Goal: Task Accomplishment & Management: Manage account settings

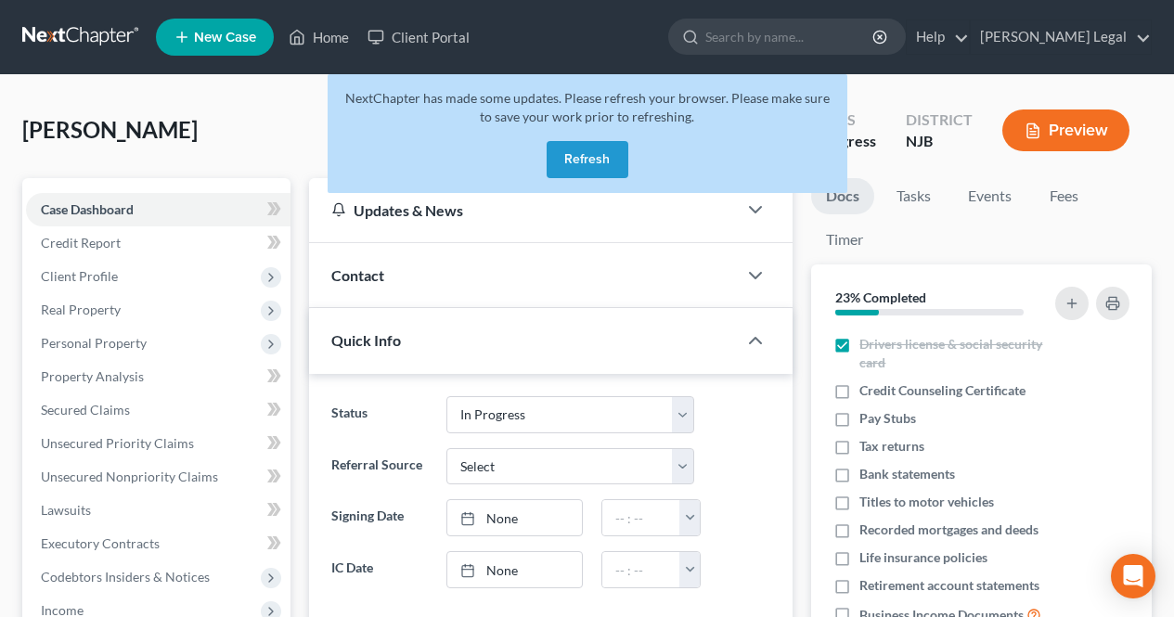
select select "3"
drag, startPoint x: 599, startPoint y: 172, endPoint x: 603, endPoint y: 196, distance: 24.6
click at [599, 173] on button "Refresh" at bounding box center [588, 159] width 82 height 37
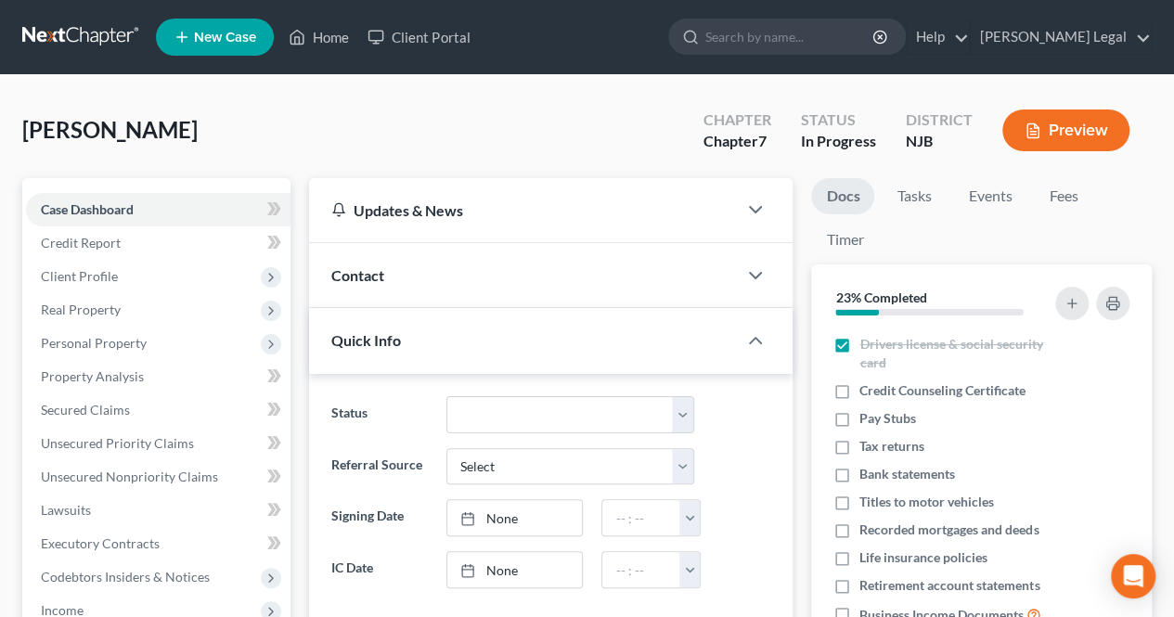
scroll to position [141, 0]
click at [184, 289] on span "Client Profile" at bounding box center [158, 276] width 264 height 33
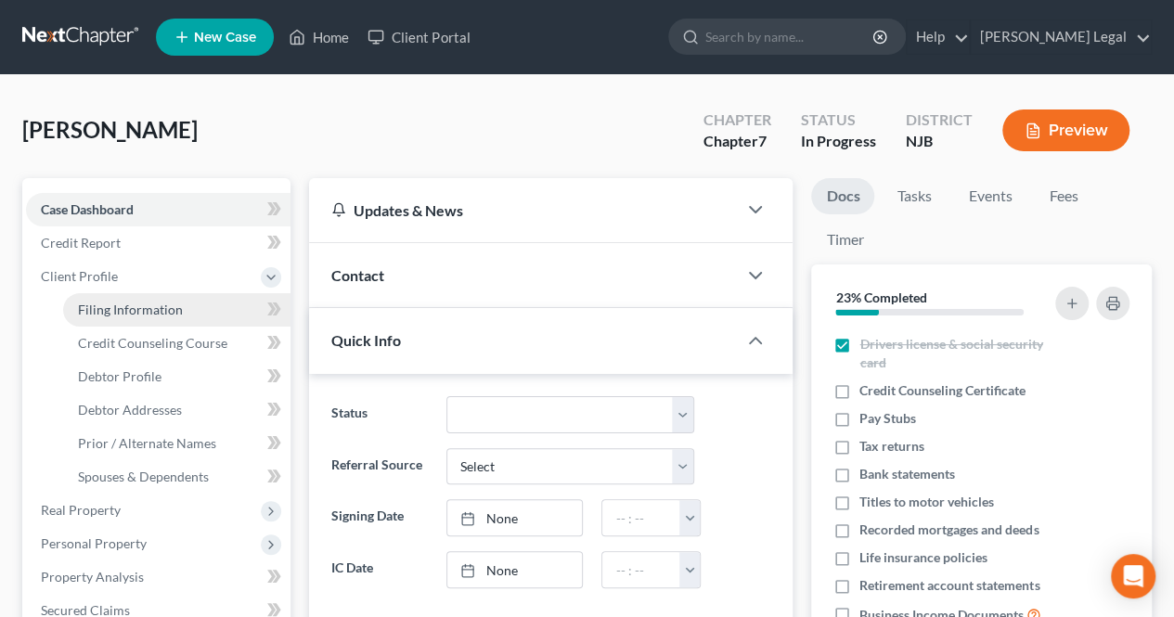
click at [183, 303] on link "Filing Information" at bounding box center [176, 309] width 227 height 33
select select "1"
select select "0"
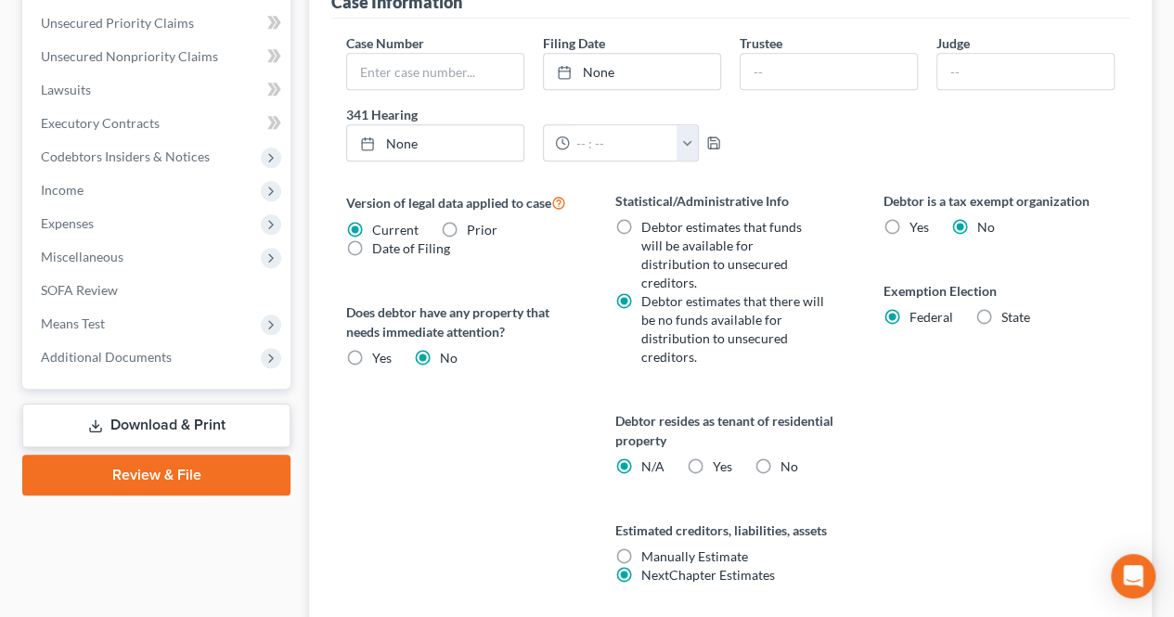
scroll to position [650, 0]
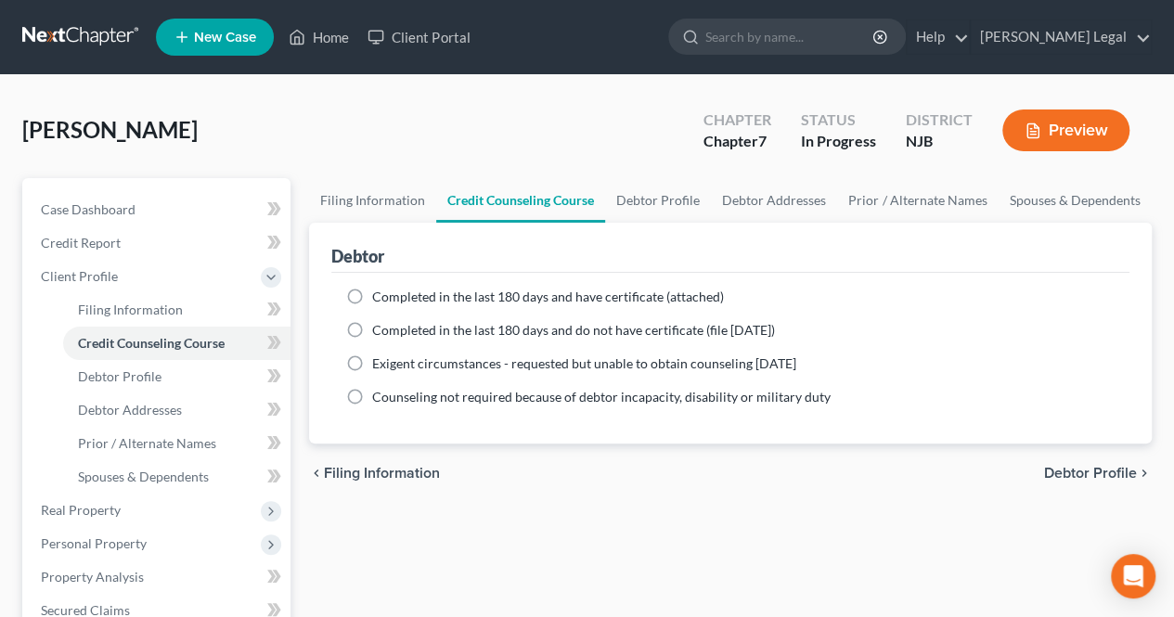
click at [1065, 466] on span "Debtor Profile" at bounding box center [1090, 473] width 93 height 15
select select "0"
select select "4"
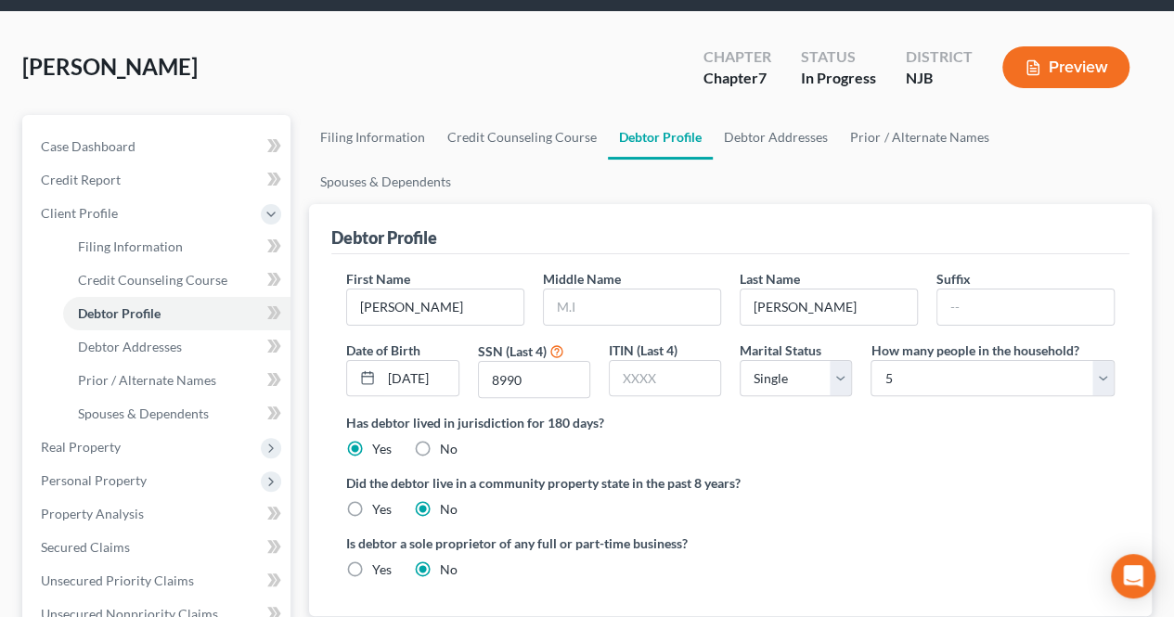
scroll to position [93, 0]
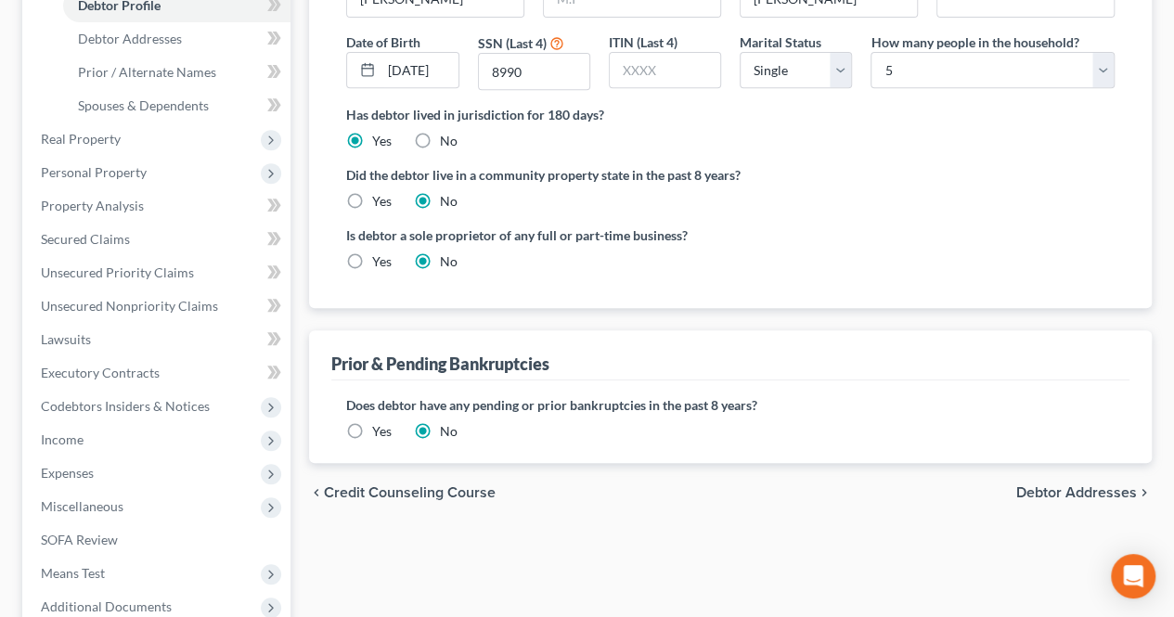
click at [1033, 485] on span "Debtor Addresses" at bounding box center [1076, 492] width 121 height 15
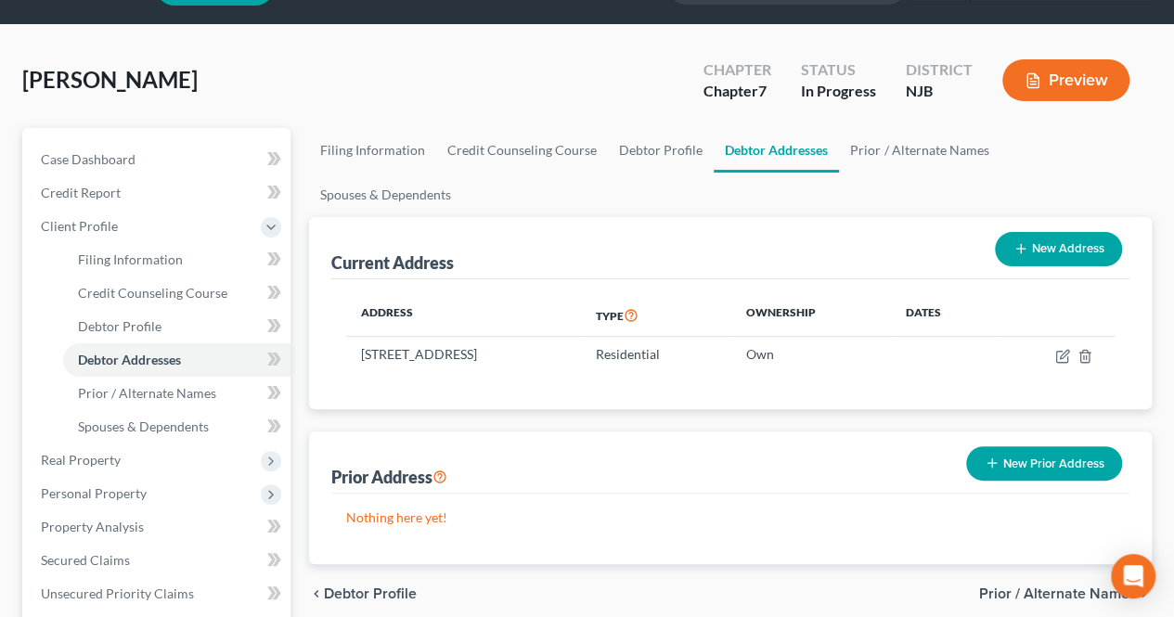
scroll to position [93, 0]
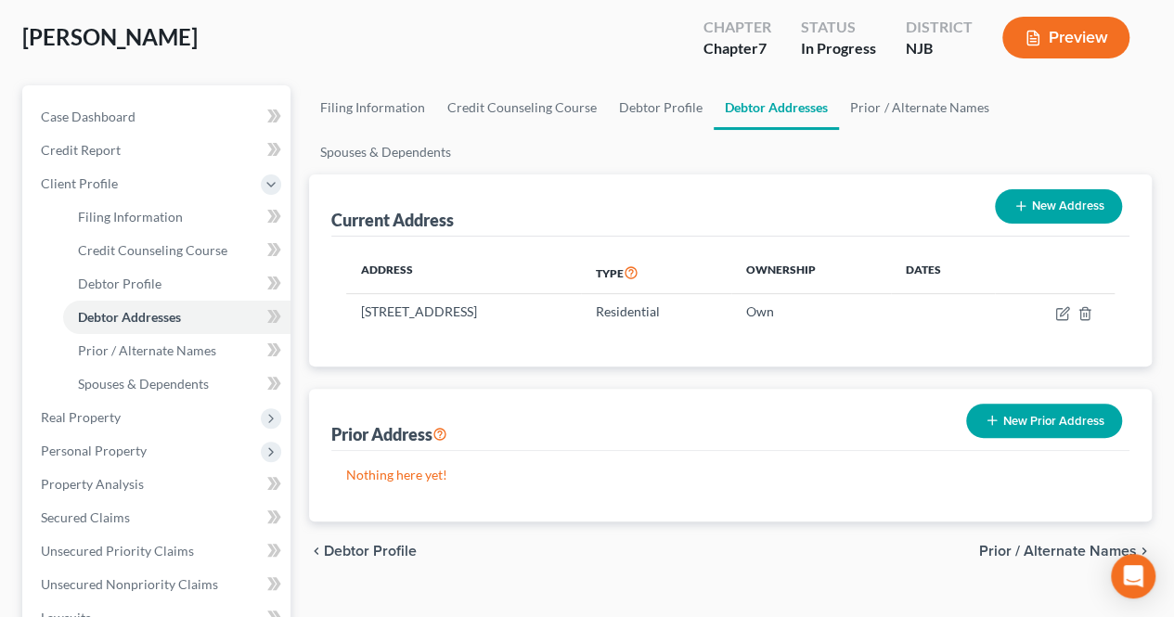
click at [1010, 544] on span "Prior / Alternate Names" at bounding box center [1058, 551] width 158 height 15
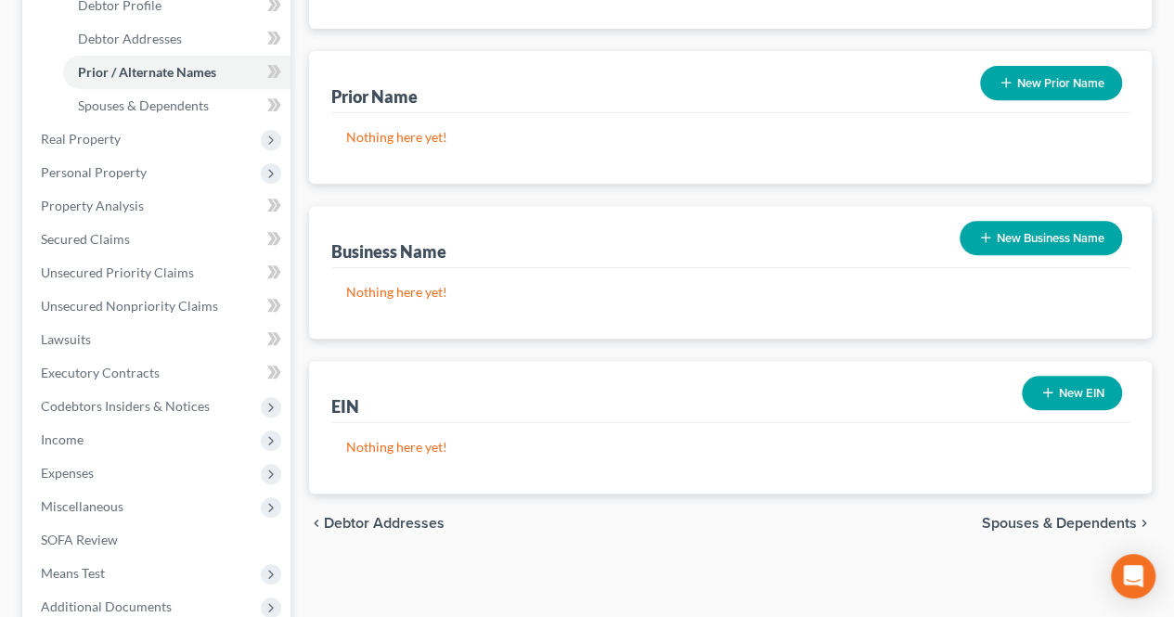
click at [1023, 516] on span "Spouses & Dependents" at bounding box center [1059, 523] width 155 height 15
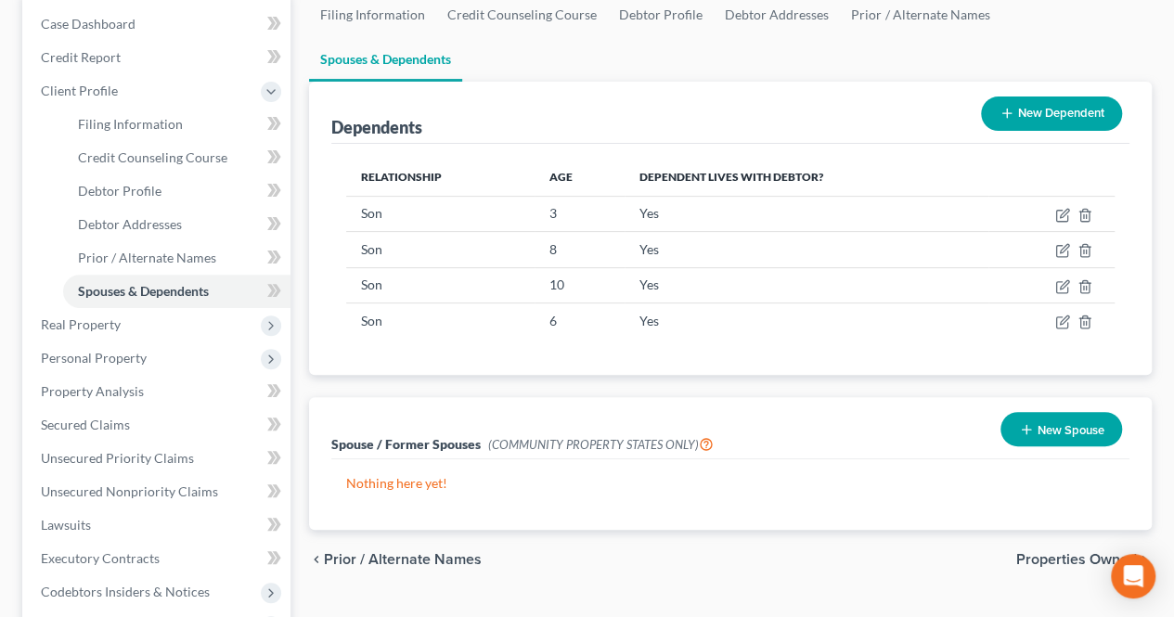
click at [1044, 552] on span "Properties Owned" at bounding box center [1076, 559] width 121 height 15
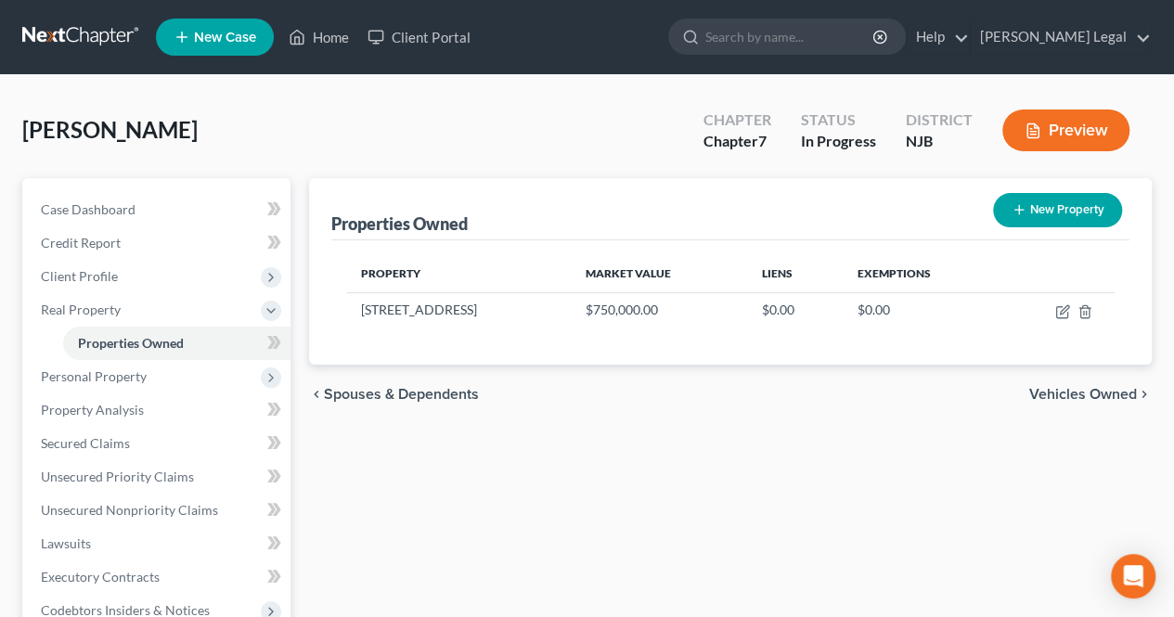
click at [1051, 396] on span "Vehicles Owned" at bounding box center [1083, 394] width 108 height 15
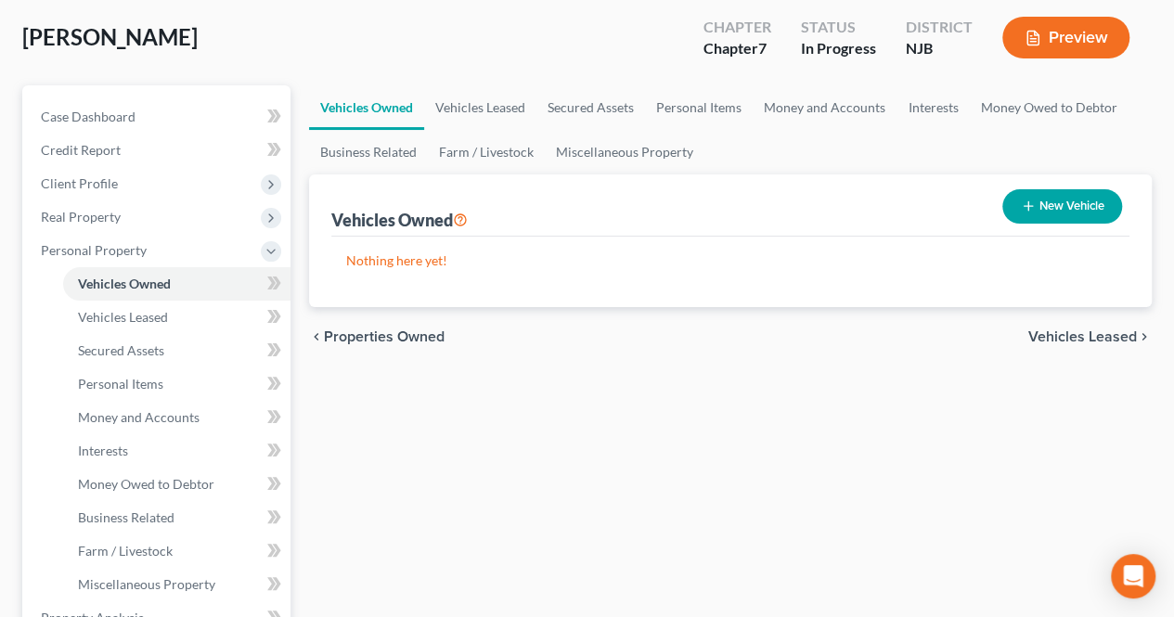
click at [1048, 341] on span "Vehicles Leased" at bounding box center [1082, 336] width 109 height 15
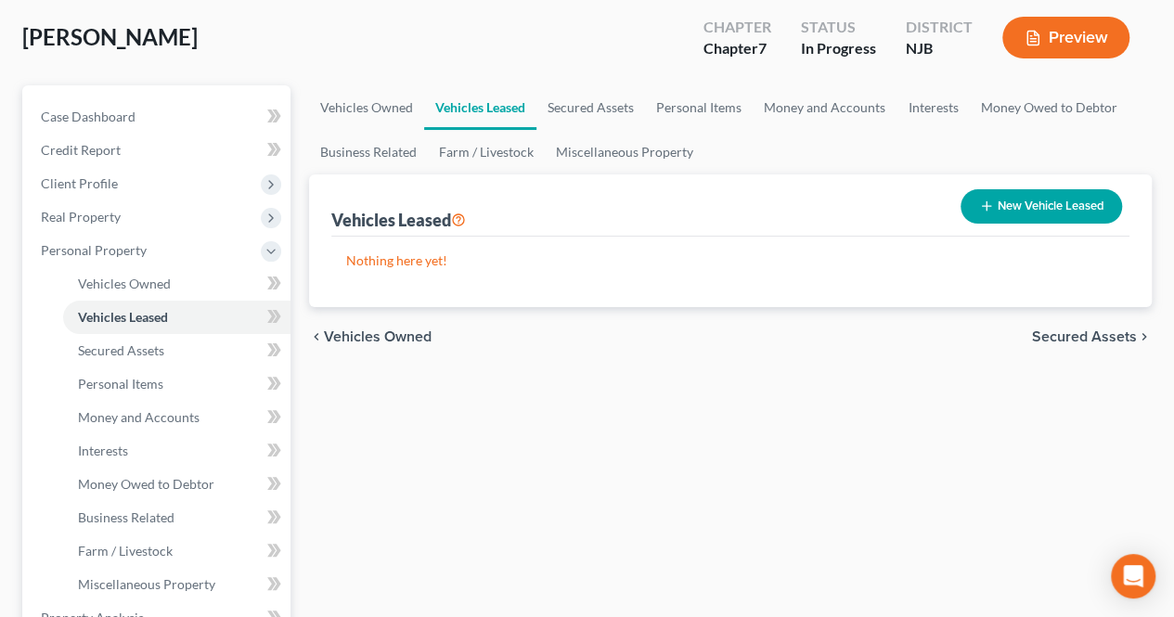
click at [1059, 332] on span "Secured Assets" at bounding box center [1084, 336] width 105 height 15
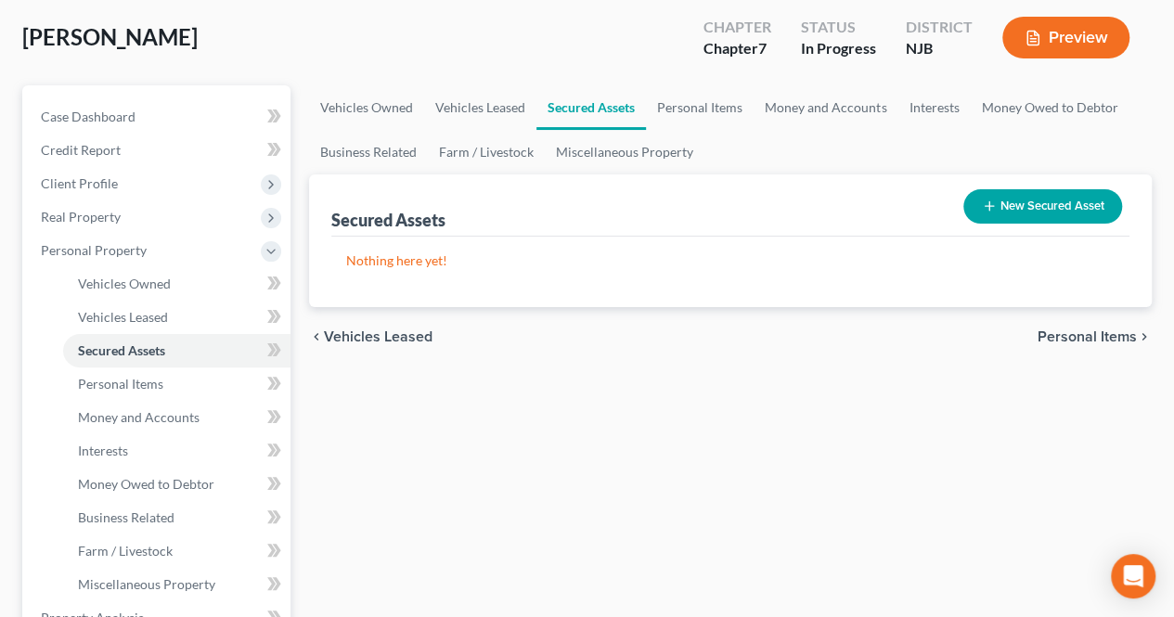
click at [1043, 337] on span "Personal Items" at bounding box center [1086, 336] width 99 height 15
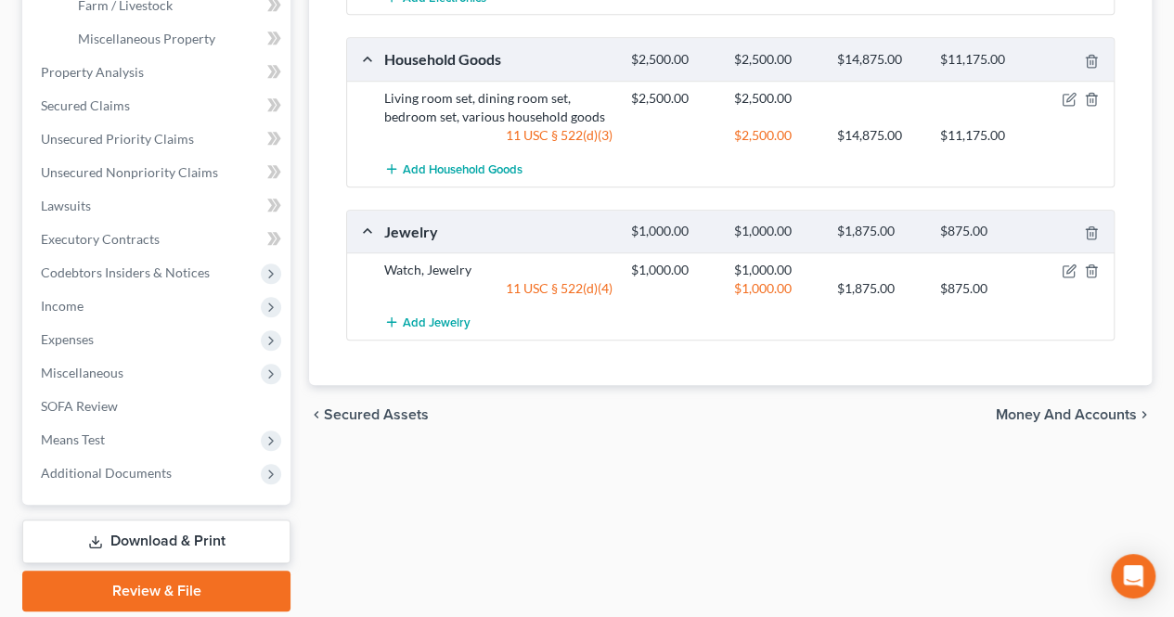
scroll to position [701, 0]
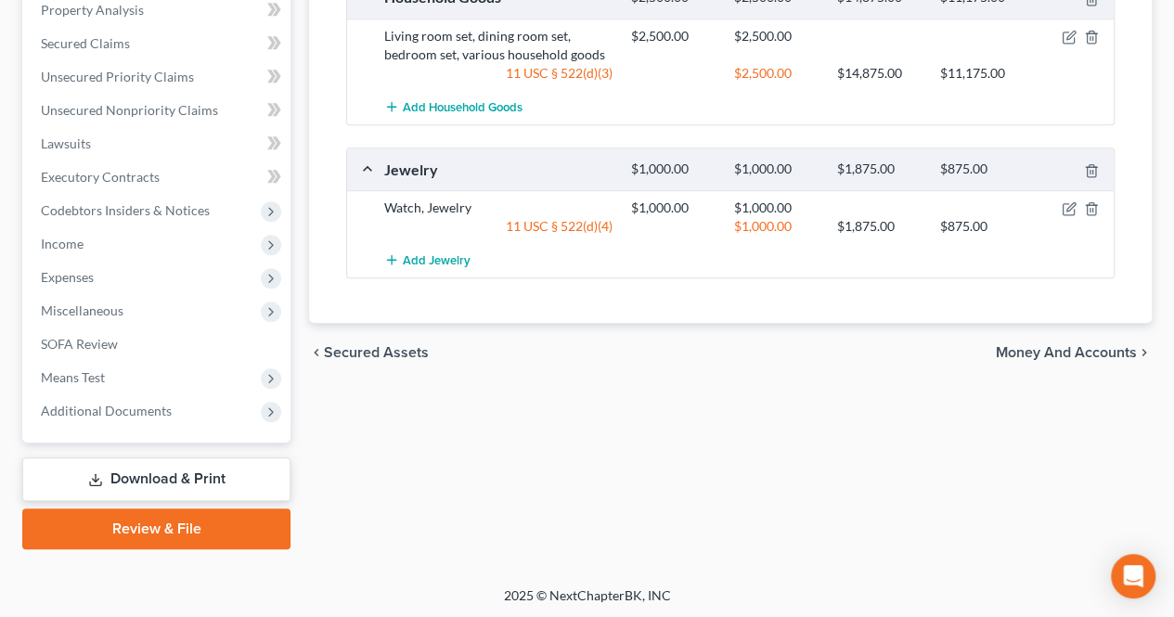
click at [1025, 345] on span "Money and Accounts" at bounding box center [1066, 352] width 141 height 15
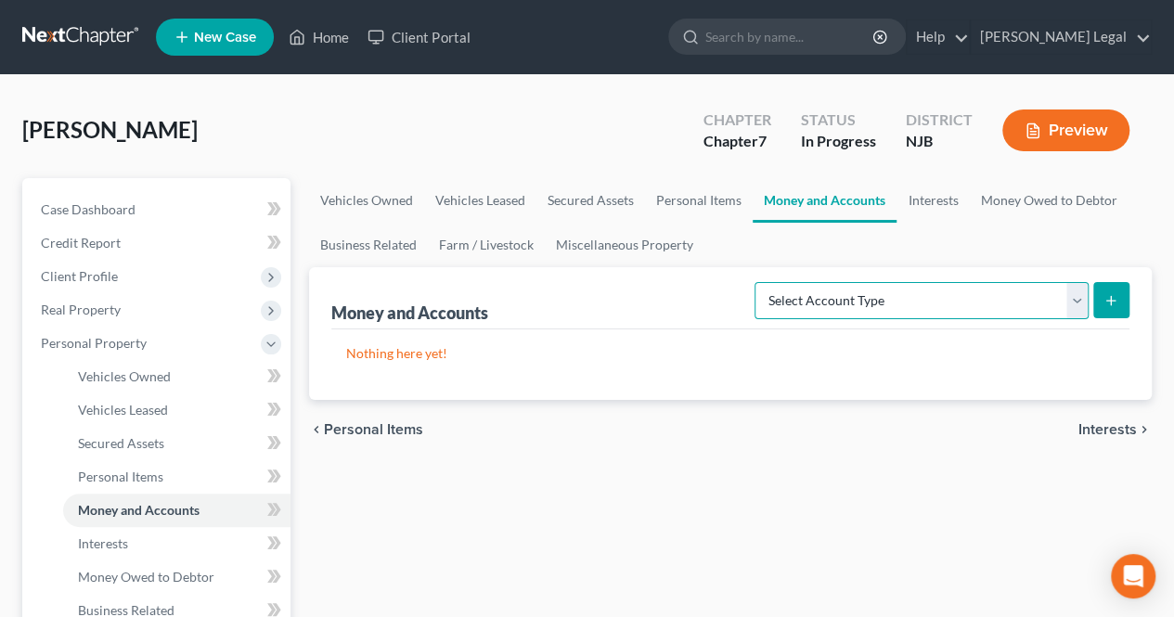
click at [861, 309] on select "Select Account Type Brokerage Cash on Hand Certificates of Deposit Checking Acc…" at bounding box center [921, 300] width 334 height 37
click at [622, 407] on div "chevron_left Personal Items Interests chevron_right" at bounding box center [730, 429] width 843 height 59
click at [1086, 424] on span "Interests" at bounding box center [1107, 429] width 58 height 15
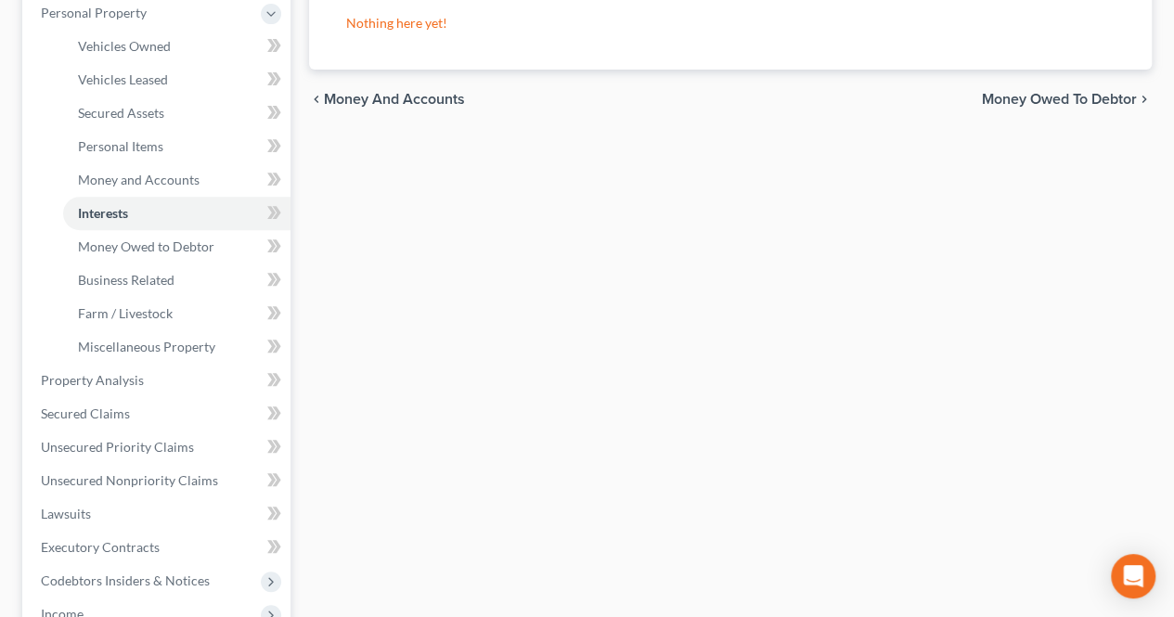
scroll to position [371, 0]
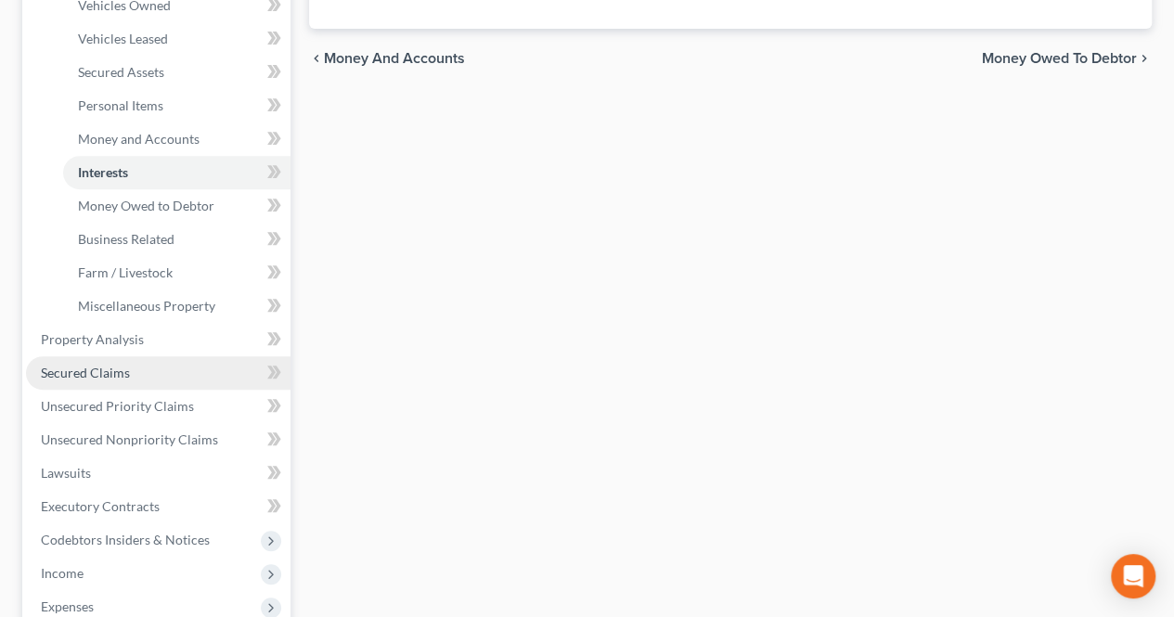
click at [200, 380] on link "Secured Claims" at bounding box center [158, 372] width 264 height 33
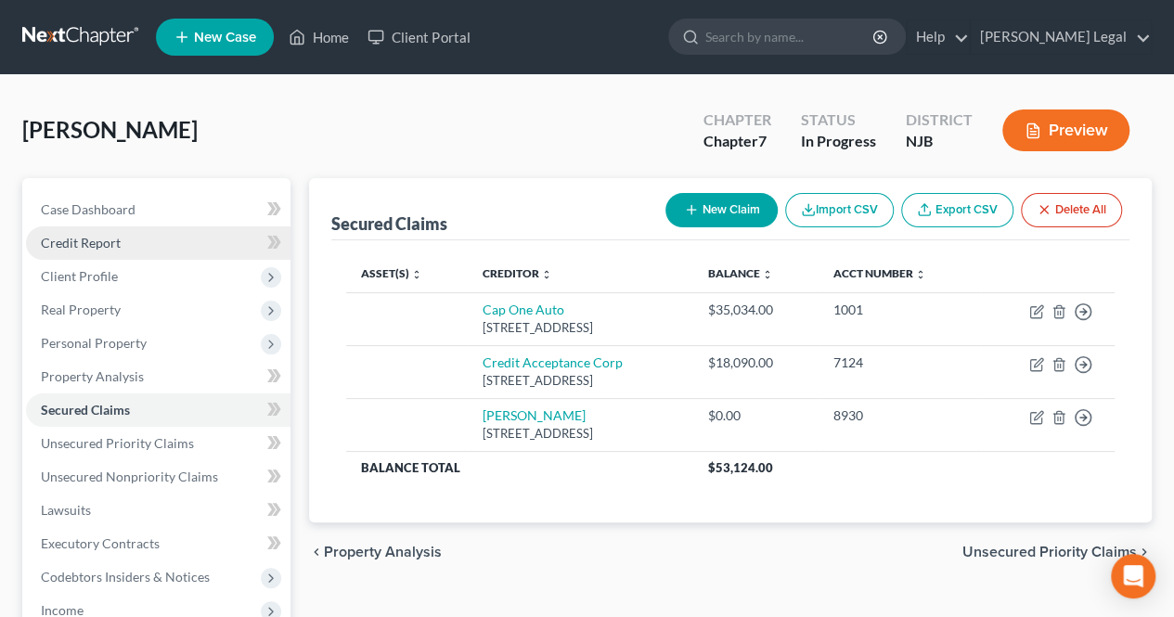
click at [192, 256] on link "Credit Report" at bounding box center [158, 242] width 264 height 33
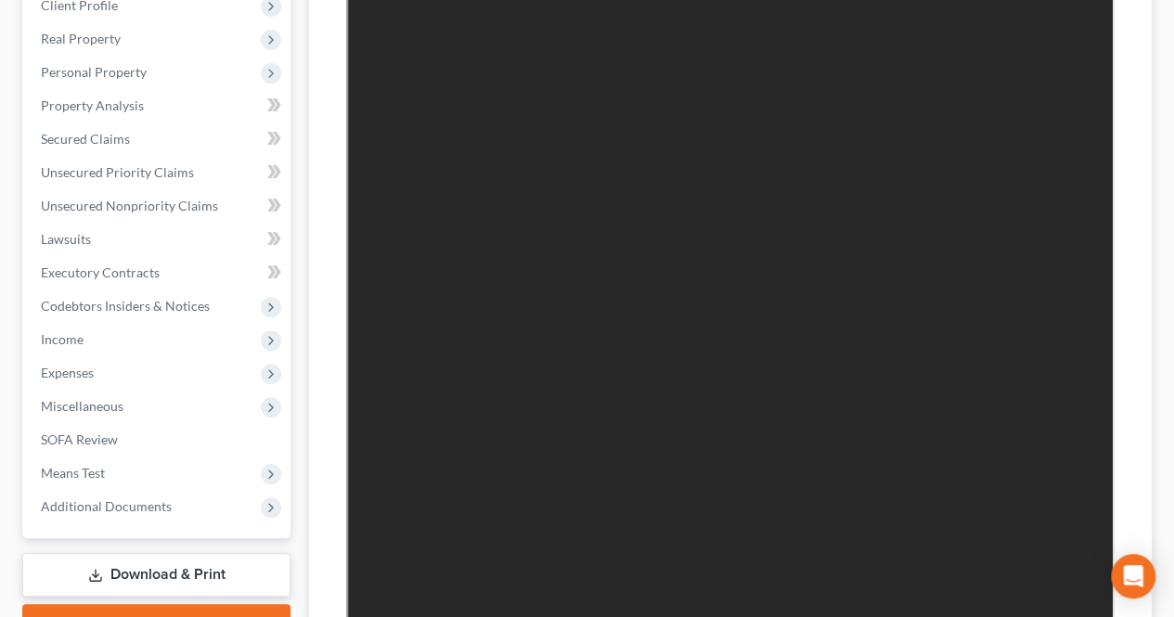
scroll to position [186, 0]
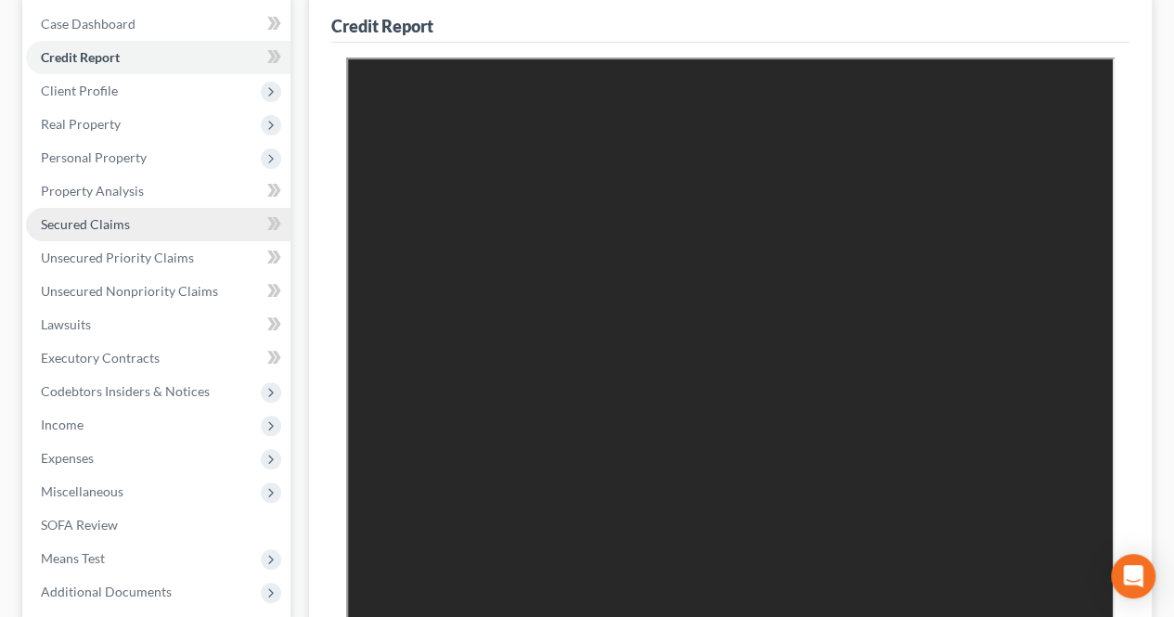
click at [208, 238] on link "Secured Claims" at bounding box center [158, 224] width 264 height 33
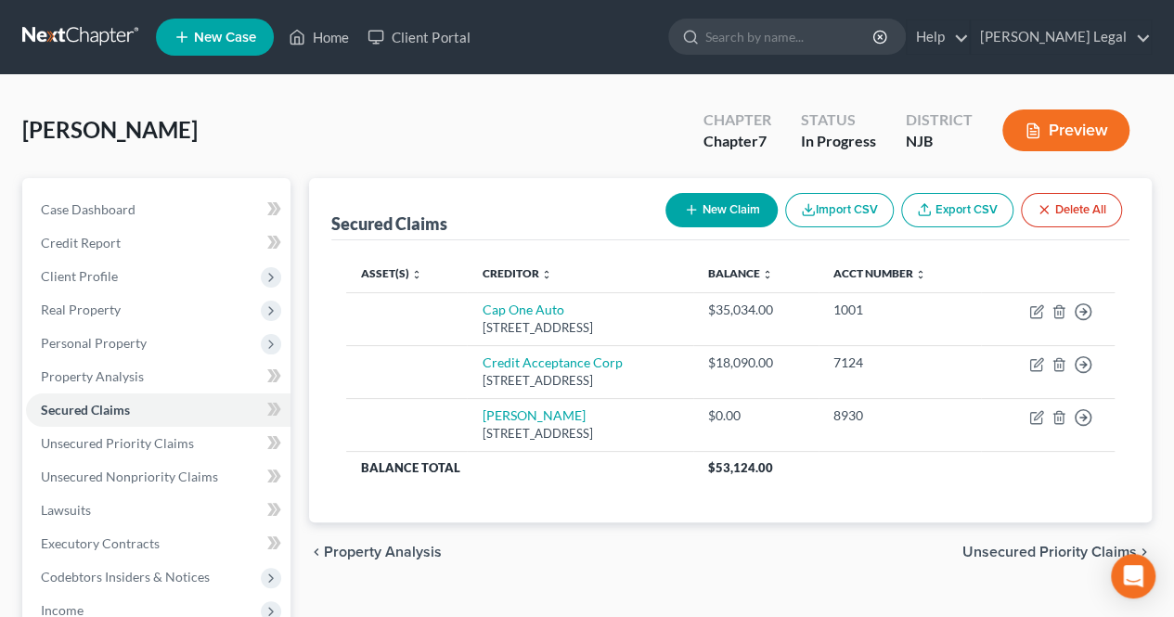
click at [1075, 207] on button "Delete All" at bounding box center [1071, 210] width 101 height 34
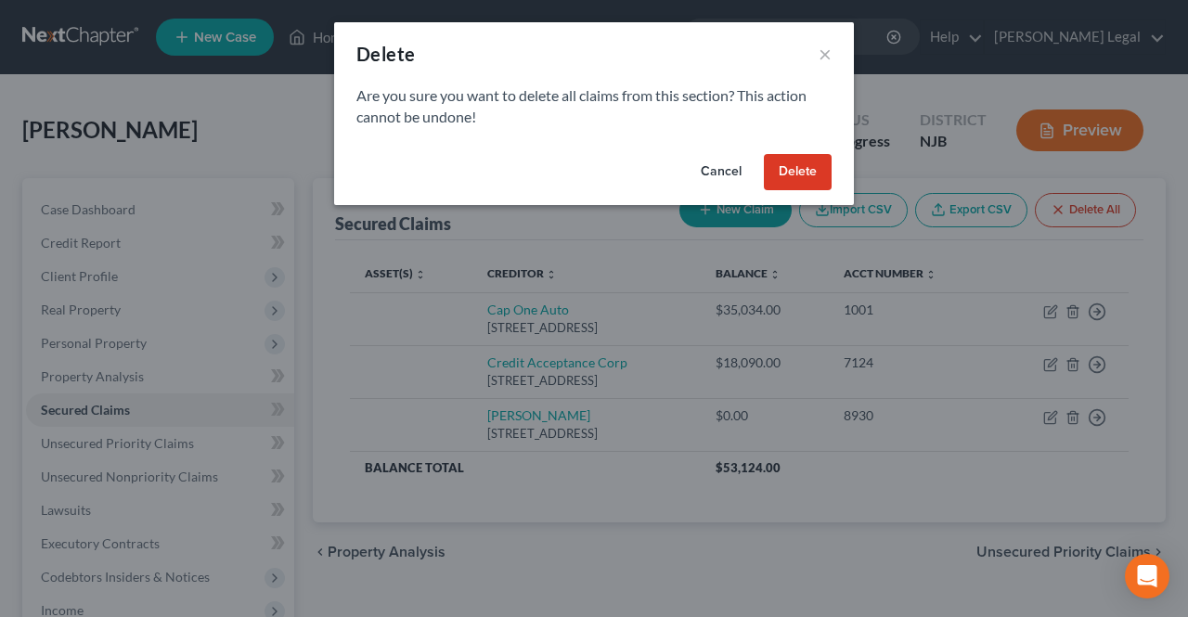
click at [777, 169] on button "Delete" at bounding box center [798, 172] width 68 height 37
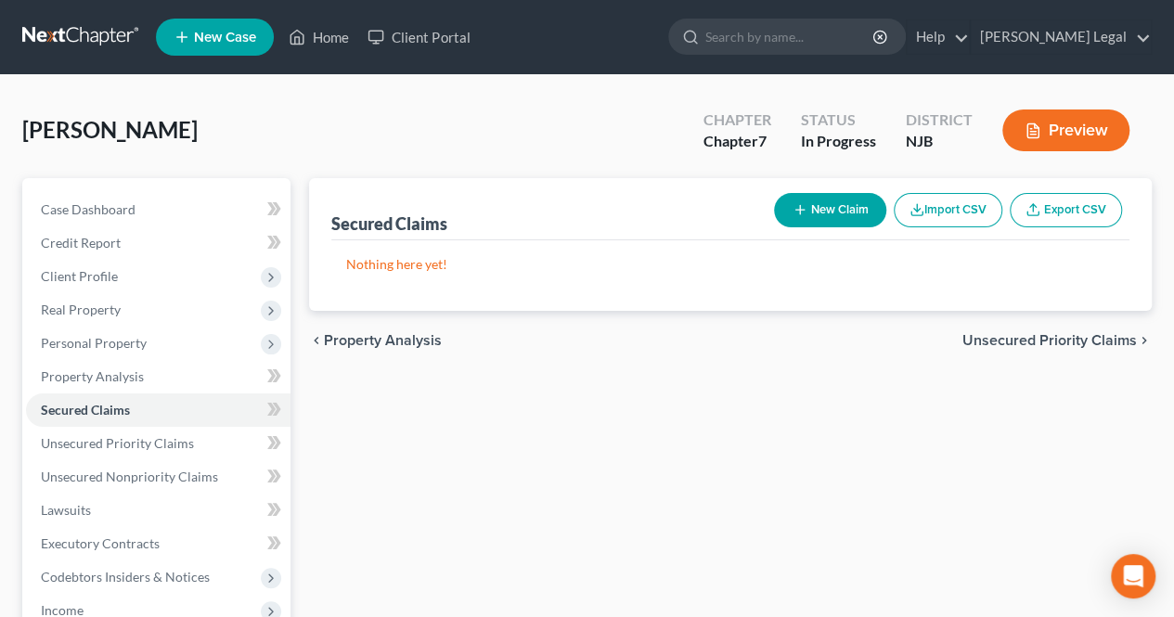
click at [998, 336] on span "Unsecured Priority Claims" at bounding box center [1049, 340] width 174 height 15
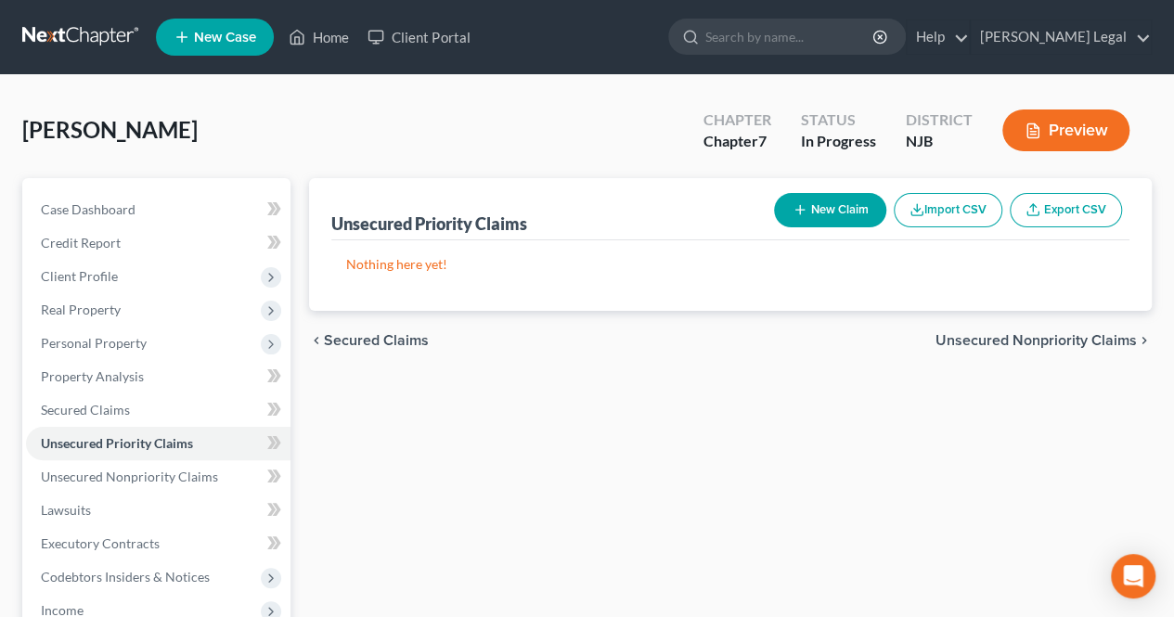
click at [997, 338] on span "Unsecured Nonpriority Claims" at bounding box center [1035, 340] width 201 height 15
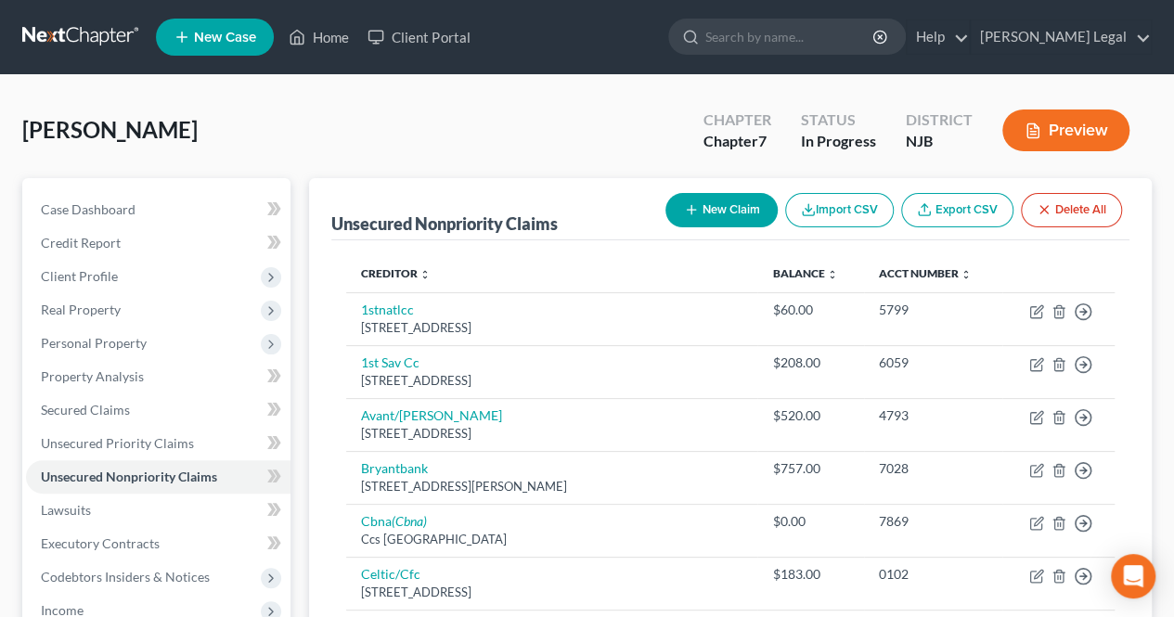
click at [1065, 207] on button "Delete All" at bounding box center [1071, 210] width 101 height 34
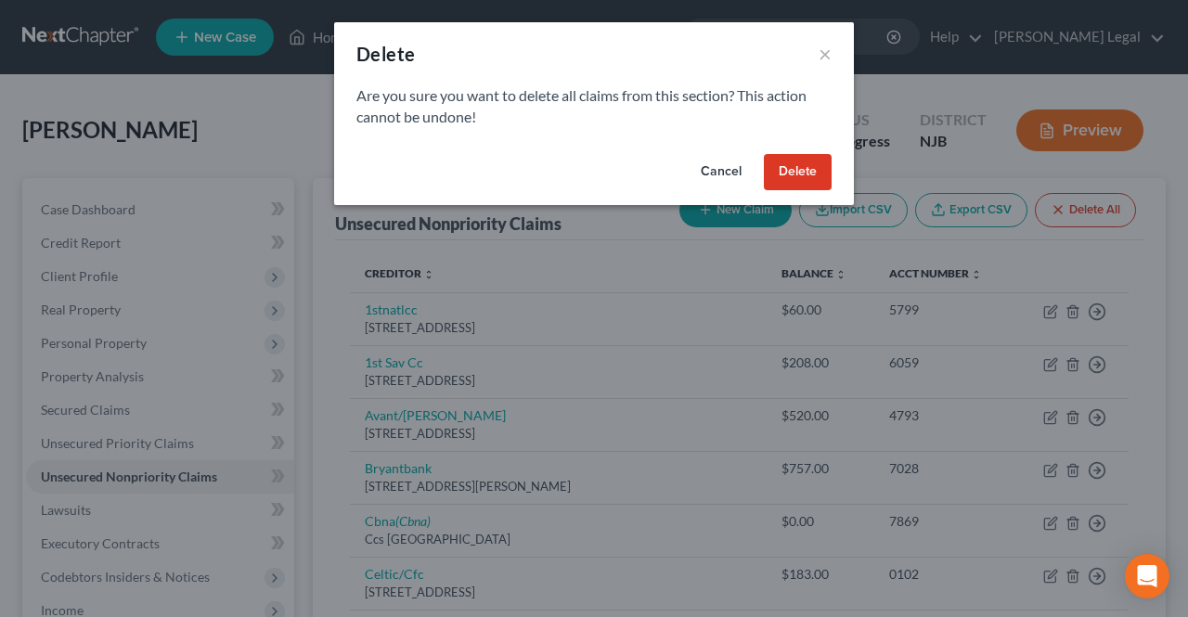
click at [815, 184] on button "Delete" at bounding box center [798, 172] width 68 height 37
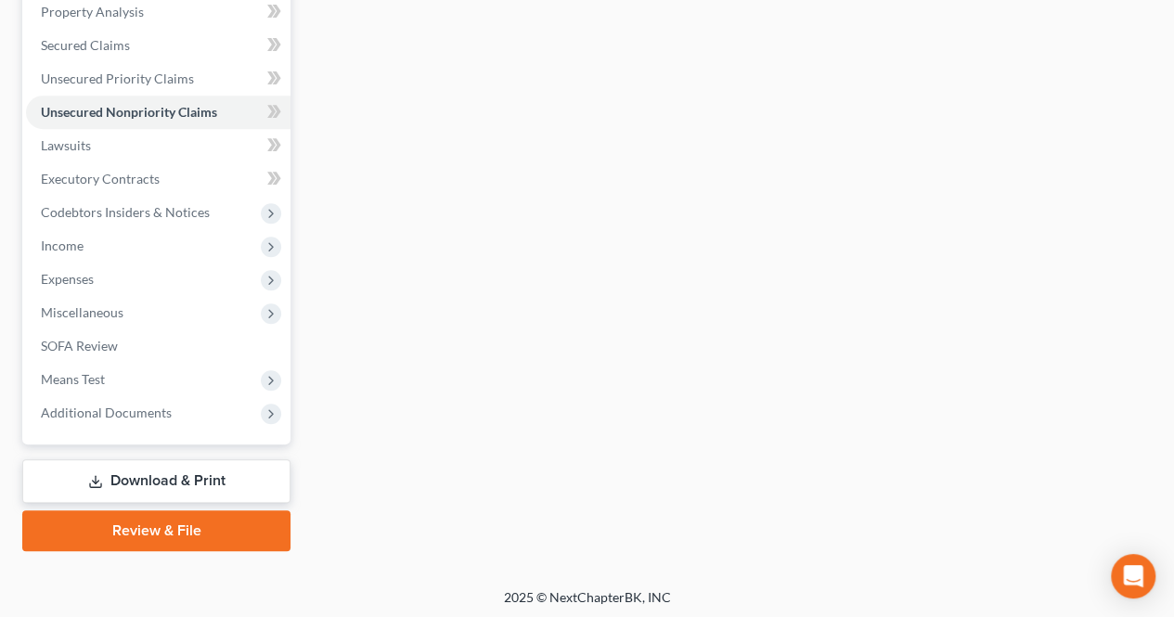
scroll to position [367, 0]
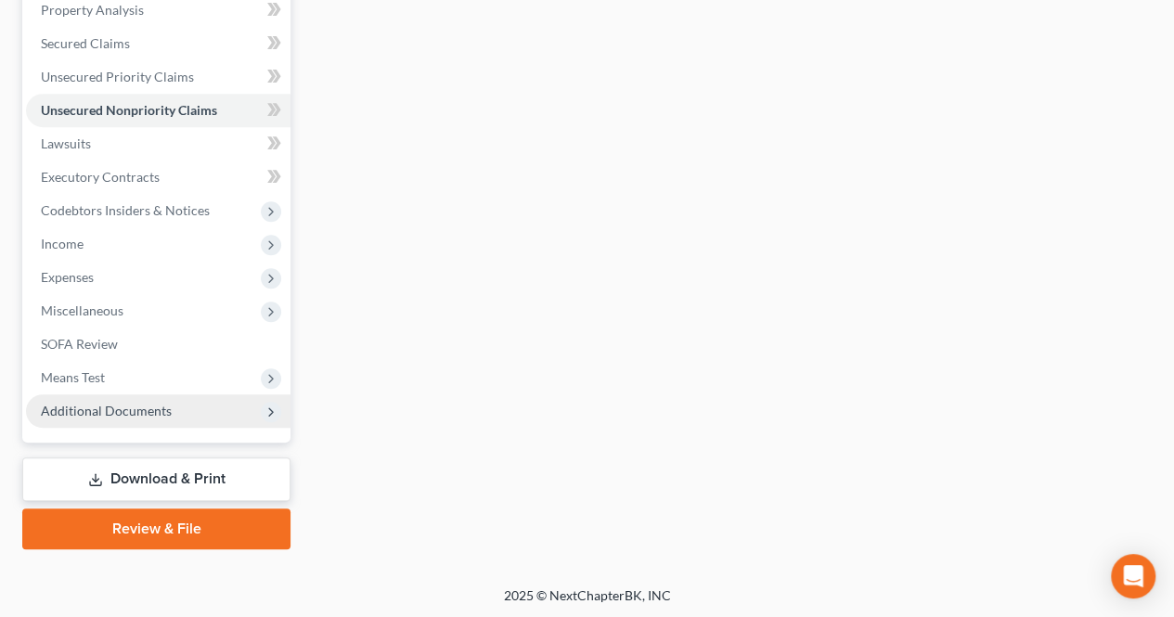
click at [107, 403] on span "Additional Documents" at bounding box center [106, 411] width 131 height 16
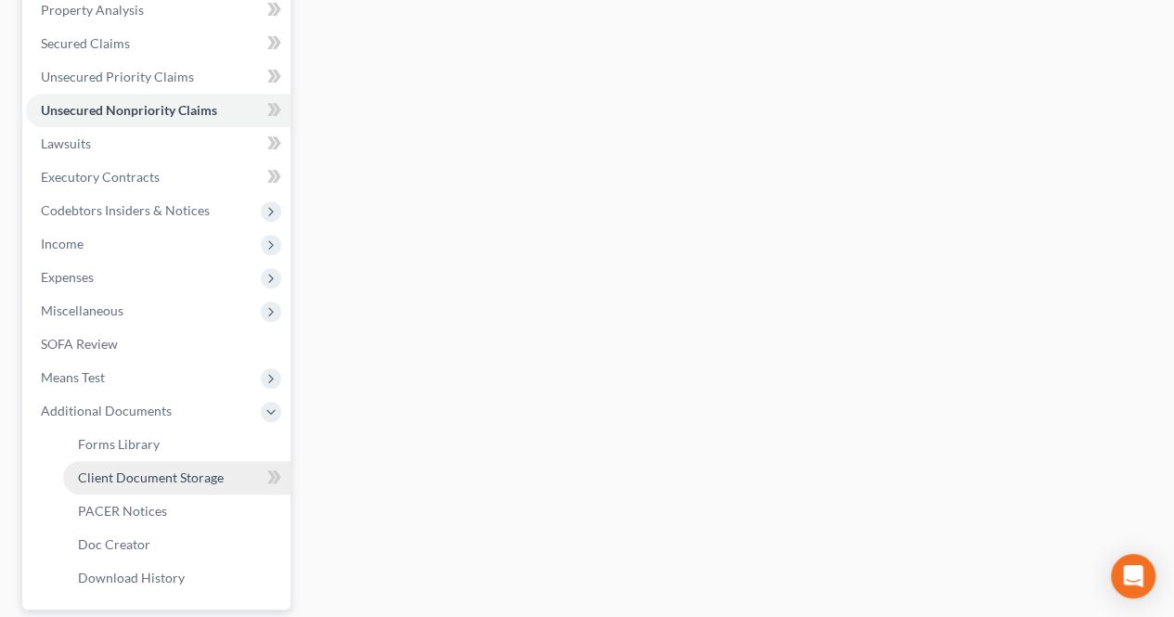
click at [132, 475] on span "Client Document Storage" at bounding box center [151, 478] width 146 height 16
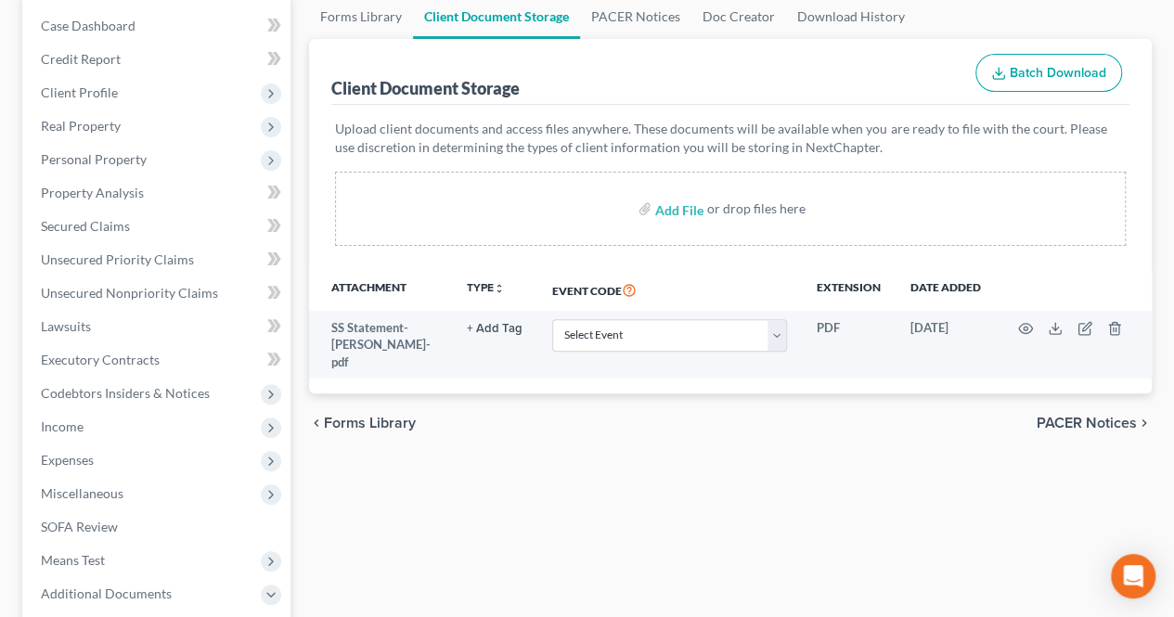
scroll to position [186, 0]
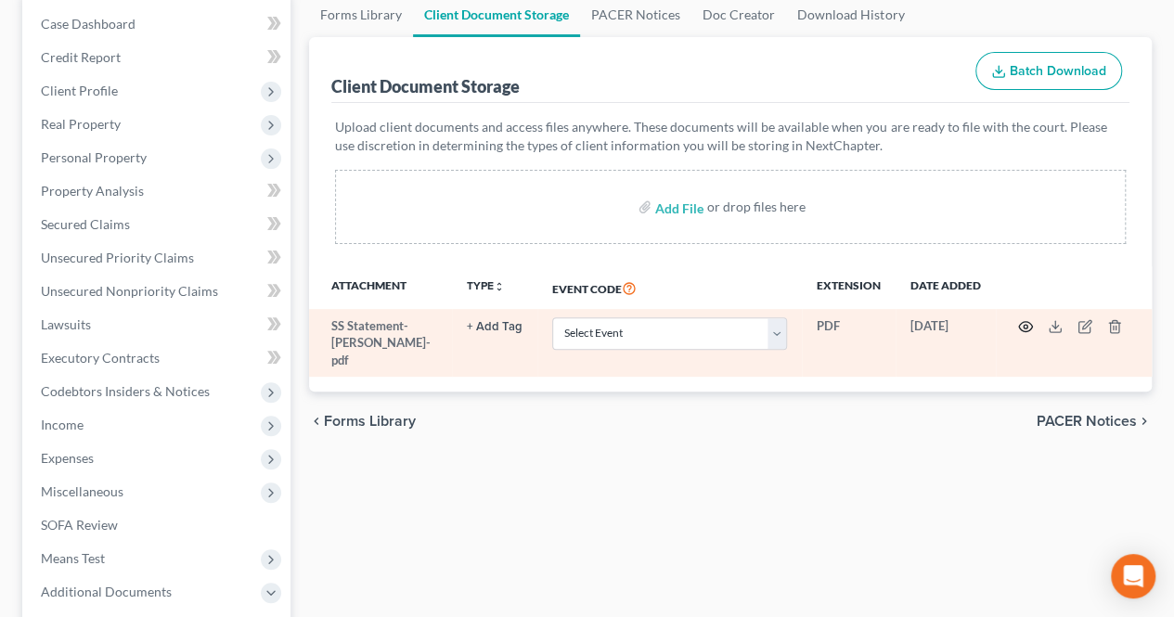
click at [1028, 328] on icon "button" at bounding box center [1025, 326] width 15 height 15
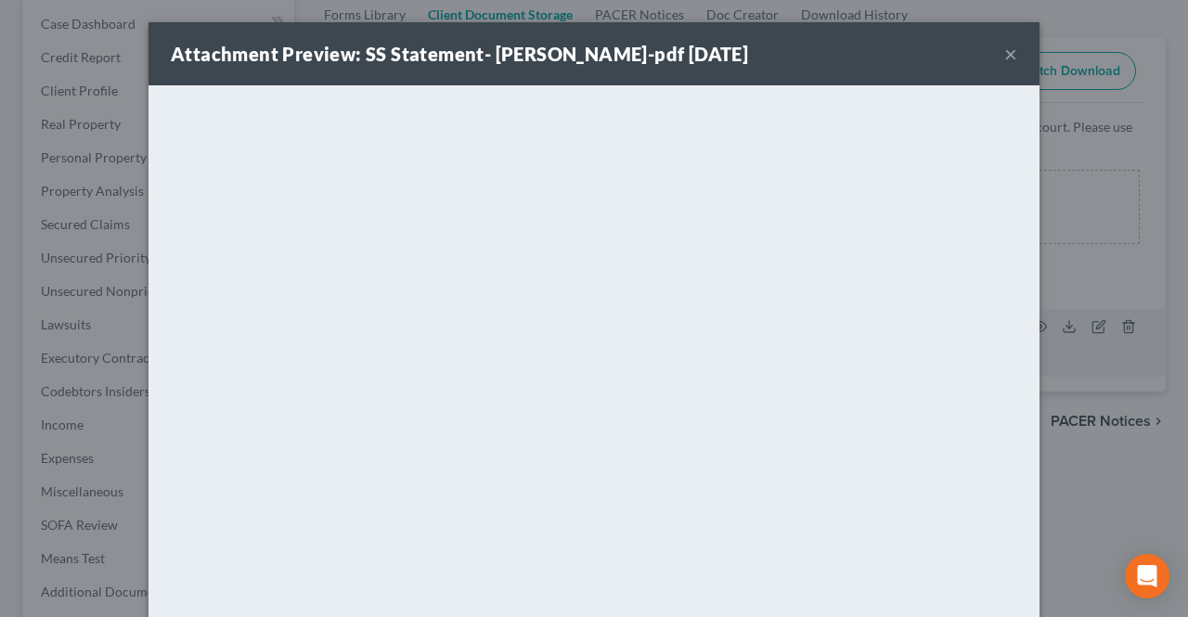
click at [1004, 55] on button "×" at bounding box center [1010, 54] width 13 height 22
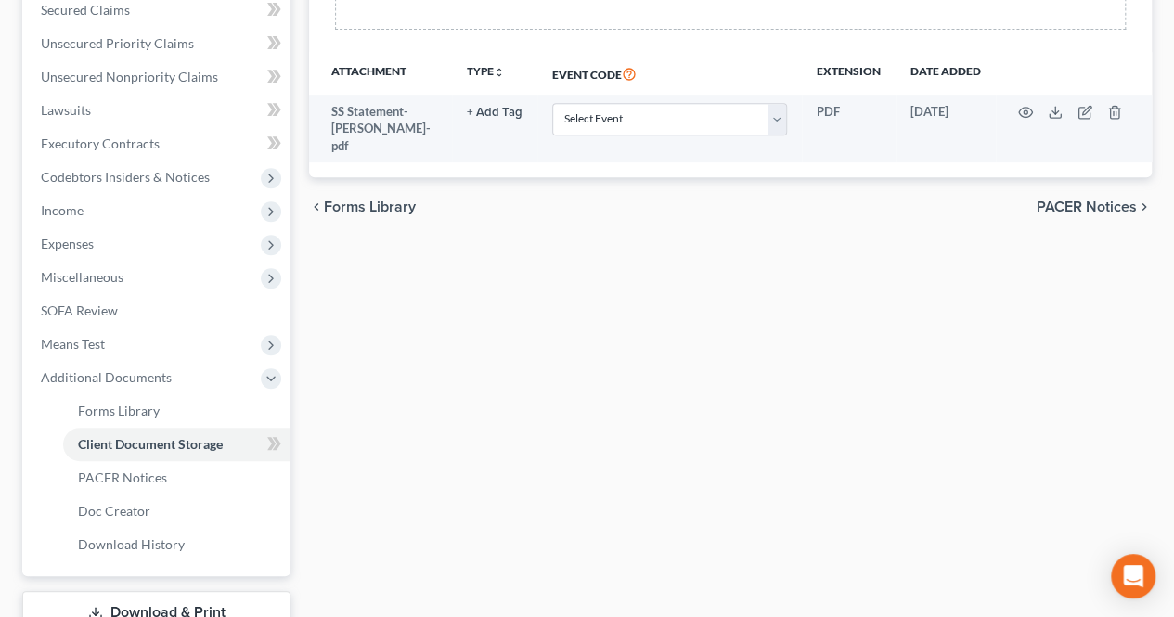
scroll to position [371, 0]
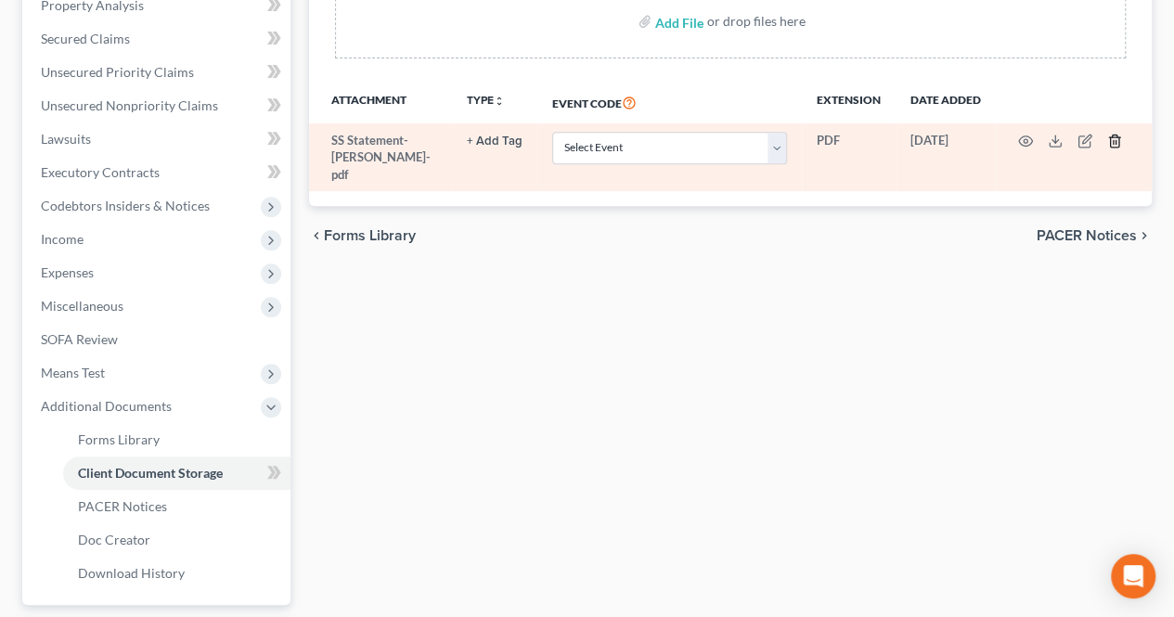
click at [1110, 134] on icon "button" at bounding box center [1114, 141] width 15 height 15
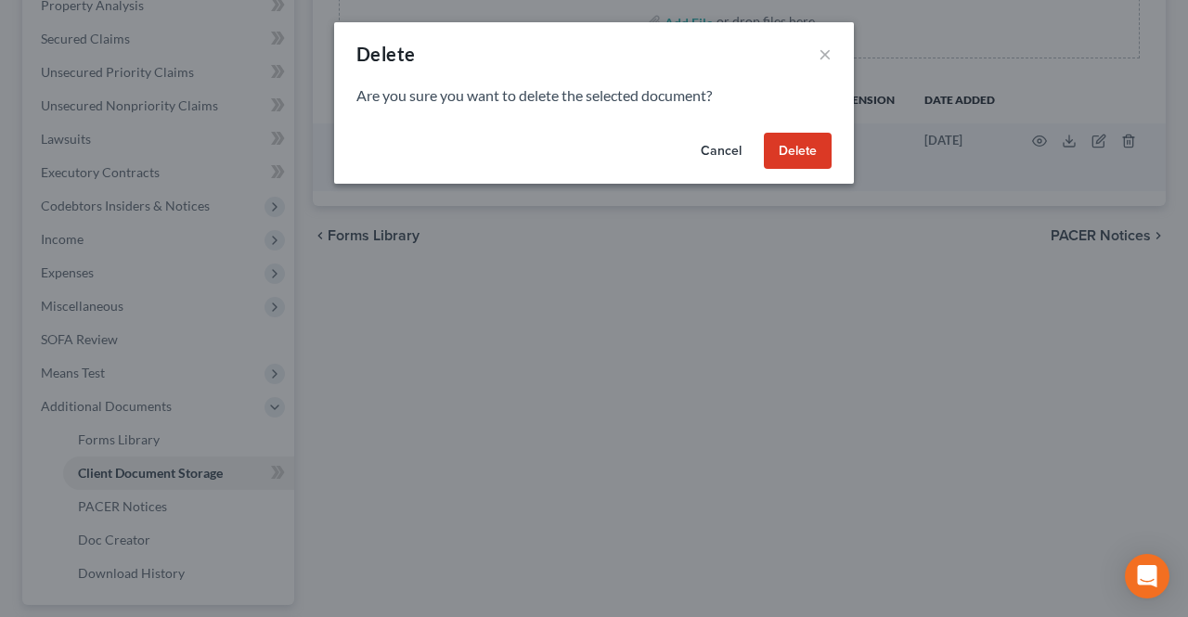
click at [822, 158] on button "Delete" at bounding box center [798, 151] width 68 height 37
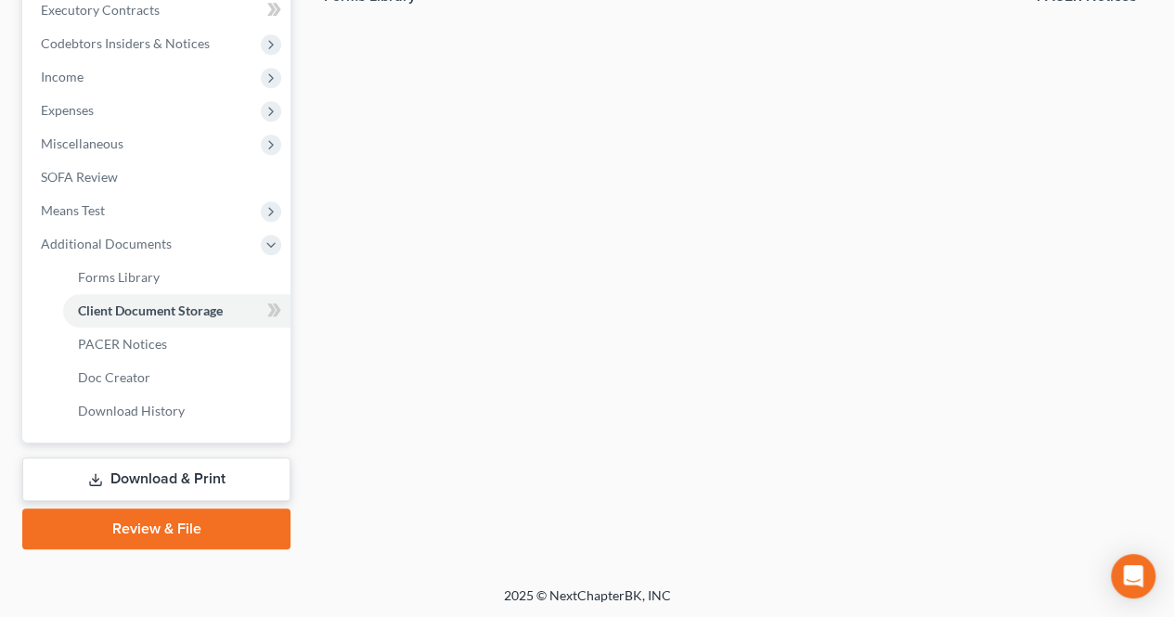
click at [254, 483] on link "Download & Print" at bounding box center [156, 479] width 268 height 44
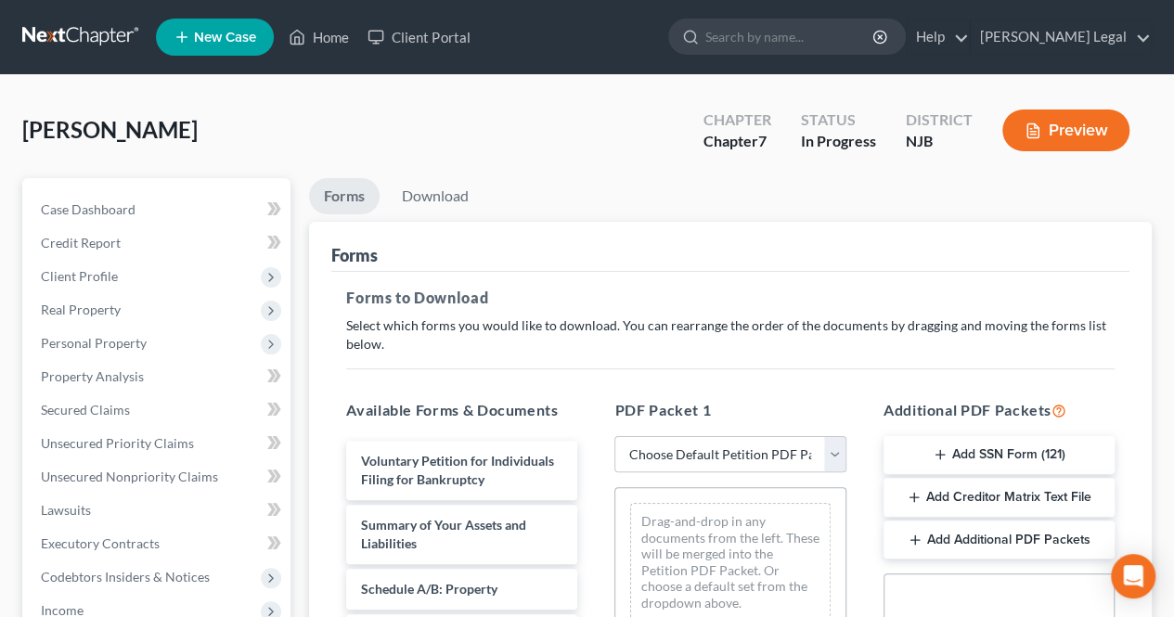
click at [971, 446] on button "Add SSN Form (121)" at bounding box center [998, 455] width 231 height 39
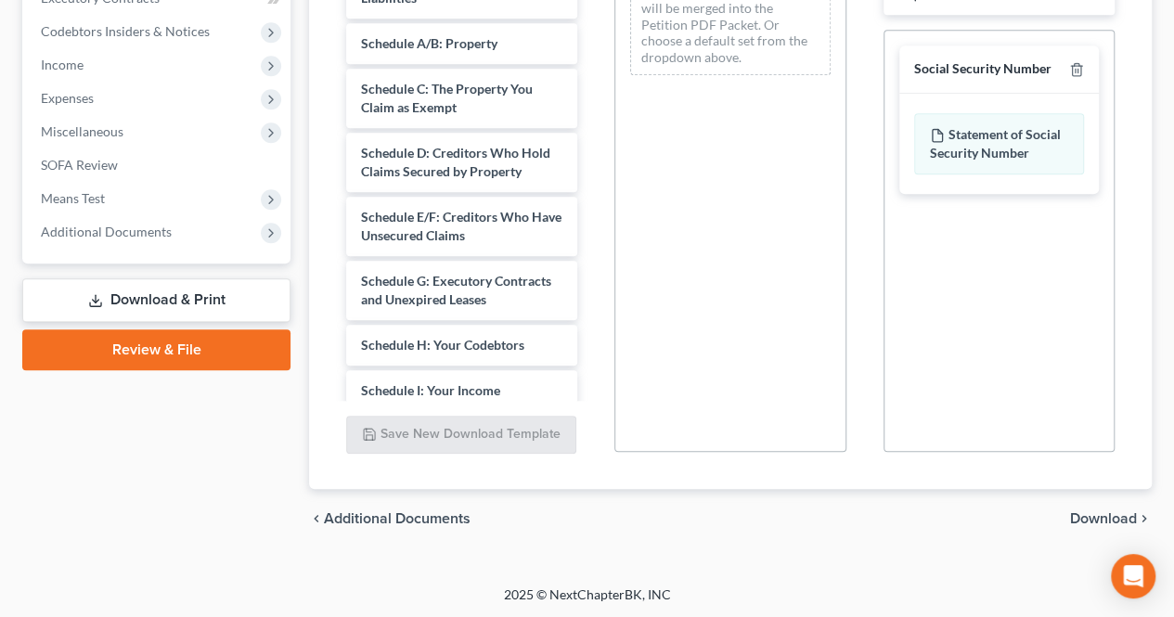
click at [1092, 519] on span "Download" at bounding box center [1103, 518] width 67 height 15
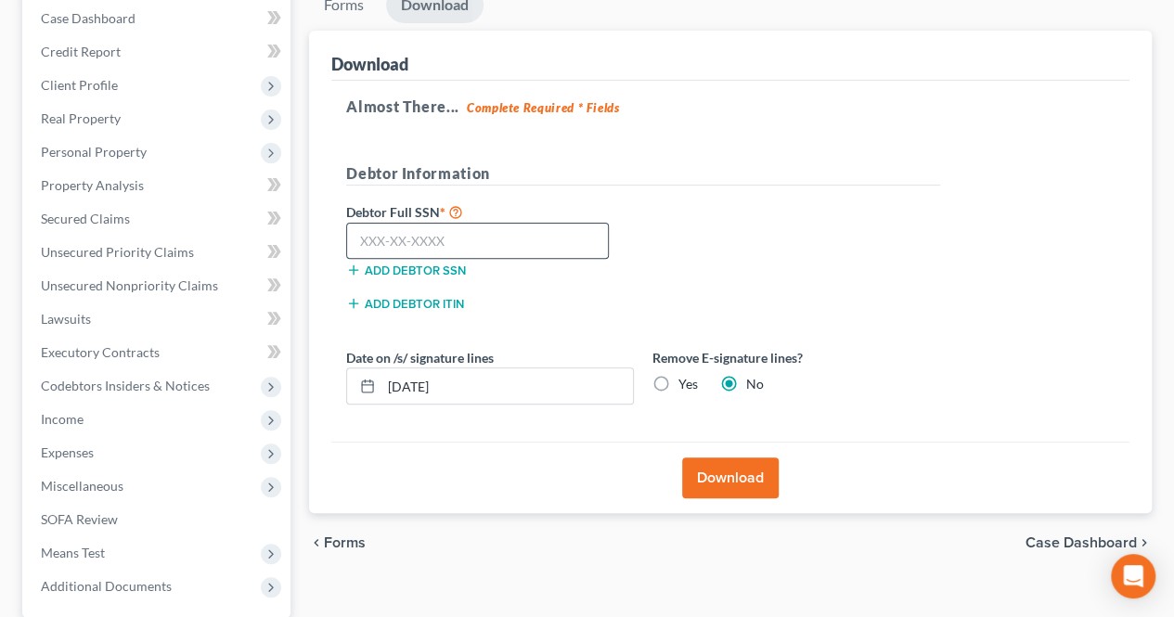
scroll to position [181, 0]
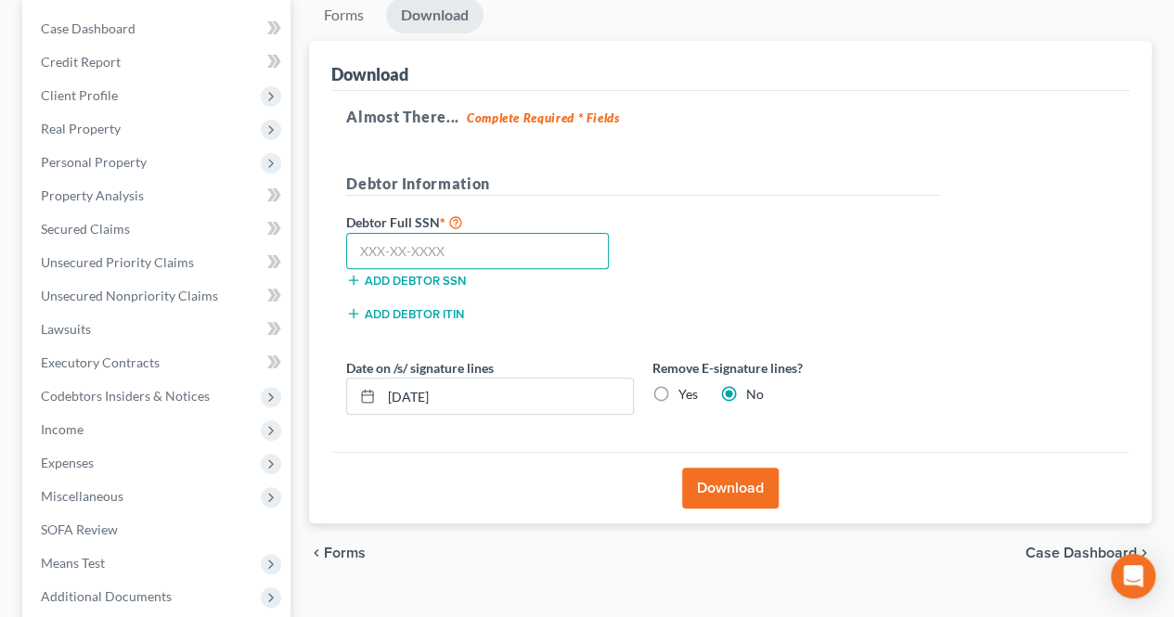
paste input "149-62-8990"
type input "149-62-8990"
click at [707, 481] on button "Download" at bounding box center [730, 488] width 97 height 41
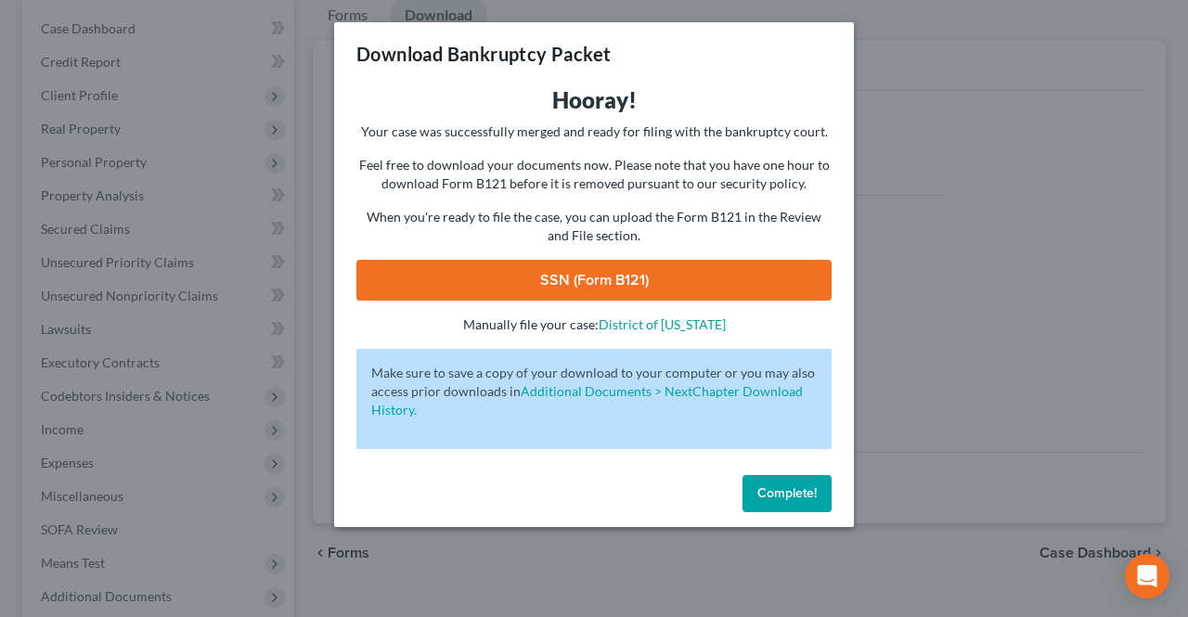
click at [736, 283] on link "SSN (Form B121)" at bounding box center [593, 280] width 475 height 41
click at [755, 475] on button "Complete!" at bounding box center [786, 493] width 89 height 37
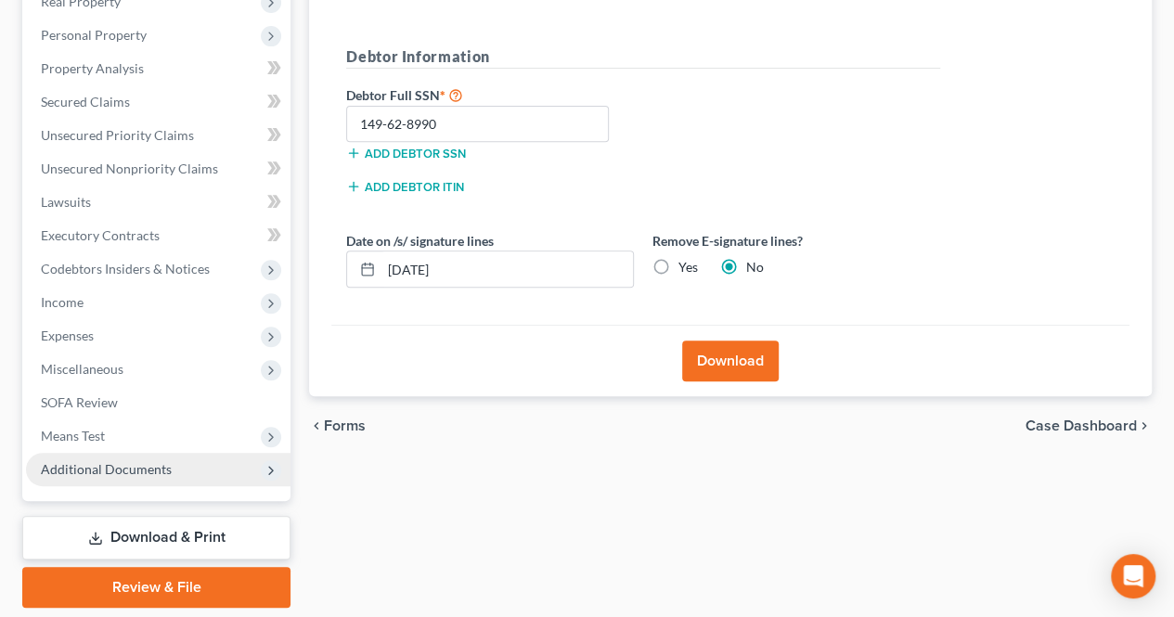
scroll to position [367, 0]
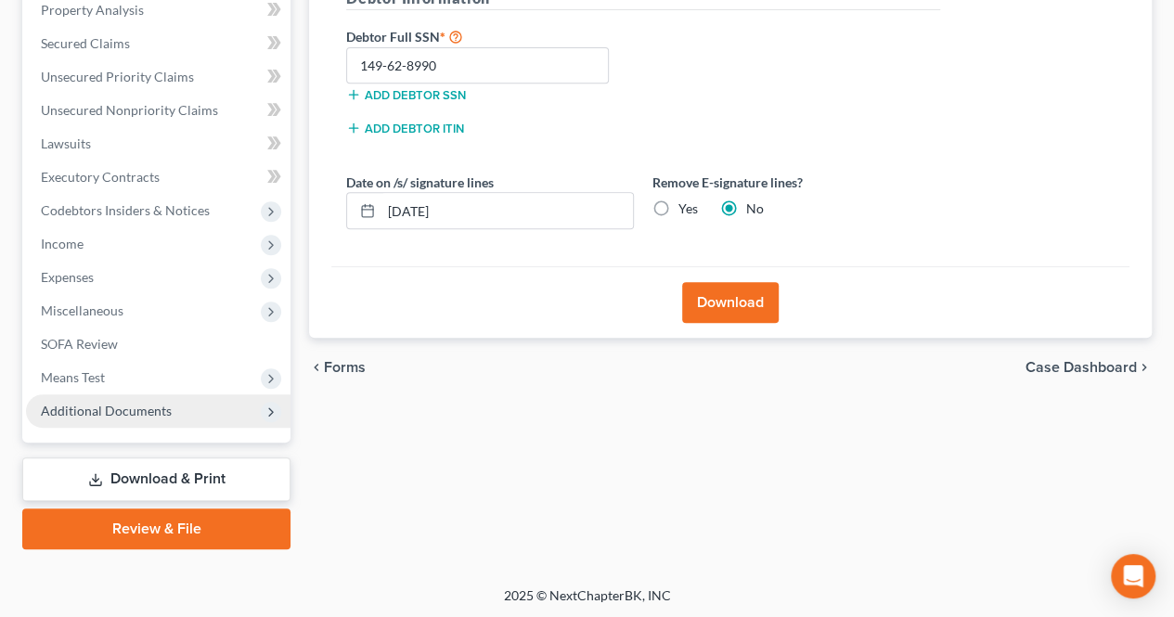
click at [161, 413] on span "Additional Documents" at bounding box center [106, 411] width 131 height 16
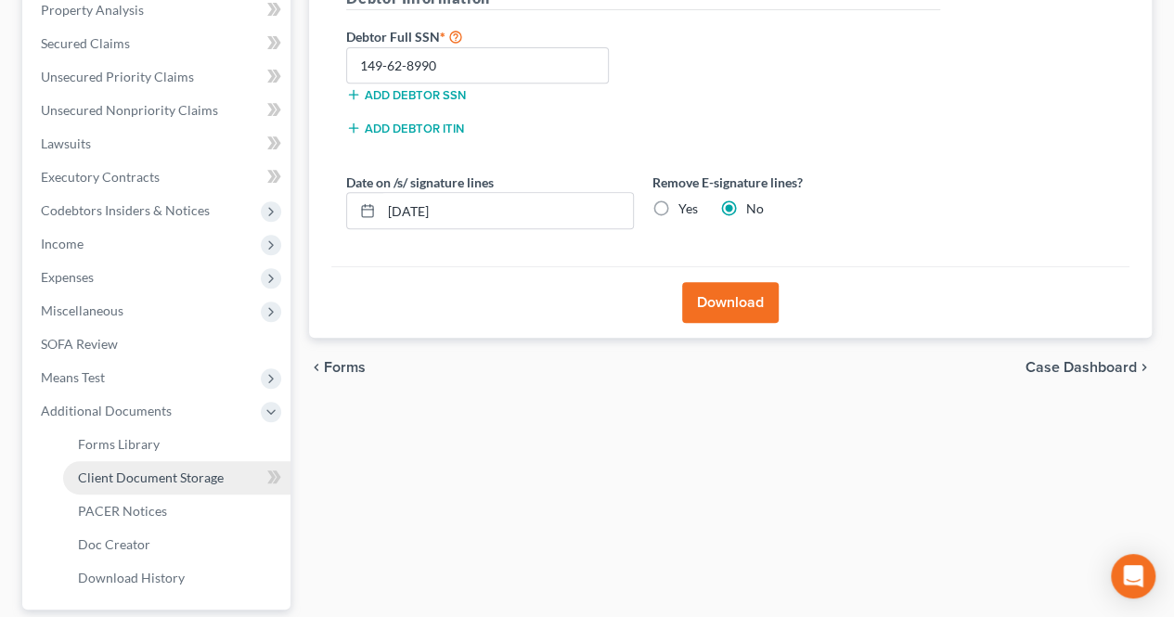
click at [173, 477] on span "Client Document Storage" at bounding box center [151, 478] width 146 height 16
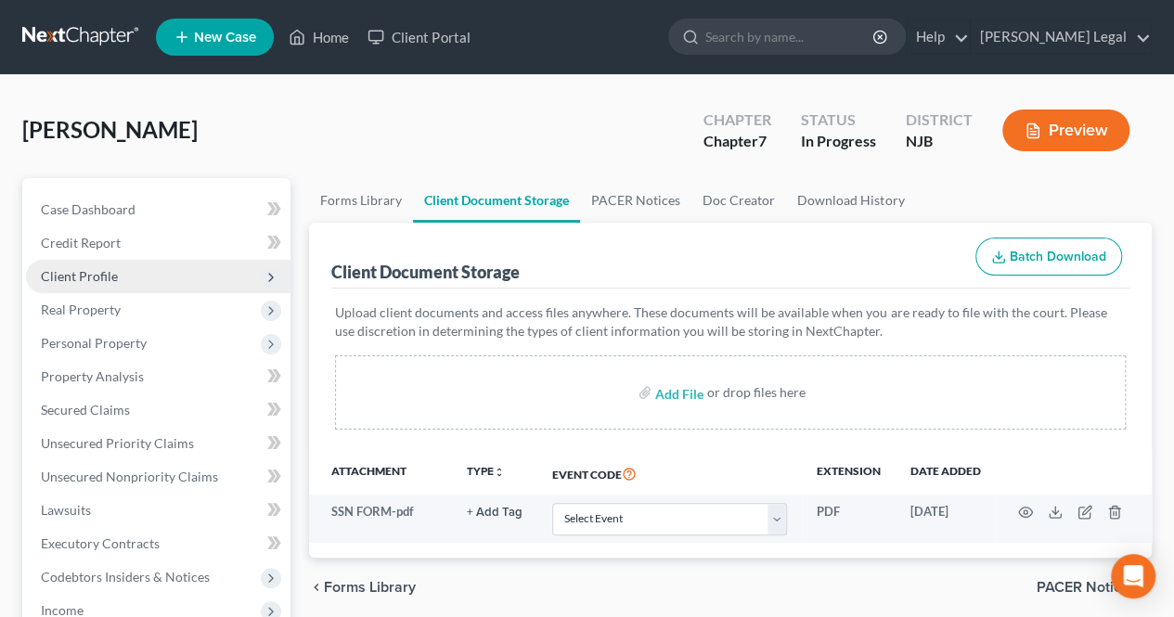
click at [139, 276] on span "Client Profile" at bounding box center [158, 276] width 264 height 33
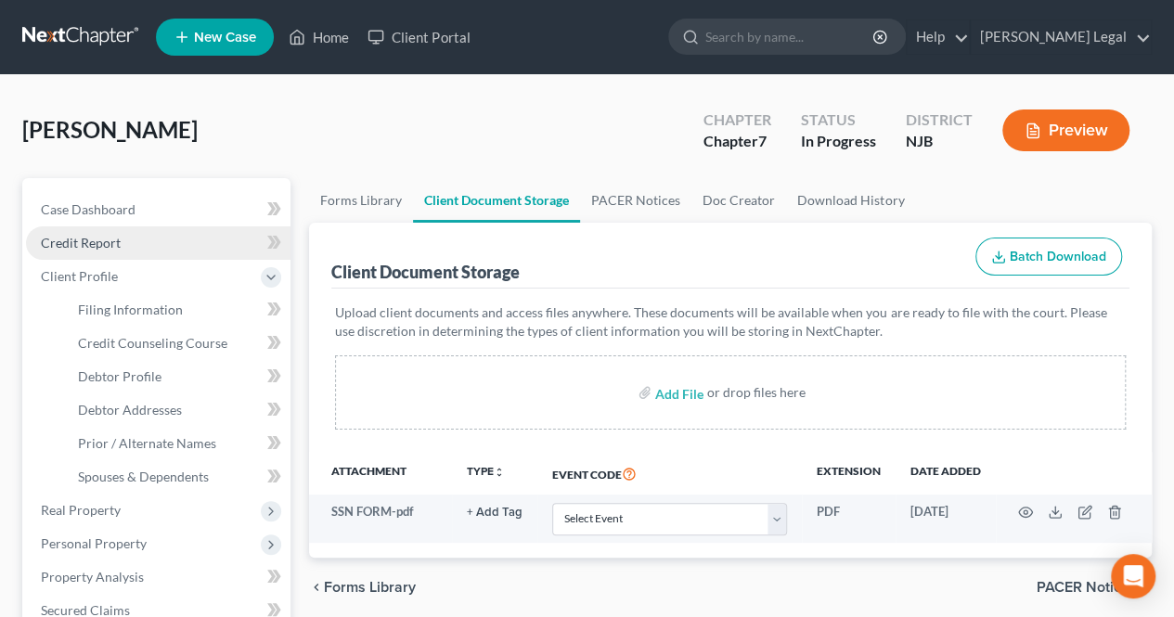
click at [137, 245] on link "Credit Report" at bounding box center [158, 242] width 264 height 33
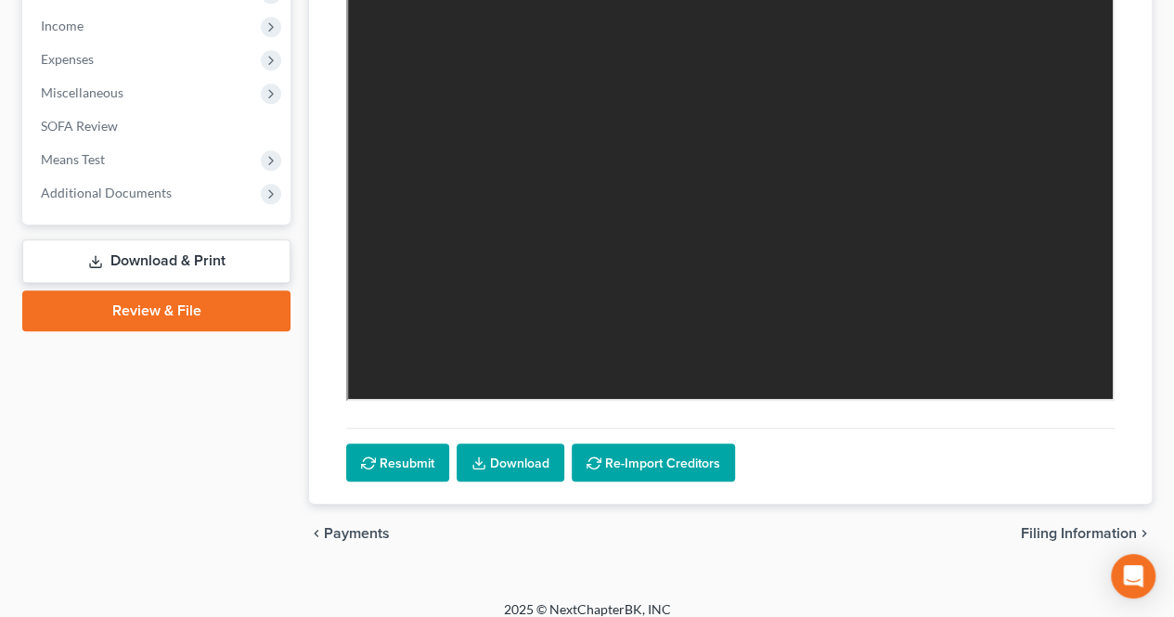
scroll to position [599, 0]
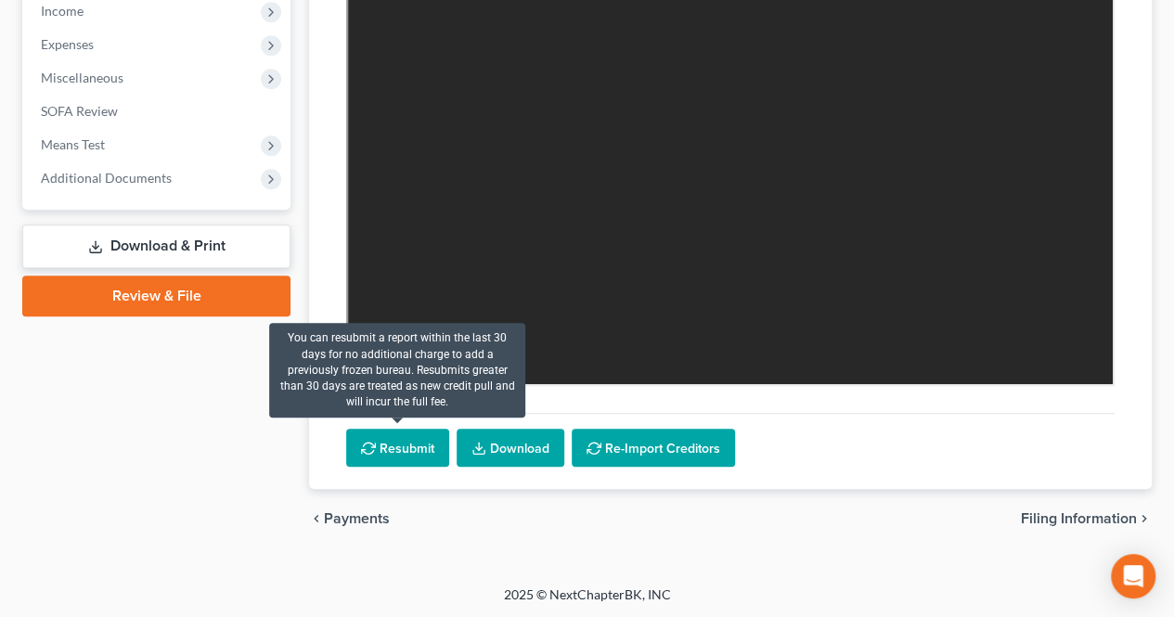
click at [397, 457] on button "Resubmit" at bounding box center [397, 448] width 103 height 39
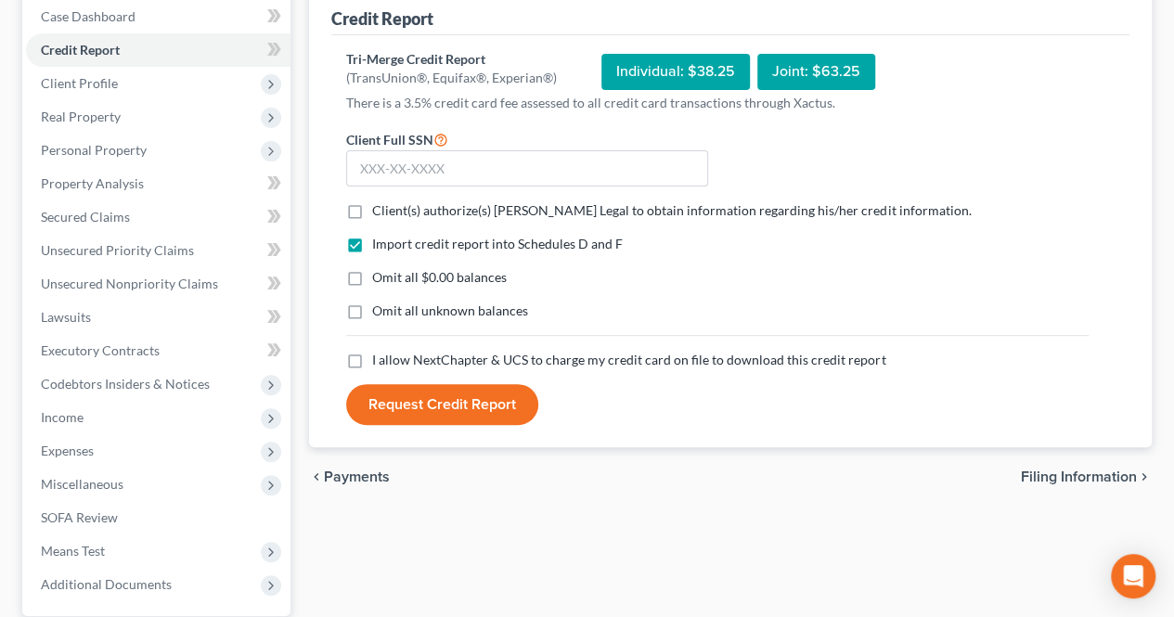
scroll to position [181, 0]
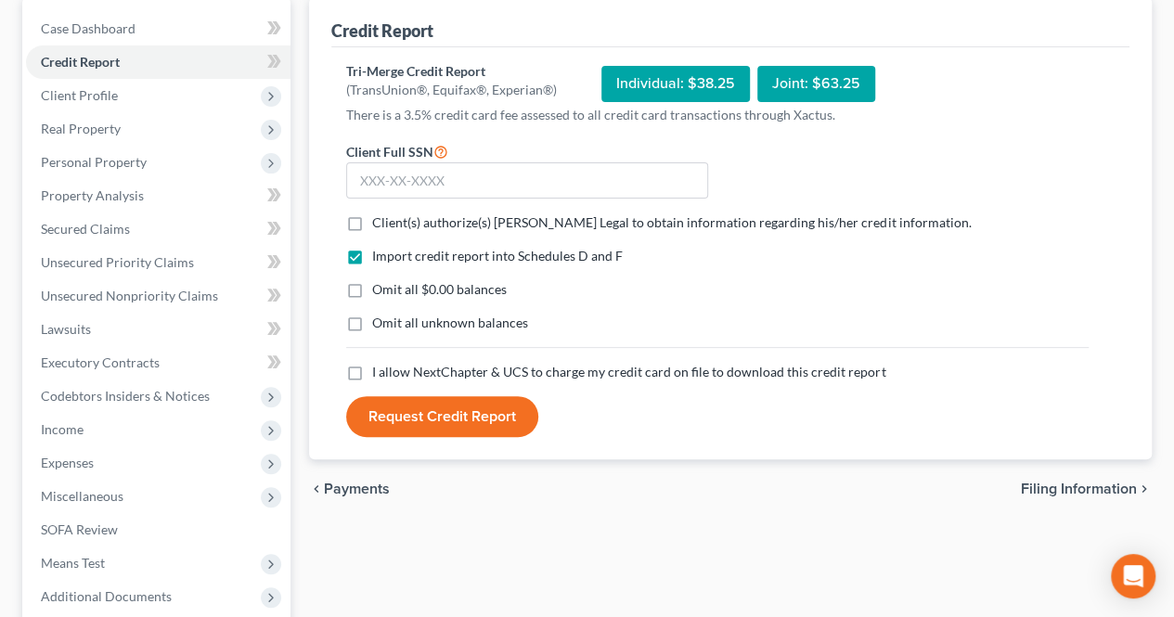
click at [380, 225] on span "Client(s) authorize(s) [PERSON_NAME] Legal to obtain information regarding his/…" at bounding box center [671, 222] width 599 height 16
click at [380, 225] on input "Client(s) authorize(s) [PERSON_NAME] Legal to obtain information regarding his/…" at bounding box center [386, 219] width 12 height 12
checkbox input "true"
paste input "149-62-8990"
type input "149-62-8990"
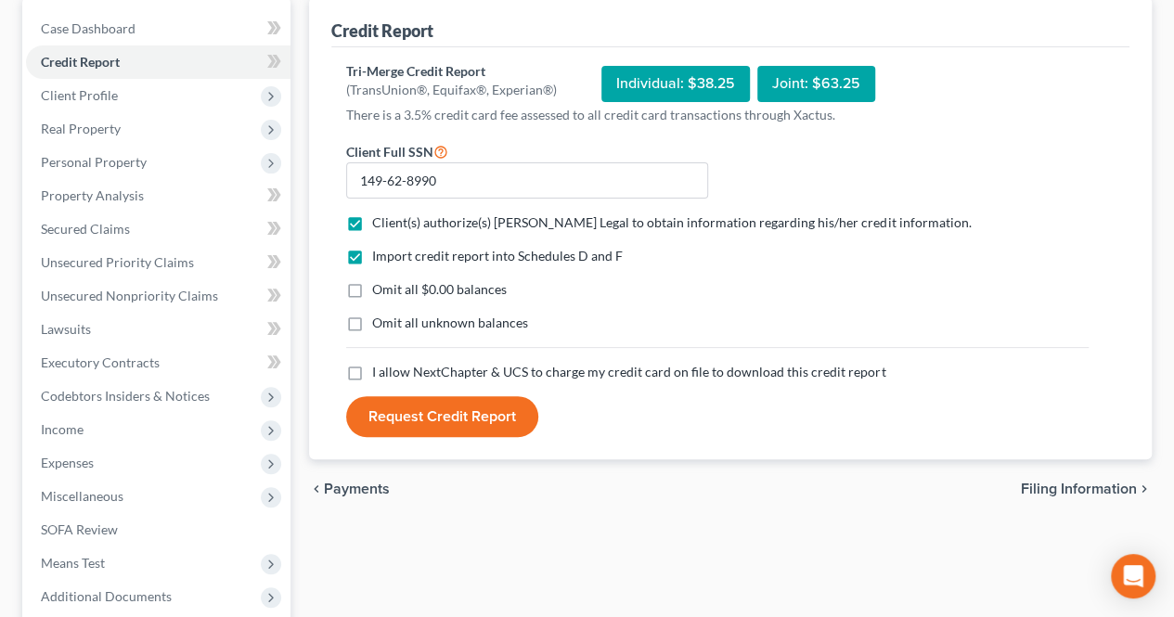
click at [372, 367] on label "I allow NextChapter & UCS to charge my credit card on file to download this cre…" at bounding box center [628, 372] width 513 height 19
click at [380, 367] on input "I allow NextChapter & UCS to charge my credit card on file to download this cre…" at bounding box center [386, 369] width 12 height 12
checkbox input "true"
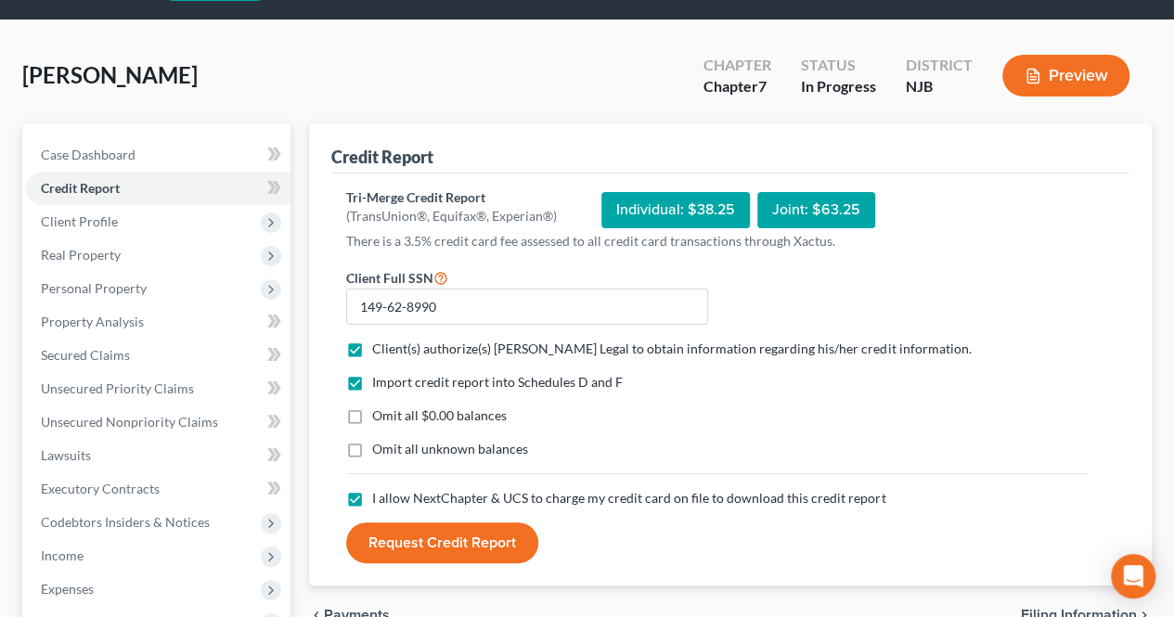
scroll to position [93, 0]
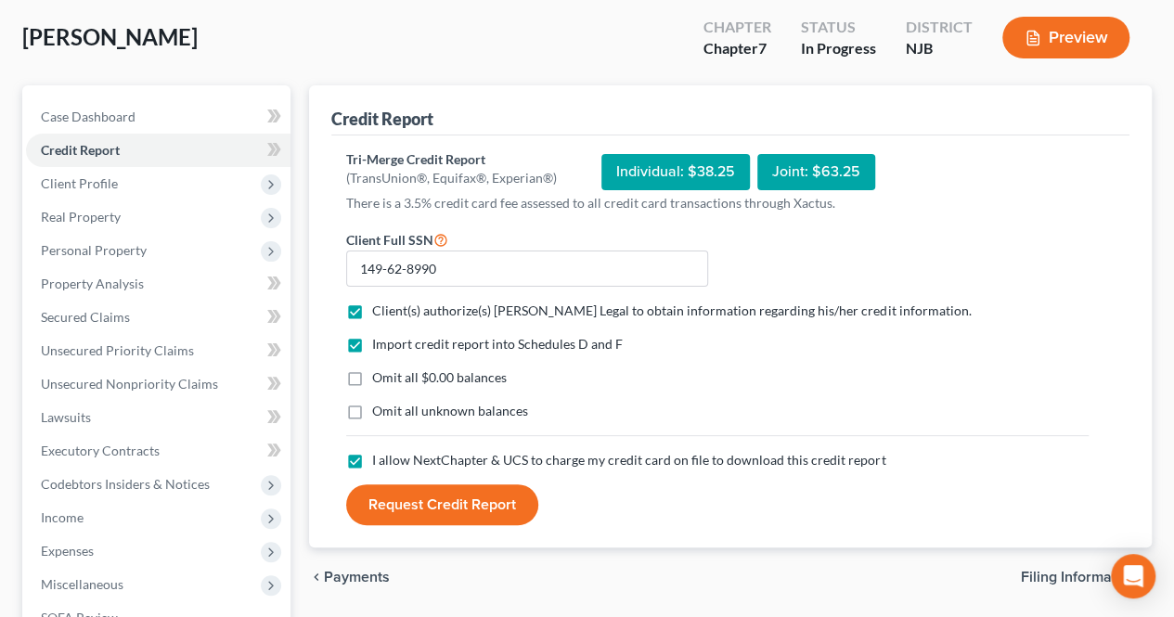
click at [452, 489] on button "Request Credit Report" at bounding box center [442, 504] width 192 height 41
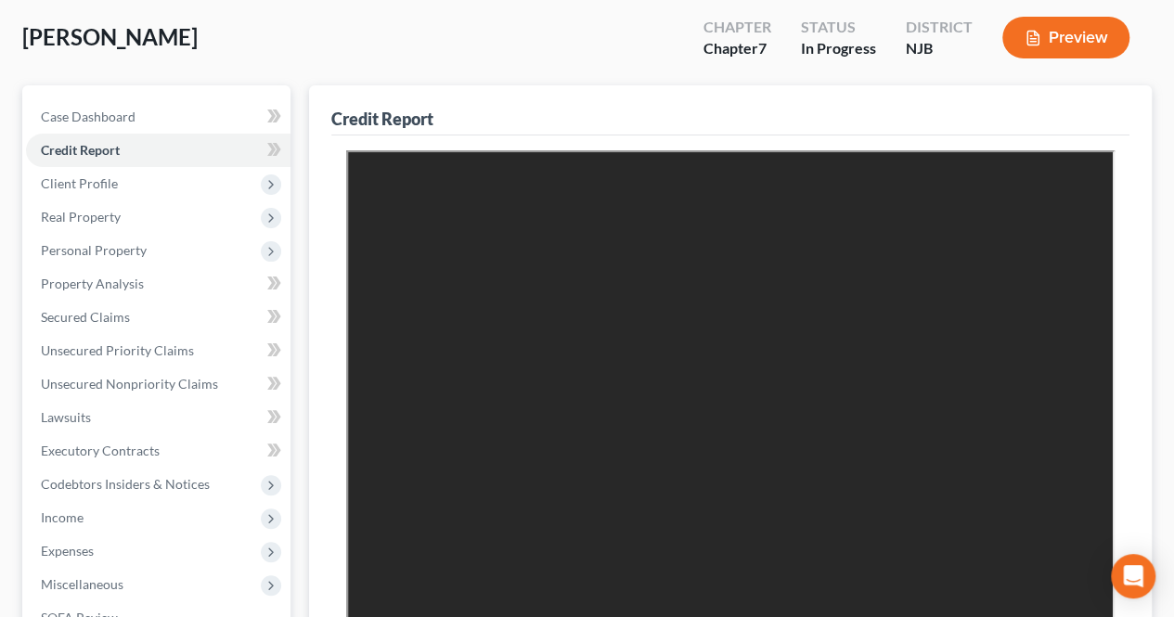
scroll to position [0, 0]
click at [178, 312] on link "Secured Claims" at bounding box center [158, 317] width 264 height 33
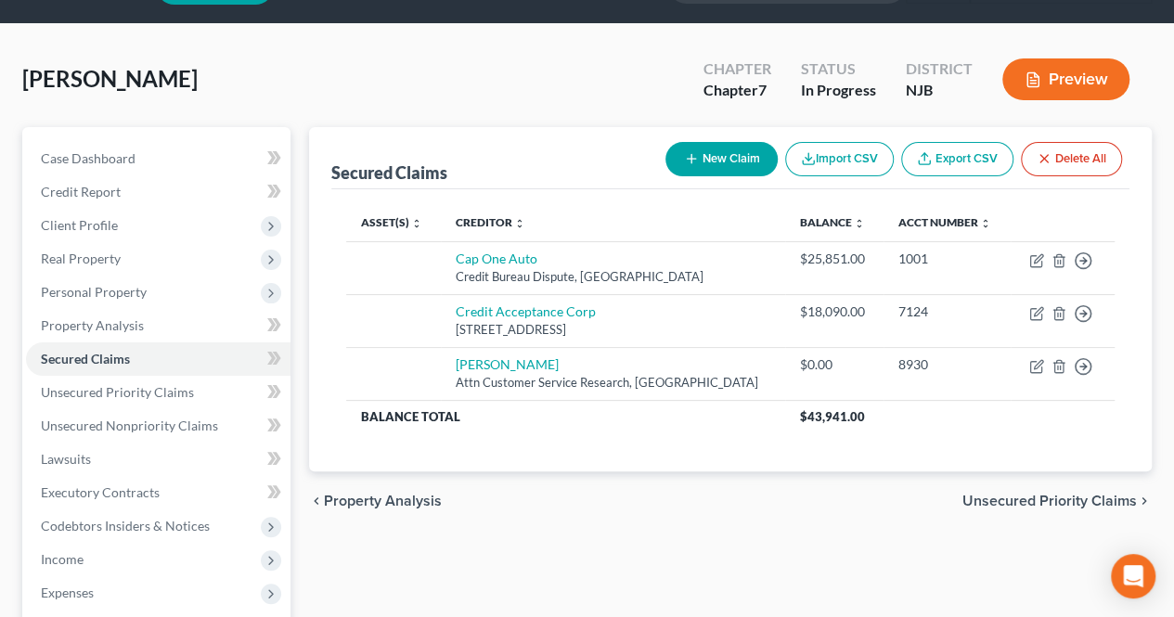
scroll to position [93, 0]
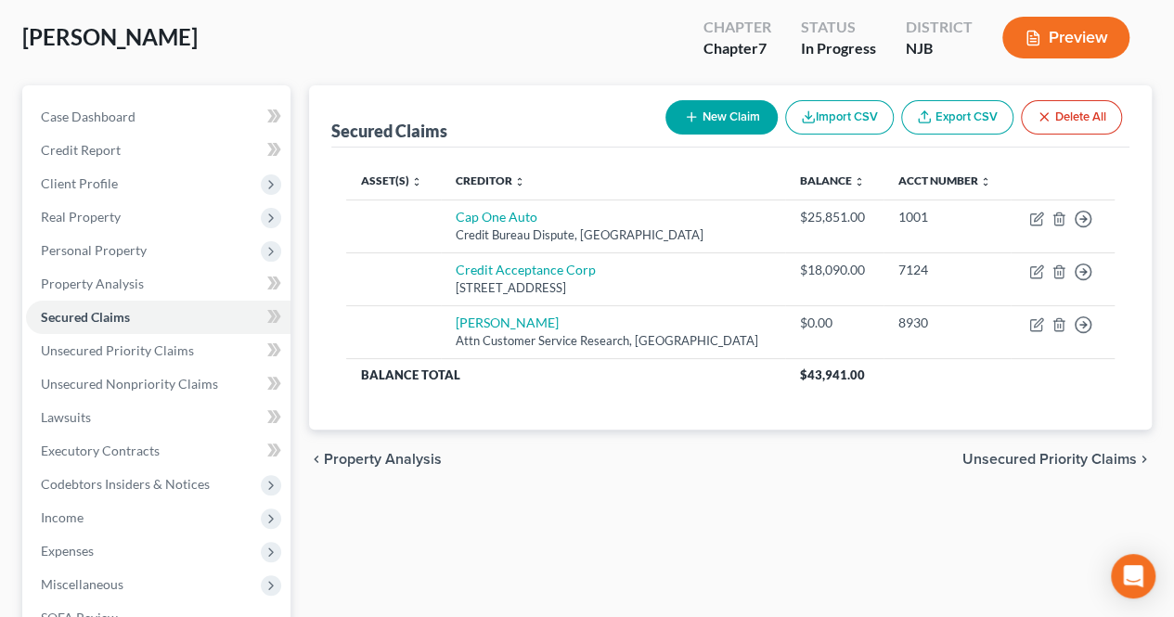
click at [998, 458] on span "Unsecured Priority Claims" at bounding box center [1049, 459] width 174 height 15
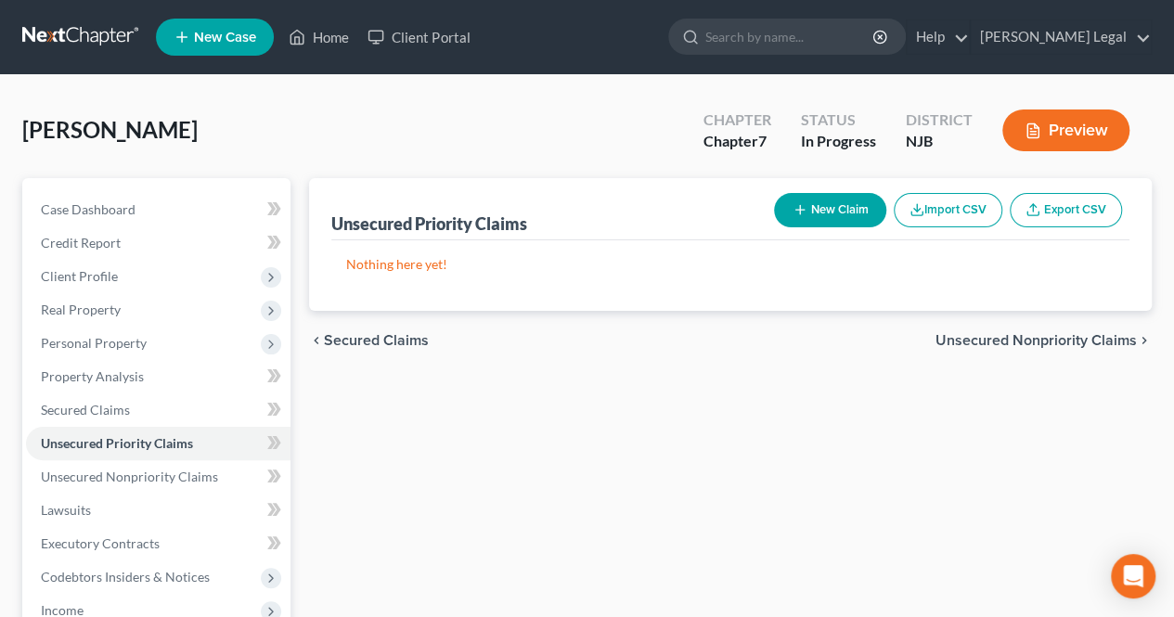
click at [1034, 344] on span "Unsecured Nonpriority Claims" at bounding box center [1035, 340] width 201 height 15
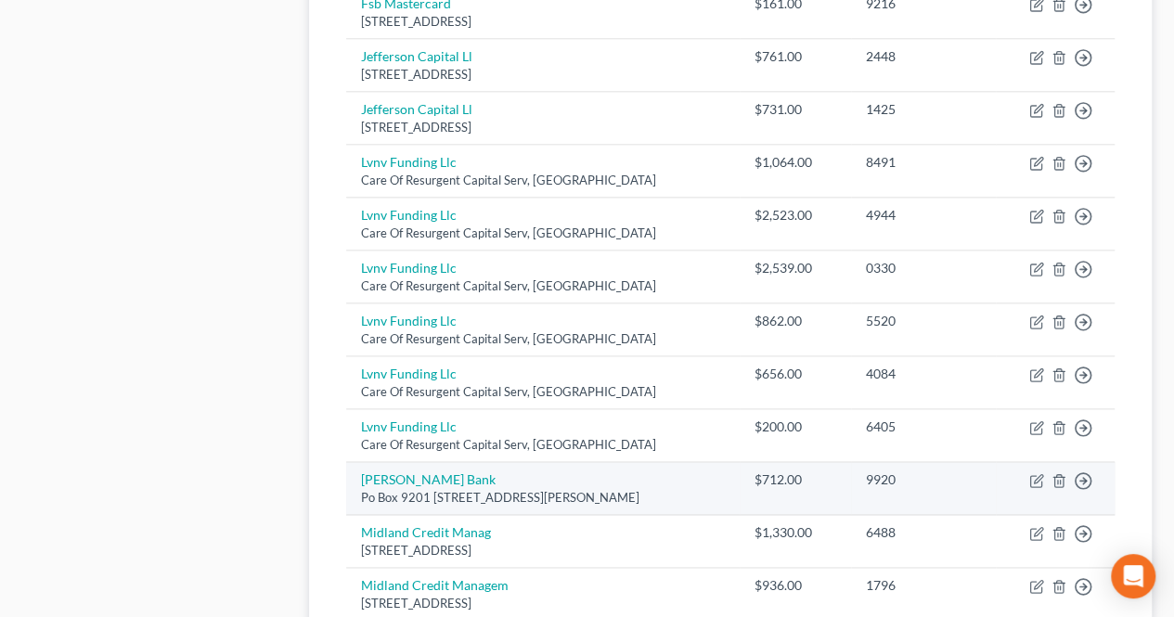
scroll to position [1021, 0]
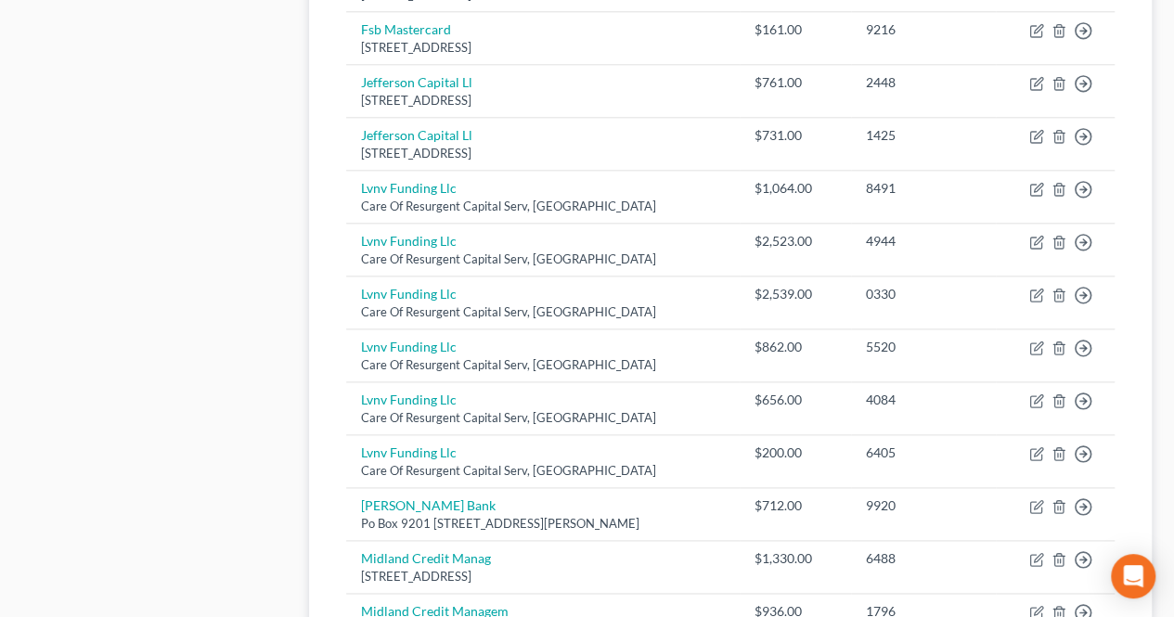
drag, startPoint x: 925, startPoint y: 432, endPoint x: 290, endPoint y: 212, distance: 672.6
click at [291, 212] on div "Case Dashboard Payments Invoices Payments Payments Credit Report Client Profile" at bounding box center [156, 104] width 287 height 1894
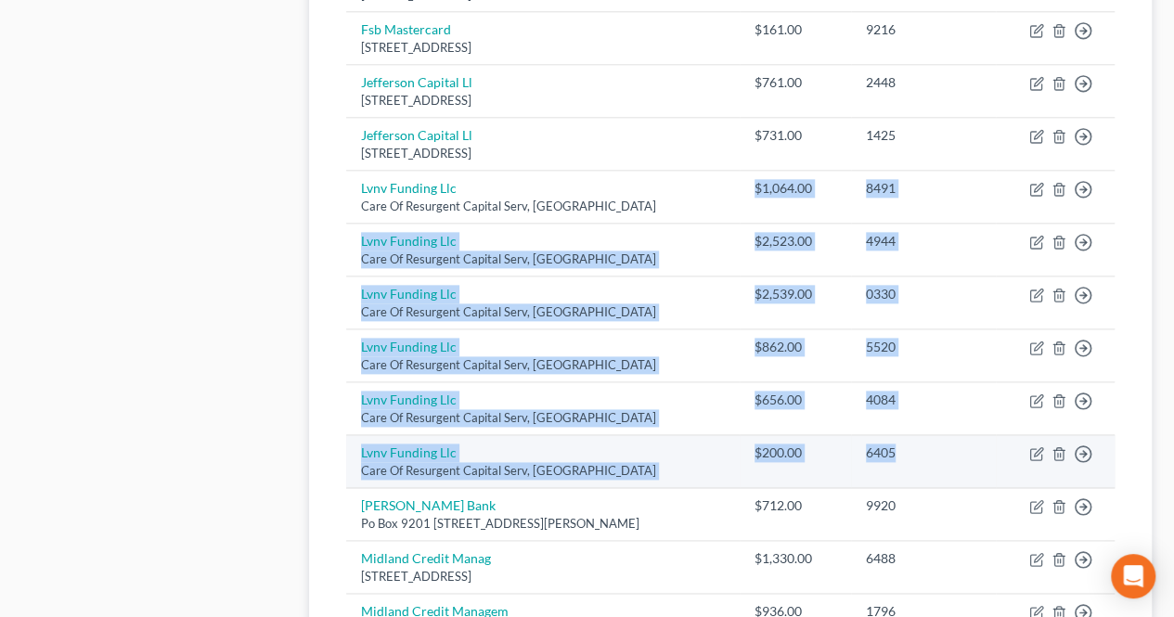
drag, startPoint x: 754, startPoint y: 186, endPoint x: 915, endPoint y: 461, distance: 318.9
click at [916, 465] on tbody "[PERSON_NAME][GEOGRAPHIC_DATA] [STREET_ADDRESS][PERSON_NAME][PERSON_NAME] $909.…" at bounding box center [730, 82] width 768 height 1620
click at [1061, 446] on icon "button" at bounding box center [1058, 453] width 15 height 15
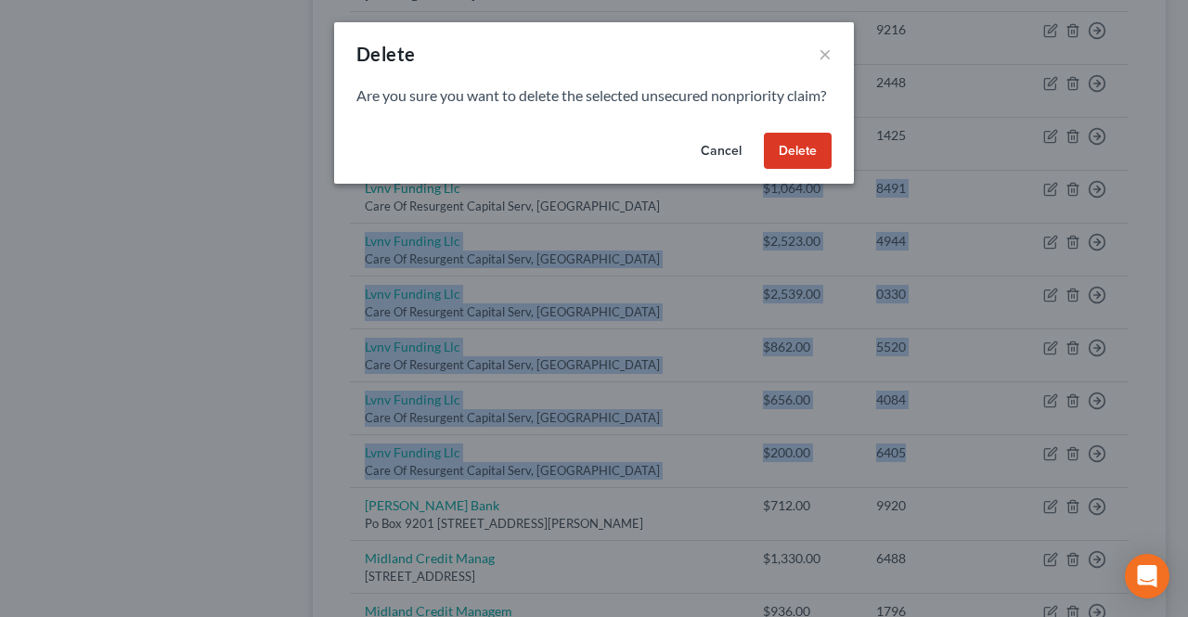
click at [797, 170] on button "Delete" at bounding box center [798, 151] width 68 height 37
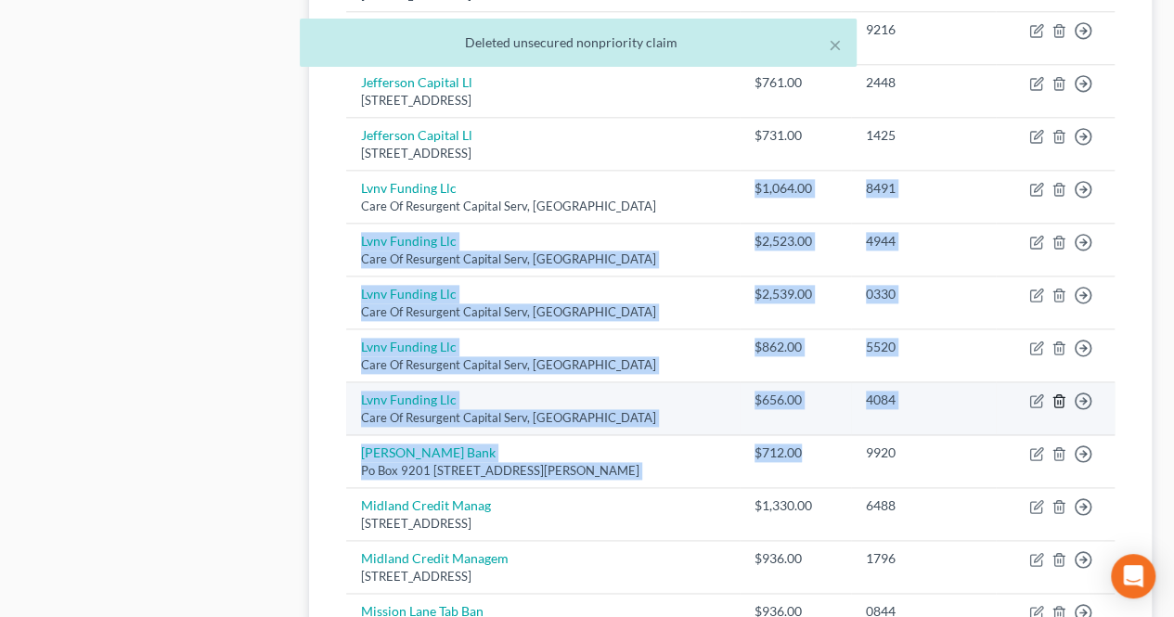
click at [1062, 395] on icon "button" at bounding box center [1058, 401] width 8 height 12
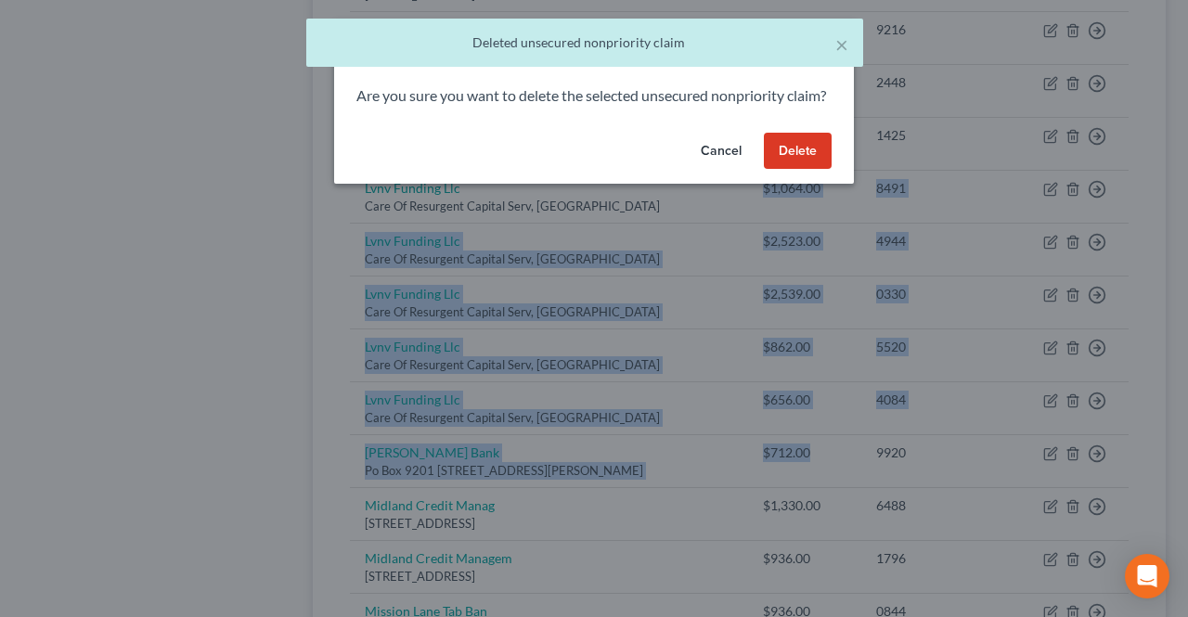
click at [793, 170] on button "Delete" at bounding box center [798, 151] width 68 height 37
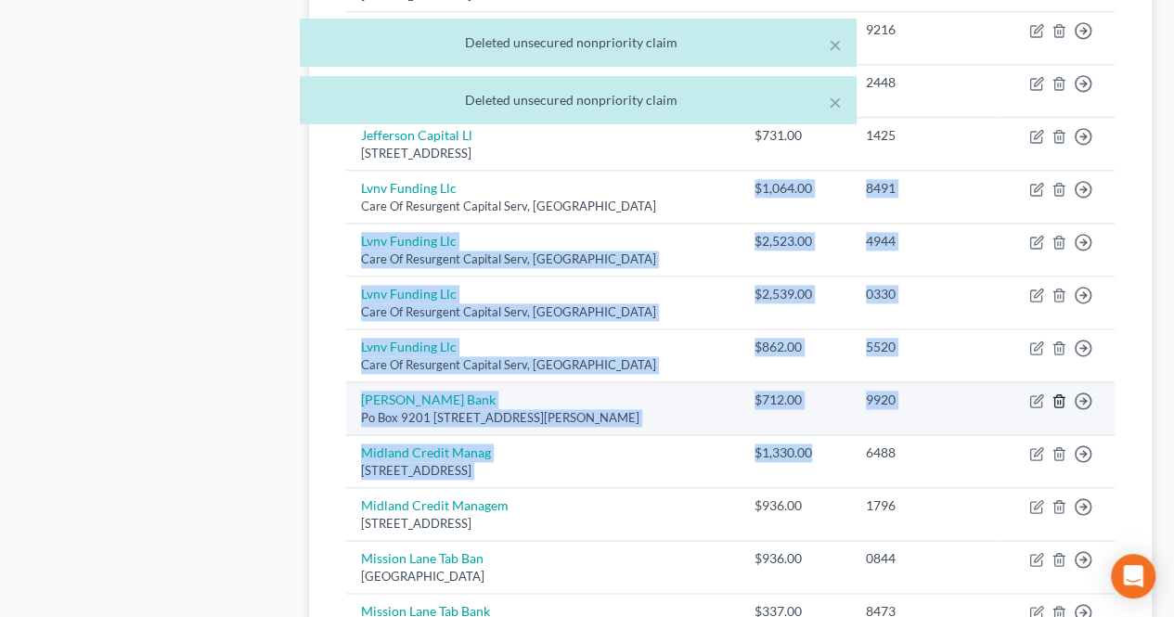
click at [1056, 397] on polyline "button" at bounding box center [1058, 397] width 11 height 0
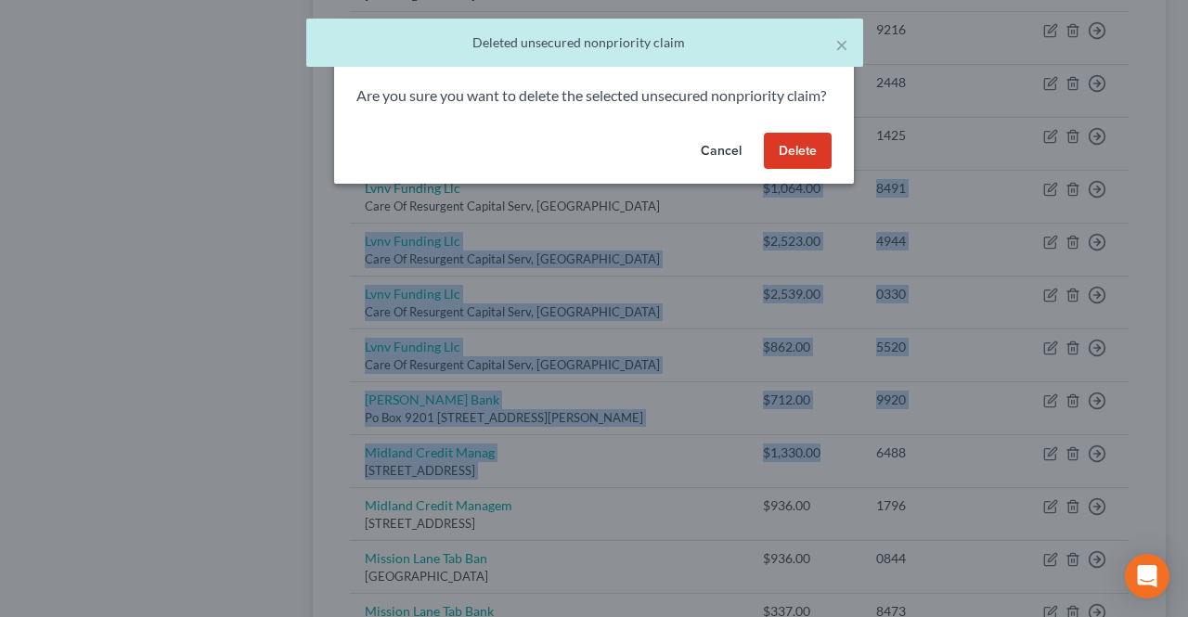
click at [733, 170] on button "Cancel" at bounding box center [721, 151] width 71 height 37
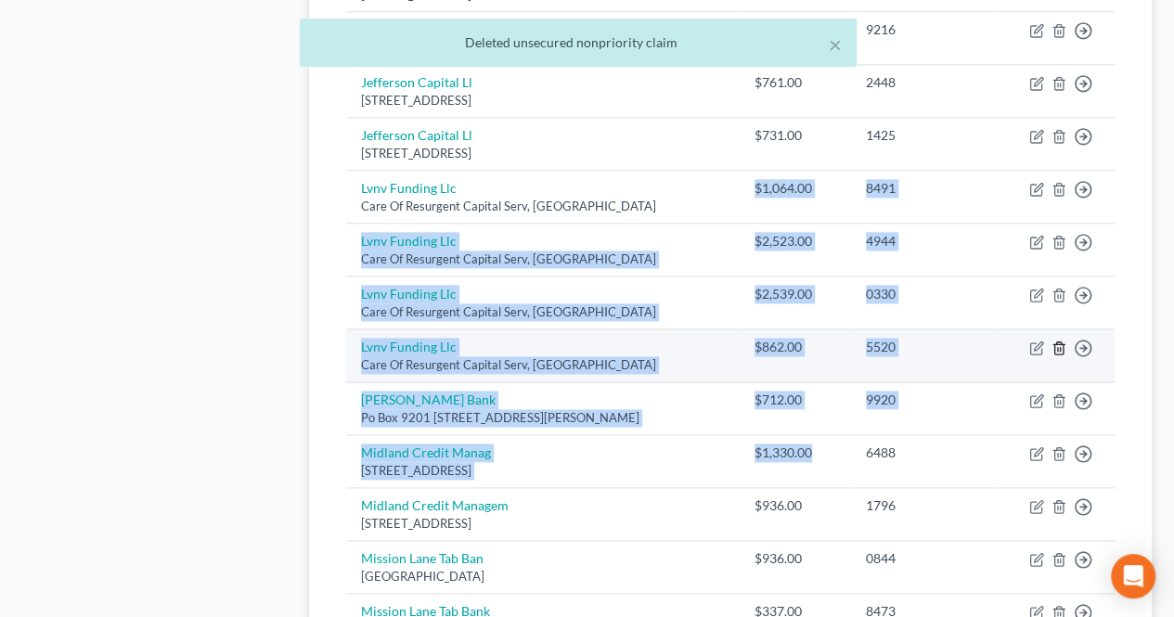
click at [1062, 342] on icon "button" at bounding box center [1058, 348] width 8 height 12
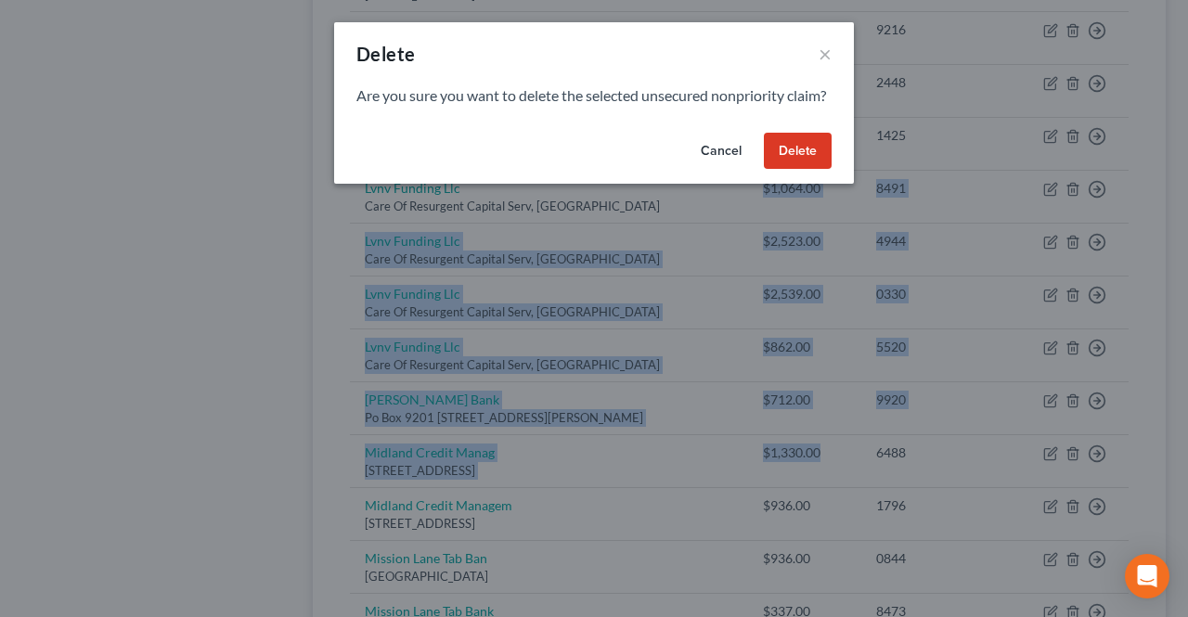
click at [799, 170] on button "Delete" at bounding box center [798, 151] width 68 height 37
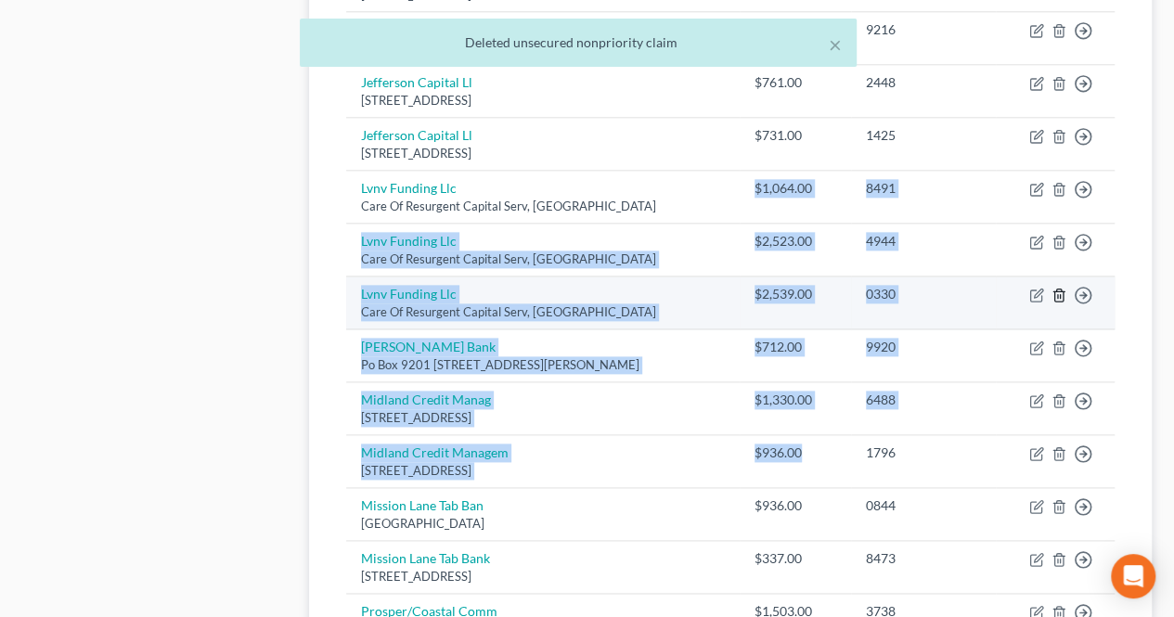
click at [1054, 292] on icon "button" at bounding box center [1058, 296] width 8 height 12
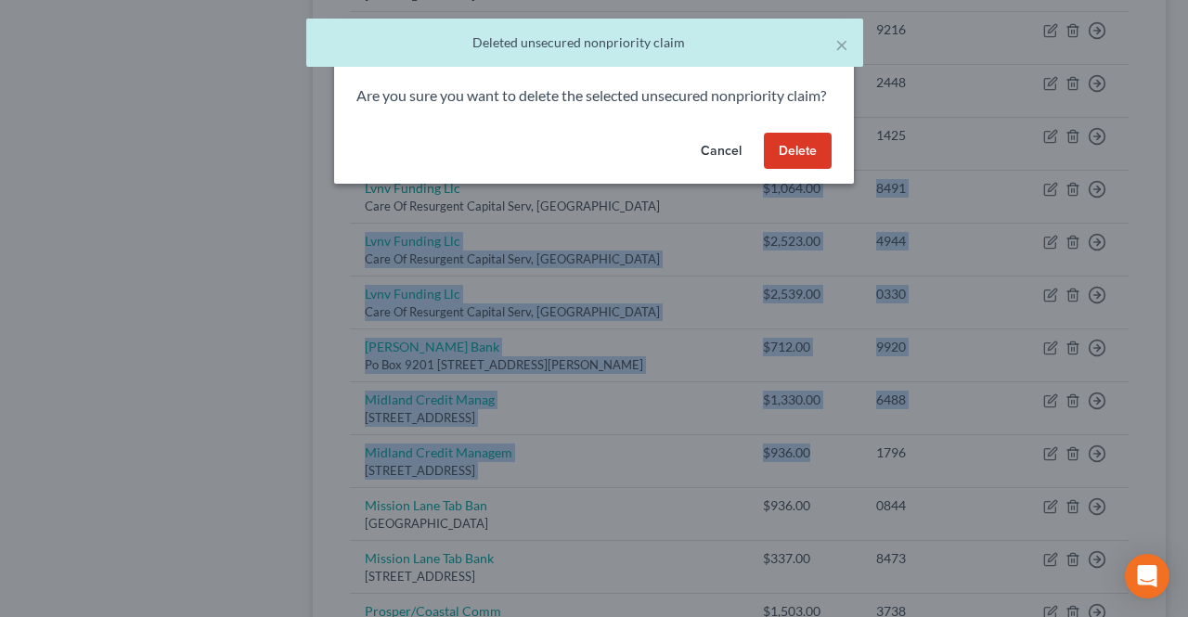
click at [800, 170] on button "Delete" at bounding box center [798, 151] width 68 height 37
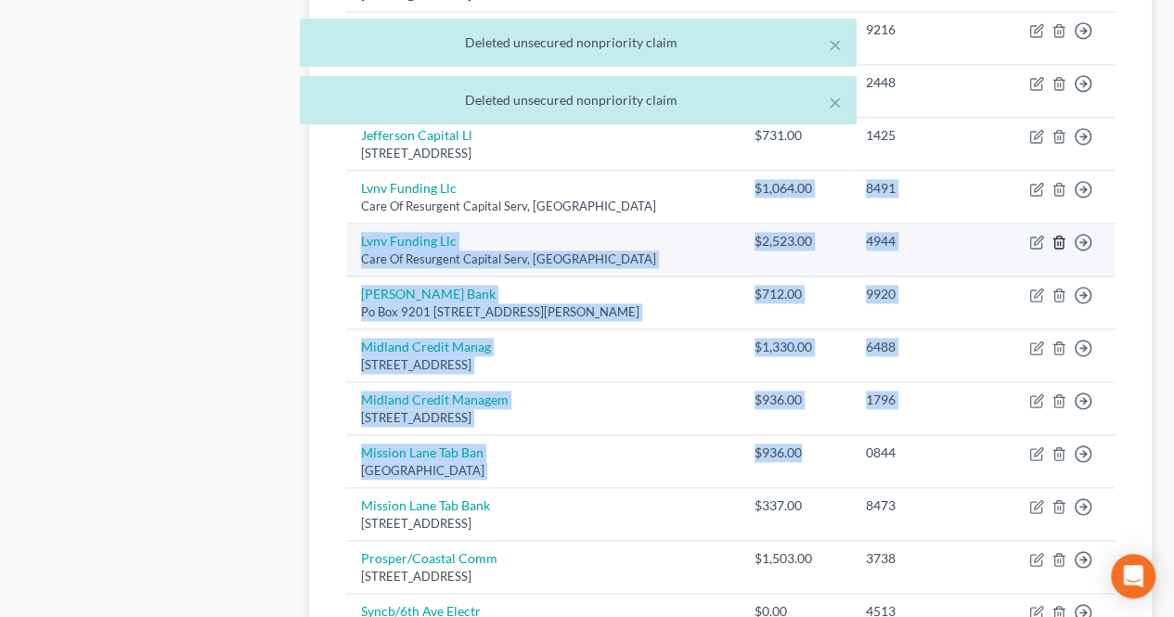
click at [1051, 237] on icon "button" at bounding box center [1058, 242] width 15 height 15
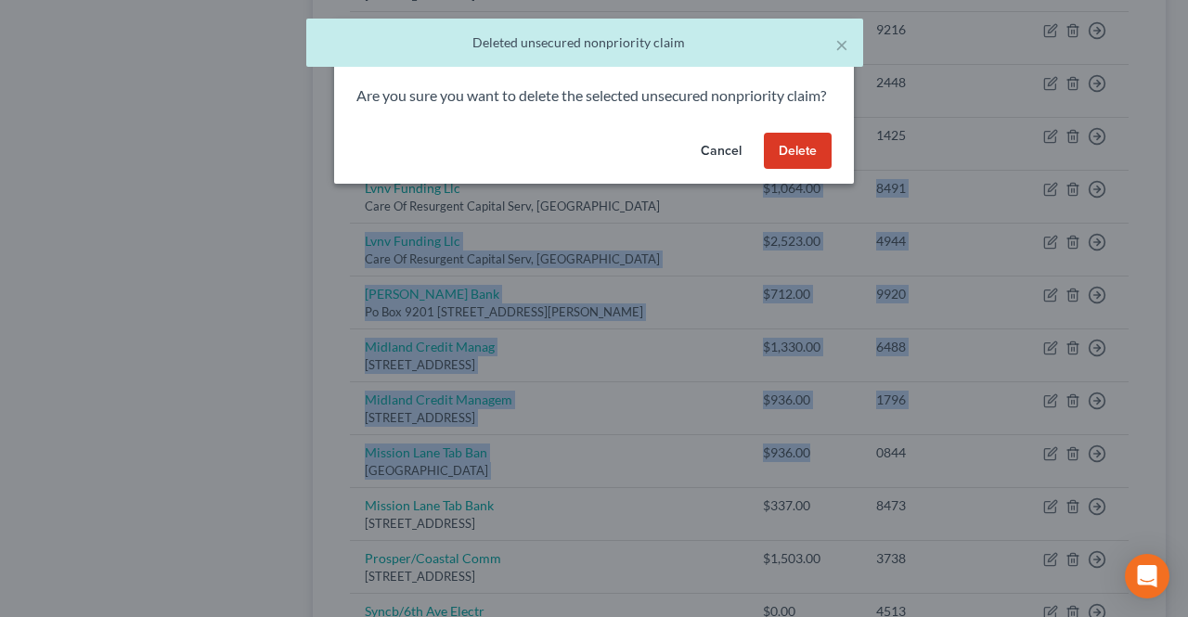
click at [803, 170] on button "Delete" at bounding box center [798, 151] width 68 height 37
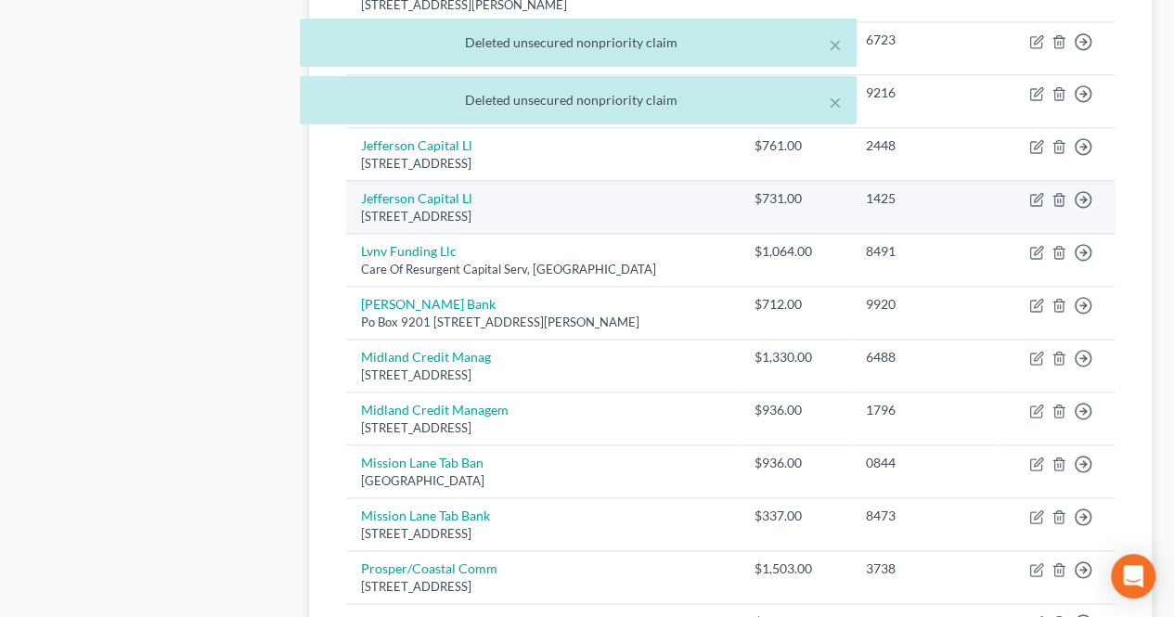
scroll to position [928, 0]
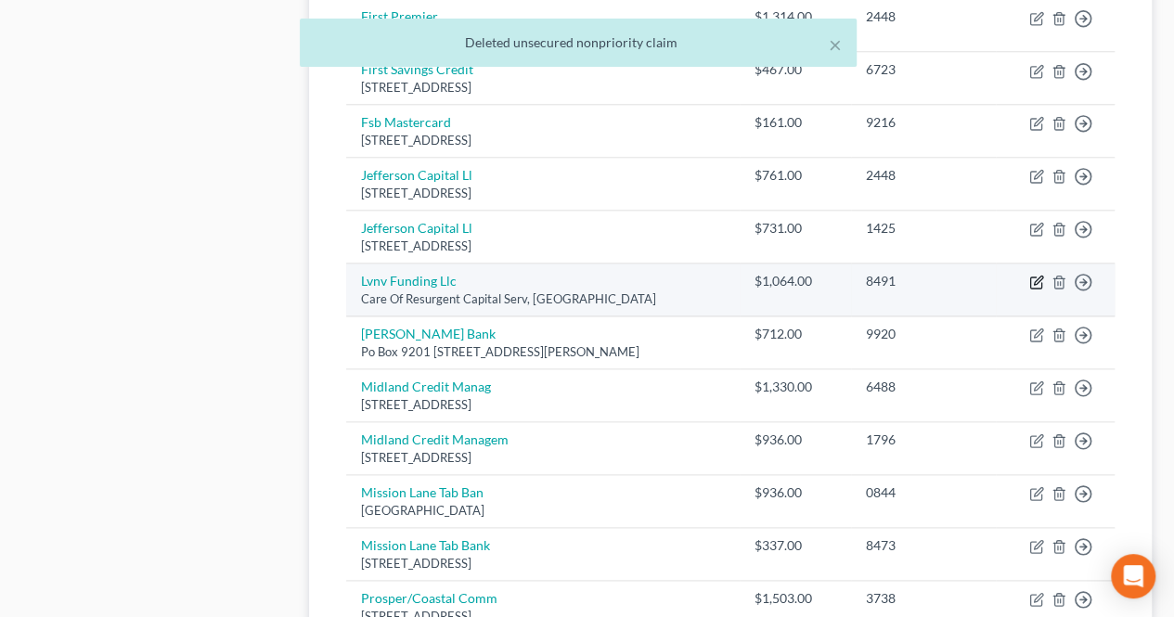
click at [1037, 277] on icon "button" at bounding box center [1038, 281] width 8 height 8
select select "42"
select select "1"
select select "0"
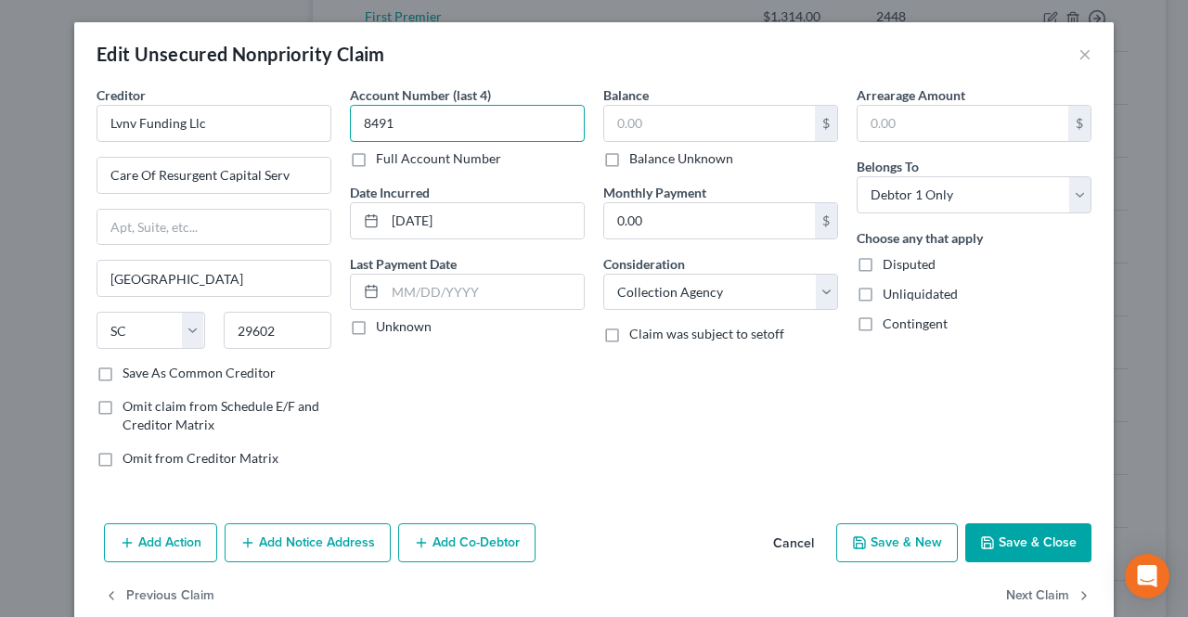
type input "8491"
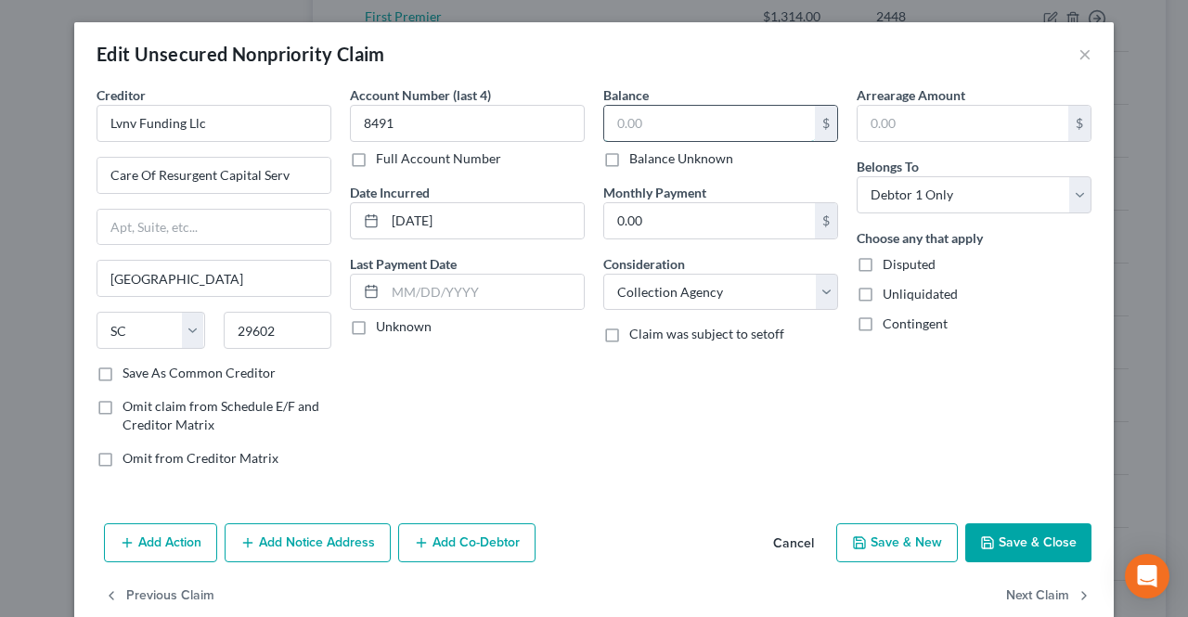
click at [728, 126] on input "text" at bounding box center [709, 123] width 211 height 35
type input "7,844.00"
click at [1000, 543] on button "Save & Close" at bounding box center [1028, 542] width 126 height 39
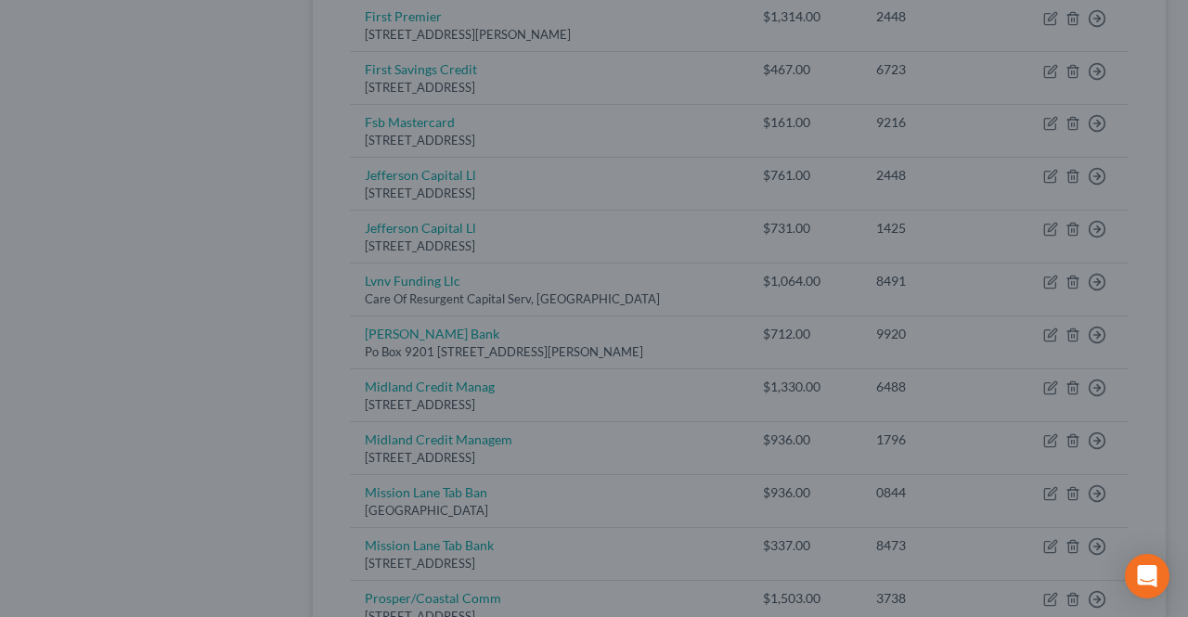
type input "0"
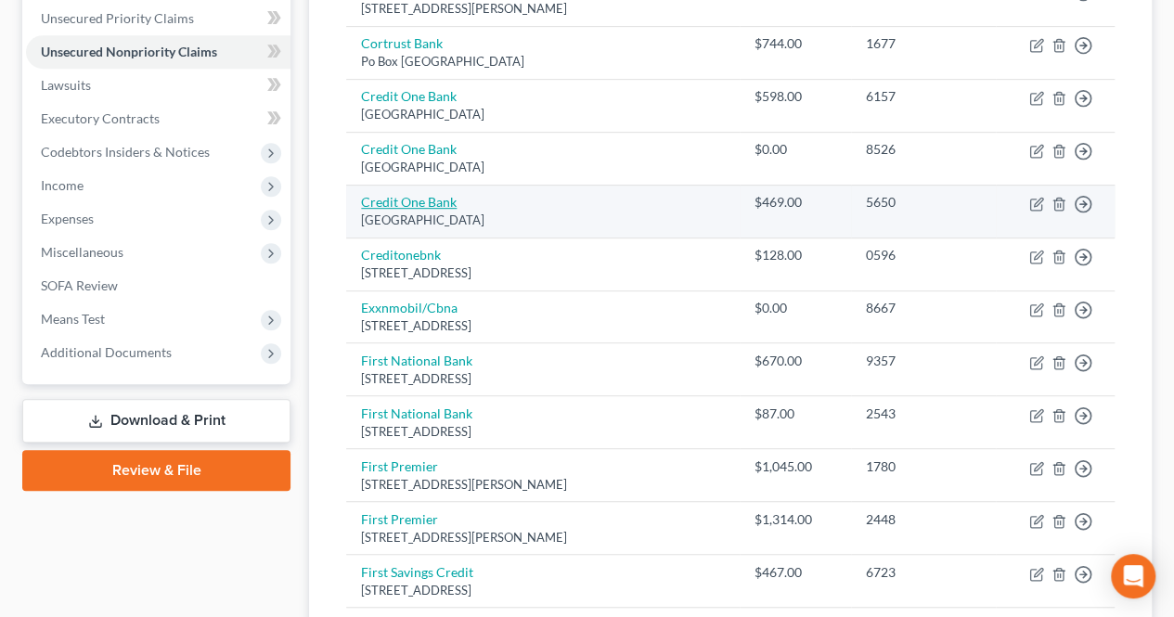
scroll to position [464, 0]
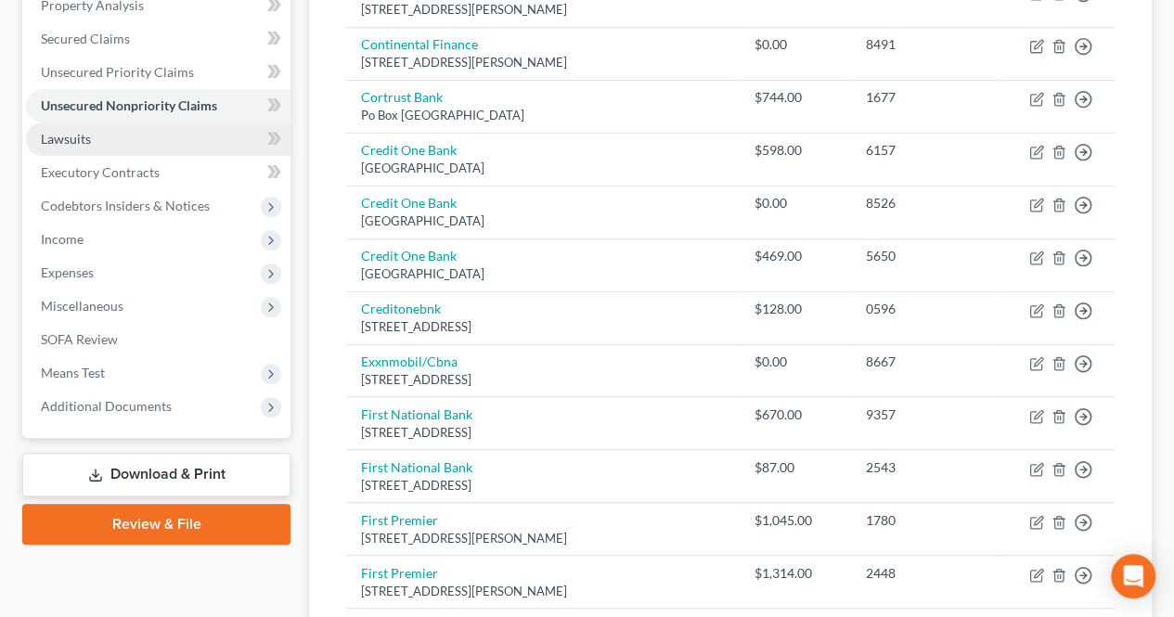
click at [220, 144] on link "Lawsuits" at bounding box center [158, 138] width 264 height 33
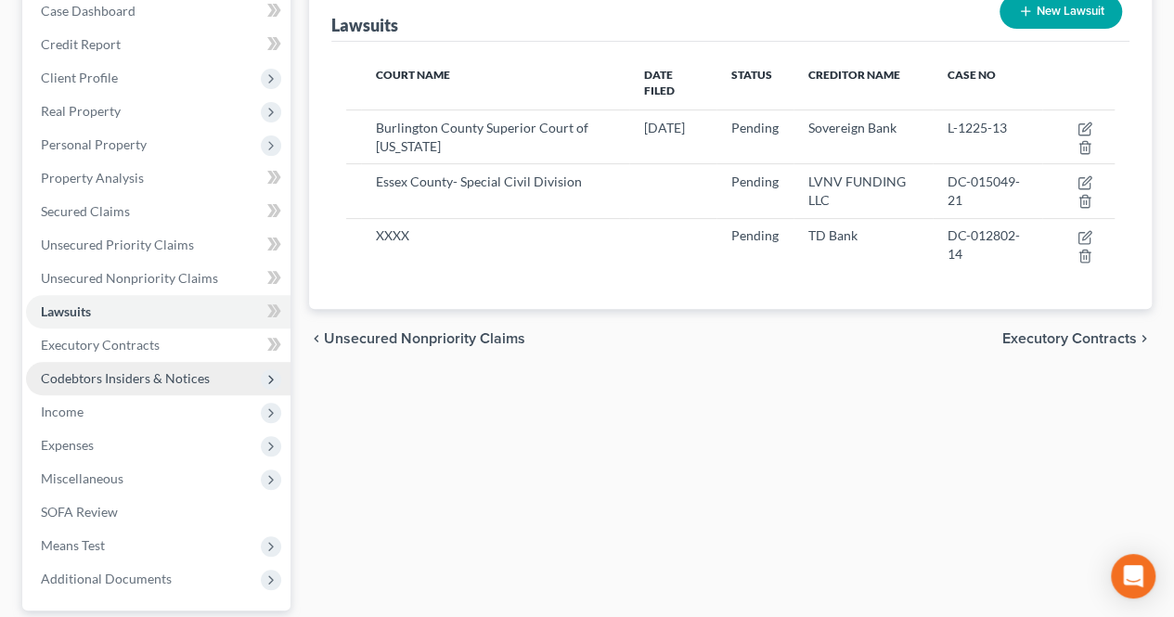
scroll to position [278, 0]
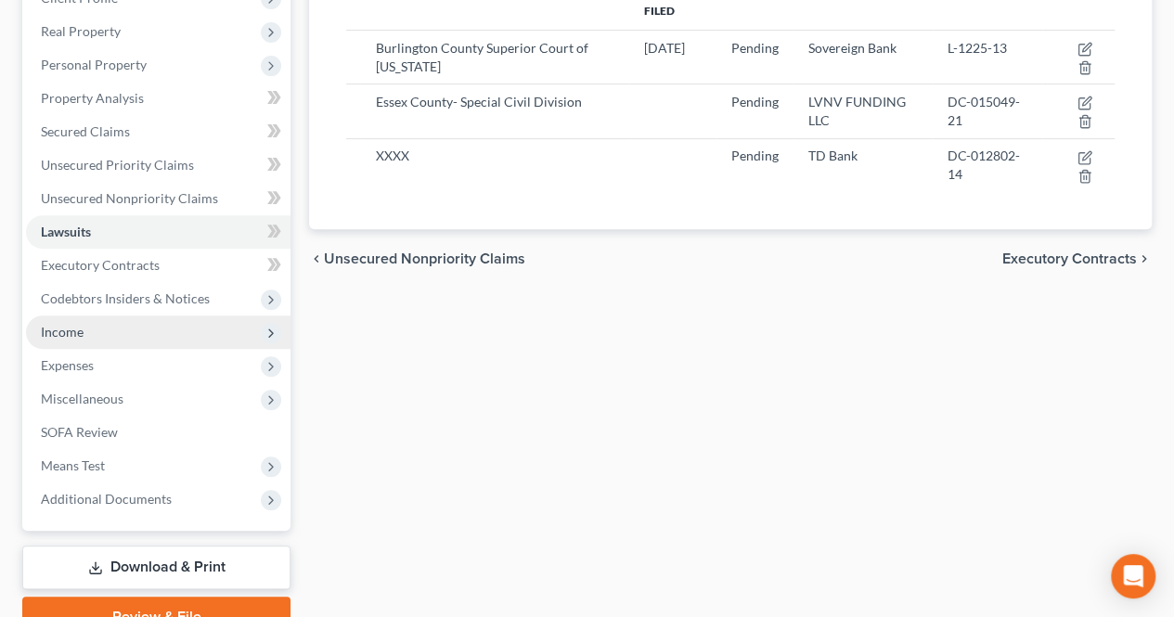
click at [177, 336] on span "Income" at bounding box center [158, 331] width 264 height 33
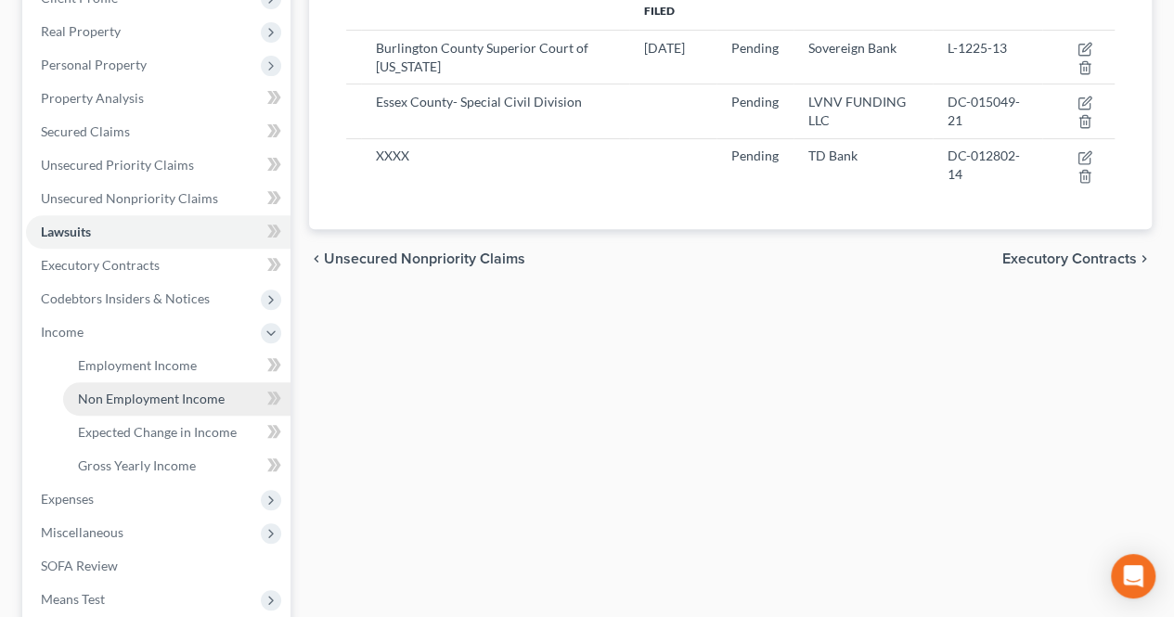
click at [166, 393] on span "Non Employment Income" at bounding box center [151, 399] width 147 height 16
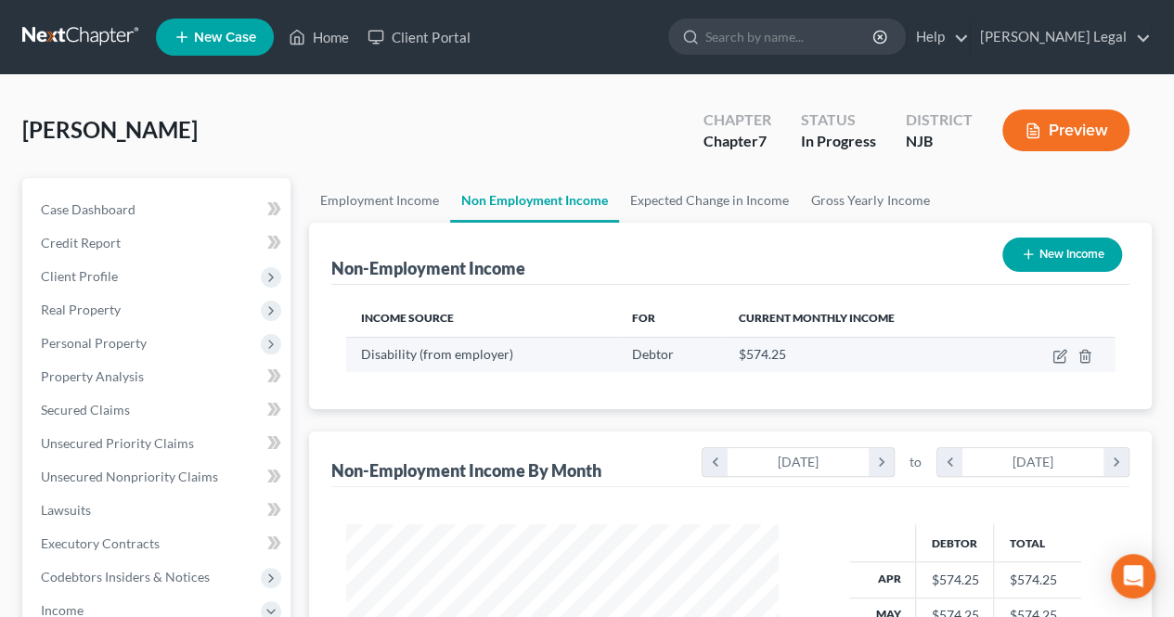
click at [1048, 353] on td at bounding box center [1056, 354] width 115 height 35
click at [1057, 360] on icon "button" at bounding box center [1059, 356] width 15 height 15
select select "1"
select select "0"
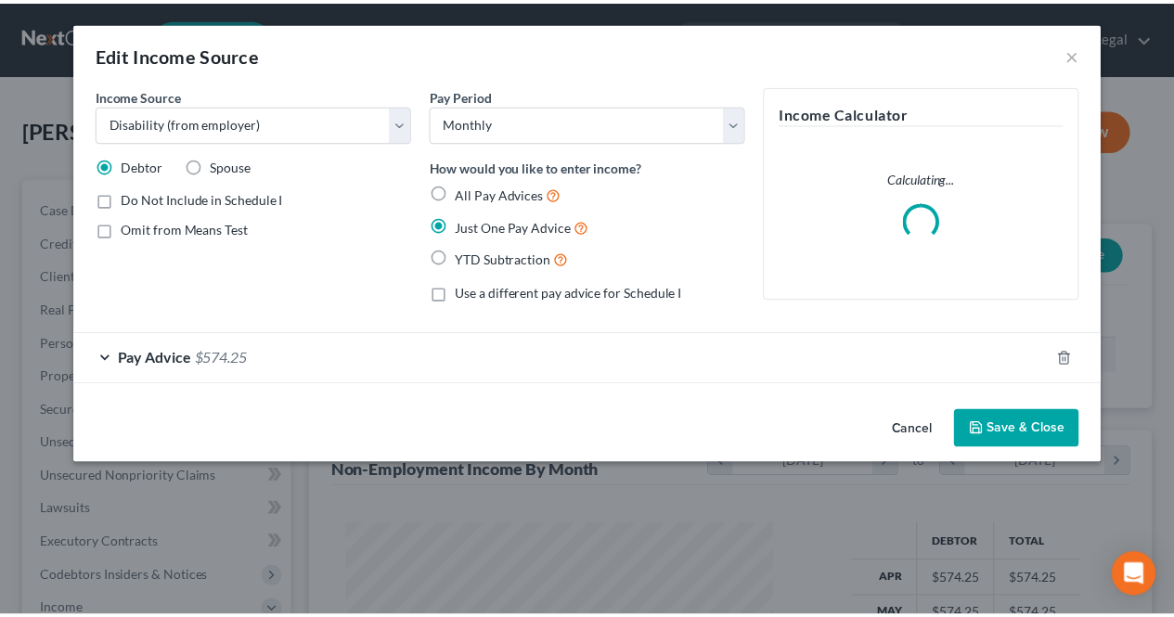
scroll to position [330, 475]
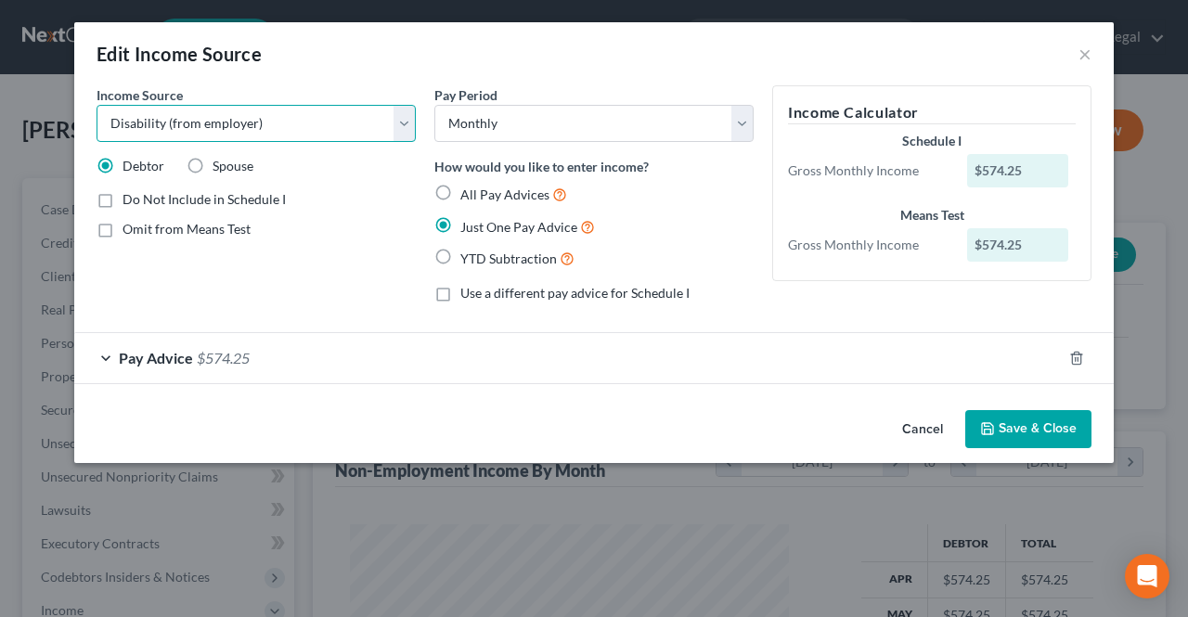
click at [286, 120] on select "Select Unemployment Disability (from employer) Pension Retirement Social Securi…" at bounding box center [256, 123] width 319 height 37
select select "4"
click at [97, 105] on select "Select Unemployment Disability (from employer) Pension Retirement Social Securi…" at bounding box center [256, 123] width 319 height 37
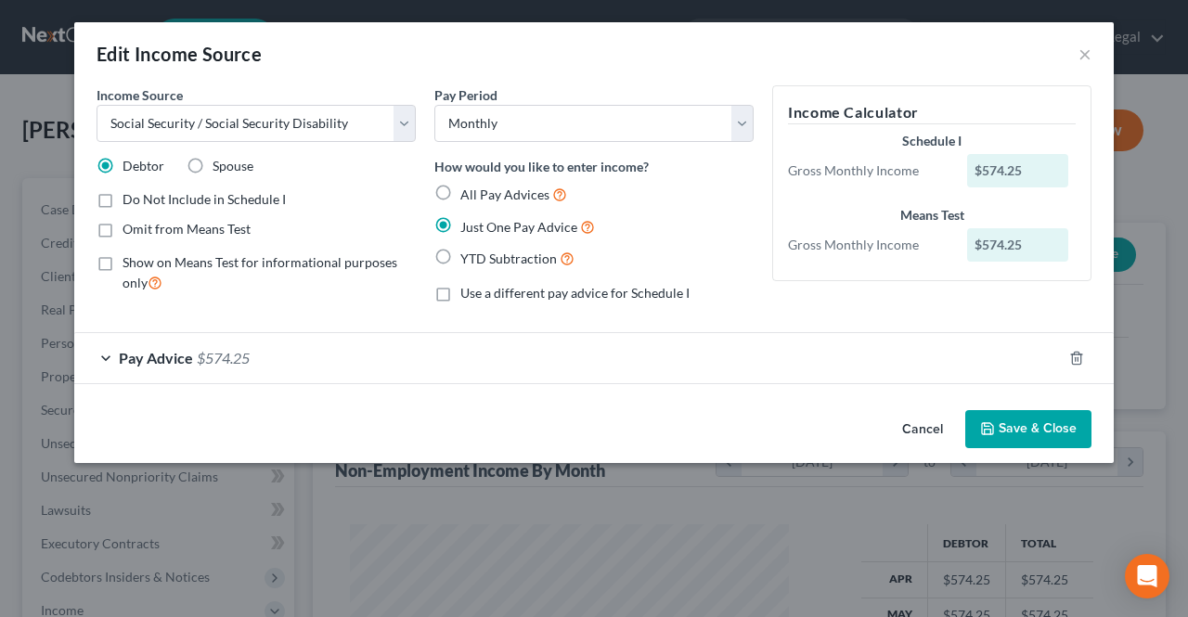
click at [991, 433] on icon "button" at bounding box center [987, 428] width 11 height 11
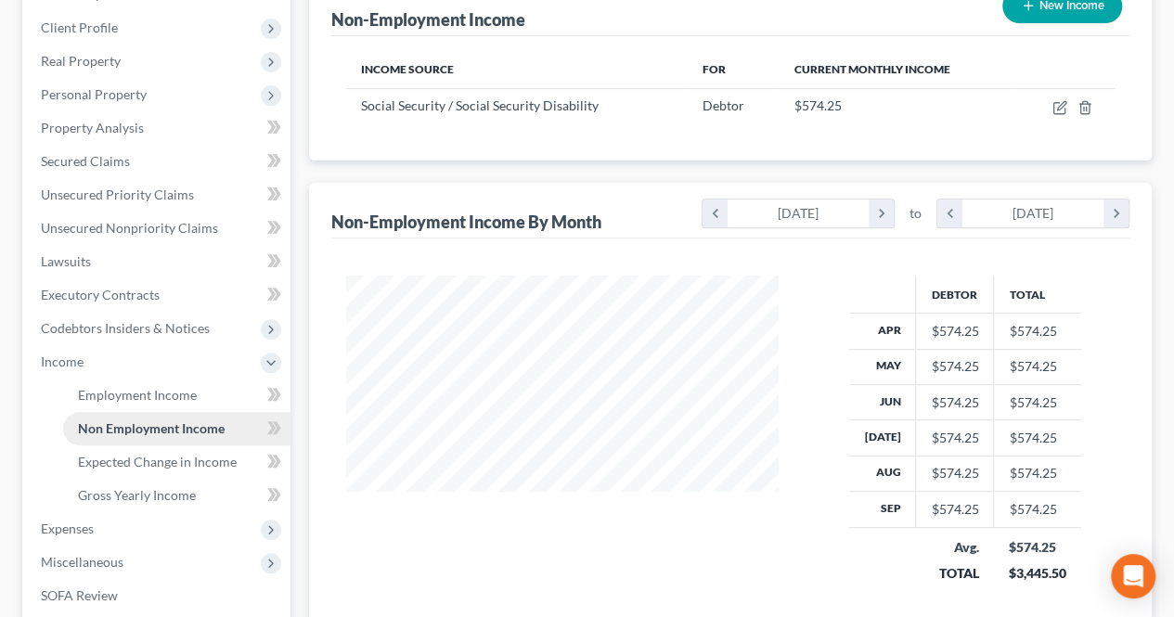
scroll to position [278, 0]
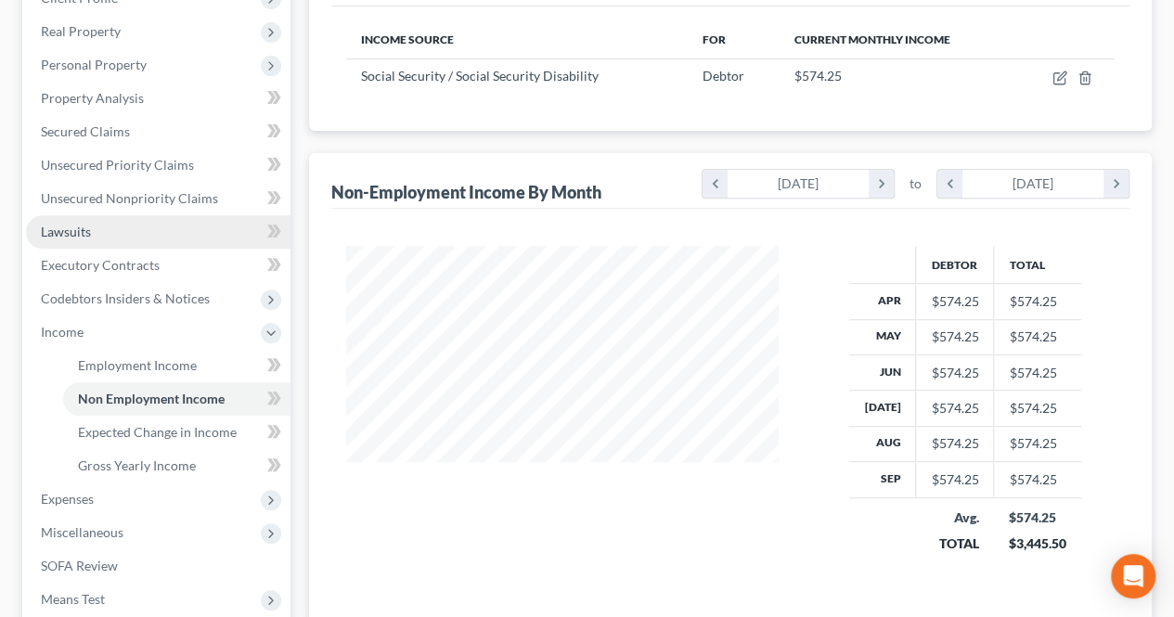
click at [147, 240] on link "Lawsuits" at bounding box center [158, 231] width 264 height 33
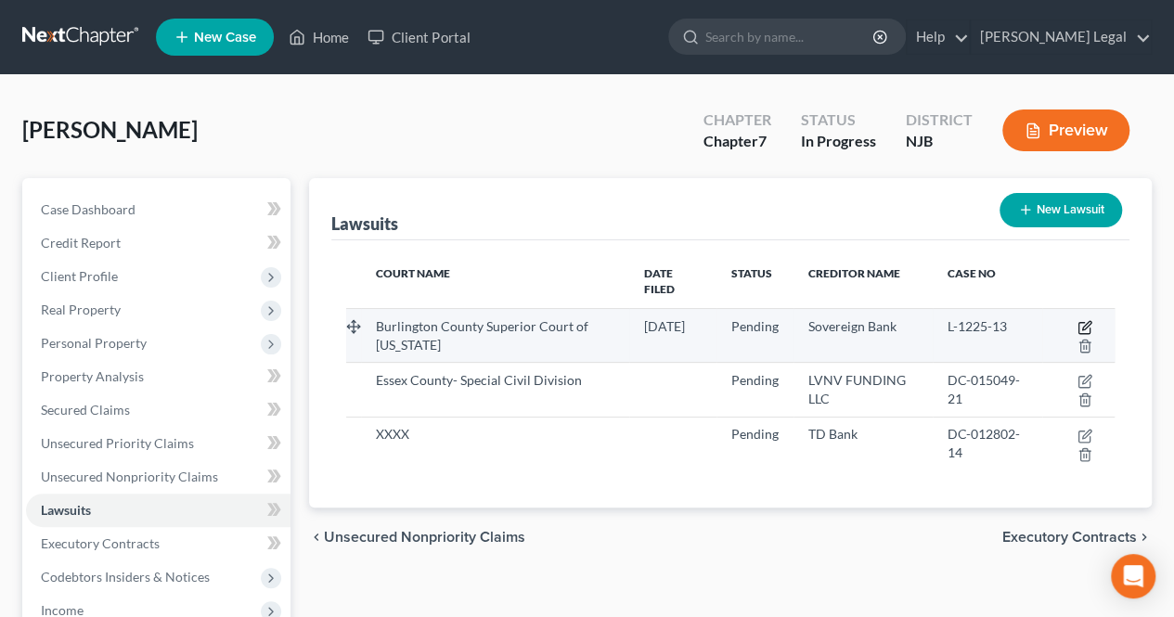
click at [1088, 321] on icon "button" at bounding box center [1086, 325] width 8 height 8
select select "33"
select select "0"
select select "4"
select select "35"
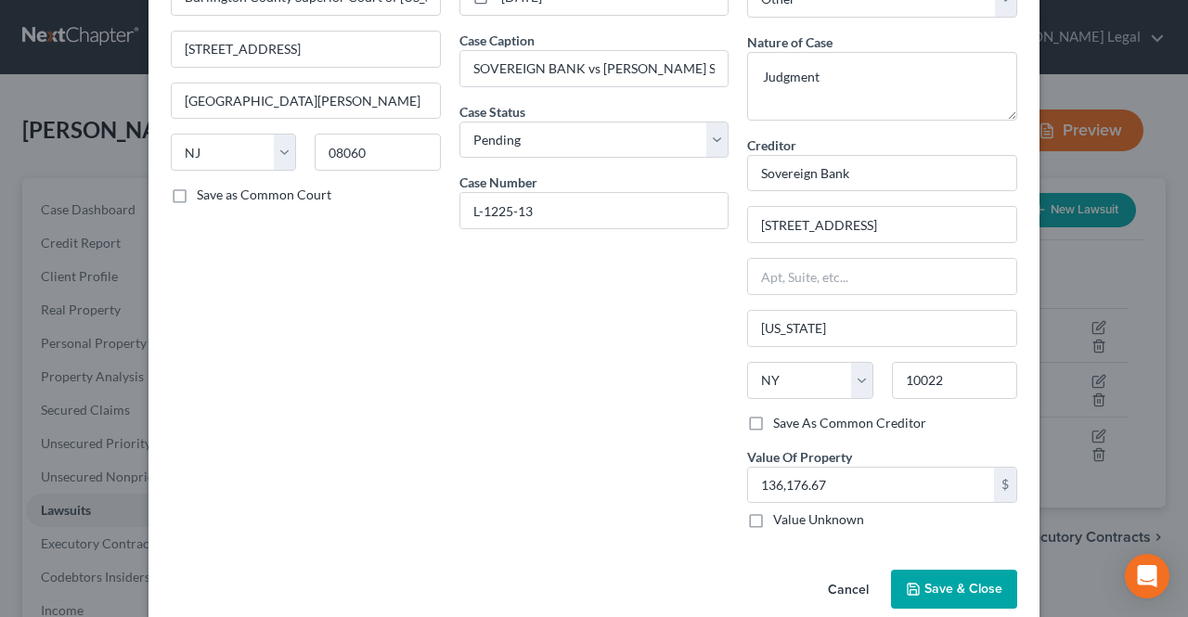
scroll to position [149, 0]
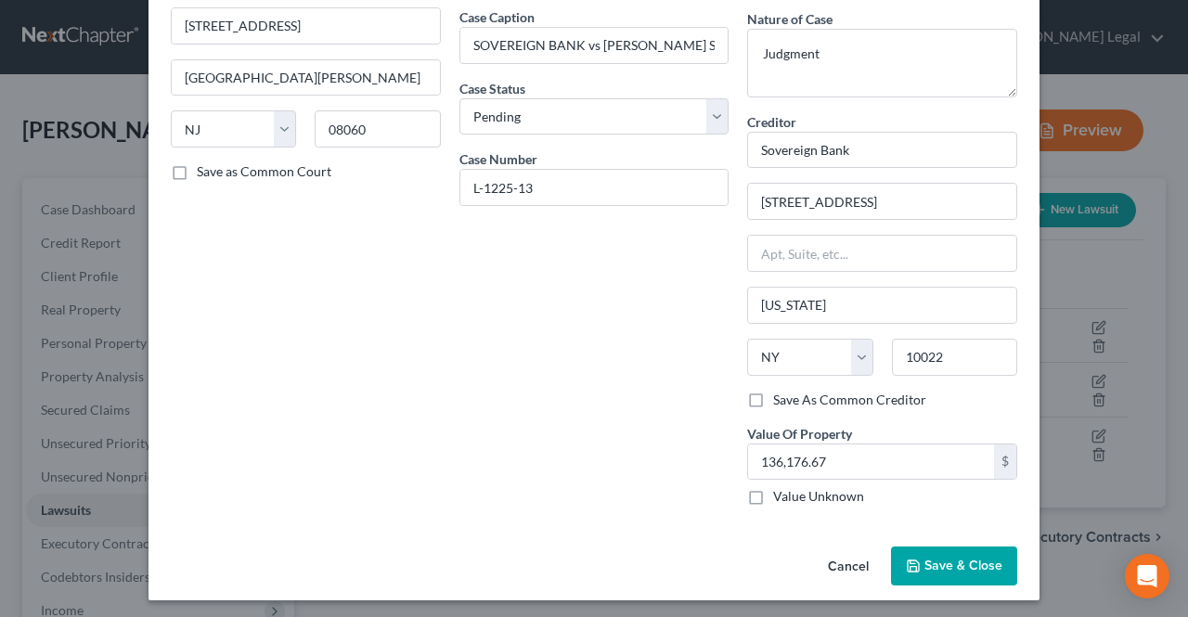
click at [917, 549] on button "Save & Close" at bounding box center [954, 566] width 126 height 39
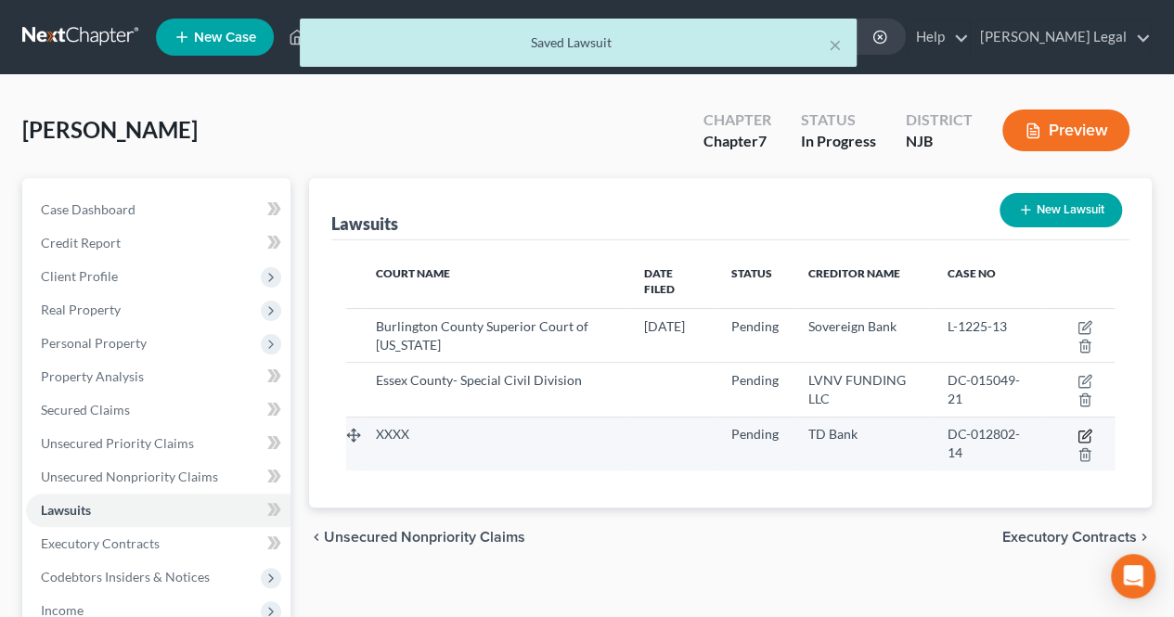
click at [1089, 429] on icon "button" at bounding box center [1084, 436] width 15 height 15
select select "0"
select select "4"
select select "33"
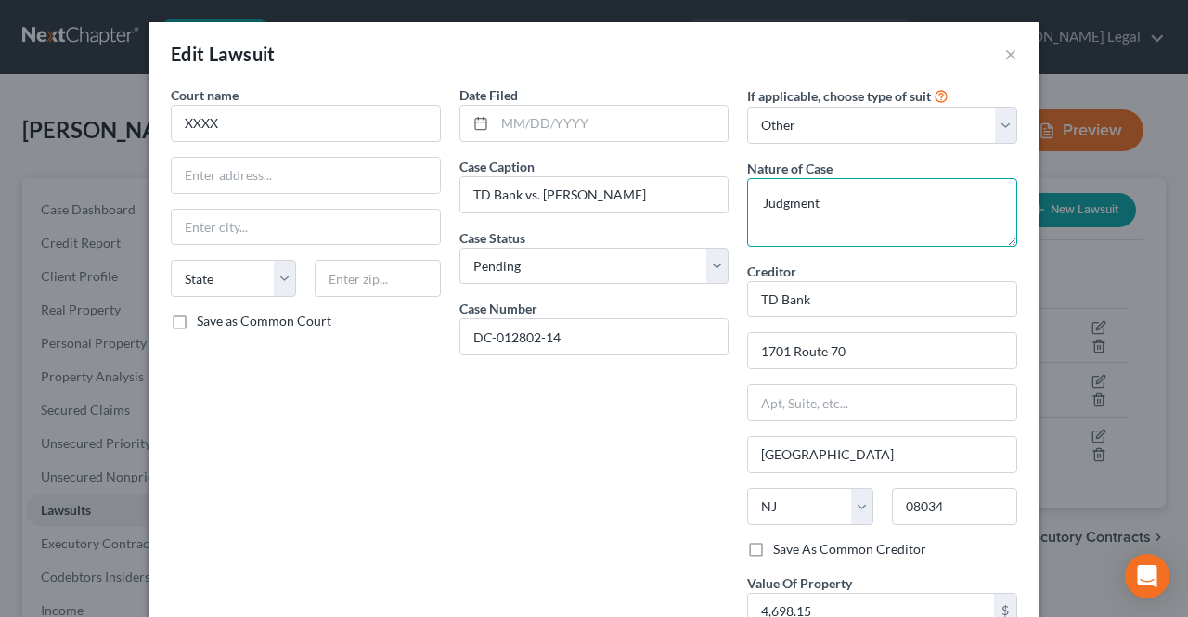
click at [824, 207] on textarea "Judgment" at bounding box center [882, 212] width 270 height 69
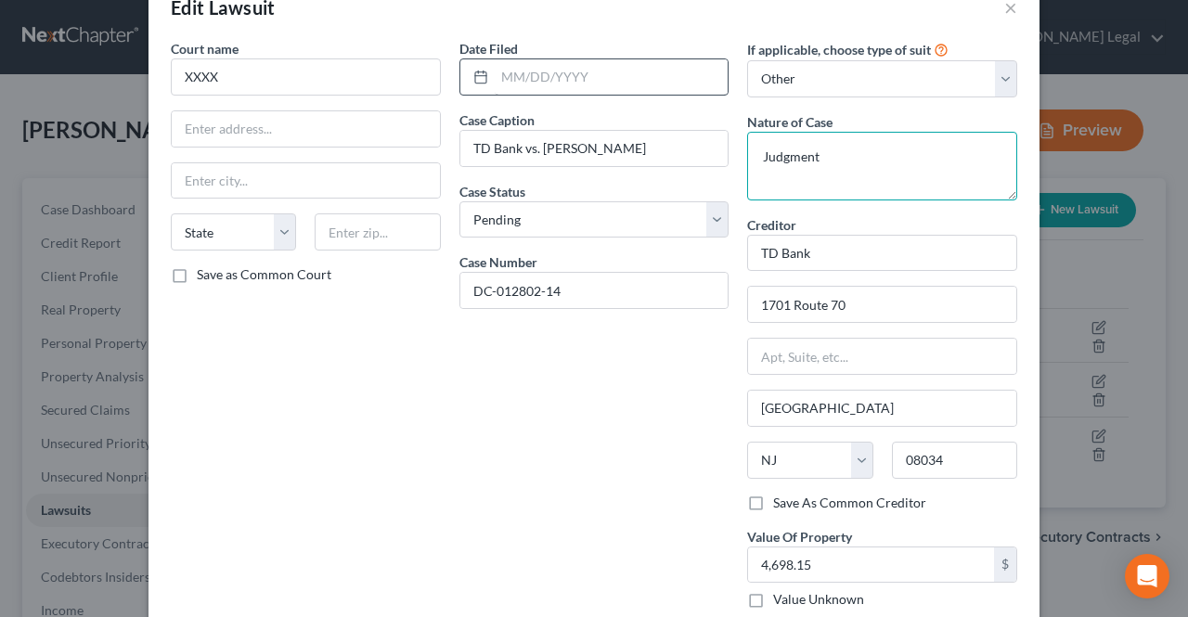
scroll to position [0, 0]
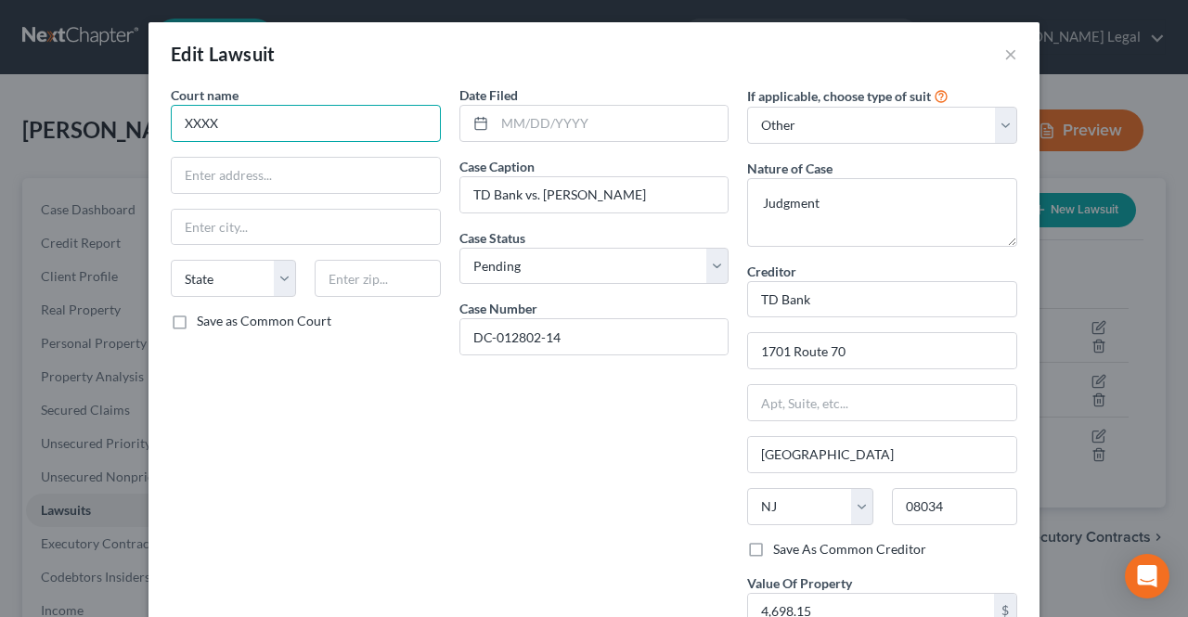
drag, startPoint x: 369, startPoint y: 119, endPoint x: 121, endPoint y: 94, distance: 249.9
click at [148, 121] on div "Court name * XXXX State [US_STATE] AK AR AZ CA CO CT DE DC [GEOGRAPHIC_DATA] [G…" at bounding box center [593, 386] width 891 height 603
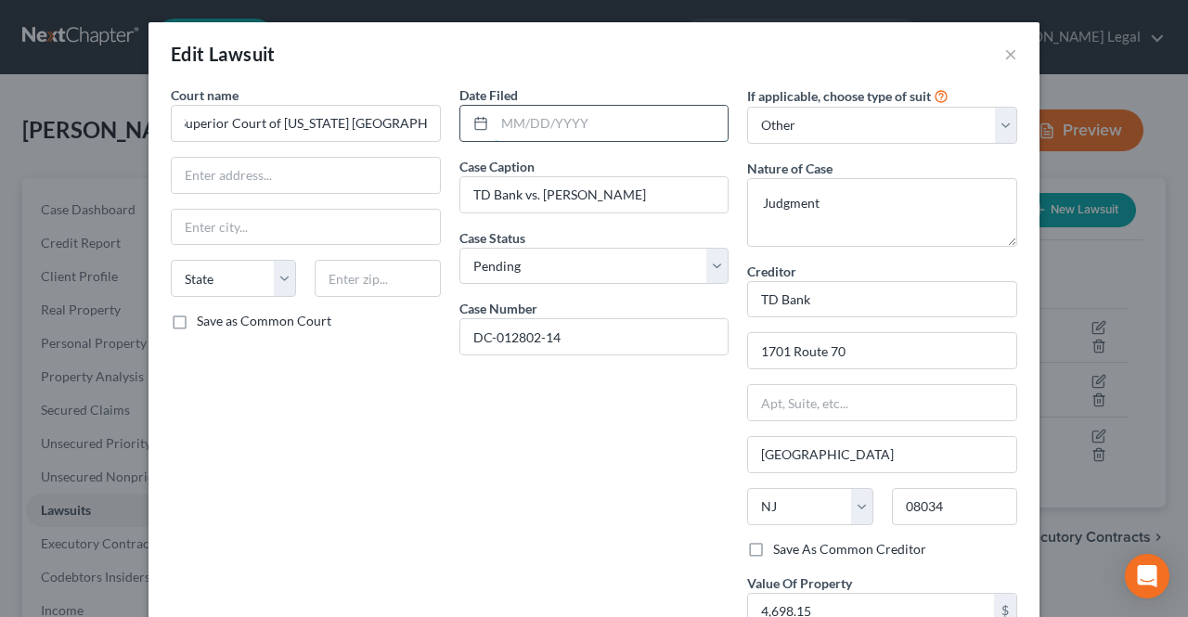
click at [670, 134] on input "text" at bounding box center [612, 123] width 234 height 35
type input "Superior Court of [US_STATE] [GEOGRAPHIC_DATA]"
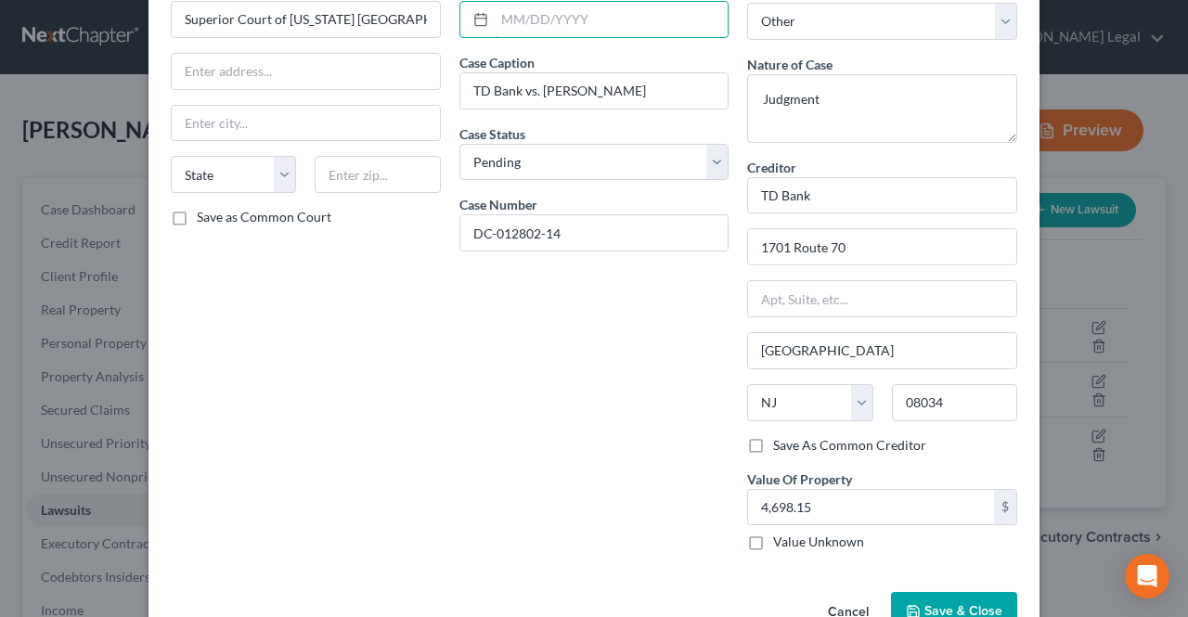
scroll to position [149, 0]
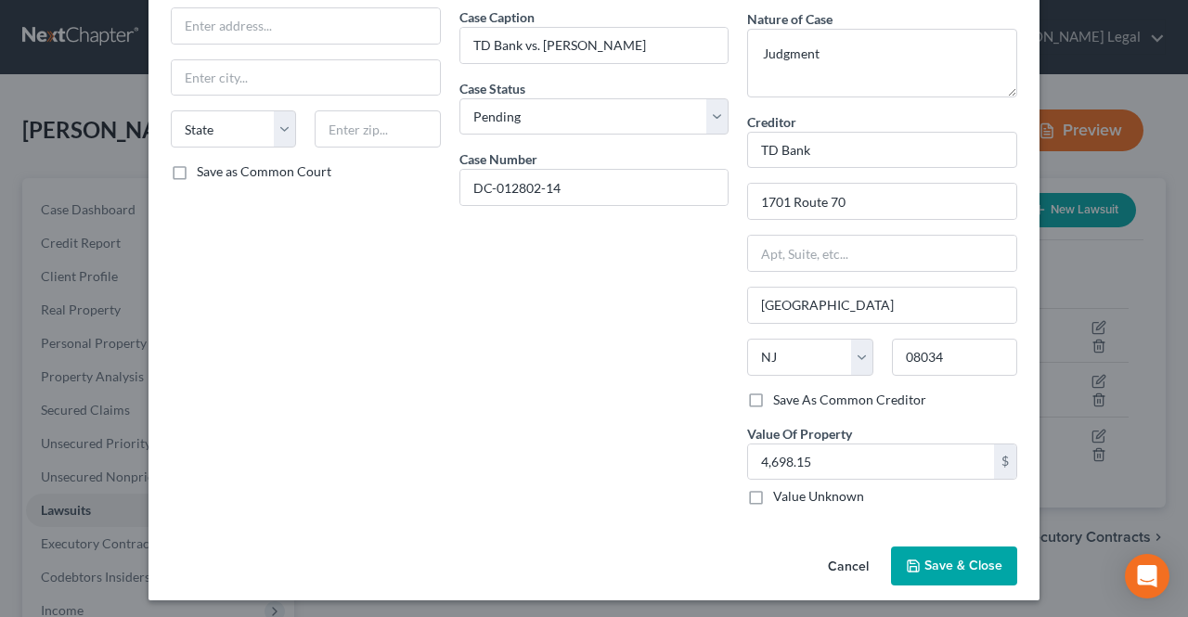
click at [917, 560] on button "Save & Close" at bounding box center [954, 566] width 126 height 39
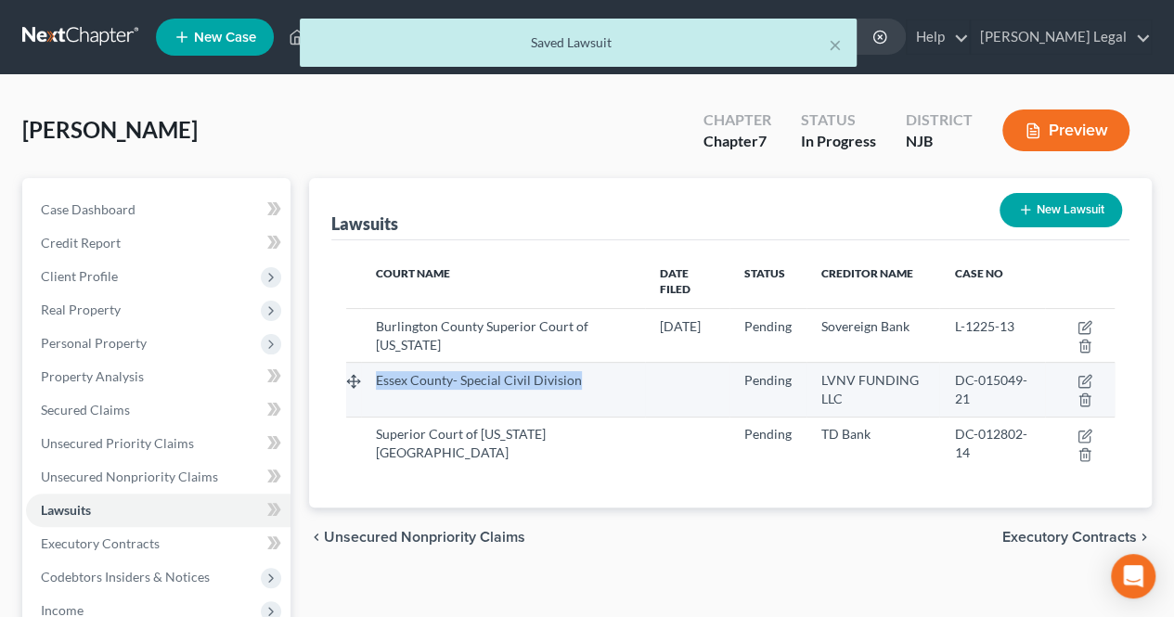
drag, startPoint x: 367, startPoint y: 357, endPoint x: 569, endPoint y: 354, distance: 201.4
click at [574, 363] on td "Essex County- Special Civil Division" at bounding box center [502, 390] width 283 height 54
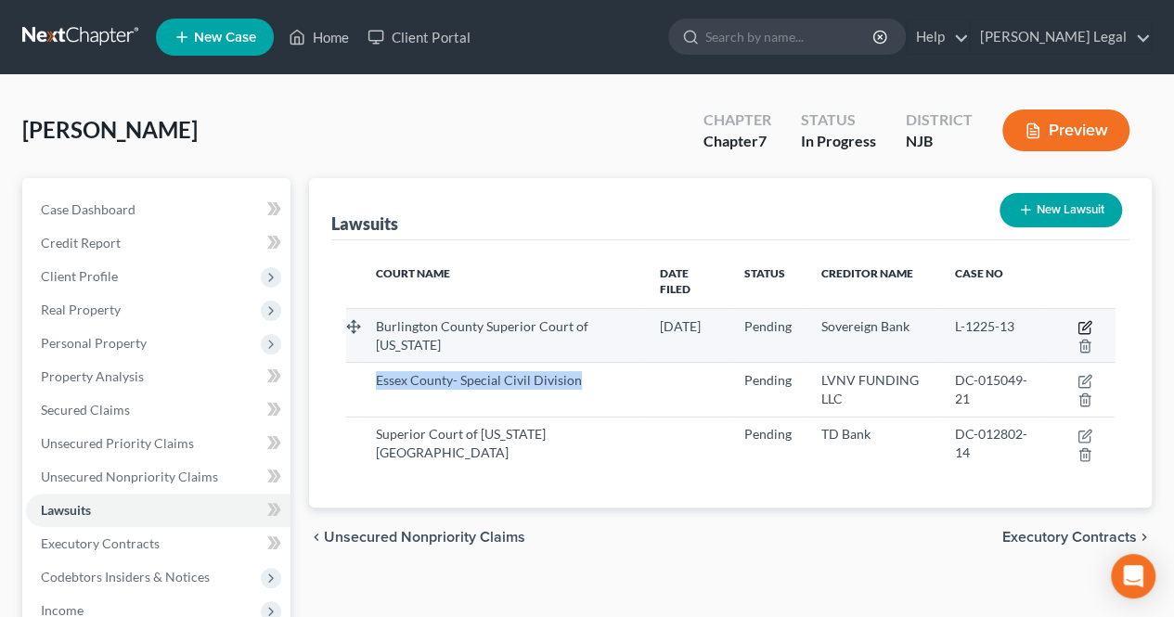
drag, startPoint x: 556, startPoint y: 360, endPoint x: 1087, endPoint y: 311, distance: 533.0
click at [1087, 320] on icon "button" at bounding box center [1084, 327] width 15 height 15
select select "33"
select select "0"
select select "4"
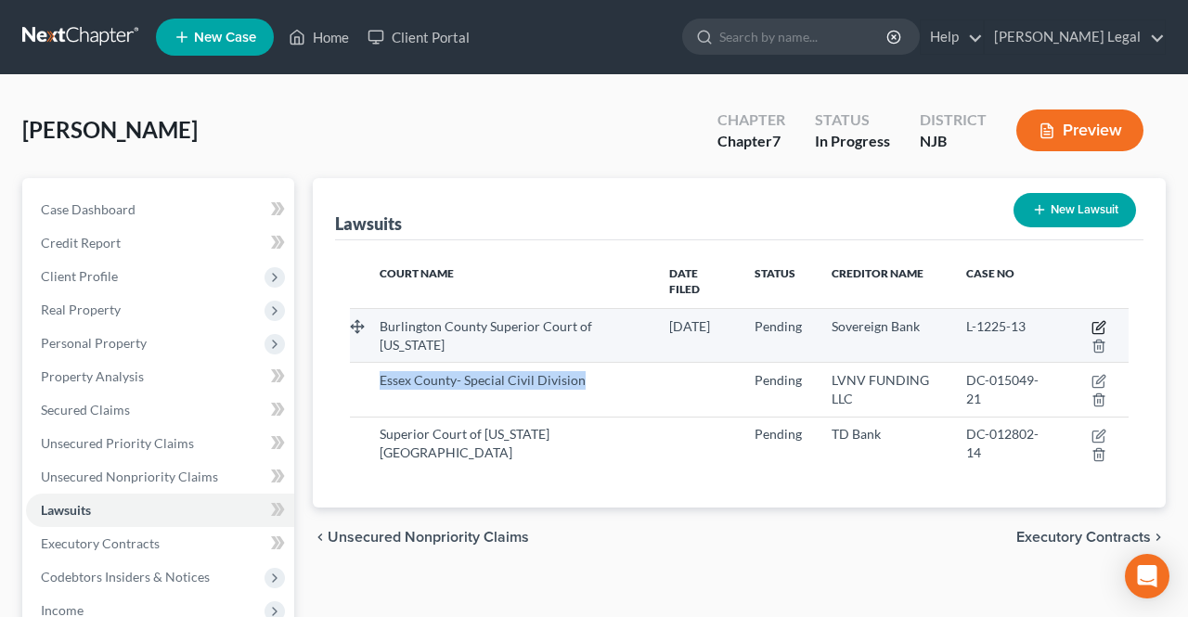
select select "35"
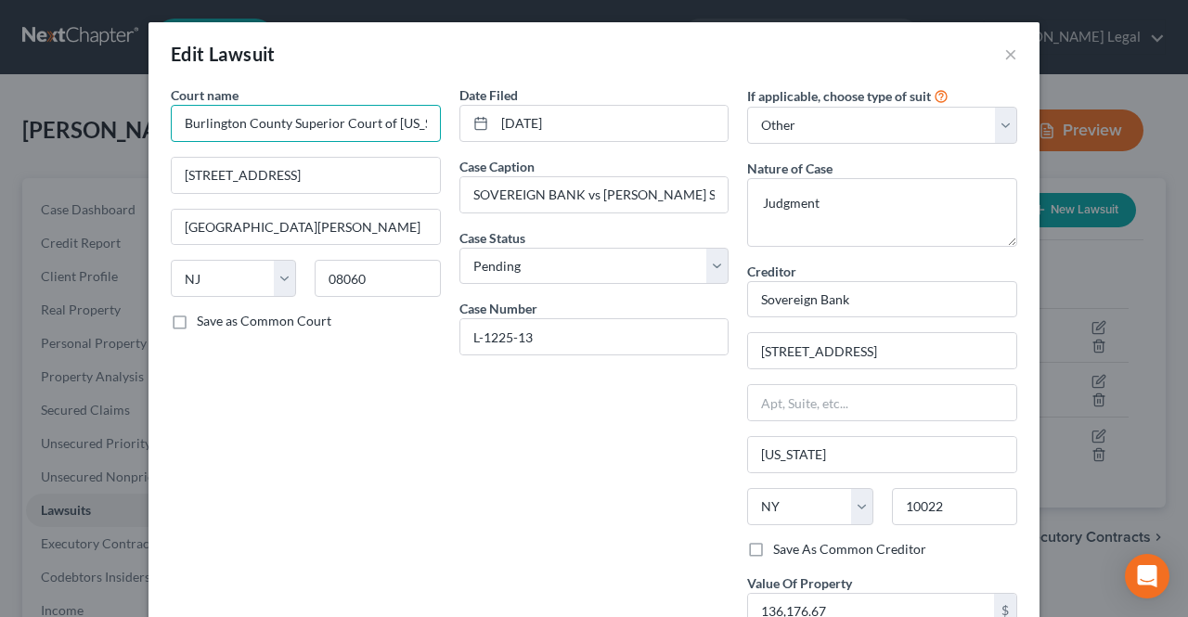
scroll to position [0, 32]
drag, startPoint x: 284, startPoint y: 121, endPoint x: 392, endPoint y: 125, distance: 107.7
click at [428, 123] on input "Burlington County Superior Court of [US_STATE]" at bounding box center [306, 123] width 270 height 37
paste input "Superior Court of [US_STATE]"
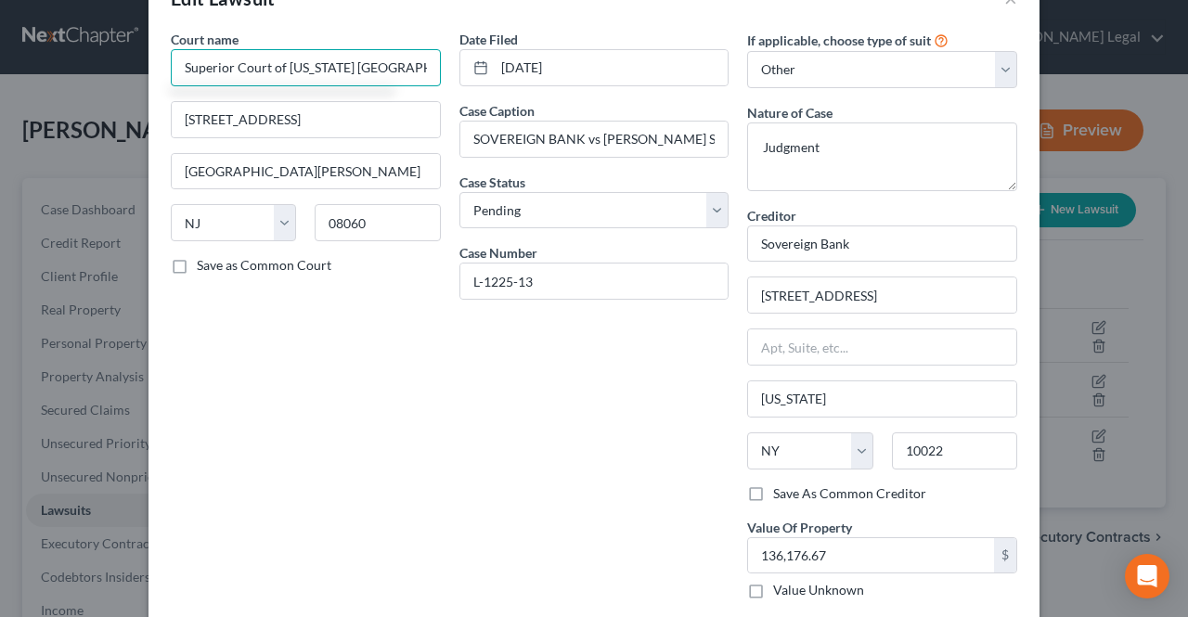
scroll to position [149, 0]
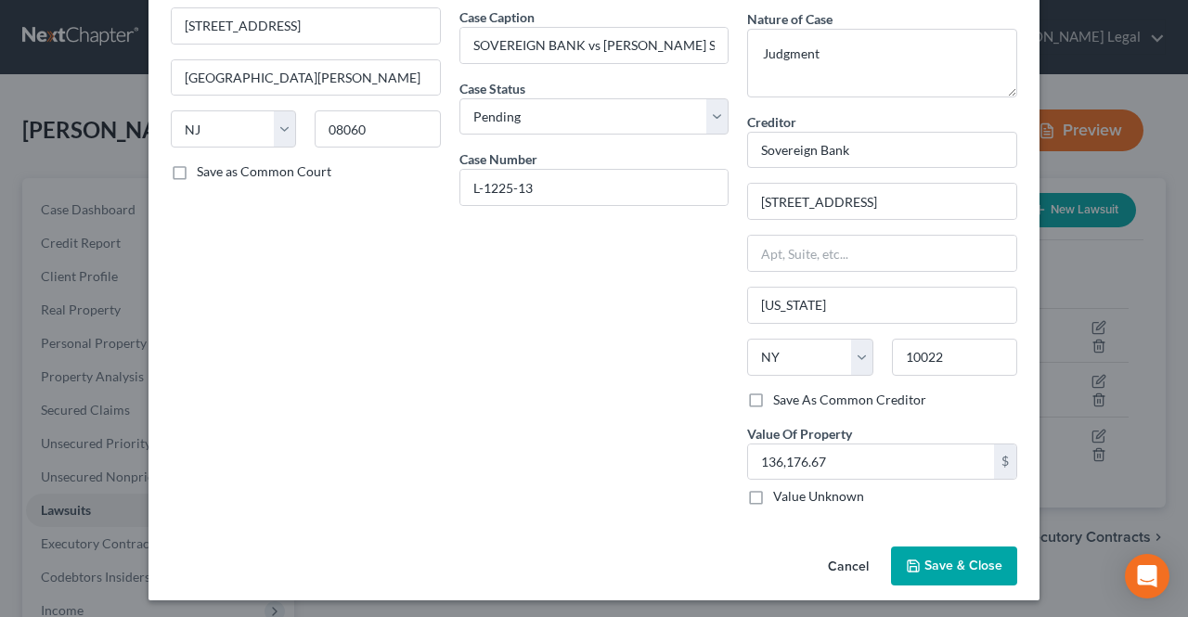
click at [911, 559] on icon "button" at bounding box center [913, 566] width 15 height 15
type input "Superior Court of [US_STATE] [GEOGRAPHIC_DATA]"
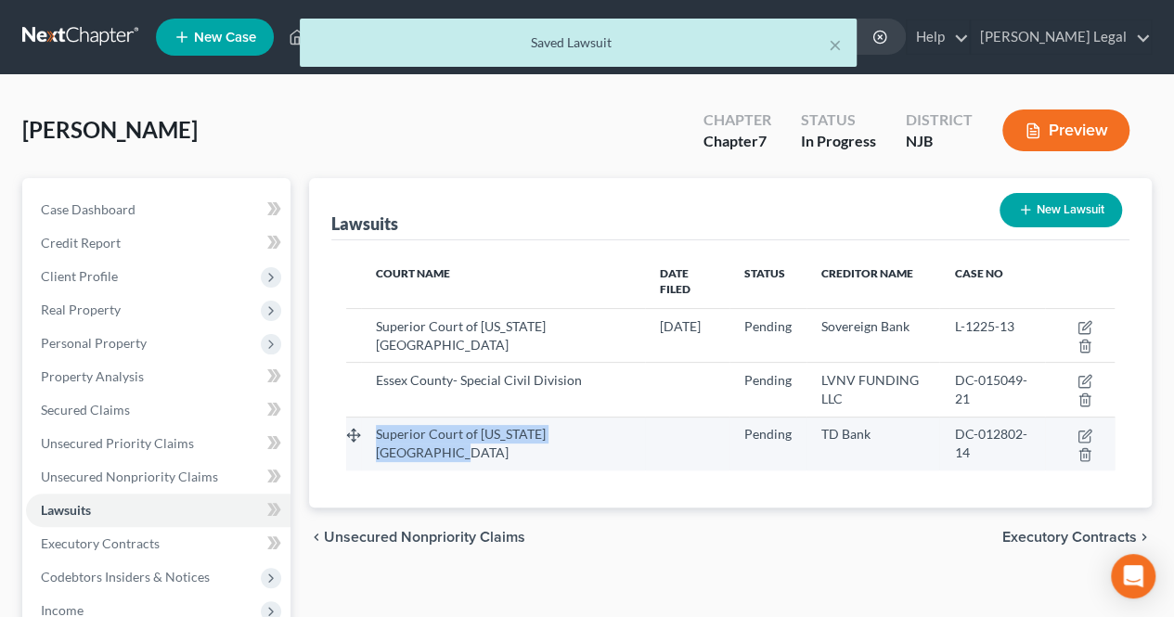
drag, startPoint x: 431, startPoint y: 439, endPoint x: 351, endPoint y: 422, distance: 82.4
click at [351, 422] on tr "Superior Court of [US_STATE] [GEOGRAPHIC_DATA] Pending TD Bank DC-012802-14" at bounding box center [730, 444] width 768 height 54
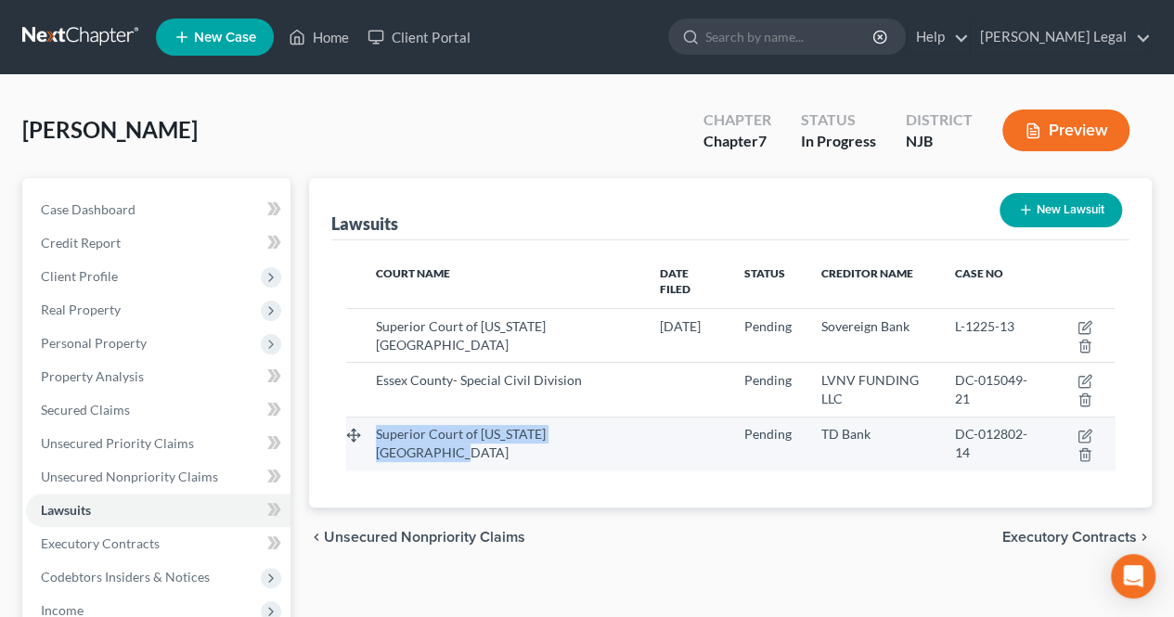
copy span "Superior Court of [US_STATE] [GEOGRAPHIC_DATA]"
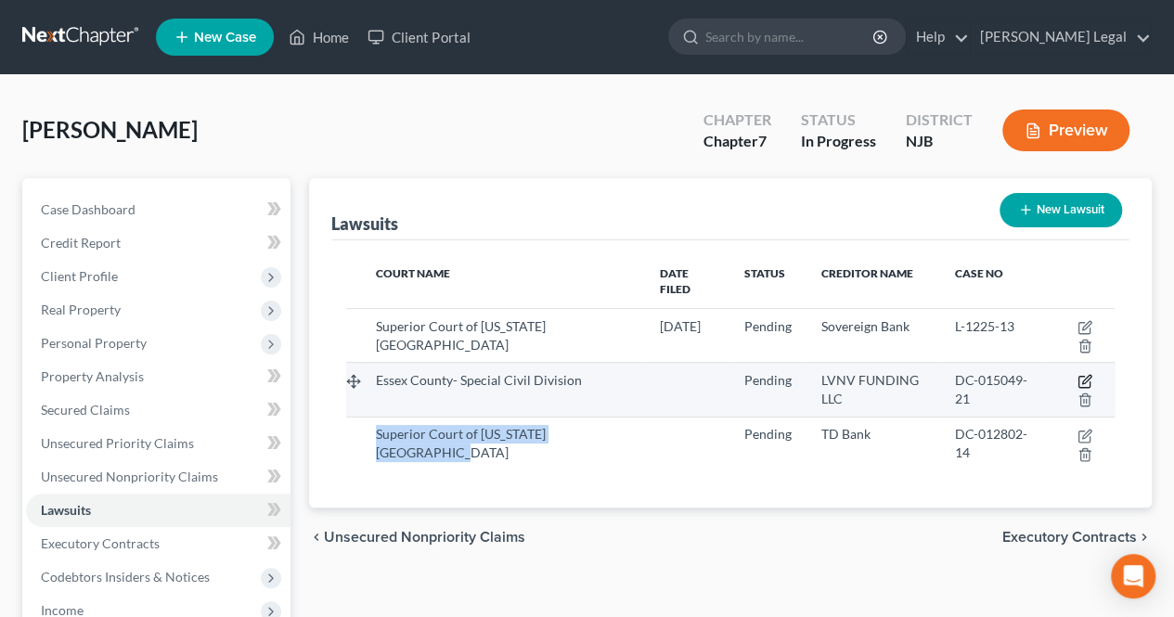
click at [1078, 377] on icon "button" at bounding box center [1083, 382] width 11 height 11
select select "33"
select select "0"
select select "4"
select select "42"
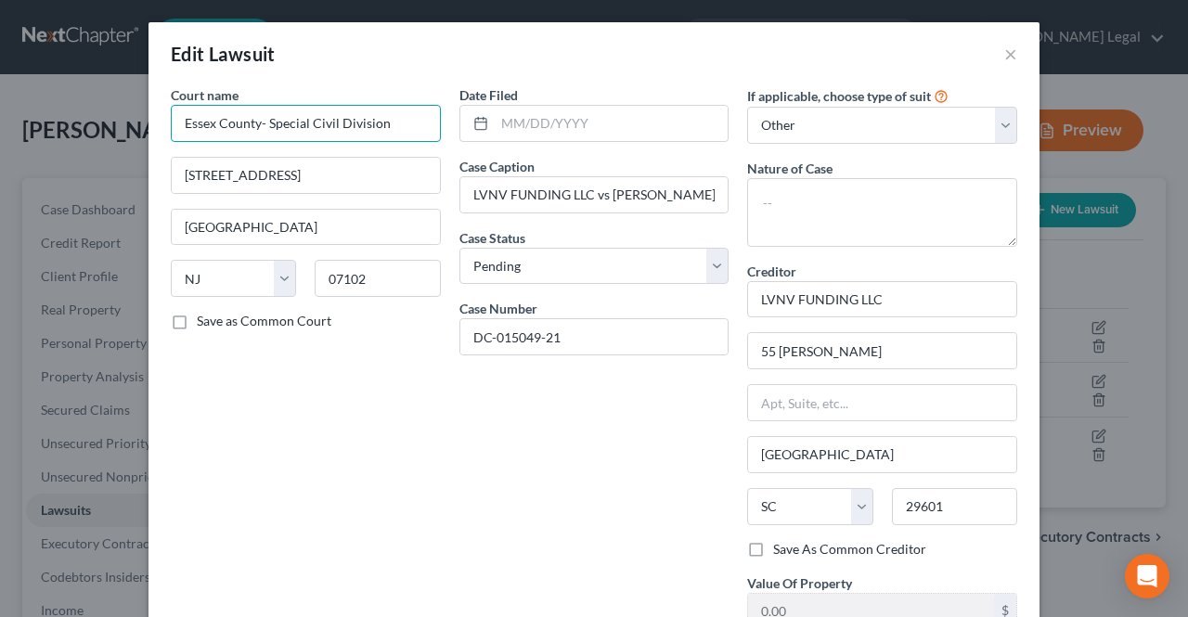
drag, startPoint x: 395, startPoint y: 130, endPoint x: 119, endPoint y: 135, distance: 276.6
click at [119, 135] on div "Edit Lawsuit × Court name * Essex County- Special Civil Division 50 W Market [G…" at bounding box center [594, 308] width 1188 height 617
paste input "Superior Court of [US_STATE] [GEOGRAPHIC_DATA]"
type input "Superior Court of [US_STATE] [GEOGRAPHIC_DATA]"
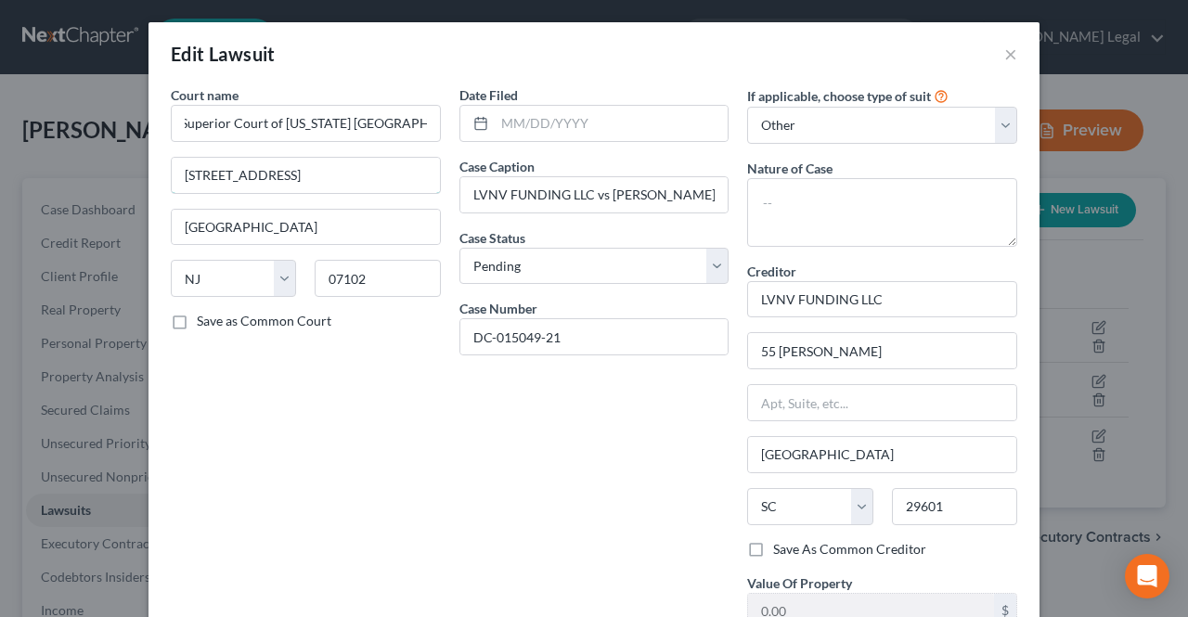
scroll to position [0, 0]
drag, startPoint x: 305, startPoint y: 180, endPoint x: 129, endPoint y: 185, distance: 176.4
click at [129, 185] on div "Edit Lawsuit × Court name * Superior Court of [US_STATE] [GEOGRAPHIC_DATA] 50 W…" at bounding box center [594, 308] width 1188 height 617
drag, startPoint x: 1008, startPoint y: 53, endPoint x: 1011, endPoint y: 65, distance: 12.4
click at [1007, 53] on button "×" at bounding box center [1010, 54] width 13 height 22
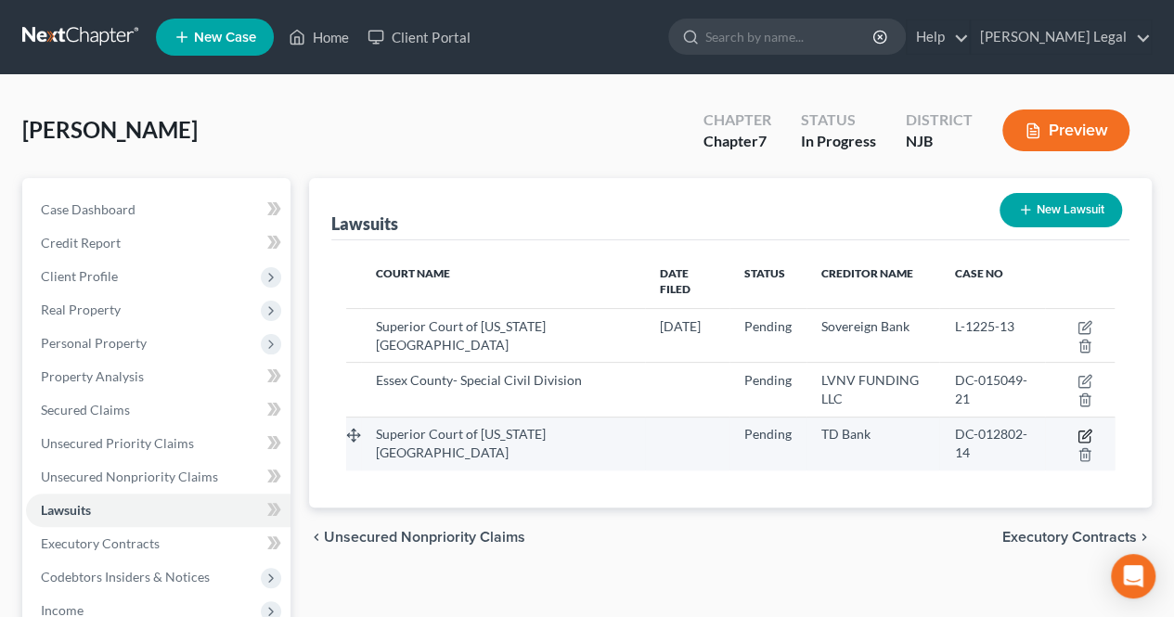
click at [1089, 431] on icon "button" at bounding box center [1083, 436] width 11 height 11
select select "0"
select select "4"
select select "33"
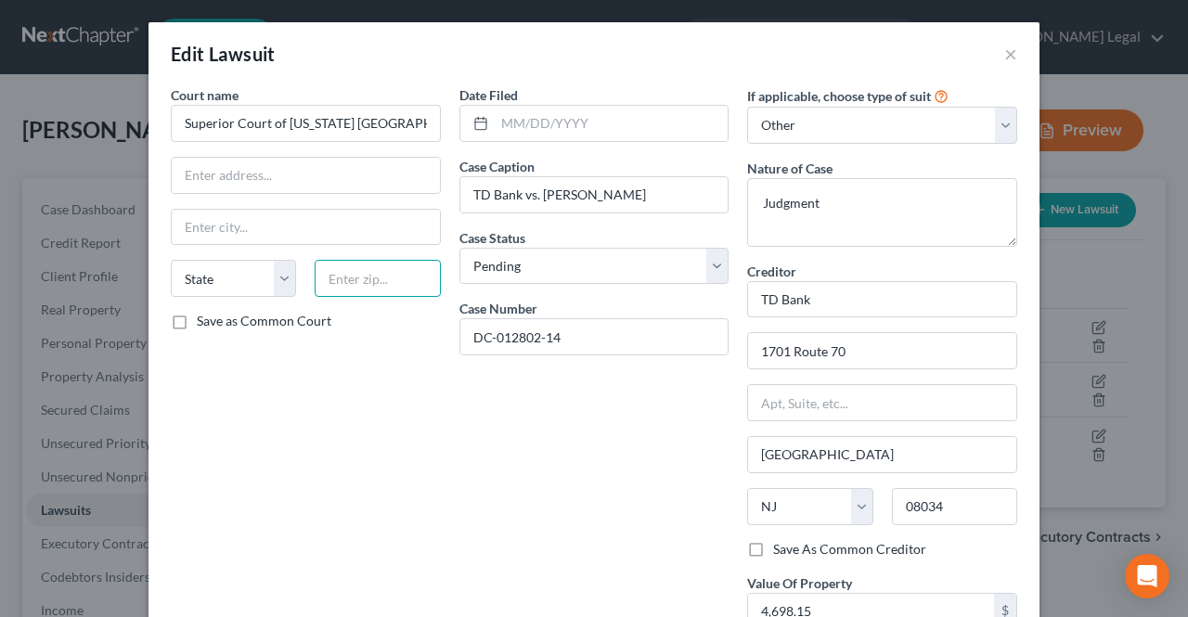
click at [391, 287] on input "text" at bounding box center [377, 278] width 125 height 37
type input "07102"
type input "[GEOGRAPHIC_DATA]"
select select "33"
paste input "[STREET_ADDRESS]"
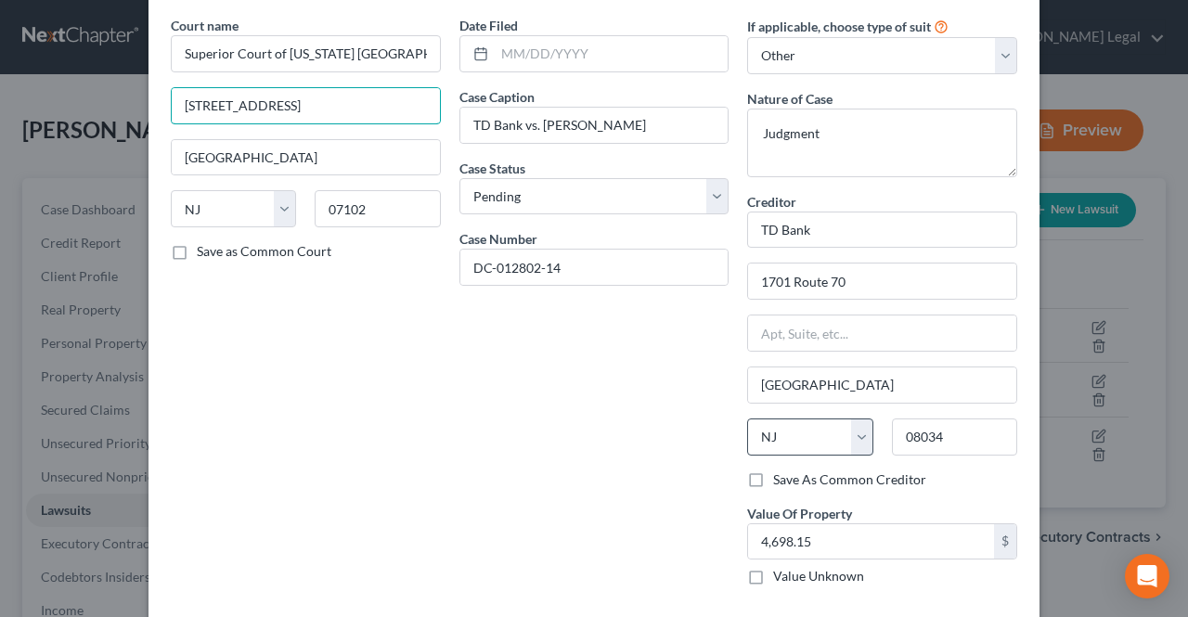
scroll to position [149, 0]
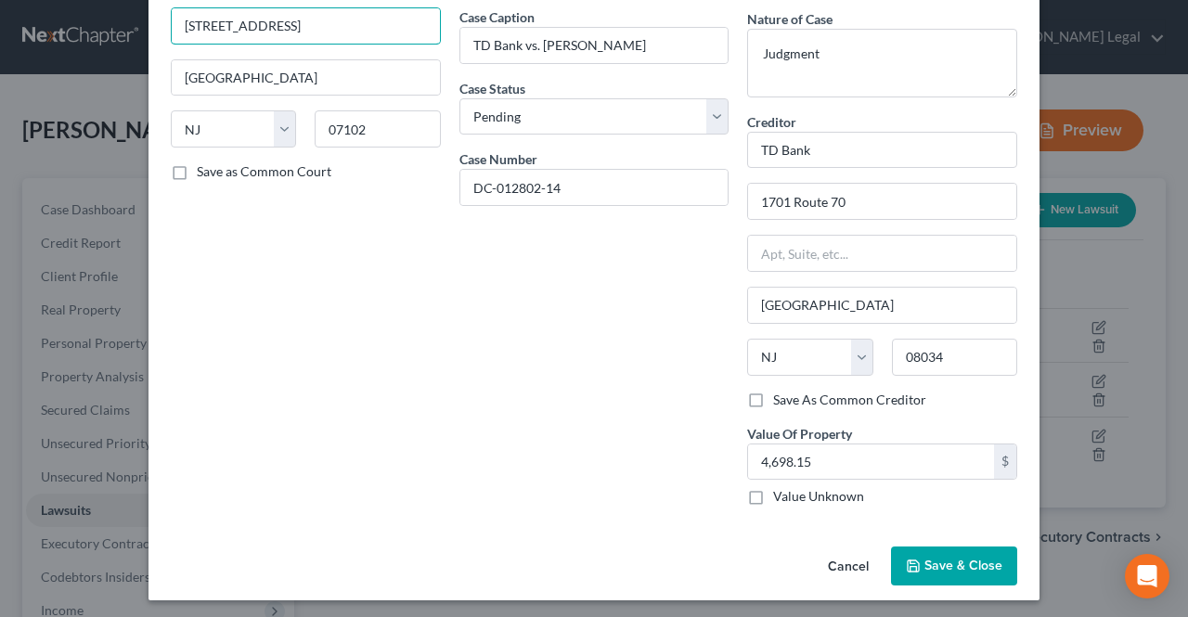
type input "[STREET_ADDRESS]"
click at [909, 560] on icon "button" at bounding box center [913, 565] width 11 height 11
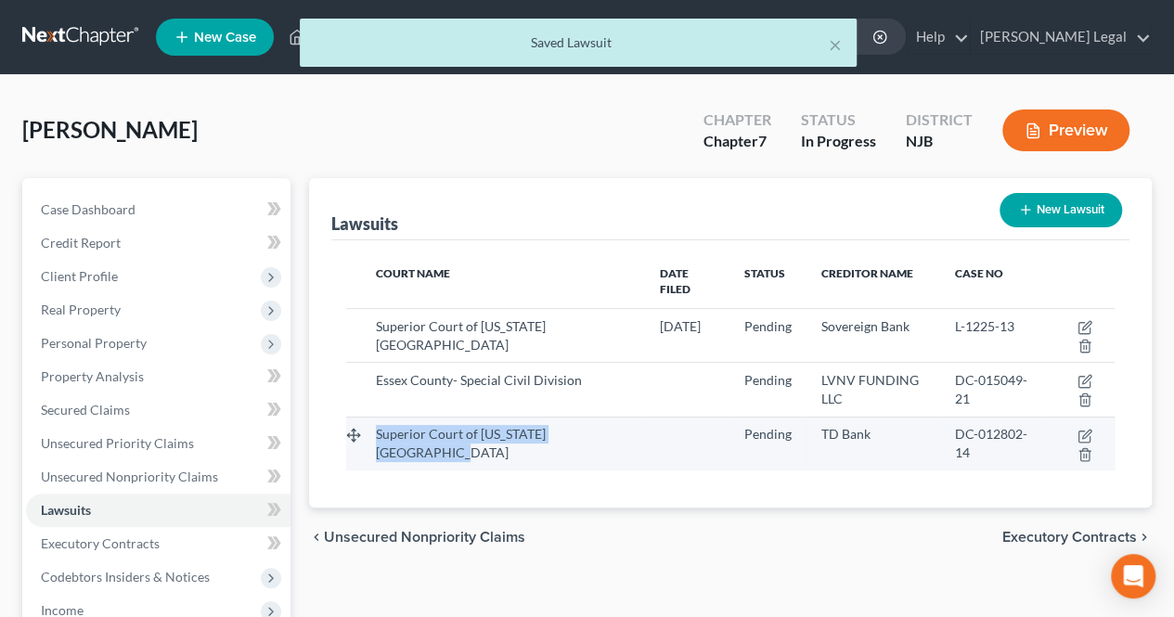
drag, startPoint x: 425, startPoint y: 450, endPoint x: 367, endPoint y: 422, distance: 63.9
click at [367, 422] on td "Superior Court of [US_STATE] [GEOGRAPHIC_DATA]" at bounding box center [502, 444] width 283 height 54
copy span "Superior Court of [US_STATE] [GEOGRAPHIC_DATA]"
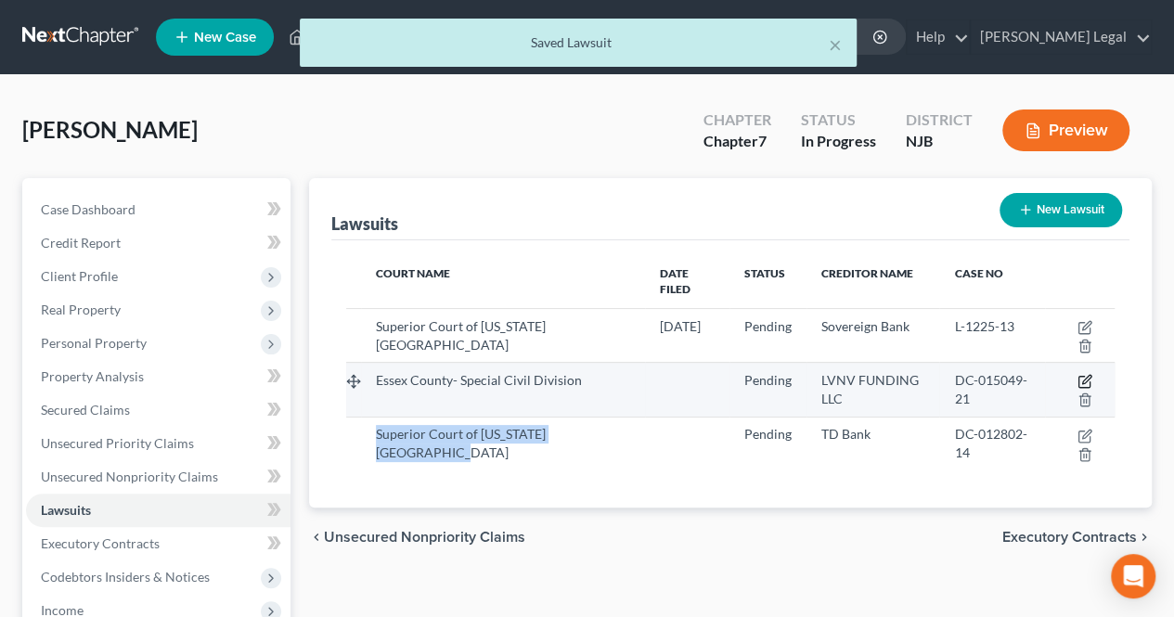
click at [1085, 376] on icon "button" at bounding box center [1086, 380] width 8 height 8
select select "33"
select select "0"
select select "4"
select select "42"
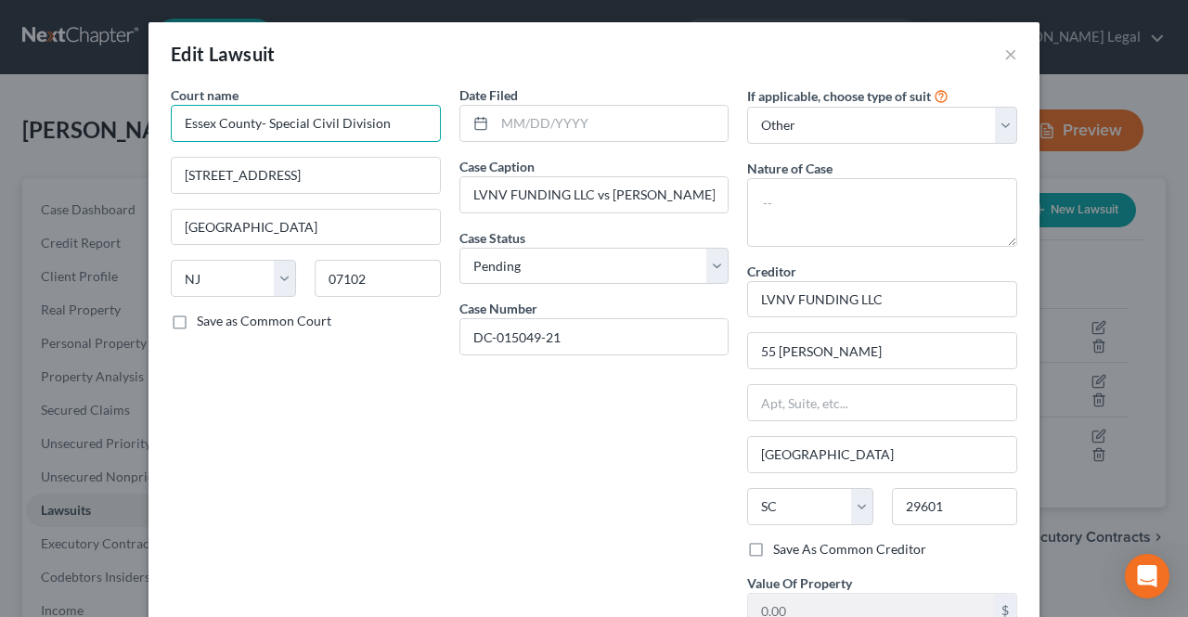
drag, startPoint x: 383, startPoint y: 112, endPoint x: 107, endPoint y: 123, distance: 276.7
click at [107, 123] on div "Edit Lawsuit × Court name * Essex County- Special Civil Division 50 W Market [G…" at bounding box center [594, 308] width 1188 height 617
drag, startPoint x: 304, startPoint y: 138, endPoint x: 308, endPoint y: 122, distance: 16.2
paste input "Superior Court of [US_STATE] [GEOGRAPHIC_DATA]"
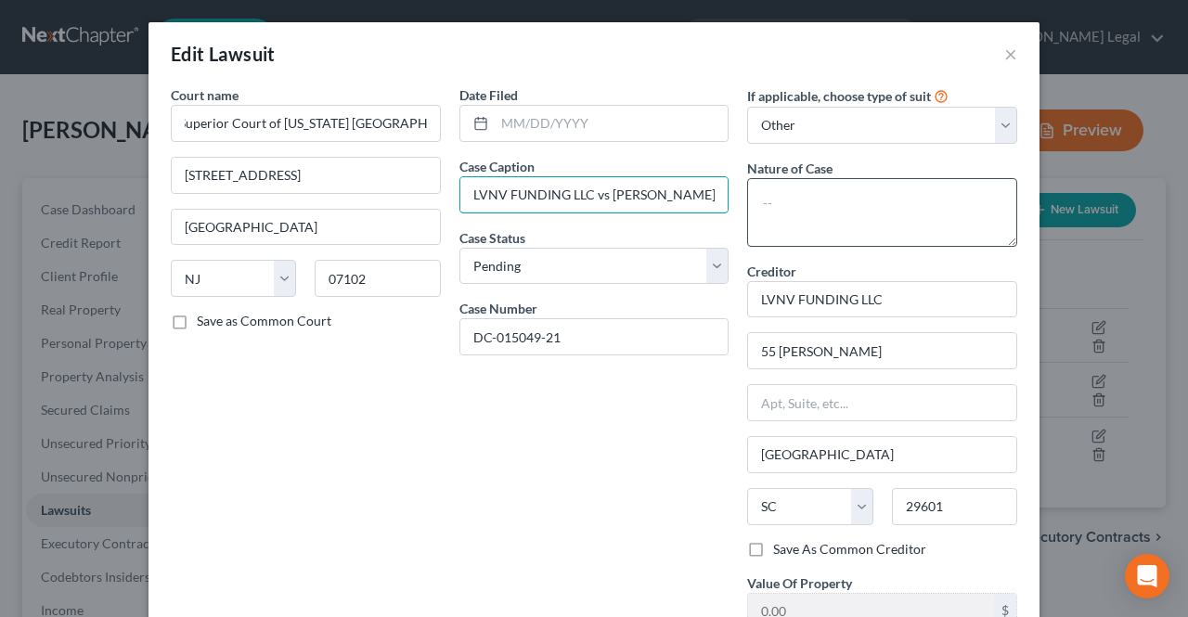
scroll to position [0, 0]
type input "Superior Court of [US_STATE] [GEOGRAPHIC_DATA]"
drag, startPoint x: 602, startPoint y: 190, endPoint x: 759, endPoint y: 198, distance: 157.0
click at [759, 198] on div "Court name * Superior Court of [US_STATE] [GEOGRAPHIC_DATA] 50 W Market [GEOGRA…" at bounding box center [593, 377] width 865 height 585
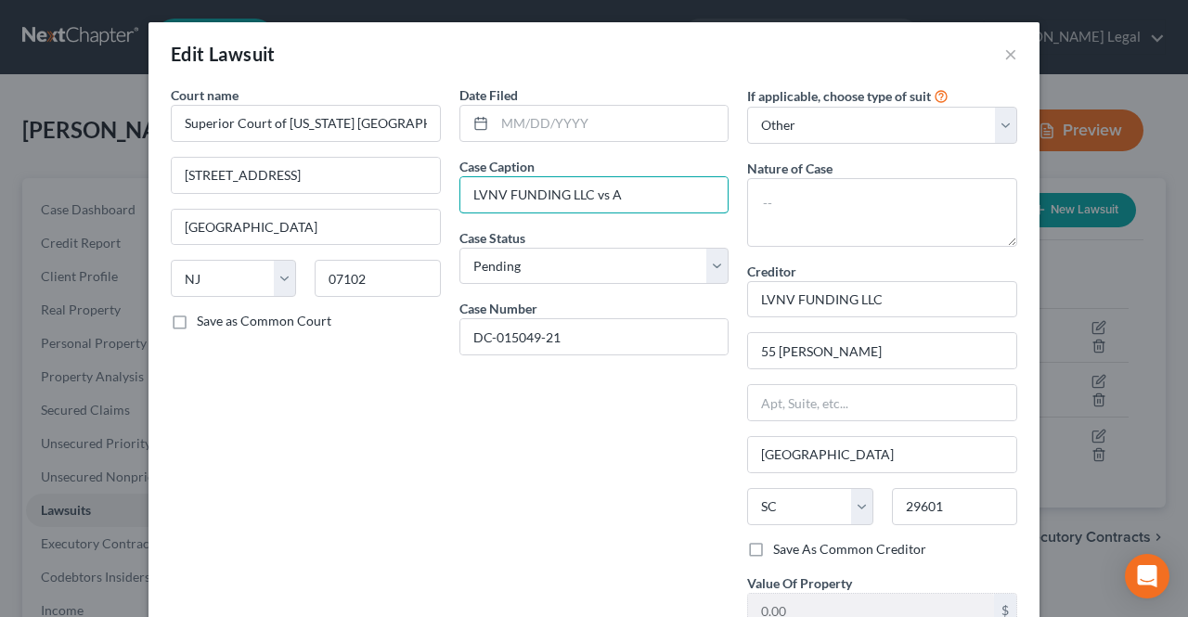
scroll to position [0, 0]
drag, startPoint x: 585, startPoint y: 192, endPoint x: 370, endPoint y: 176, distance: 214.9
click at [370, 176] on div "Court name * Superior Court of [US_STATE] [GEOGRAPHIC_DATA] 50 W Market [GEOGRA…" at bounding box center [593, 377] width 865 height 585
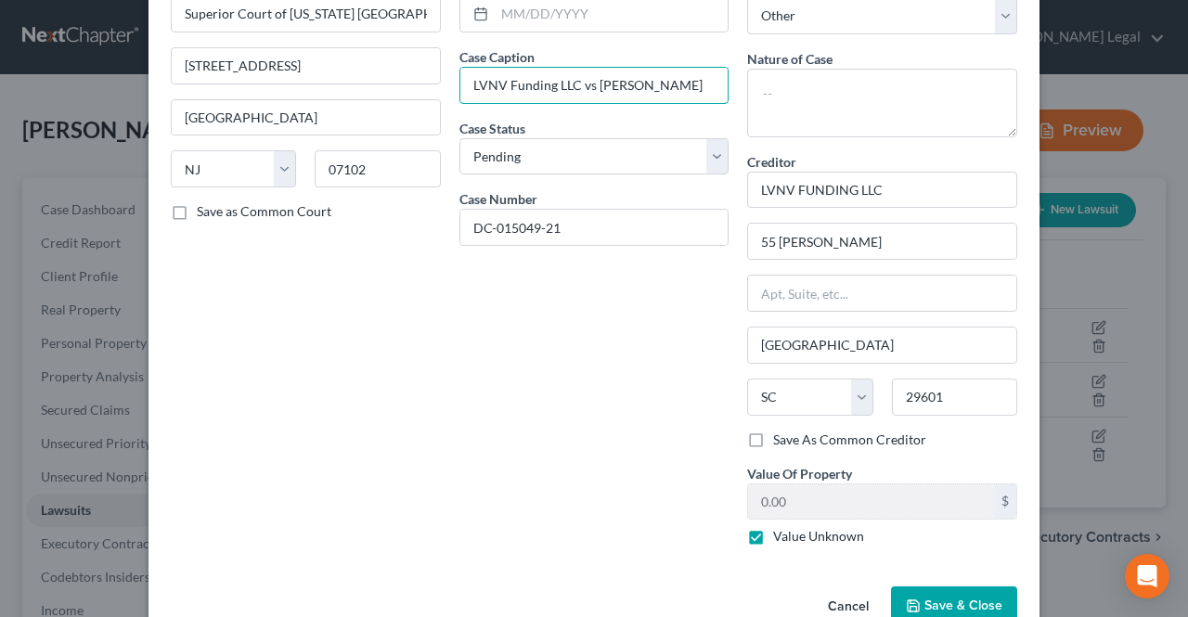
scroll to position [149, 0]
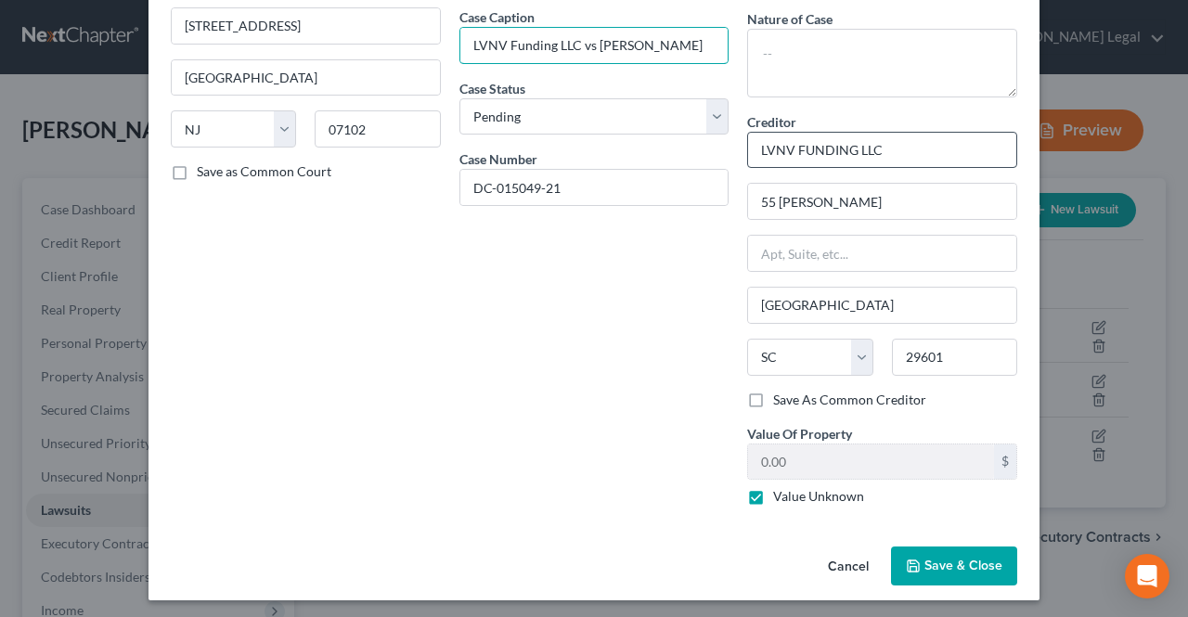
type input "LVNV Funding LLC vs [PERSON_NAME]"
drag, startPoint x: 845, startPoint y: 139, endPoint x: 705, endPoint y: 128, distance: 140.6
click at [721, 131] on div "Court name * Superior Court of [US_STATE] [GEOGRAPHIC_DATA] 50 W Market [GEOGRA…" at bounding box center [593, 228] width 865 height 585
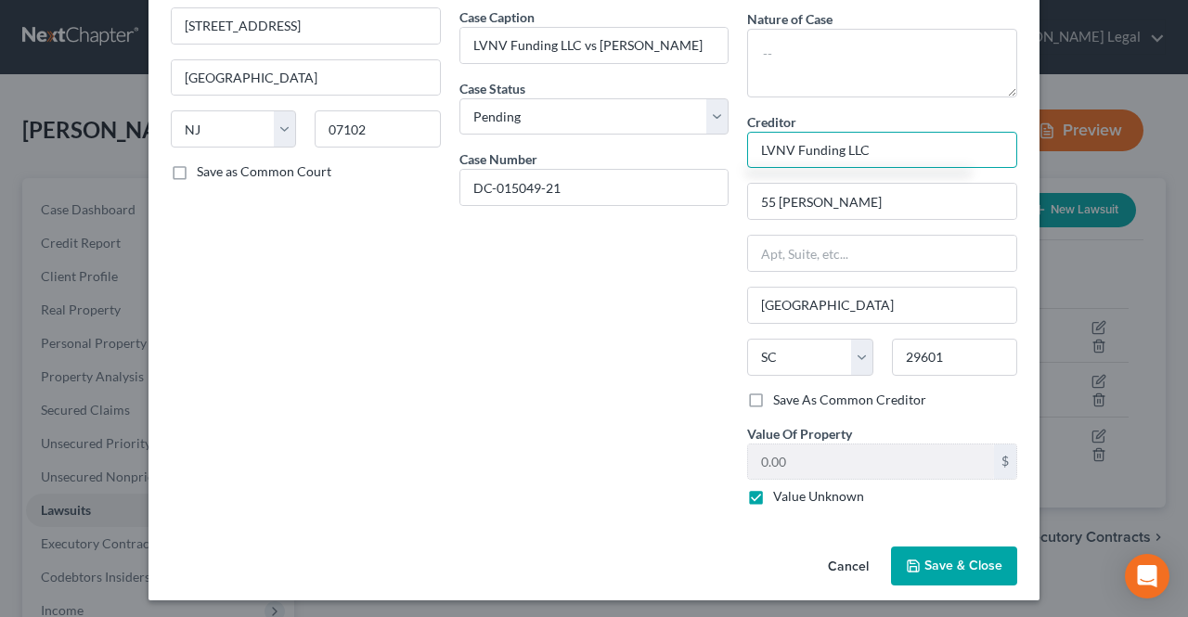
type input "LVNV Funding LLC"
click at [933, 558] on span "Save & Close" at bounding box center [963, 566] width 78 height 16
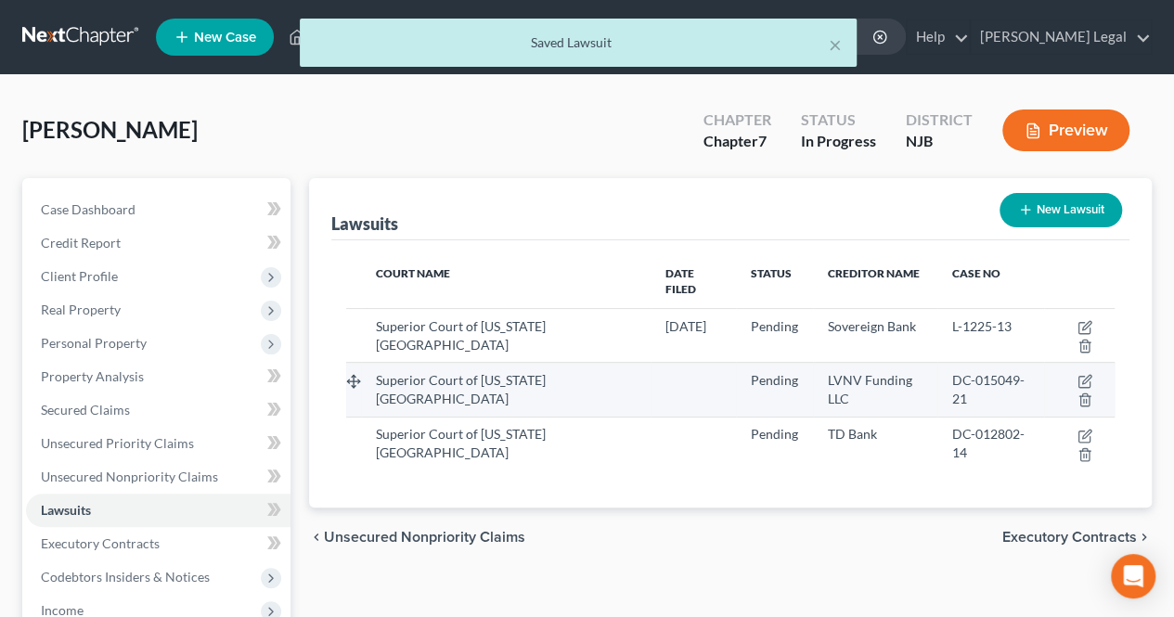
click at [1075, 366] on td at bounding box center [1079, 390] width 71 height 54
click at [1082, 374] on icon "button" at bounding box center [1084, 381] width 15 height 15
select select "33"
select select "0"
select select "4"
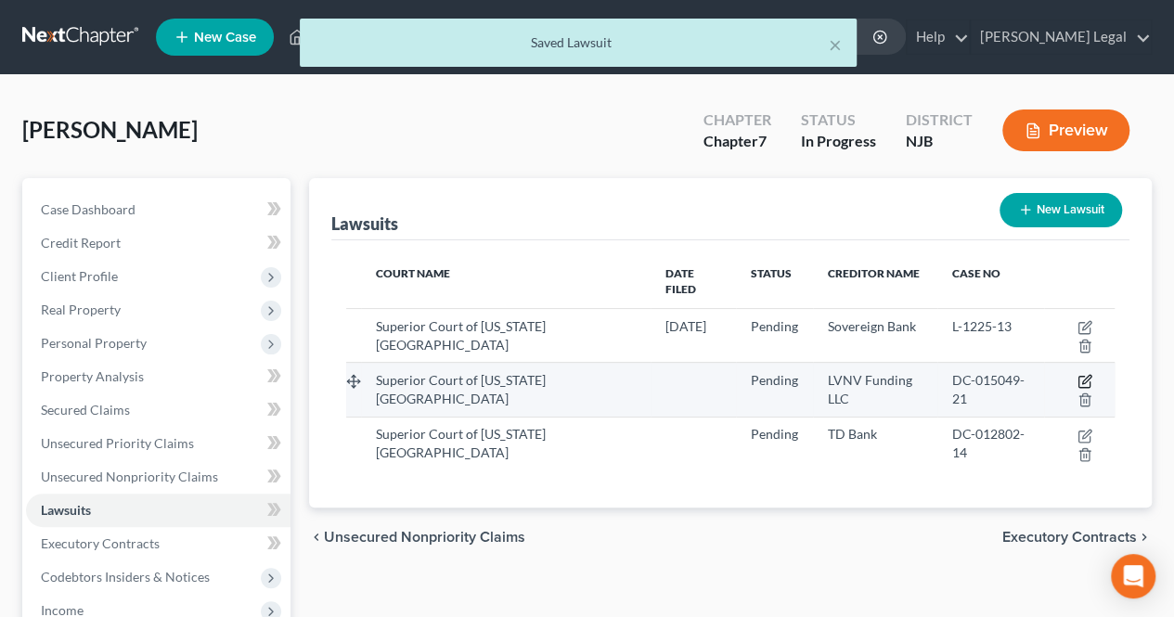
select select "42"
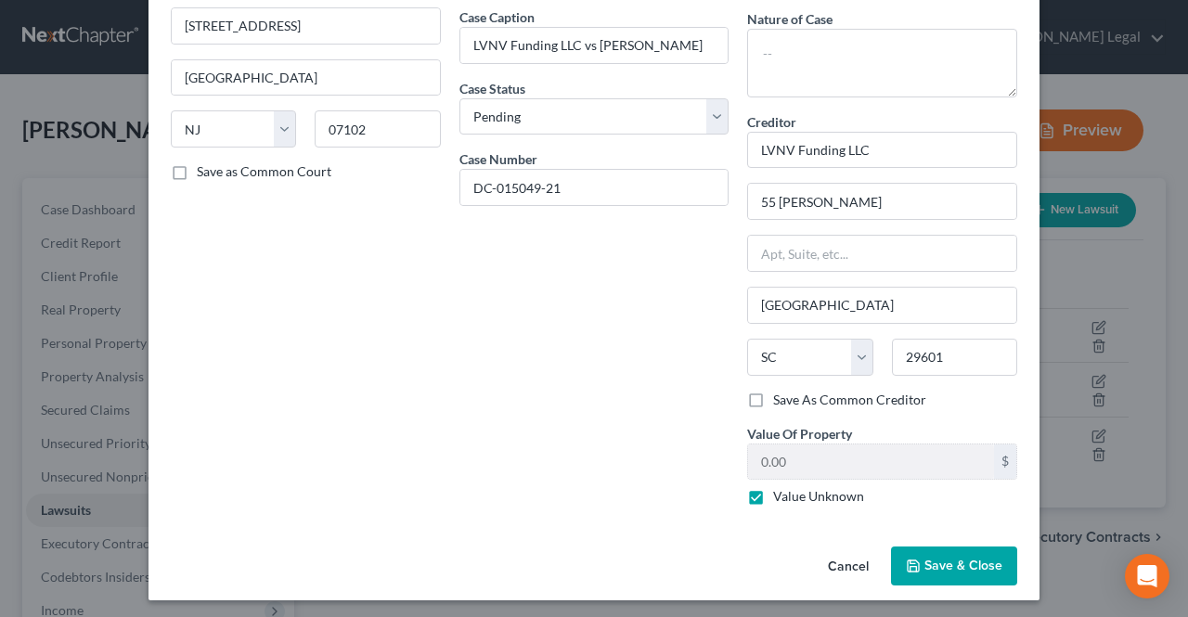
click at [779, 487] on label "Value Unknown" at bounding box center [818, 496] width 91 height 19
click at [780, 487] on input "Value Unknown" at bounding box center [786, 493] width 12 height 12
checkbox input "false"
drag, startPoint x: 774, startPoint y: 463, endPoint x: 742, endPoint y: 455, distance: 32.6
click at [757, 457] on input "0.00" at bounding box center [871, 461] width 246 height 35
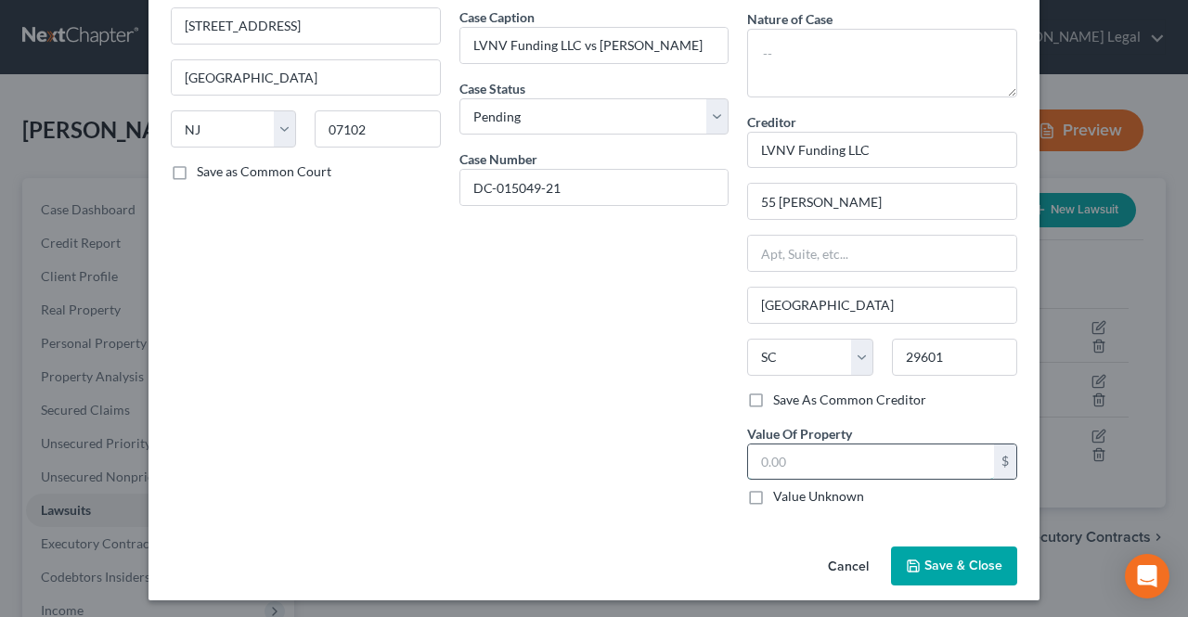
paste input "$726.81"
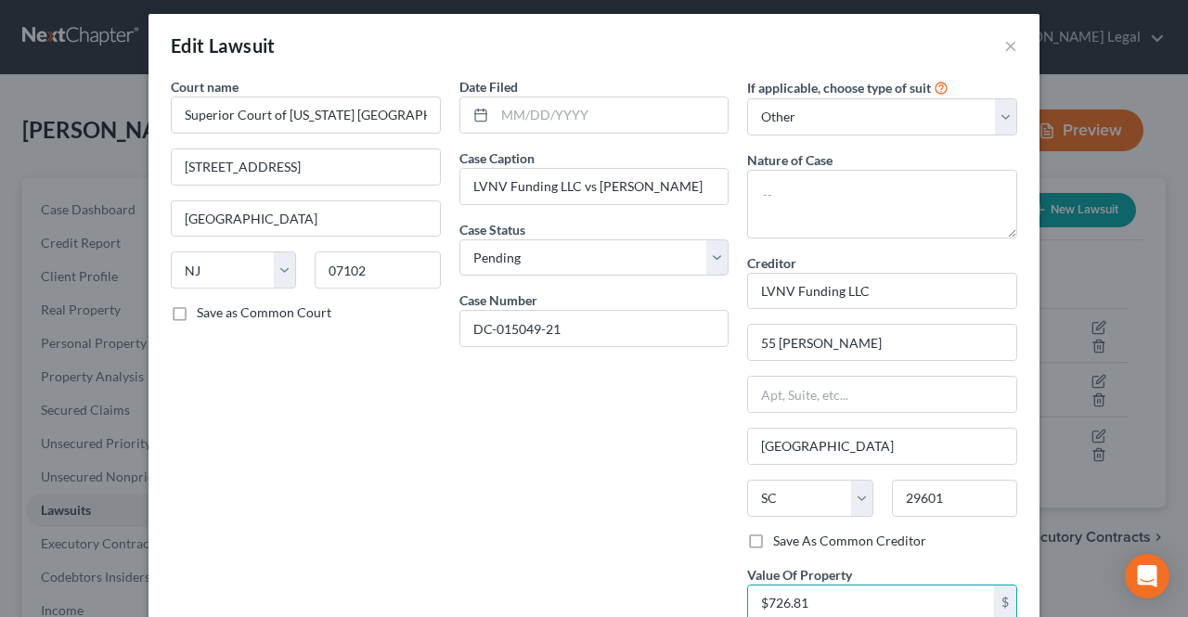
scroll to position [0, 0]
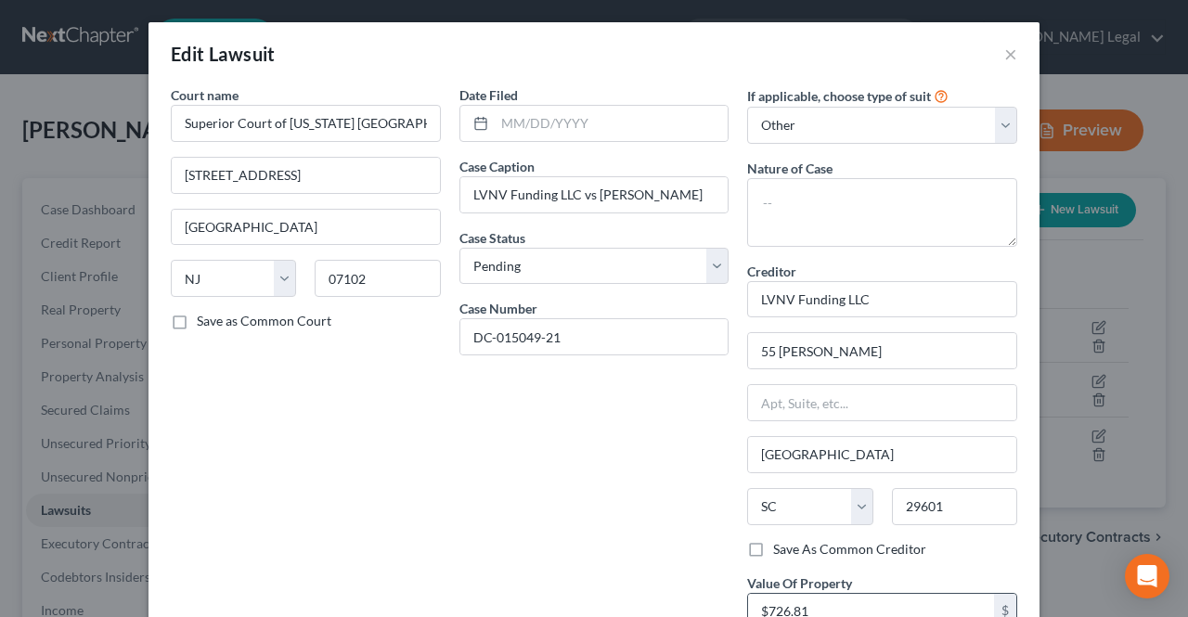
type input "$726.81"
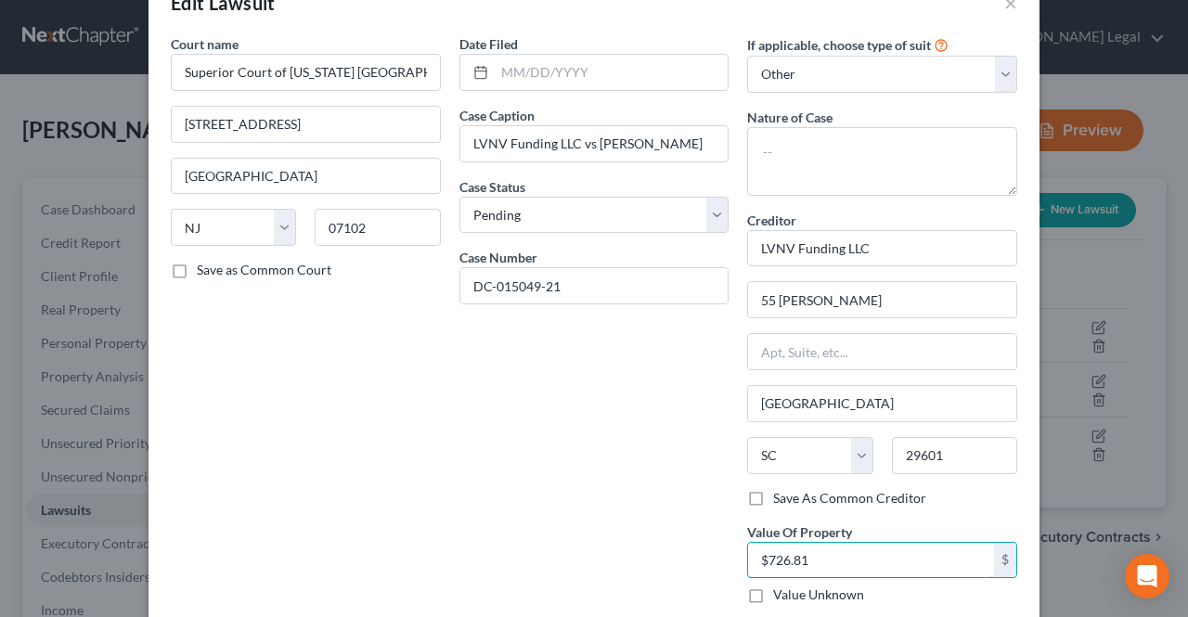
scroll to position [93, 0]
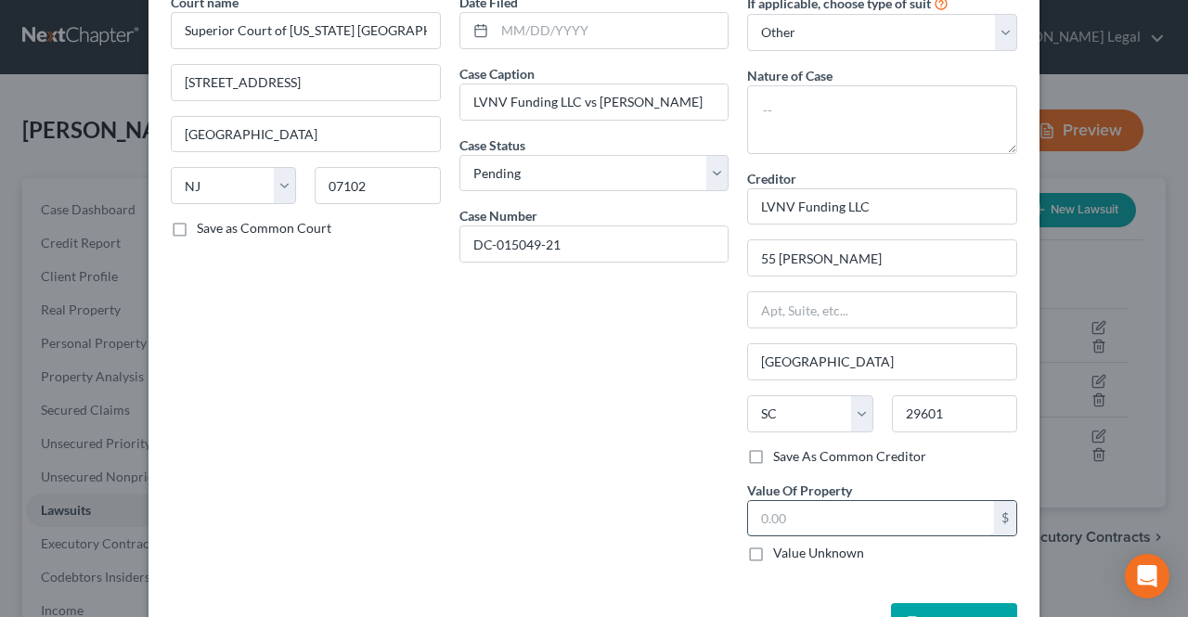
paste input "$811.59"
type input "$811.59"
click at [546, 42] on input "text" at bounding box center [612, 30] width 234 height 35
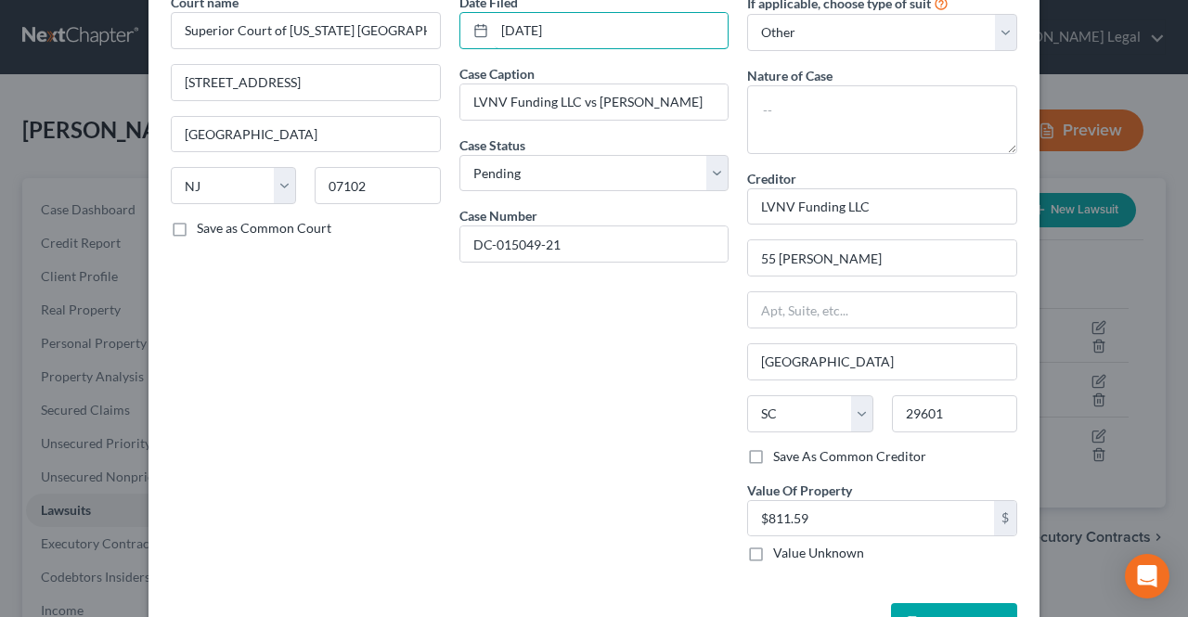
type input "[DATE]"
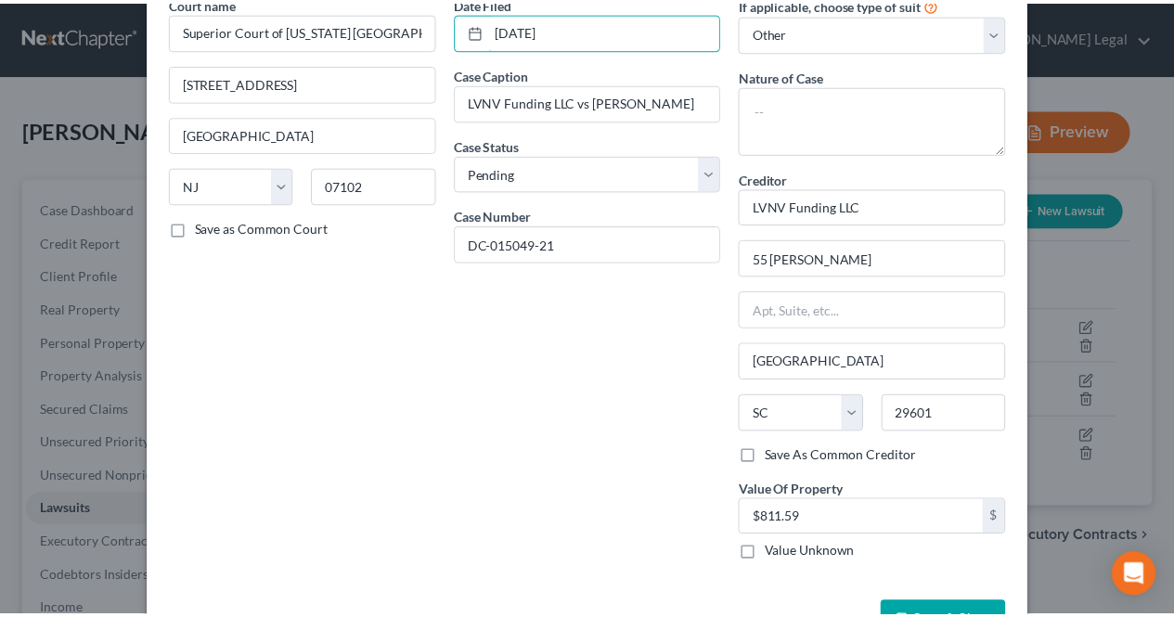
scroll to position [149, 0]
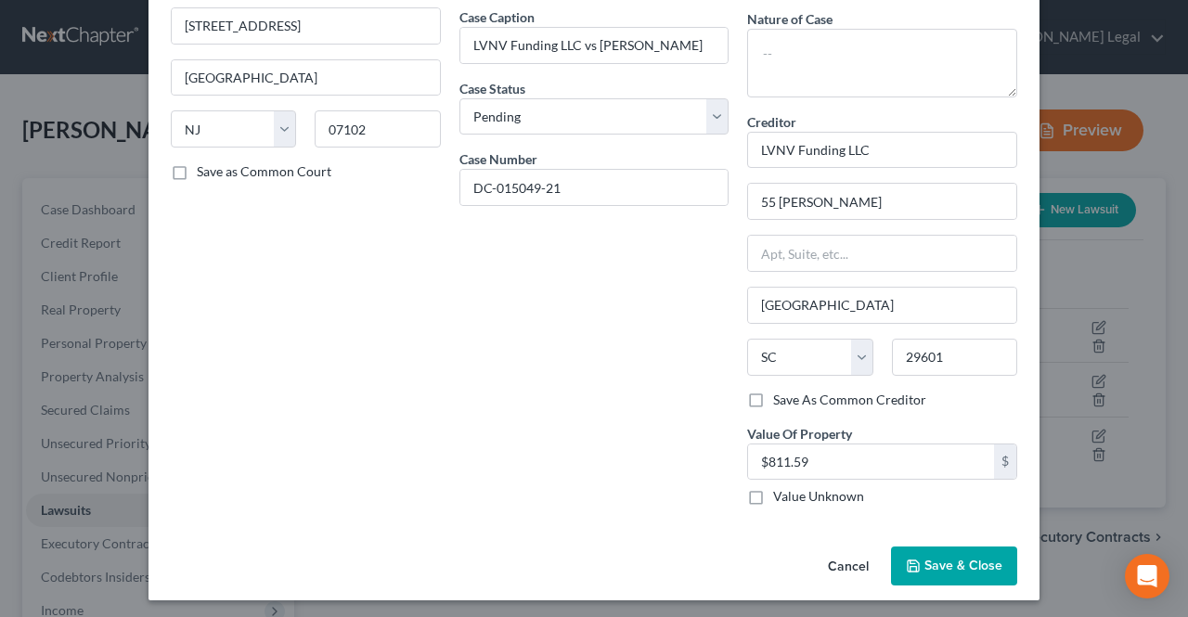
click at [912, 552] on button "Save & Close" at bounding box center [954, 566] width 126 height 39
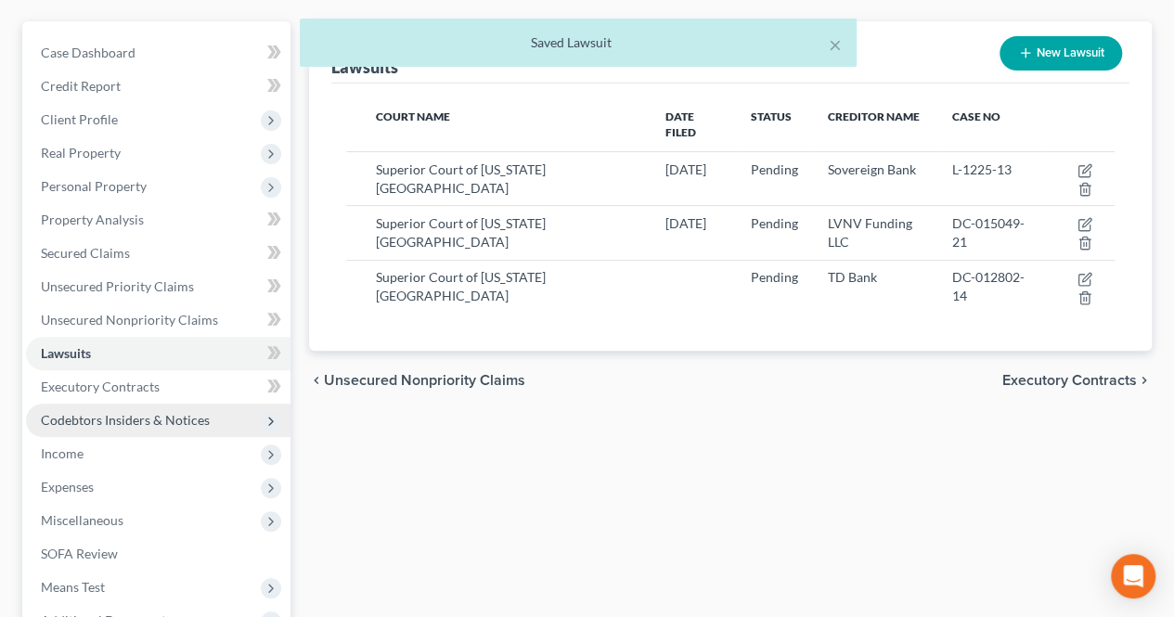
scroll to position [186, 0]
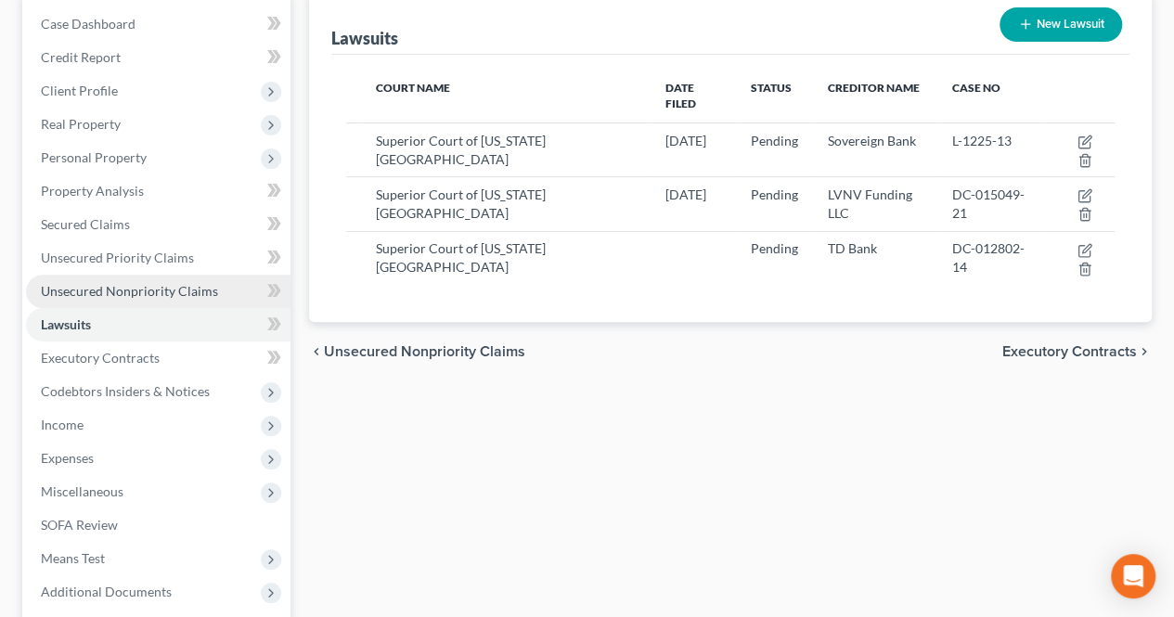
click at [128, 303] on link "Unsecured Nonpriority Claims" at bounding box center [158, 291] width 264 height 33
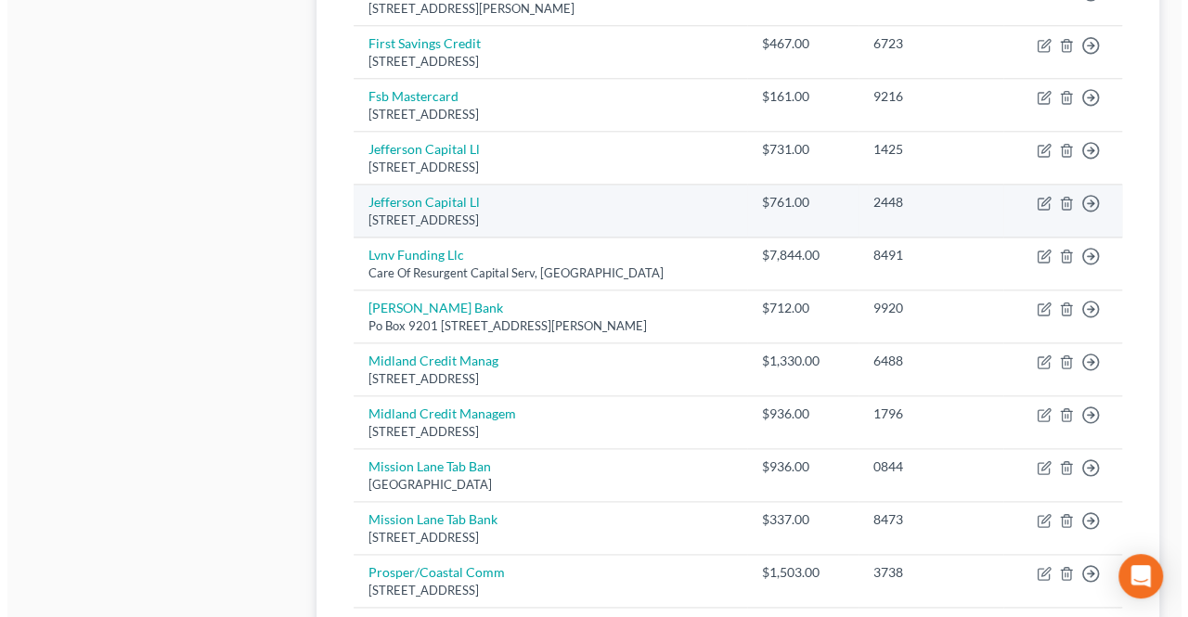
scroll to position [928, 0]
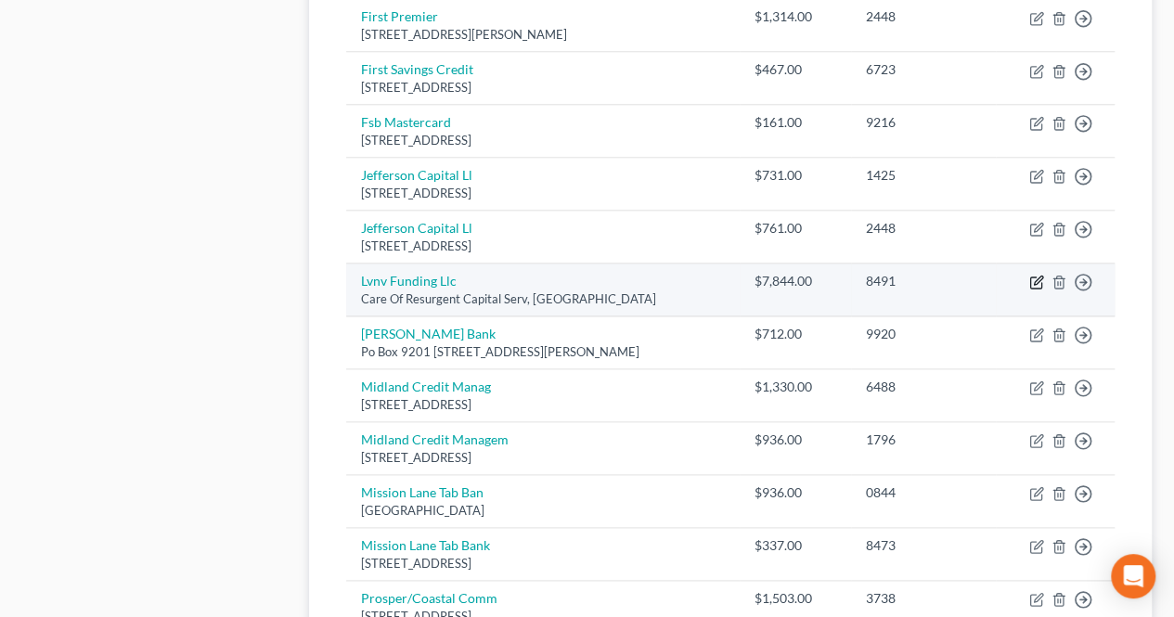
click at [1039, 276] on icon "button" at bounding box center [1036, 282] width 15 height 15
select select "42"
select select "1"
select select "0"
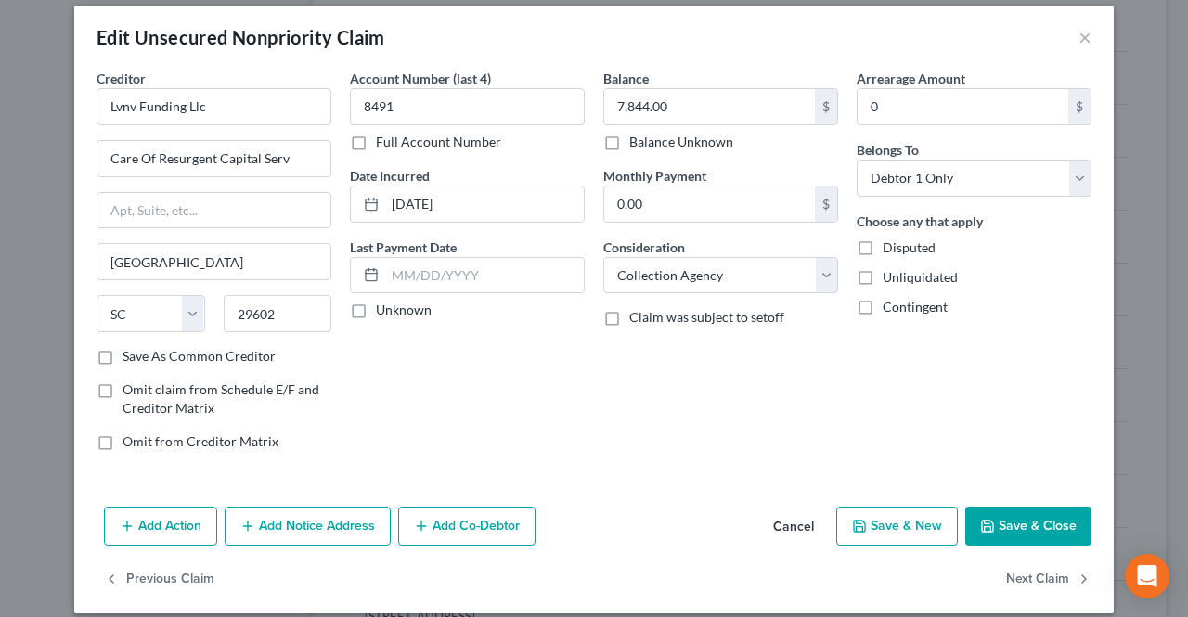
scroll to position [32, 0]
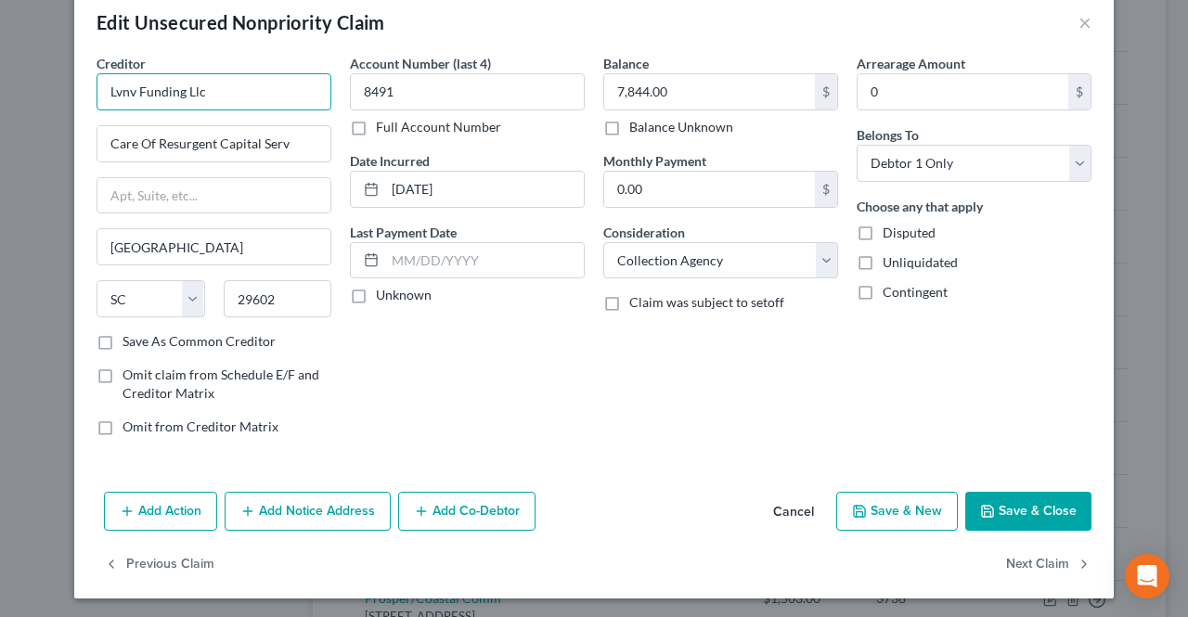
click at [260, 97] on input "Lvnv Funding Llc" at bounding box center [214, 91] width 235 height 37
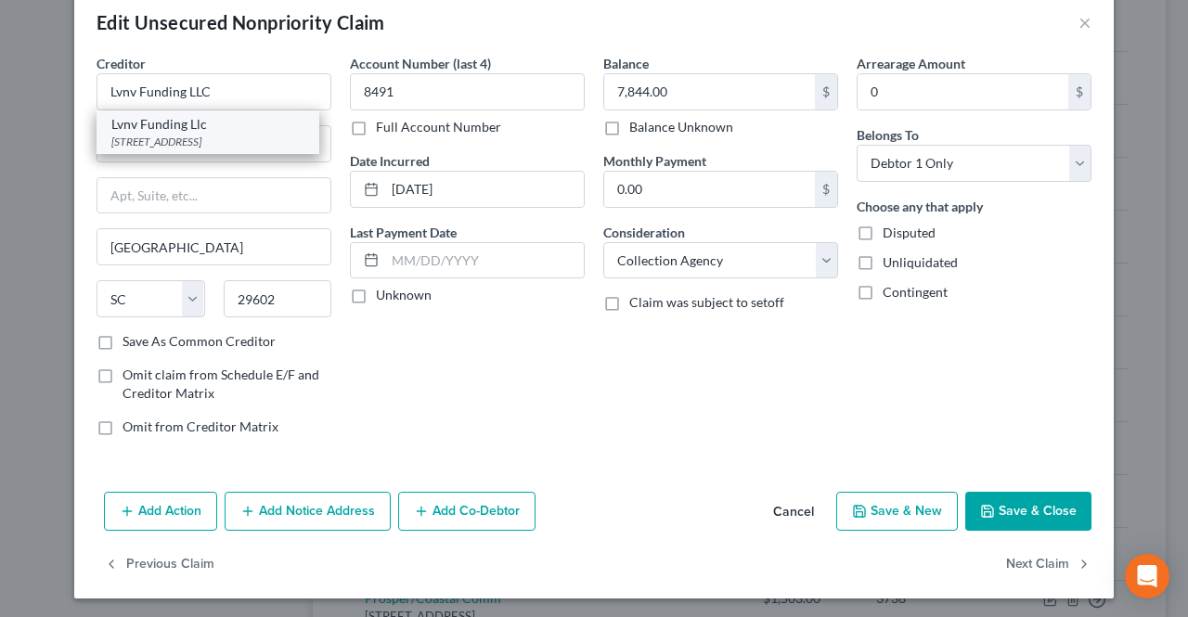
click at [236, 131] on div "Lvnv Funding Llc" at bounding box center [207, 124] width 193 height 19
type input "Lvnv Funding Llc"
type input "Po Box 10497"
type input "29603"
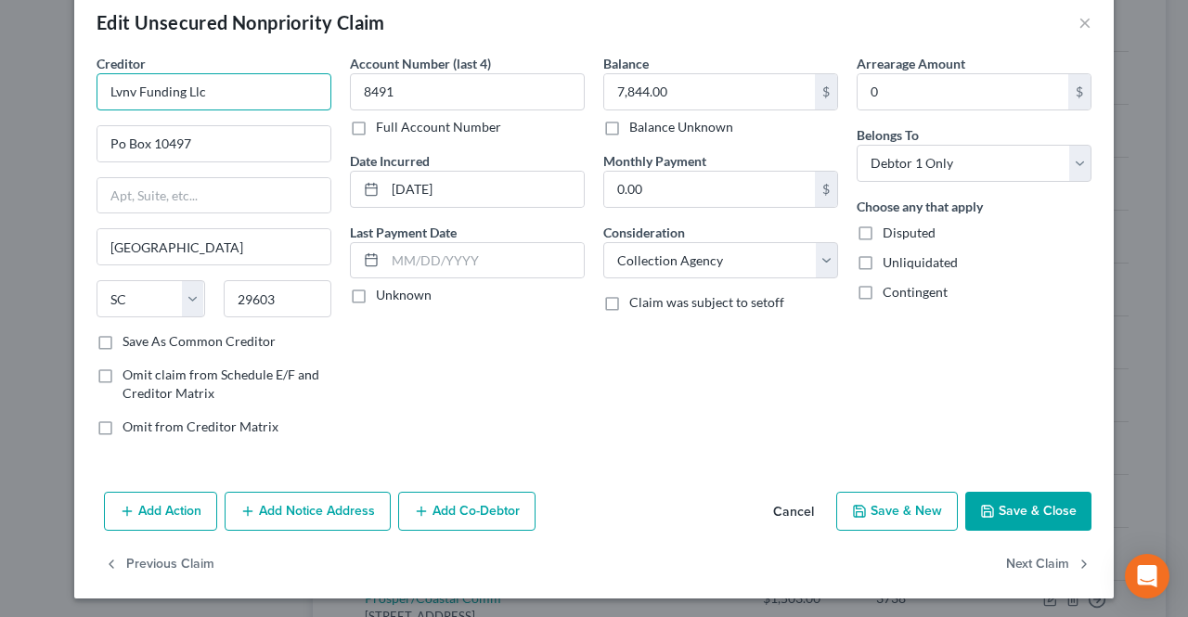
click at [271, 97] on input "Lvnv Funding Llc" at bounding box center [214, 91] width 235 height 37
click at [340, 500] on button "Add Notice Address" at bounding box center [308, 511] width 166 height 39
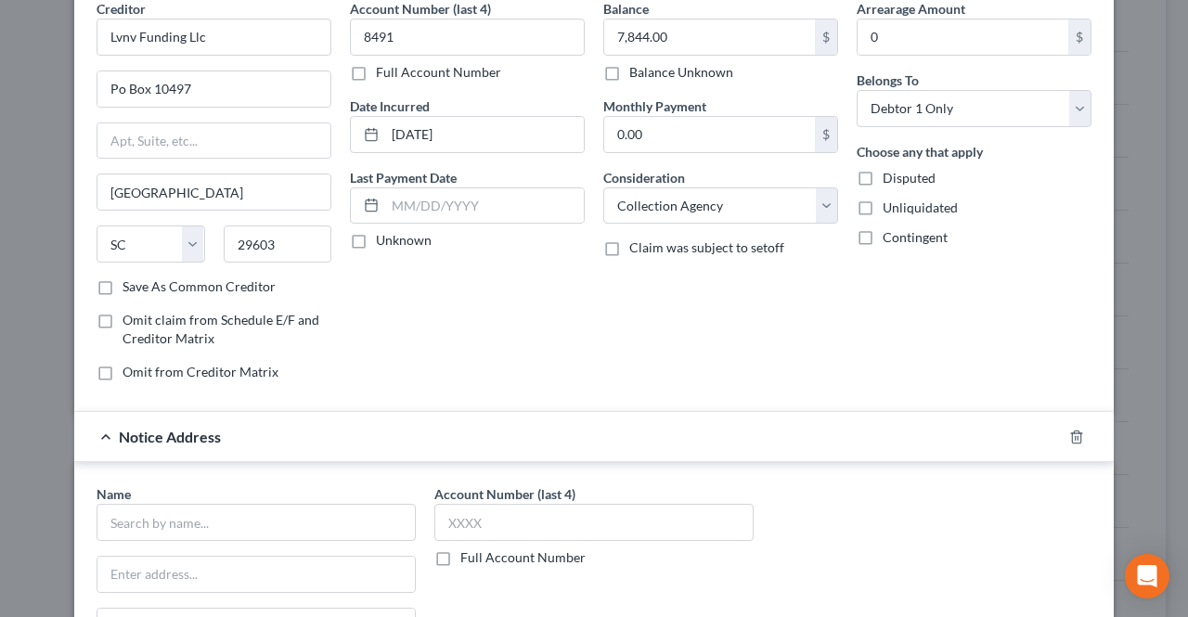
scroll to position [124, 0]
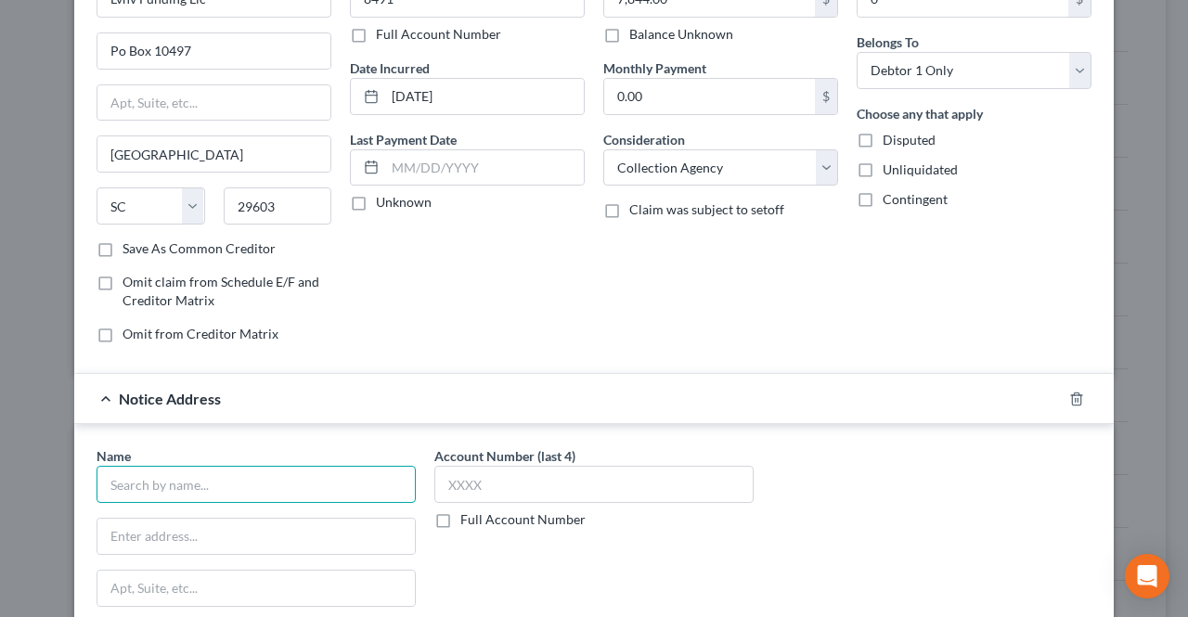
click at [230, 497] on input "text" at bounding box center [256, 484] width 319 height 37
paste input "[PERSON_NAME], FELT & [PERSON_NAME], LLP"
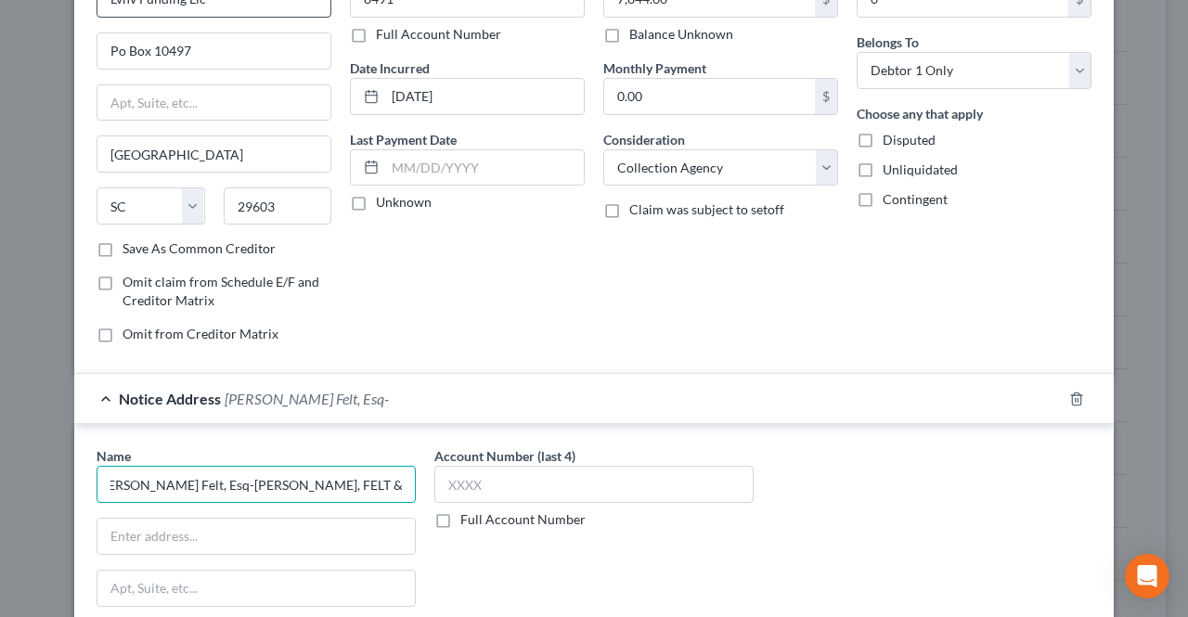
type input "[PERSON_NAME] Felt, Esq-[PERSON_NAME], FELT & [PERSON_NAME], LLP"
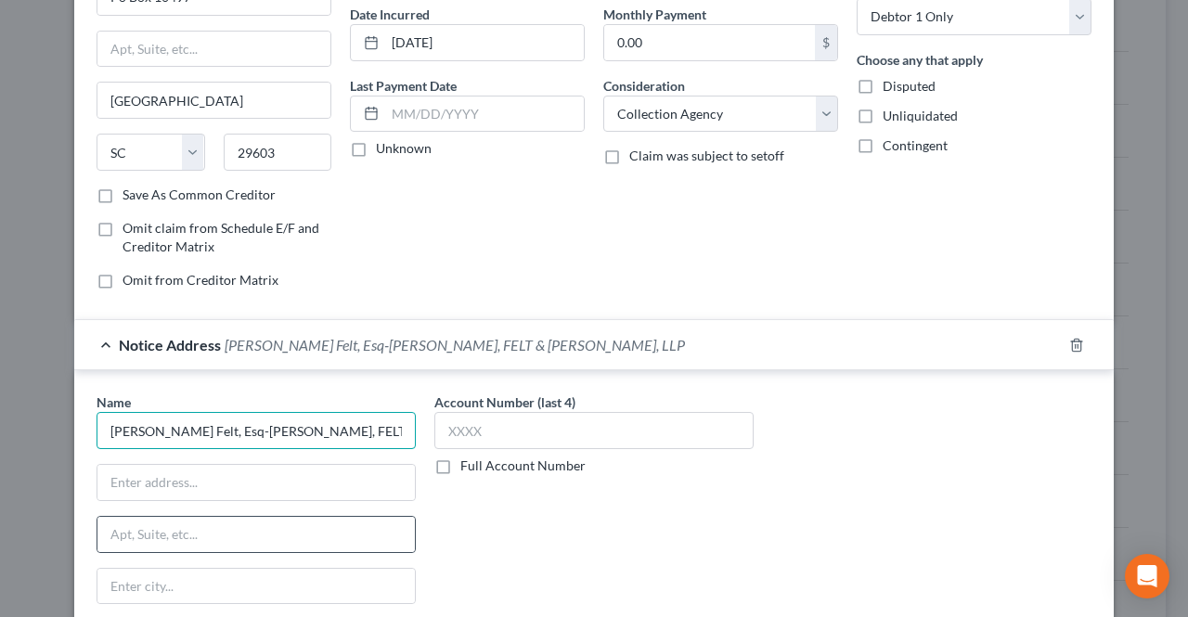
scroll to position [310, 0]
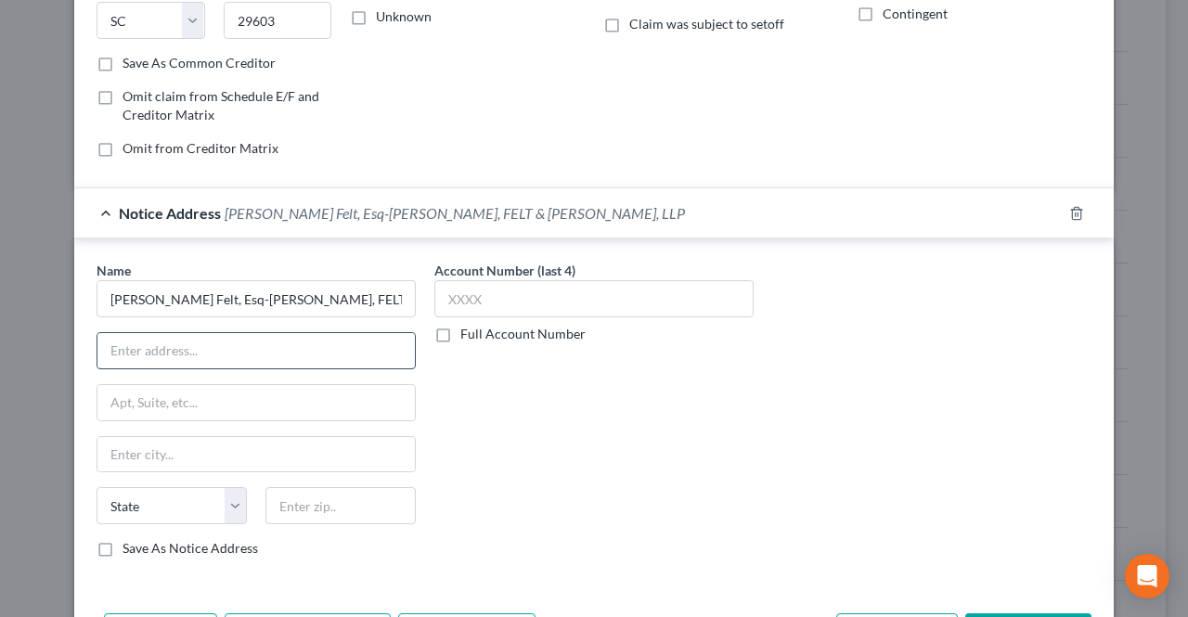
paste input "Attorneys At Law [STREET_ADDRESS][PERSON_NAME] [GEOGRAPHIC_DATA]"
drag, startPoint x: 364, startPoint y: 349, endPoint x: 374, endPoint y: 347, distance: 10.4
click at [408, 342] on div "Attorneys At Law [STREET_ADDRESS][PERSON_NAME] [GEOGRAPHIC_DATA]" at bounding box center [256, 350] width 319 height 37
type input "Attorneys At Law [STREET_ADDRESS][PERSON_NAME] [GEOGRAPHIC_DATA], [GEOGRAPHIC_D…"
paste input "07054"
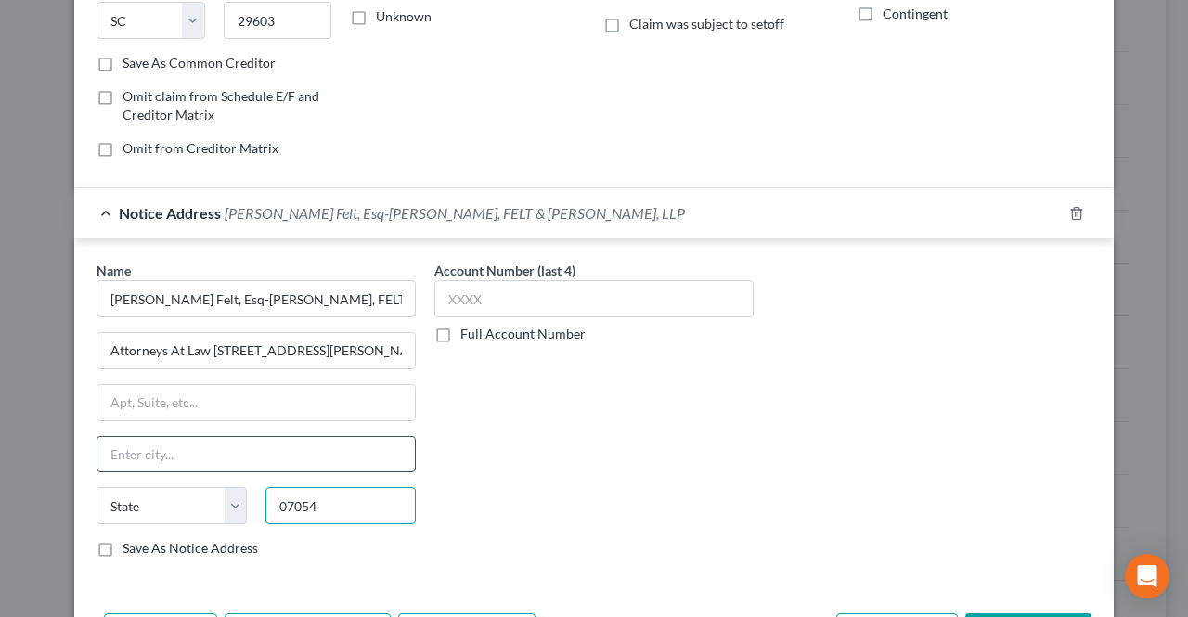
type input "07054"
type input "Parsippany"
select select "33"
click at [337, 439] on input "Parsippany" at bounding box center [255, 454] width 317 height 35
drag, startPoint x: 369, startPoint y: 345, endPoint x: 287, endPoint y: 350, distance: 82.7
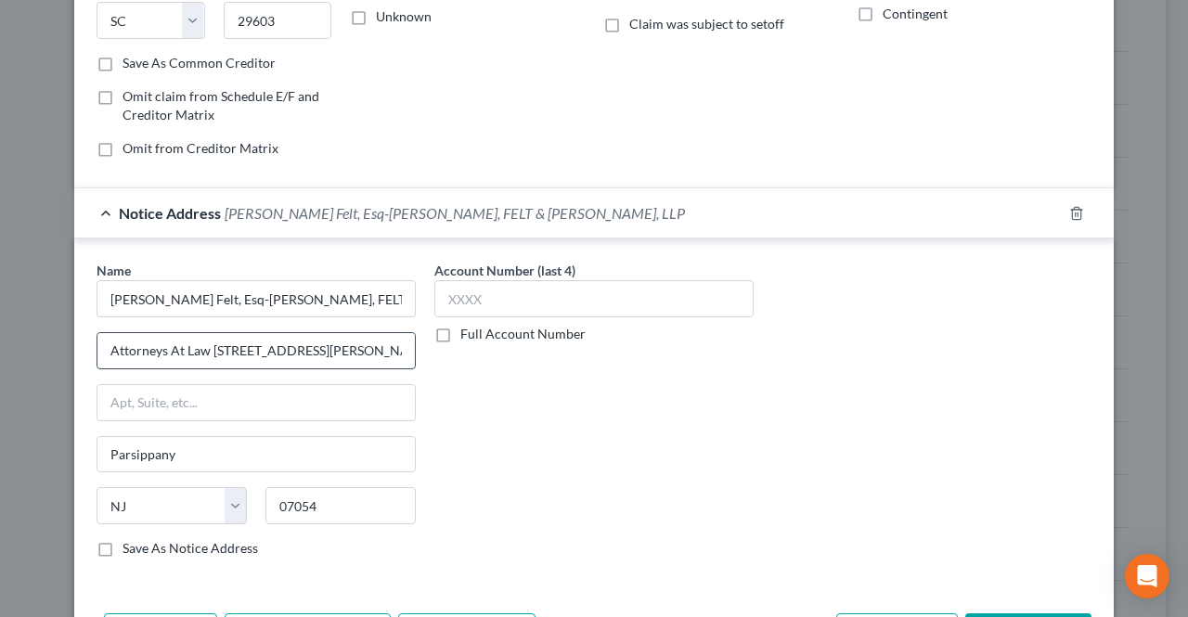
click at [275, 354] on input "Attorneys At Law [STREET_ADDRESS][PERSON_NAME] [GEOGRAPHIC_DATA], [GEOGRAPHIC_D…" at bounding box center [255, 350] width 317 height 35
drag, startPoint x: 204, startPoint y: 350, endPoint x: 72, endPoint y: 333, distance: 132.8
click at [74, 344] on div "Name * [PERSON_NAME] Felt, Esq-[PERSON_NAME], FELT & [PERSON_NAME], LLP Attorne…" at bounding box center [593, 412] width 1039 height 349
type input "[STREET_ADDRESS][PERSON_NAME]"
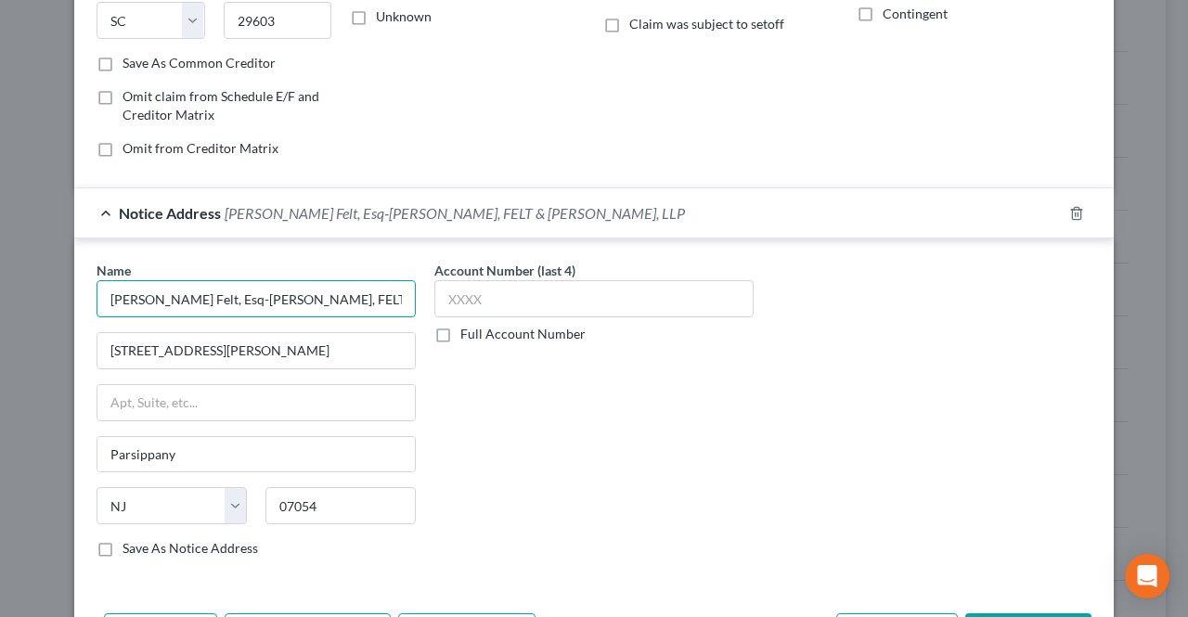
drag, startPoint x: 265, startPoint y: 291, endPoint x: 219, endPoint y: 293, distance: 46.4
click at [219, 293] on input "[PERSON_NAME] Felt, Esq-[PERSON_NAME], FELT & [PERSON_NAME], LLP" at bounding box center [256, 298] width 319 height 37
drag, startPoint x: 288, startPoint y: 294, endPoint x: 303, endPoint y: 313, distance: 23.8
click at [268, 293] on input "[PERSON_NAME] Felt, Esq-[PERSON_NAME], FELT & [PERSON_NAME], LLP" at bounding box center [256, 298] width 319 height 37
drag, startPoint x: 363, startPoint y: 294, endPoint x: 308, endPoint y: 296, distance: 54.8
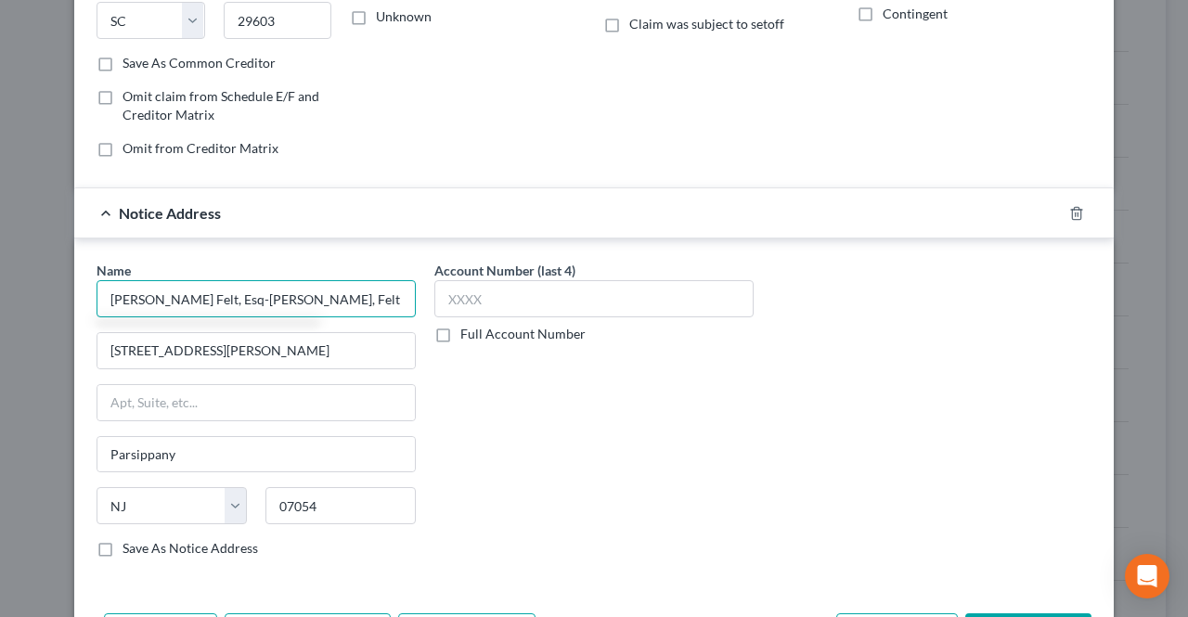
click at [308, 296] on input "[PERSON_NAME] Felt, Esq-[PERSON_NAME], Felt & [PERSON_NAME], LLP" at bounding box center [256, 298] width 319 height 37
click at [387, 290] on input "[PERSON_NAME] Felt, Esq-[PERSON_NAME], Felt & [PERSON_NAME], LLP" at bounding box center [256, 298] width 319 height 37
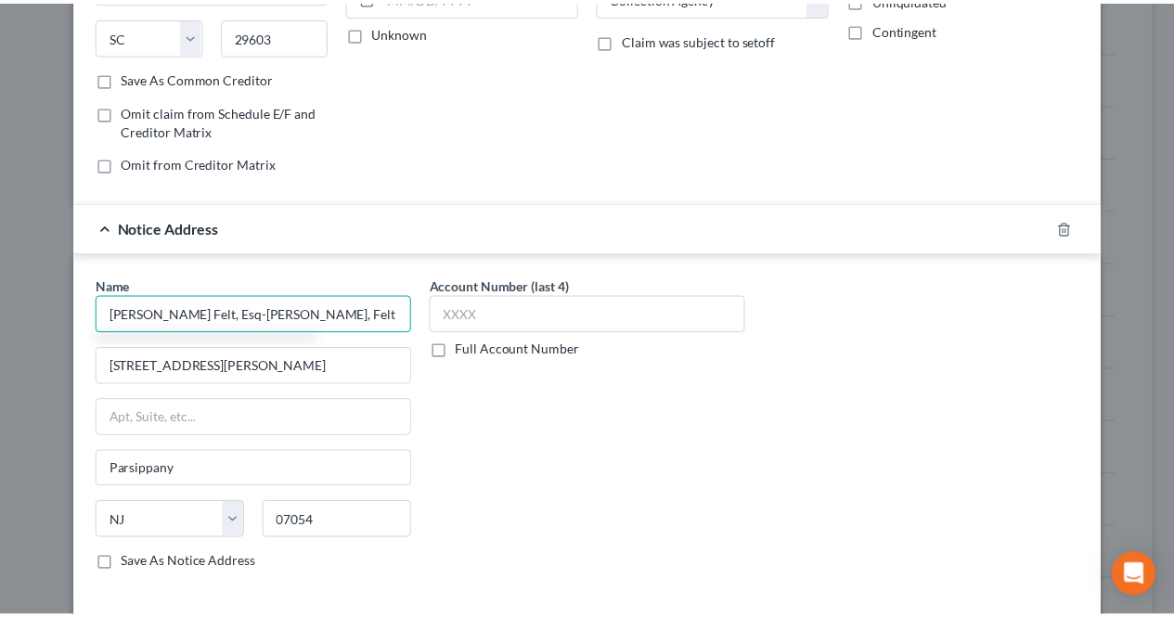
scroll to position [403, 0]
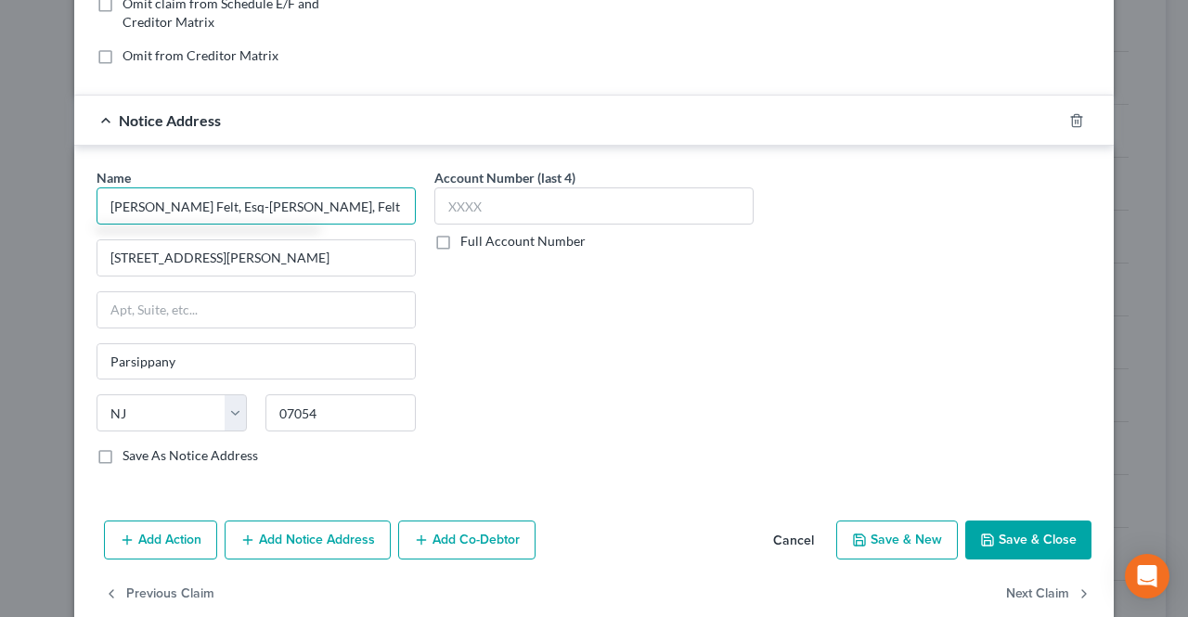
type input "[PERSON_NAME] Felt, Esq-[PERSON_NAME], Felt & [PERSON_NAME], LLP"
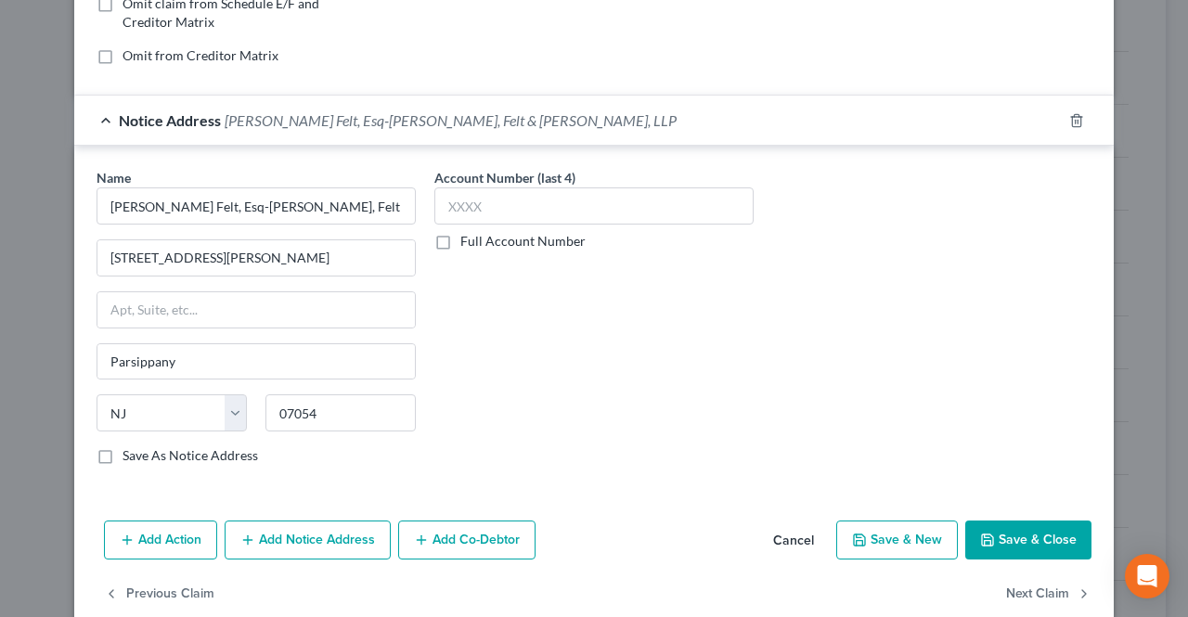
click at [998, 521] on button "Save & Close" at bounding box center [1028, 540] width 126 height 39
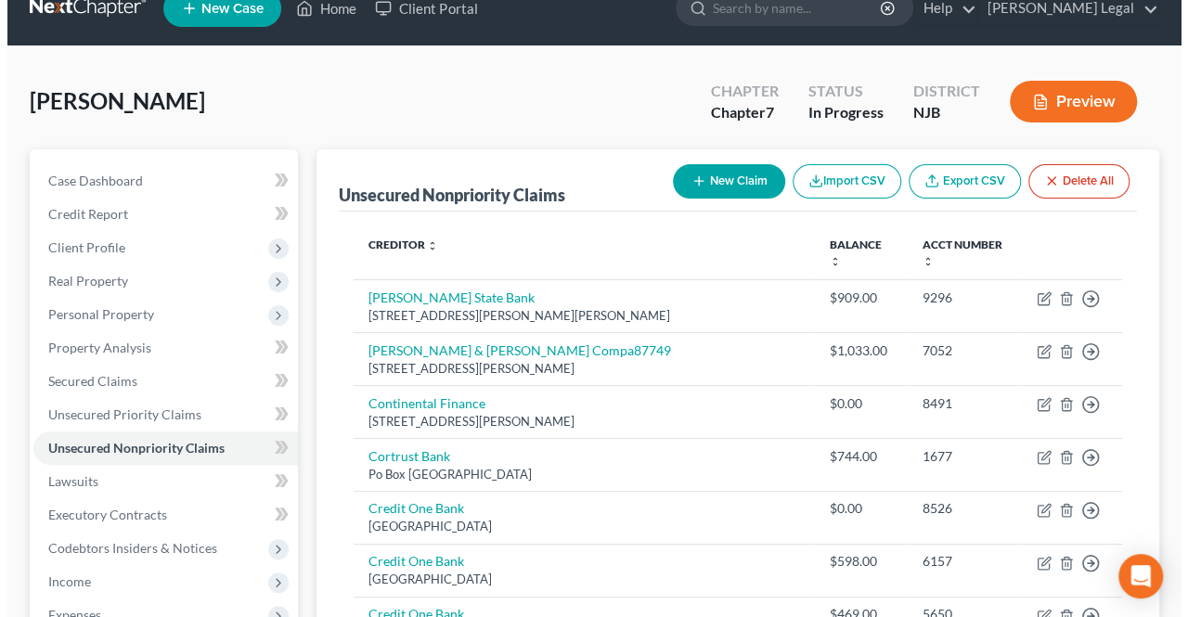
scroll to position [0, 0]
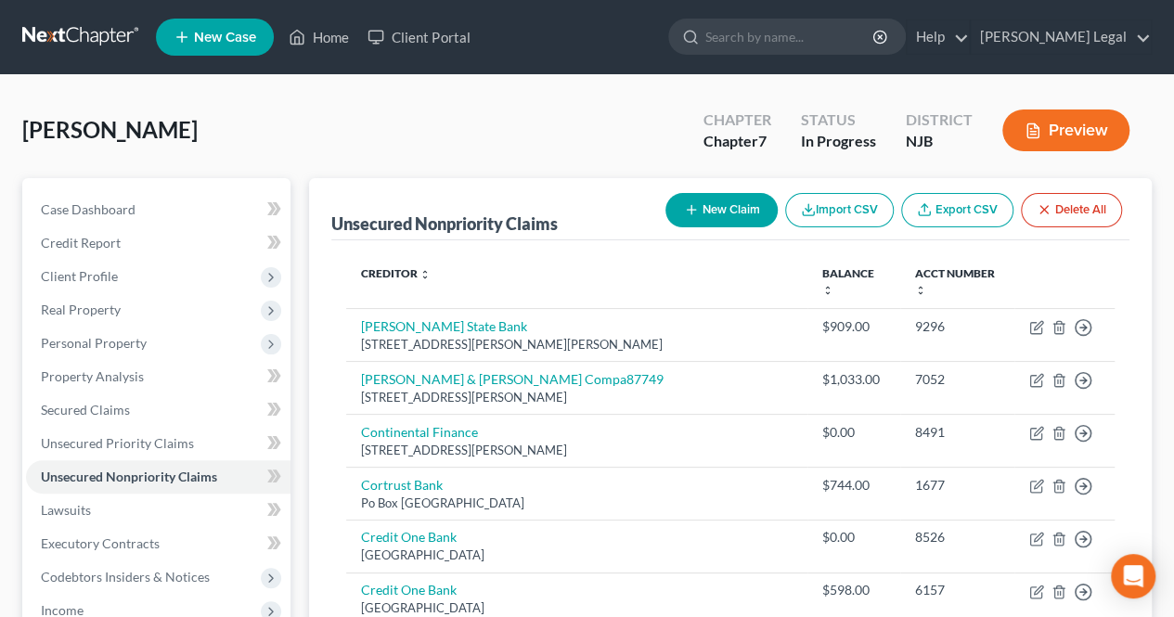
click at [741, 209] on button "New Claim" at bounding box center [721, 210] width 112 height 34
select select "0"
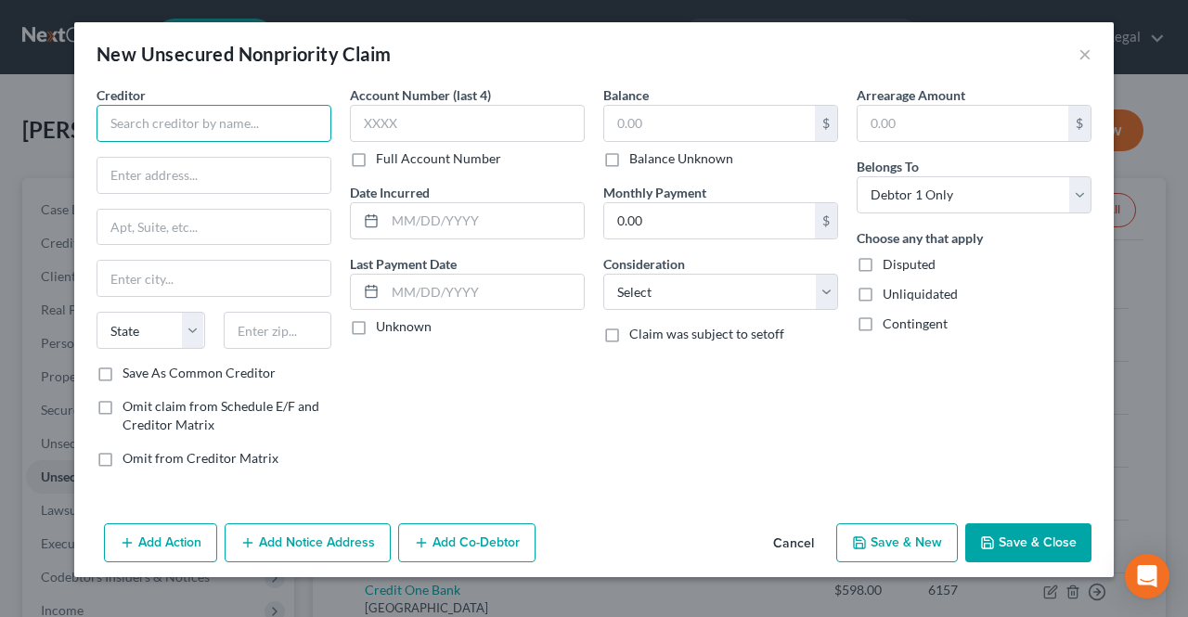
click at [244, 116] on input "text" at bounding box center [214, 123] width 235 height 37
type input "TD Bank"
click at [345, 541] on button "Add Notice Address" at bounding box center [308, 542] width 166 height 39
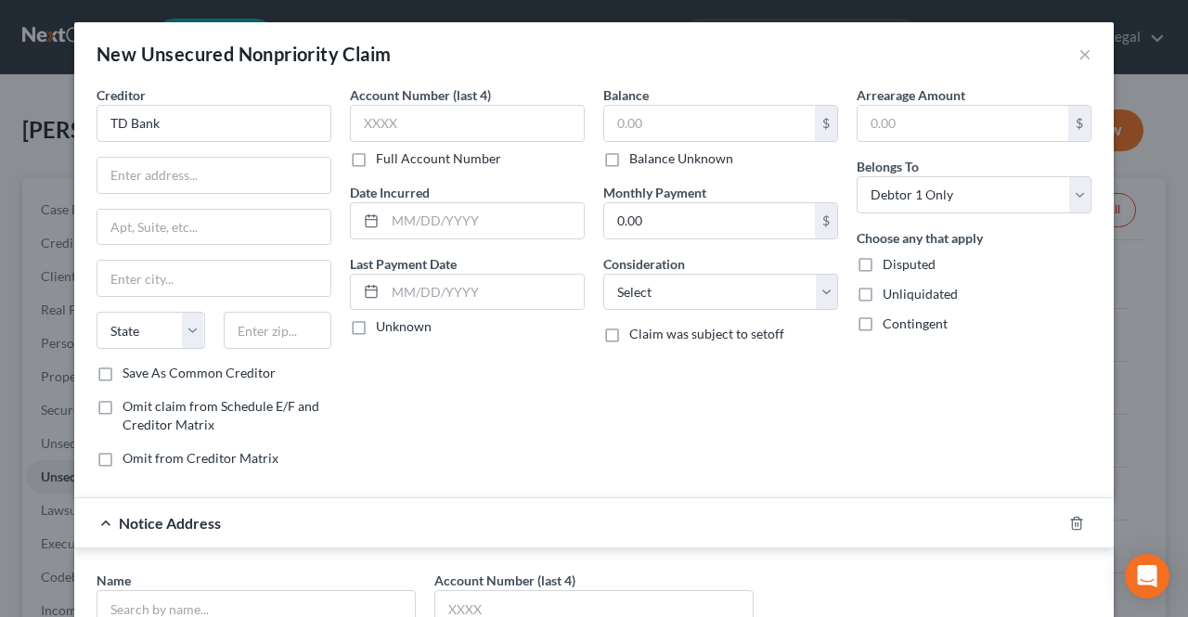
scroll to position [139, 0]
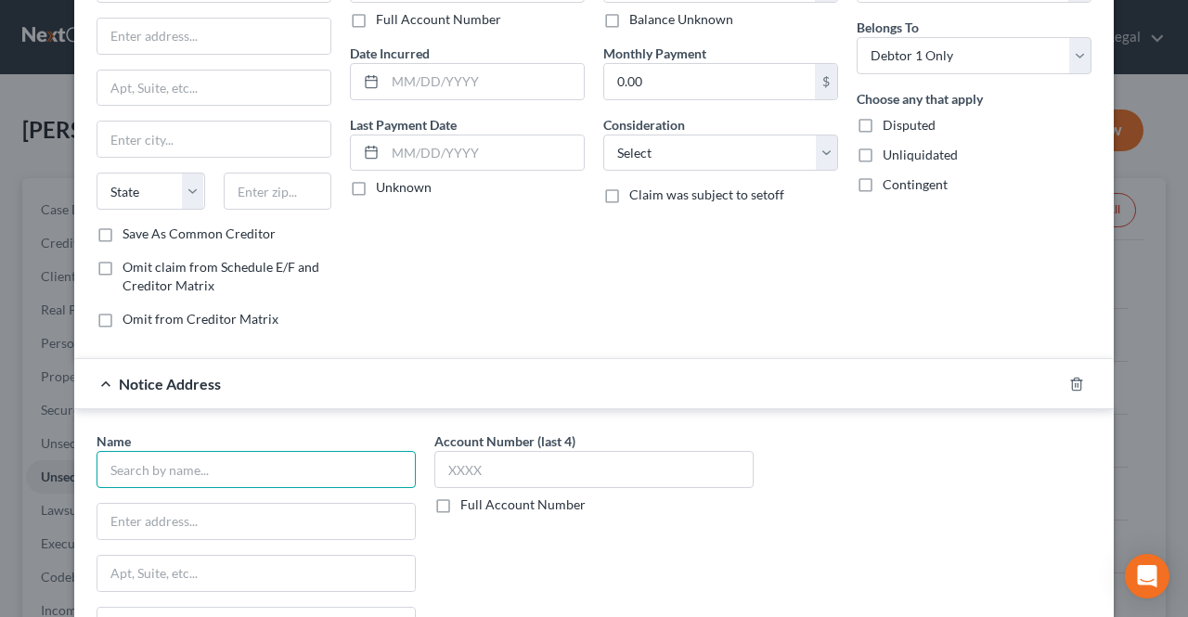
click at [247, 452] on input "text" at bounding box center [256, 469] width 319 height 37
type input "[PERSON_NAME], Esq"
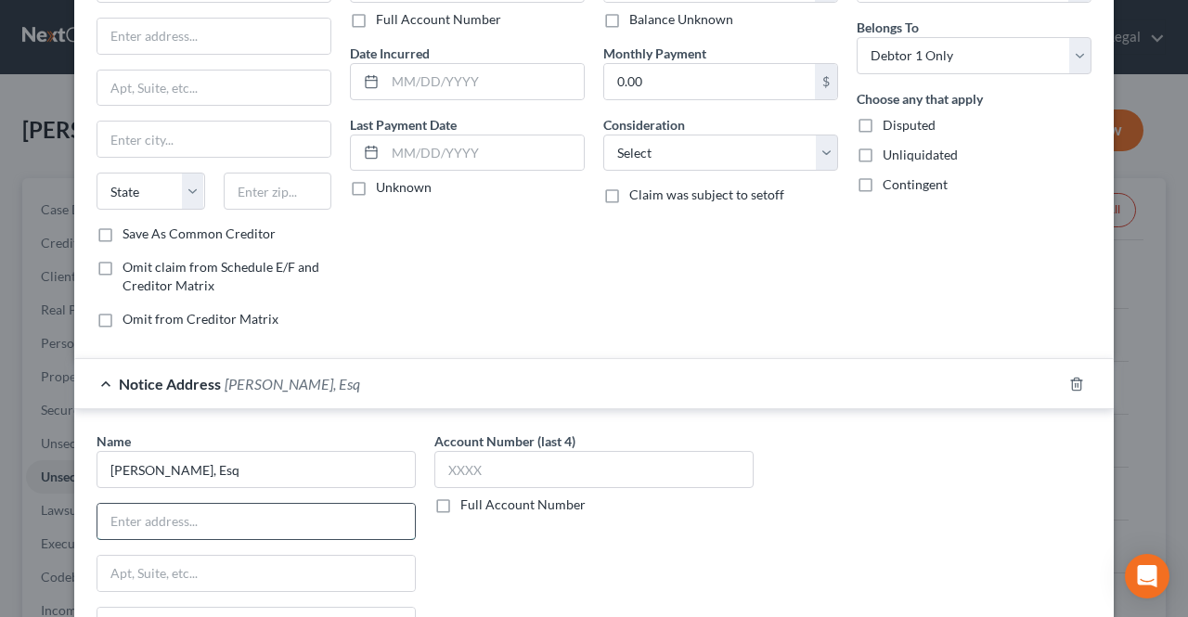
paste input "[STREET_ADDRESS] P.O. [STREET_ADDRESS]"
click at [315, 312] on div "Omit from Creditor Matrix" at bounding box center [214, 319] width 235 height 19
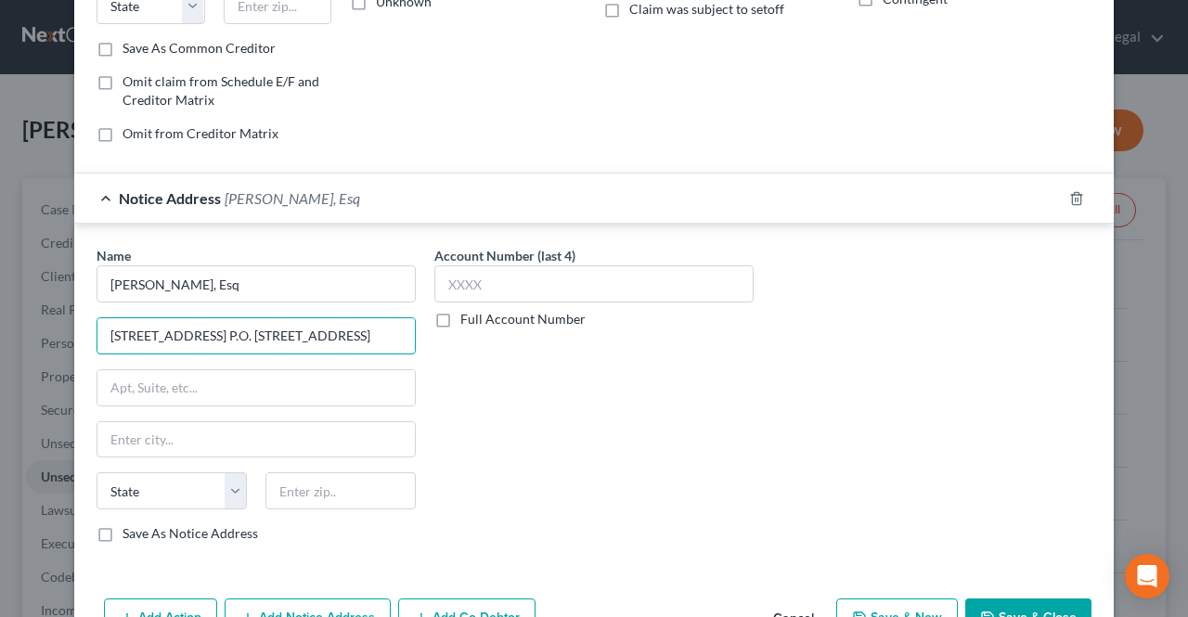
scroll to position [0, 64]
drag, startPoint x: 365, startPoint y: 336, endPoint x: 419, endPoint y: 333, distance: 54.8
click at [419, 333] on div "Name * [PERSON_NAME], Esq [STREET_ADDRESS] P.O. [GEOGRAPHIC_DATA][US_STATE] AZ …" at bounding box center [593, 402] width 1013 height 312
click at [403, 334] on input "[STREET_ADDRESS] P.O. [STREET_ADDRESS]" at bounding box center [255, 335] width 317 height 35
drag, startPoint x: 395, startPoint y: 331, endPoint x: 358, endPoint y: 334, distance: 37.2
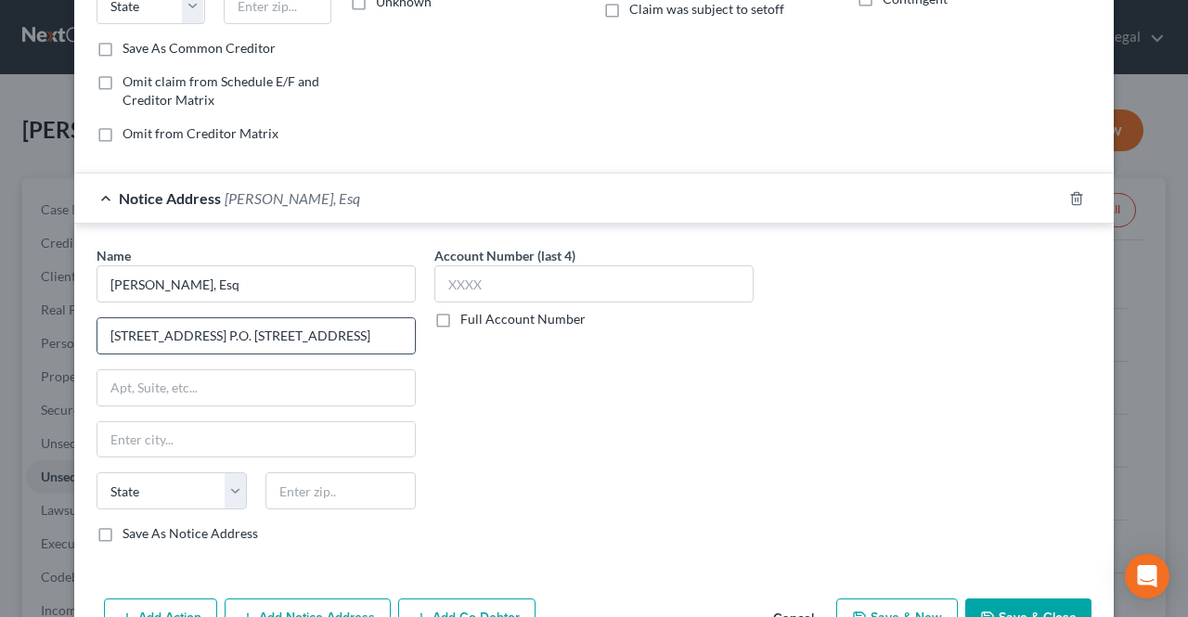
click at [358, 334] on input "[STREET_ADDRESS] P.O. [STREET_ADDRESS]" at bounding box center [255, 335] width 317 height 35
type input "[STREET_ADDRESS] P.O. [GEOGRAPHIC_DATA], [GEOGRAPHIC_DATA]"
drag, startPoint x: 360, startPoint y: 504, endPoint x: 313, endPoint y: 482, distance: 52.3
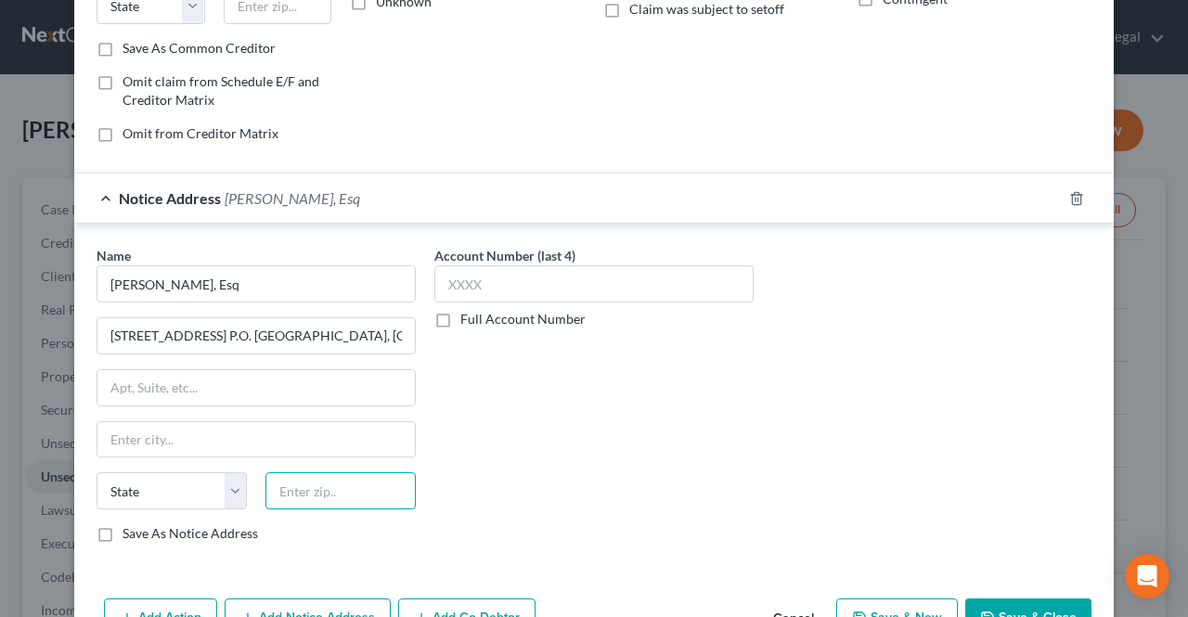
paste input "08053"
type input "08053"
type input "[PERSON_NAME]"
select select "33"
click at [299, 415] on div "Name * [PERSON_NAME], Esq [STREET_ADDRESS] P.O. [GEOGRAPHIC_DATA], [GEOGRAPHIC_…" at bounding box center [256, 394] width 319 height 297
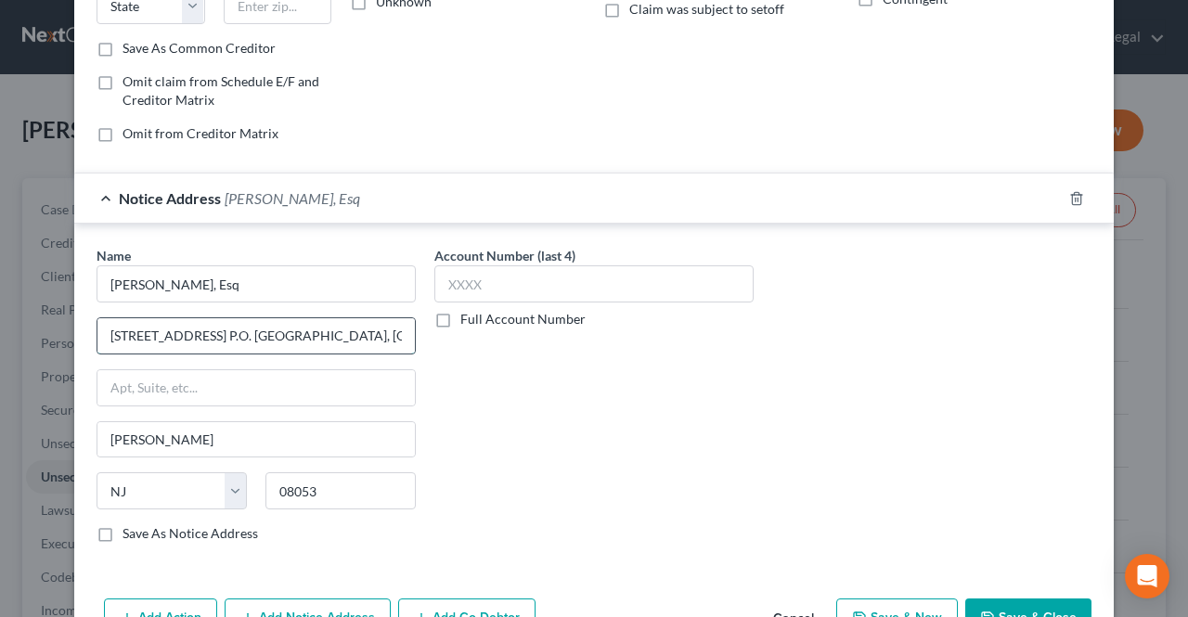
drag, startPoint x: 223, startPoint y: 333, endPoint x: 273, endPoint y: 331, distance: 50.1
click at [273, 331] on input "[STREET_ADDRESS] P.O. [GEOGRAPHIC_DATA], [GEOGRAPHIC_DATA]" at bounding box center [255, 335] width 317 height 35
type input "525 Route 73 North P.O. [GEOGRAPHIC_DATA], [GEOGRAPHIC_DATA]"
paste input "Suite 400"
type input "Suite 400"
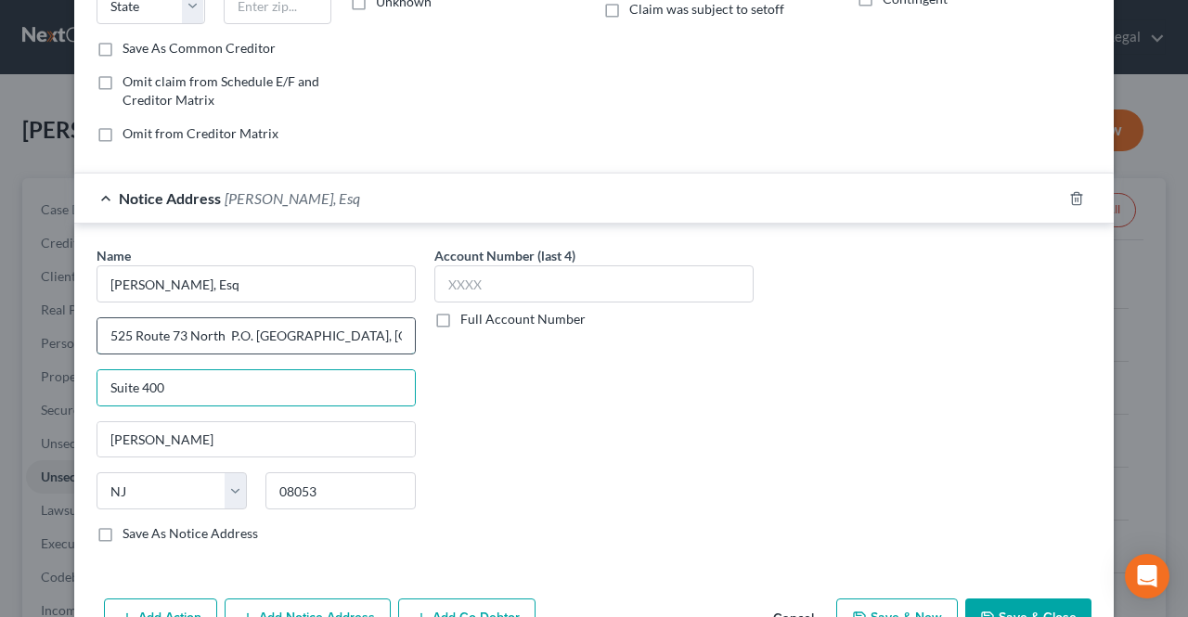
drag, startPoint x: 103, startPoint y: 333, endPoint x: 119, endPoint y: 346, distance: 20.4
click at [103, 332] on input "525 Route 73 North P.O. [GEOGRAPHIC_DATA], [GEOGRAPHIC_DATA]" at bounding box center [255, 335] width 317 height 35
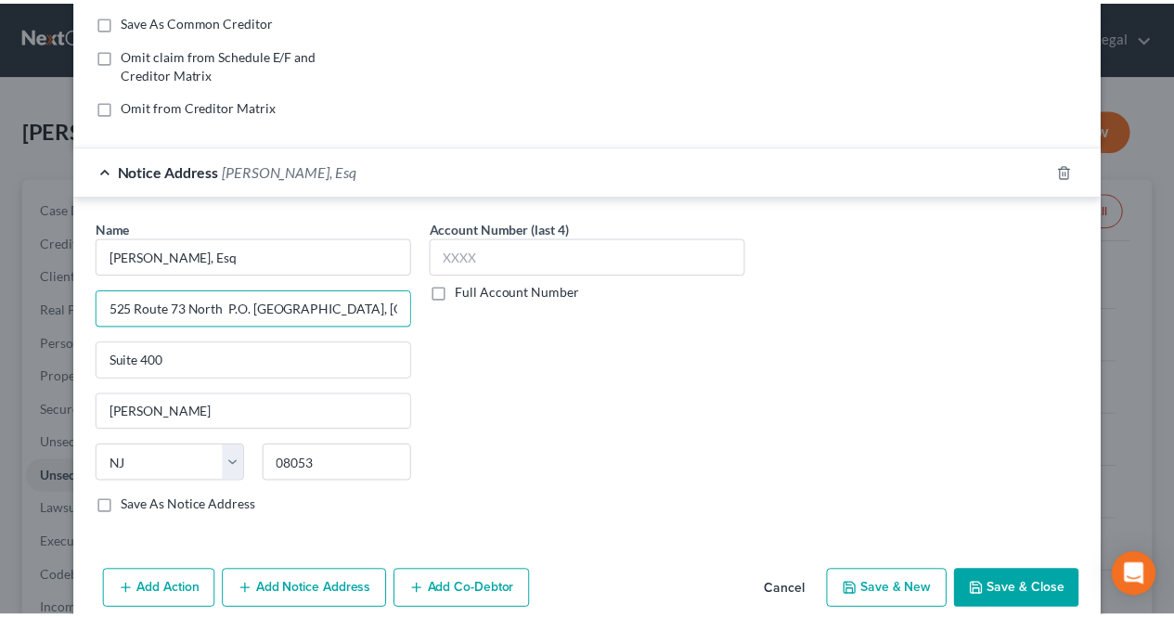
scroll to position [375, 0]
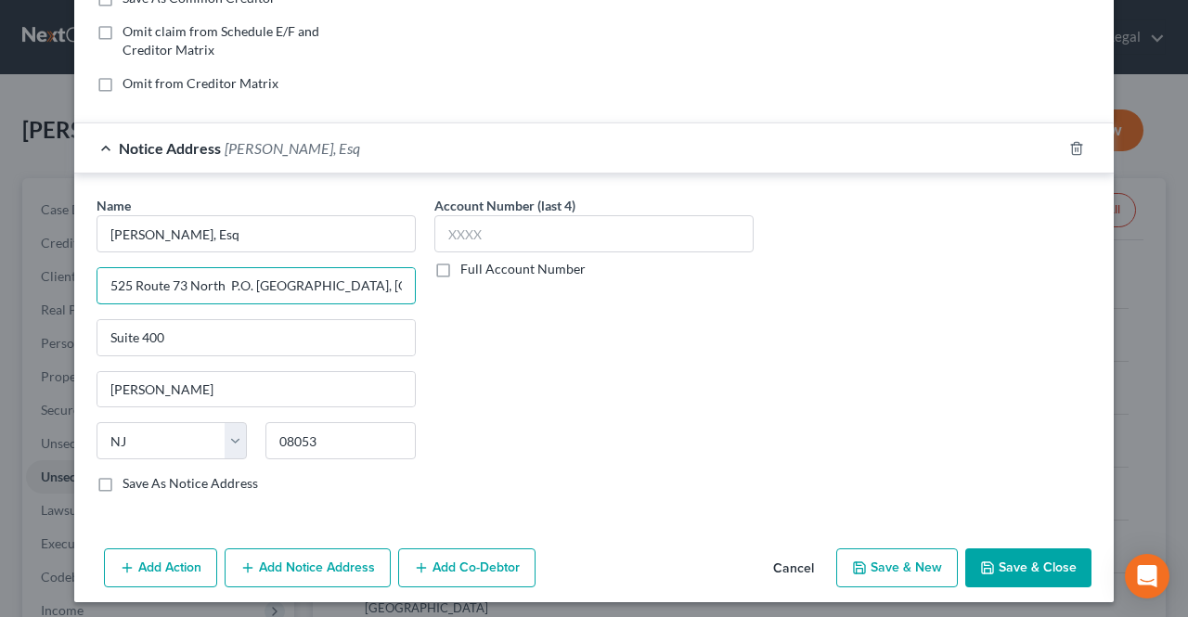
type input "525 Route 73 North P.O. [GEOGRAPHIC_DATA], [GEOGRAPHIC_DATA]"
click at [987, 560] on icon "button" at bounding box center [987, 567] width 15 height 15
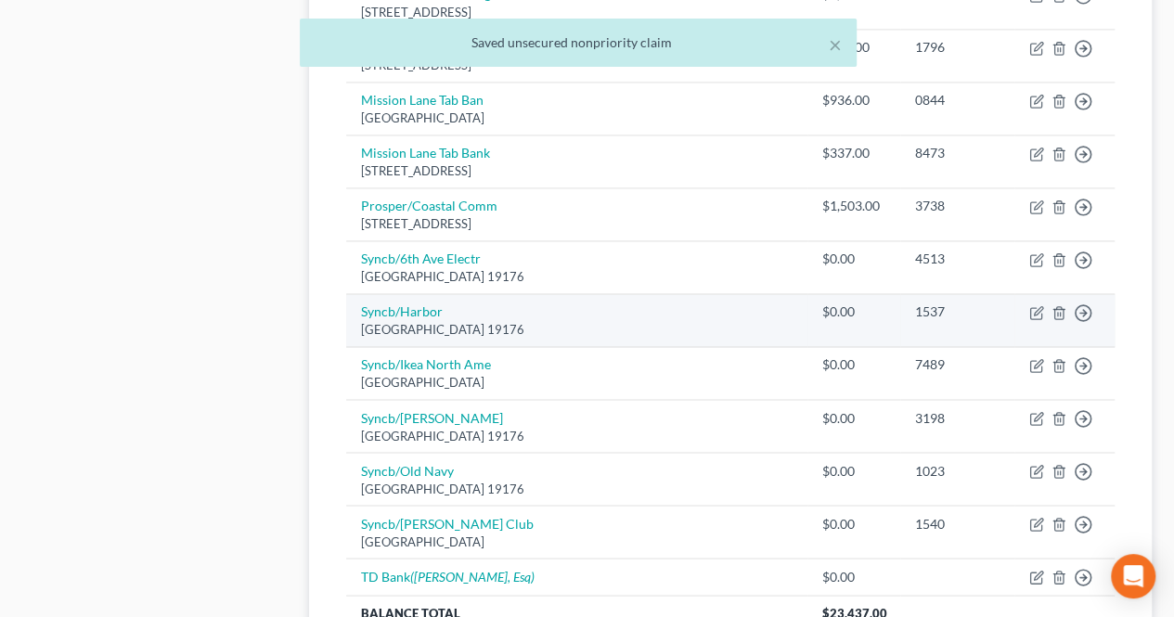
scroll to position [1392, 0]
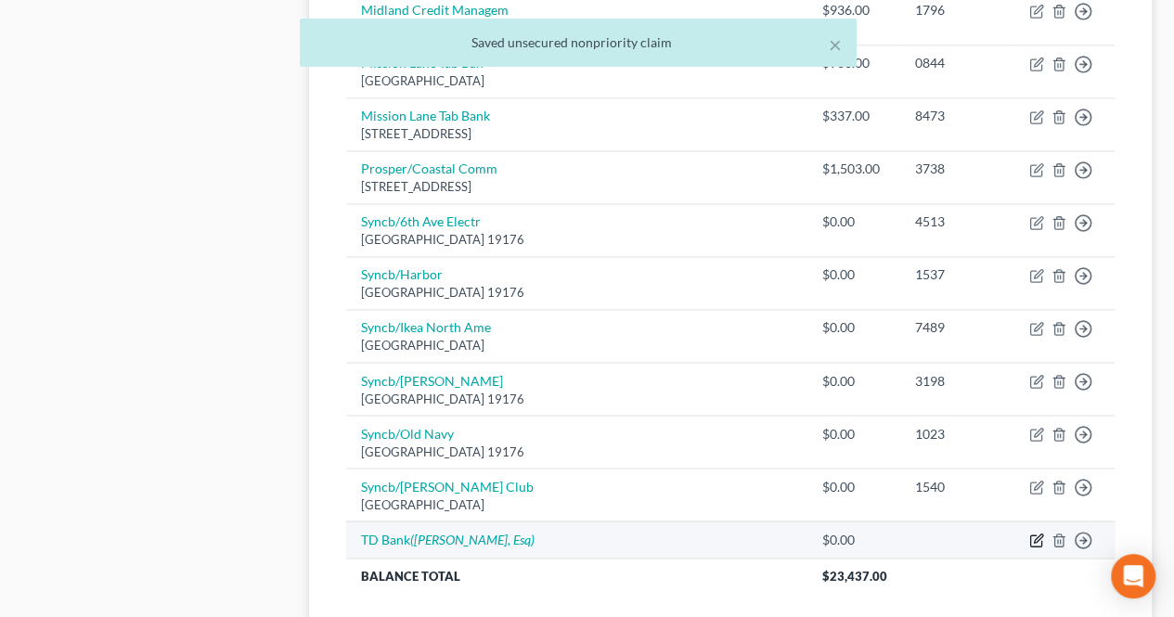
click at [1036, 534] on icon "button" at bounding box center [1038, 538] width 8 height 8
select select "0"
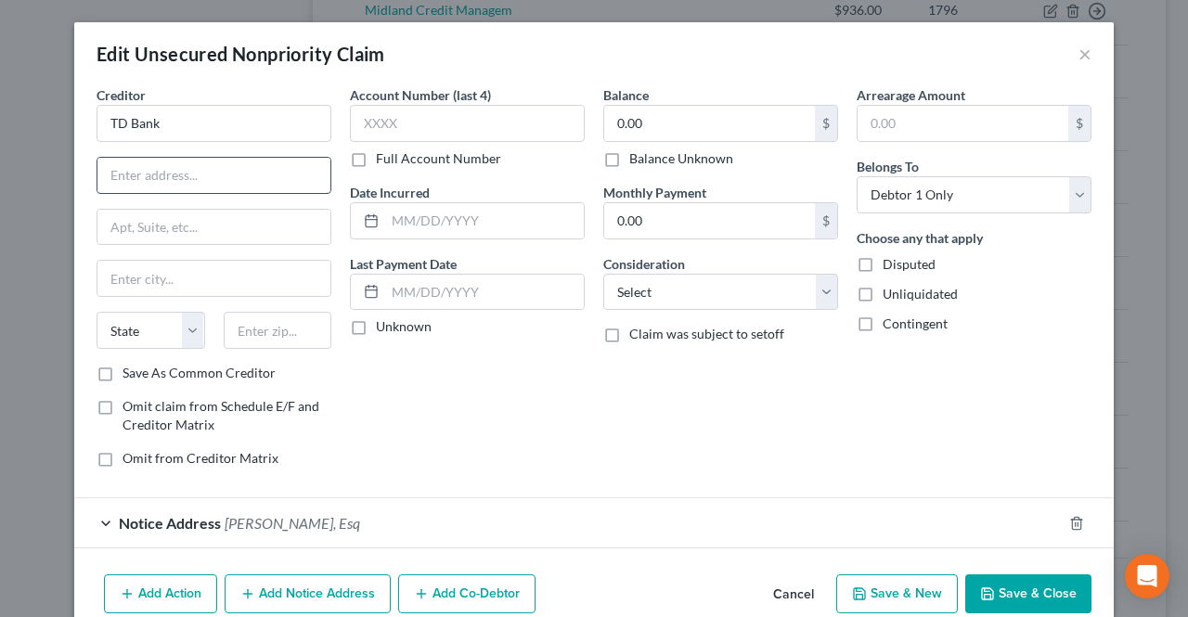
paste input "[STREET_ADDRESS]"
drag, startPoint x: 295, startPoint y: 179, endPoint x: 257, endPoint y: 172, distance: 38.8
click at [257, 172] on input "[STREET_ADDRESS]" at bounding box center [213, 175] width 233 height 35
type input "[GEOGRAPHIC_DATA]"
paste input "04112"
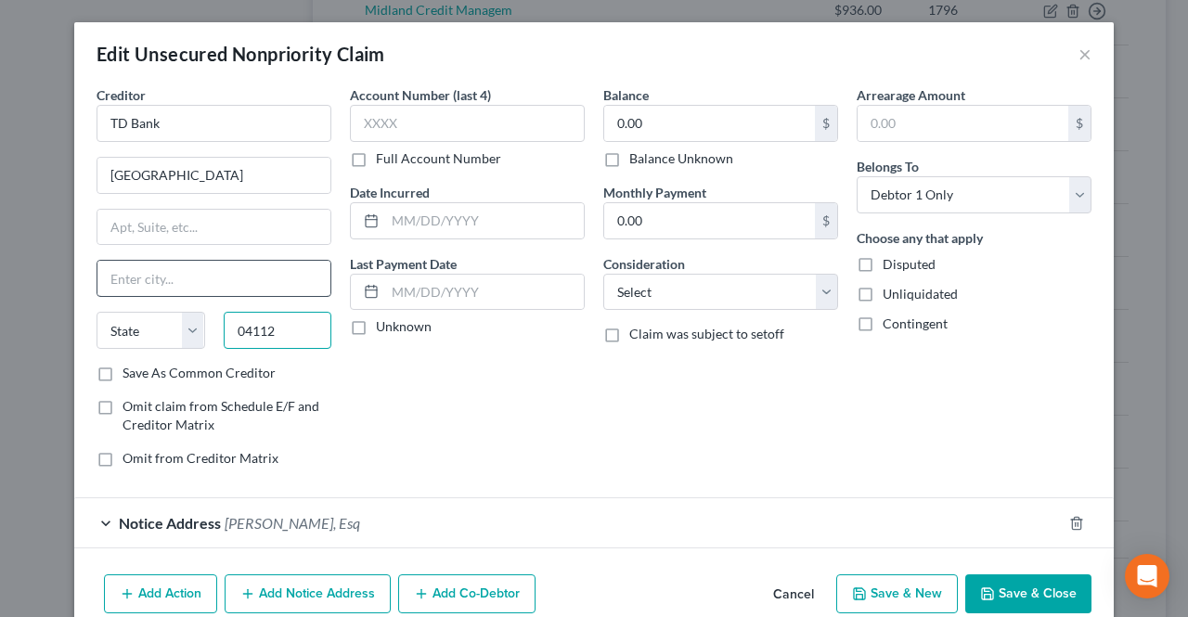
type input "04112"
click at [268, 274] on input "text" at bounding box center [213, 278] width 233 height 35
type input "[GEOGRAPHIC_DATA]"
select select "20"
drag, startPoint x: 274, startPoint y: 180, endPoint x: 188, endPoint y: 183, distance: 85.4
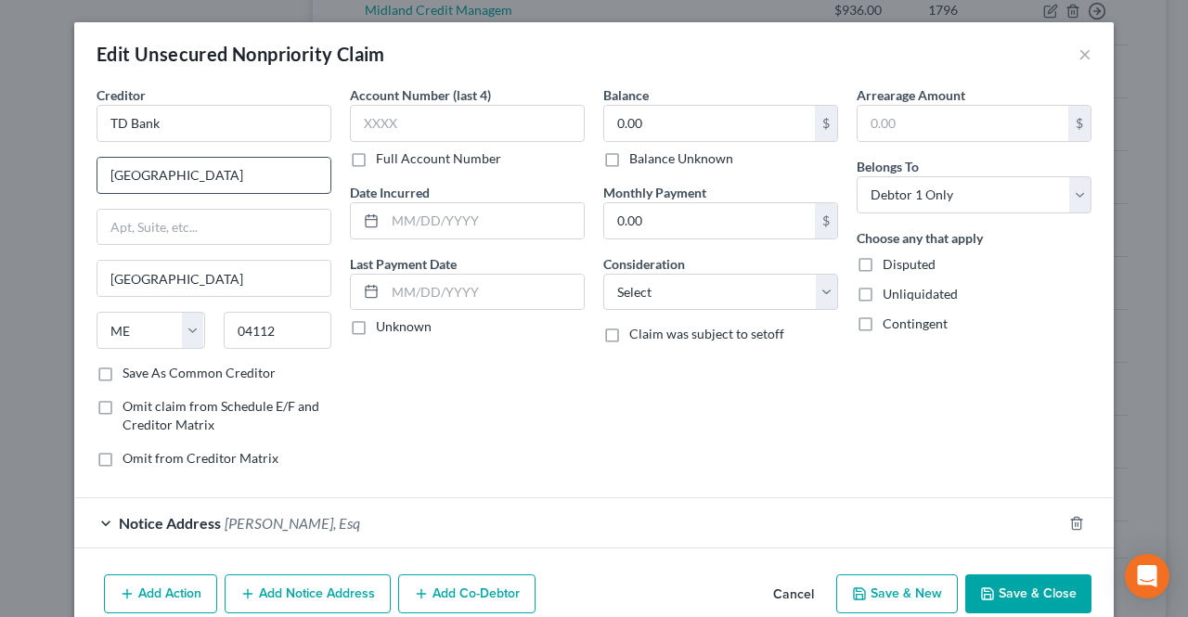
click at [188, 183] on input "[GEOGRAPHIC_DATA]" at bounding box center [213, 175] width 233 height 35
click at [111, 174] on input "PO Box 9547" at bounding box center [213, 175] width 233 height 35
type input "P.O Box 9547"
click at [728, 300] on select "Select Cable / Satellite Services Collection Agency Credit Card Debt Debt Couns…" at bounding box center [720, 292] width 235 height 37
select select "2"
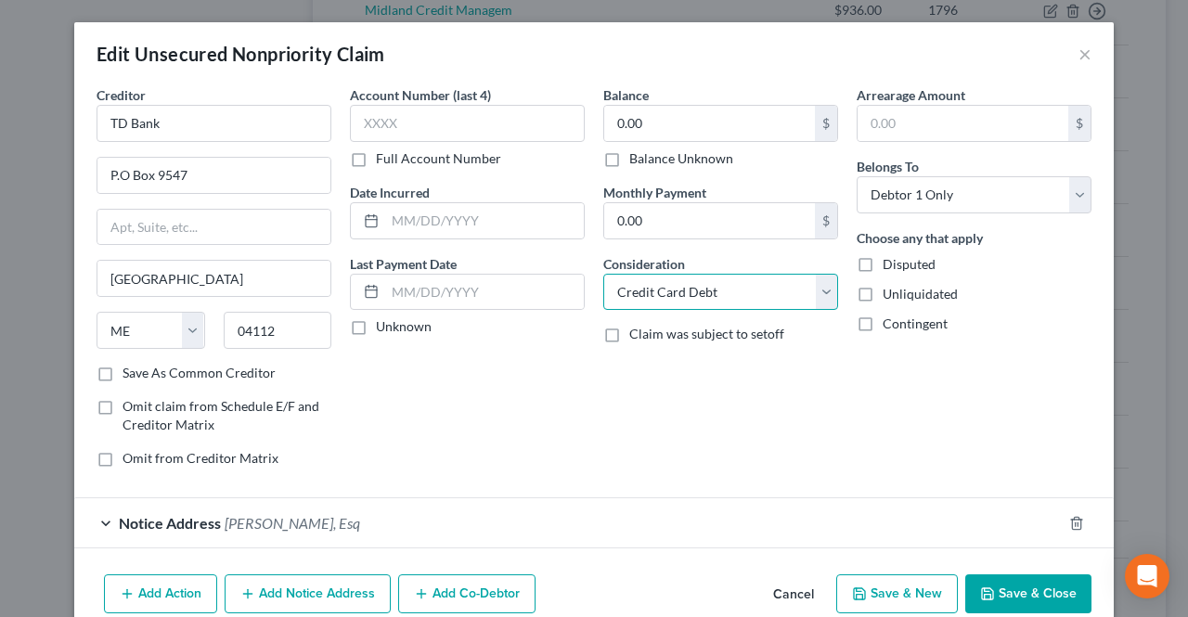
click at [603, 274] on select "Select Cable / Satellite Services Collection Agency Credit Card Debt Debt Couns…" at bounding box center [720, 292] width 235 height 37
click at [674, 143] on div "0.00 $ Balance Unknown" at bounding box center [720, 136] width 235 height 63
click at [629, 159] on label "Balance Unknown" at bounding box center [681, 158] width 104 height 19
click at [637, 159] on input "Balance Unknown" at bounding box center [643, 155] width 12 height 12
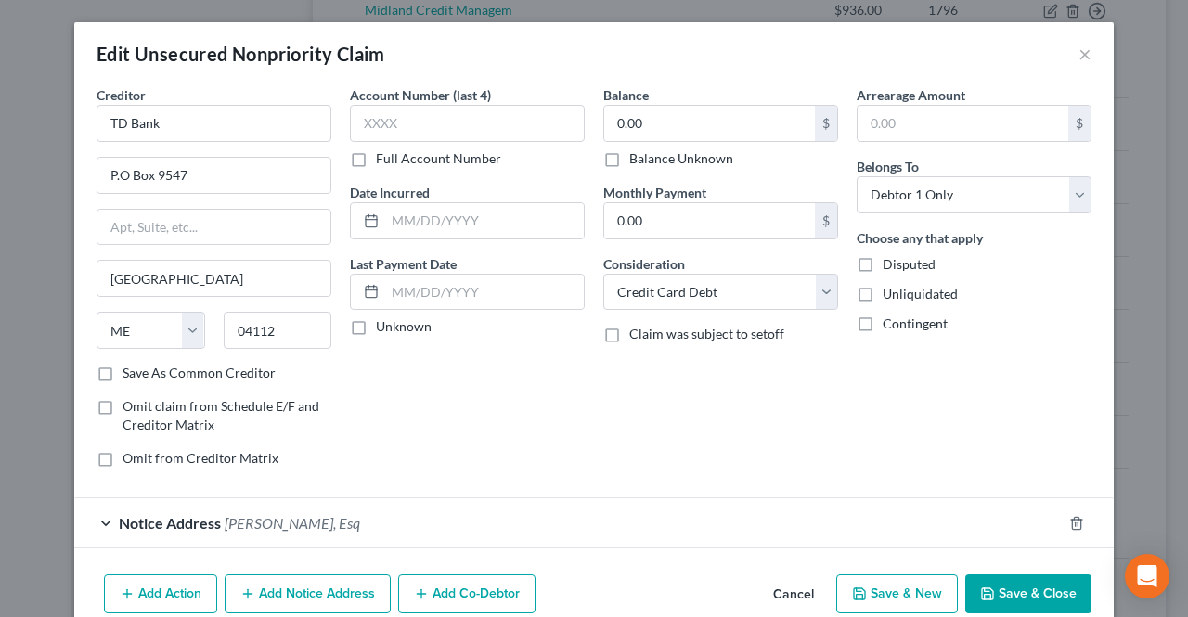
checkbox input "true"
click at [1000, 587] on button "Save & Close" at bounding box center [1028, 593] width 126 height 39
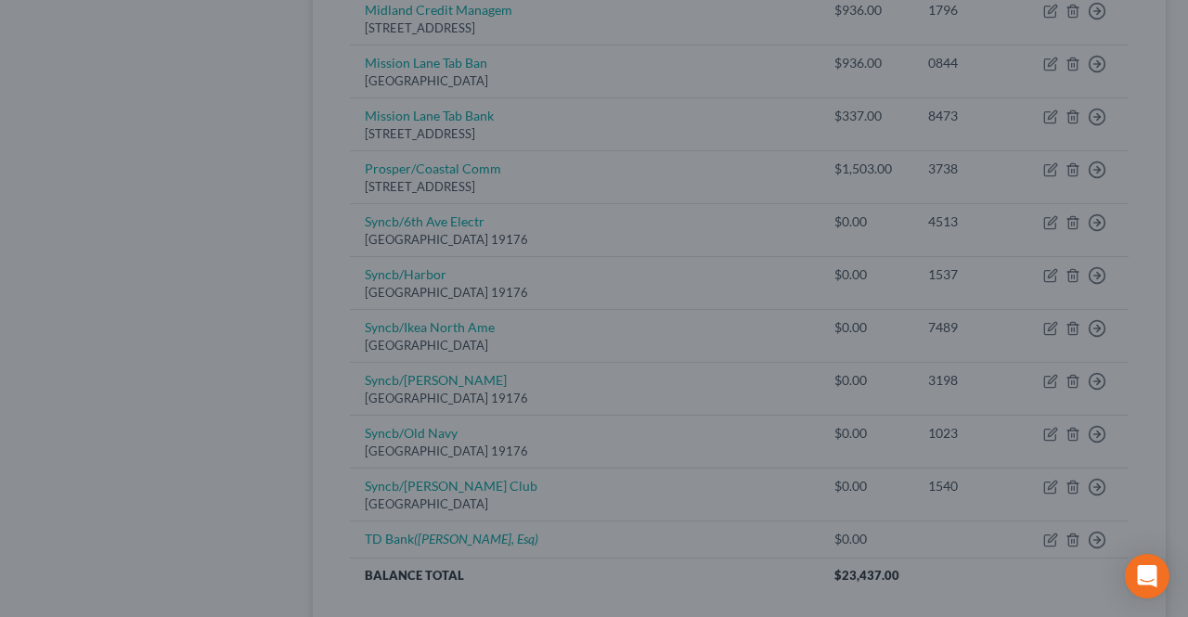
type input "0"
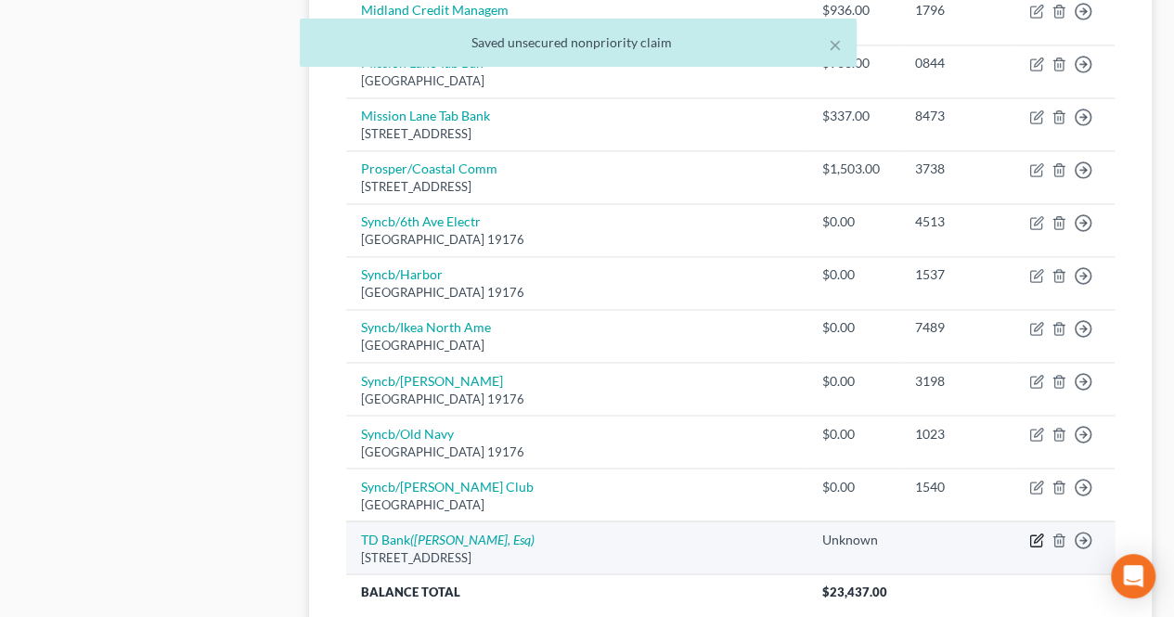
click at [1041, 535] on icon "button" at bounding box center [1035, 540] width 11 height 11
select select "20"
select select "2"
select select "0"
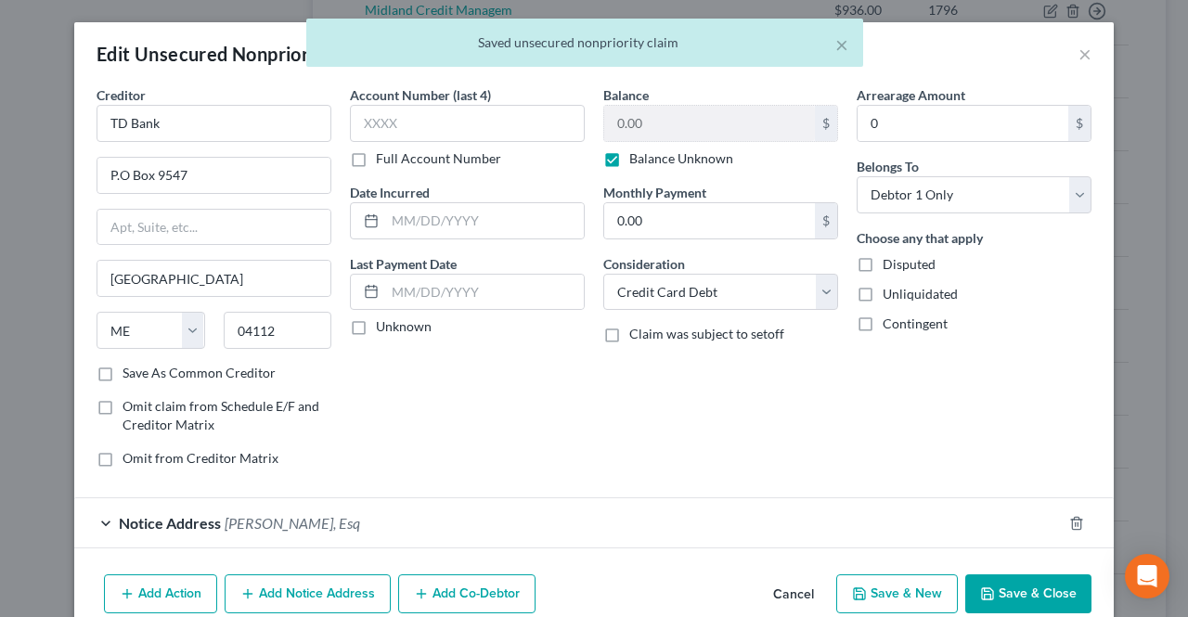
click at [655, 164] on label "Balance Unknown" at bounding box center [681, 158] width 104 height 19
click at [649, 161] on input "Balance Unknown" at bounding box center [643, 155] width 12 height 12
checkbox input "false"
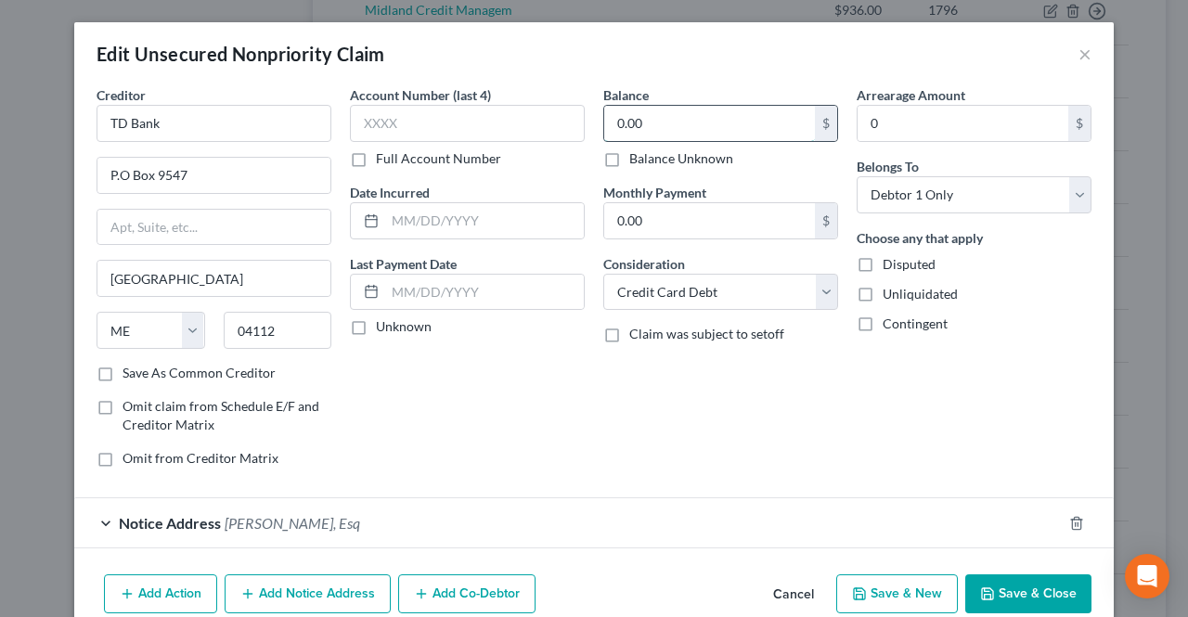
click at [640, 125] on input "0.00" at bounding box center [709, 123] width 211 height 35
paste input "4,698.15"
type input "4,698.15"
click at [995, 578] on button "Save & Close" at bounding box center [1028, 593] width 126 height 39
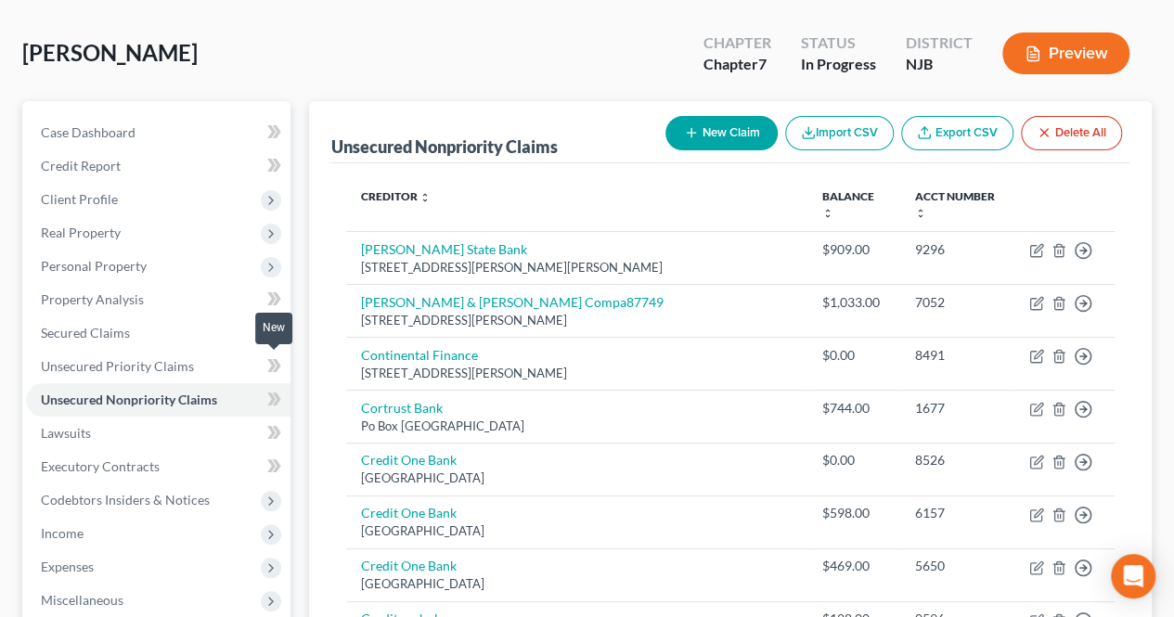
scroll to position [0, 0]
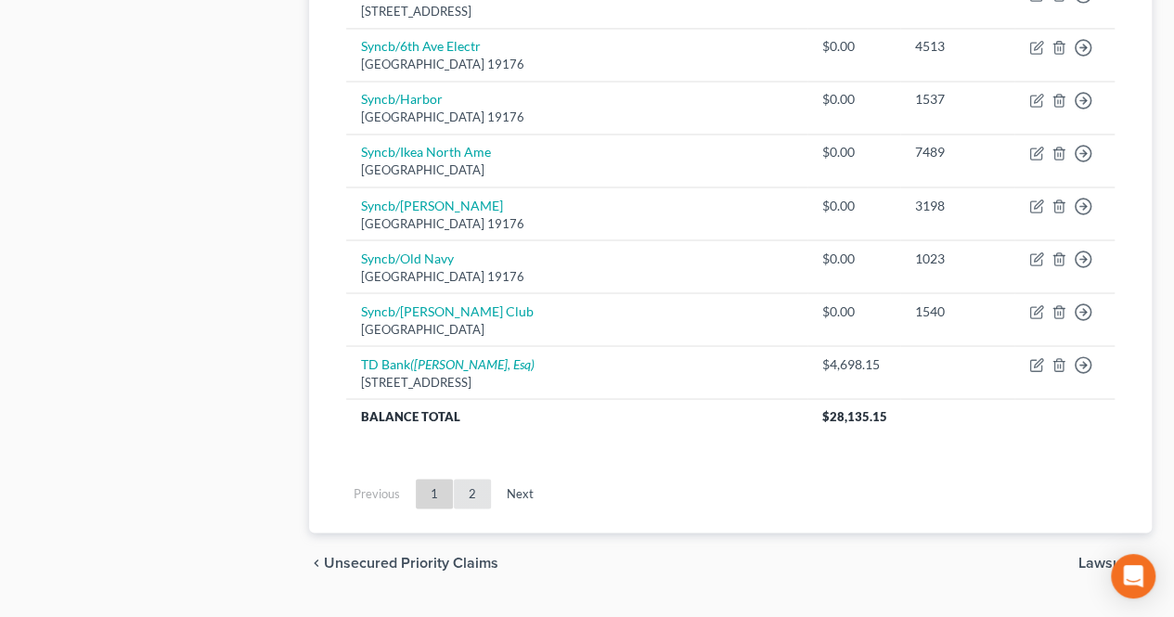
click at [475, 479] on link "2" at bounding box center [472, 494] width 37 height 30
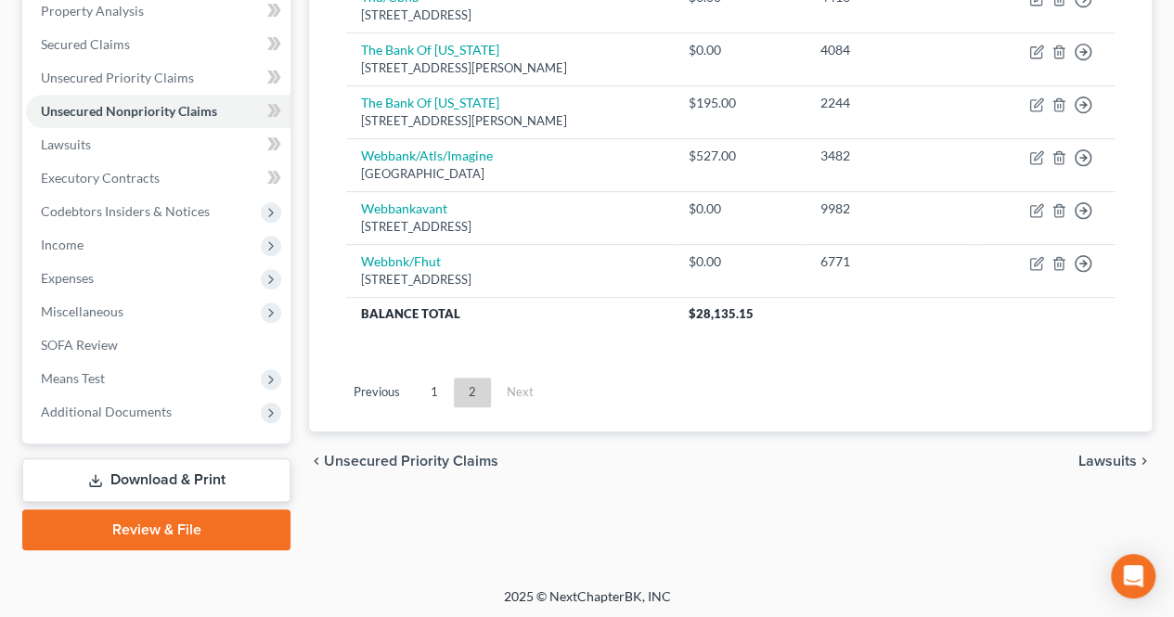
scroll to position [367, 0]
click at [494, 469] on div "chevron_left Unsecured Priority Claims Lawsuits chevron_right" at bounding box center [730, 460] width 843 height 59
click at [1112, 455] on span "Lawsuits" at bounding box center [1107, 460] width 58 height 15
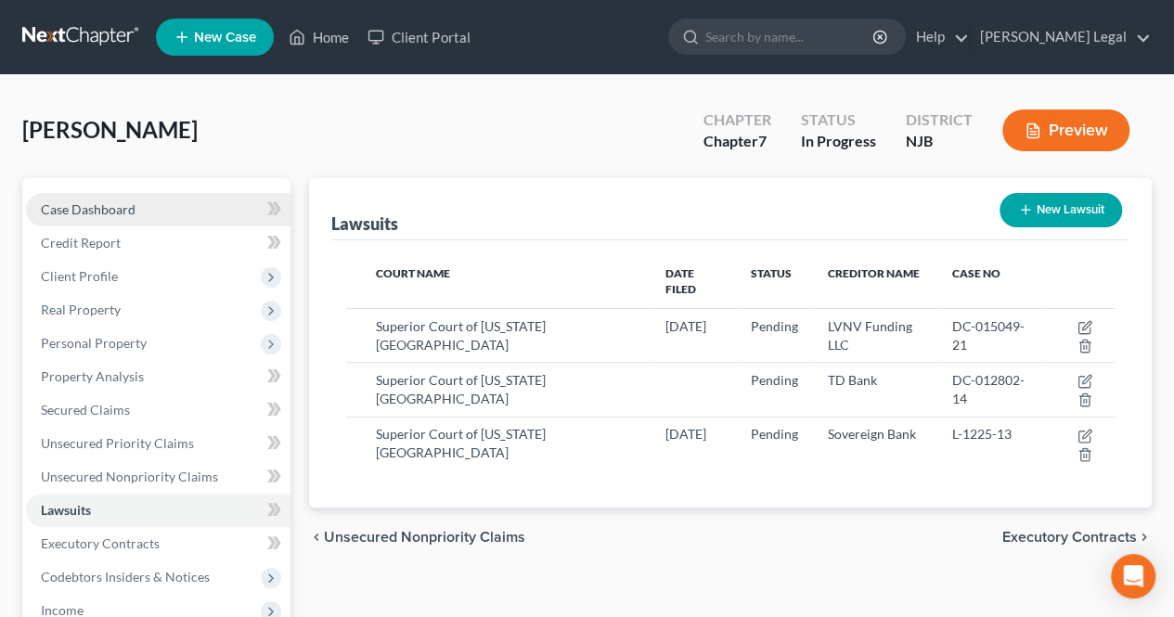
click at [128, 220] on link "Case Dashboard" at bounding box center [158, 209] width 264 height 33
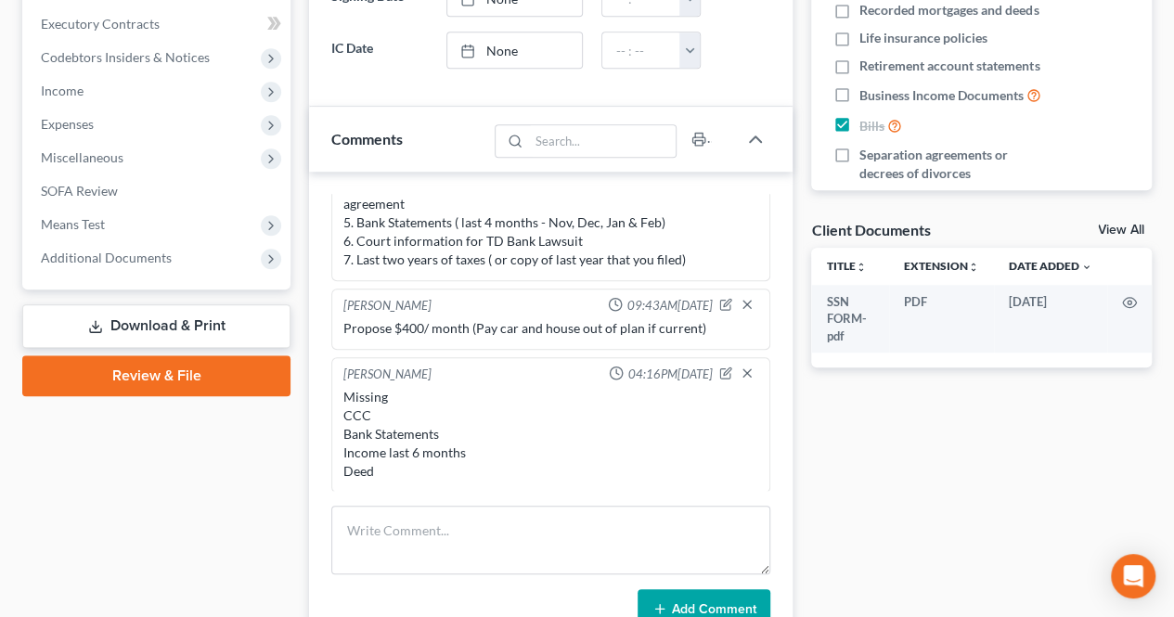
scroll to position [557, 0]
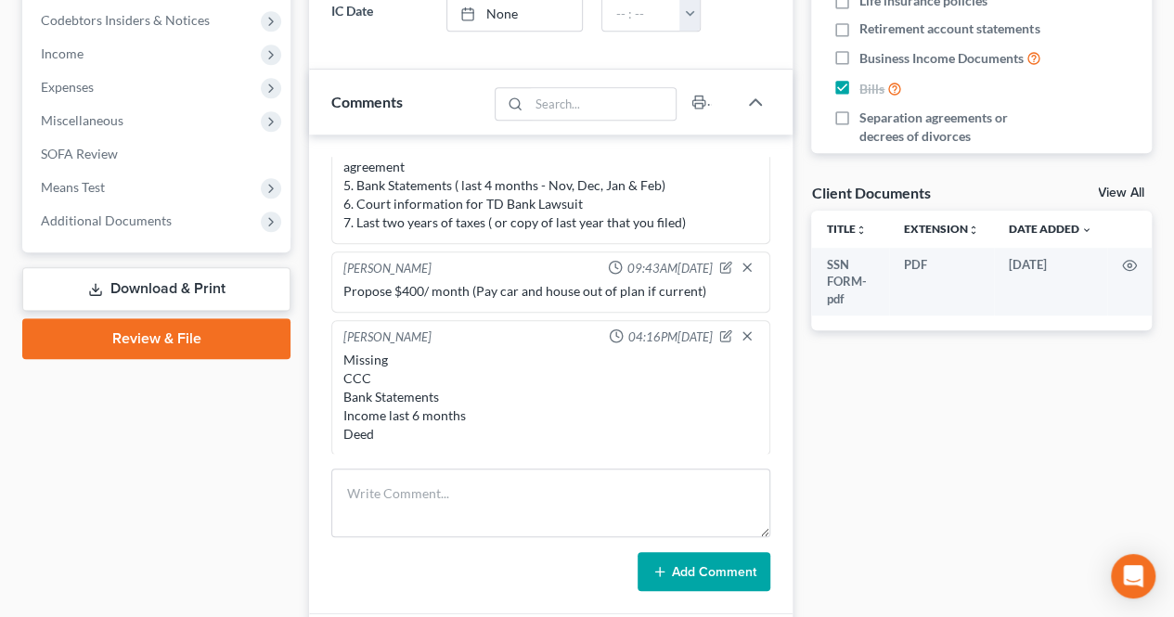
click at [490, 396] on div "Missing CCC Bank Statements Income last 6 months Deed" at bounding box center [550, 397] width 415 height 93
drag, startPoint x: 431, startPoint y: 426, endPoint x: 345, endPoint y: 380, distance: 98.0
click at [349, 391] on div "Missing CCC Bank Statements Income last 6 months Deed" at bounding box center [550, 397] width 415 height 93
click at [344, 380] on div "Missing CCC Bank Statements Income last 6 months Deed" at bounding box center [550, 397] width 415 height 93
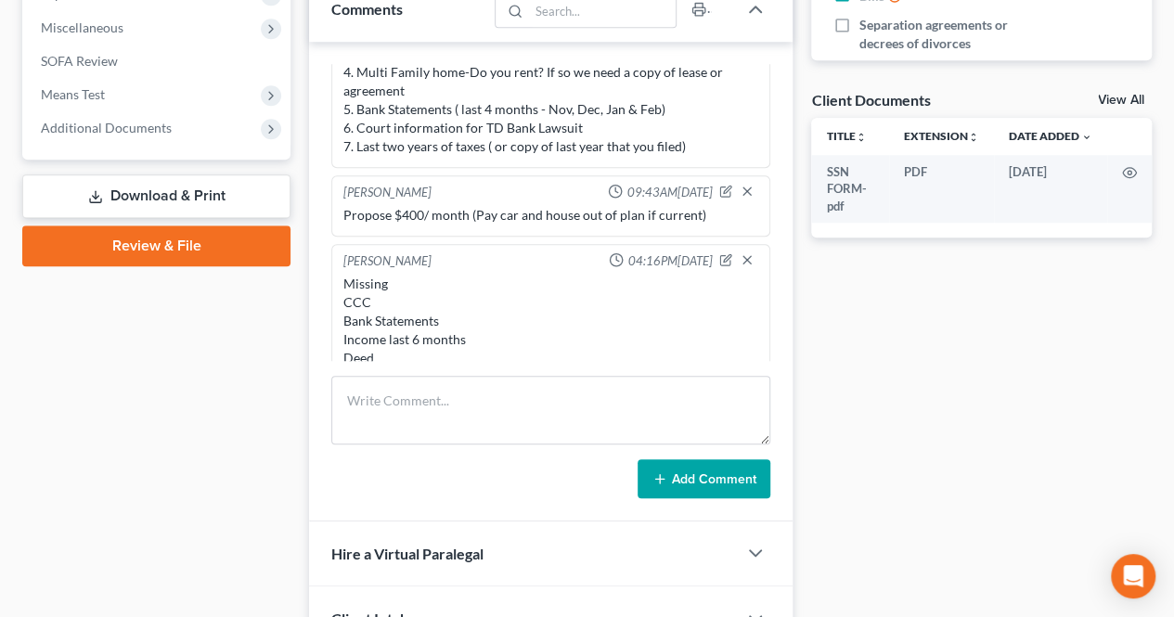
scroll to position [141, 0]
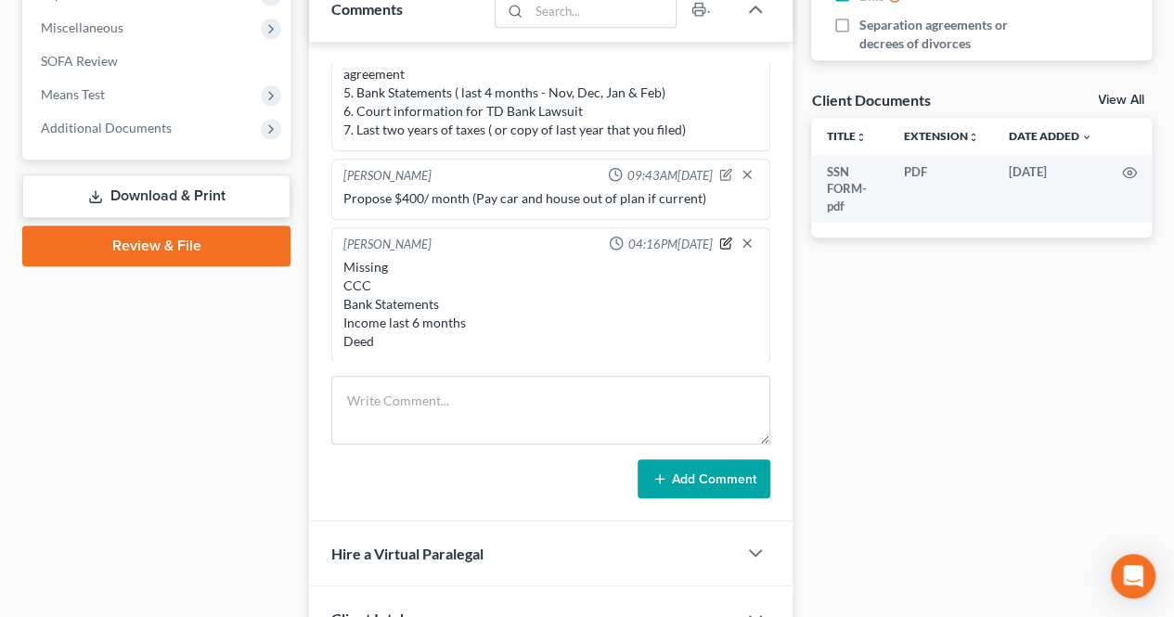
click at [719, 237] on icon "button" at bounding box center [725, 243] width 13 height 13
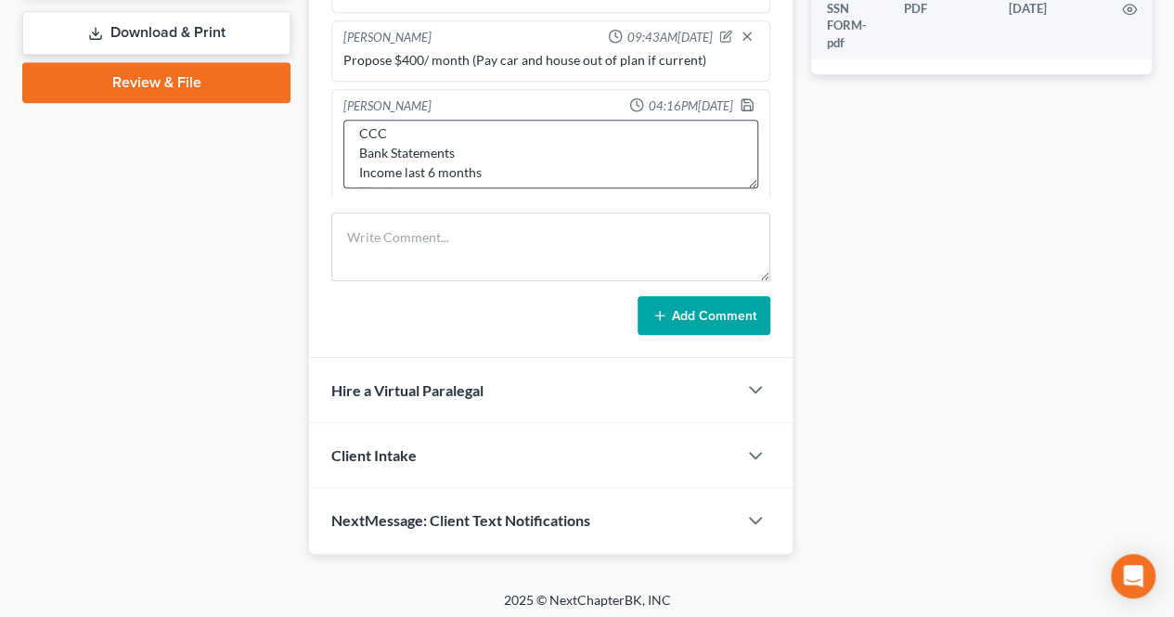
scroll to position [58, 0]
click at [476, 153] on textarea "Missing CCC Bank Statements Income last 6 months Deed" at bounding box center [550, 154] width 415 height 69
type textarea "Missing CCC Bank Statements Income last 6 months Deed Mortgage"
drag, startPoint x: 732, startPoint y: 103, endPoint x: 720, endPoint y: 107, distance: 12.6
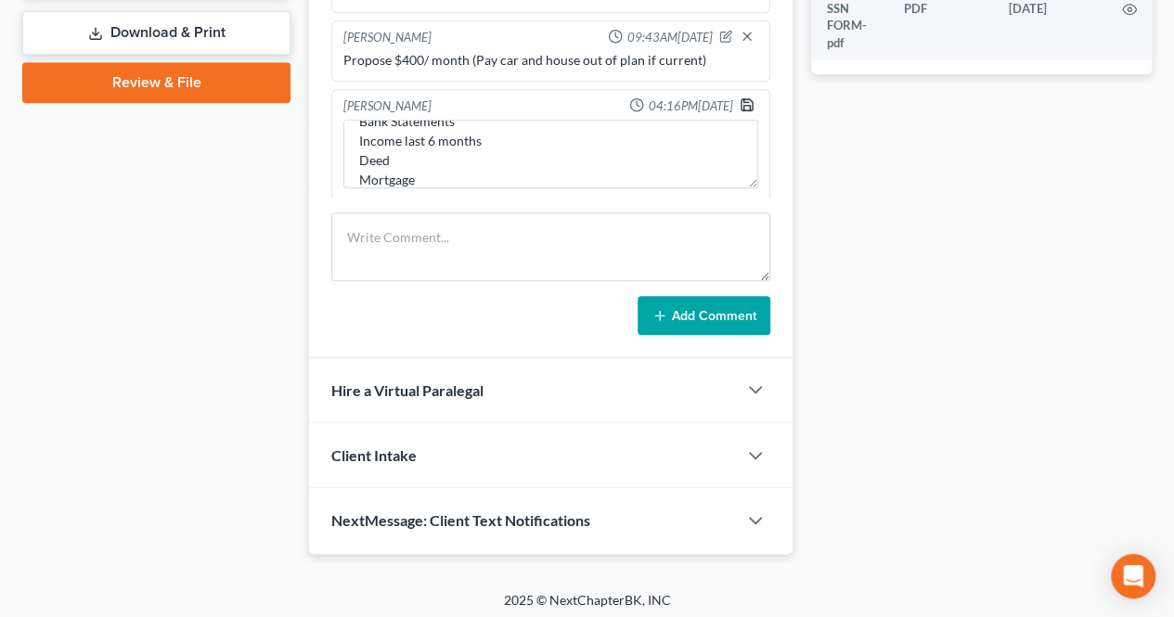
click at [740, 103] on icon "button" at bounding box center [747, 104] width 15 height 15
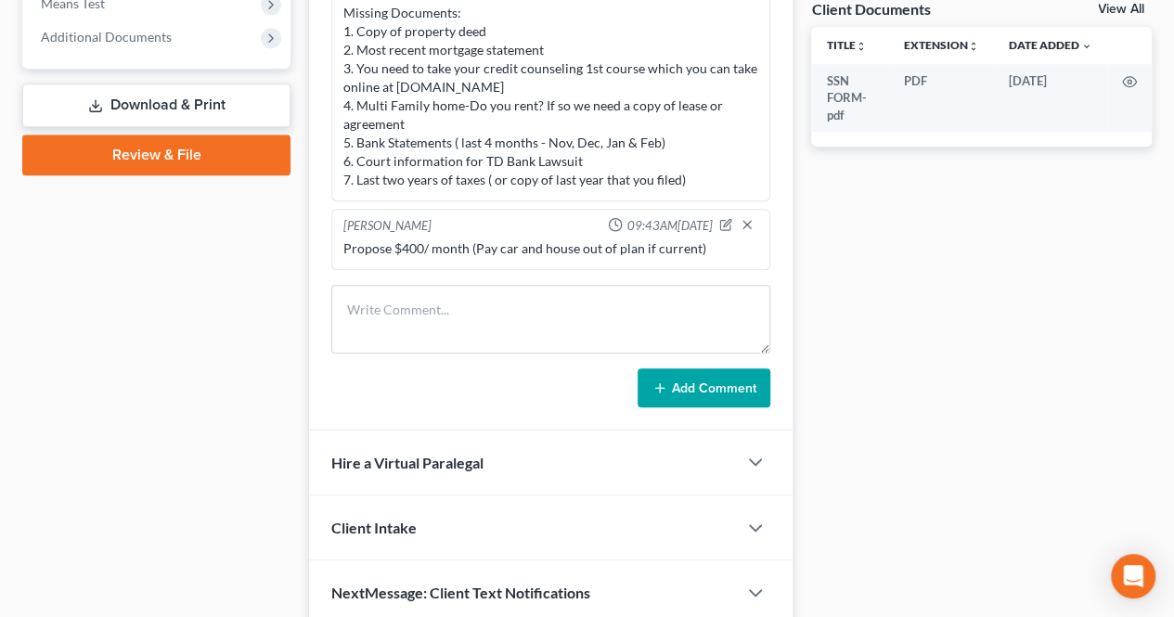
scroll to position [813, 0]
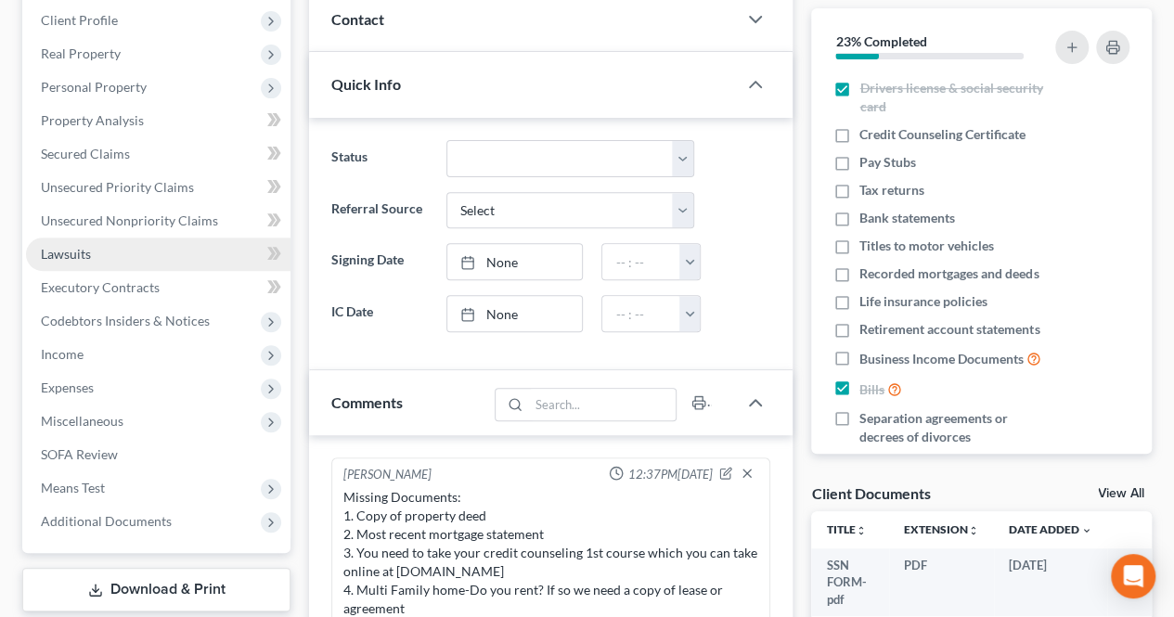
click at [163, 252] on link "Lawsuits" at bounding box center [158, 254] width 264 height 33
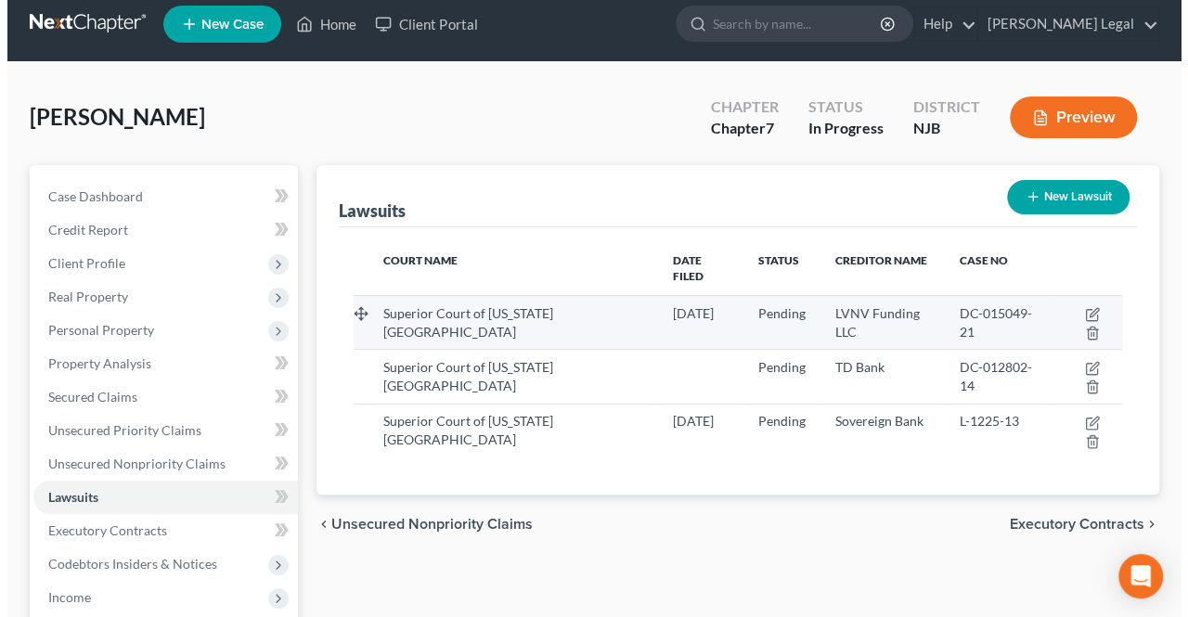
scroll to position [93, 0]
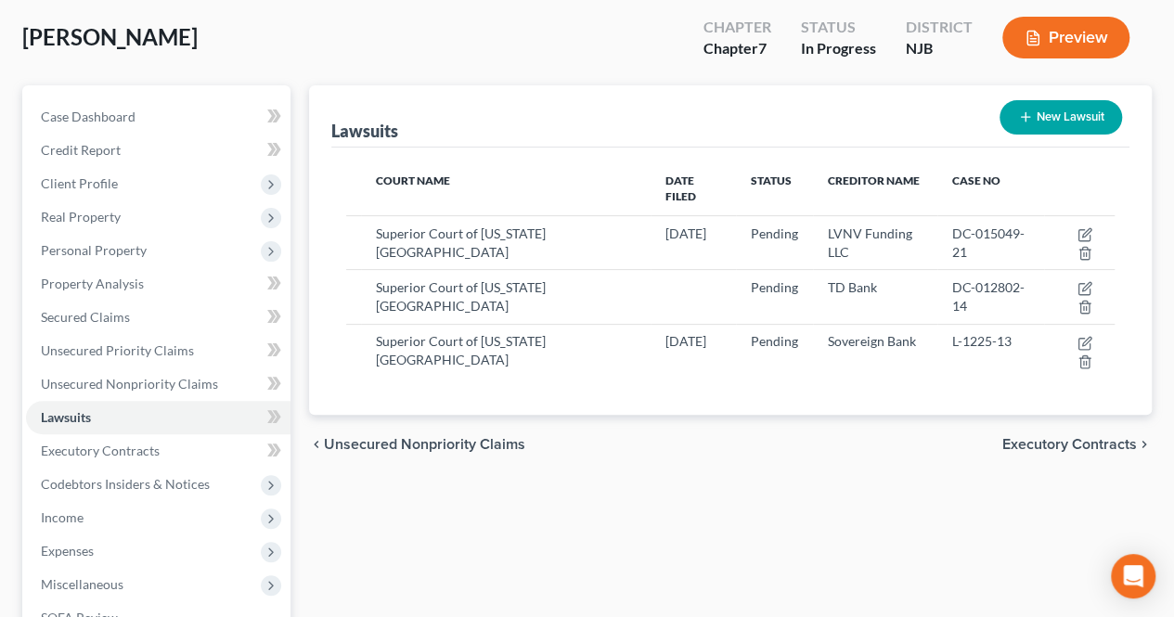
click at [1059, 125] on button "New Lawsuit" at bounding box center [1060, 117] width 122 height 34
select select "0"
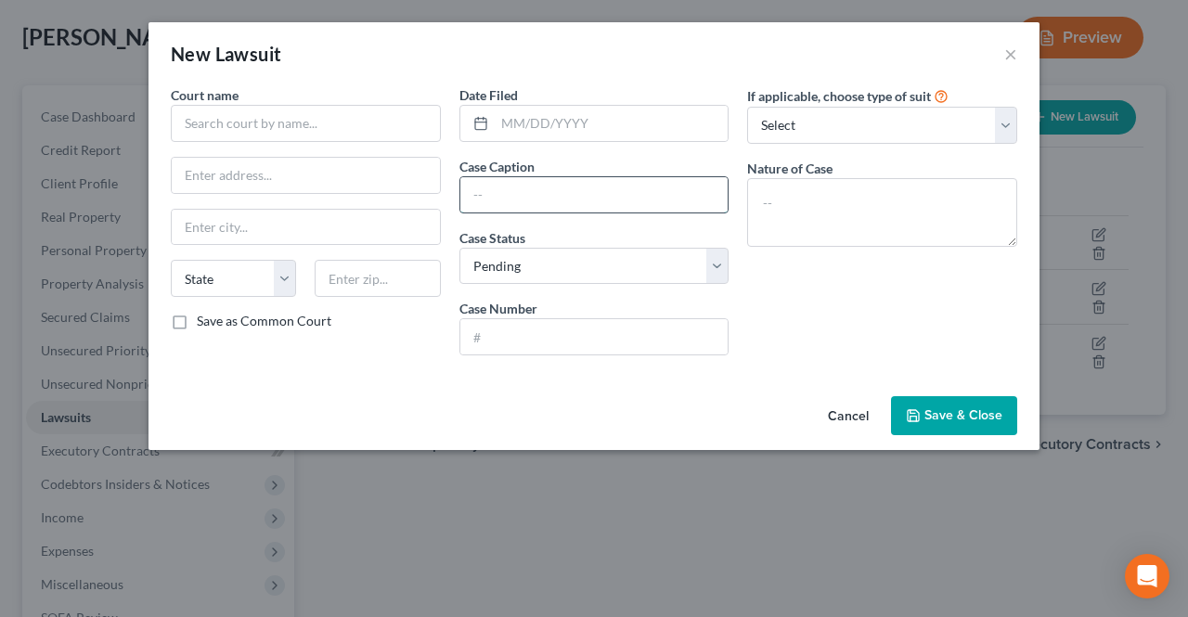
paste input "PINE VALLEY ONE REAL ESTATE, LLC,"
paste input "[PERSON_NAME]; ET ALS,"
type input "PINE VALLEY ONE REAL ESTATE, LLC VS.[PERSON_NAME]; ET ALS,"
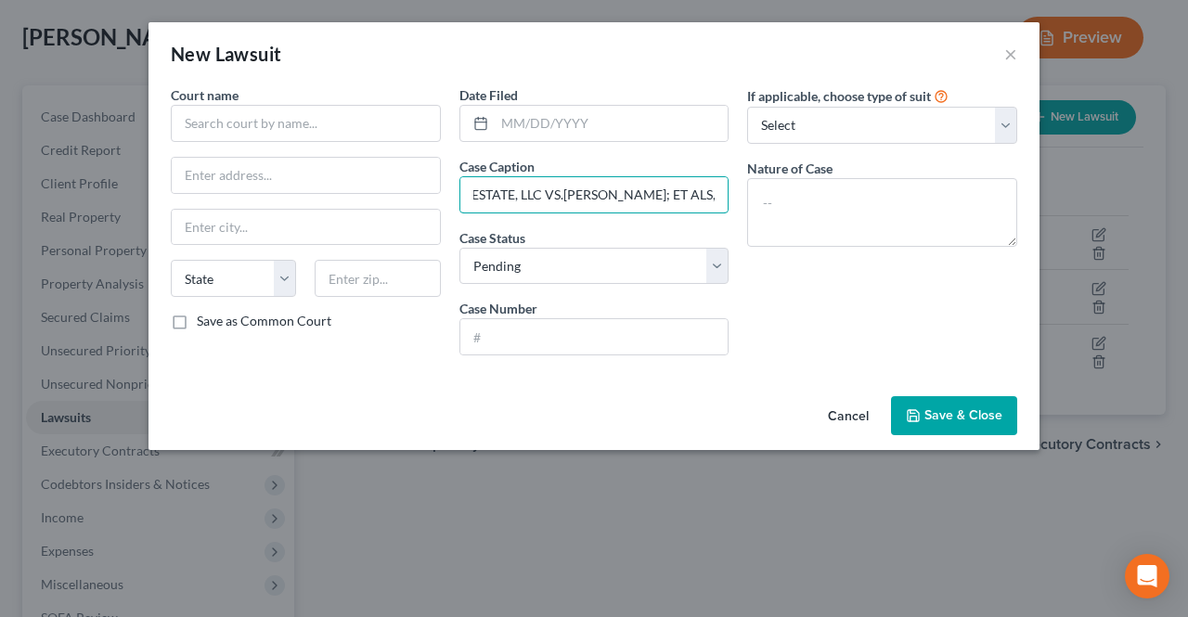
scroll to position [0, 0]
click at [359, 119] on input "text" at bounding box center [306, 123] width 270 height 37
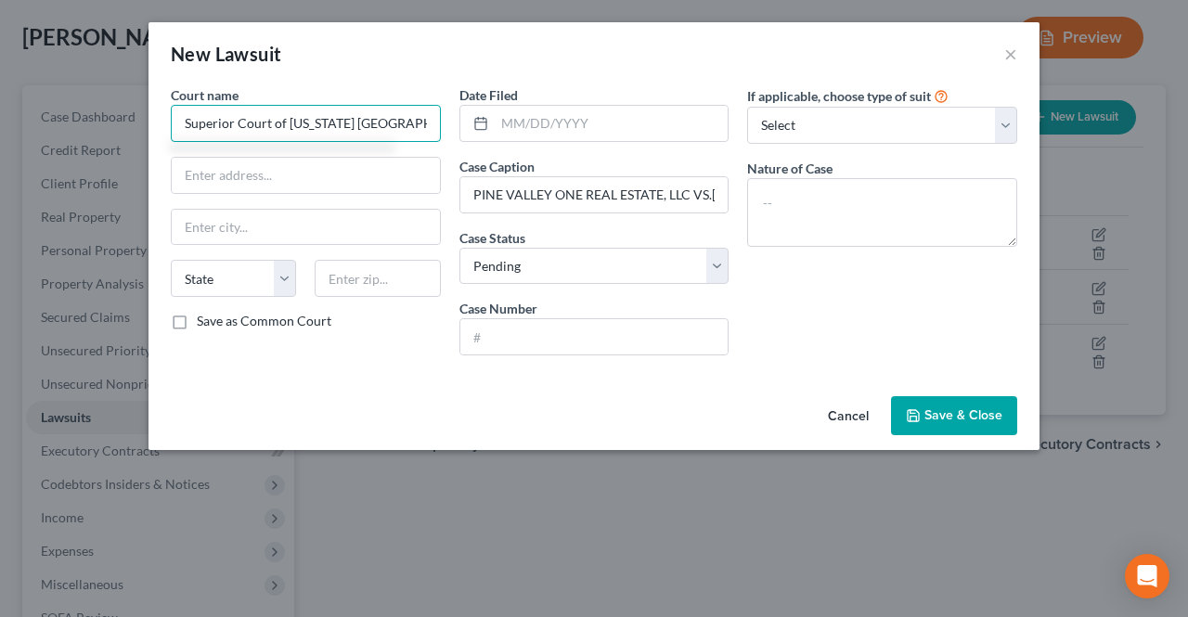
scroll to position [0, 6]
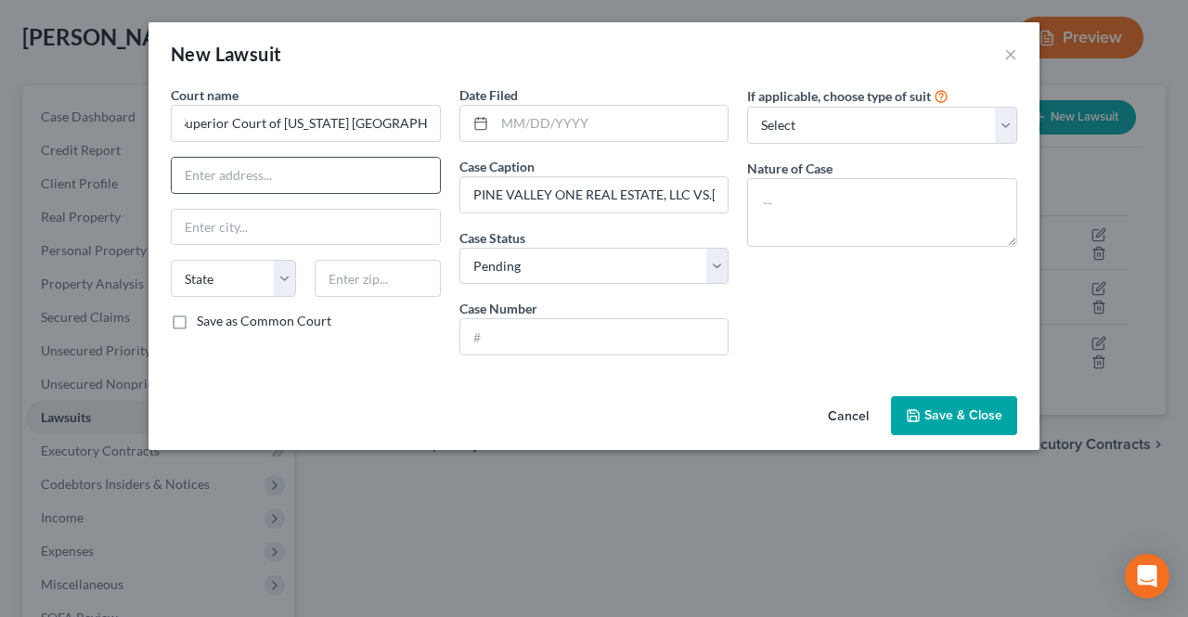
click at [382, 181] on input "text" at bounding box center [306, 175] width 268 height 35
type input "Superior Court of [US_STATE] [GEOGRAPHIC_DATA]"
click at [449, 64] on div "New Lawsuit ×" at bounding box center [593, 53] width 891 height 63
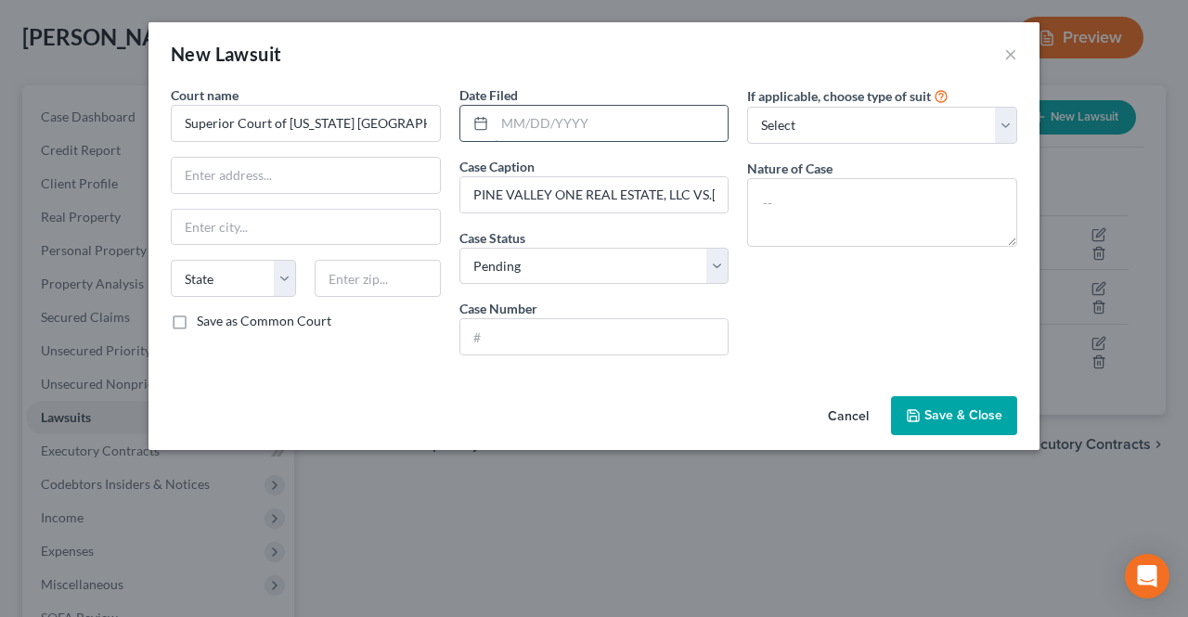
click at [575, 122] on input "text" at bounding box center [612, 123] width 234 height 35
type input "[DATE]"
click at [778, 112] on select "Select Repossession Garnishment Foreclosure Attached, Seized, Or Levied Other" at bounding box center [882, 125] width 270 height 37
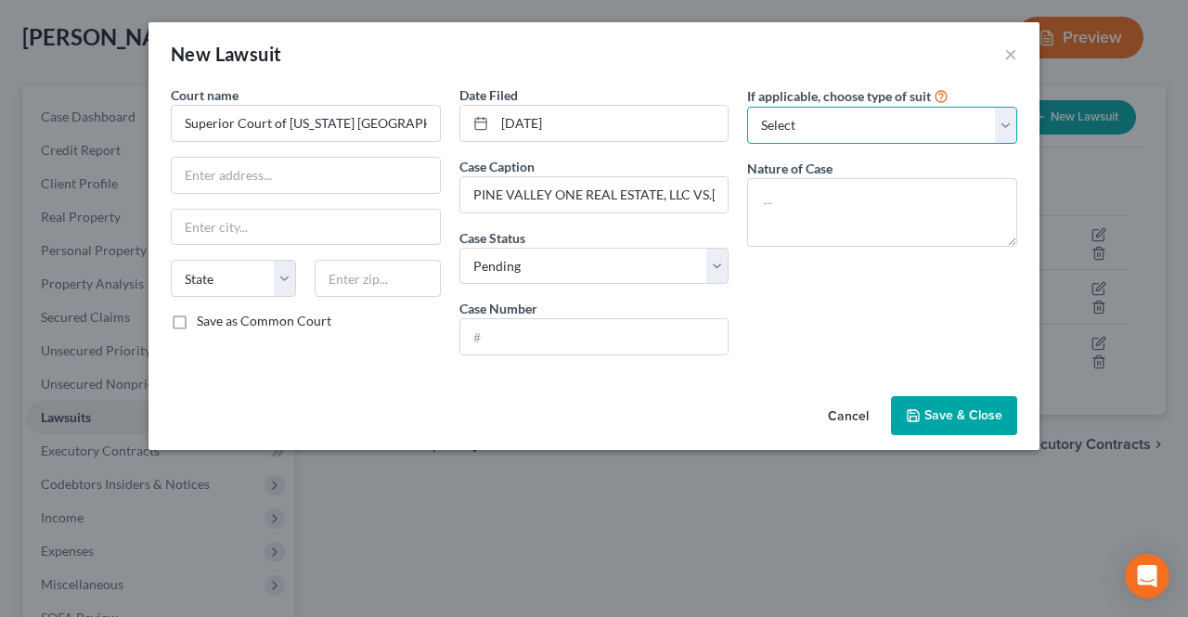
select select "2"
click at [747, 107] on select "Select Repossession Garnishment Foreclosure Attached, Seized, Or Levied Other" at bounding box center [882, 125] width 270 height 37
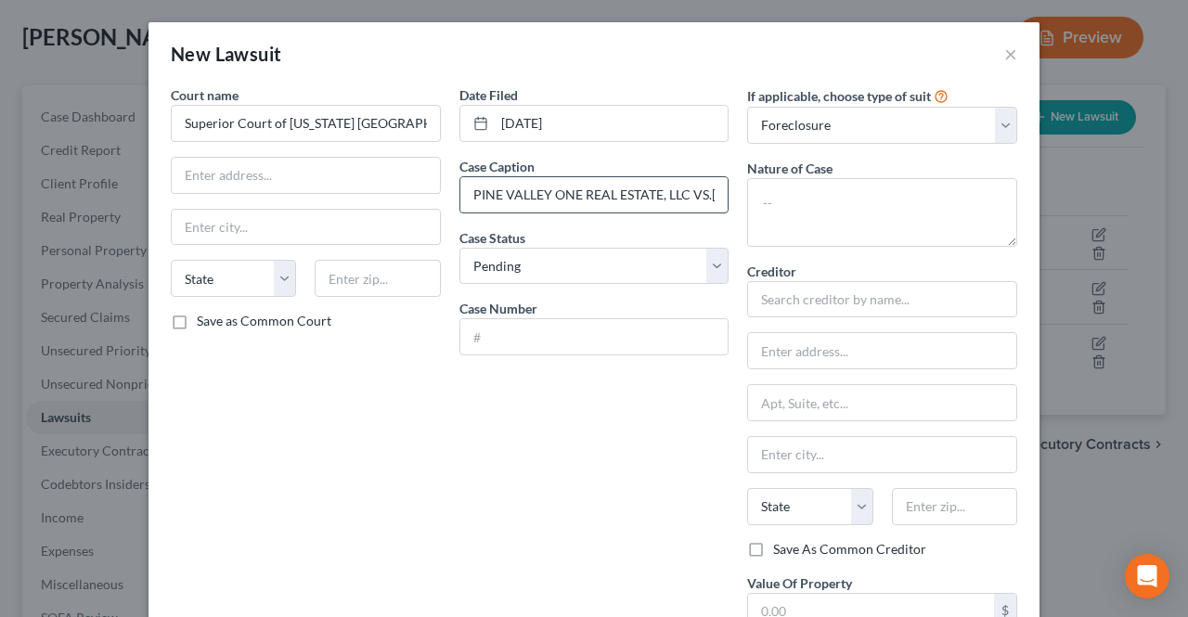
drag, startPoint x: 466, startPoint y: 194, endPoint x: 531, endPoint y: 189, distance: 65.1
click at [531, 189] on input "PINE VALLEY ONE REAL ESTATE, LLC VS.[PERSON_NAME]; ET ALS," at bounding box center [594, 194] width 268 height 35
click at [790, 284] on input "text" at bounding box center [882, 299] width 270 height 37
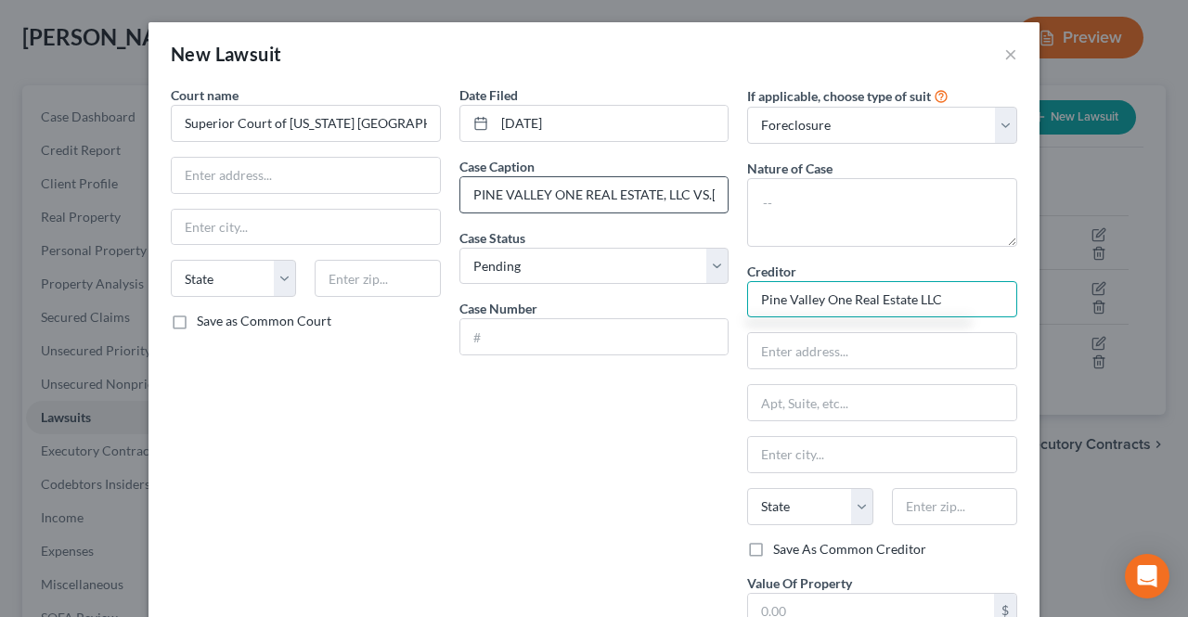
type input "Pine Valley One Real Estate LLC"
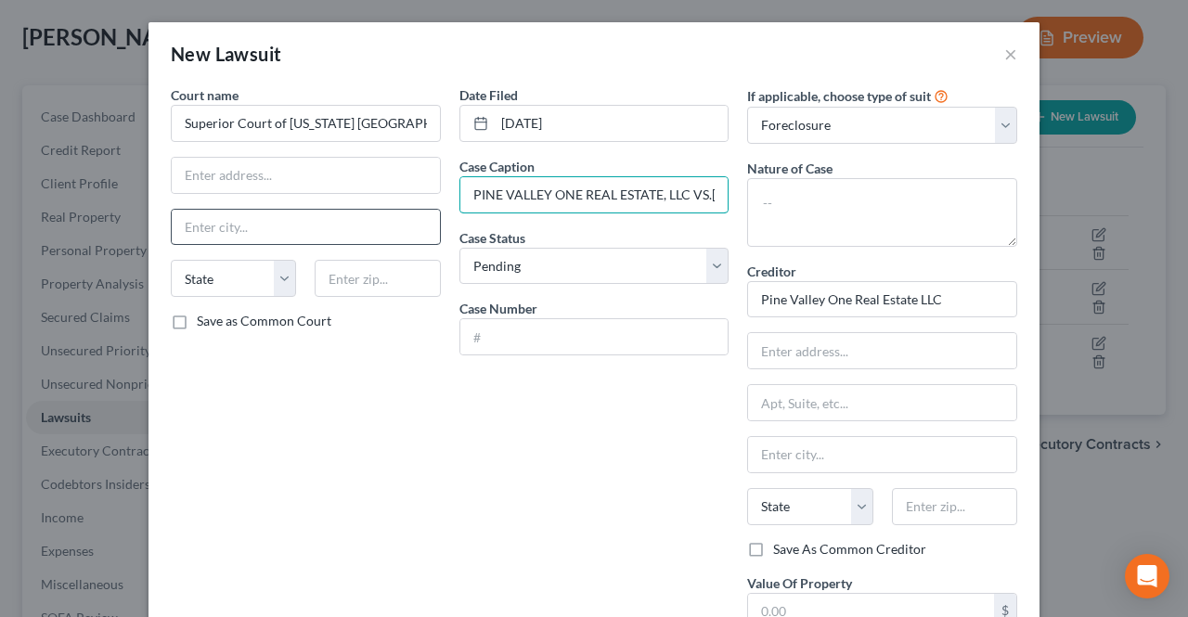
drag, startPoint x: 651, startPoint y: 190, endPoint x: 428, endPoint y: 207, distance: 224.3
click at [428, 207] on div "Court name * Superior Court of [US_STATE] Essex County State [US_STATE] AK AR A…" at bounding box center [593, 413] width 865 height 656
type input "Pine Valley One Real Estate , LLC VS.[PERSON_NAME]; ET ALS,"
drag, startPoint x: 416, startPoint y: 191, endPoint x: 406, endPoint y: 187, distance: 10.0
click at [416, 191] on input "text" at bounding box center [306, 175] width 268 height 35
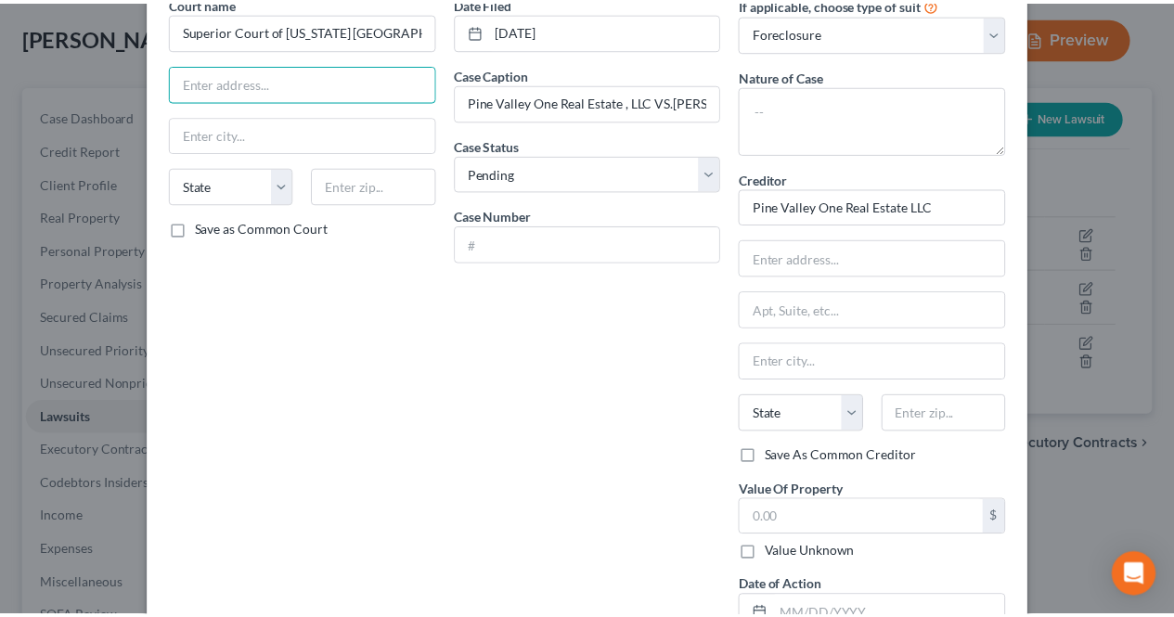
scroll to position [186, 0]
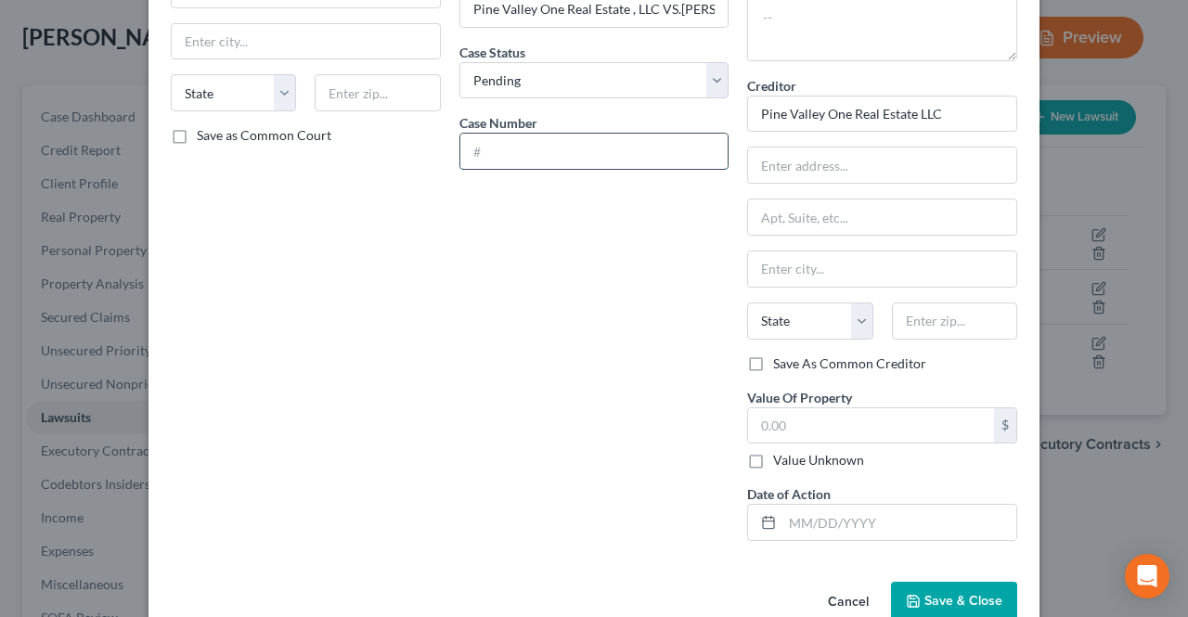
paste input "ovvu-r-UUTJUI-ZU"
type input "ovvu-r-UUTJUI-ZU"
drag, startPoint x: 581, startPoint y: 142, endPoint x: 441, endPoint y: 136, distance: 140.2
click at [441, 136] on div "Court name * Superior Court of [US_STATE] Essex County State [US_STATE] AK AR A…" at bounding box center [593, 228] width 865 height 656
click at [553, 162] on input "text" at bounding box center [594, 151] width 268 height 35
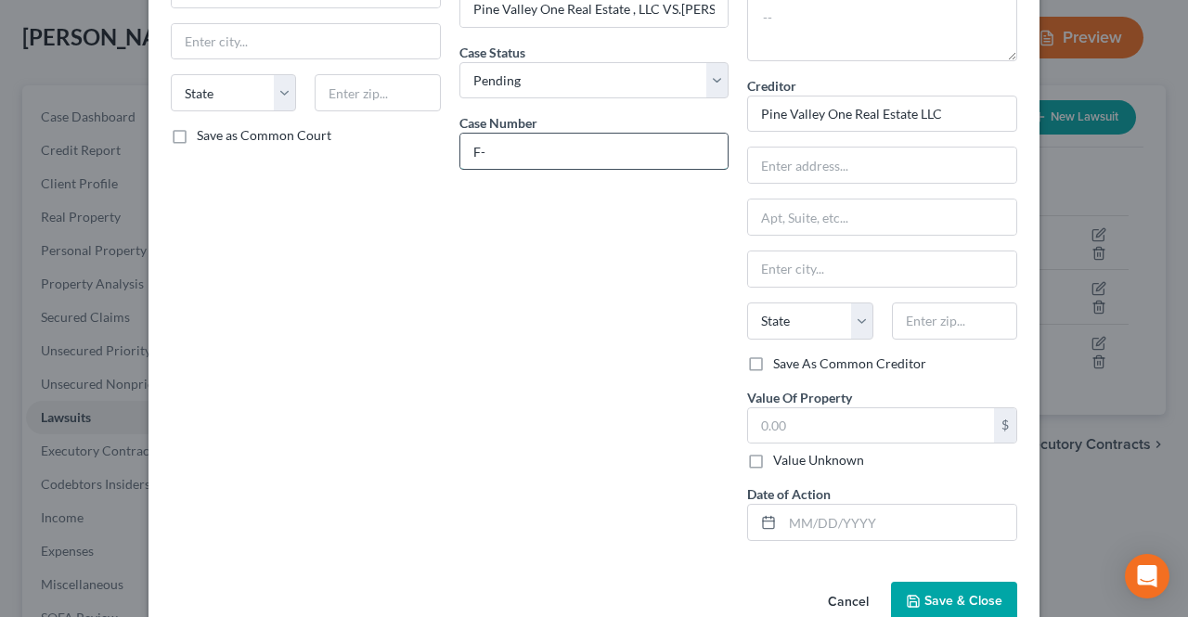
click at [528, 143] on input "F-" at bounding box center [594, 151] width 268 height 35
drag, startPoint x: 577, startPoint y: 149, endPoint x: 569, endPoint y: 212, distance: 63.6
click at [479, 147] on input "F-007" at bounding box center [594, 151] width 268 height 35
type input "F"
click at [926, 582] on button "Save & Close" at bounding box center [954, 601] width 126 height 39
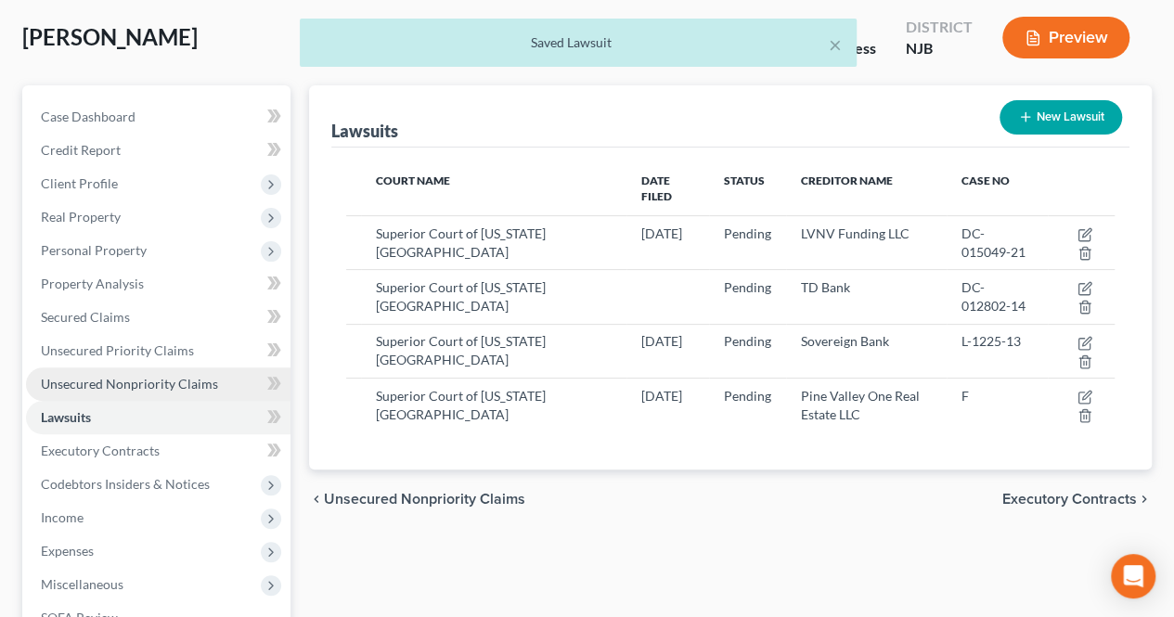
click at [176, 380] on span "Unsecured Nonpriority Claims" at bounding box center [129, 384] width 177 height 16
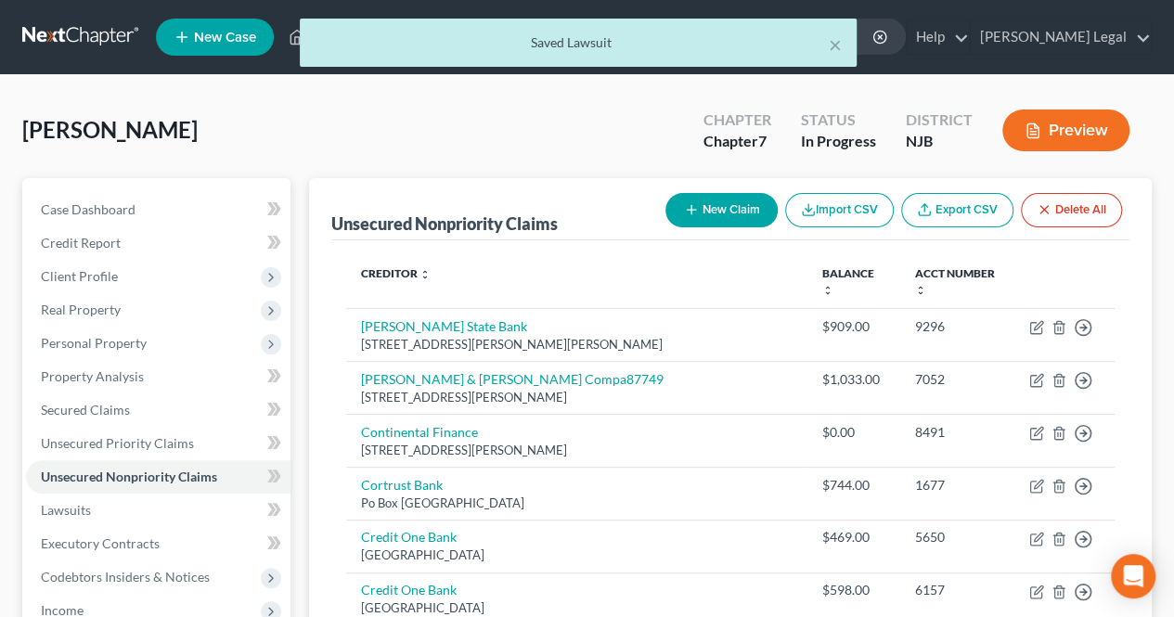
click at [702, 209] on button "New Claim" at bounding box center [721, 210] width 112 height 34
select select "0"
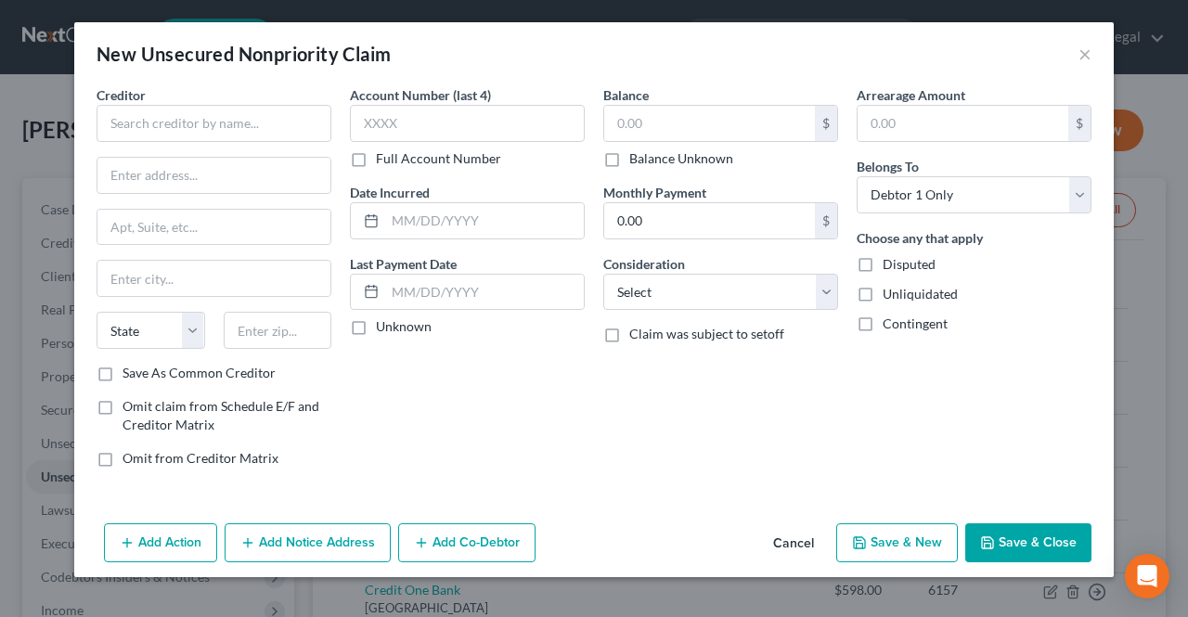
click at [304, 536] on button "Add Notice Address" at bounding box center [308, 542] width 166 height 39
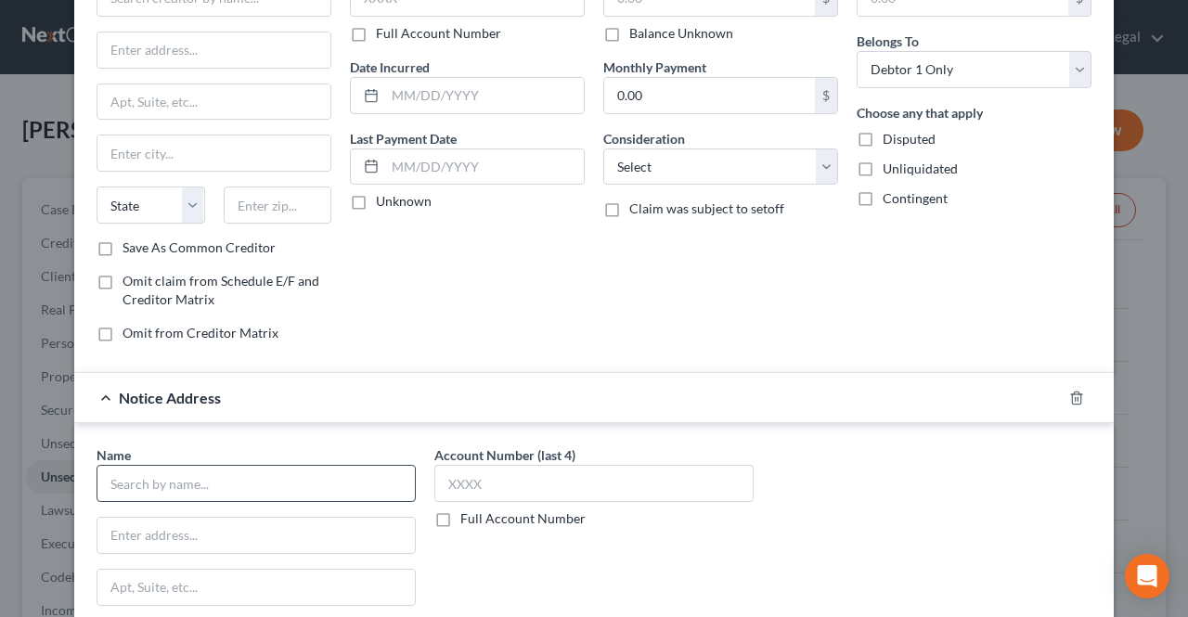
scroll to position [130, 0]
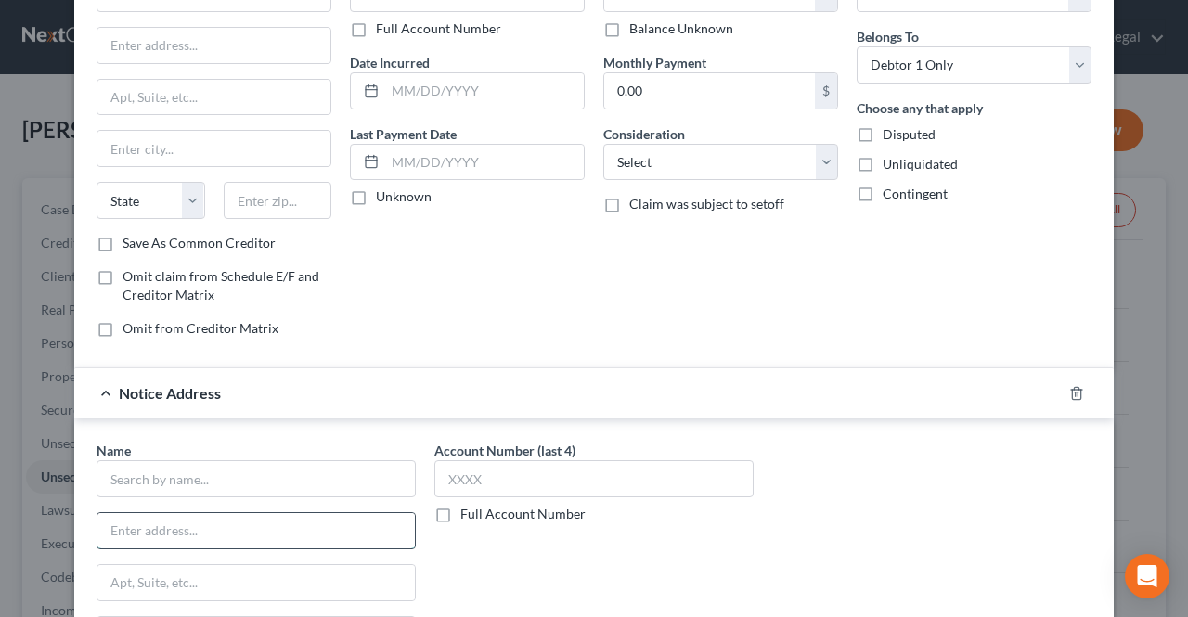
drag, startPoint x: 267, startPoint y: 486, endPoint x: 170, endPoint y: 510, distance: 100.4
paste input "[STREET_ADDRESS][US_STATE]"
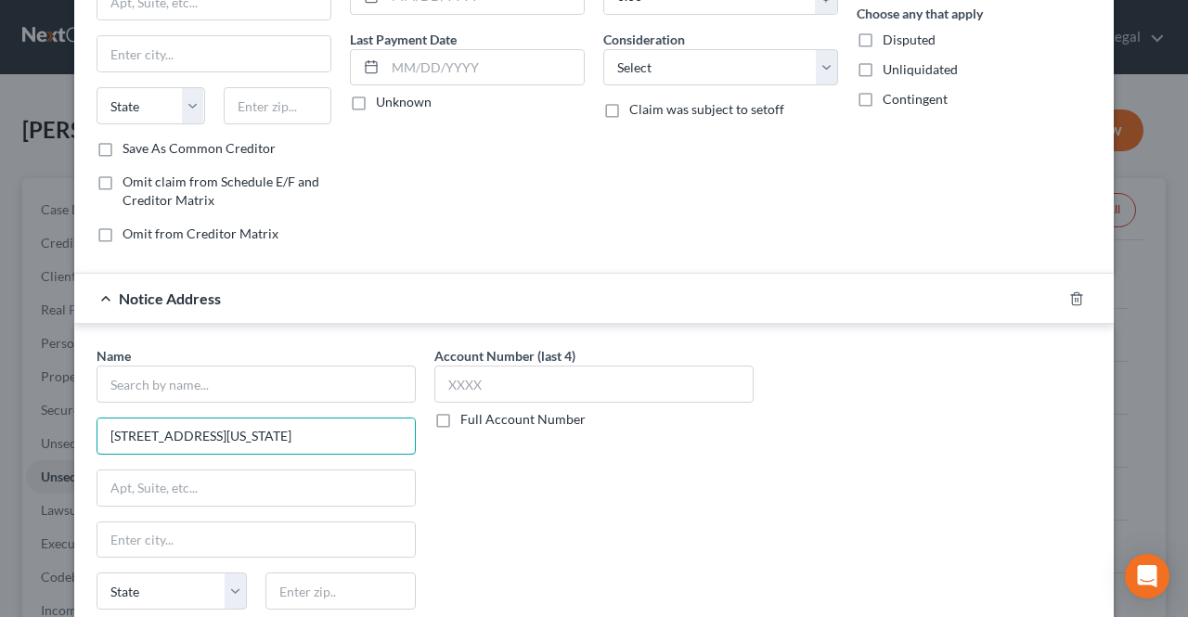
scroll to position [315, 0]
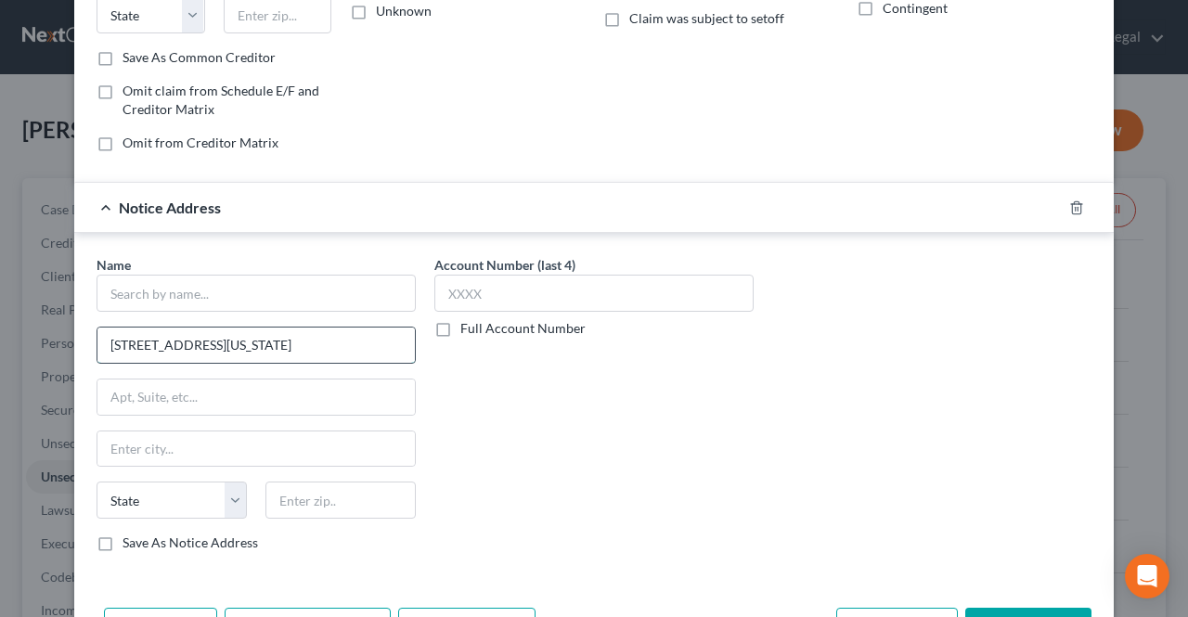
drag, startPoint x: 397, startPoint y: 342, endPoint x: 357, endPoint y: 346, distance: 40.1
click at [357, 346] on input "[STREET_ADDRESS][US_STATE]" at bounding box center [255, 345] width 317 height 35
type input "[STREET_ADDRESS][US_STATE]"
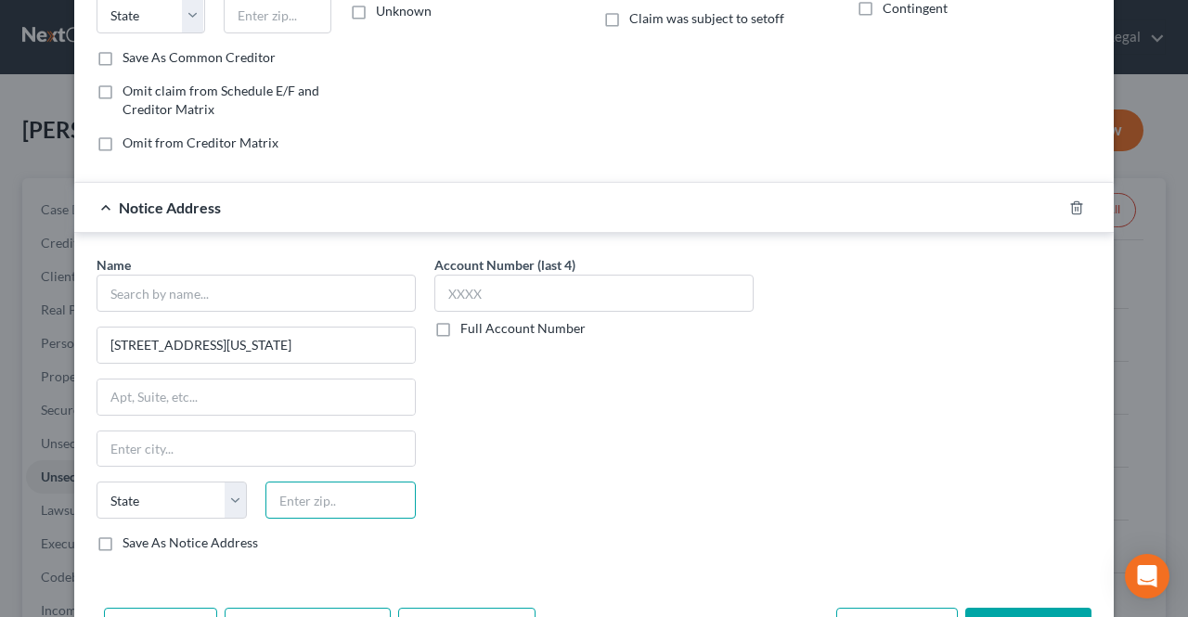
paste input "08003"
type input "08003"
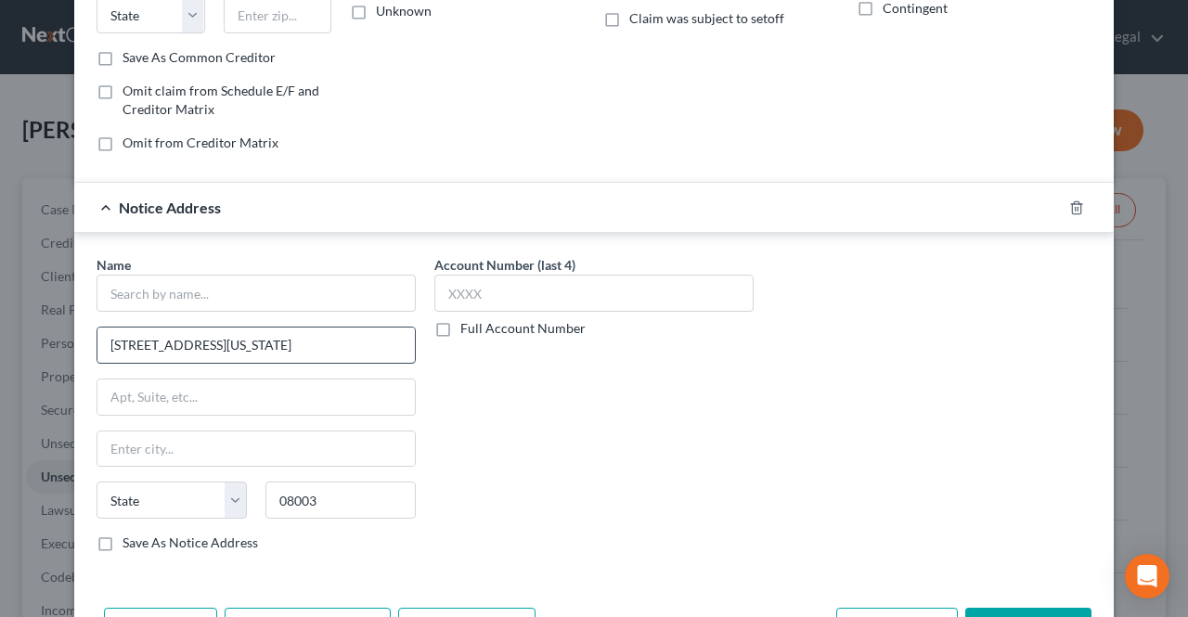
type input "[GEOGRAPHIC_DATA]"
select select "33"
click at [334, 337] on input "[STREET_ADDRESS][US_STATE]" at bounding box center [255, 345] width 317 height 35
drag, startPoint x: 257, startPoint y: 342, endPoint x: 204, endPoint y: 343, distance: 52.9
click at [204, 343] on input "[STREET_ADDRESS][US_STATE]" at bounding box center [255, 345] width 317 height 35
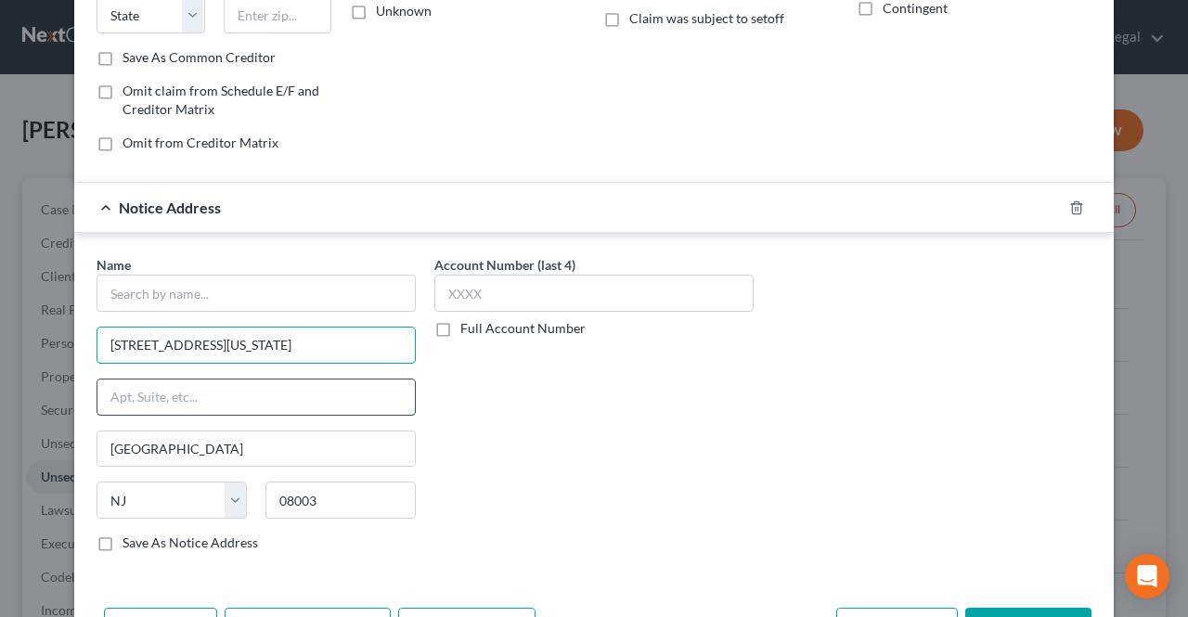
type input "[STREET_ADDRESS][US_STATE]"
paste input "Suite 200"
type input "Suite 200"
drag, startPoint x: 208, startPoint y: 339, endPoint x: 386, endPoint y: 343, distance: 178.2
click at [386, 343] on input "[STREET_ADDRESS][US_STATE]" at bounding box center [255, 345] width 317 height 35
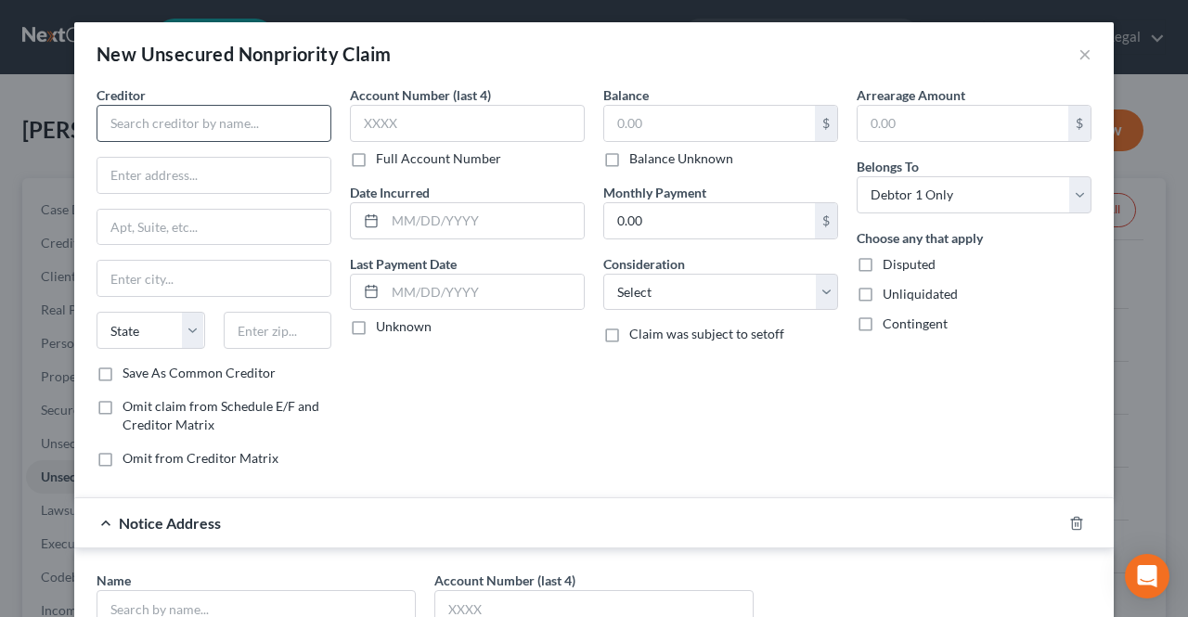
type input "1949 [GEOGRAPHIC_DATA]"
click at [247, 129] on input "text" at bounding box center [214, 123] width 235 height 37
type input "Pine Valley Real Estate LLC"
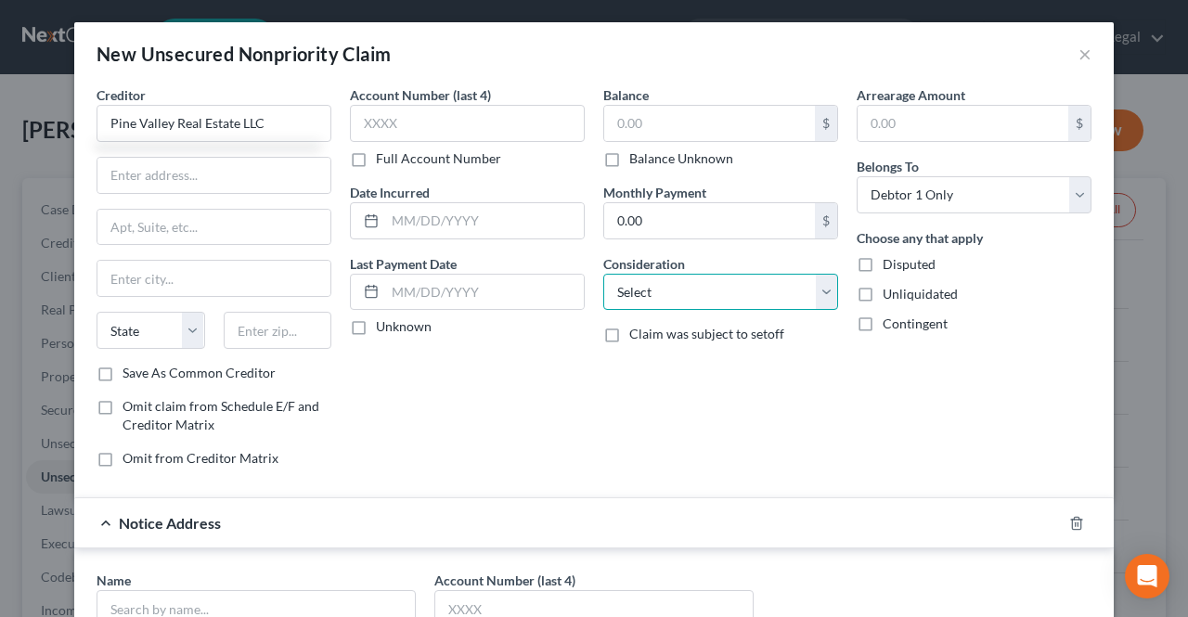
click at [663, 282] on select "Select Cable / Satellite Services Collection Agency Credit Card Debt Debt Couns…" at bounding box center [720, 292] width 235 height 37
select select "8"
click at [603, 274] on select "Select Cable / Satellite Services Collection Agency Credit Card Debt Debt Couns…" at bounding box center [720, 292] width 235 height 37
click at [674, 164] on label "Balance Unknown" at bounding box center [681, 158] width 104 height 19
click at [629, 161] on label "Balance Unknown" at bounding box center [681, 158] width 104 height 19
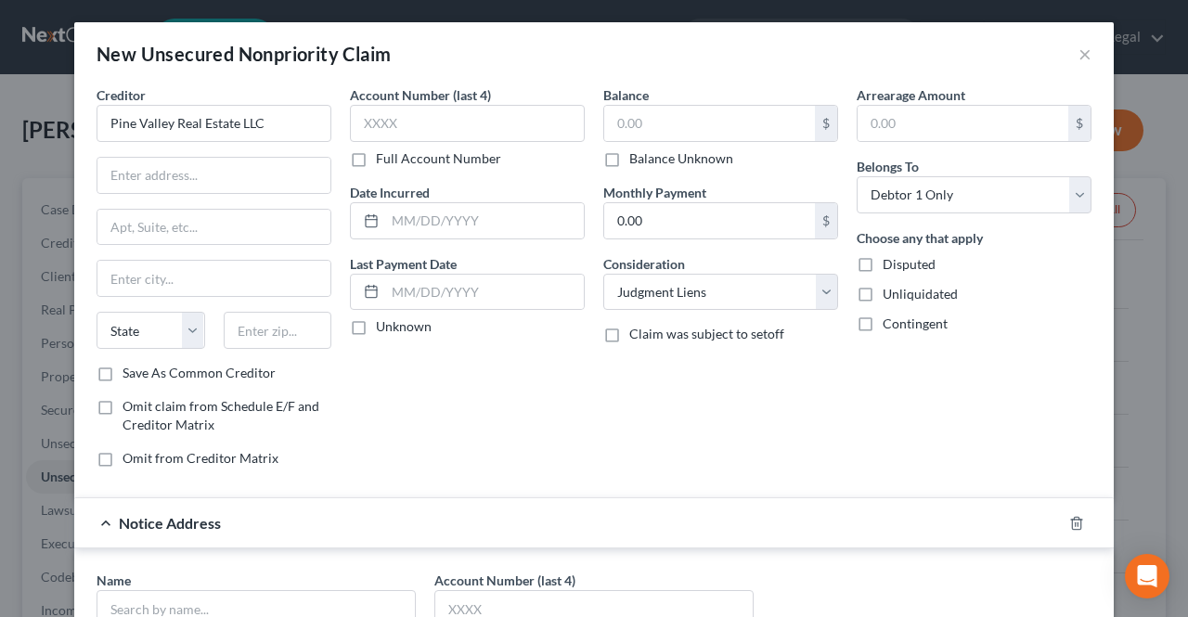
click at [637, 161] on input "Balance Unknown" at bounding box center [643, 155] width 12 height 12
checkbox input "true"
type input "0.00"
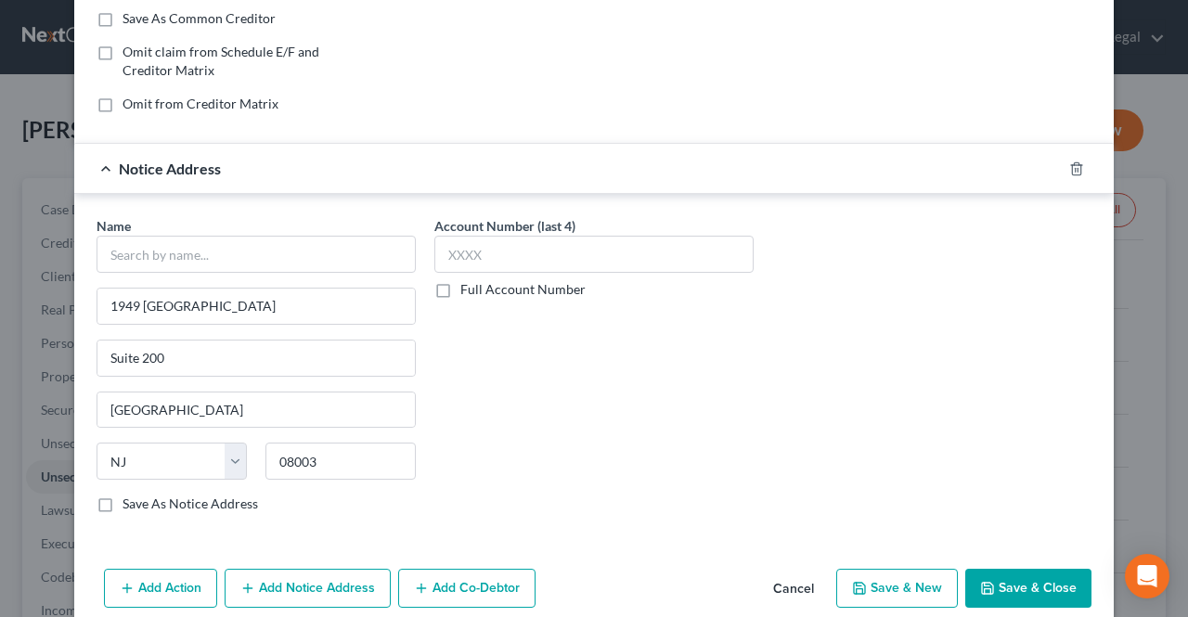
scroll to position [371, 0]
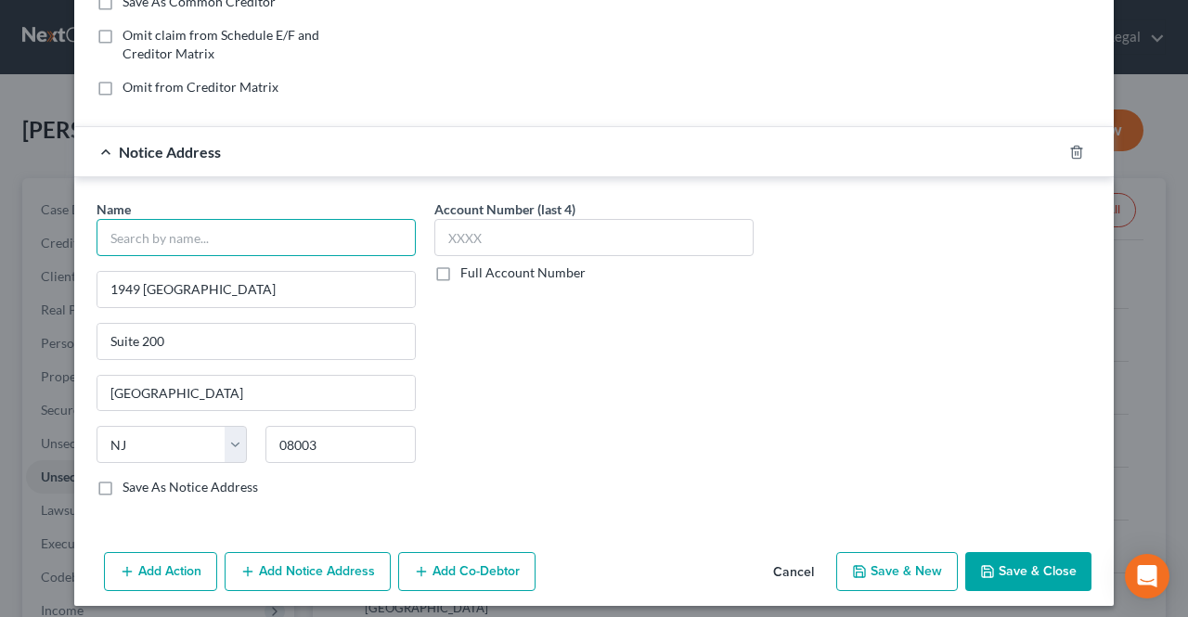
paste input "[PERSON_NAME] & [PERSON_NAME], L.L.C."
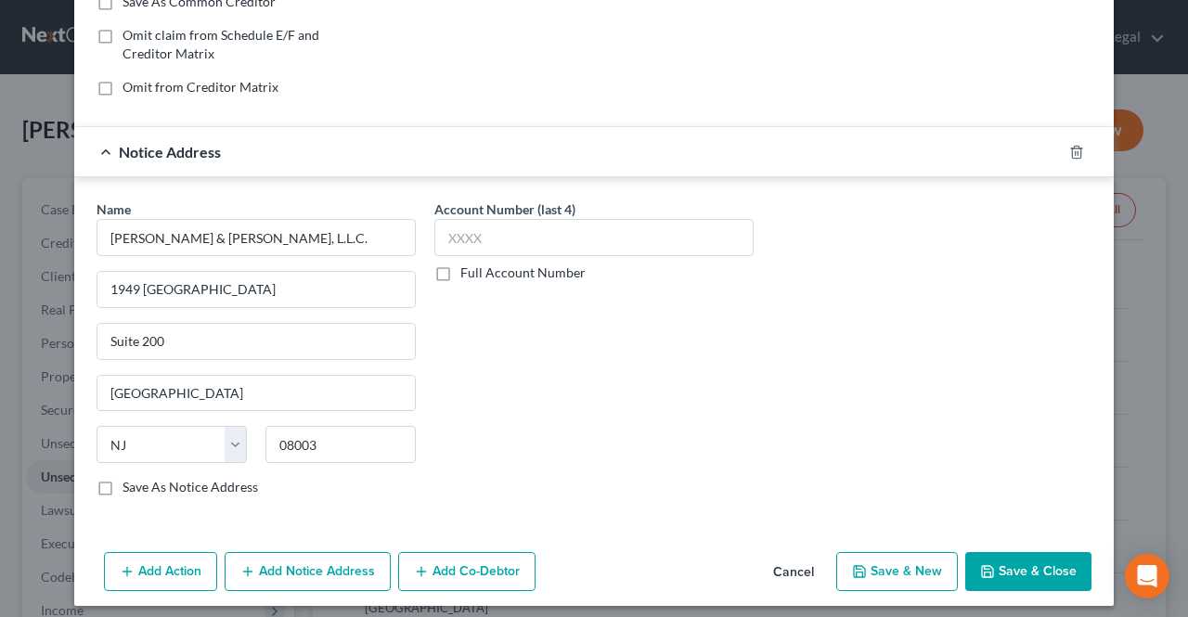
click at [1036, 566] on button "Save & Close" at bounding box center [1028, 571] width 126 height 39
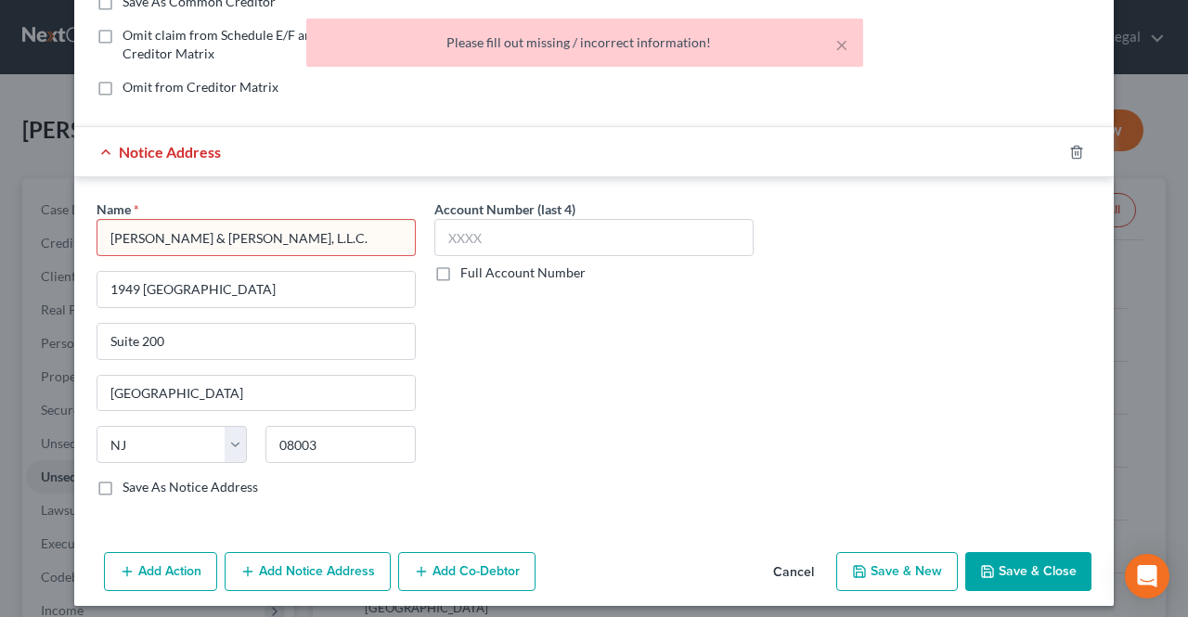
click at [345, 219] on input "[PERSON_NAME] & [PERSON_NAME], L.L.C." at bounding box center [256, 237] width 319 height 37
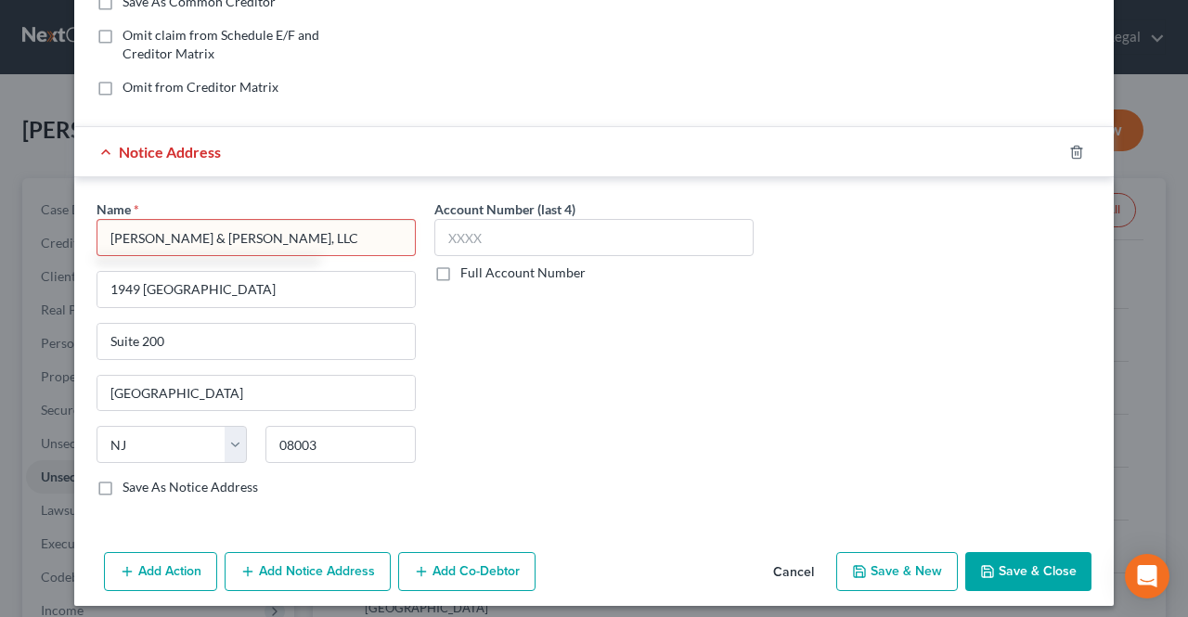
drag, startPoint x: 147, startPoint y: 238, endPoint x: 111, endPoint y: 235, distance: 35.5
click at [111, 235] on input "[PERSON_NAME] & [PERSON_NAME], LLC" at bounding box center [256, 237] width 319 height 37
drag, startPoint x: 223, startPoint y: 228, endPoint x: 161, endPoint y: 229, distance: 62.2
click at [161, 229] on input "[PERSON_NAME] & [PERSON_NAME], LLC" at bounding box center [256, 237] width 319 height 37
type input "[PERSON_NAME] & [PERSON_NAME], LLC"
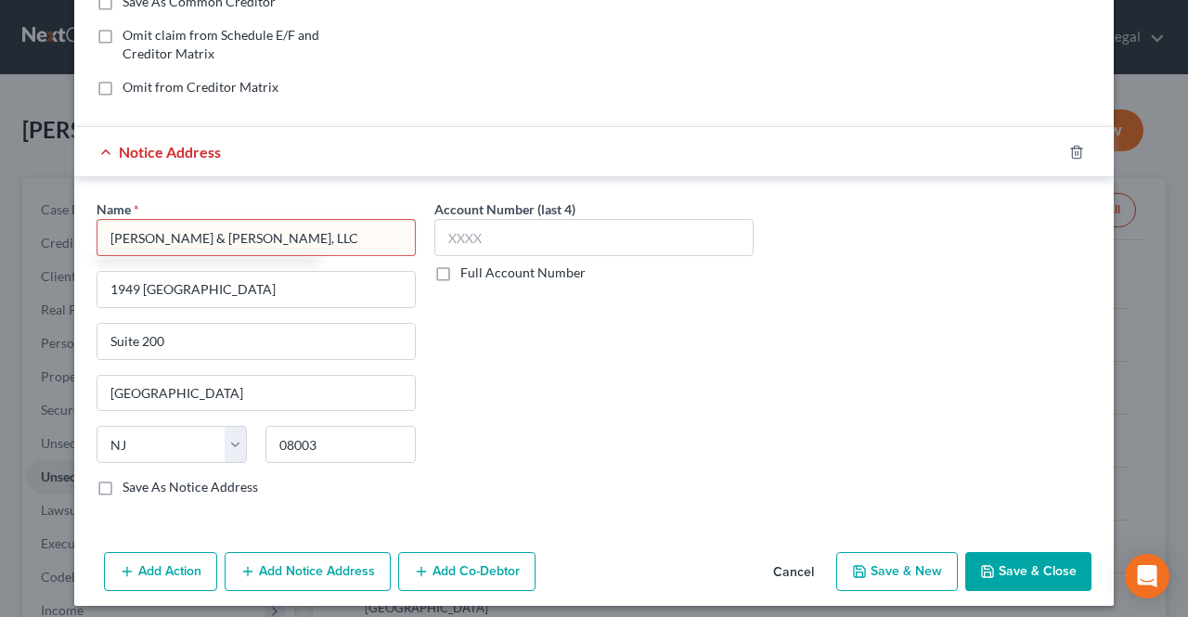
click at [1017, 567] on button "Save & Close" at bounding box center [1028, 571] width 126 height 39
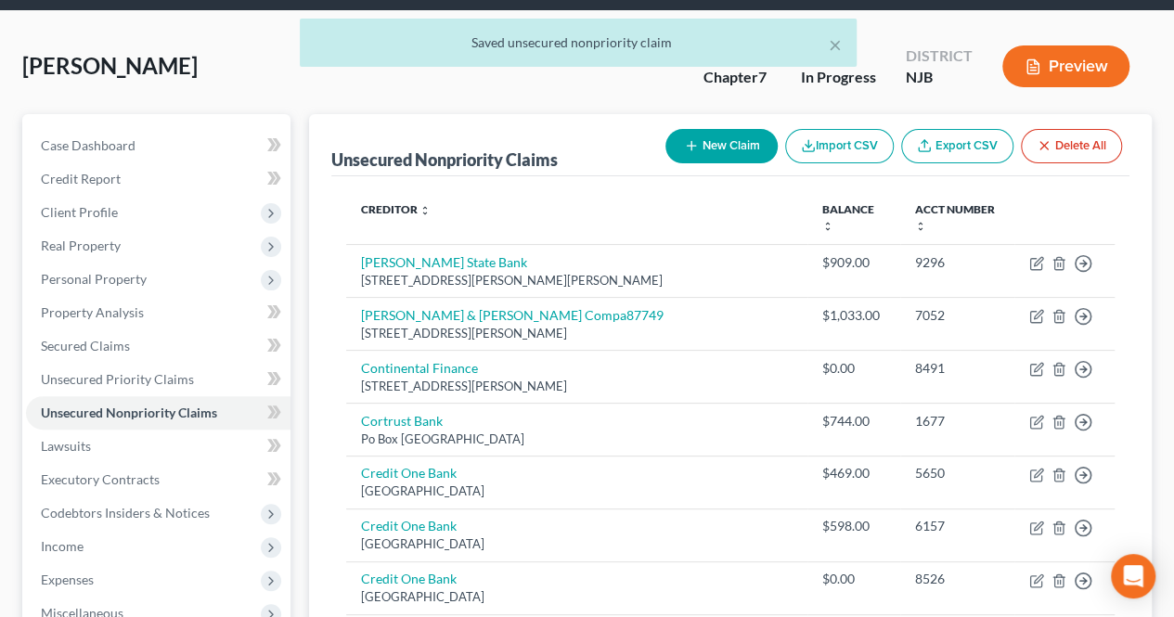
scroll to position [93, 0]
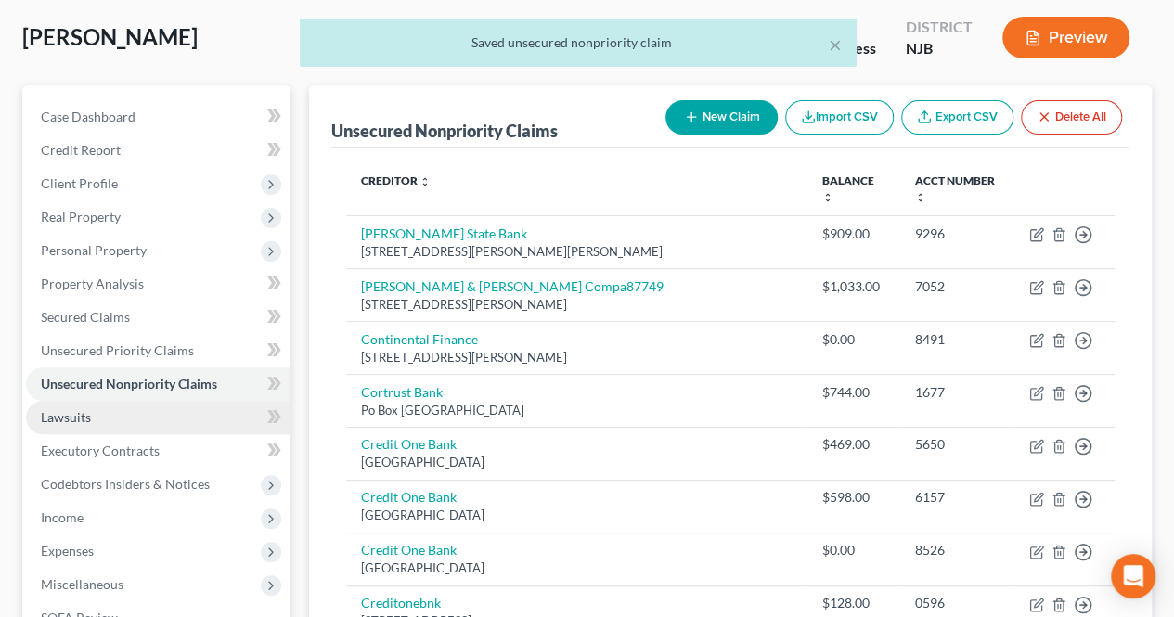
click at [146, 404] on link "Lawsuits" at bounding box center [158, 417] width 264 height 33
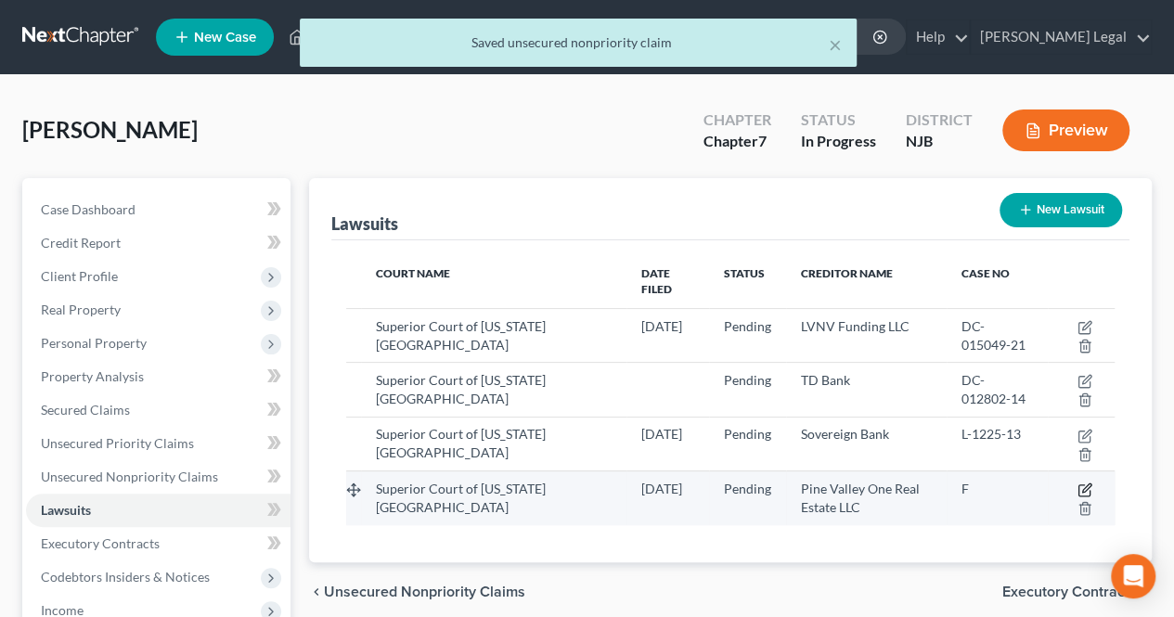
click at [1084, 483] on icon "button" at bounding box center [1084, 490] width 15 height 15
select select "0"
select select "2"
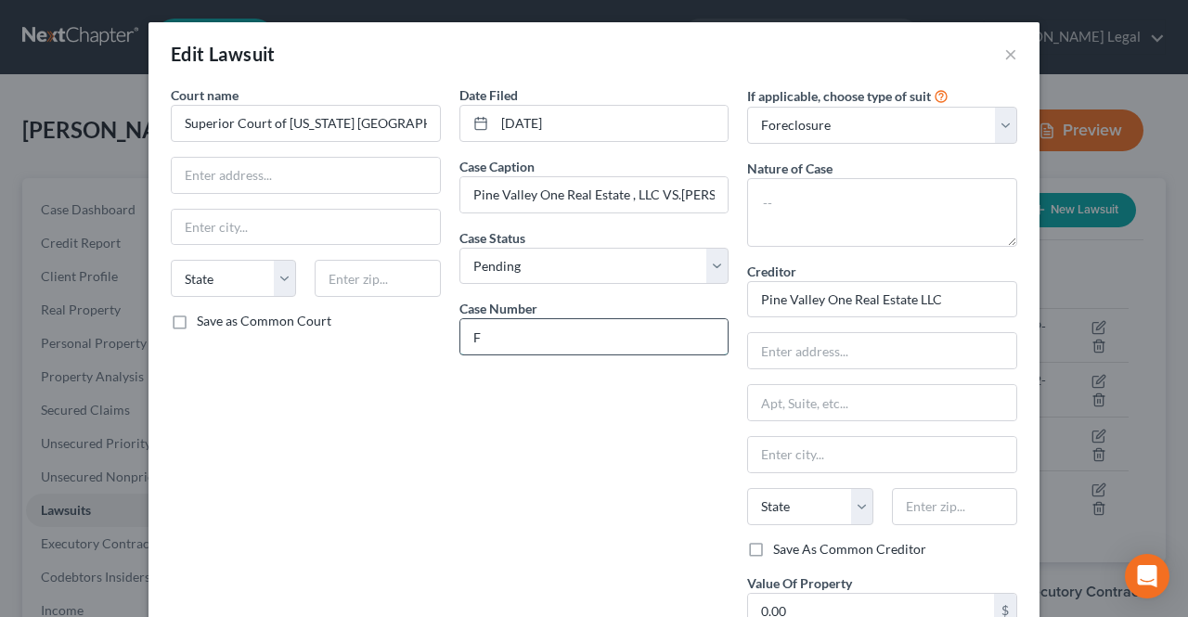
paste input "F-7351-25"
click at [479, 333] on input "FF-7351-25" at bounding box center [594, 336] width 268 height 35
type input "F-7351-25"
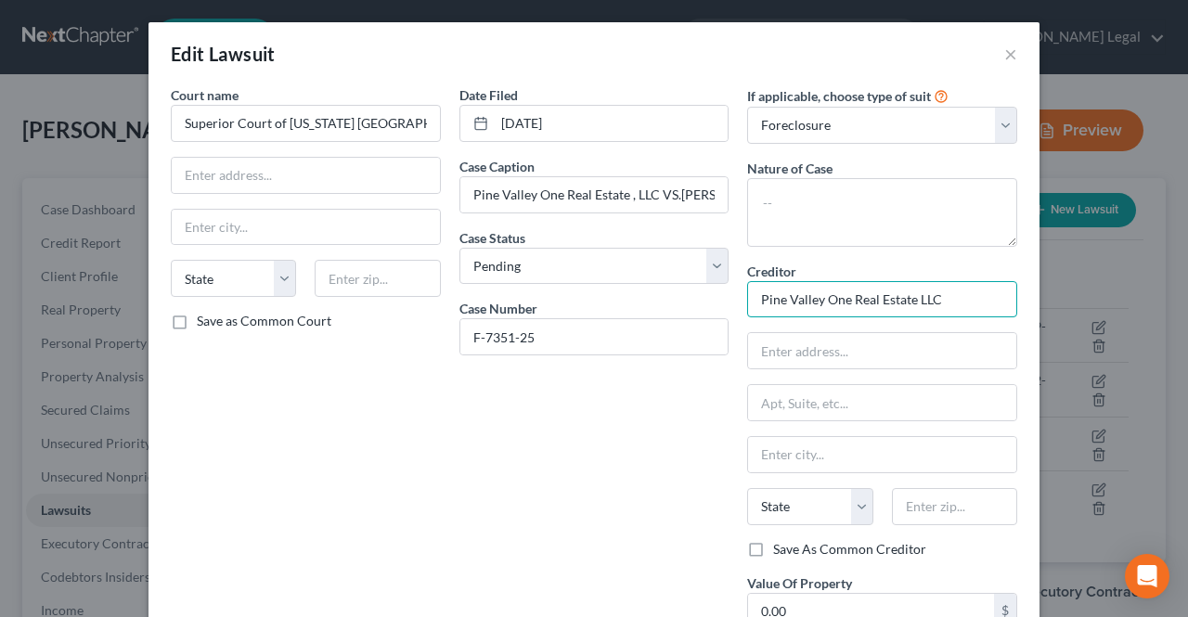
drag, startPoint x: 889, startPoint y: 304, endPoint x: 753, endPoint y: 292, distance: 136.9
click at [747, 296] on input "Pine Valley One Real Estate LLC" at bounding box center [882, 299] width 270 height 37
paste input "[STREET_ADDRESS][PERSON_NAME][US_STATE]"
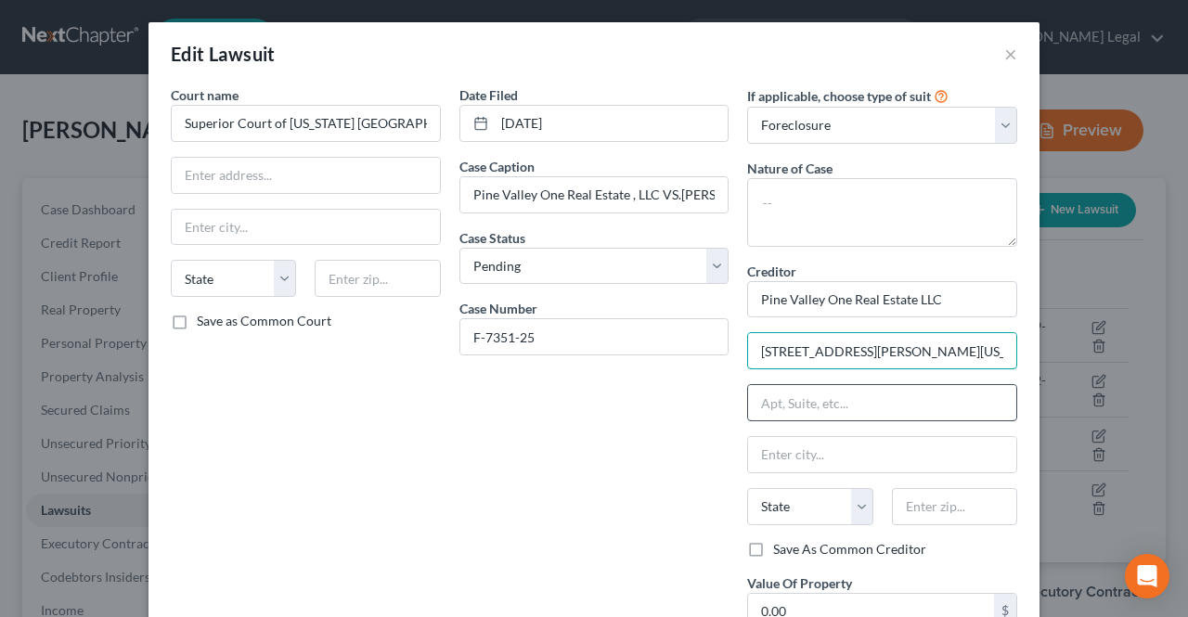
scroll to position [0, 150]
drag, startPoint x: 953, startPoint y: 348, endPoint x: 1002, endPoint y: 348, distance: 49.2
click at [1002, 348] on input "[STREET_ADDRESS][PERSON_NAME][US_STATE]" at bounding box center [882, 350] width 268 height 35
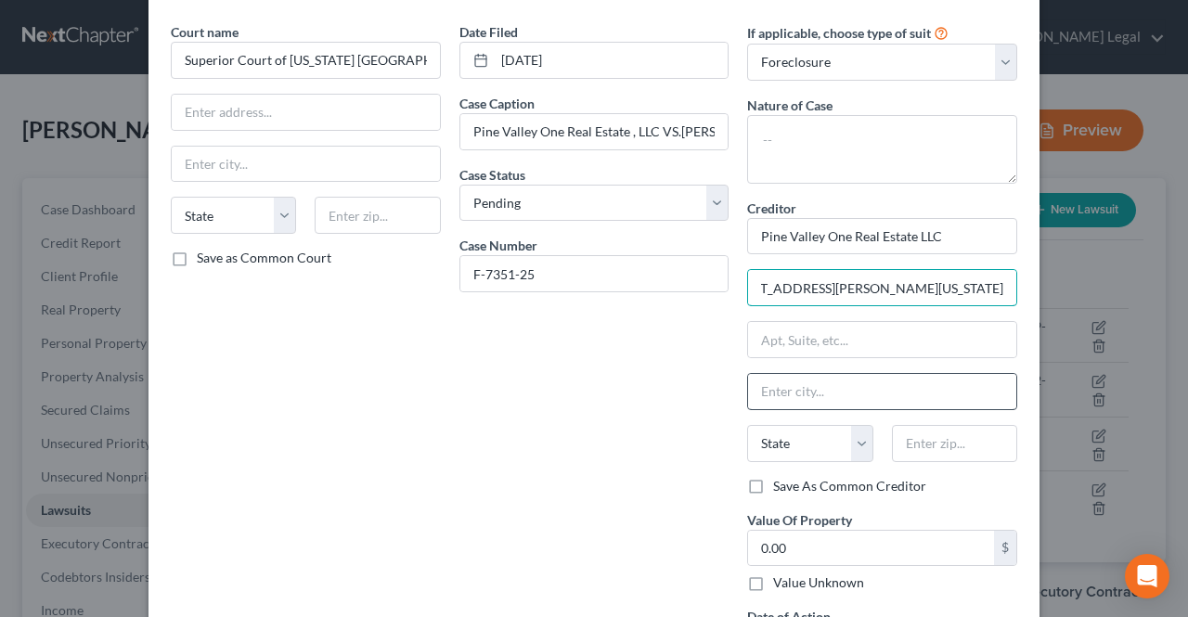
scroll to position [93, 0]
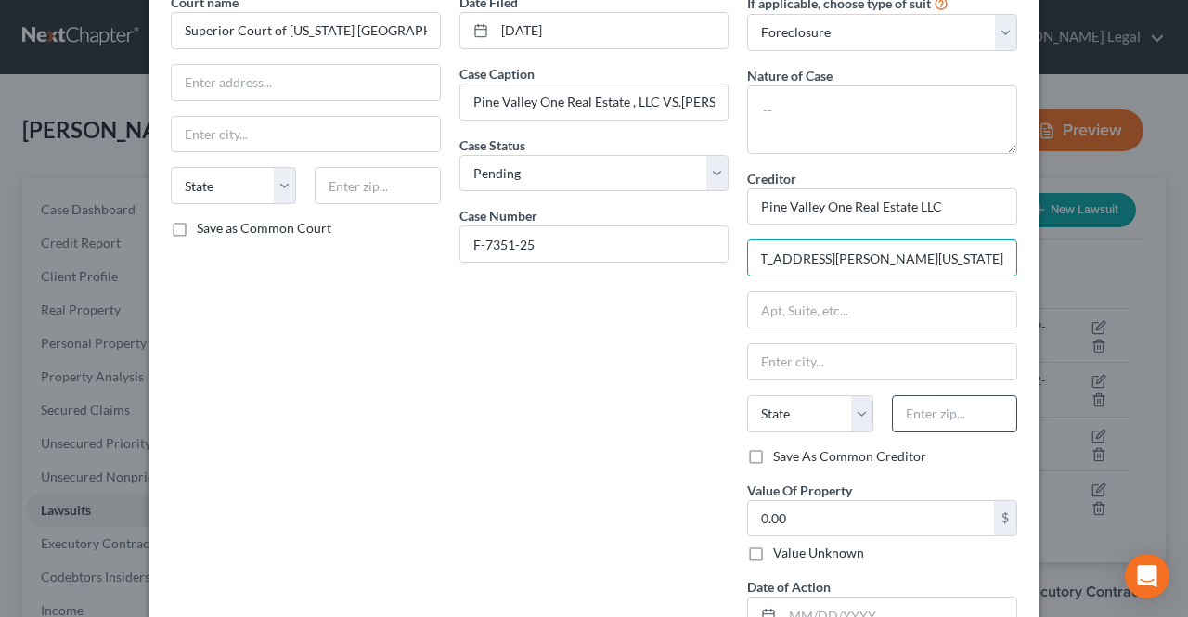
type input "[STREET_ADDRESS][PERSON_NAME][US_STATE]"
paste input ", 62703"
drag, startPoint x: 902, startPoint y: 405, endPoint x: 899, endPoint y: 429, distance: 24.3
click at [902, 406] on input ", 62703" at bounding box center [954, 413] width 125 height 37
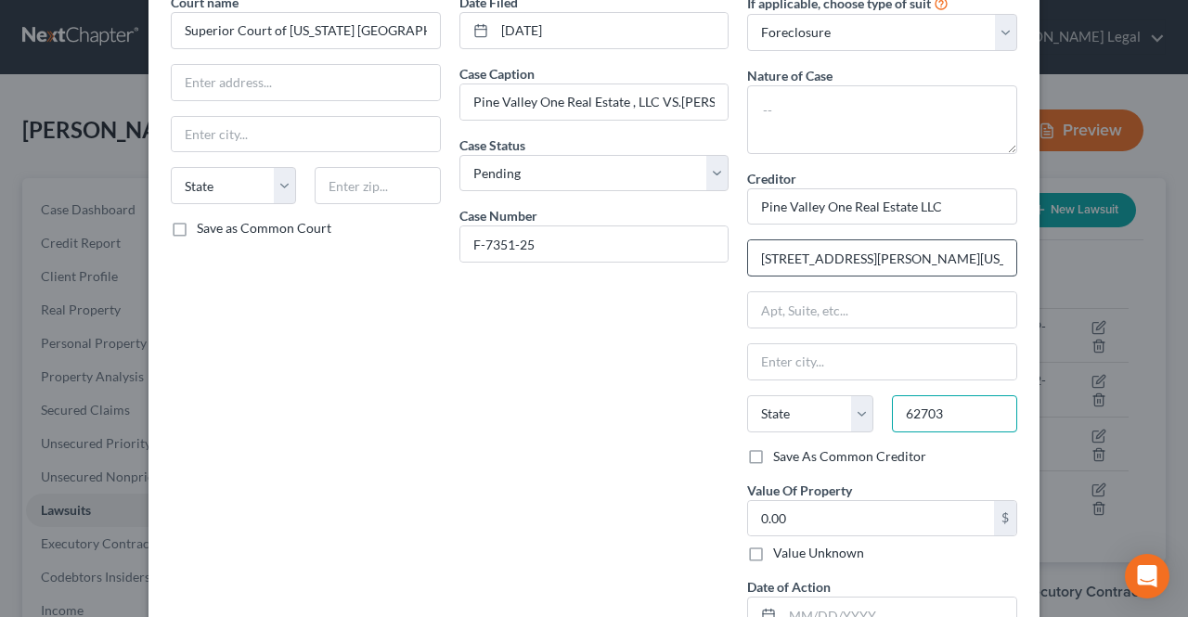
type input "62703"
click at [878, 255] on input "[STREET_ADDRESS][PERSON_NAME][US_STATE]" at bounding box center [882, 257] width 268 height 35
type input "[GEOGRAPHIC_DATA]"
select select "14"
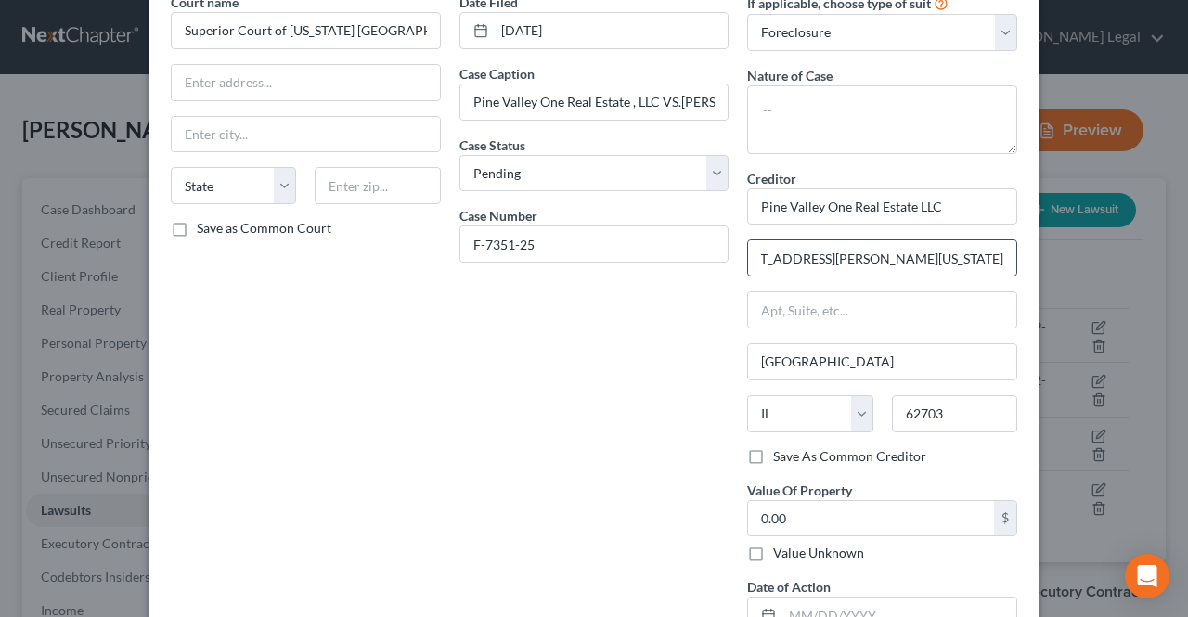
drag, startPoint x: 908, startPoint y: 257, endPoint x: 1004, endPoint y: 264, distance: 96.7
click at [1004, 264] on input "[STREET_ADDRESS][PERSON_NAME][US_STATE]" at bounding box center [882, 257] width 268 height 35
click at [1004, 262] on input "[STREET_ADDRESS][PERSON_NAME][US_STATE]" at bounding box center [882, 257] width 268 height 35
click at [998, 255] on input "[STREET_ADDRESS][PERSON_NAME][US_STATE]" at bounding box center [882, 257] width 268 height 35
click at [997, 253] on input "[STREET_ADDRESS][PERSON_NAME][US_STATE]" at bounding box center [882, 257] width 268 height 35
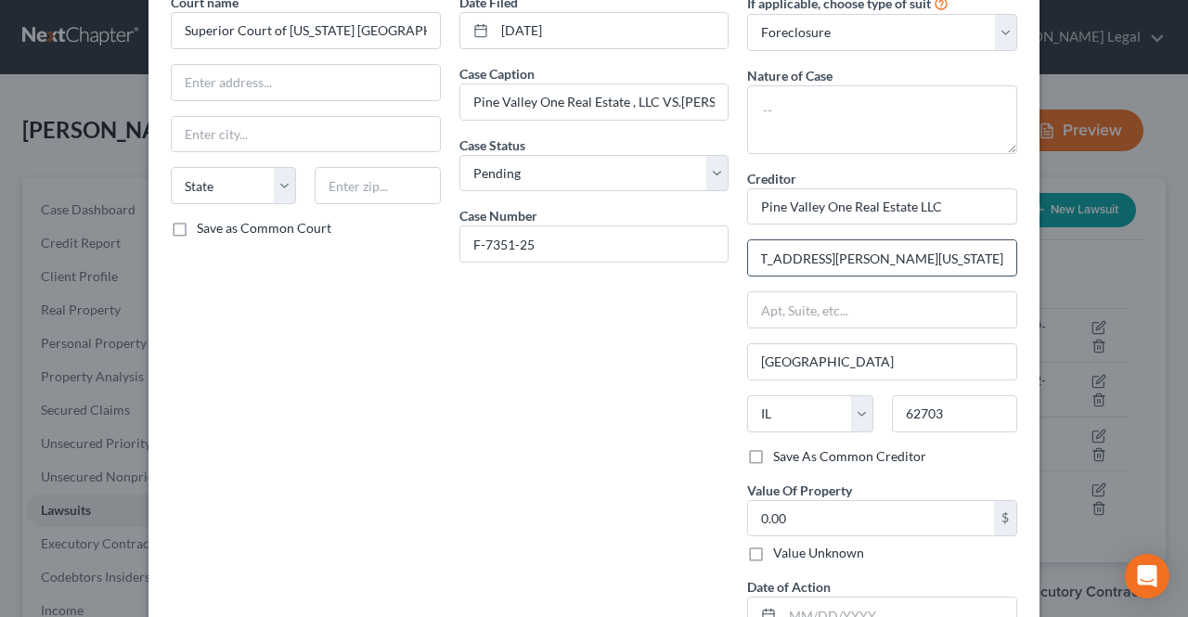
click at [920, 258] on input "[STREET_ADDRESS][PERSON_NAME][US_STATE]" at bounding box center [882, 257] width 268 height 35
click at [1001, 253] on input "[STREET_ADDRESS][PERSON_NAME][US_STATE]" at bounding box center [882, 257] width 268 height 35
drag, startPoint x: 998, startPoint y: 253, endPoint x: 832, endPoint y: 254, distance: 166.1
click at [832, 254] on input "[STREET_ADDRESS][PERSON_NAME][US_STATE]" at bounding box center [882, 257] width 268 height 35
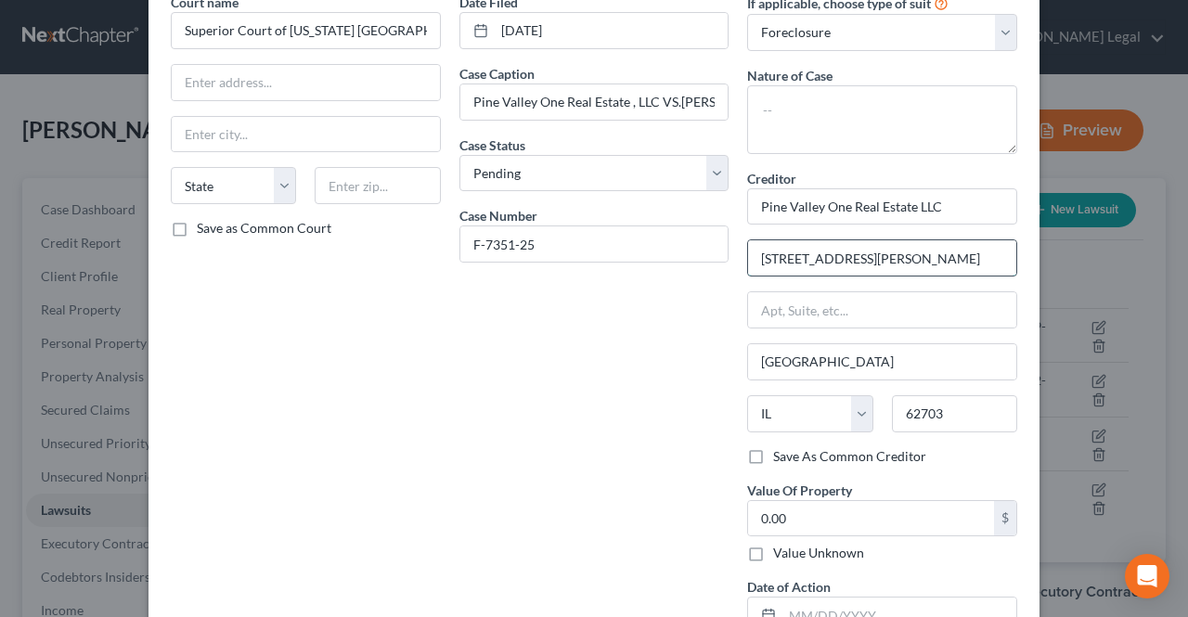
drag, startPoint x: 926, startPoint y: 262, endPoint x: 898, endPoint y: 263, distance: 27.9
click at [898, 263] on input "[STREET_ADDRESS][PERSON_NAME]" at bounding box center [882, 257] width 268 height 35
drag, startPoint x: 895, startPoint y: 259, endPoint x: 821, endPoint y: 259, distance: 73.3
click at [821, 259] on input "[STREET_ADDRESS][PERSON_NAME]" at bounding box center [882, 257] width 268 height 35
drag, startPoint x: 817, startPoint y: 255, endPoint x: 790, endPoint y: 255, distance: 26.9
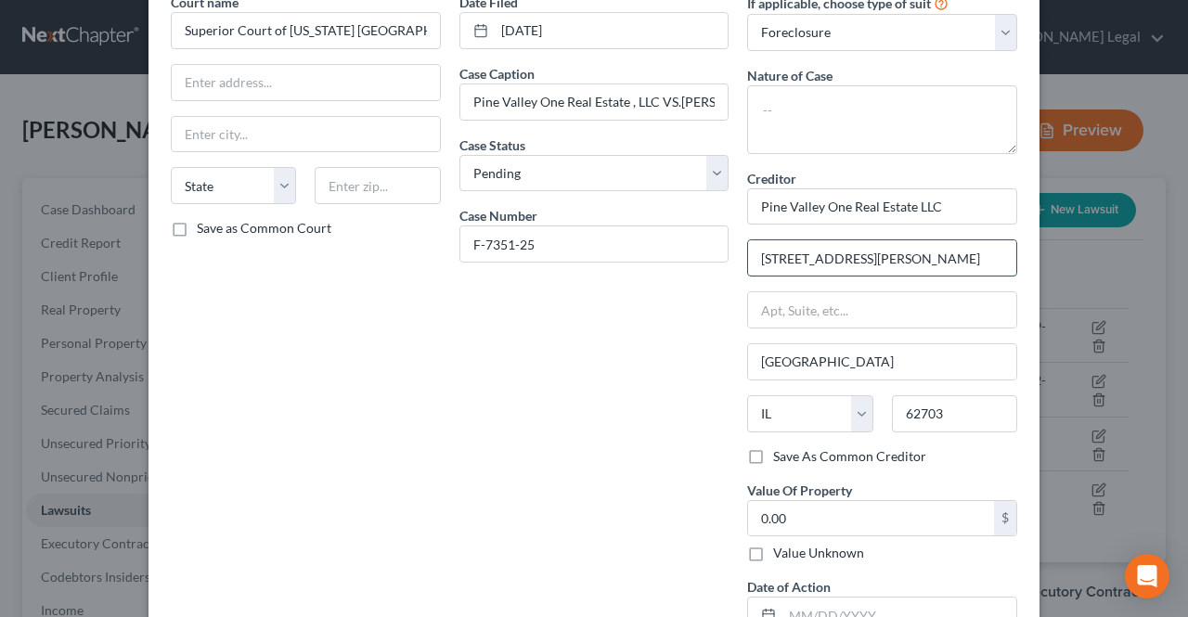
click at [790, 255] on input "[STREET_ADDRESS][PERSON_NAME]" at bounding box center [882, 257] width 268 height 35
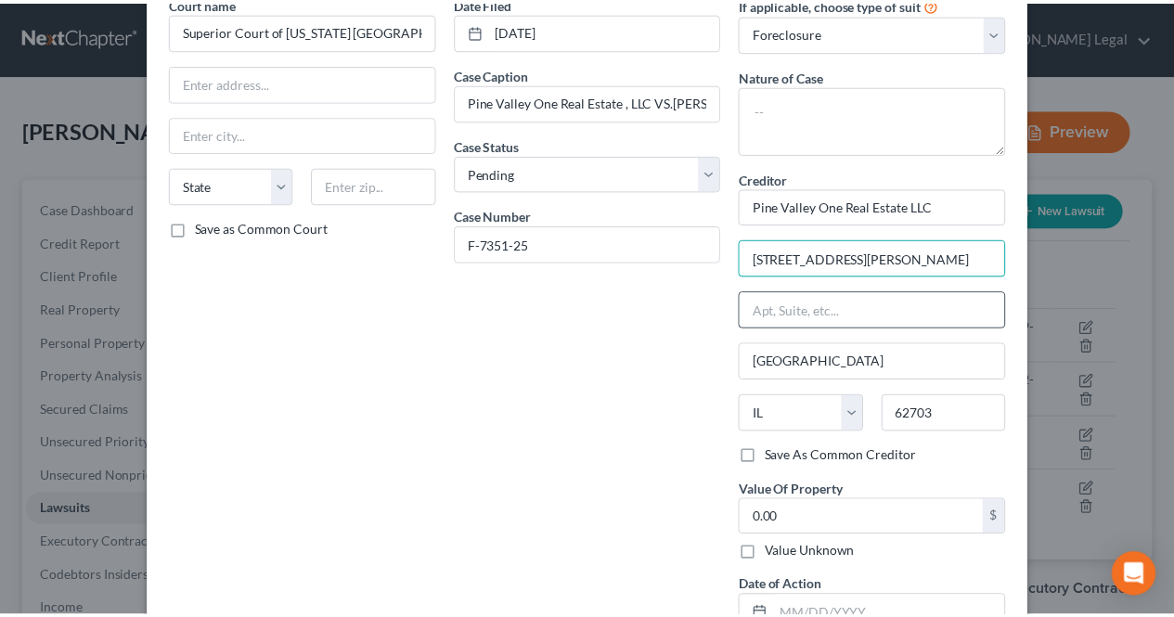
scroll to position [186, 0]
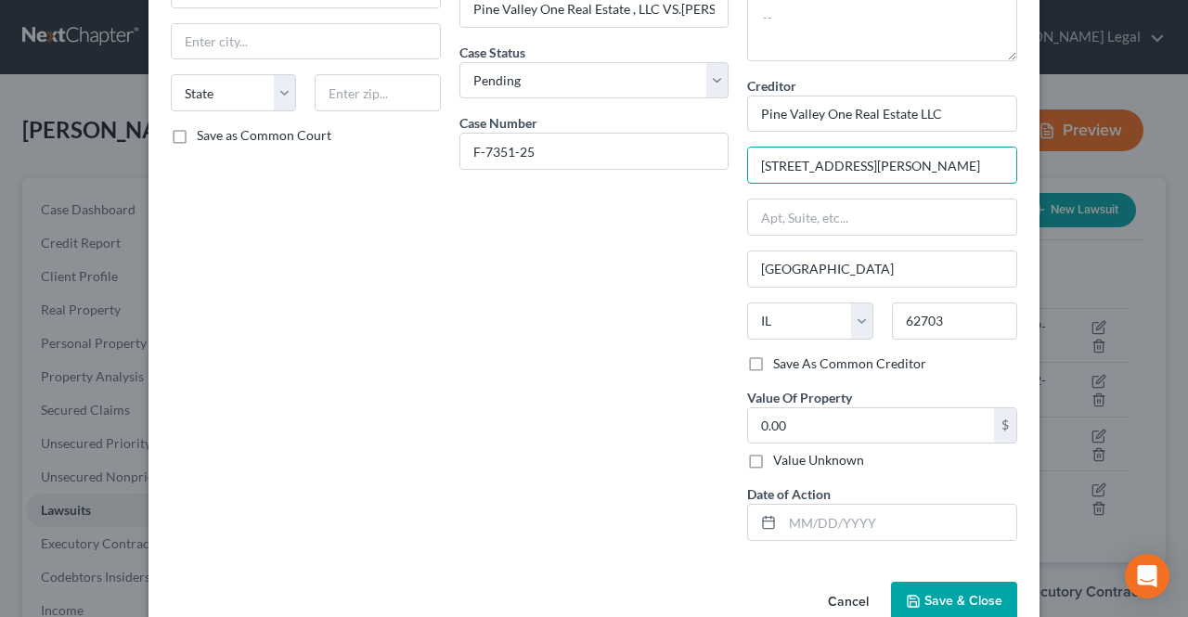
type input "[STREET_ADDRESS][PERSON_NAME]"
click at [797, 459] on label "Value Unknown" at bounding box center [818, 460] width 91 height 19
click at [792, 459] on input "Value Unknown" at bounding box center [786, 457] width 12 height 12
checkbox input "true"
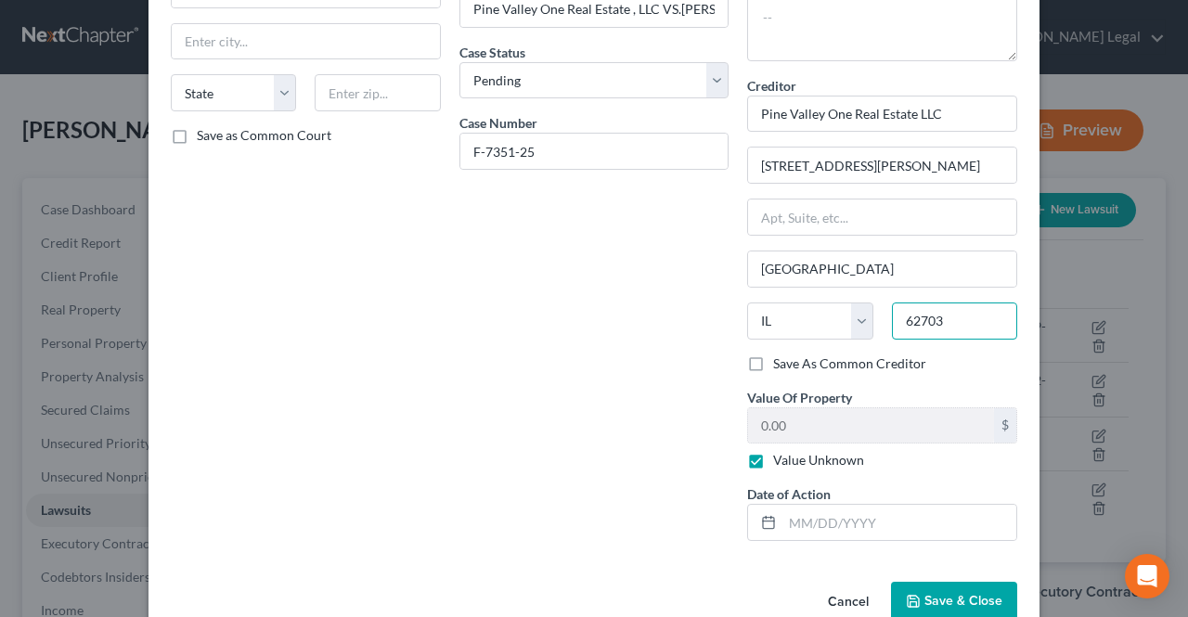
drag, startPoint x: 911, startPoint y: 316, endPoint x: 878, endPoint y: 313, distance: 33.6
click at [874, 313] on div "State [US_STATE] AK AR AZ CA CO CT DE DC [GEOGRAPHIC_DATA] [GEOGRAPHIC_DATA] GU…" at bounding box center [882, 329] width 289 height 52
click at [948, 585] on button "Save & Close" at bounding box center [954, 601] width 126 height 39
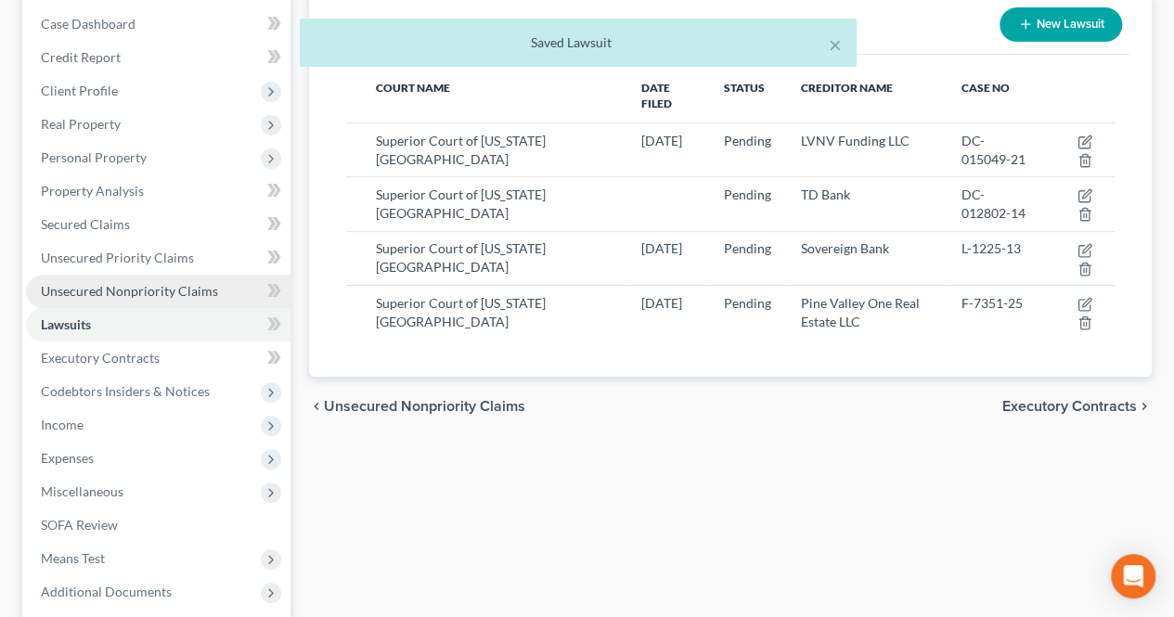
click at [200, 299] on link "Unsecured Nonpriority Claims" at bounding box center [158, 291] width 264 height 33
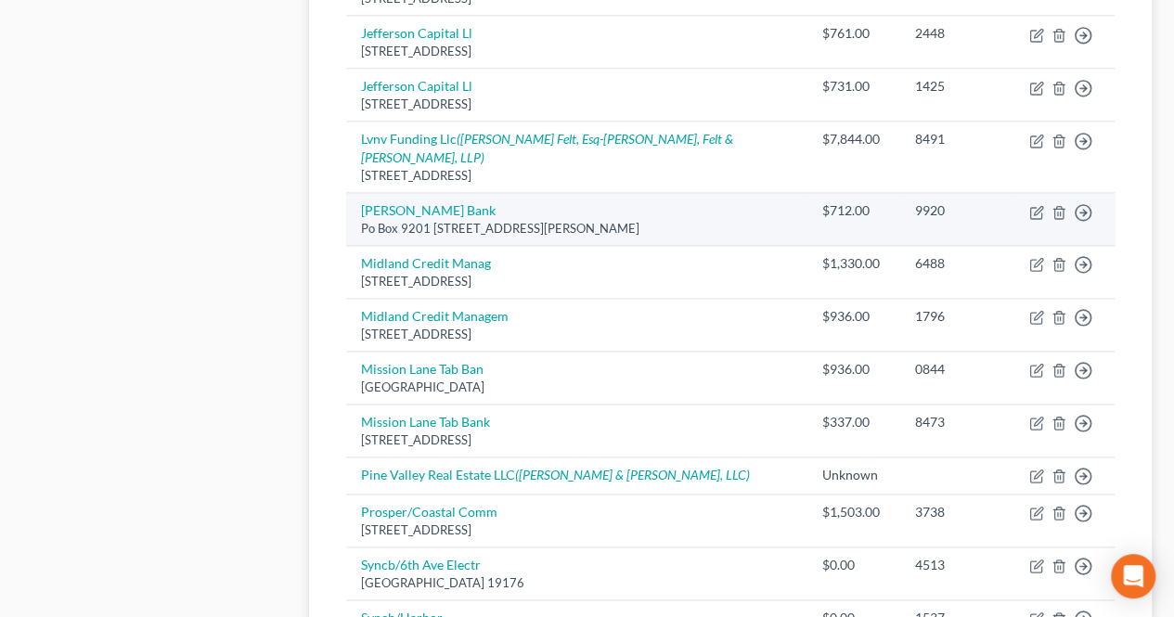
scroll to position [1114, 0]
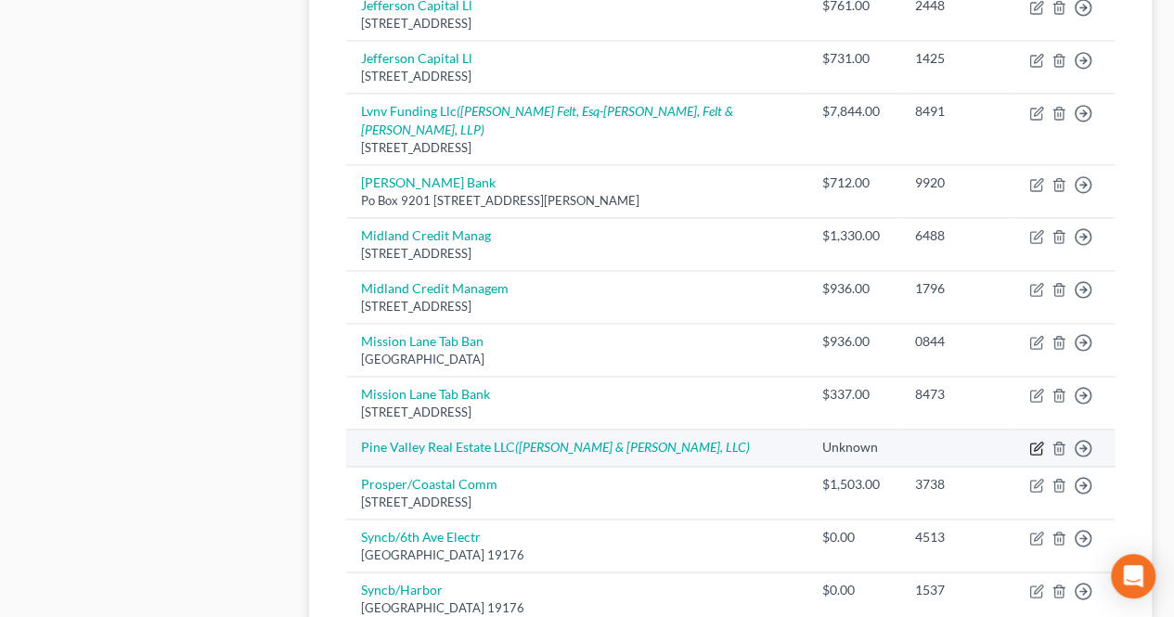
click at [1038, 441] on icon "button" at bounding box center [1036, 448] width 15 height 15
select select "8"
select select "0"
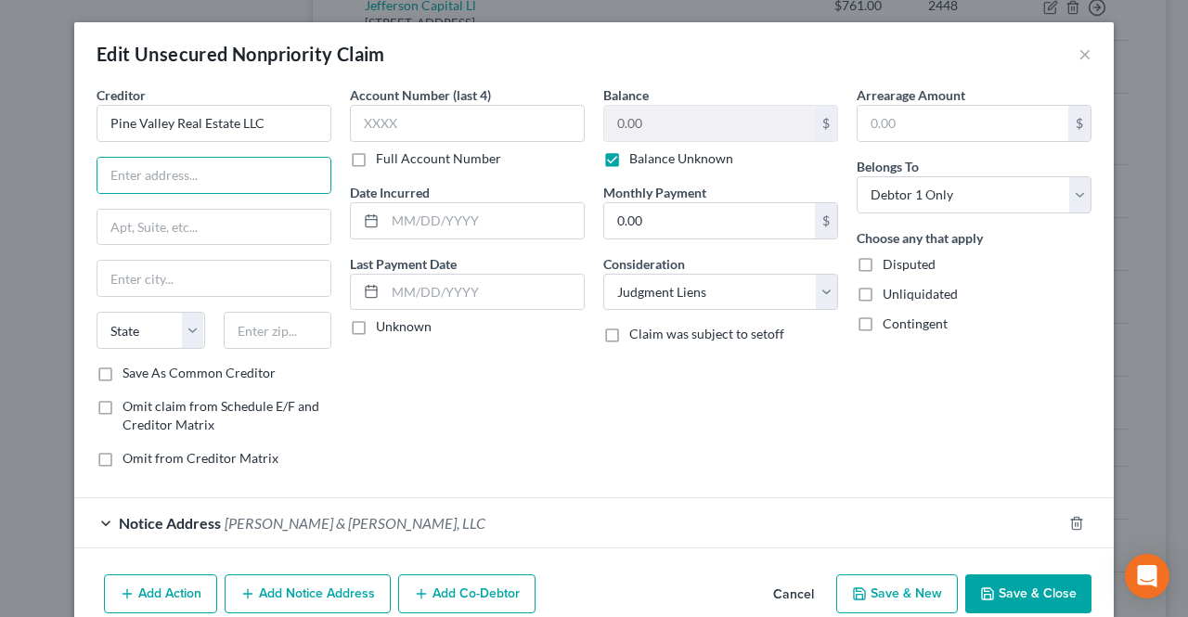
drag, startPoint x: 236, startPoint y: 179, endPoint x: 223, endPoint y: 302, distance: 123.2
click at [222, 302] on div "Creditor * Pine Valley Real Estate LLC State [US_STATE][GEOGRAPHIC_DATA] AZ CA …" at bounding box center [214, 224] width 235 height 278
paste input "62703"
type input "62703"
click at [212, 194] on div "Creditor * Pine Valley Real Estate LLC State [US_STATE][GEOGRAPHIC_DATA] [GEOGR…" at bounding box center [214, 224] width 235 height 278
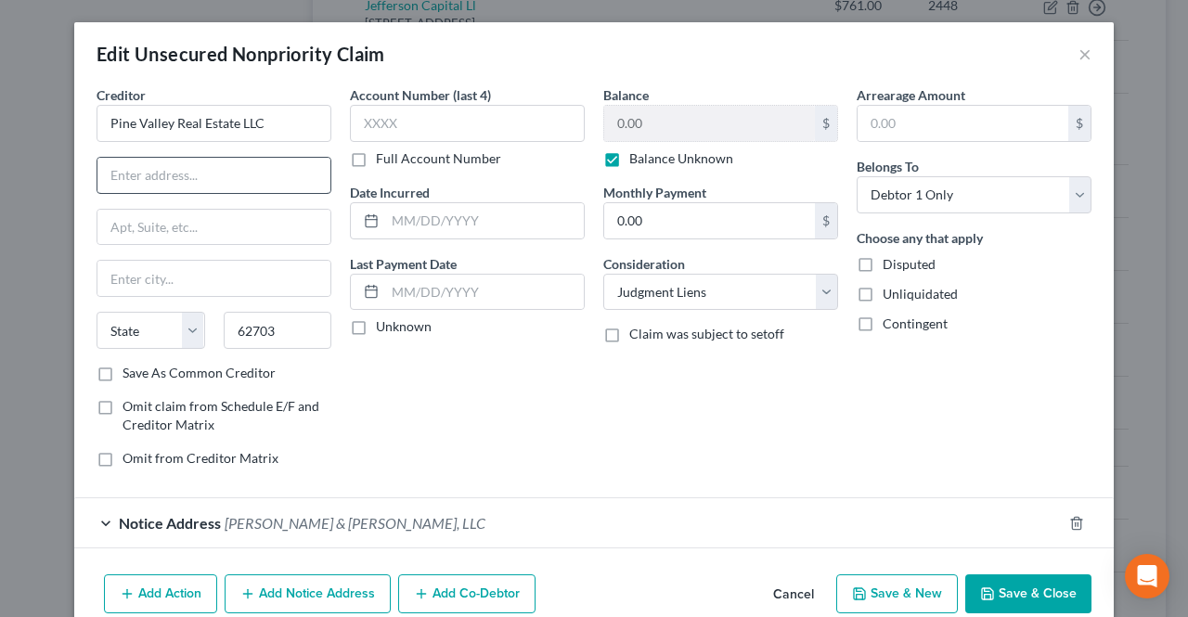
type input "[GEOGRAPHIC_DATA]"
select select "14"
click at [205, 175] on input "text" at bounding box center [213, 175] width 233 height 35
click at [1009, 588] on button "Save & Close" at bounding box center [1028, 593] width 126 height 39
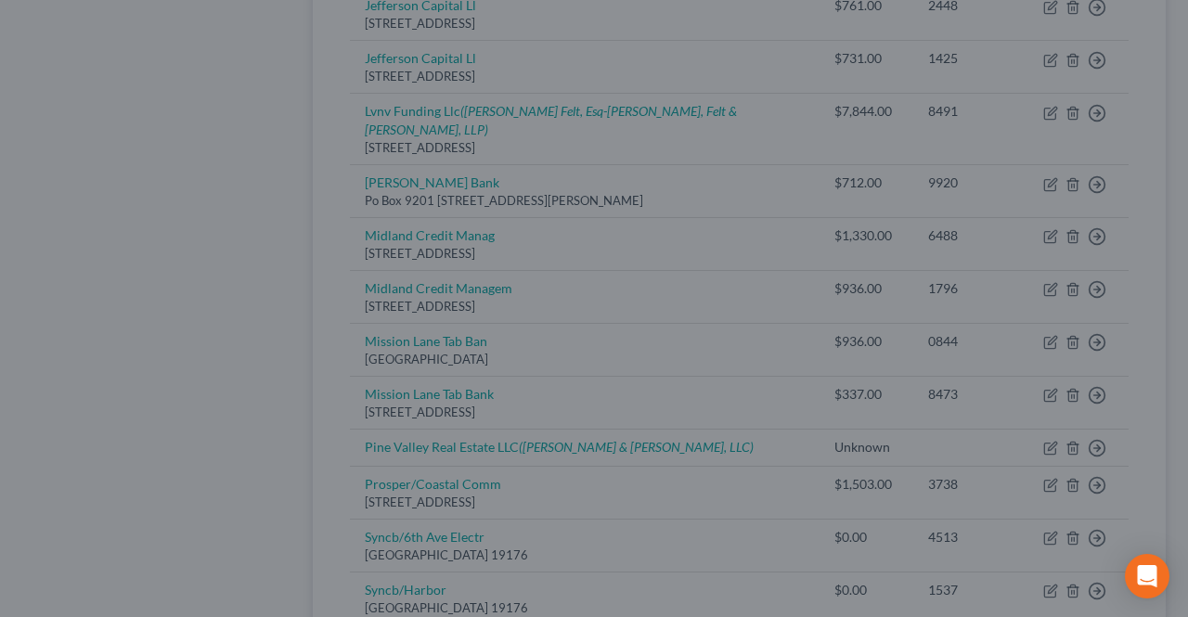
type input "0"
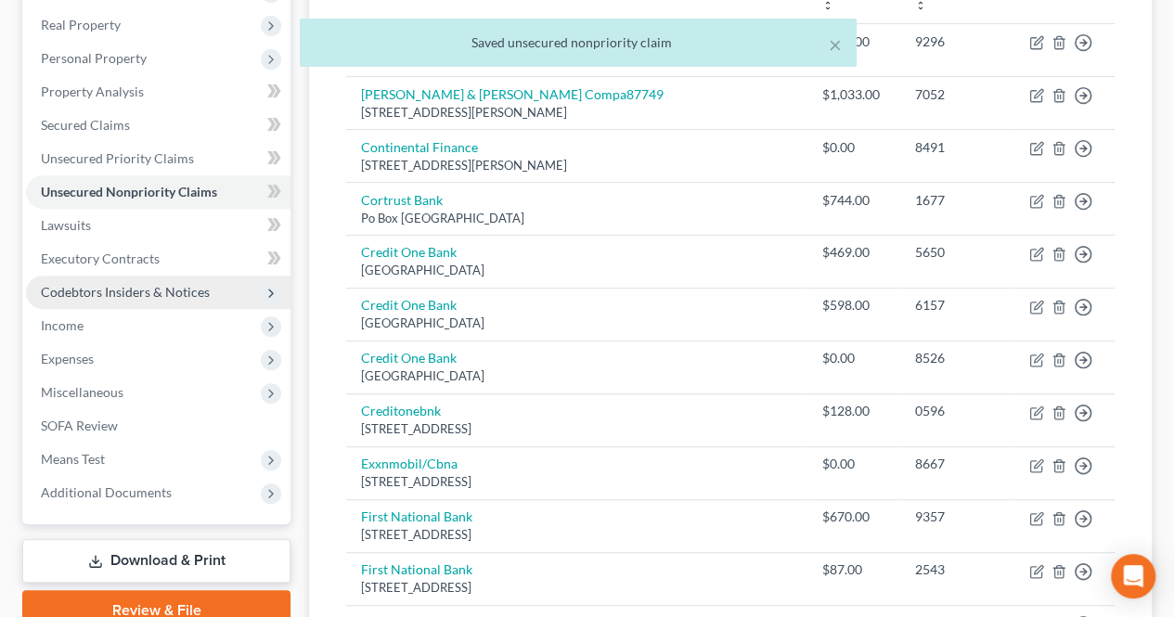
scroll to position [278, 0]
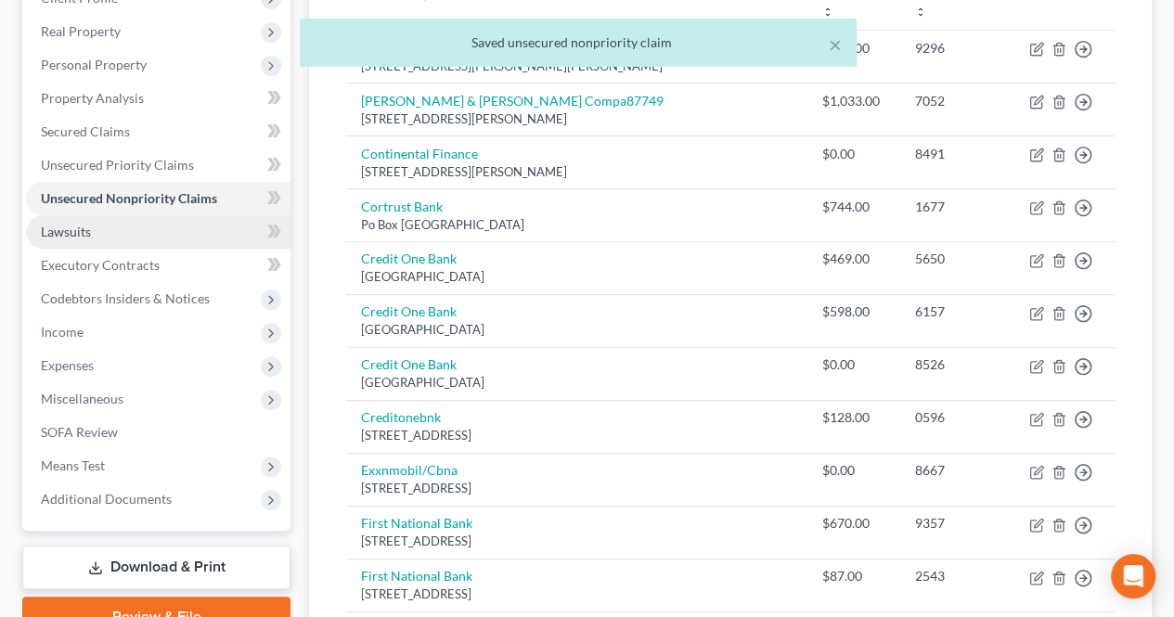
click at [43, 224] on span "Lawsuits" at bounding box center [66, 232] width 50 height 16
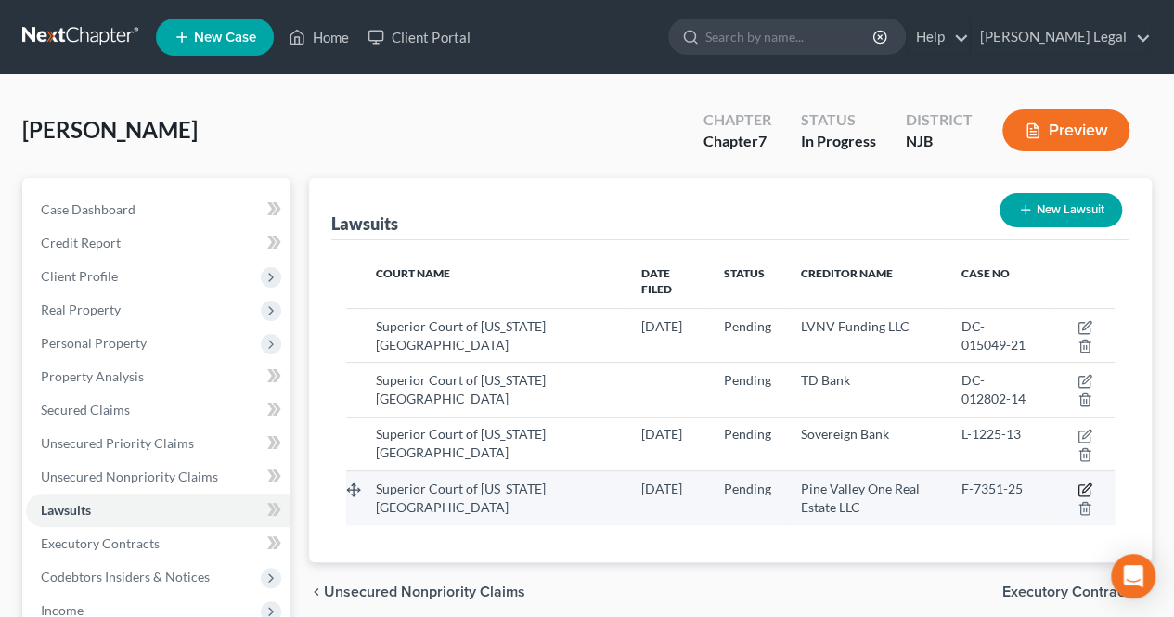
click at [1087, 483] on icon "button" at bounding box center [1084, 490] width 15 height 15
select select "0"
select select "2"
select select "14"
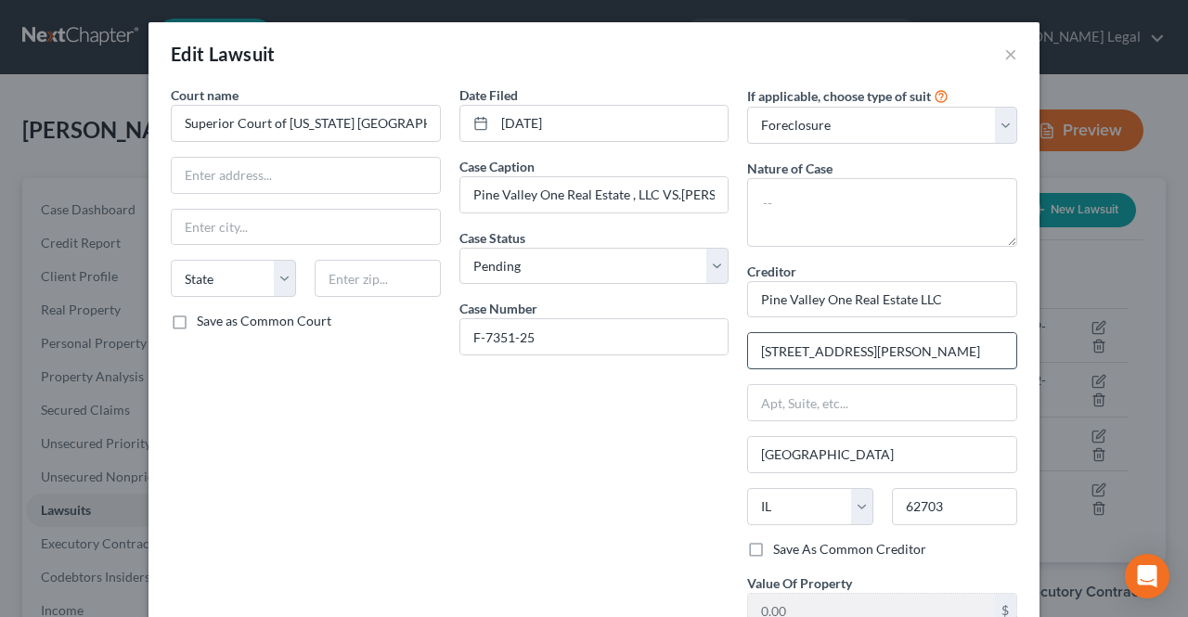
drag, startPoint x: 921, startPoint y: 353, endPoint x: 742, endPoint y: 352, distance: 179.1
click at [748, 352] on input "[STREET_ADDRESS][PERSON_NAME]" at bounding box center [882, 350] width 268 height 35
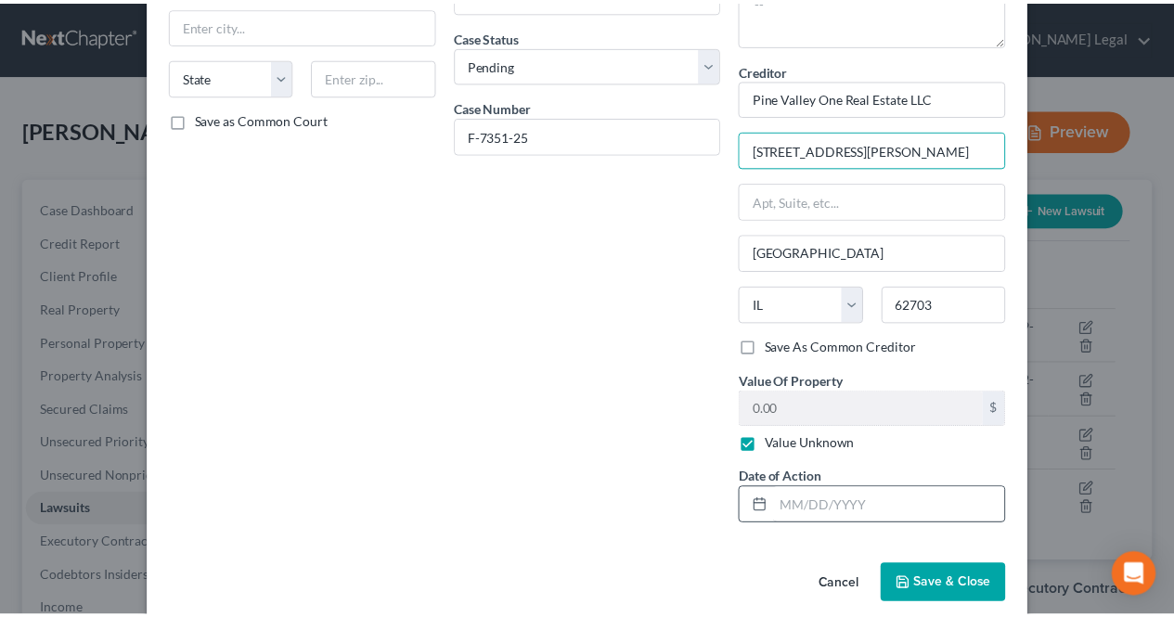
scroll to position [220, 0]
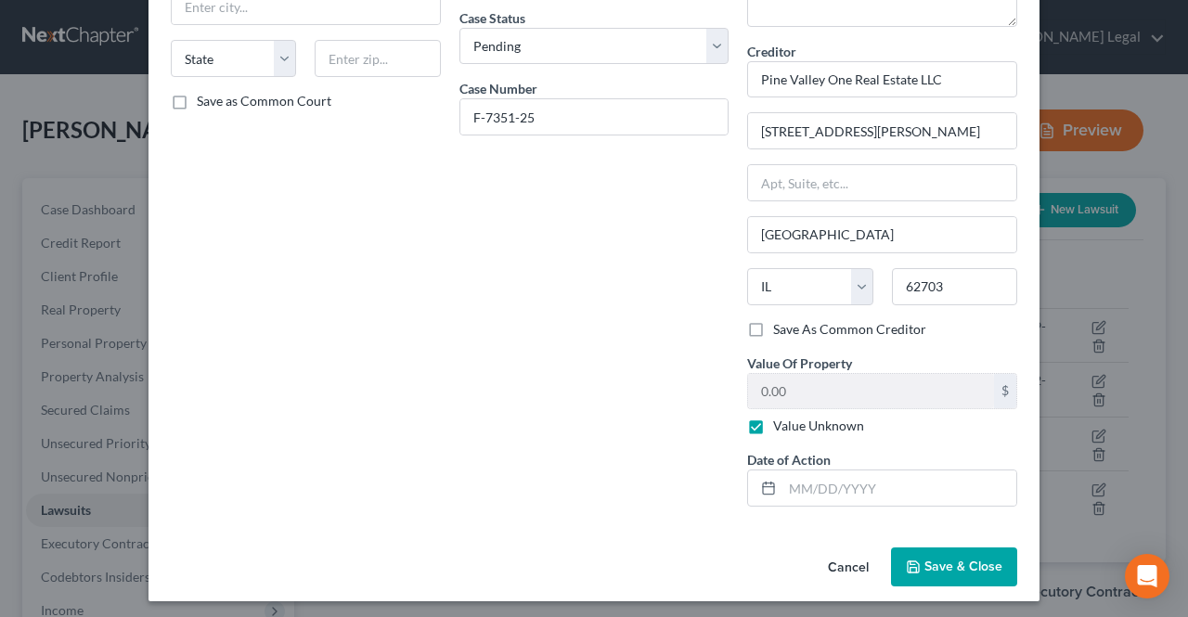
click at [955, 561] on span "Save & Close" at bounding box center [963, 567] width 78 height 16
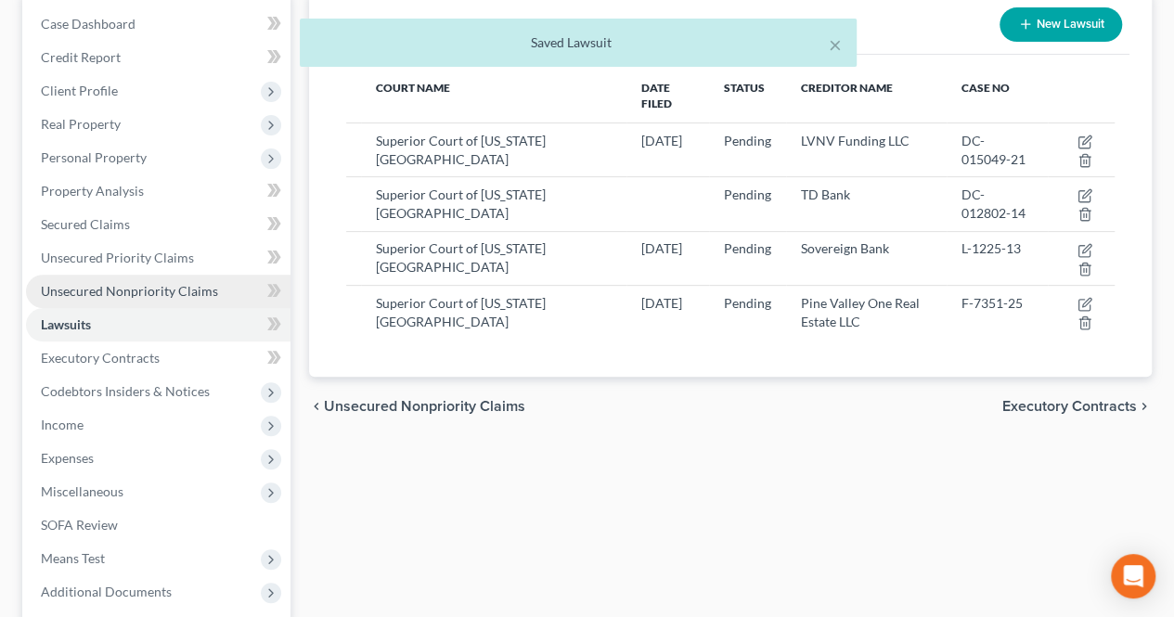
click at [212, 290] on span "Unsecured Nonpriority Claims" at bounding box center [129, 291] width 177 height 16
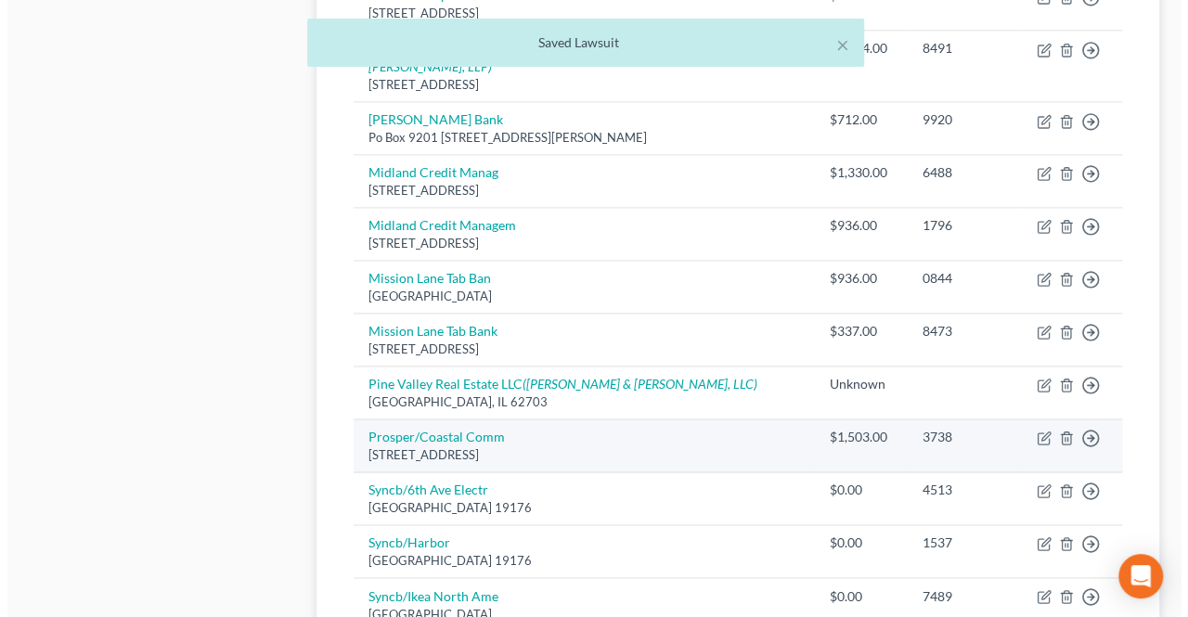
scroll to position [1206, 0]
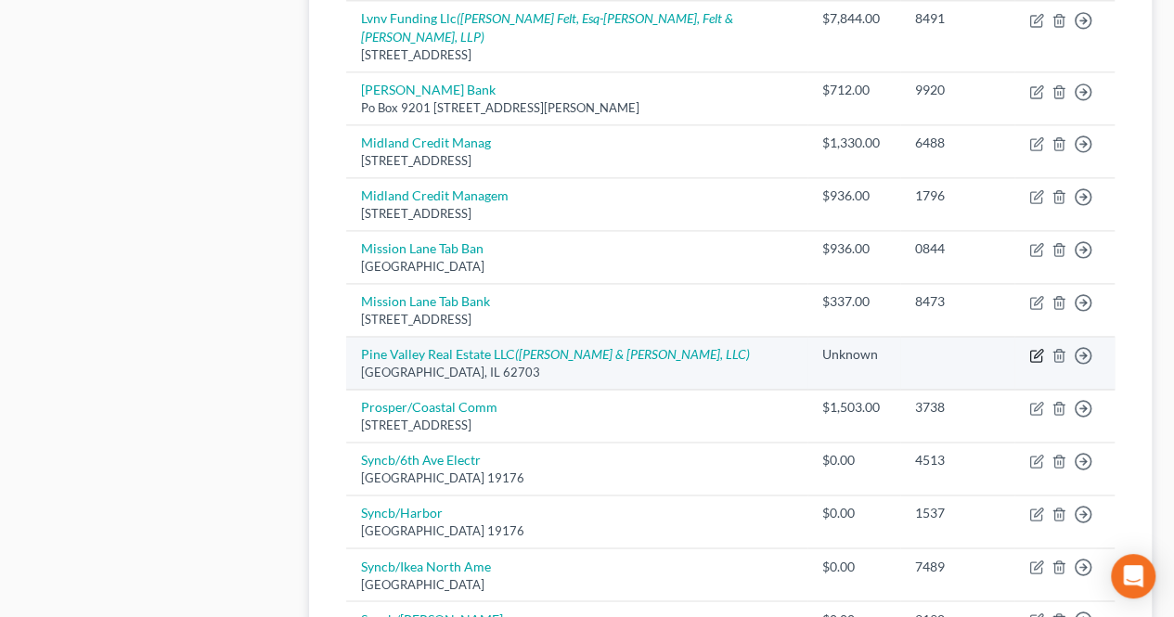
click at [1034, 348] on icon "button" at bounding box center [1036, 355] width 15 height 15
select select "14"
select select "8"
select select "0"
select select "33"
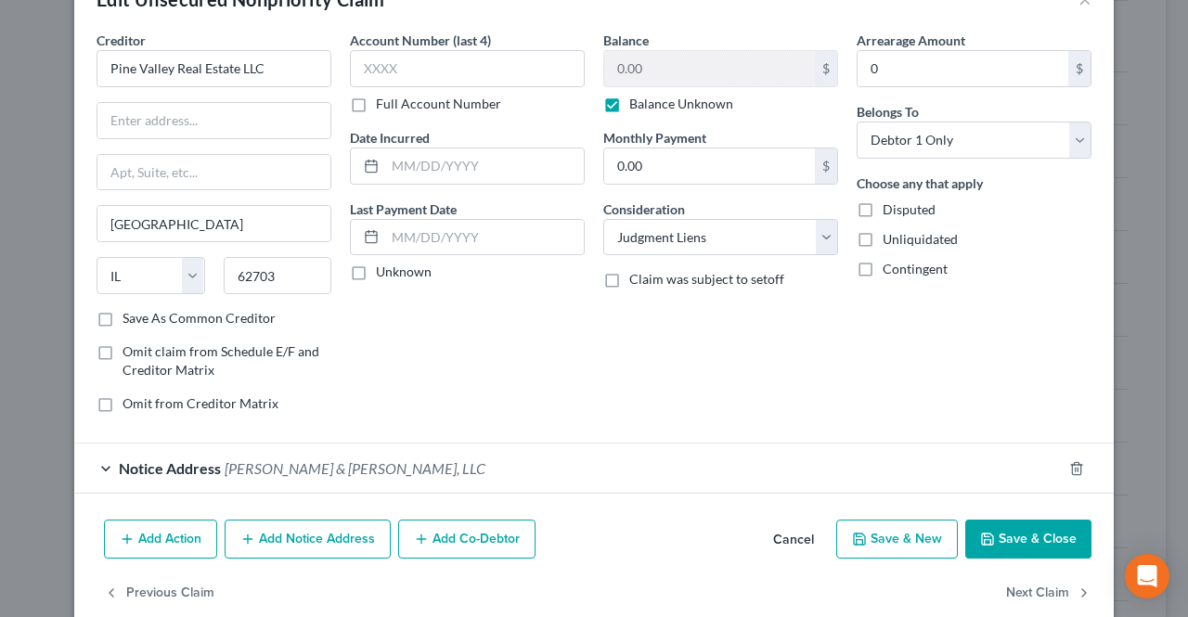
scroll to position [83, 0]
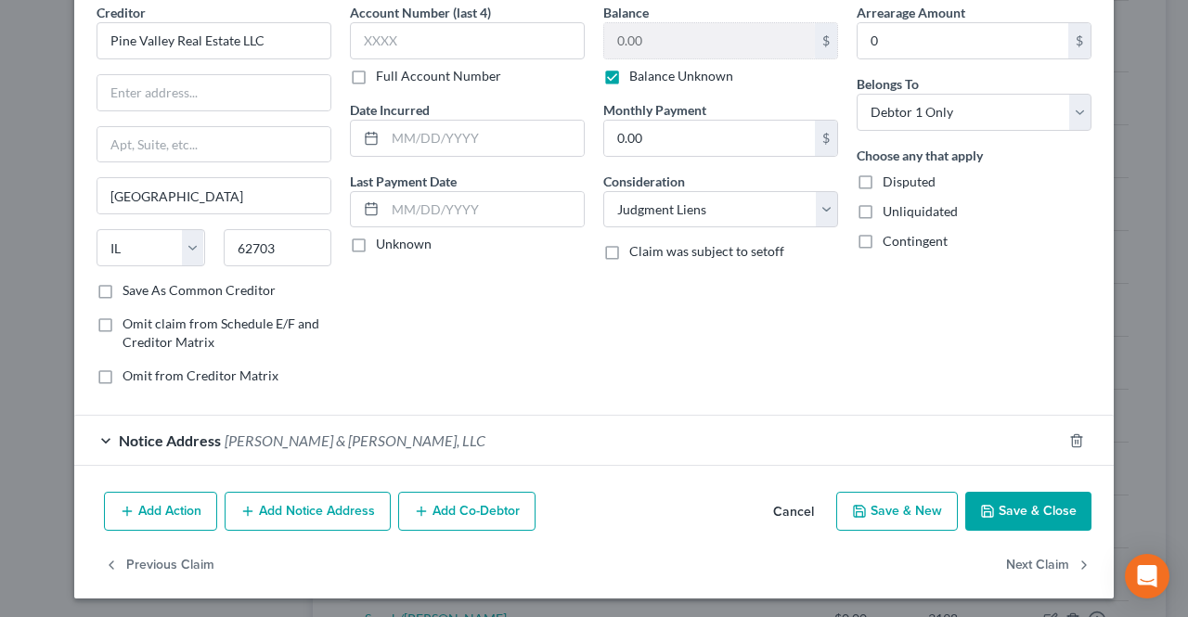
click at [637, 455] on div "Notice Address [PERSON_NAME] & [PERSON_NAME], LLC" at bounding box center [567, 440] width 987 height 49
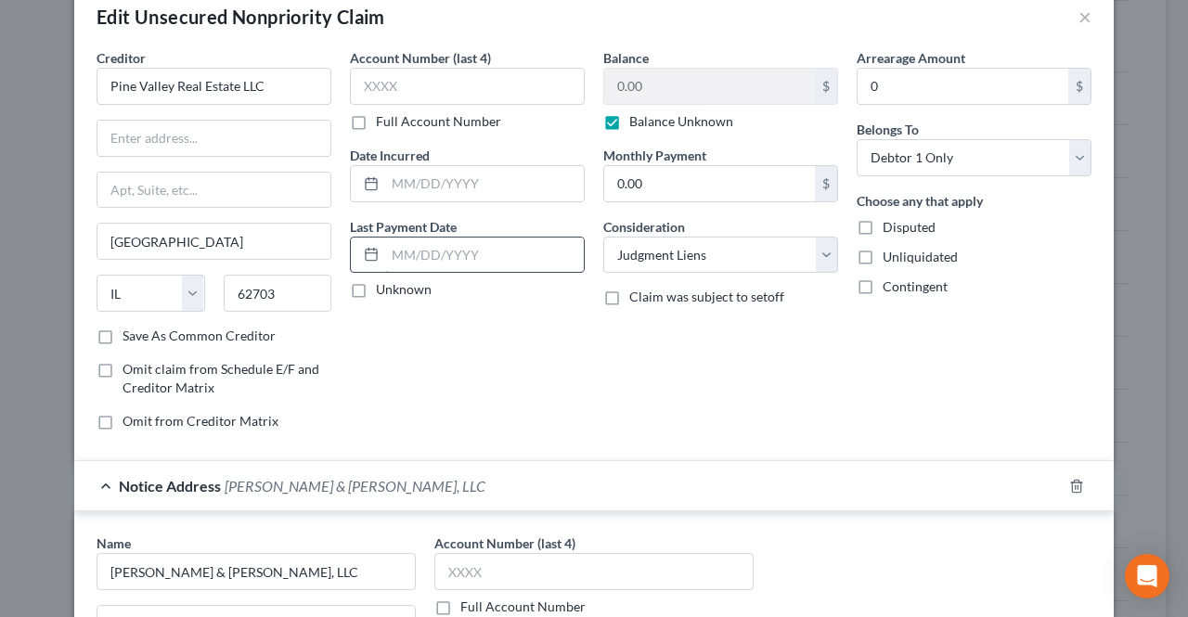
scroll to position [0, 0]
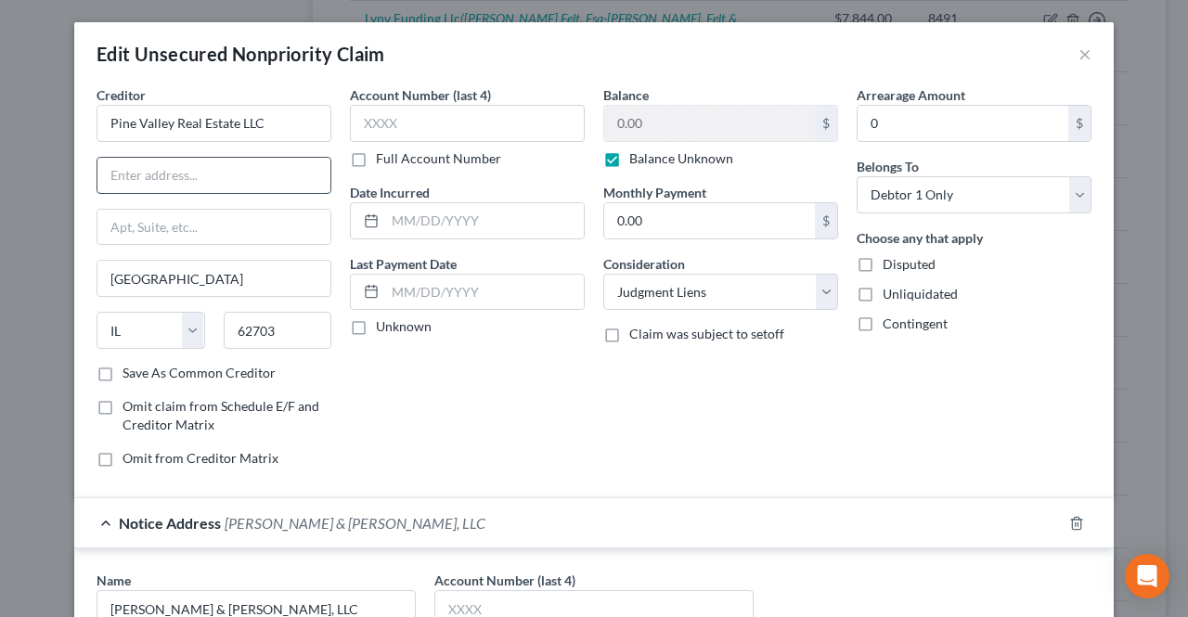
paste input "[STREET_ADDRESS][PERSON_NAME]"
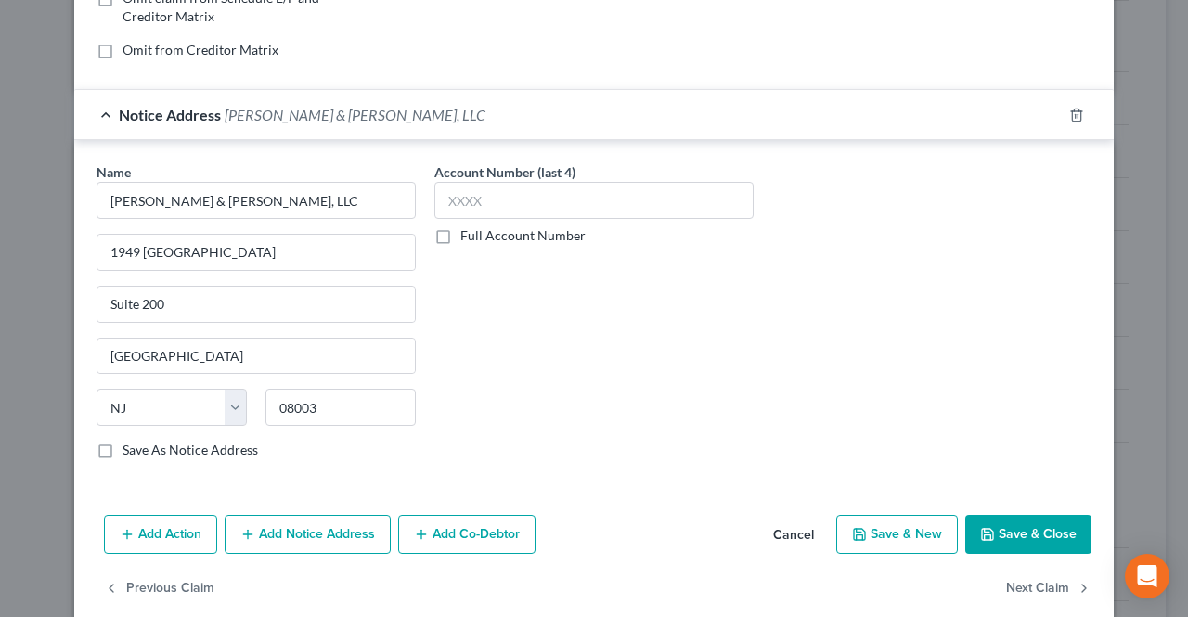
scroll to position [429, 0]
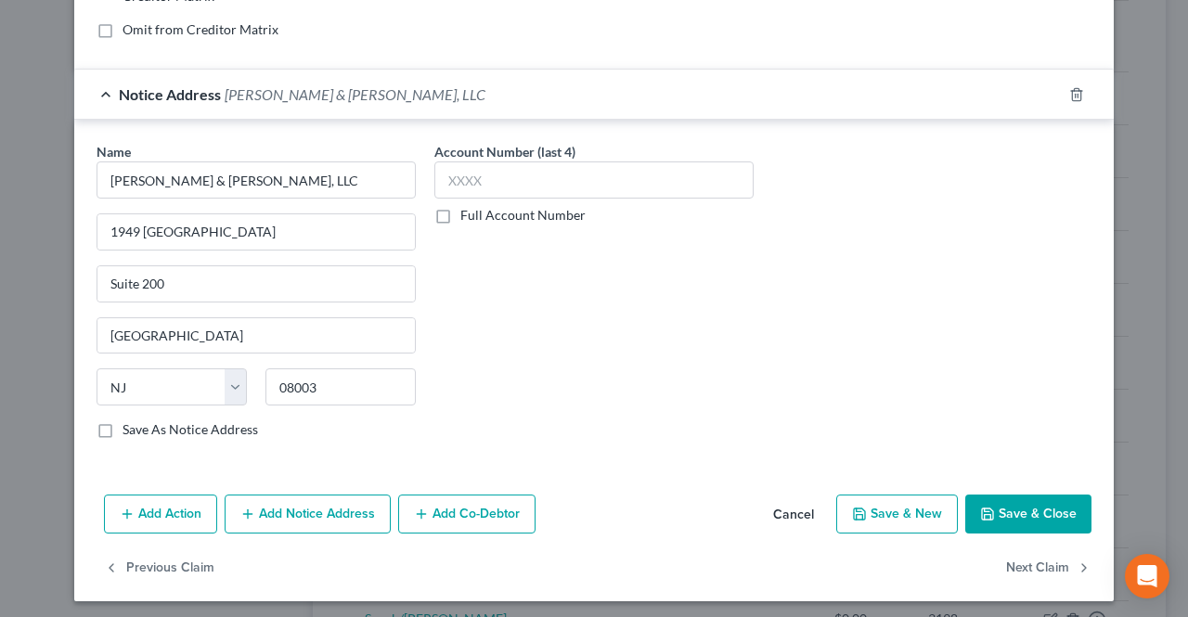
type input "[STREET_ADDRESS][PERSON_NAME]"
click at [1019, 522] on button "Save & Close" at bounding box center [1028, 514] width 126 height 39
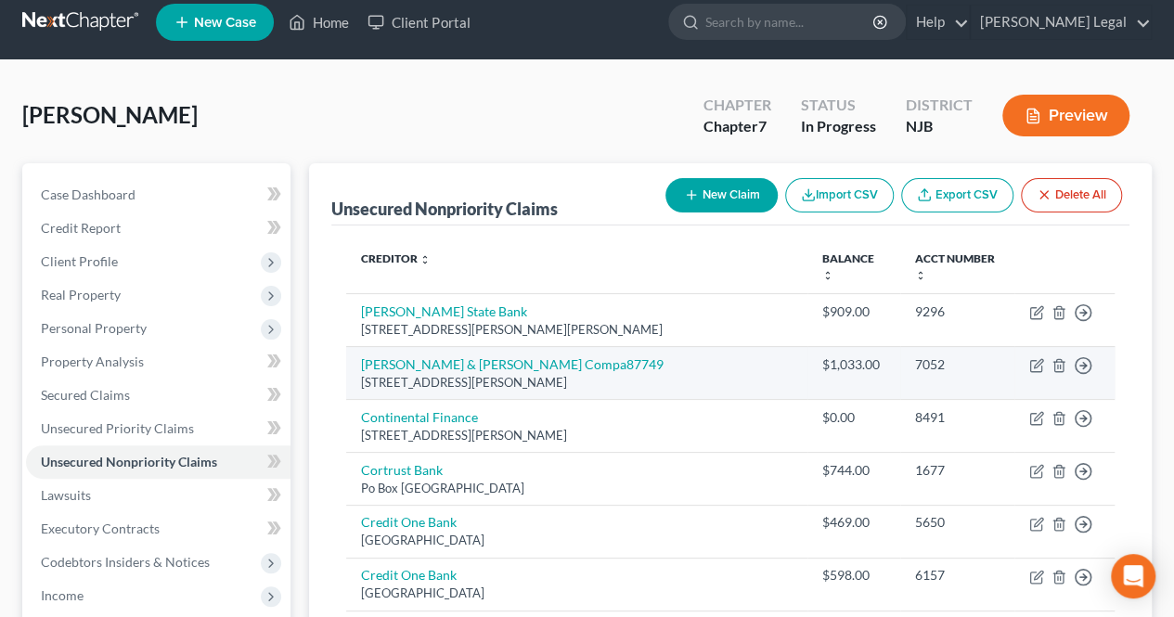
scroll to position [0, 0]
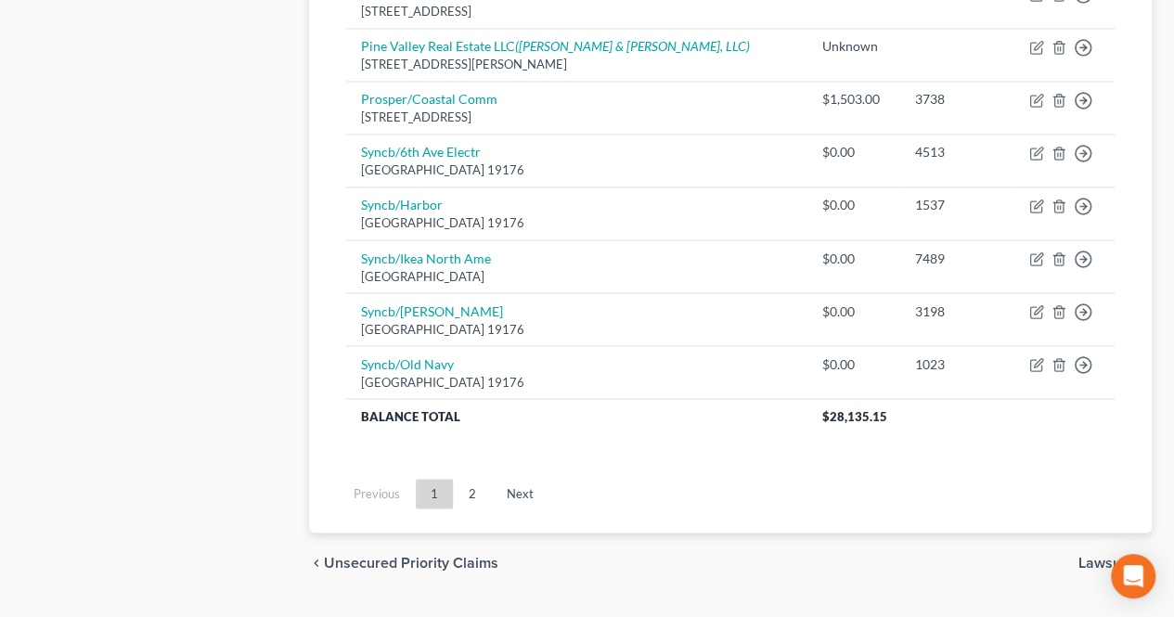
click at [1087, 555] on span "Lawsuits" at bounding box center [1107, 562] width 58 height 15
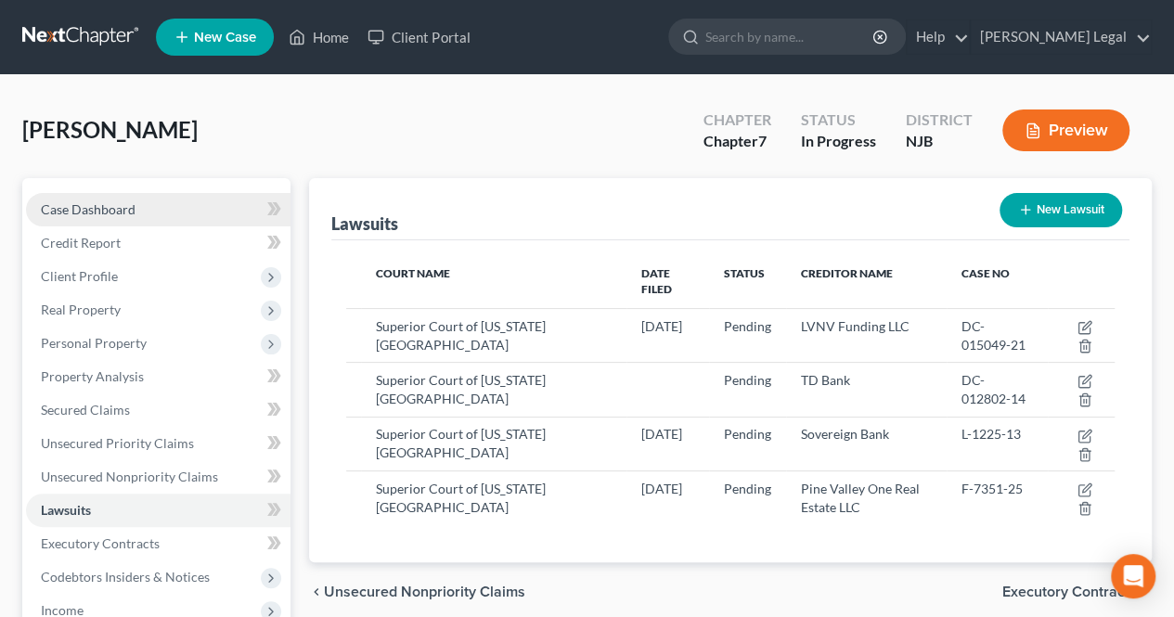
click at [150, 203] on link "Case Dashboard" at bounding box center [158, 209] width 264 height 33
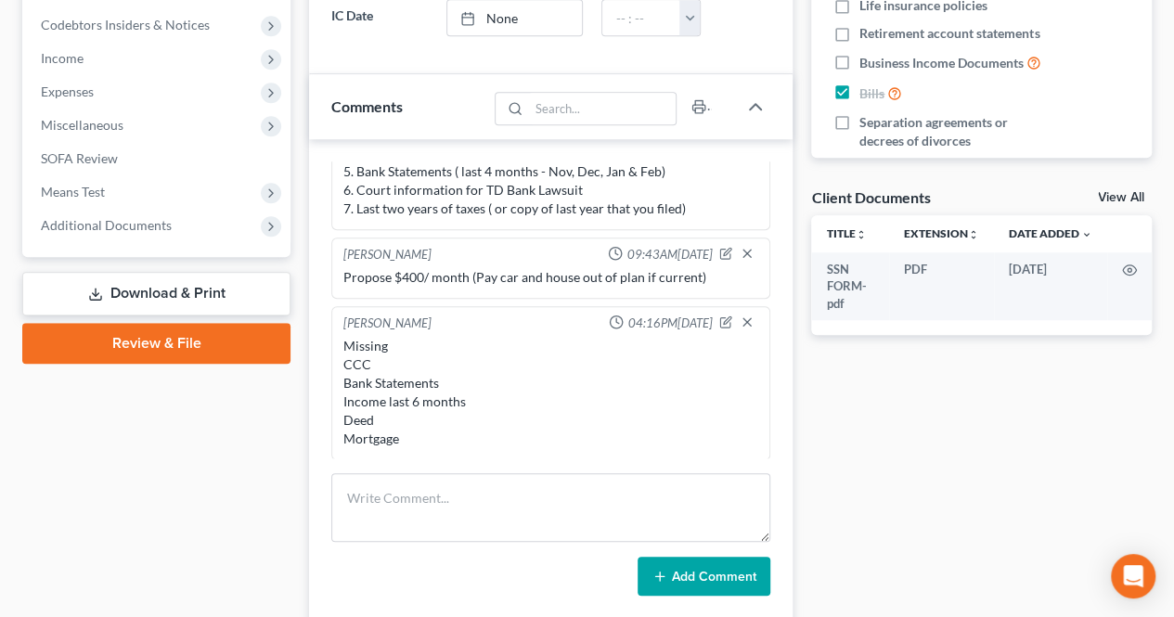
scroll to position [557, 0]
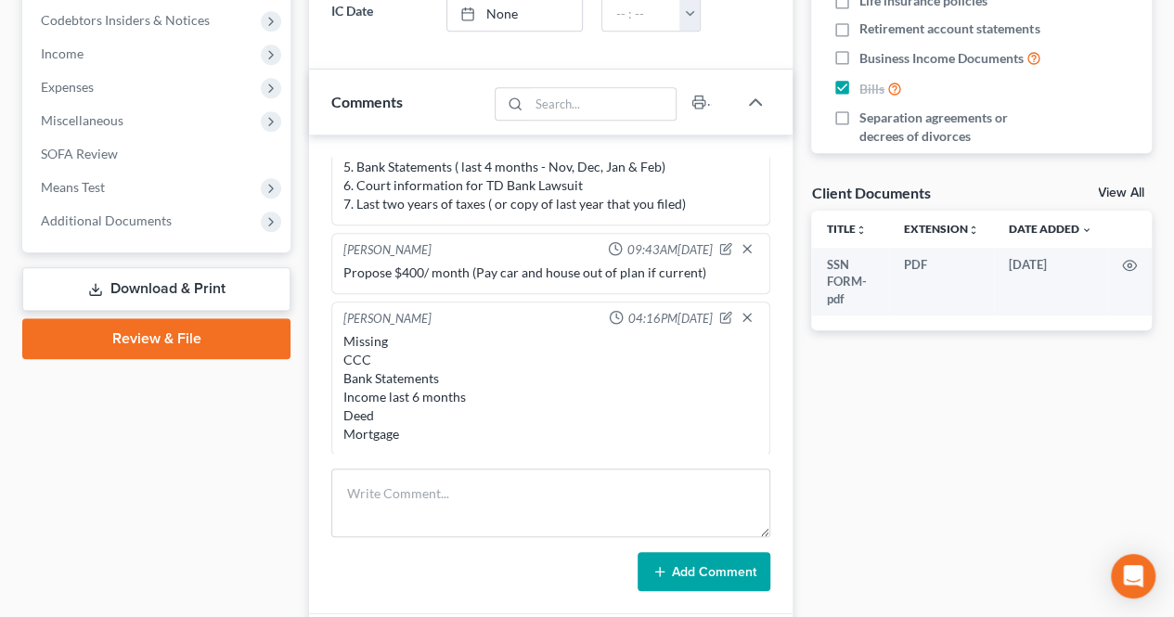
drag, startPoint x: 380, startPoint y: 381, endPoint x: 480, endPoint y: 424, distance: 108.1
click at [425, 420] on div "Missing CCC Bank Statements Income last 6 months Deed Mortgage" at bounding box center [550, 387] width 415 height 111
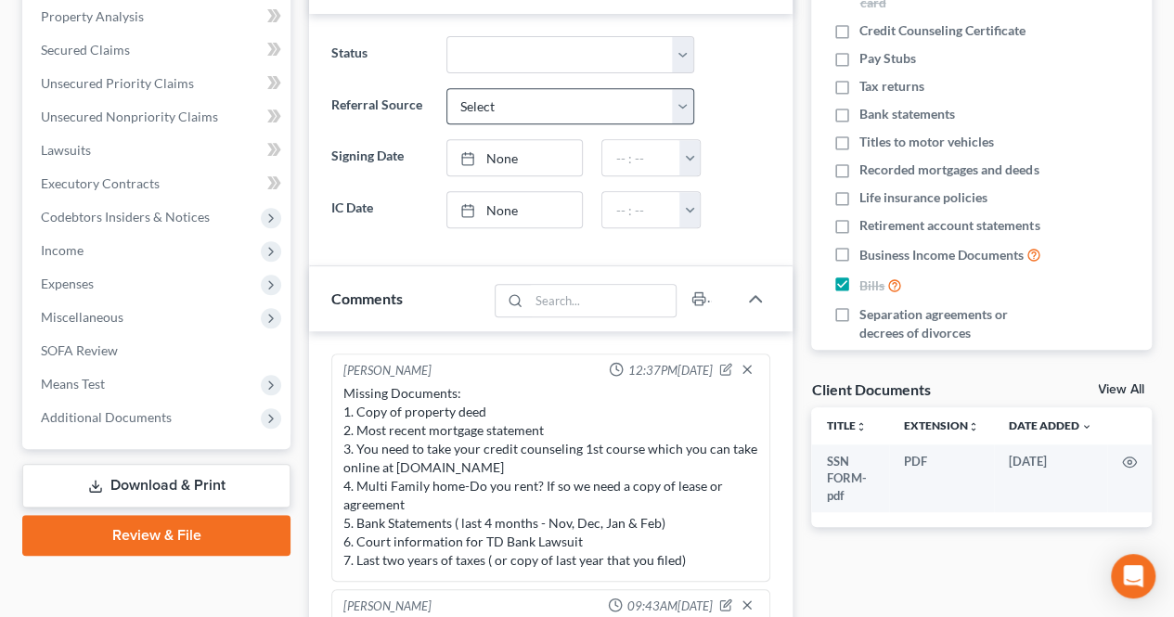
scroll to position [0, 0]
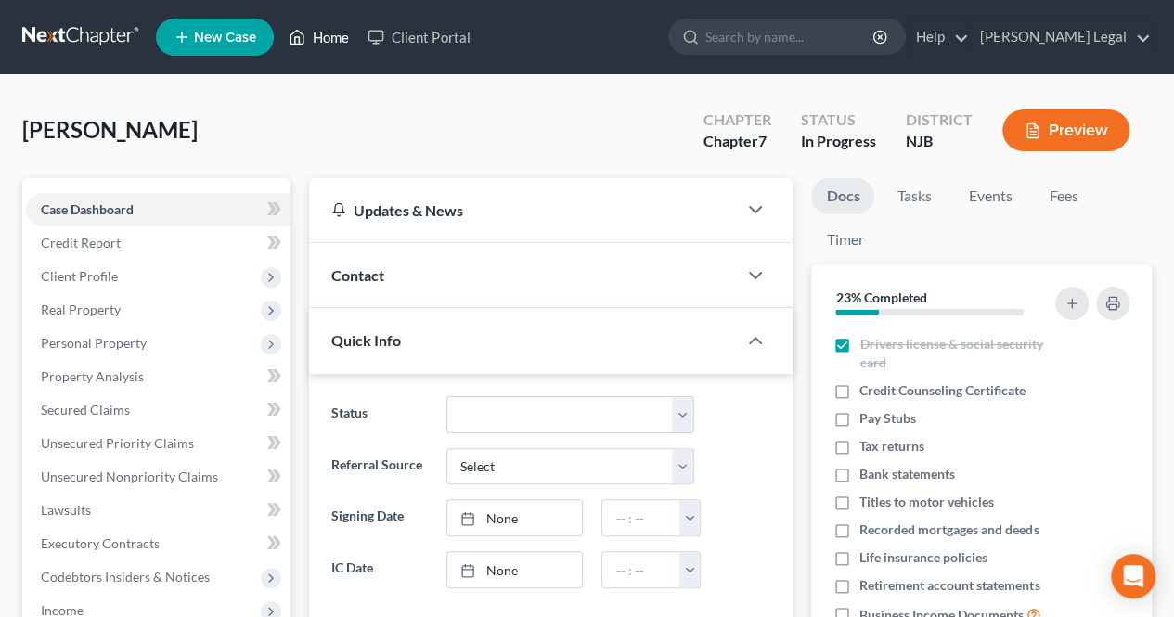
click at [328, 46] on link "Home" at bounding box center [318, 36] width 79 height 33
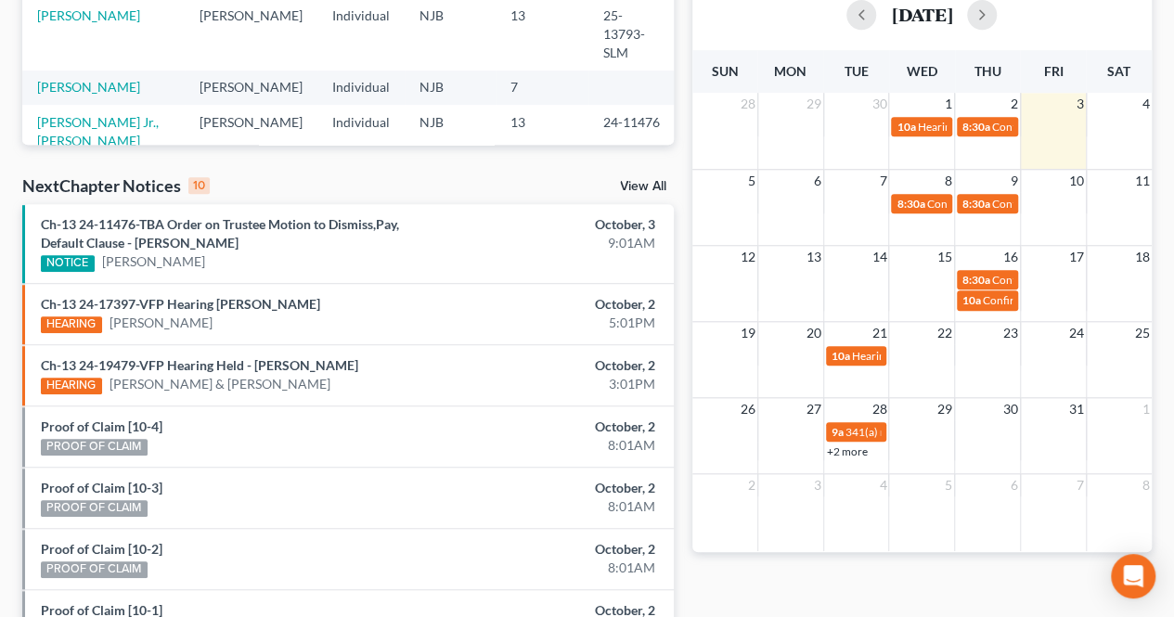
scroll to position [464, 0]
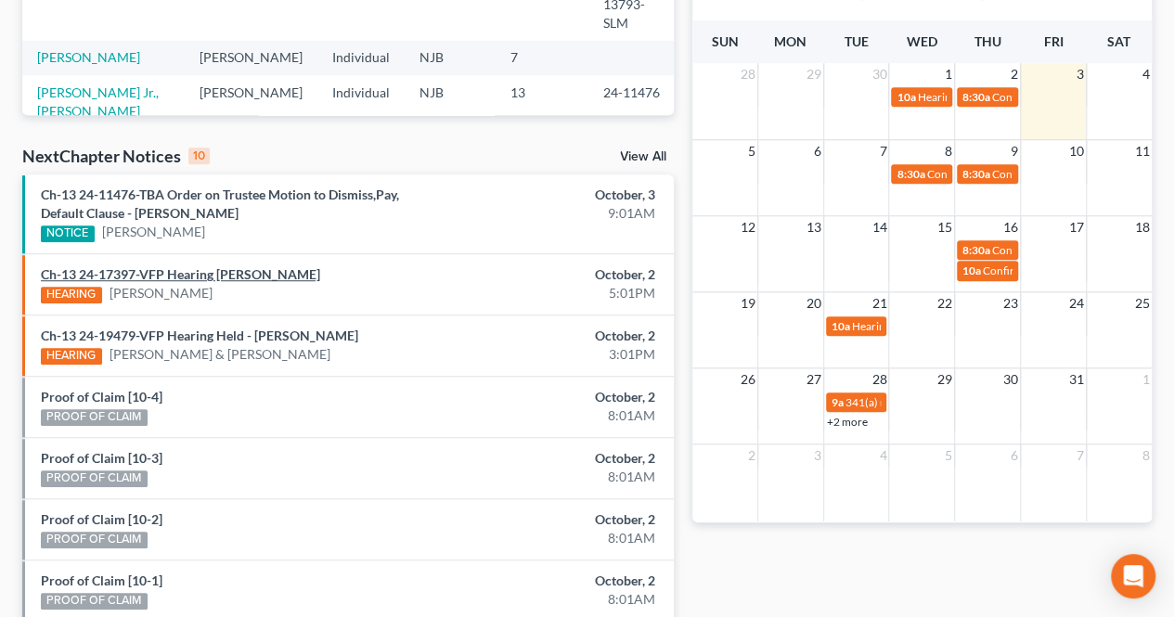
click at [299, 268] on link "Ch-13 24-17397-VFP Hearing [PERSON_NAME]" at bounding box center [180, 274] width 279 height 16
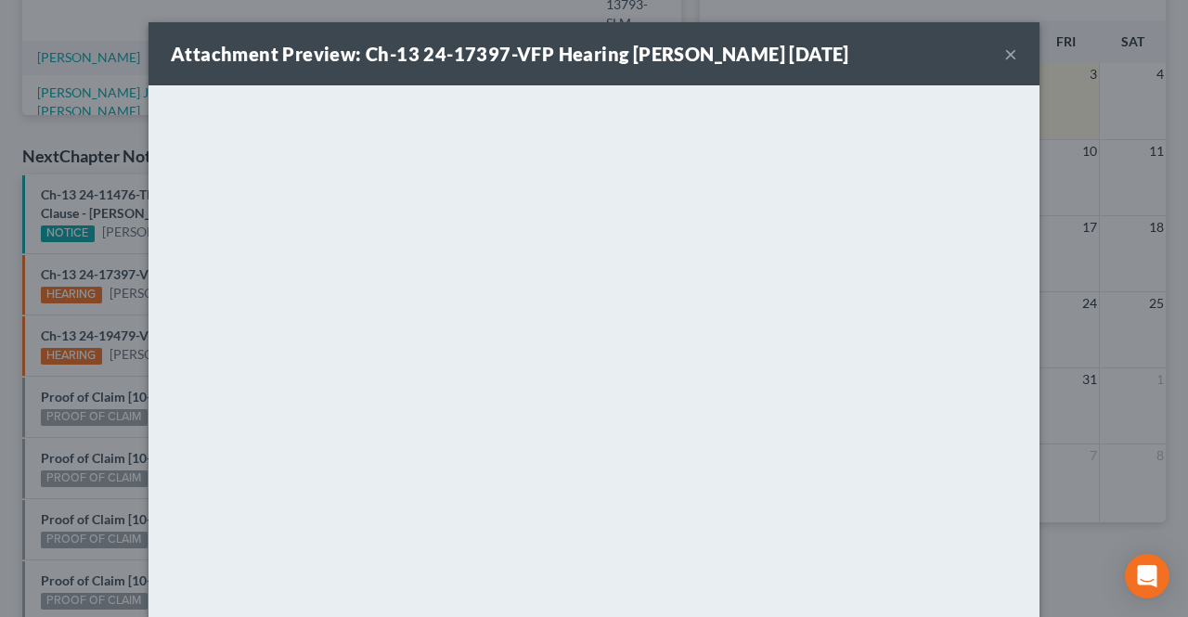
click at [1004, 55] on button "×" at bounding box center [1010, 54] width 13 height 22
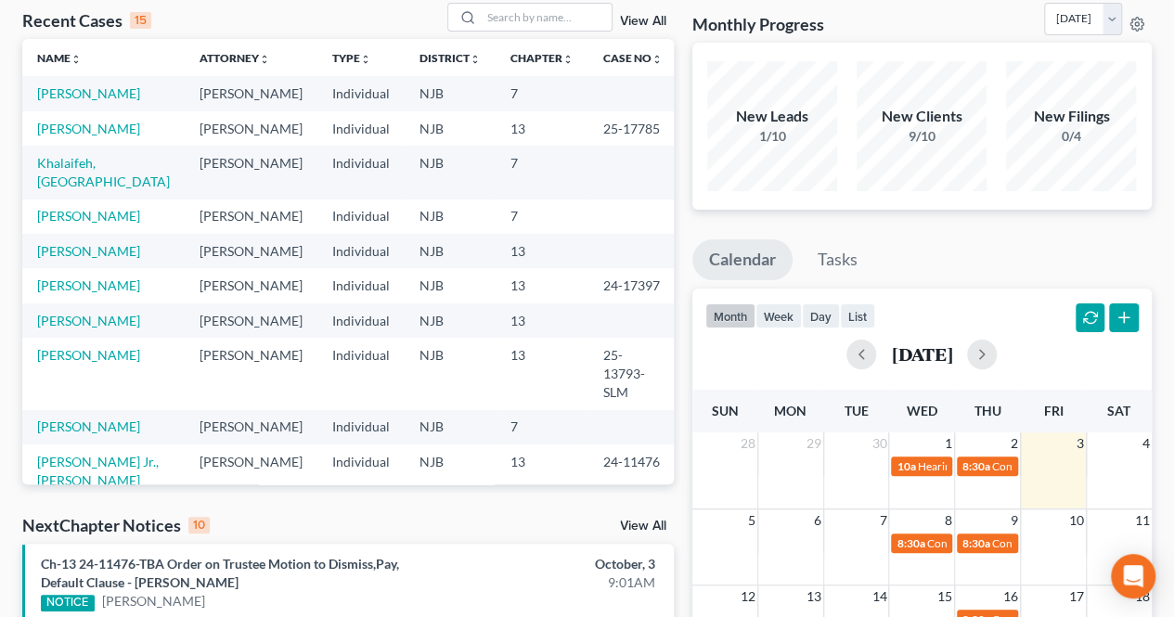
scroll to position [93, 0]
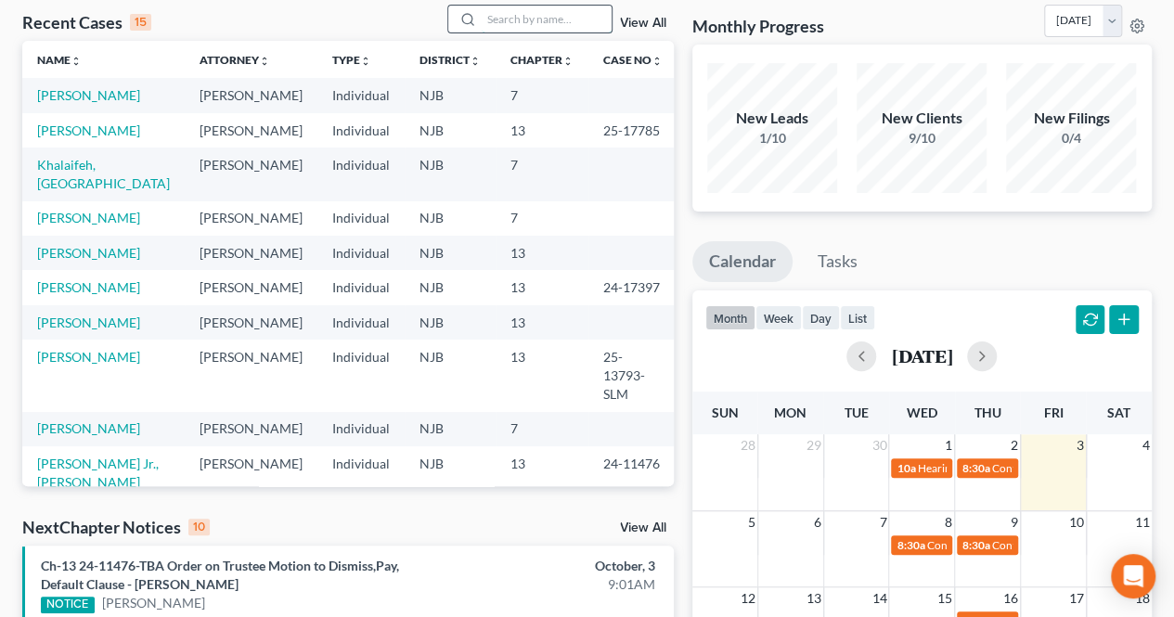
click at [510, 23] on input "search" at bounding box center [547, 19] width 130 height 27
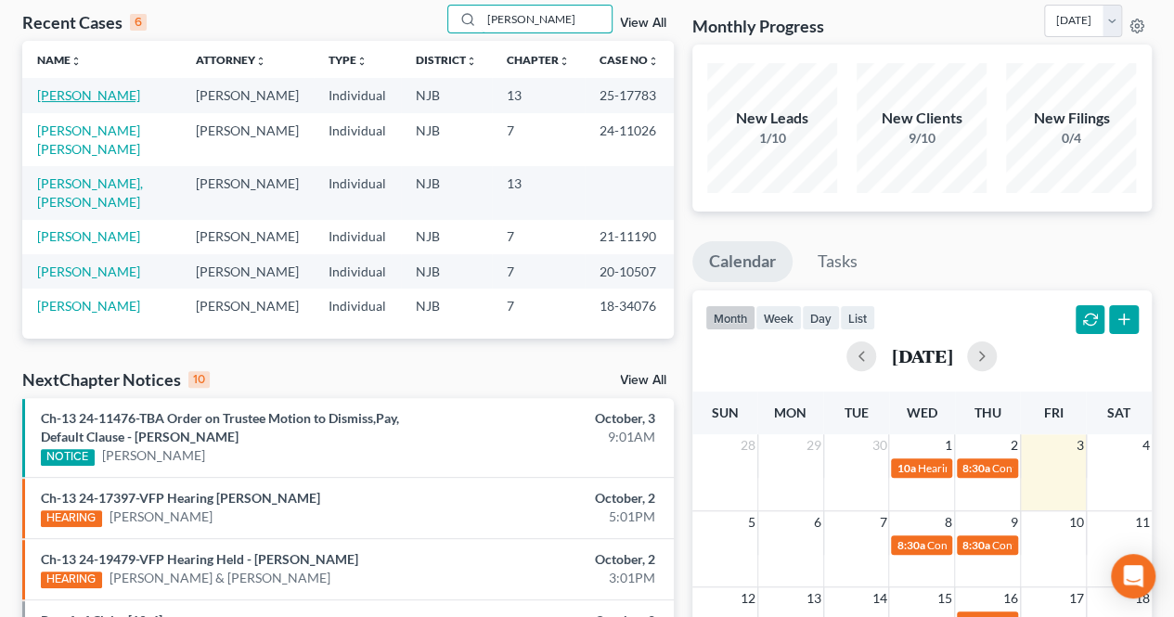
type input "[PERSON_NAME]"
click at [79, 102] on link "[PERSON_NAME]" at bounding box center [88, 95] width 103 height 16
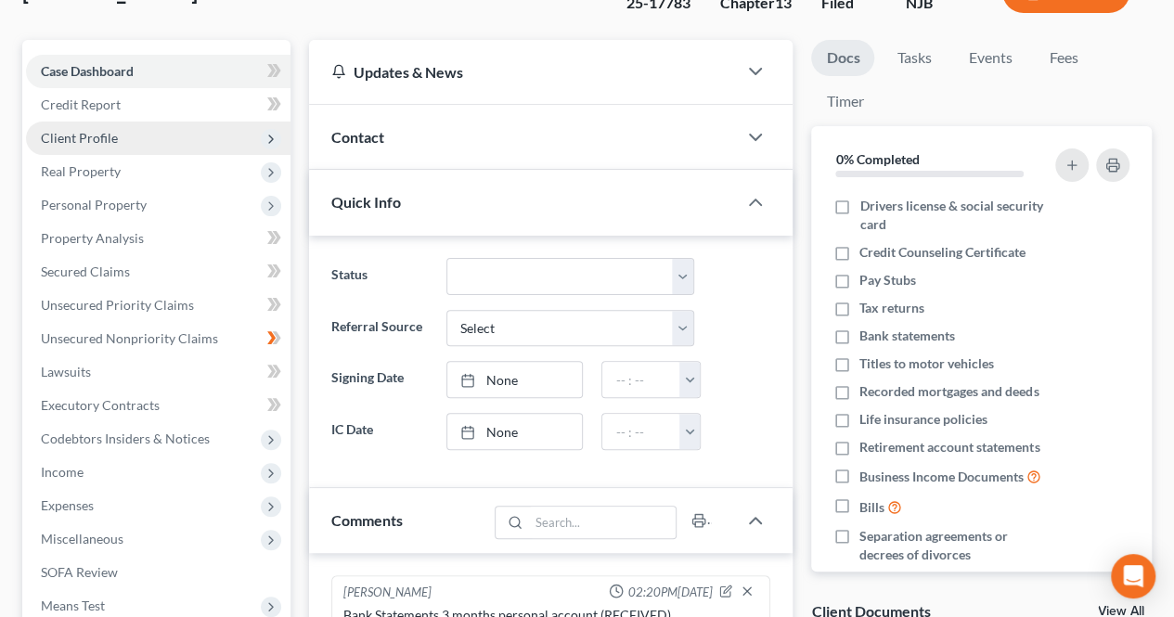
scroll to position [35, 0]
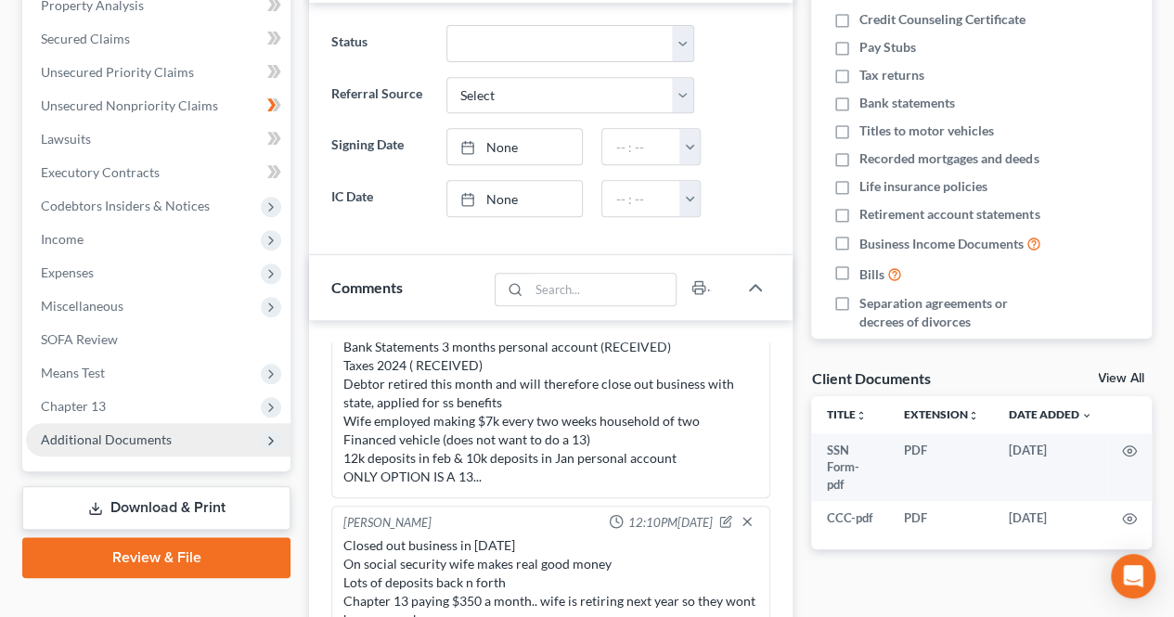
click at [195, 444] on span "Additional Documents" at bounding box center [158, 439] width 264 height 33
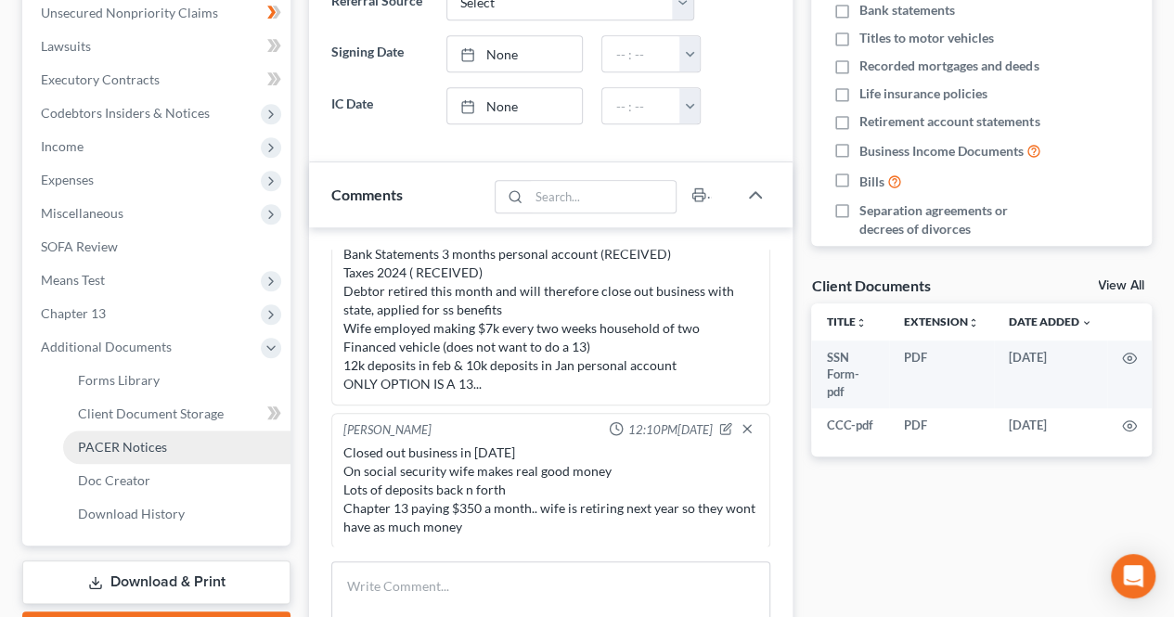
click at [189, 439] on link "PACER Notices" at bounding box center [176, 447] width 227 height 33
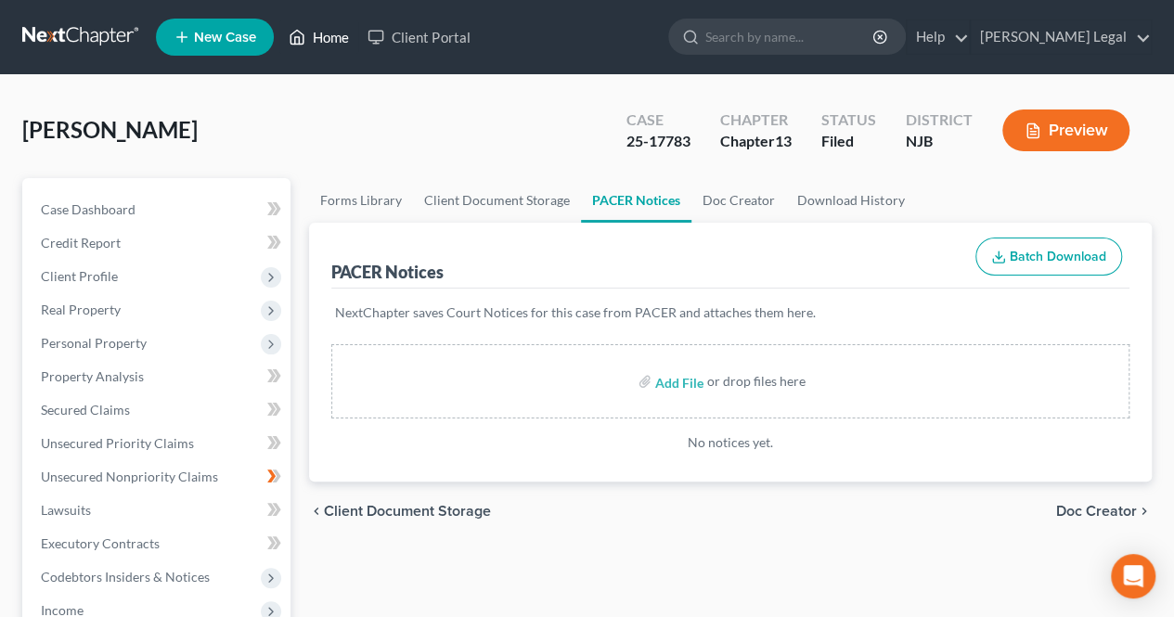
click at [278, 21] on li "New Case" at bounding box center [217, 37] width 123 height 43
click at [304, 21] on link "Home" at bounding box center [318, 36] width 79 height 33
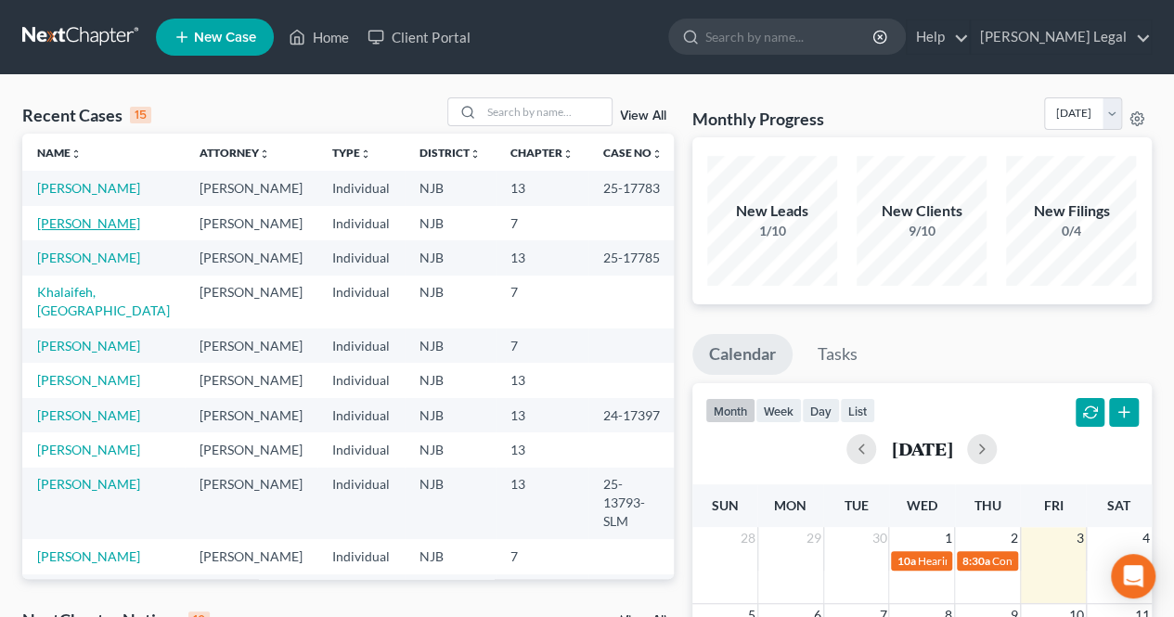
click at [95, 231] on link "[PERSON_NAME]" at bounding box center [88, 223] width 103 height 16
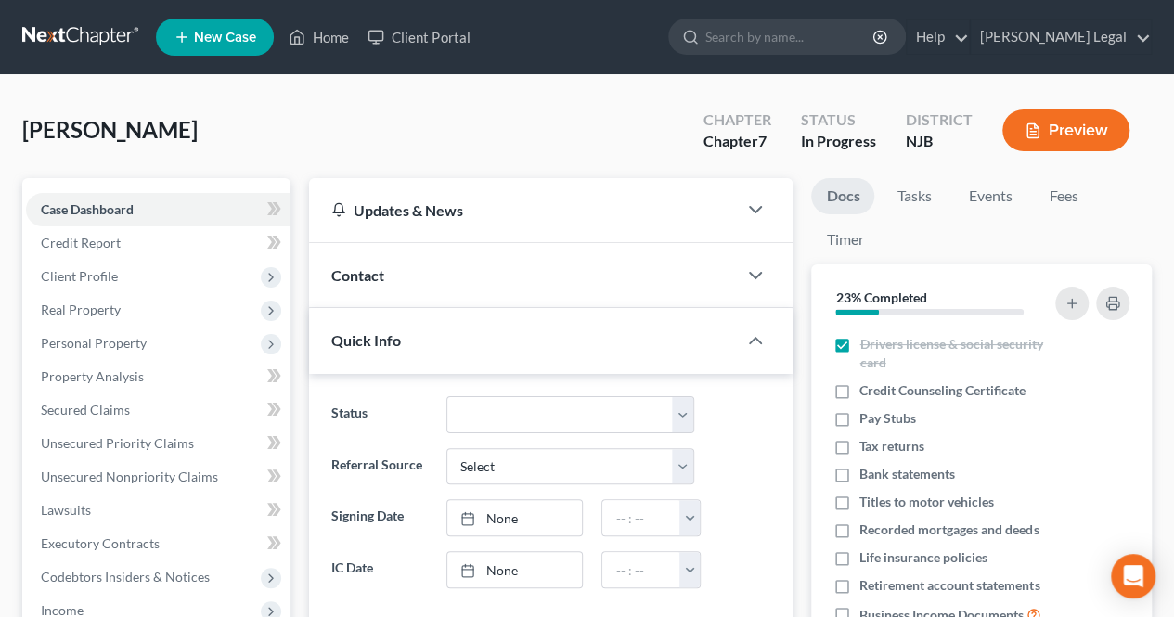
scroll to position [160, 0]
click at [181, 279] on span "Client Profile" at bounding box center [158, 276] width 264 height 33
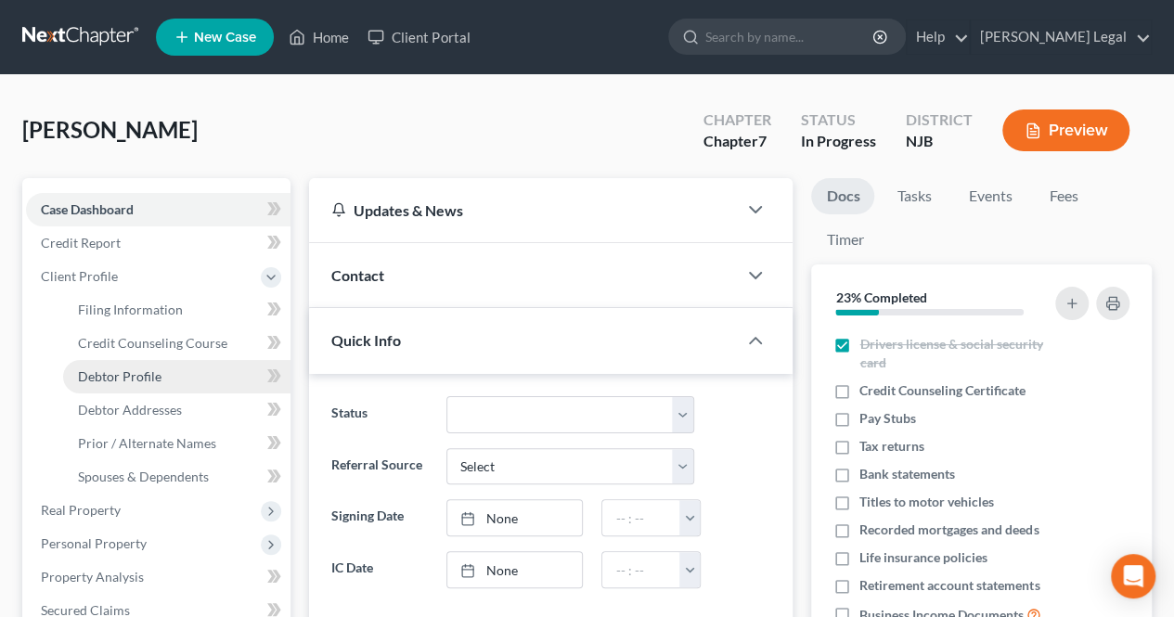
click at [163, 372] on link "Debtor Profile" at bounding box center [176, 376] width 227 height 33
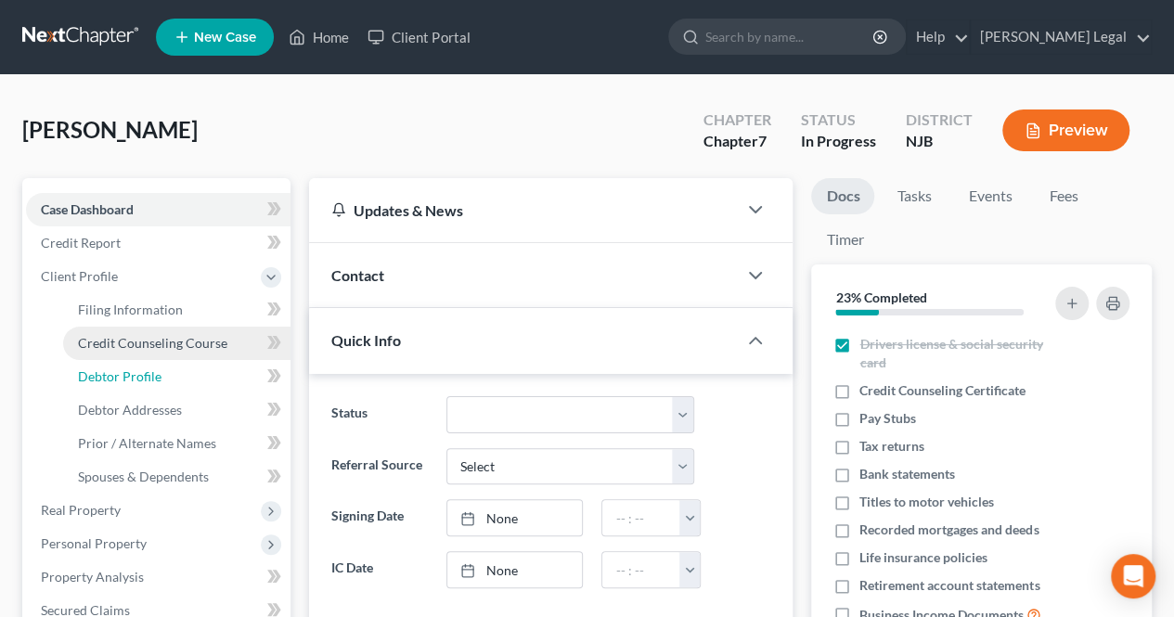
select select "0"
select select "4"
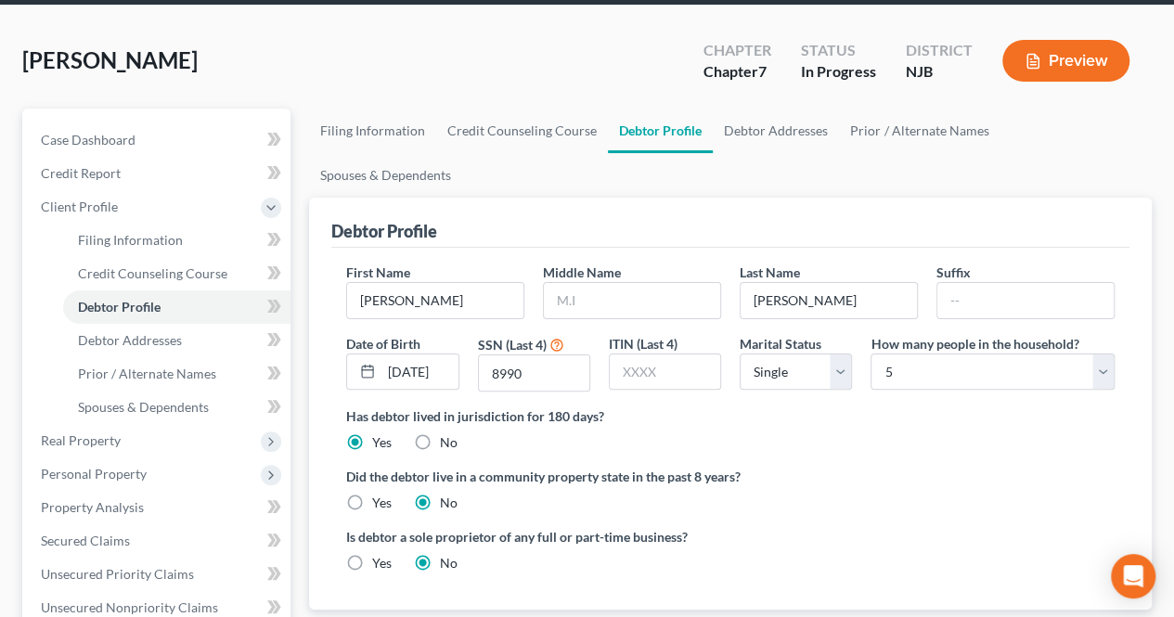
scroll to position [186, 0]
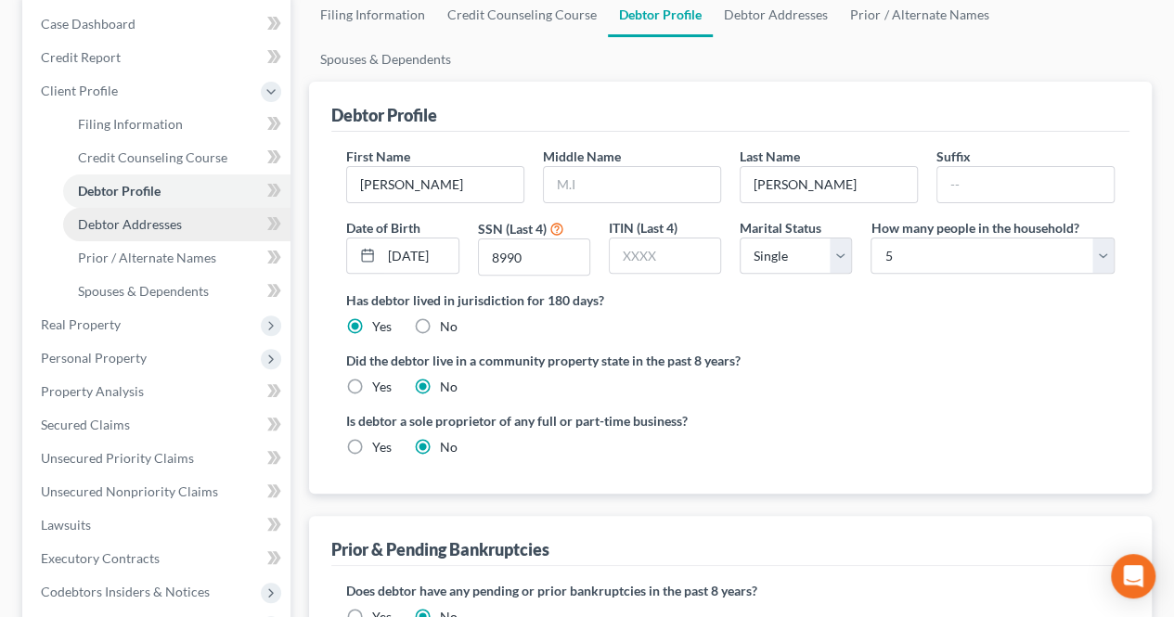
click at [204, 212] on link "Debtor Addresses" at bounding box center [176, 224] width 227 height 33
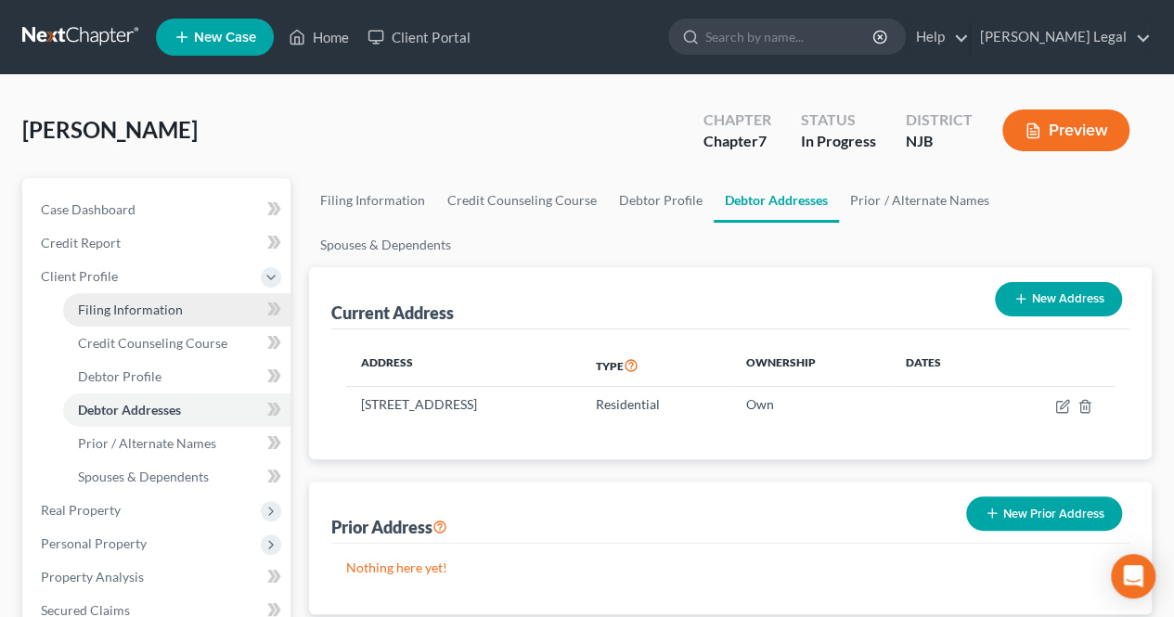
click at [131, 298] on link "Filing Information" at bounding box center [176, 309] width 227 height 33
select select "1"
select select "0"
select select "51"
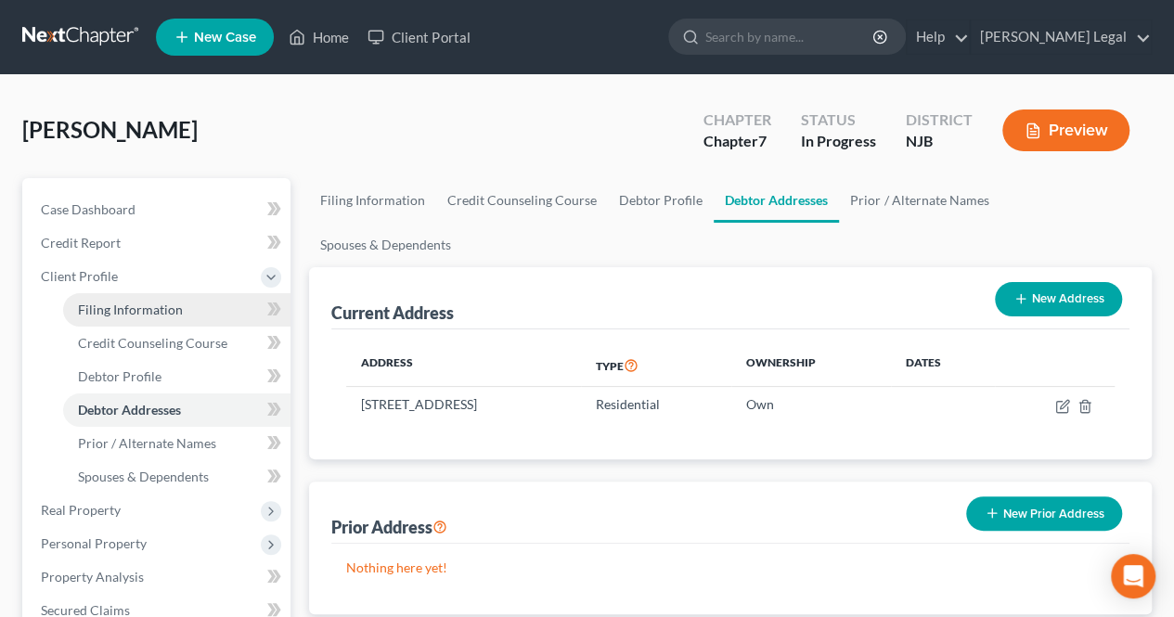
select select "0"
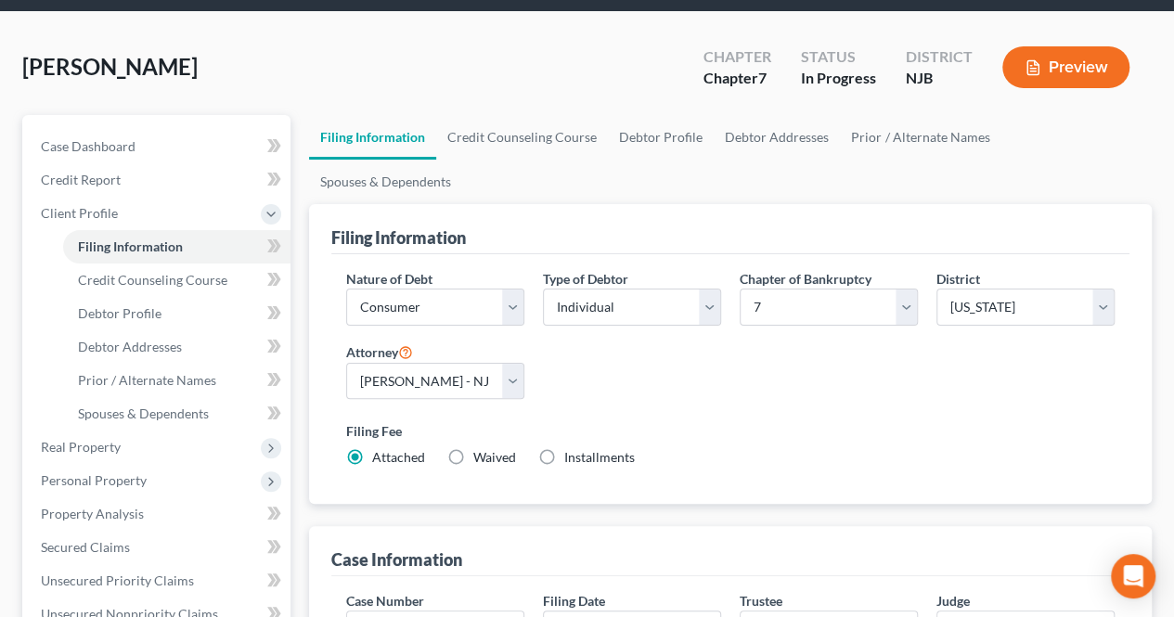
scroll to position [93, 0]
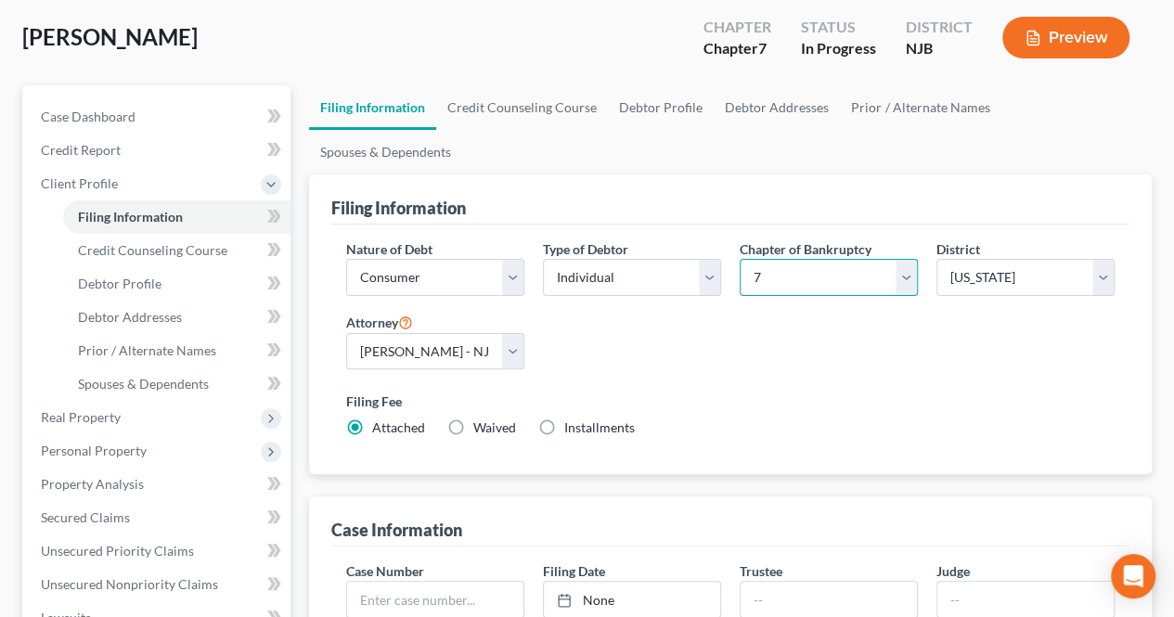
click at [828, 259] on select "Select 7 11 12 13" at bounding box center [829, 277] width 178 height 37
select select "3"
click at [740, 259] on select "Select 7 11 12 13" at bounding box center [829, 277] width 178 height 37
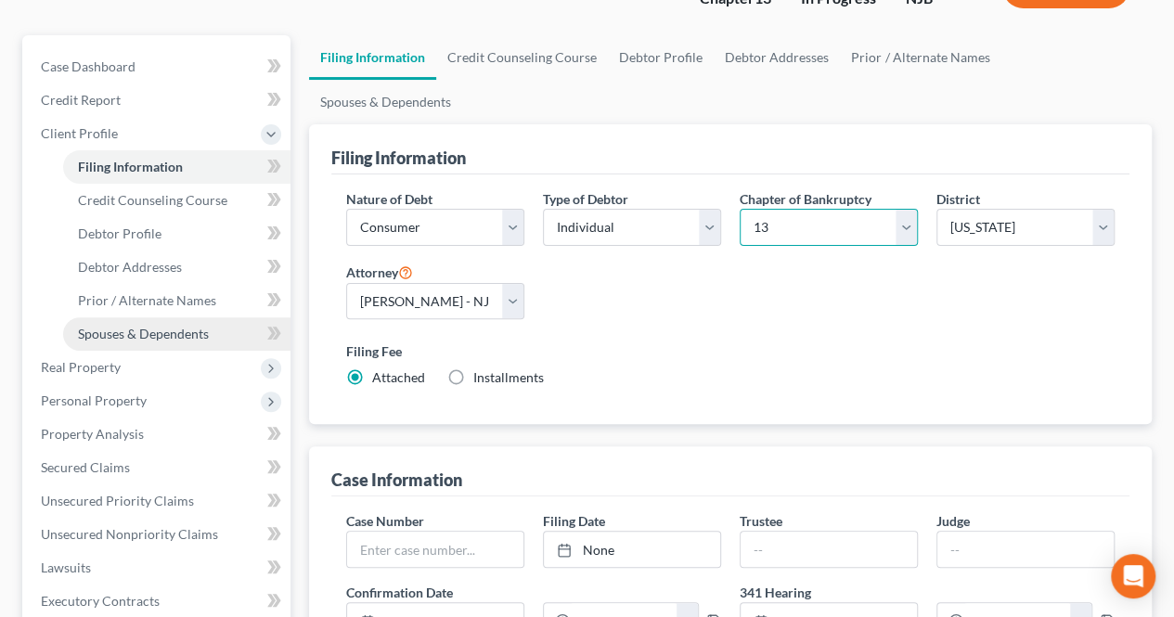
scroll to position [278, 0]
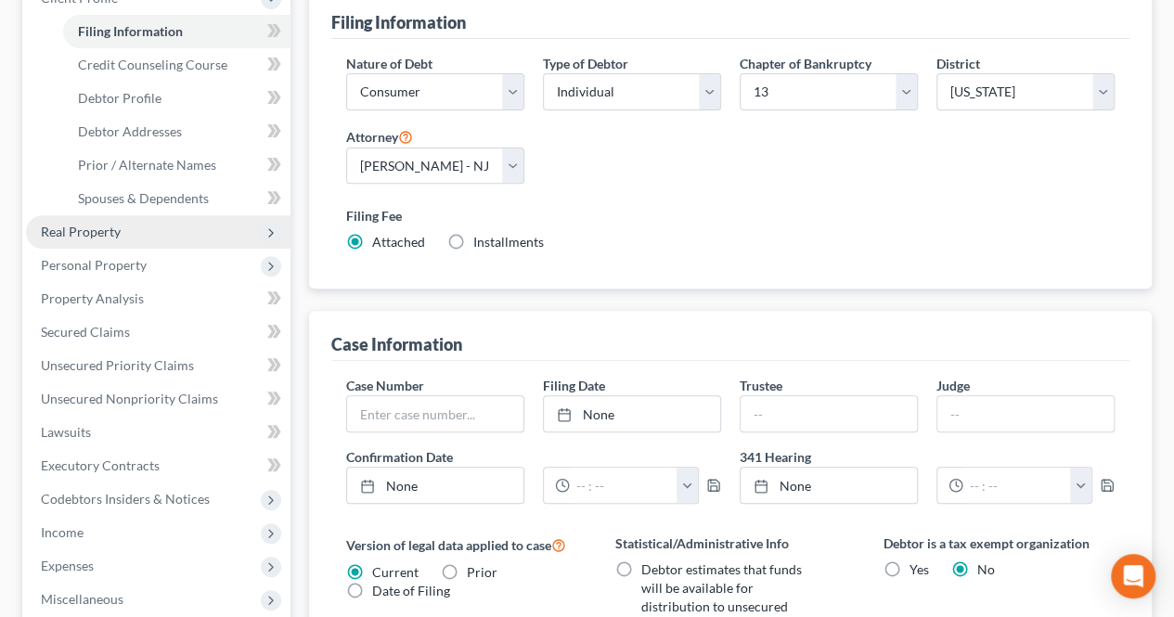
click at [113, 231] on span "Real Property" at bounding box center [81, 232] width 80 height 16
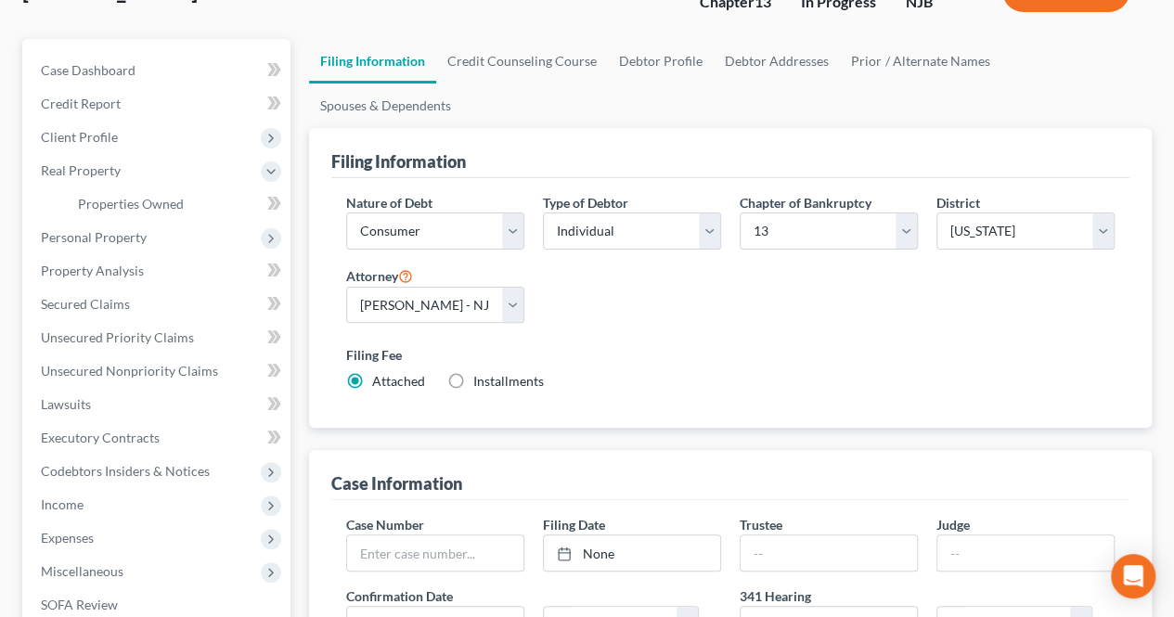
scroll to position [0, 0]
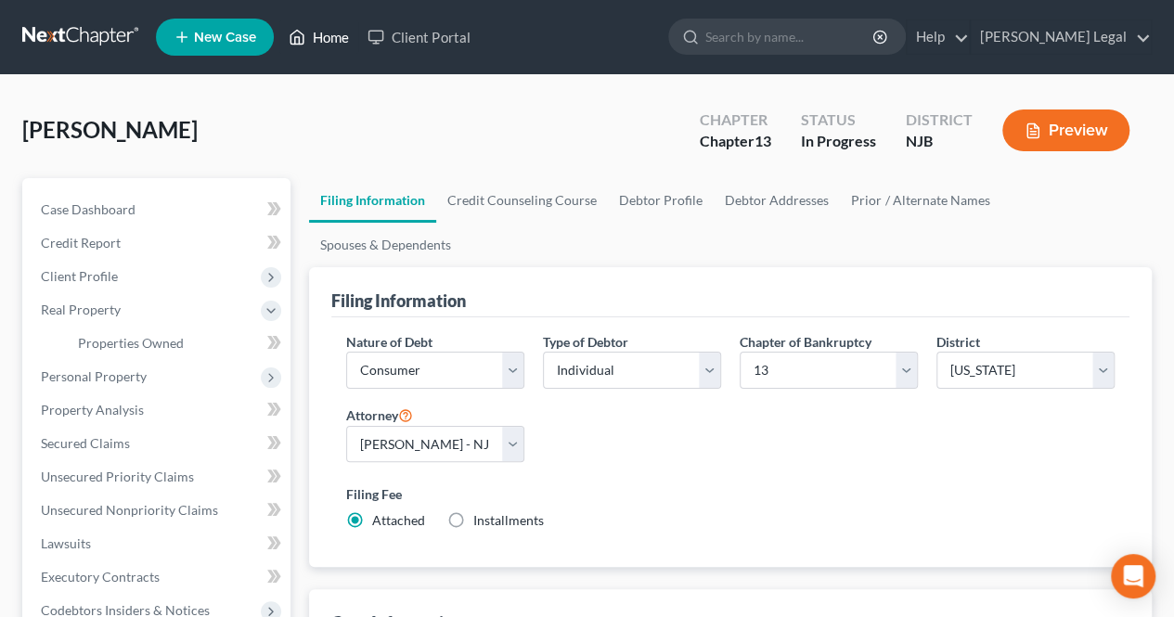
click at [315, 41] on link "Home" at bounding box center [318, 36] width 79 height 33
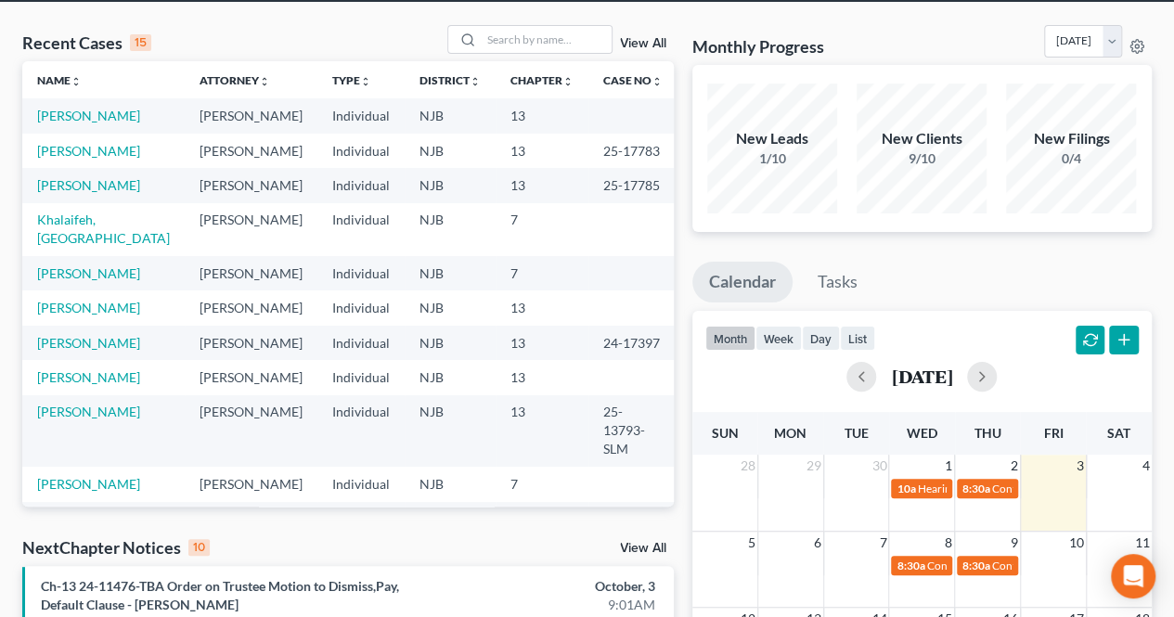
scroll to position [44, 0]
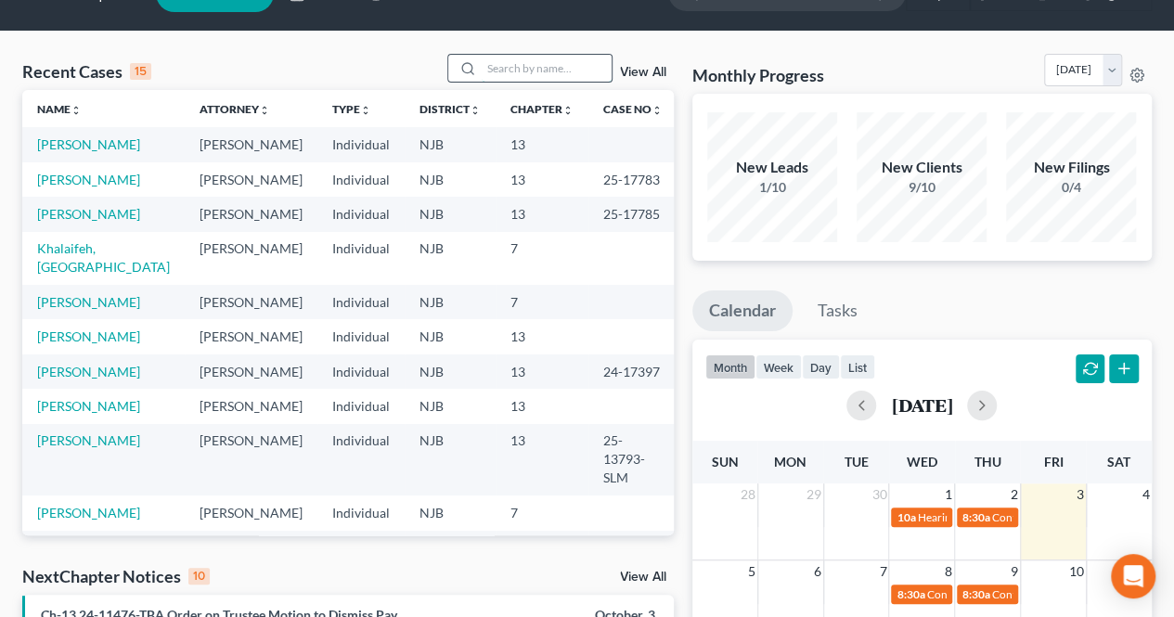
click at [553, 66] on input "search" at bounding box center [547, 68] width 130 height 27
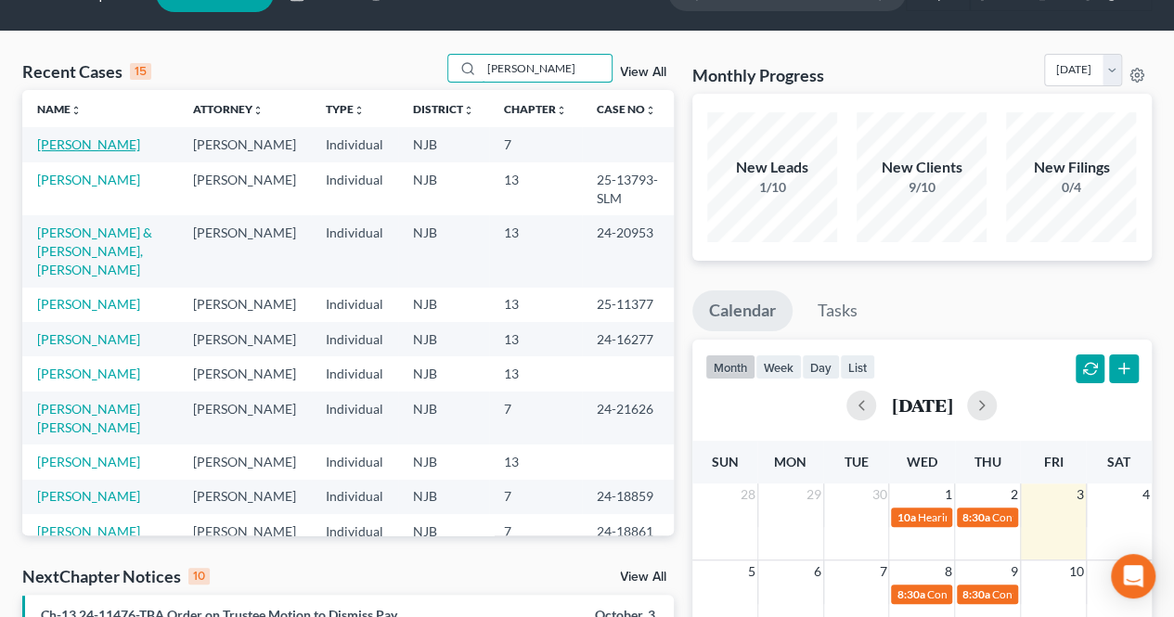
type input "[PERSON_NAME]"
click at [76, 148] on link "[PERSON_NAME]" at bounding box center [88, 144] width 103 height 16
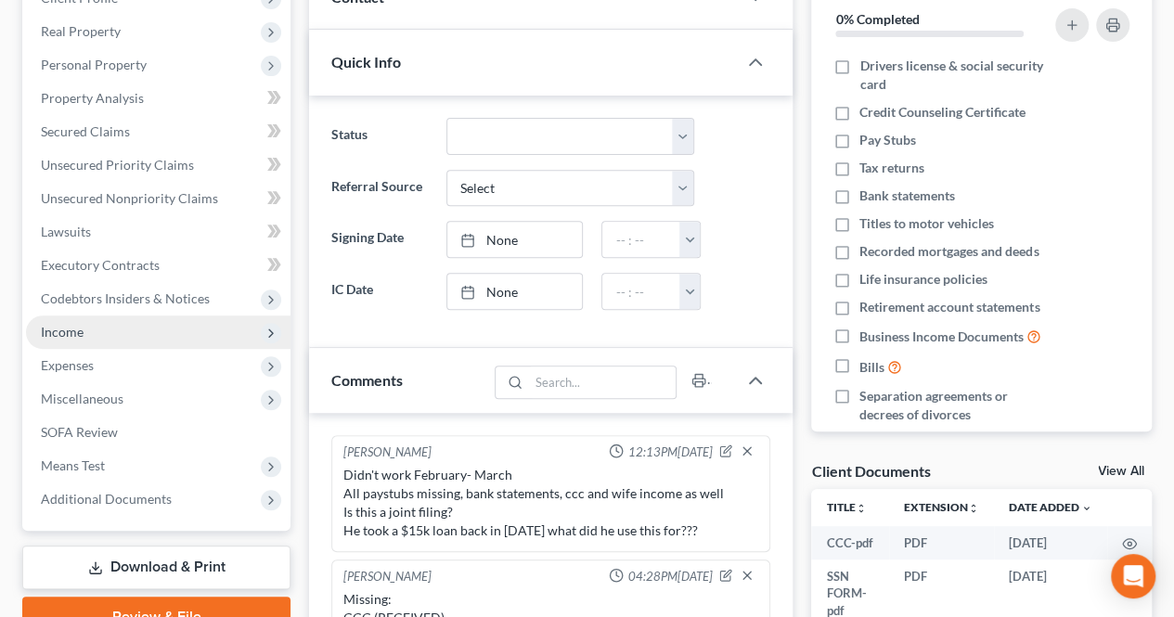
scroll to position [17, 0]
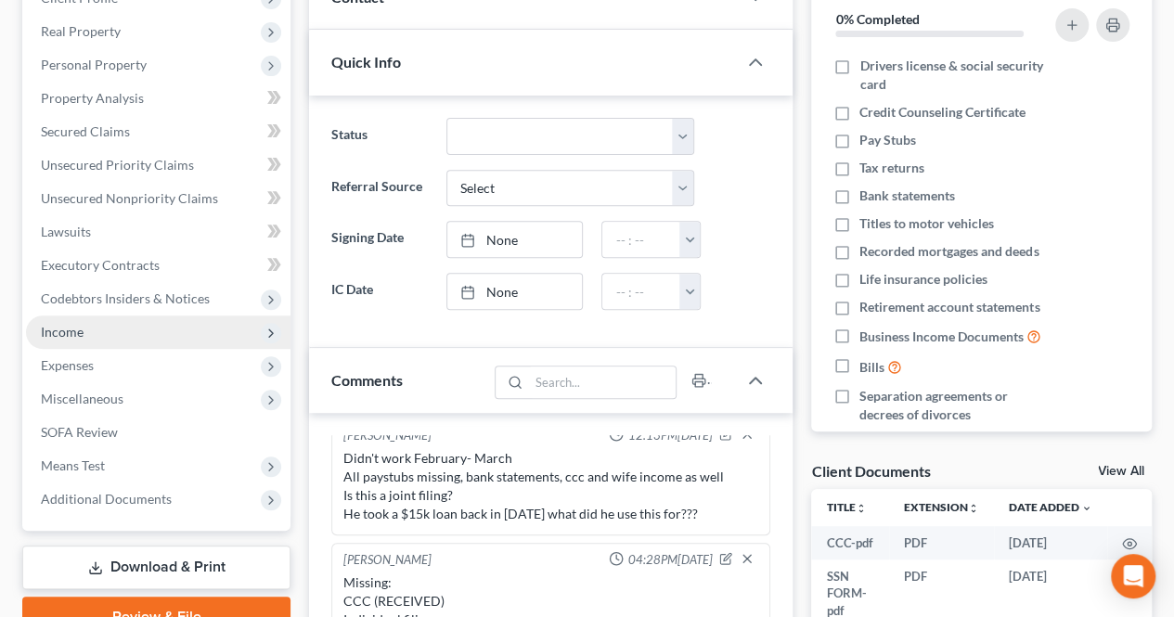
click at [121, 334] on span "Income" at bounding box center [158, 331] width 264 height 33
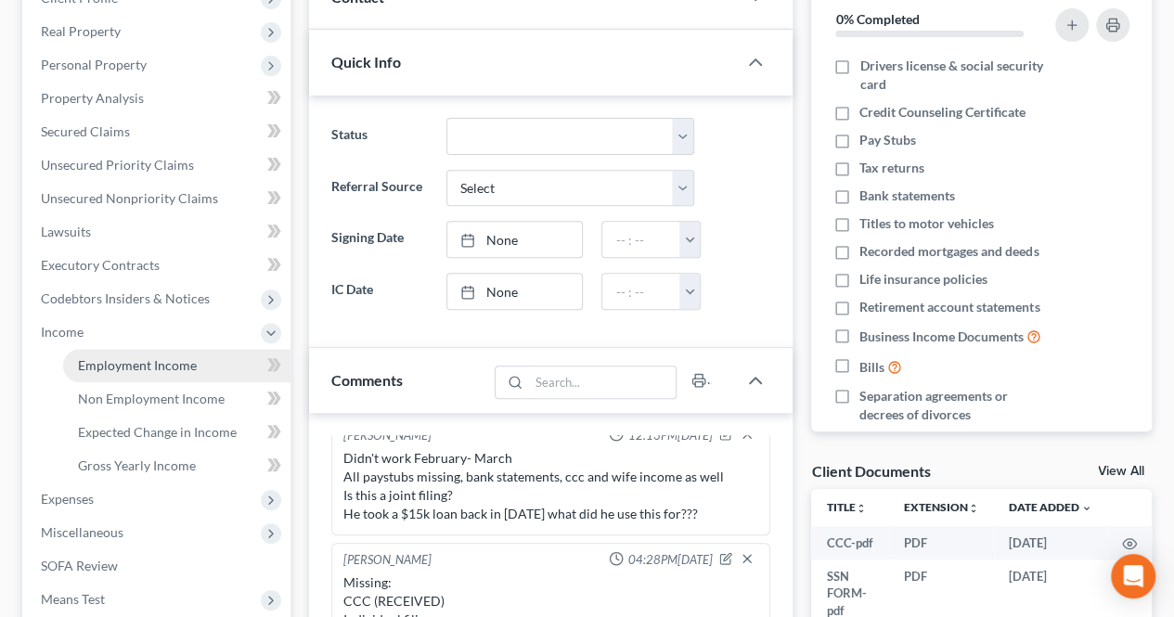
click at [115, 357] on span "Employment Income" at bounding box center [137, 365] width 119 height 16
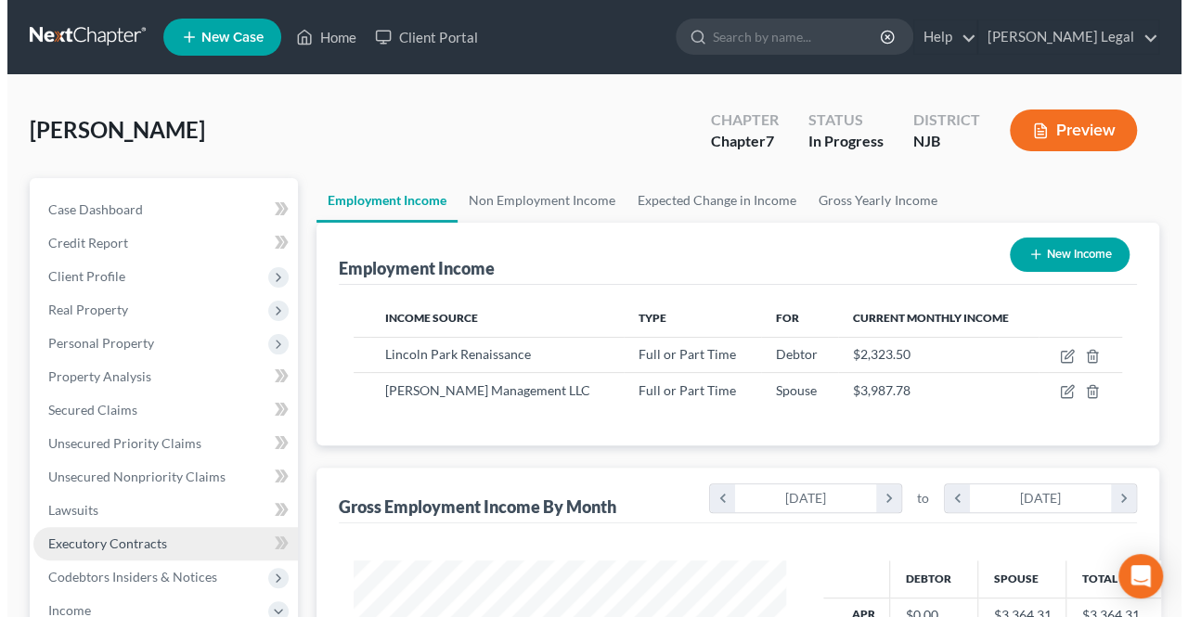
scroll to position [330, 470]
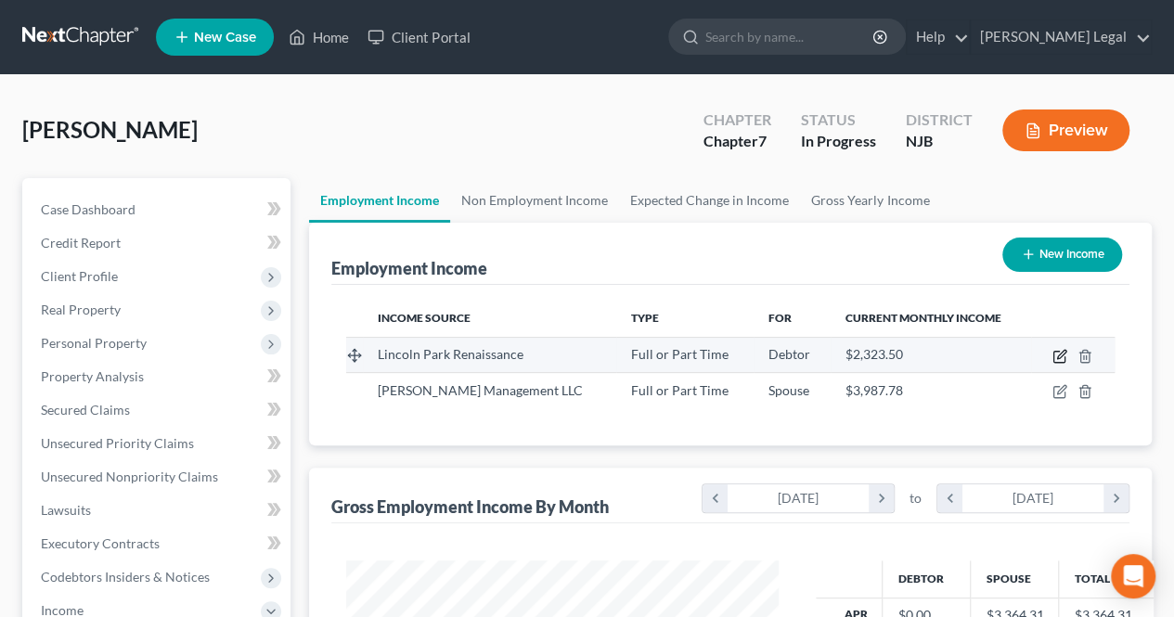
click at [1060, 361] on icon "button" at bounding box center [1058, 357] width 11 height 11
select select "0"
select select "33"
select select "1"
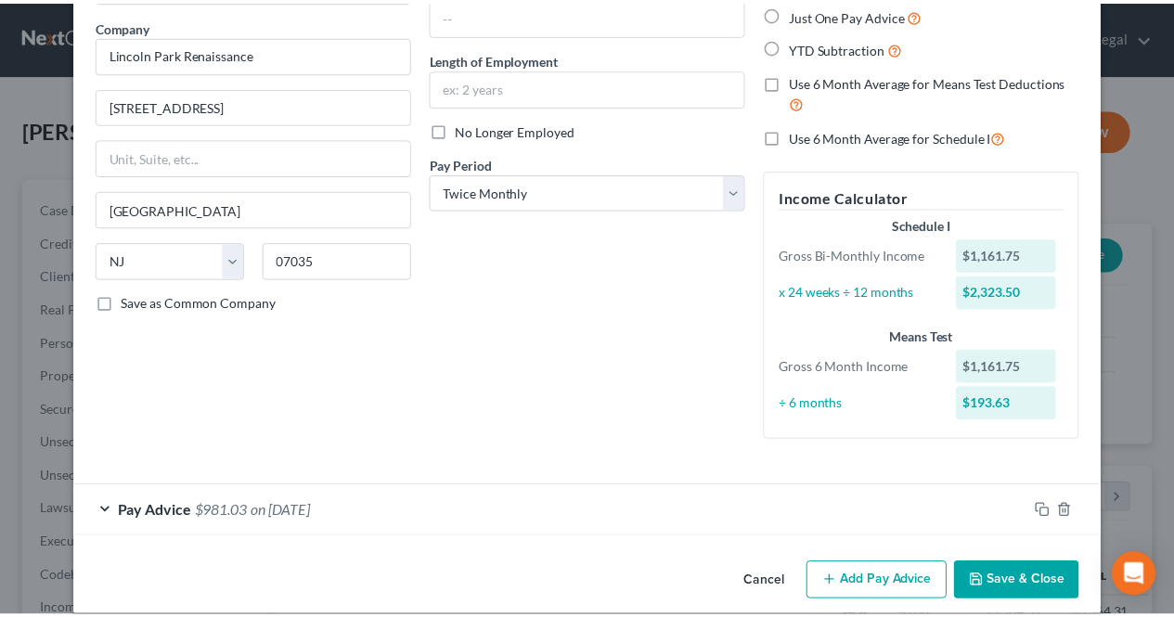
scroll to position [161, 0]
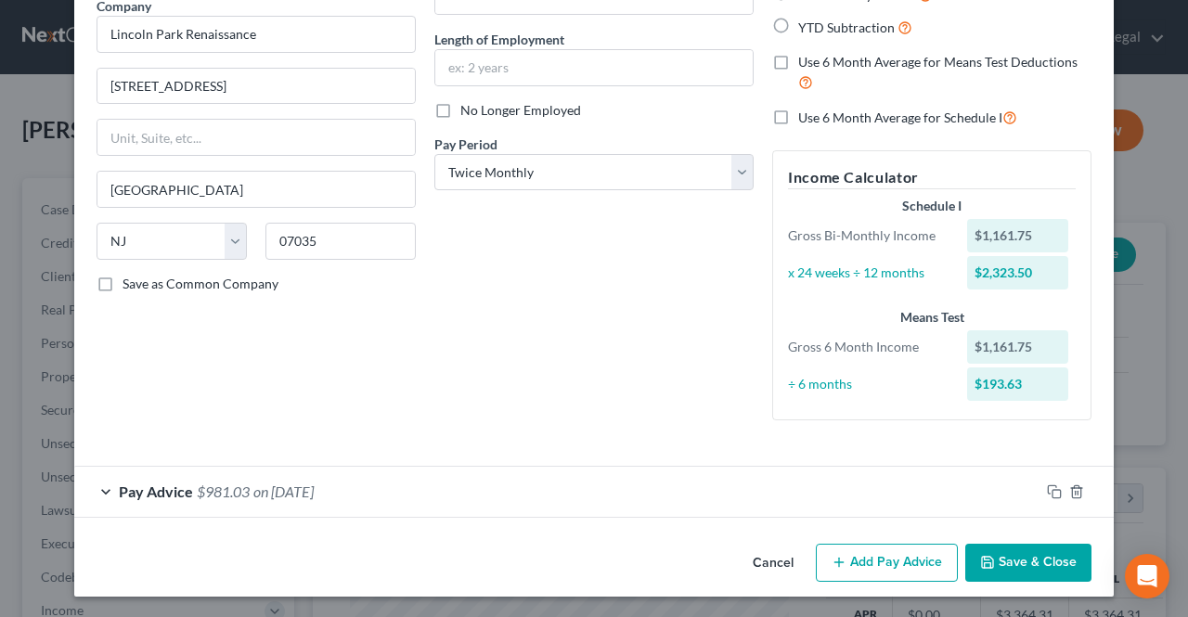
click at [746, 560] on button "Cancel" at bounding box center [773, 564] width 71 height 37
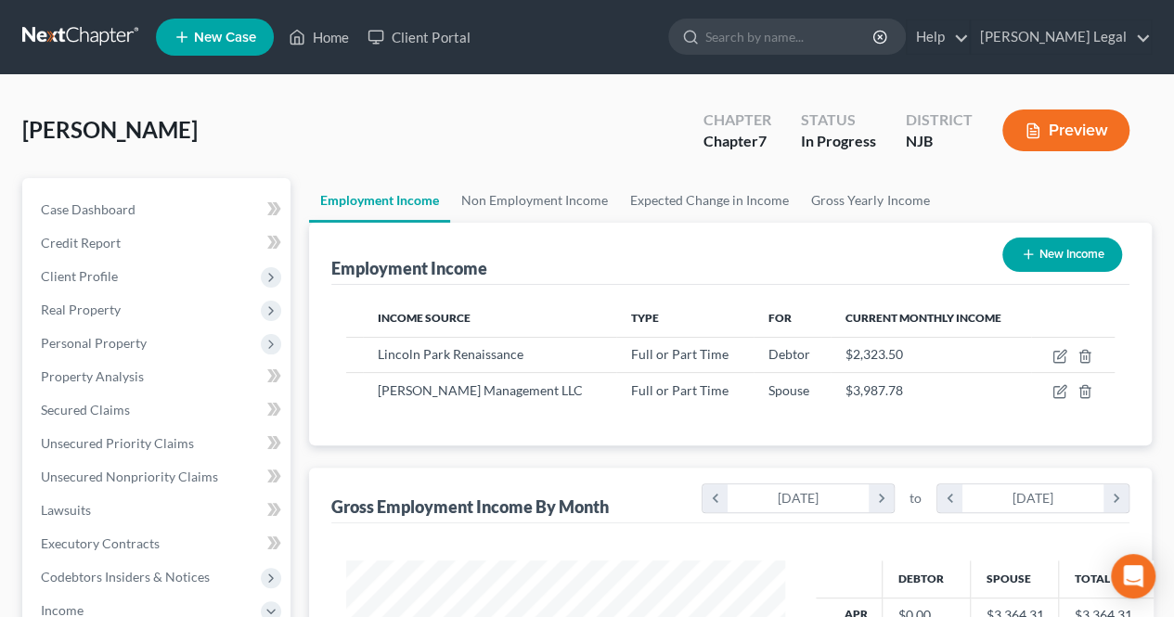
scroll to position [927591, 927452]
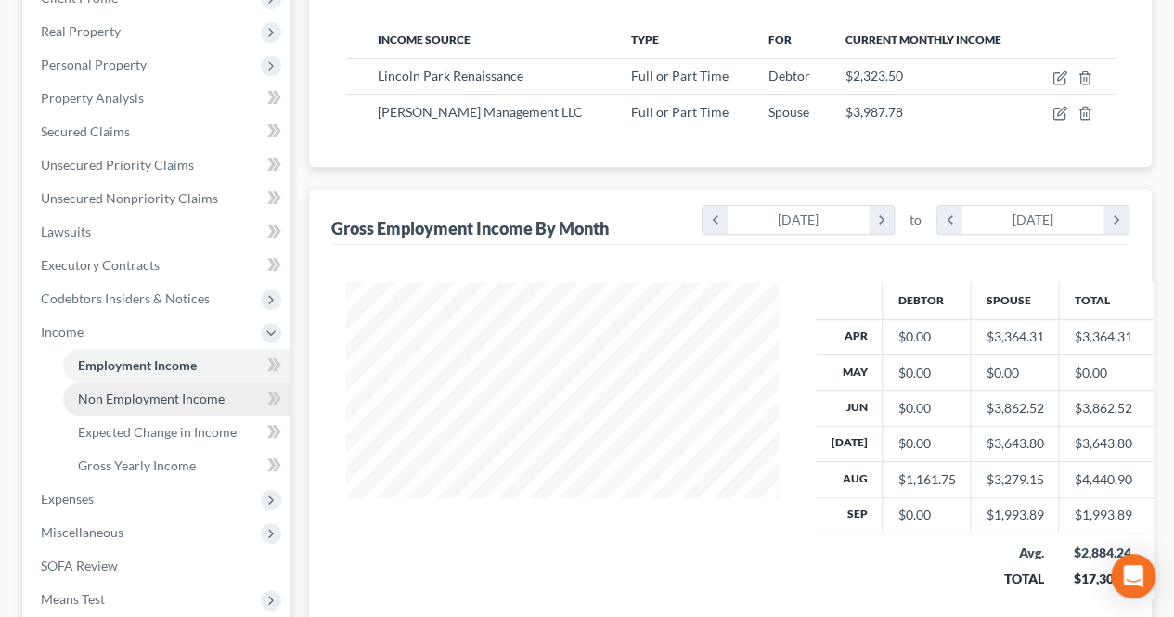
click at [186, 405] on span "Non Employment Income" at bounding box center [151, 399] width 147 height 16
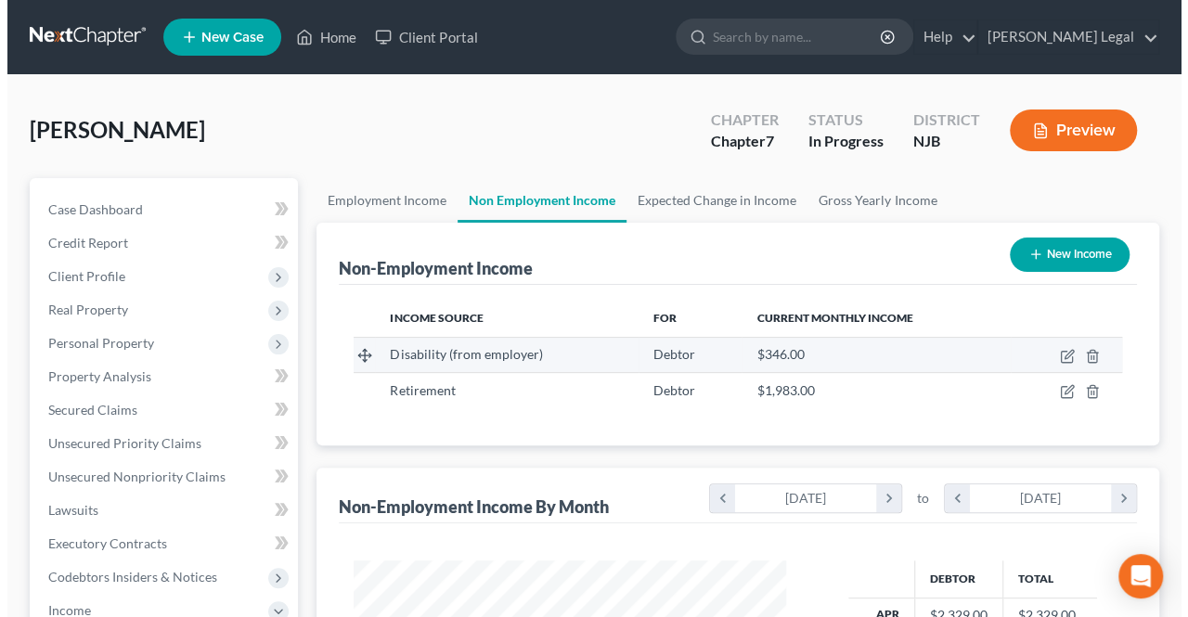
scroll to position [330, 470]
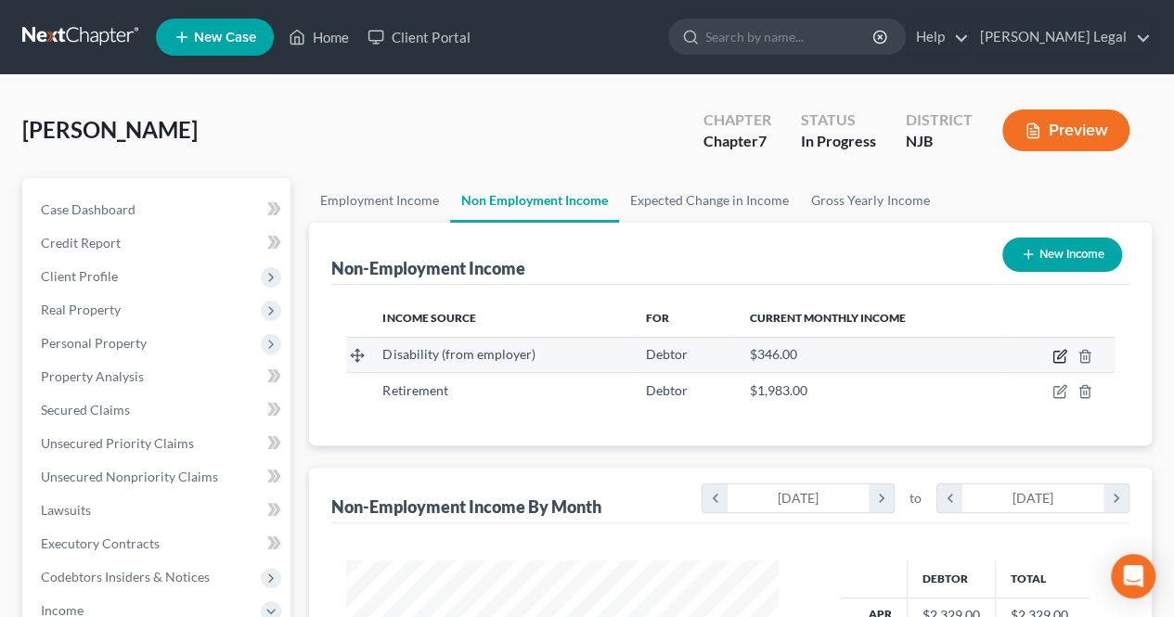
click at [1052, 354] on icon "button" at bounding box center [1059, 356] width 15 height 15
select select "1"
select select "0"
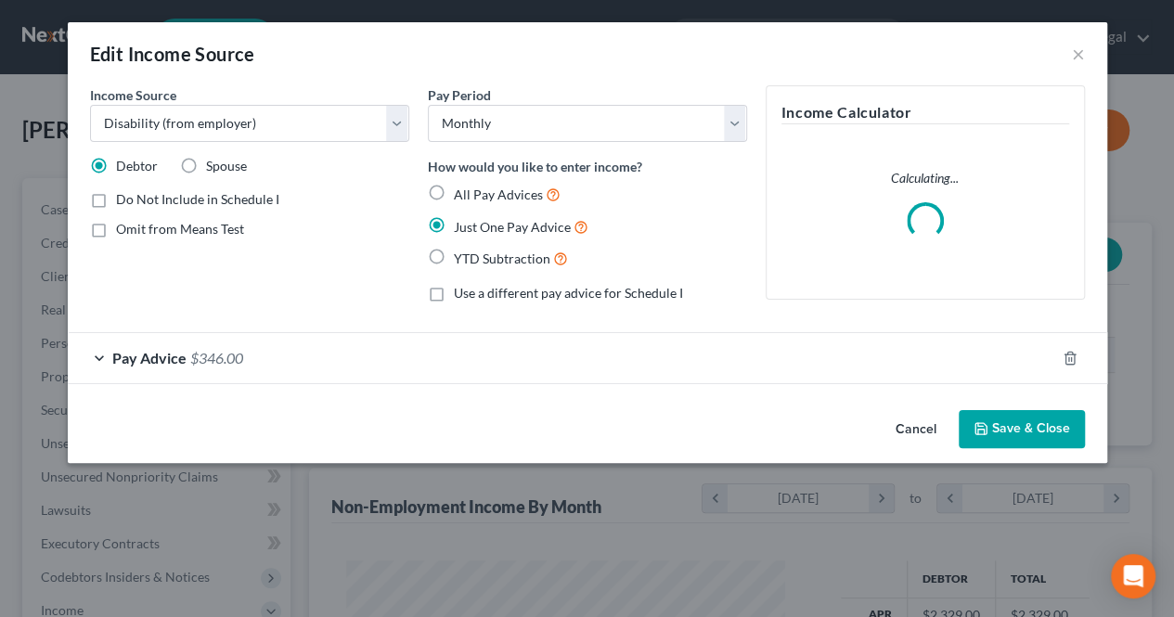
scroll to position [330, 475]
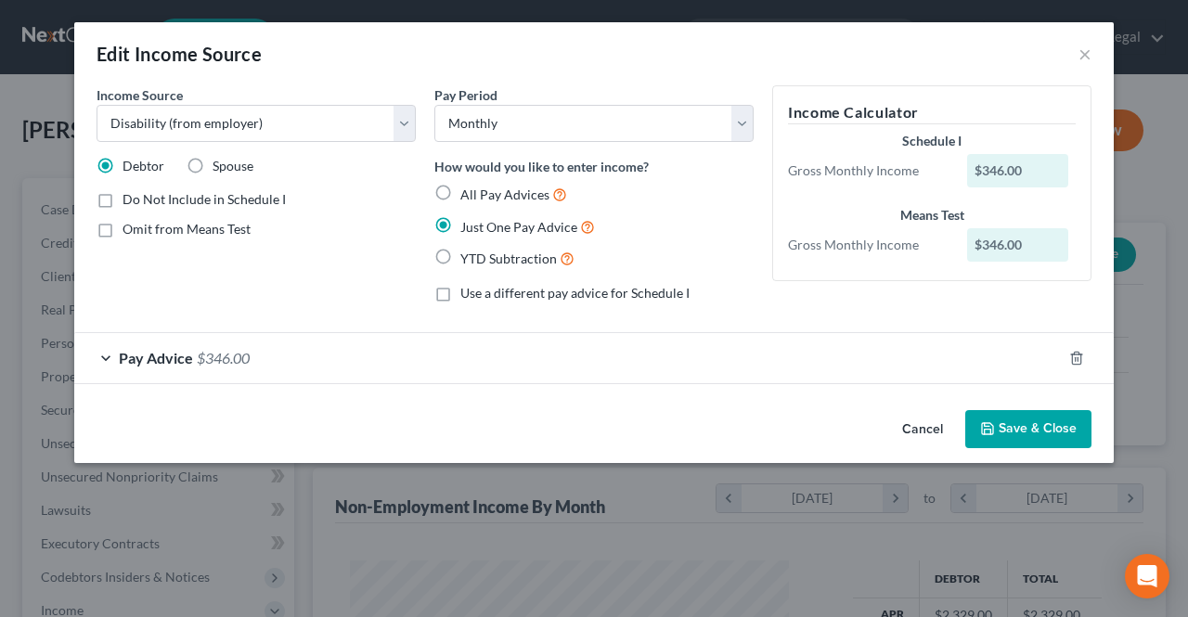
click at [280, 355] on div "Pay Advice $346.00" at bounding box center [567, 357] width 987 height 49
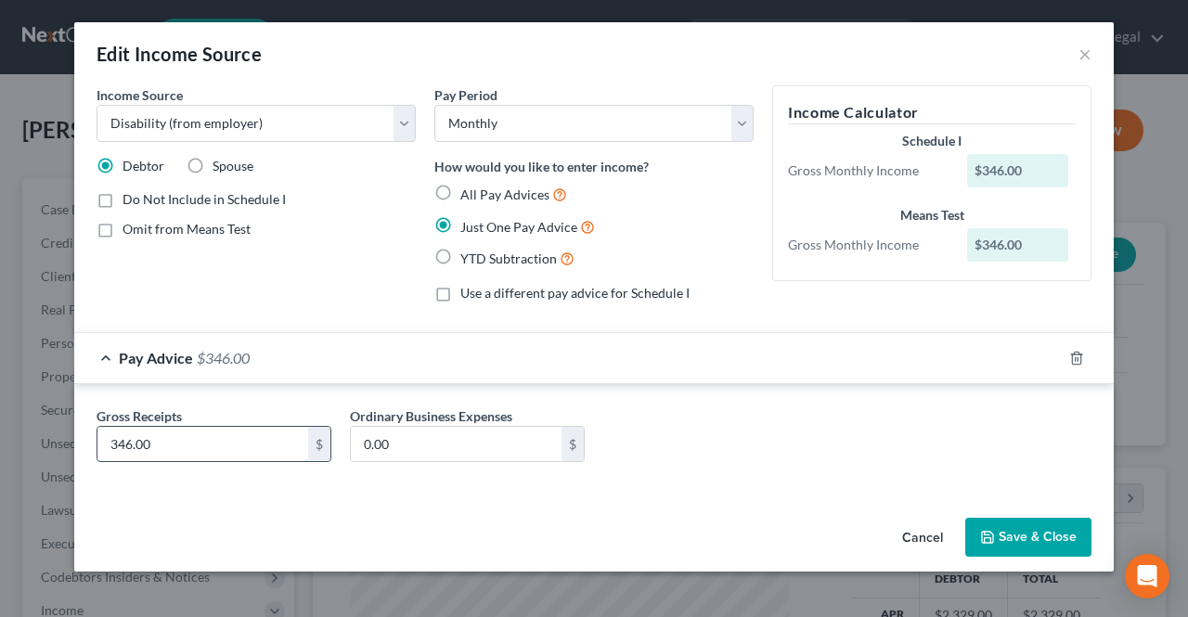
click at [262, 437] on input "346.00" at bounding box center [202, 444] width 211 height 35
click at [271, 442] on input "346.00" at bounding box center [202, 444] width 211 height 35
type input "346.95"
click at [323, 109] on select "Select Unemployment Disability (from employer) Pension Retirement Social Securi…" at bounding box center [256, 123] width 319 height 37
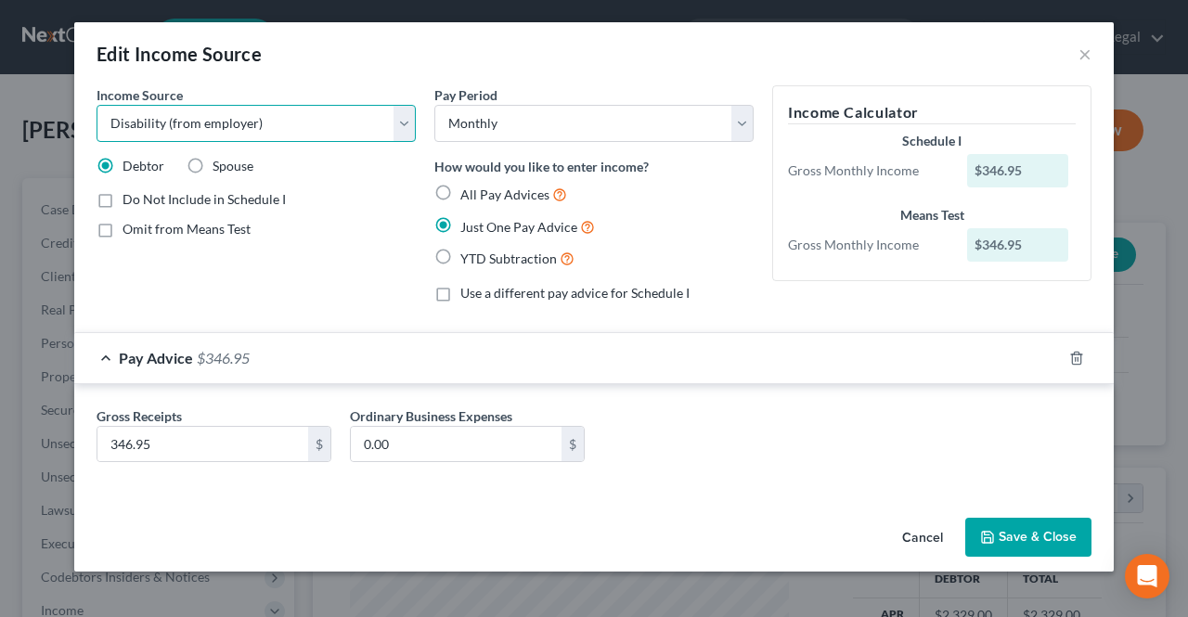
click at [323, 116] on select "Select Unemployment Disability (from employer) Pension Retirement Social Securi…" at bounding box center [256, 123] width 319 height 37
click at [995, 537] on icon "button" at bounding box center [987, 537] width 15 height 15
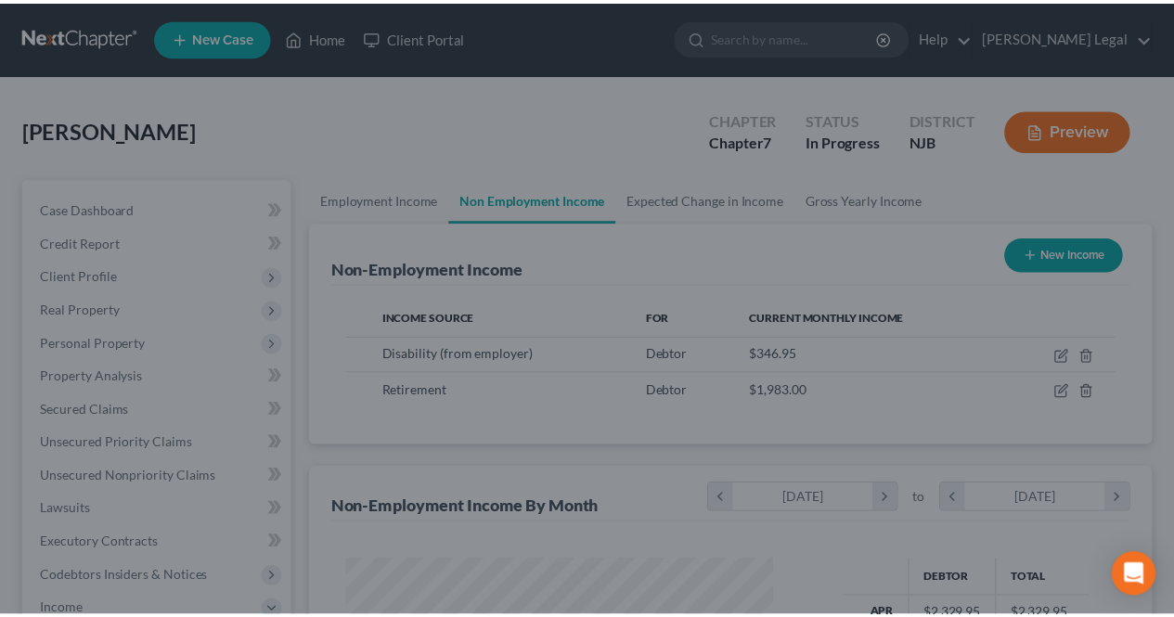
scroll to position [927591, 927452]
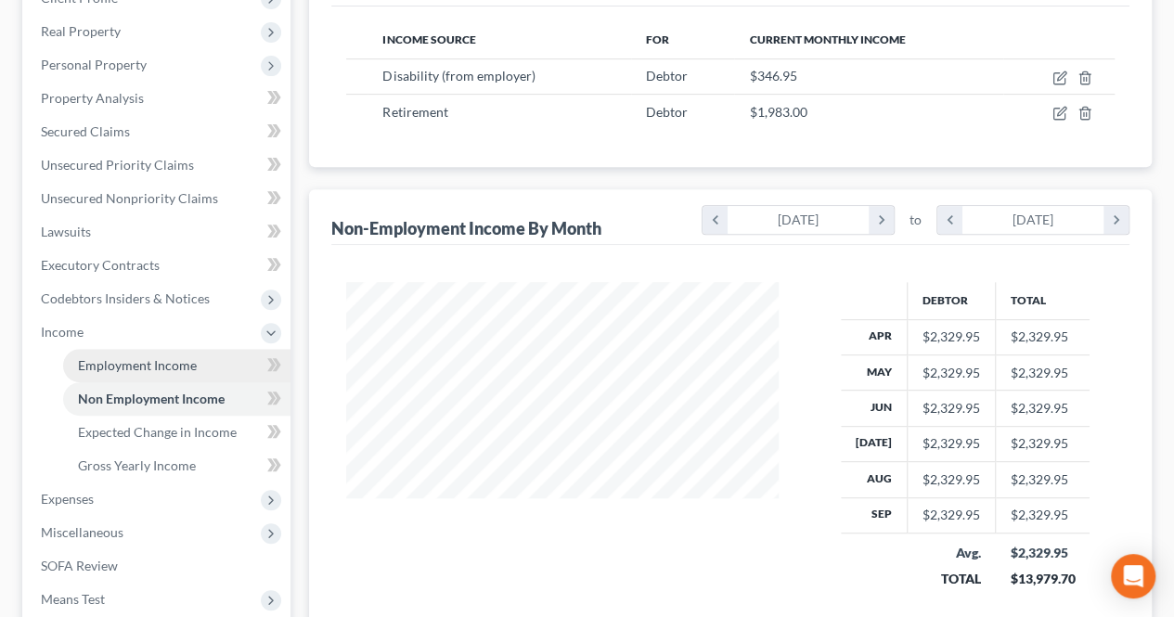
click at [174, 362] on span "Employment Income" at bounding box center [137, 365] width 119 height 16
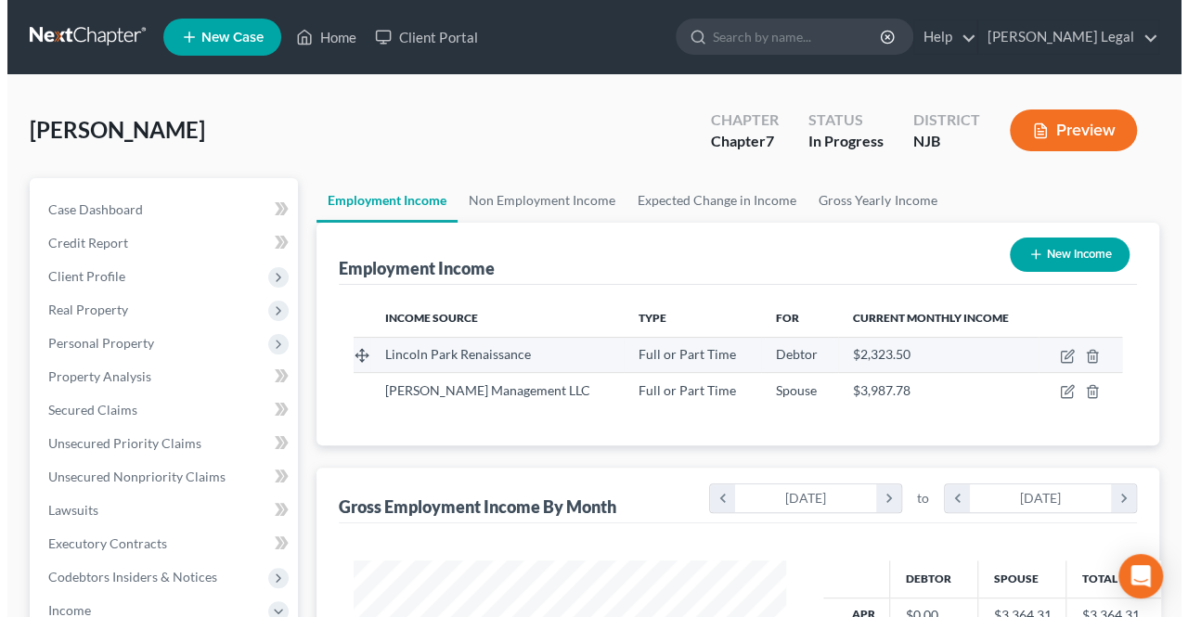
scroll to position [330, 470]
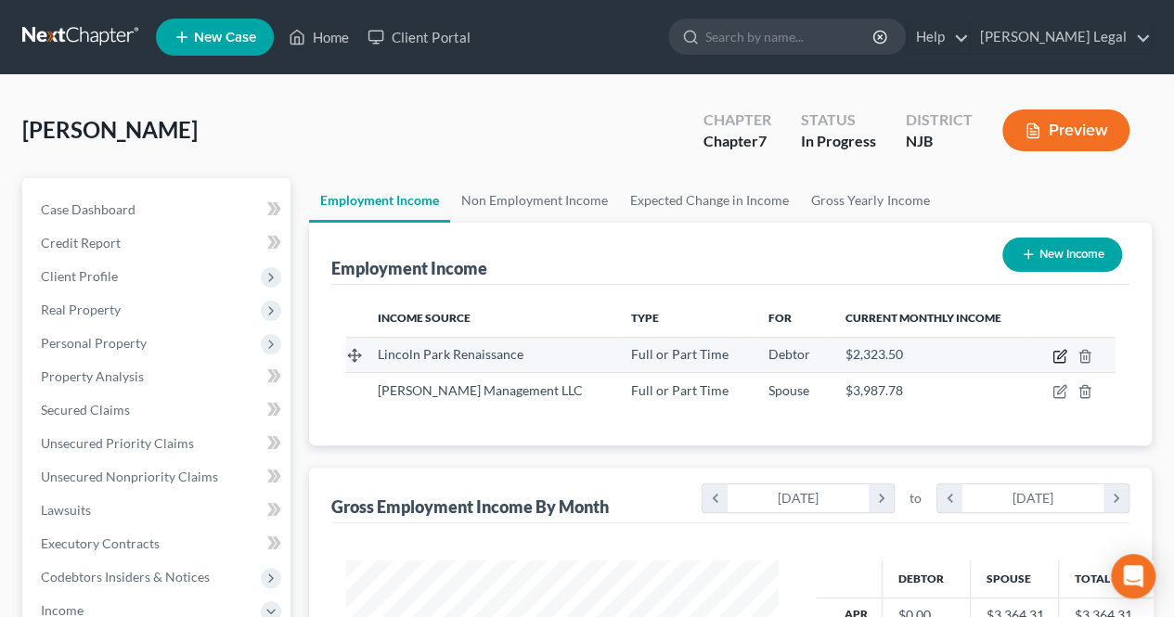
click at [1059, 354] on icon "button" at bounding box center [1061, 354] width 8 height 8
select select "0"
select select "33"
select select "1"
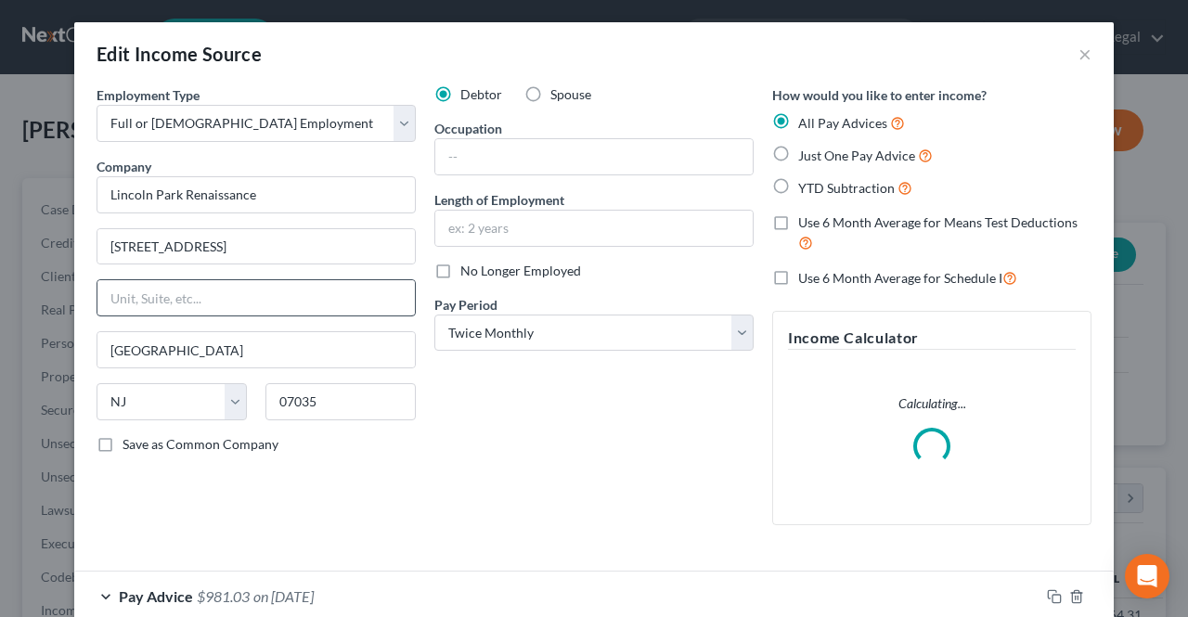
scroll to position [93, 0]
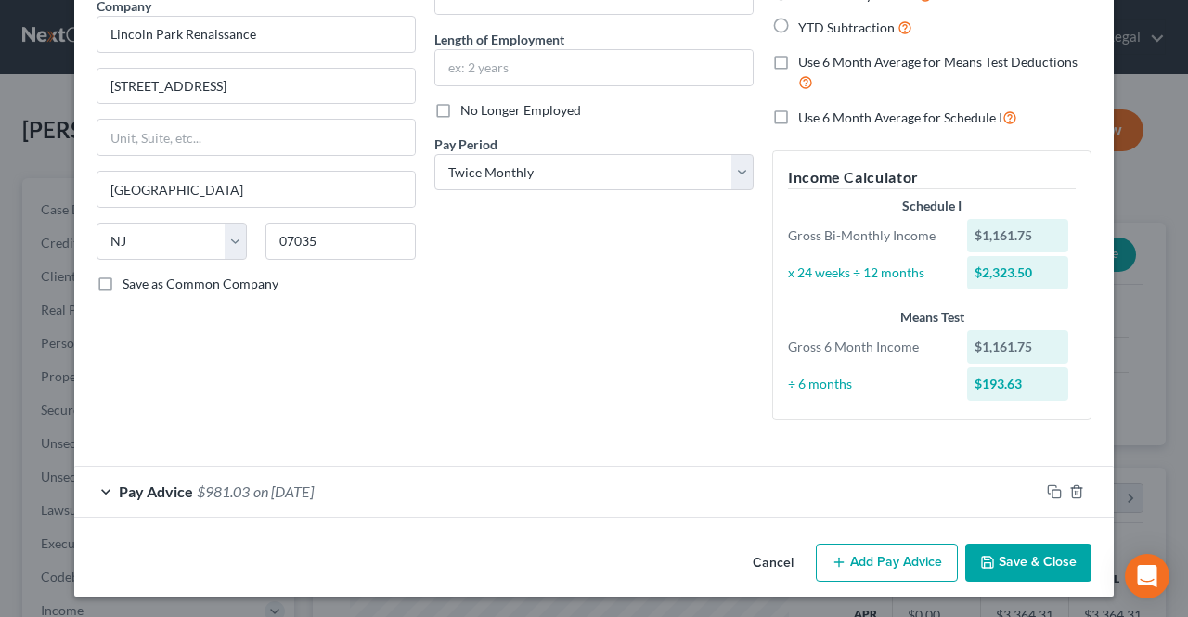
click at [893, 565] on button "Add Pay Advice" at bounding box center [887, 563] width 142 height 39
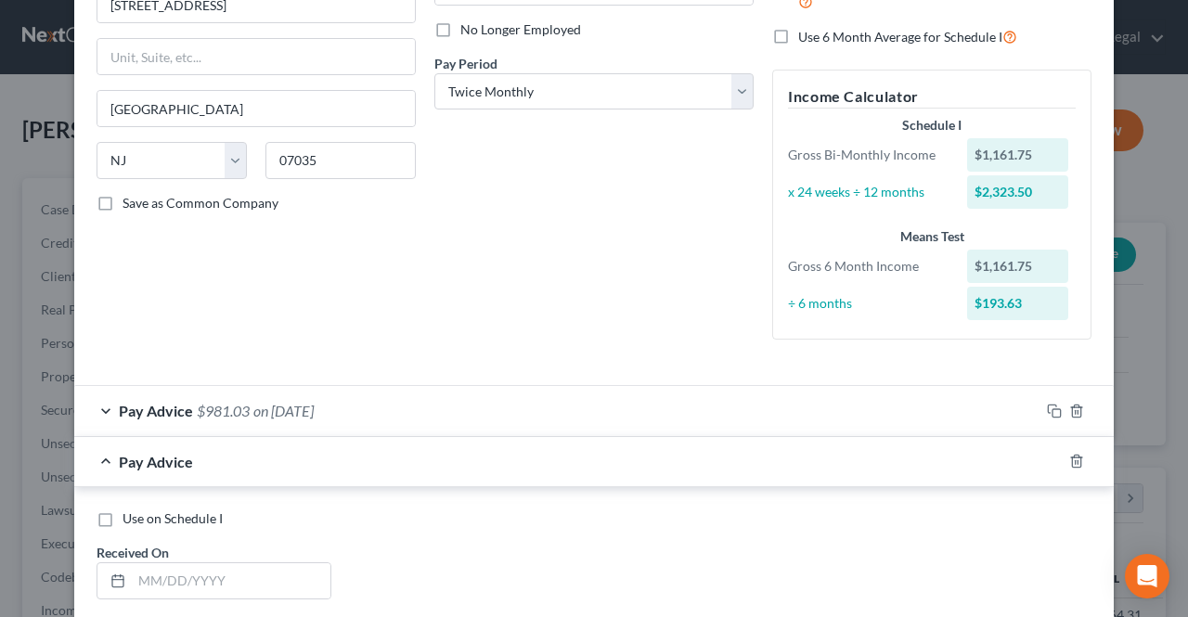
scroll to position [439, 0]
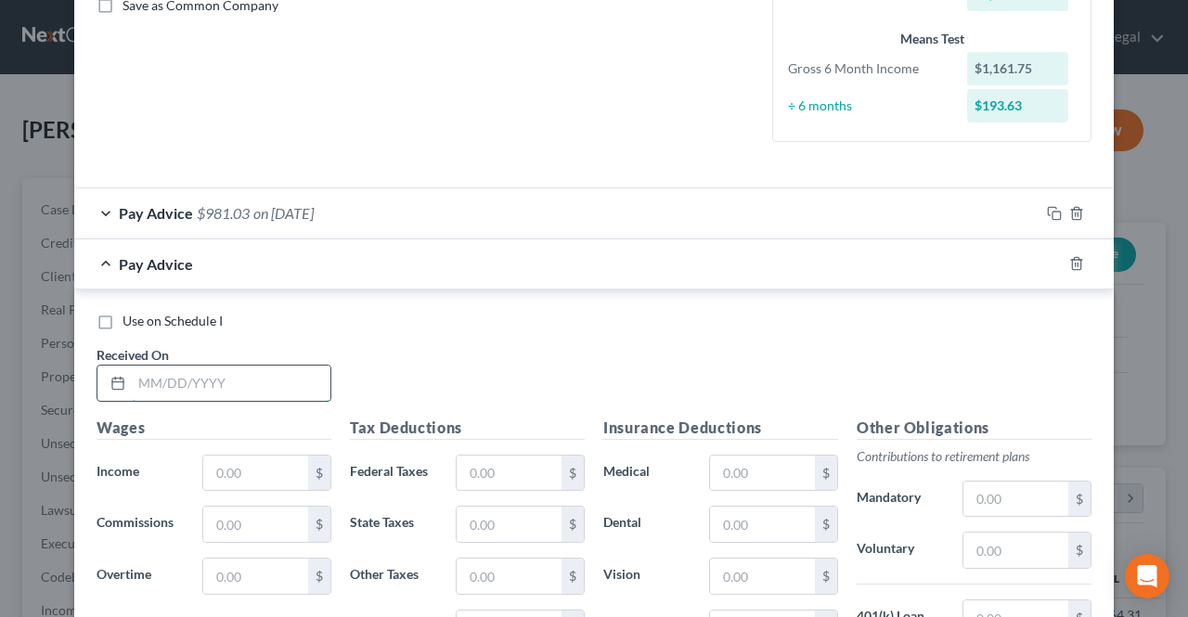
click at [232, 393] on input "text" at bounding box center [231, 383] width 199 height 35
type input "[DATE]"
click at [264, 476] on input "text" at bounding box center [255, 473] width 105 height 35
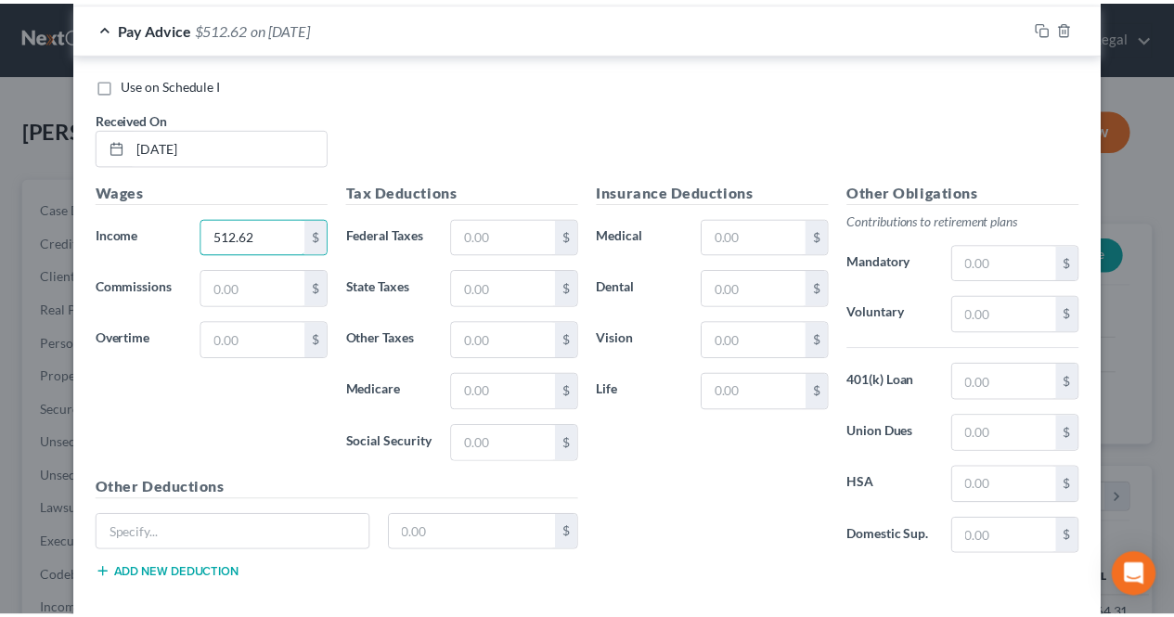
scroll to position [764, 0]
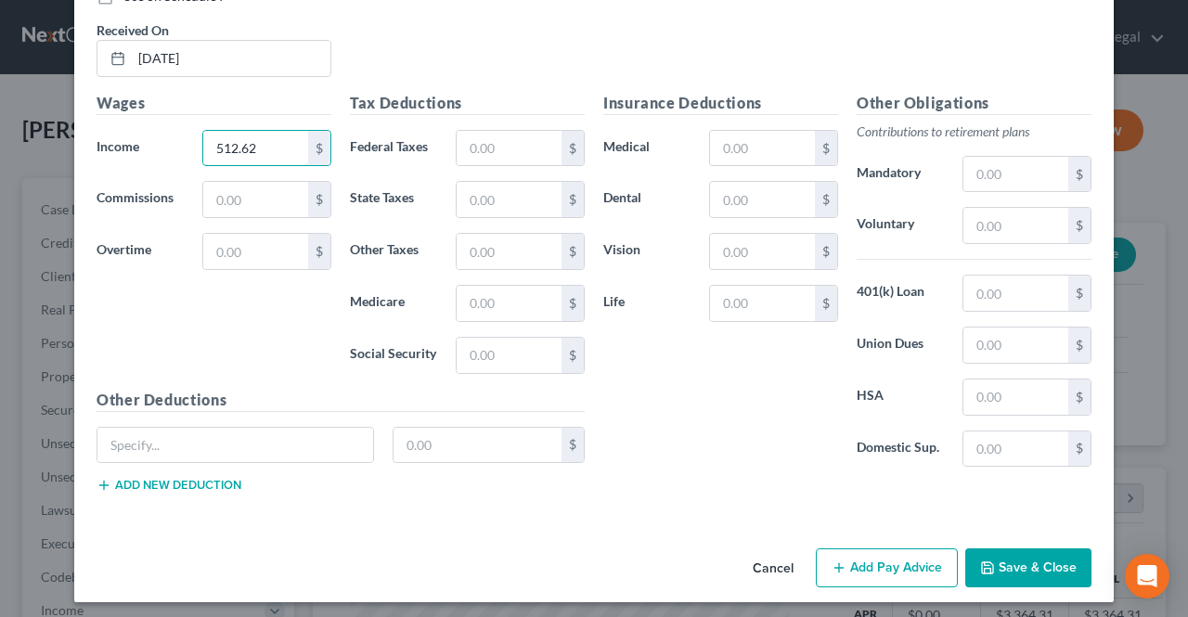
type input "512.62"
click at [996, 563] on button "Save & Close" at bounding box center [1028, 567] width 126 height 39
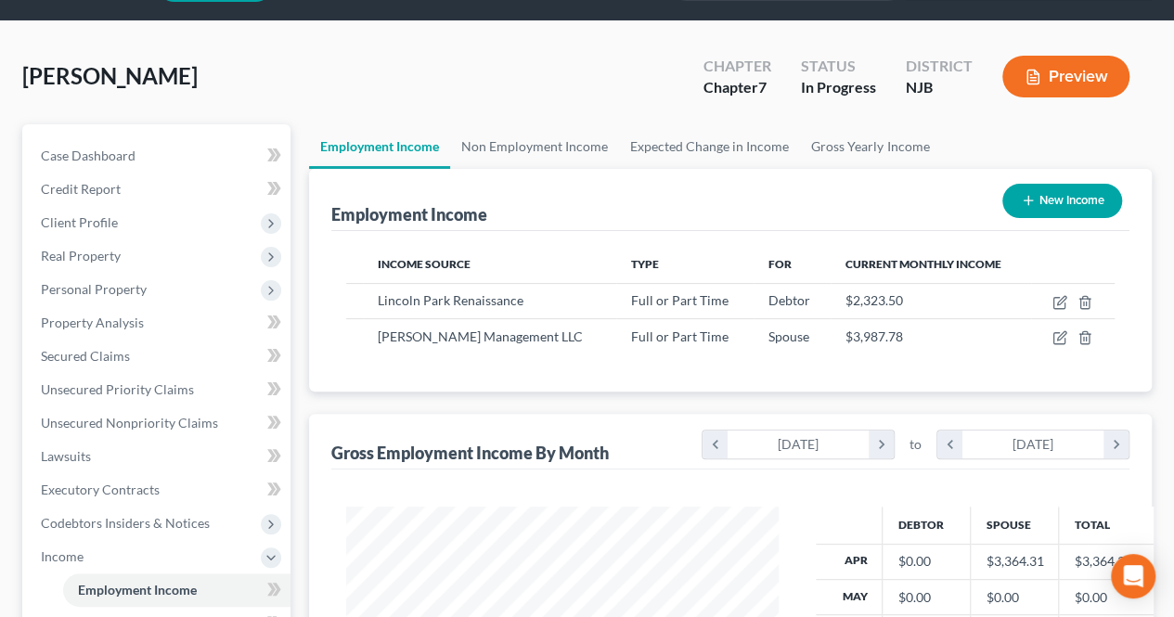
scroll to position [93, 0]
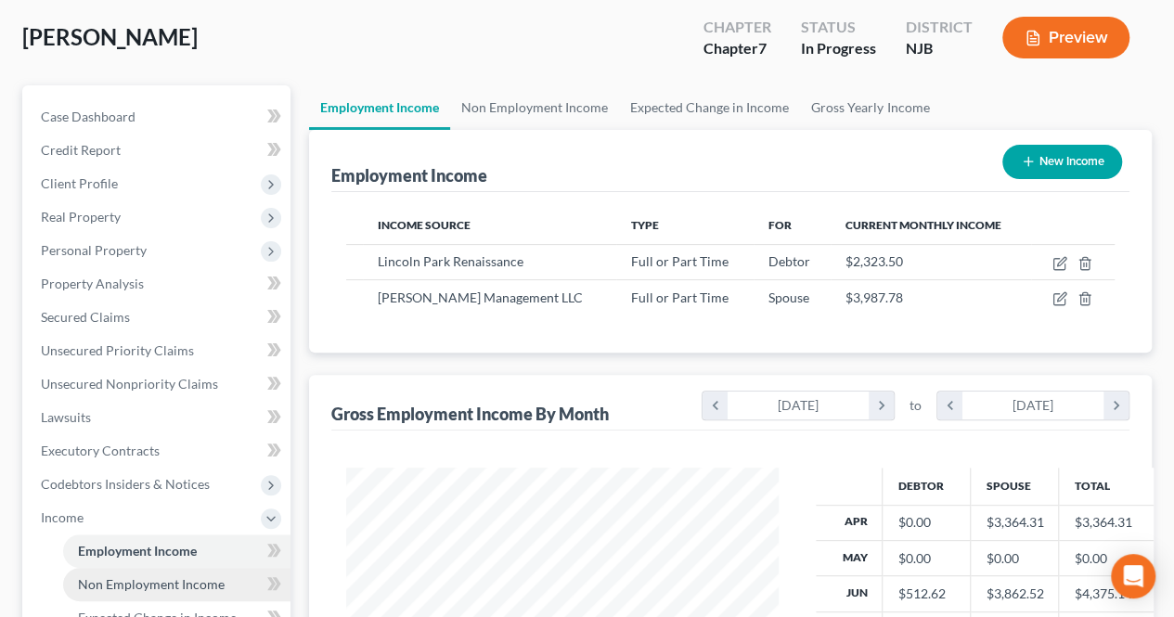
click at [178, 573] on link "Non Employment Income" at bounding box center [176, 584] width 227 height 33
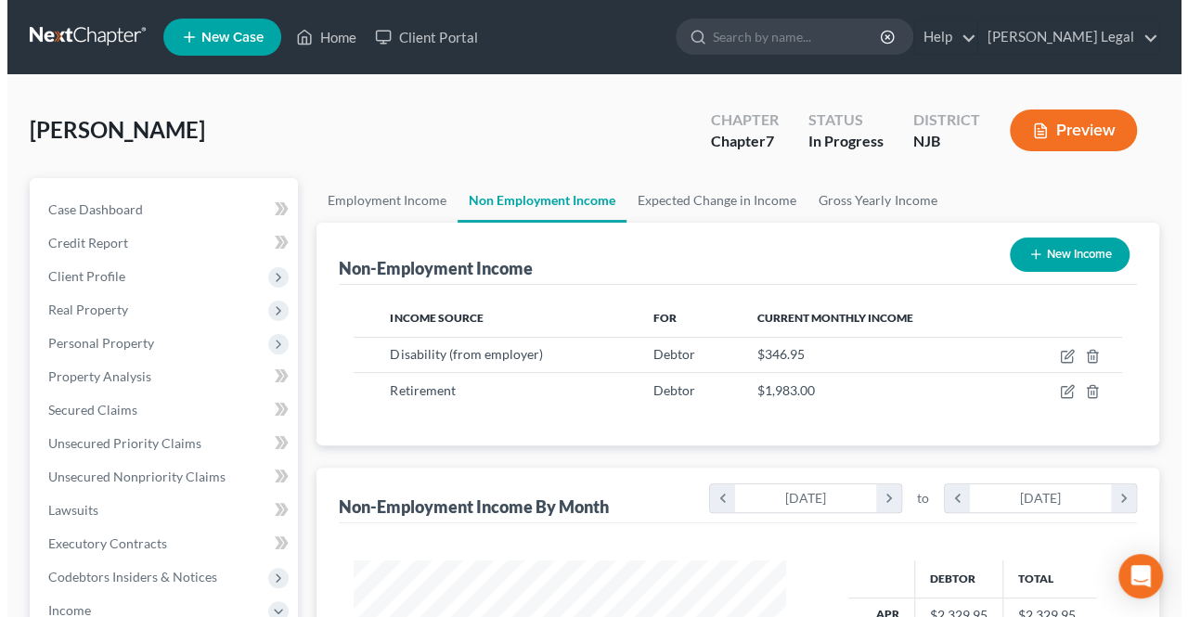
scroll to position [330, 470]
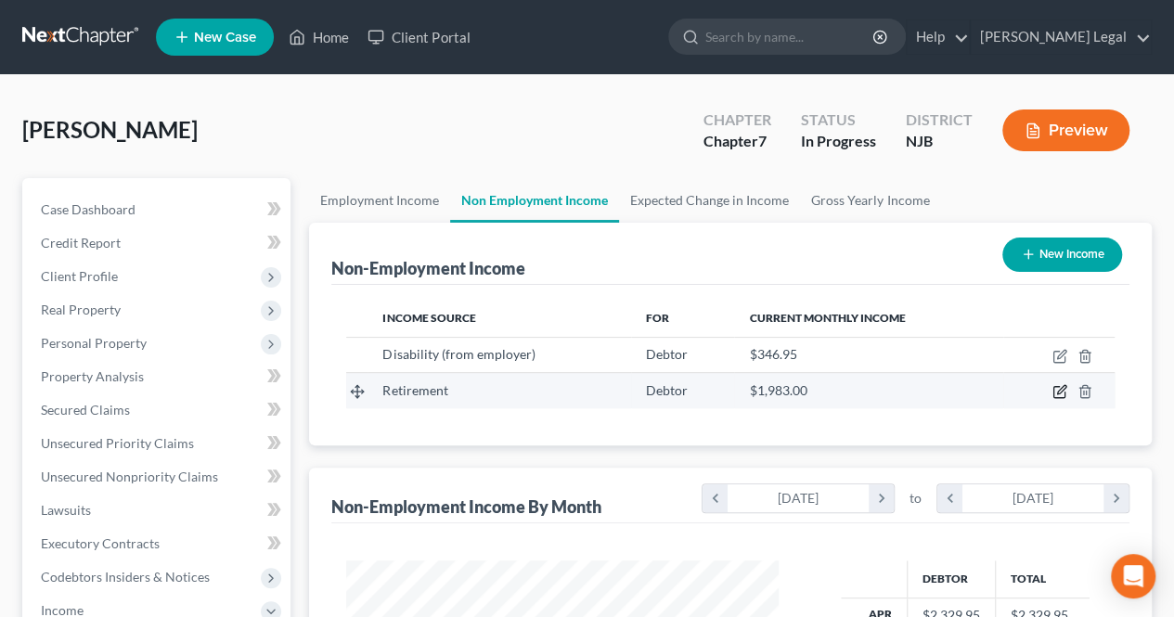
click at [1053, 389] on icon "button" at bounding box center [1058, 392] width 11 height 11
select select "3"
select select "0"
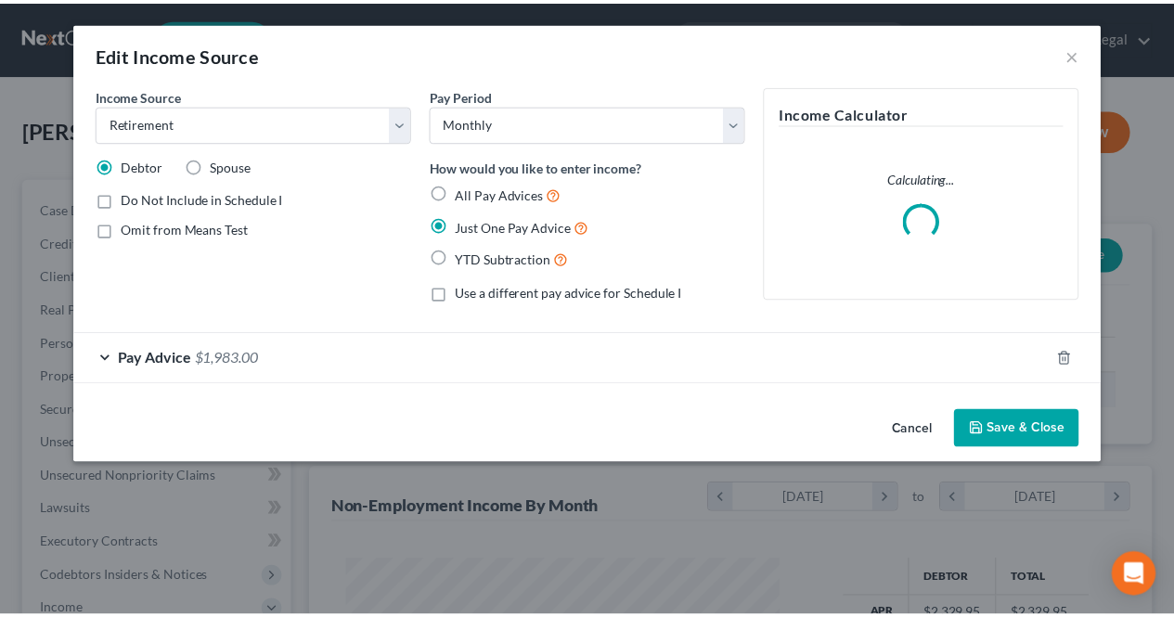
scroll to position [330, 475]
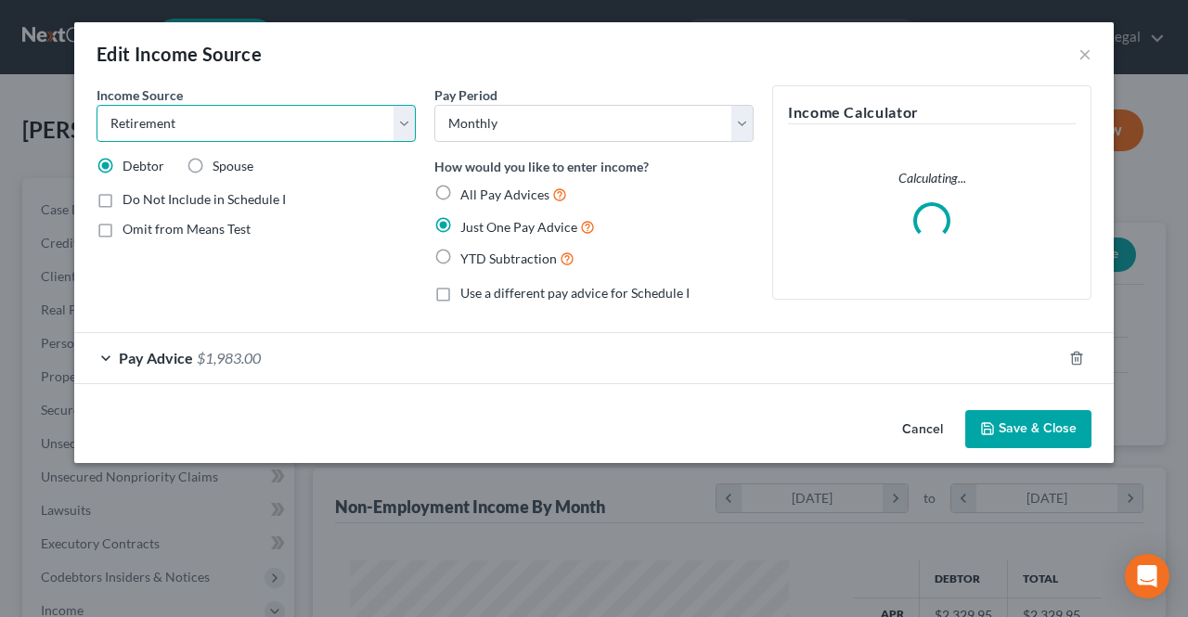
click at [235, 135] on select "Select Unemployment Disability (from employer) Pension Retirement Social Securi…" at bounding box center [256, 123] width 319 height 37
select select "4"
click at [97, 105] on select "Select Unemployment Disability (from employer) Pension Retirement Social Securi…" at bounding box center [256, 123] width 319 height 37
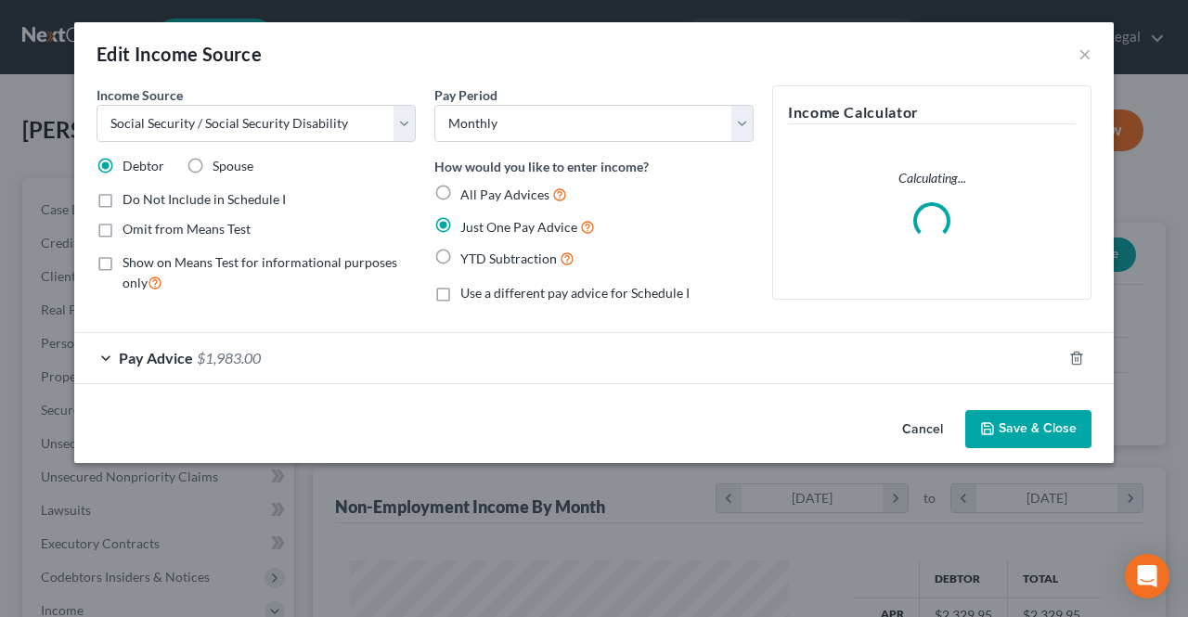
click at [245, 349] on span "$1,983.00" at bounding box center [229, 358] width 64 height 18
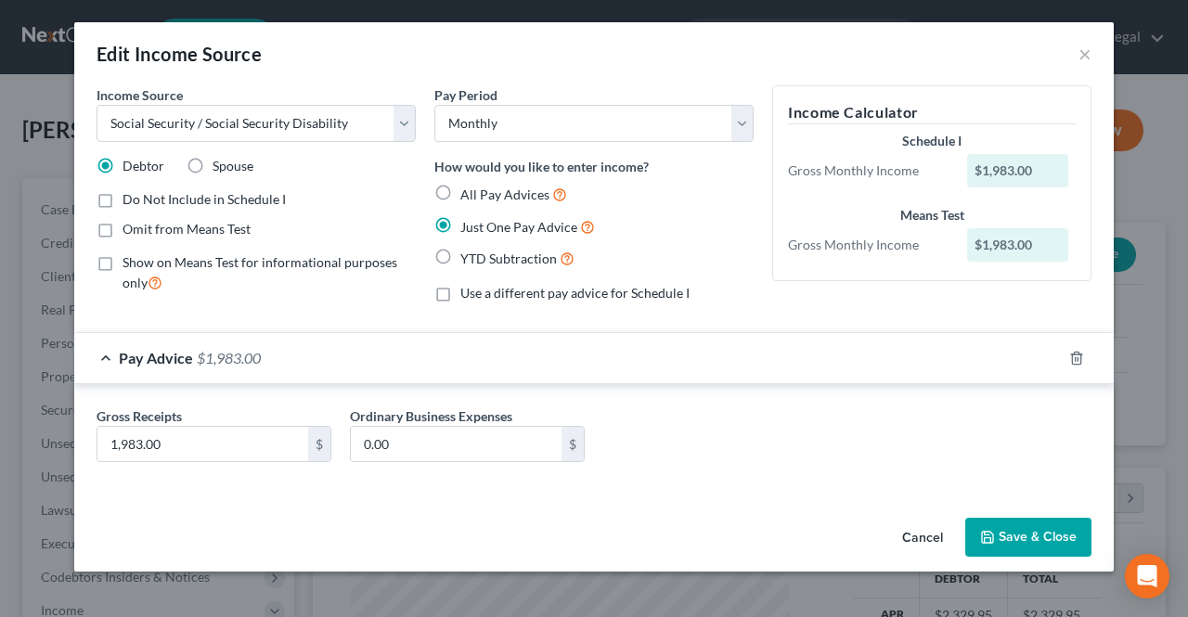
click at [994, 526] on button "Save & Close" at bounding box center [1028, 537] width 126 height 39
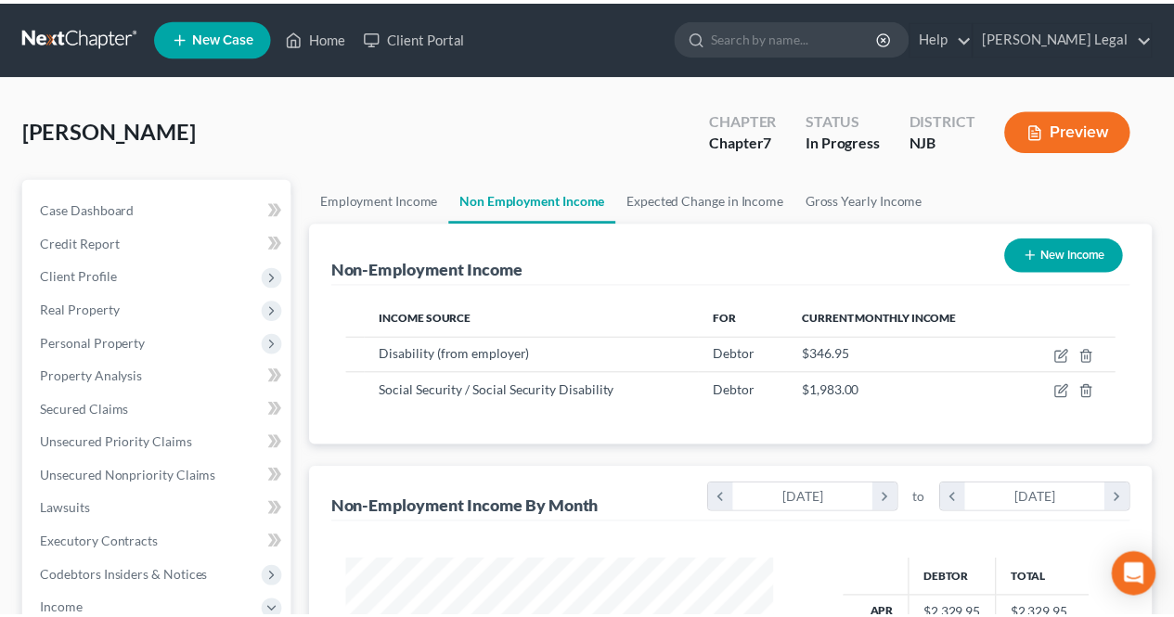
scroll to position [927591, 927452]
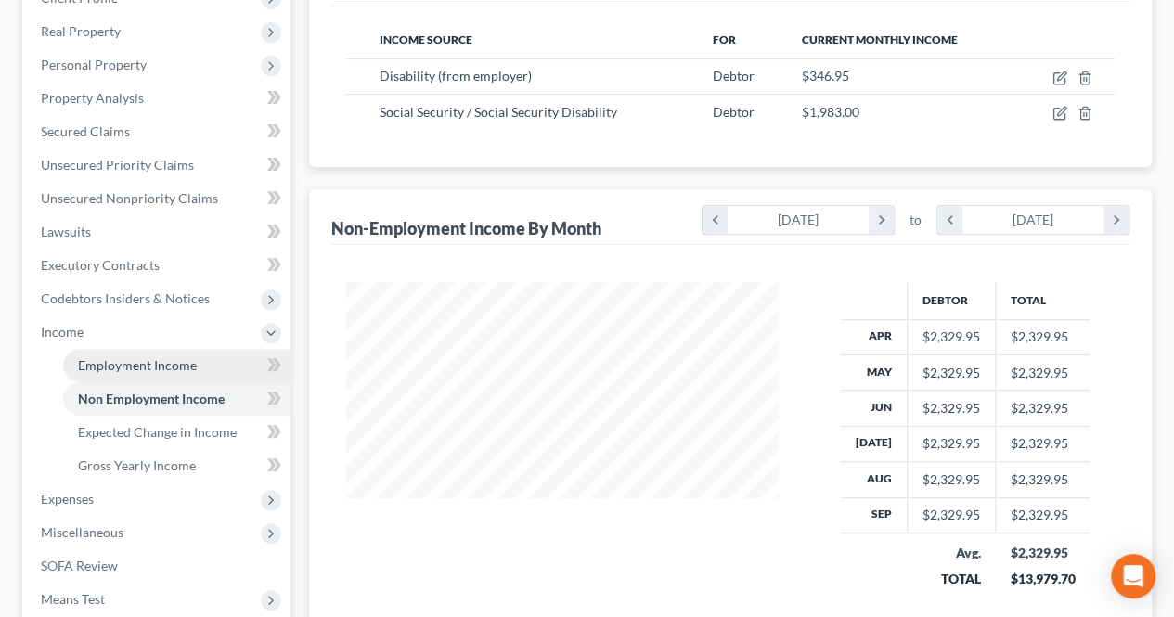
click at [184, 366] on span "Employment Income" at bounding box center [137, 365] width 119 height 16
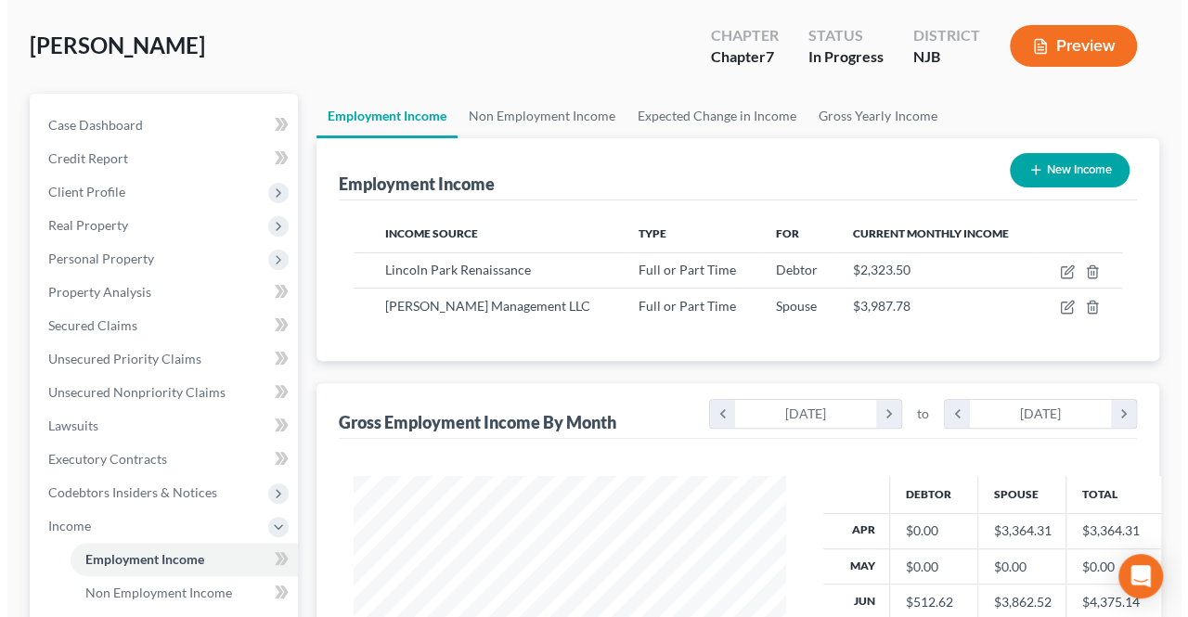
scroll to position [93, 0]
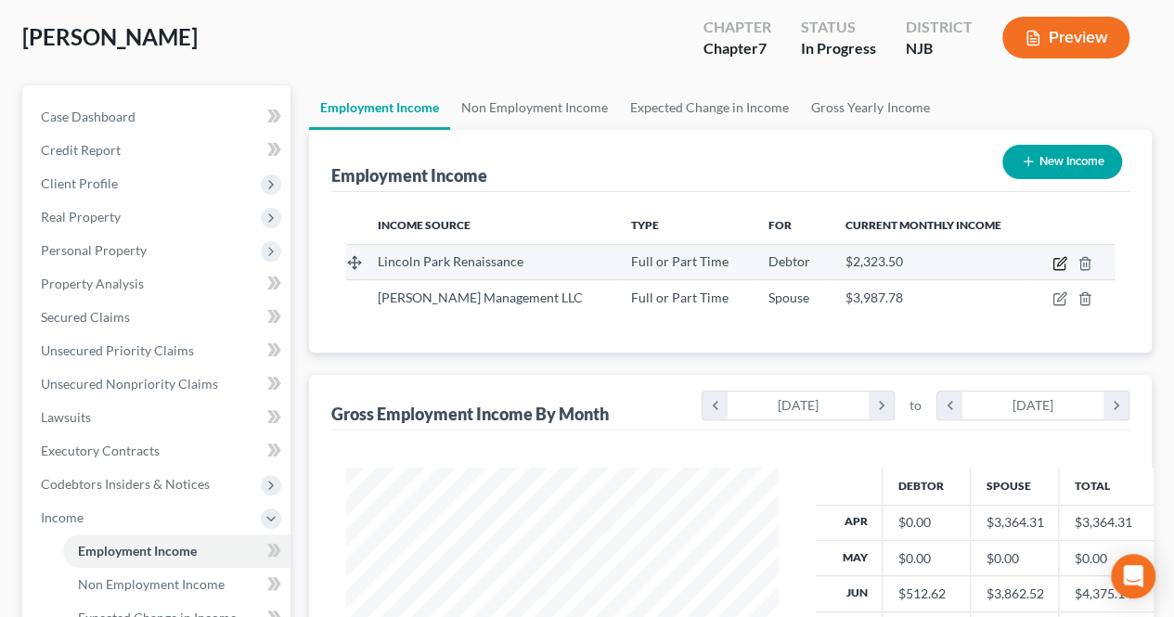
click at [1054, 264] on icon "button" at bounding box center [1059, 263] width 15 height 15
select select "0"
select select "33"
select select "1"
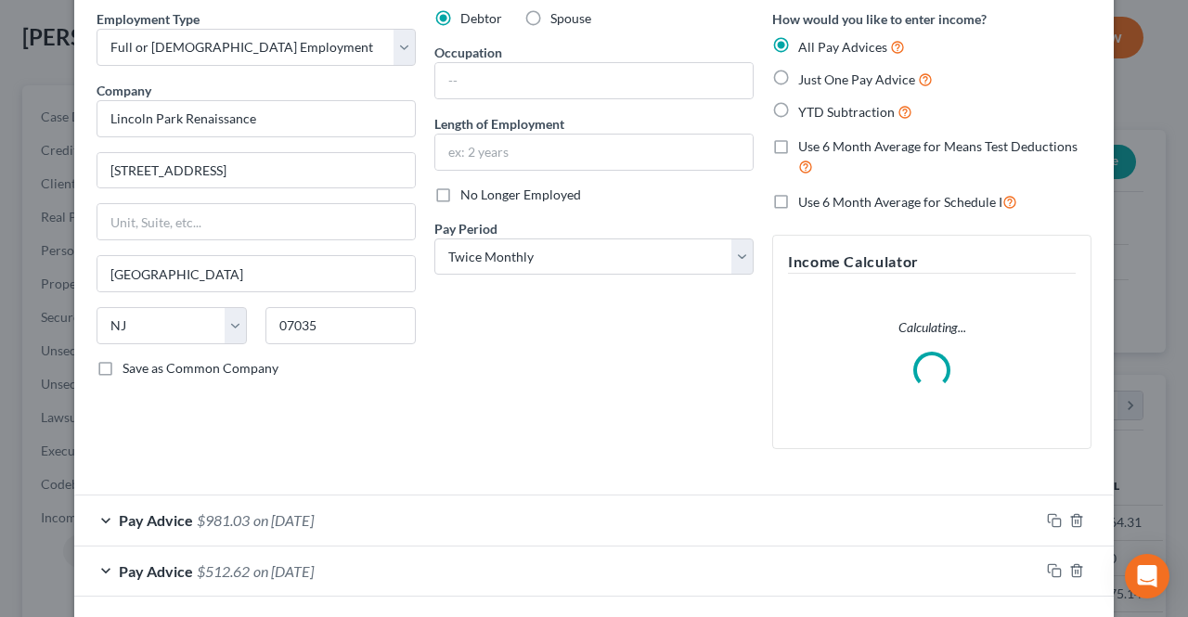
scroll to position [155, 0]
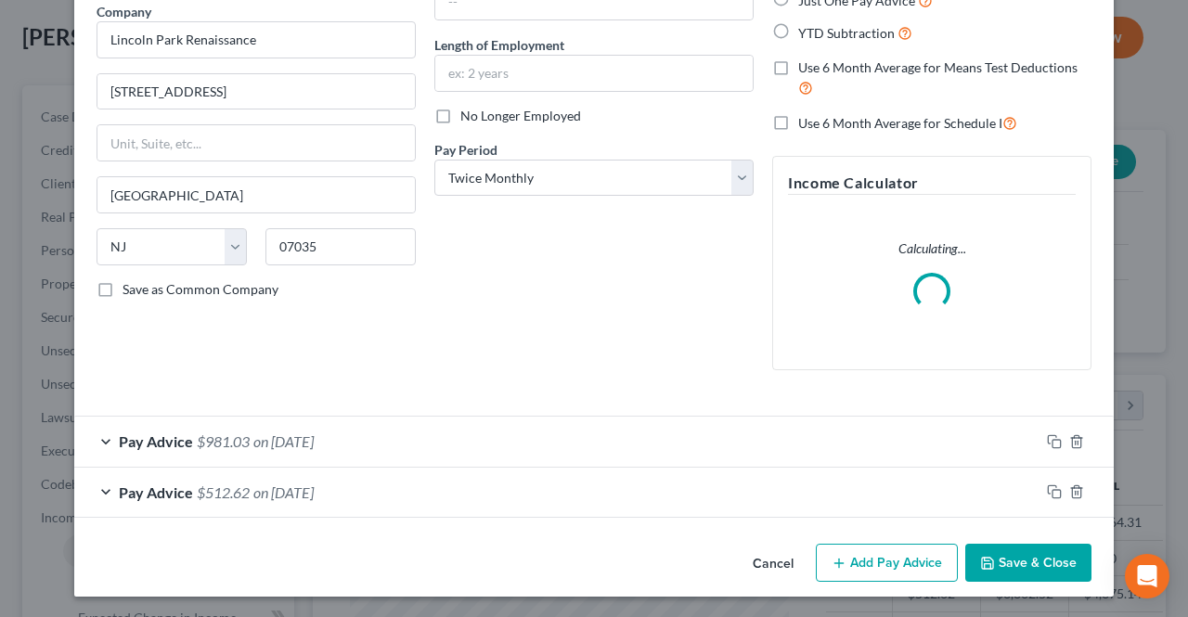
click at [818, 554] on button "Add Pay Advice" at bounding box center [887, 563] width 142 height 39
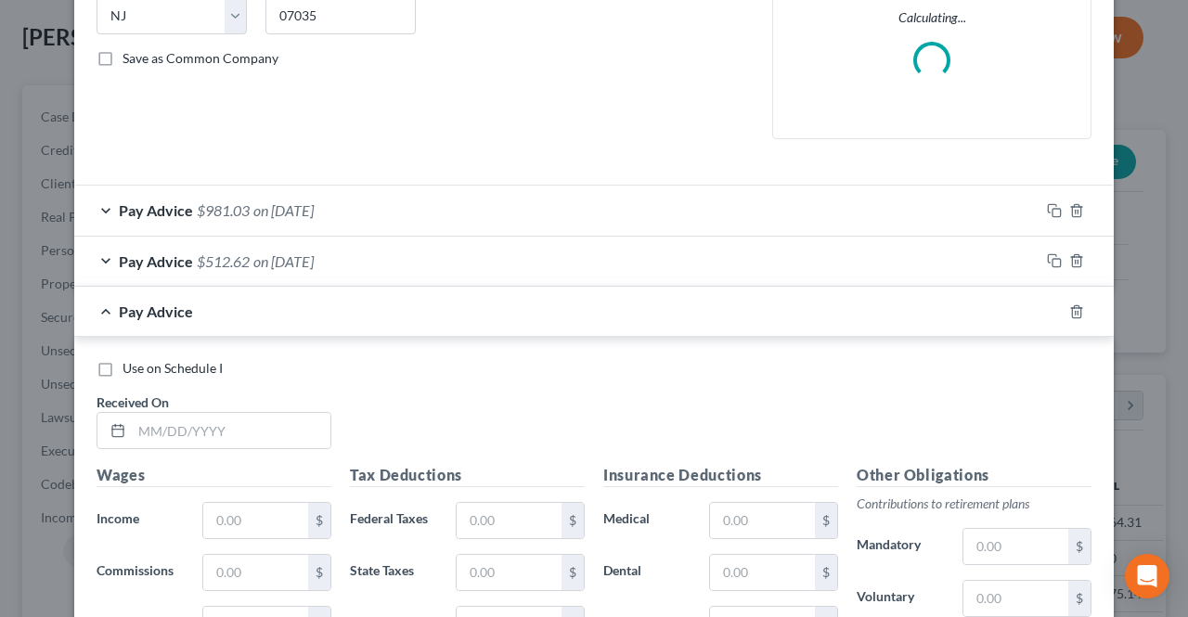
scroll to position [428, 0]
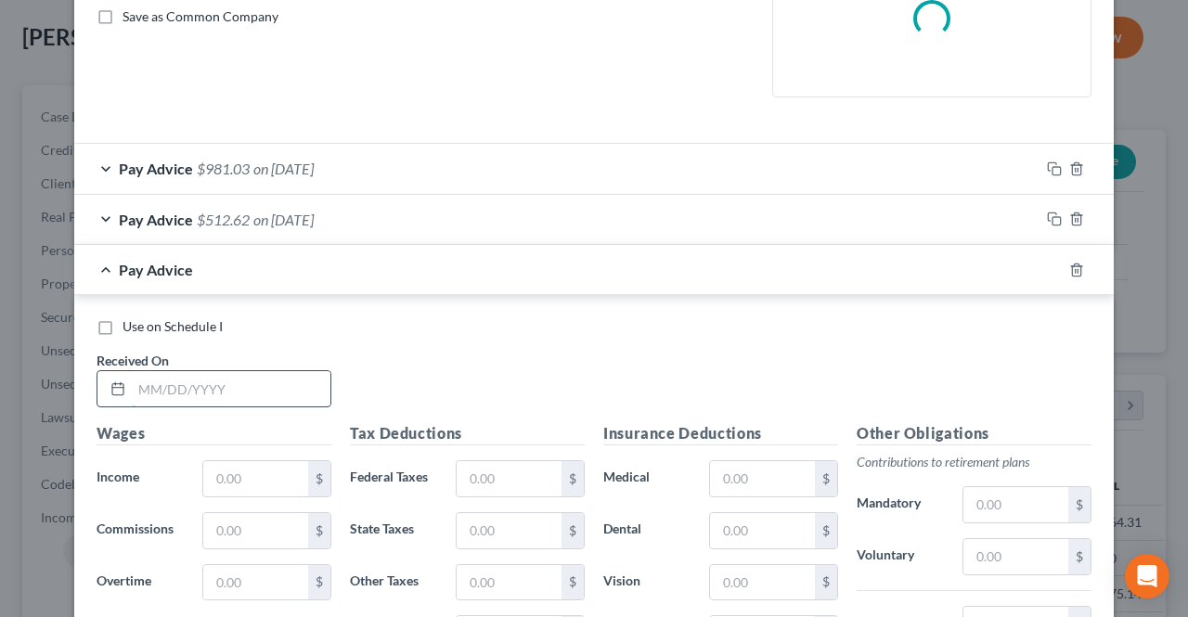
click at [294, 387] on input "text" at bounding box center [231, 388] width 199 height 35
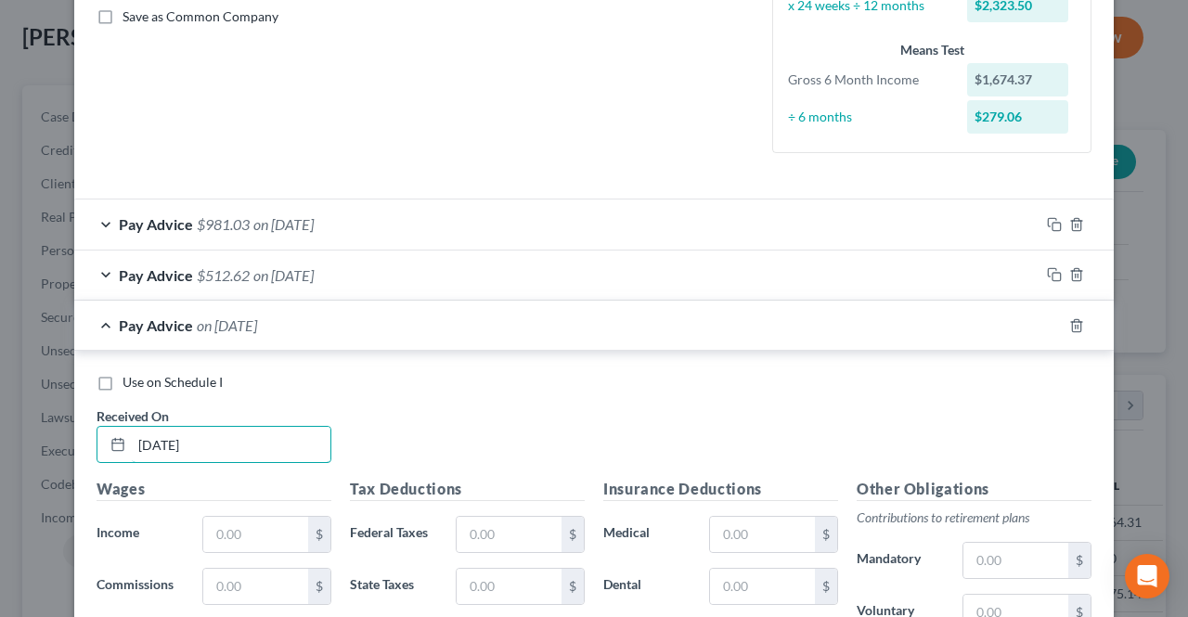
type input "[DATE]"
drag, startPoint x: 262, startPoint y: 483, endPoint x: 254, endPoint y: 521, distance: 37.9
click at [259, 509] on div "Wages Income * $ Commissions $ Overtime $" at bounding box center [213, 626] width 253 height 297
click at [252, 525] on input "text" at bounding box center [255, 534] width 105 height 35
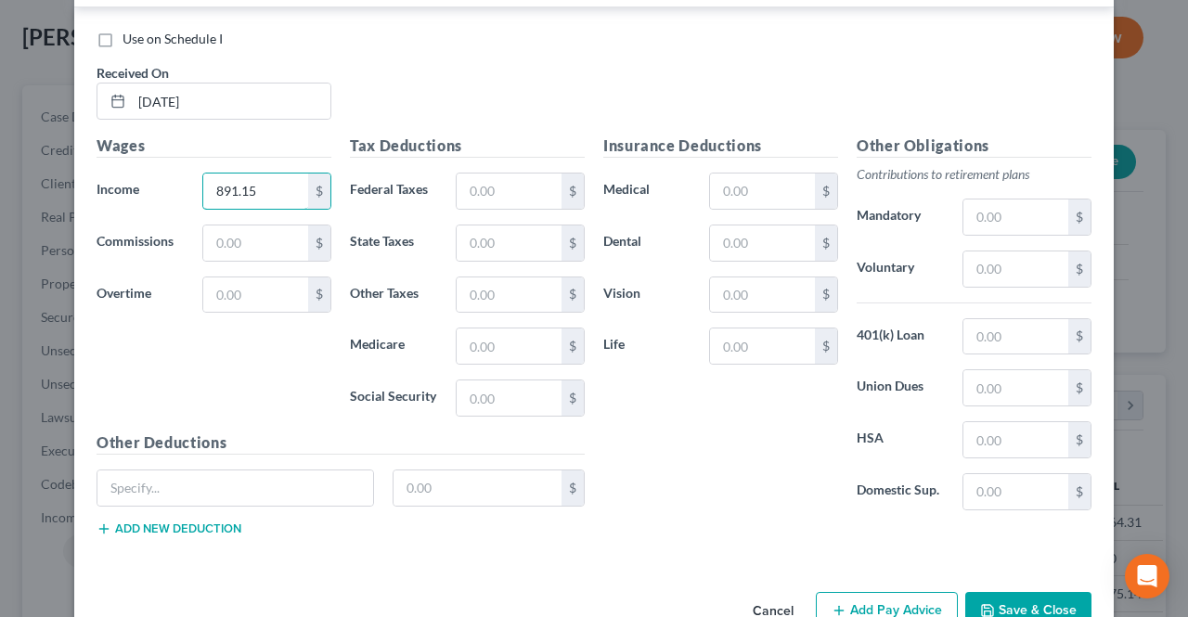
scroll to position [799, 0]
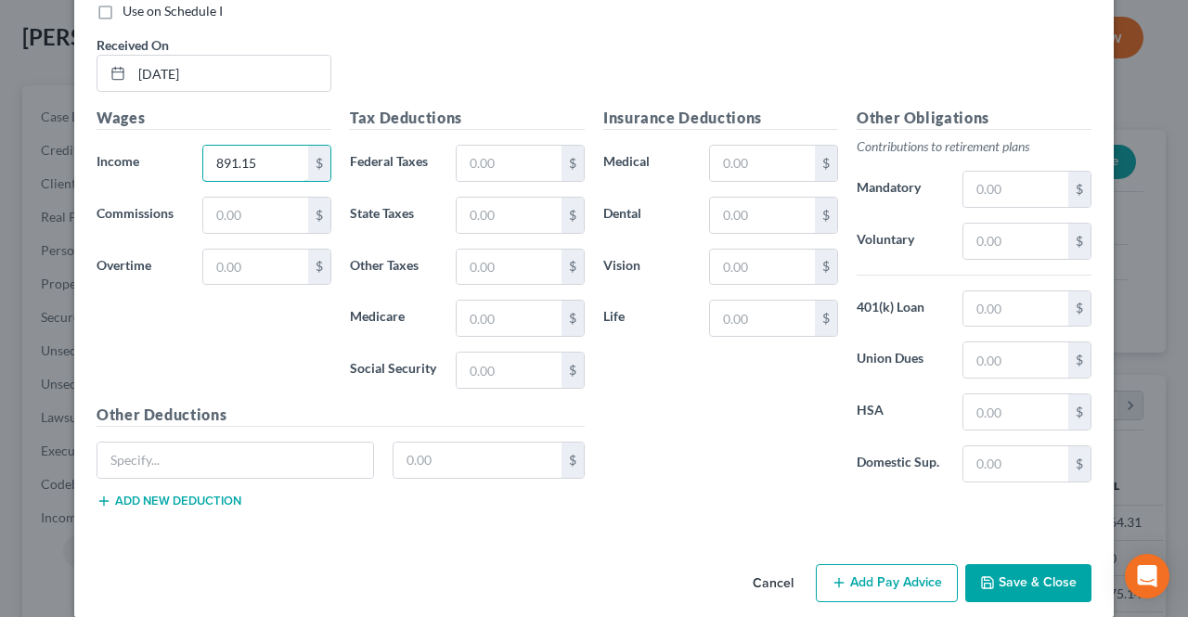
type input "891.15"
click at [843, 572] on button "Add Pay Advice" at bounding box center [887, 583] width 142 height 39
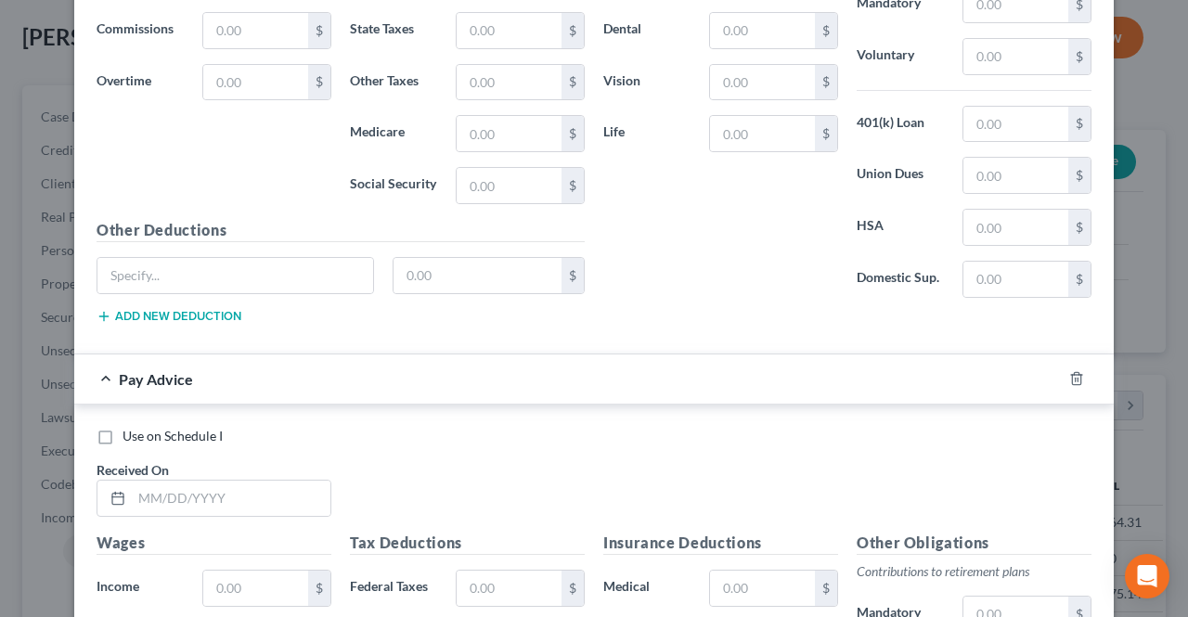
scroll to position [985, 0]
click at [290, 480] on input "text" at bounding box center [231, 497] width 199 height 35
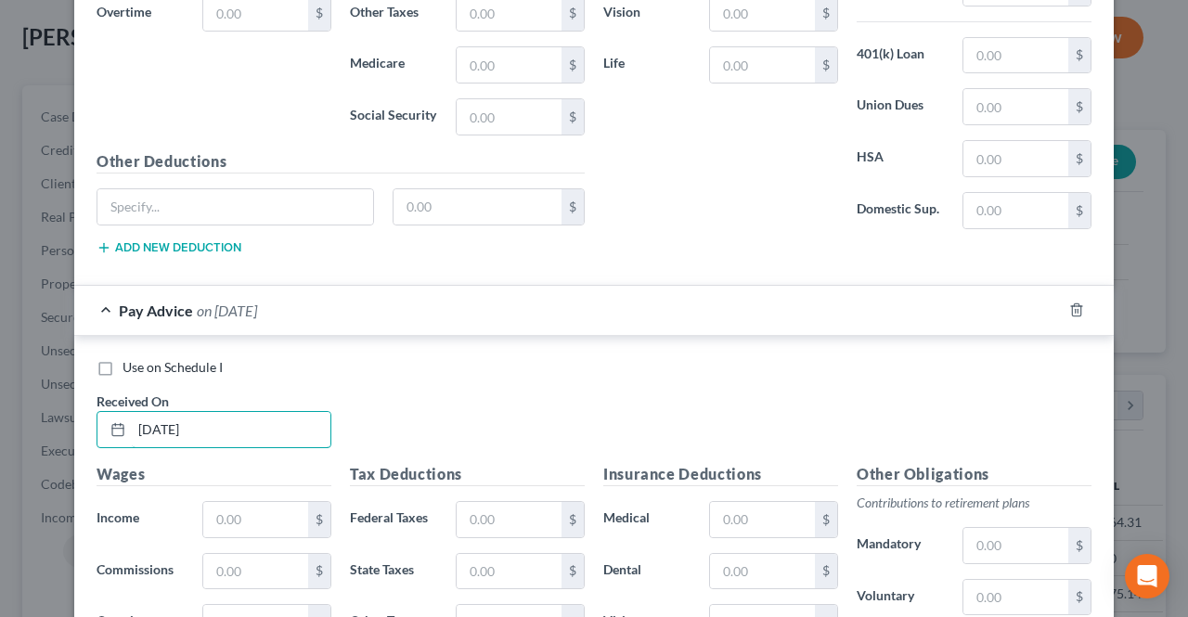
scroll to position [1077, 0]
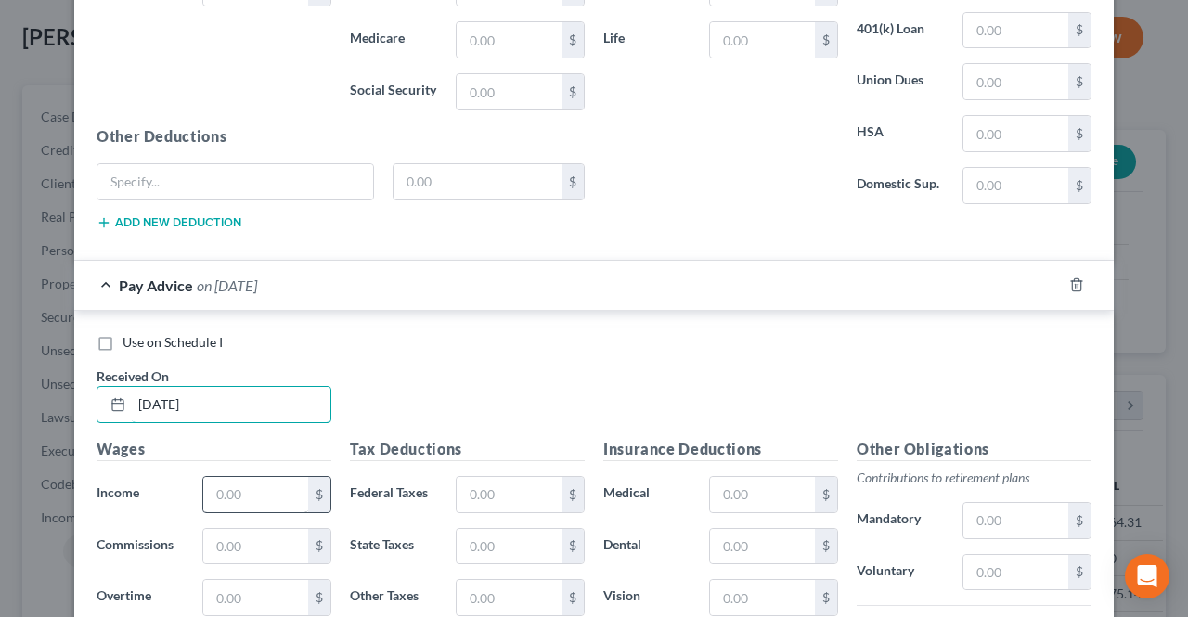
type input "[DATE]"
click at [234, 488] on input "text" at bounding box center [255, 494] width 105 height 35
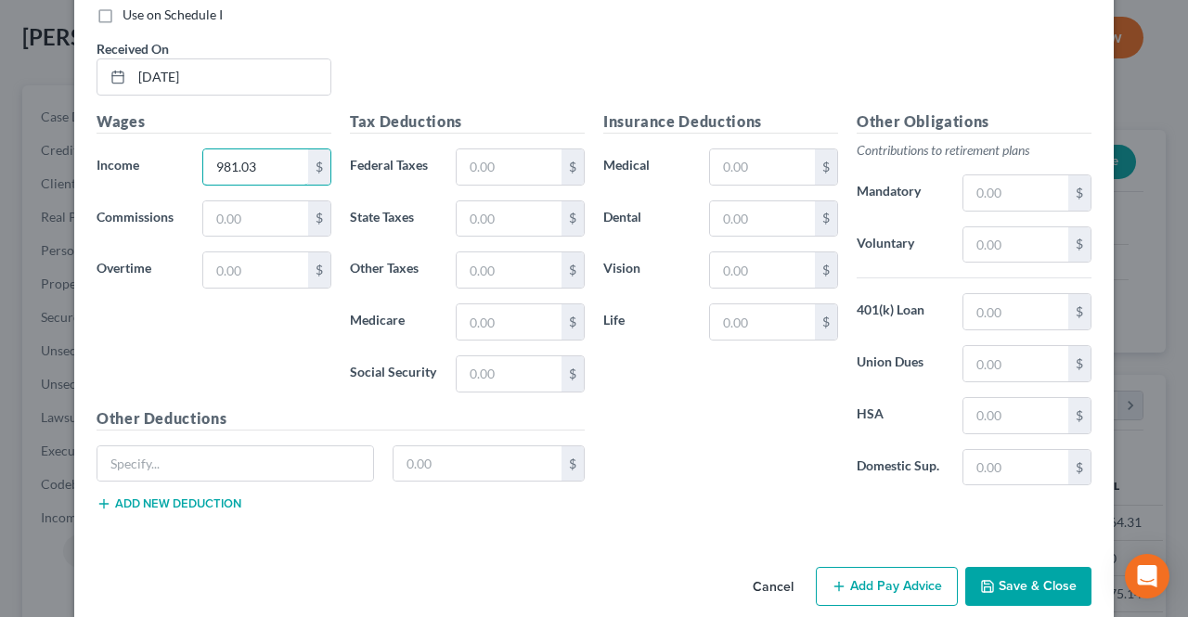
scroll to position [1418, 0]
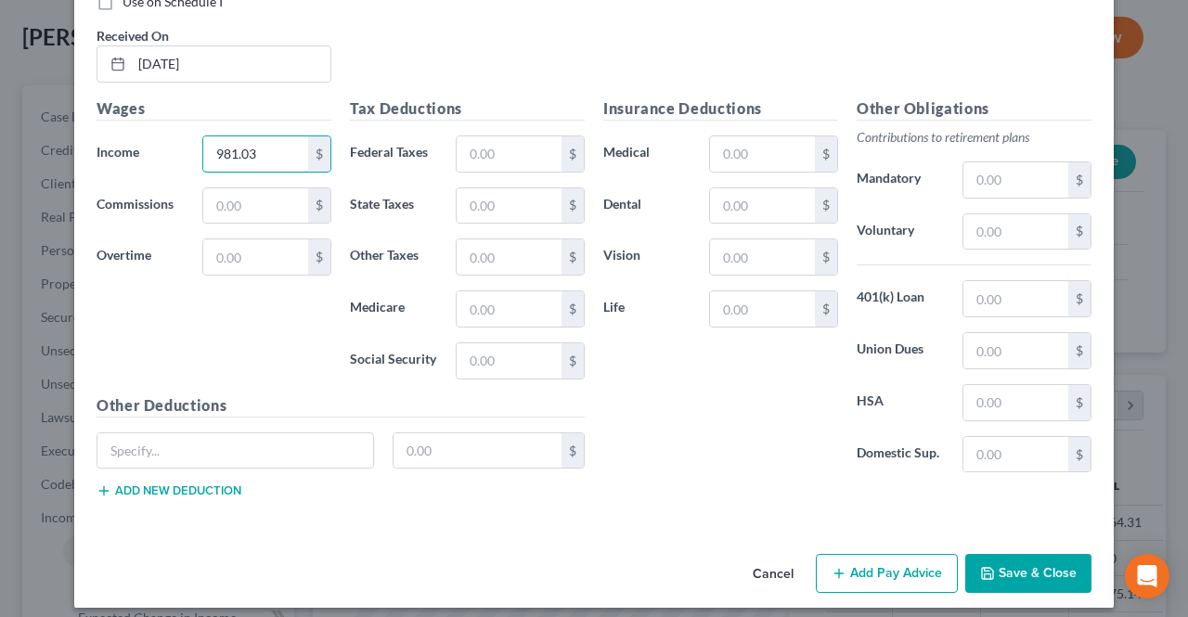
type input "981.03"
click at [844, 554] on button "Add Pay Advice" at bounding box center [887, 573] width 142 height 39
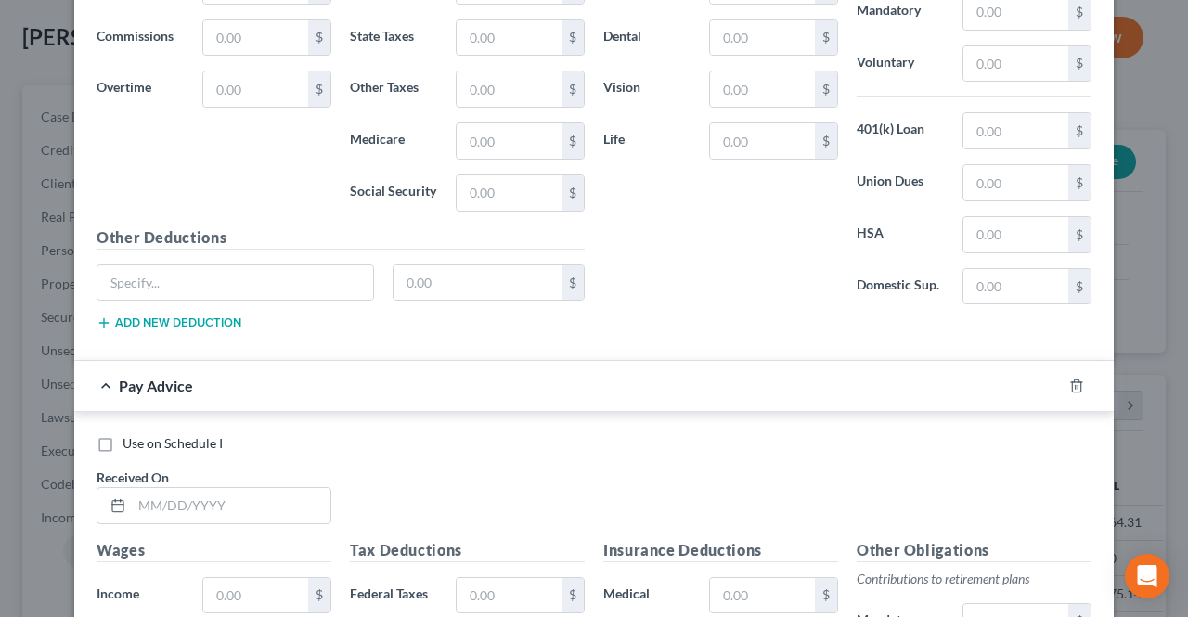
scroll to position [1603, 0]
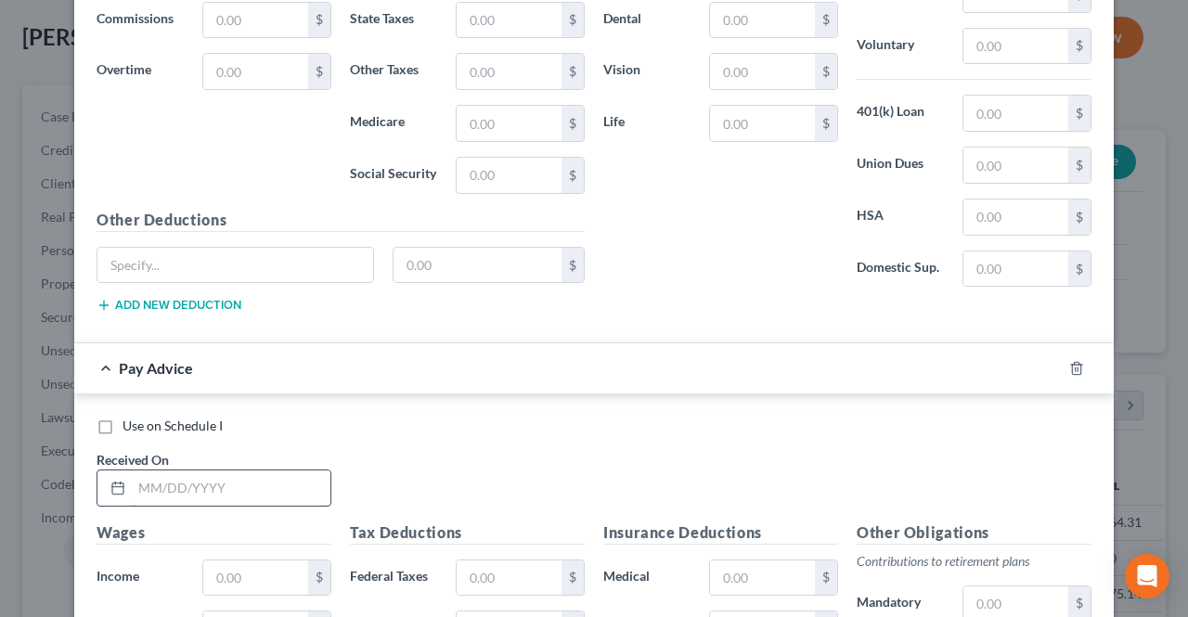
click at [242, 470] on input "text" at bounding box center [231, 487] width 199 height 35
click at [247, 470] on input "text" at bounding box center [231, 487] width 199 height 35
type input "[DATE]"
click at [261, 560] on input "text" at bounding box center [255, 577] width 105 height 35
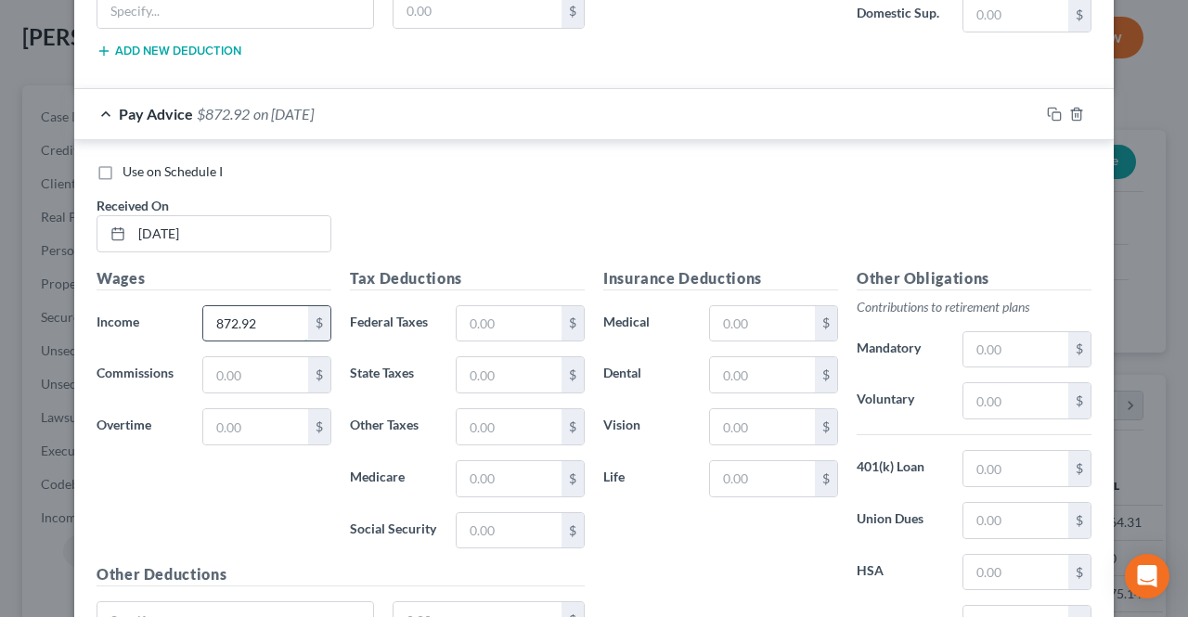
scroll to position [1861, 0]
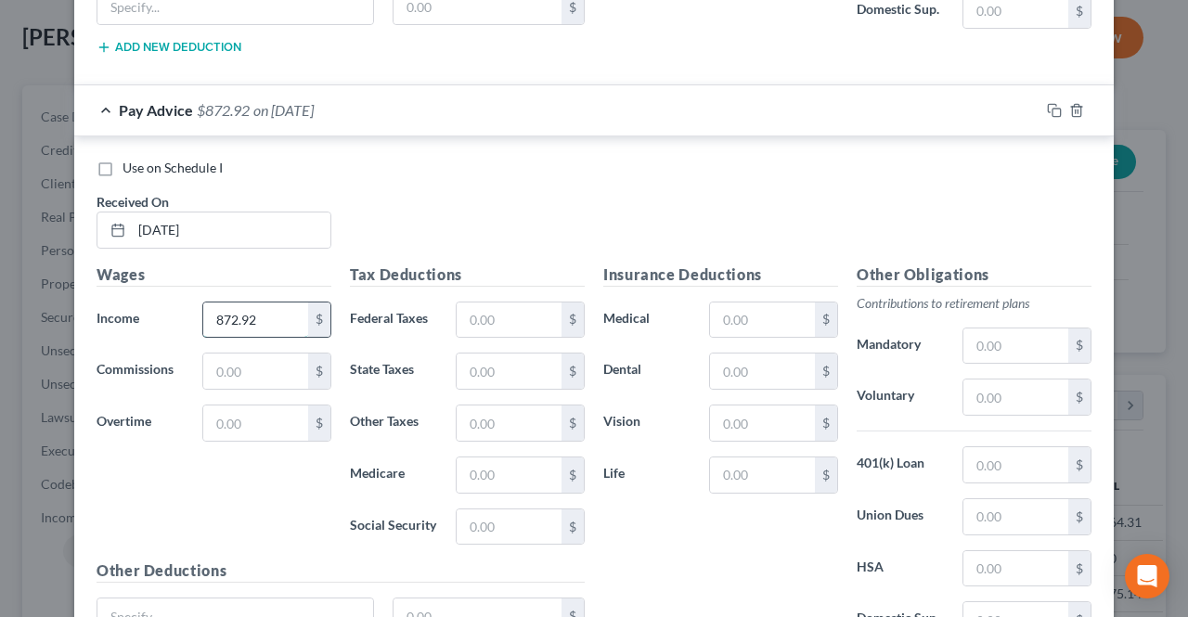
type input "872.92"
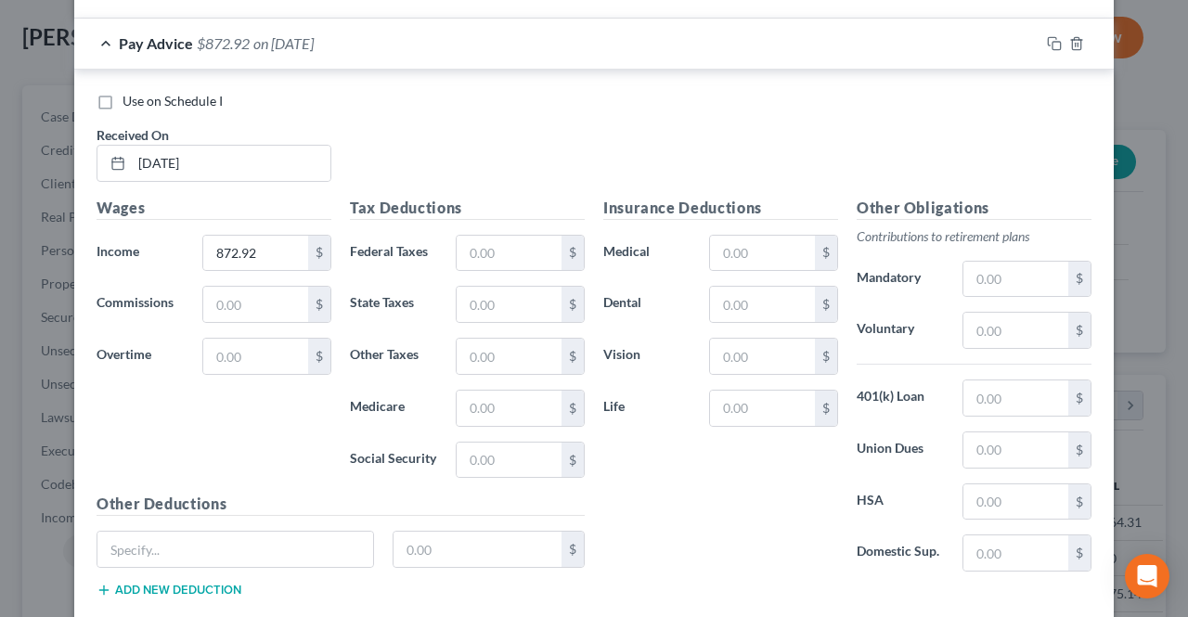
scroll to position [2022, 0]
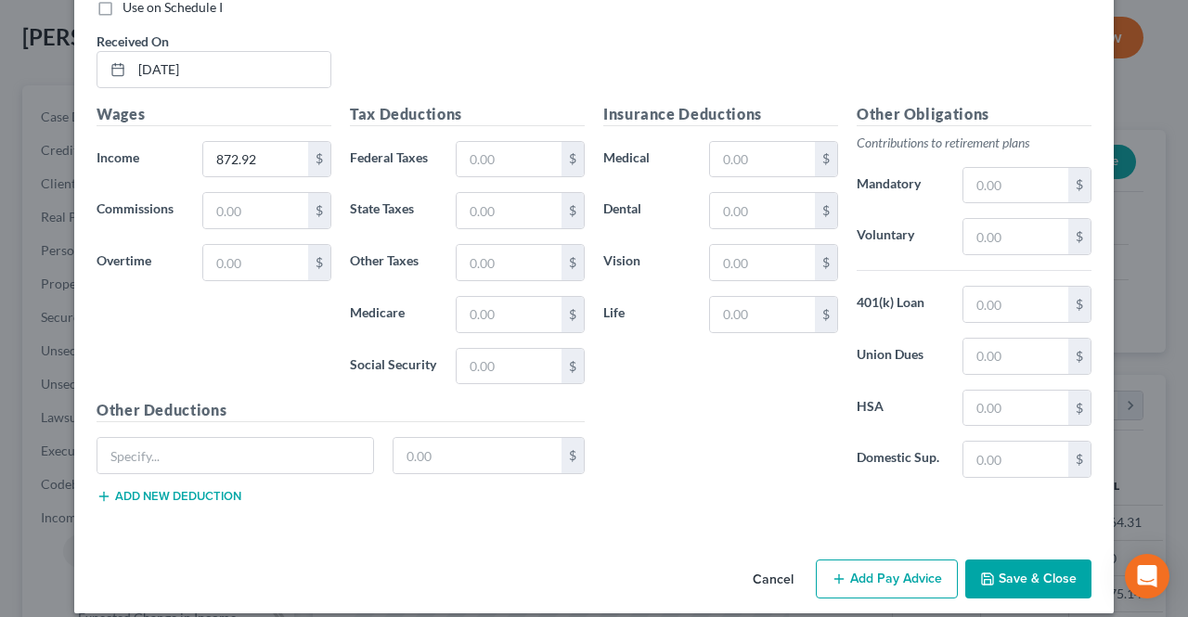
click at [835, 560] on button "Add Pay Advice" at bounding box center [887, 579] width 142 height 39
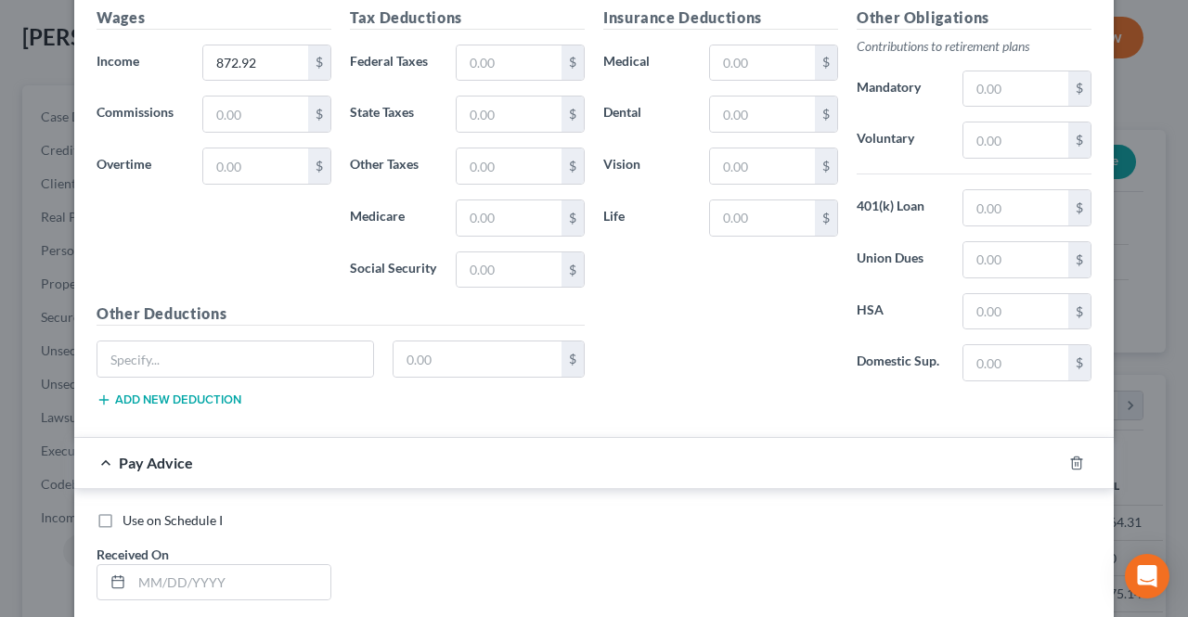
scroll to position [2208, 0]
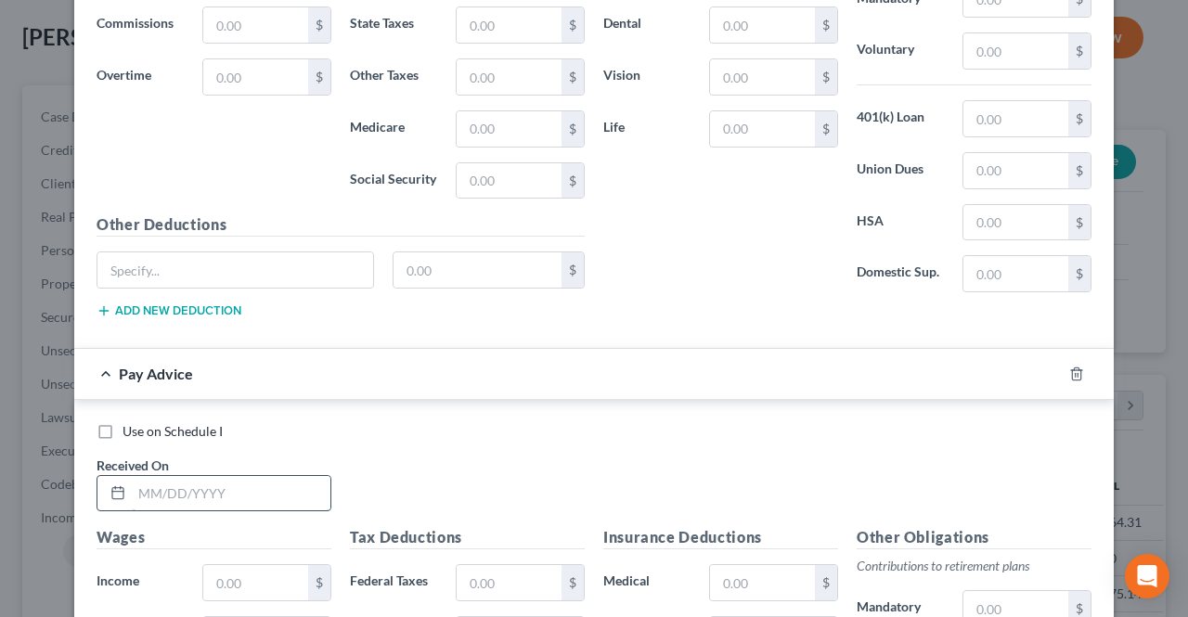
click at [277, 476] on input "text" at bounding box center [231, 493] width 199 height 35
type input "[DATE]"
click at [245, 565] on input "text" at bounding box center [255, 582] width 105 height 35
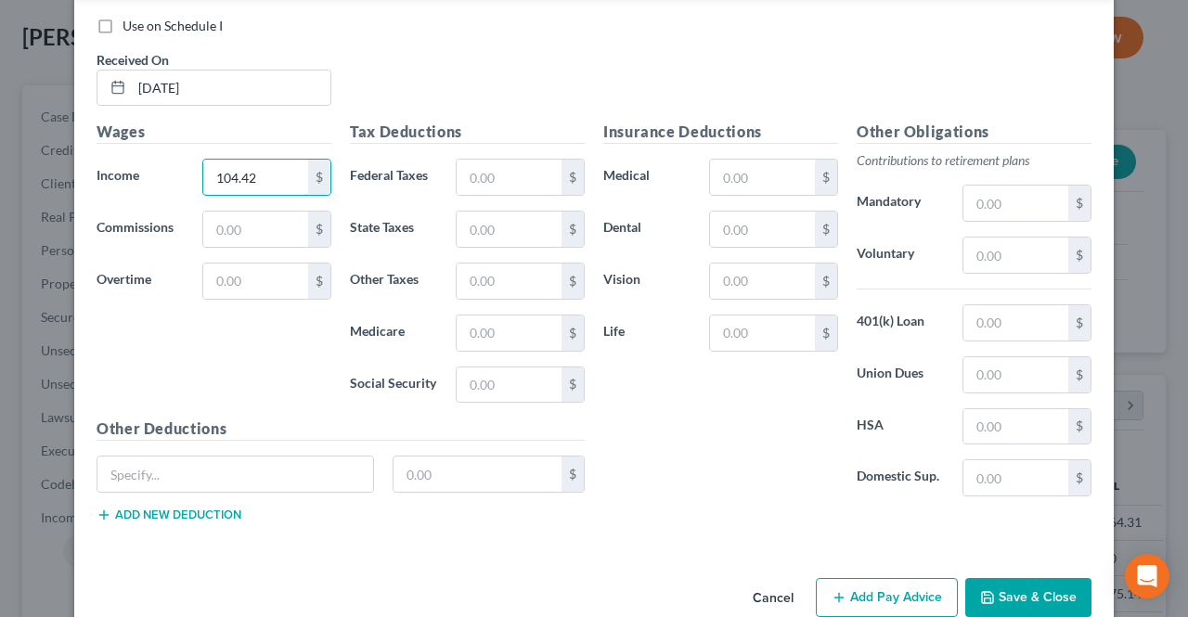
scroll to position [2626, 0]
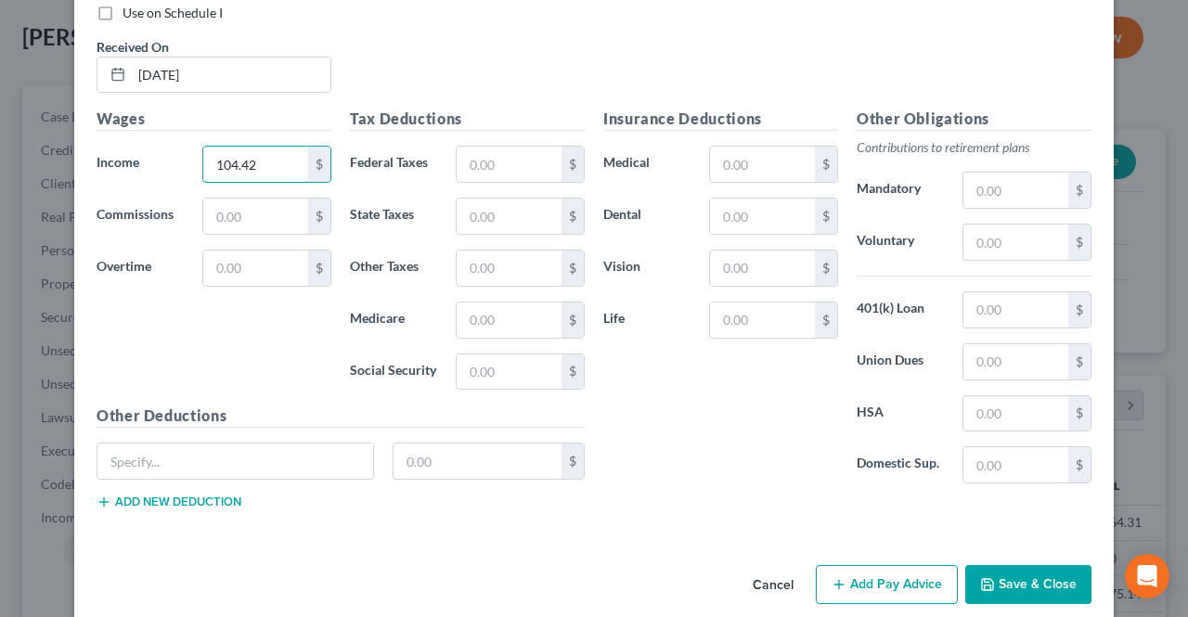
type input "104.42"
click at [816, 565] on button "Add Pay Advice" at bounding box center [887, 584] width 142 height 39
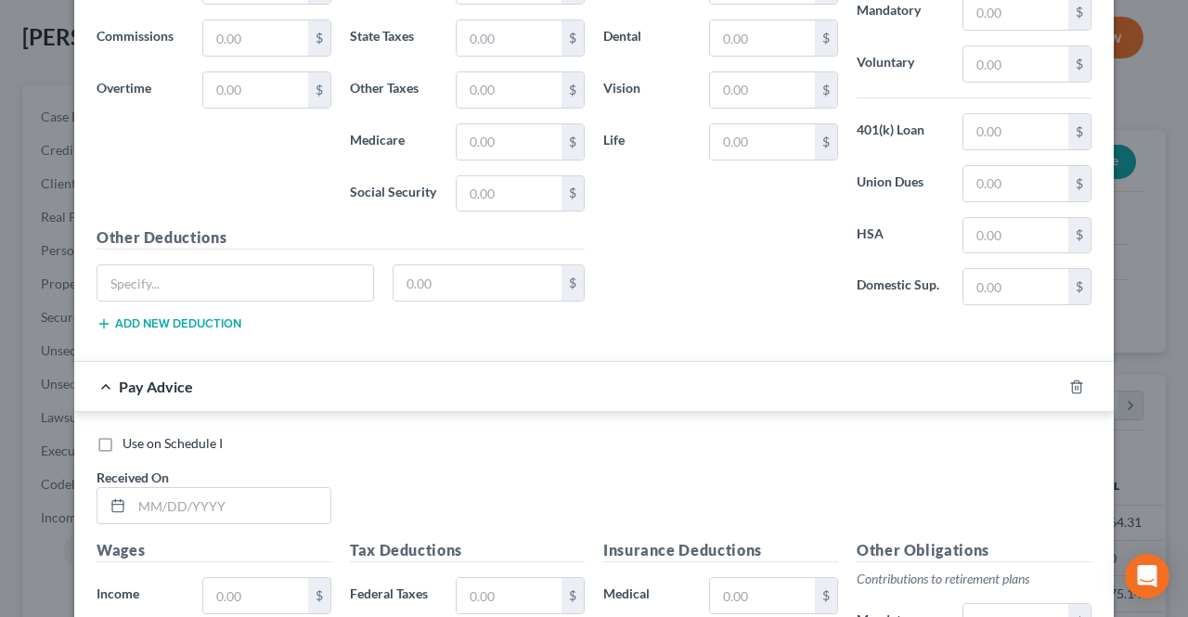
scroll to position [2812, 0]
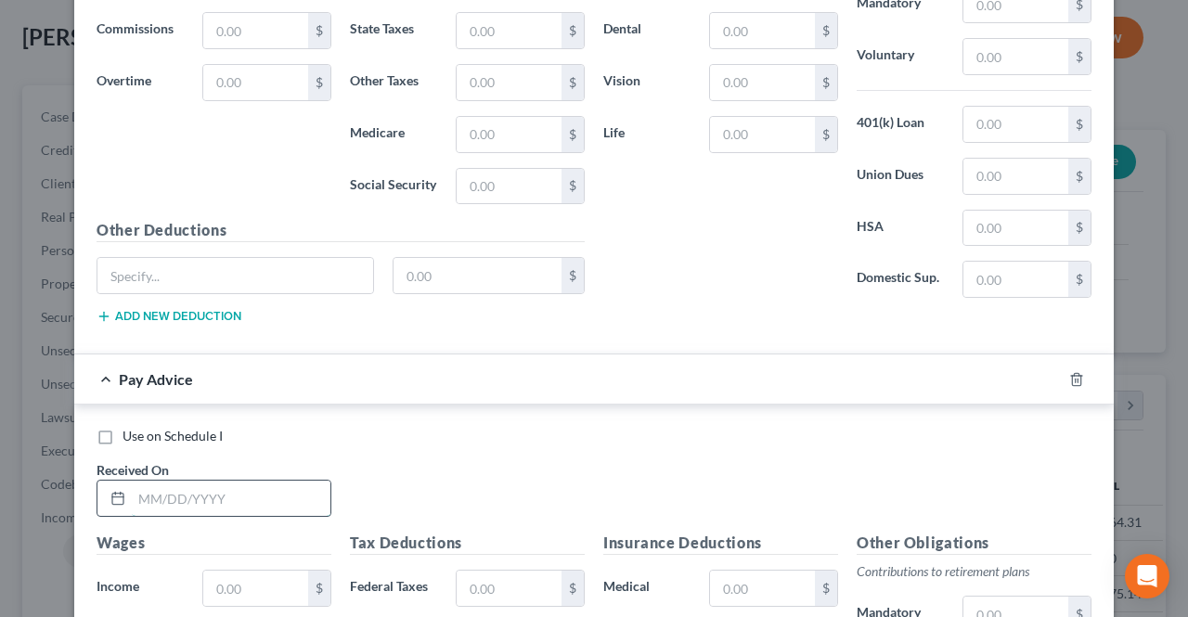
click at [295, 481] on input "text" at bounding box center [231, 498] width 199 height 35
type input "[DATE]"
click at [277, 571] on input "text" at bounding box center [255, 588] width 105 height 35
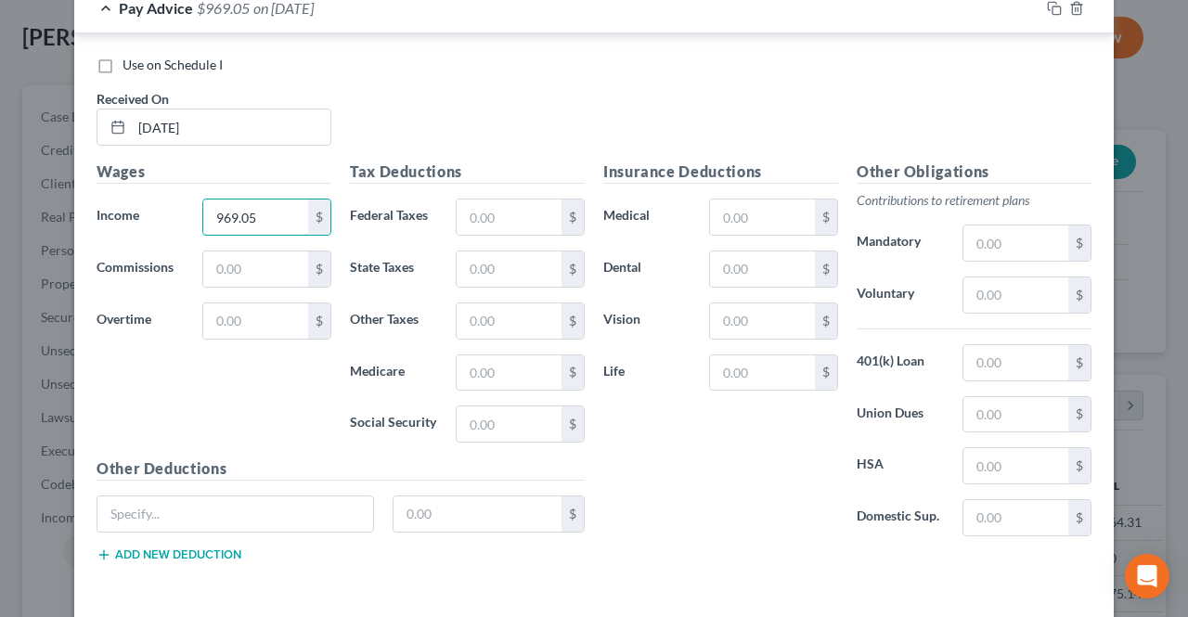
scroll to position [3229, 0]
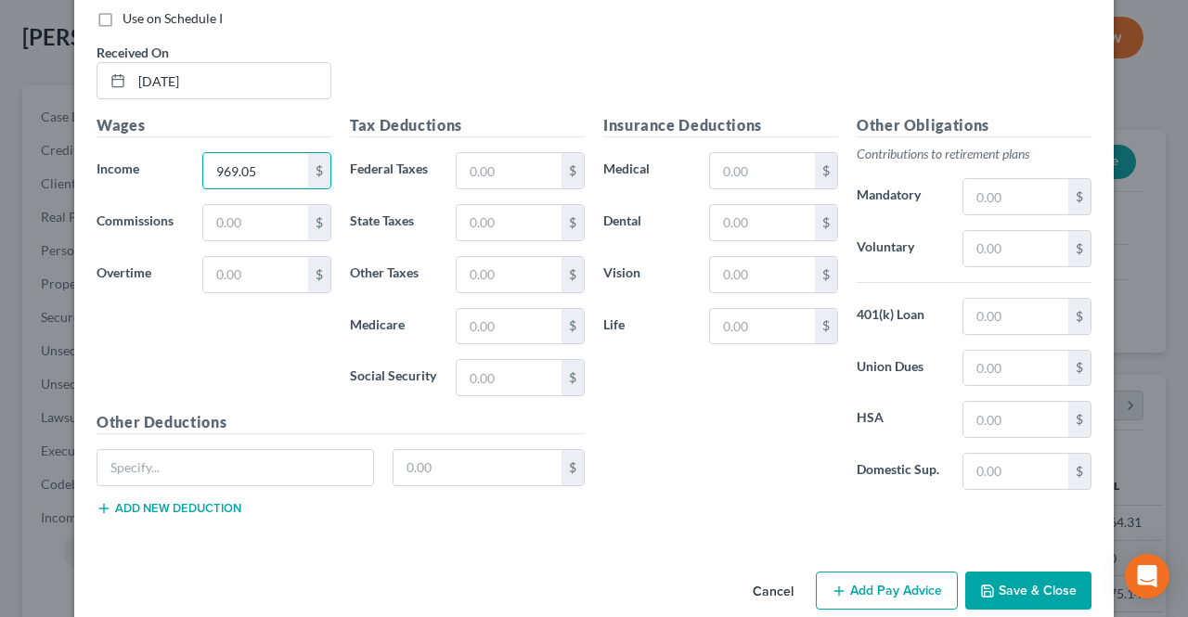
type input "969.05"
click at [831, 584] on icon "button" at bounding box center [838, 591] width 15 height 15
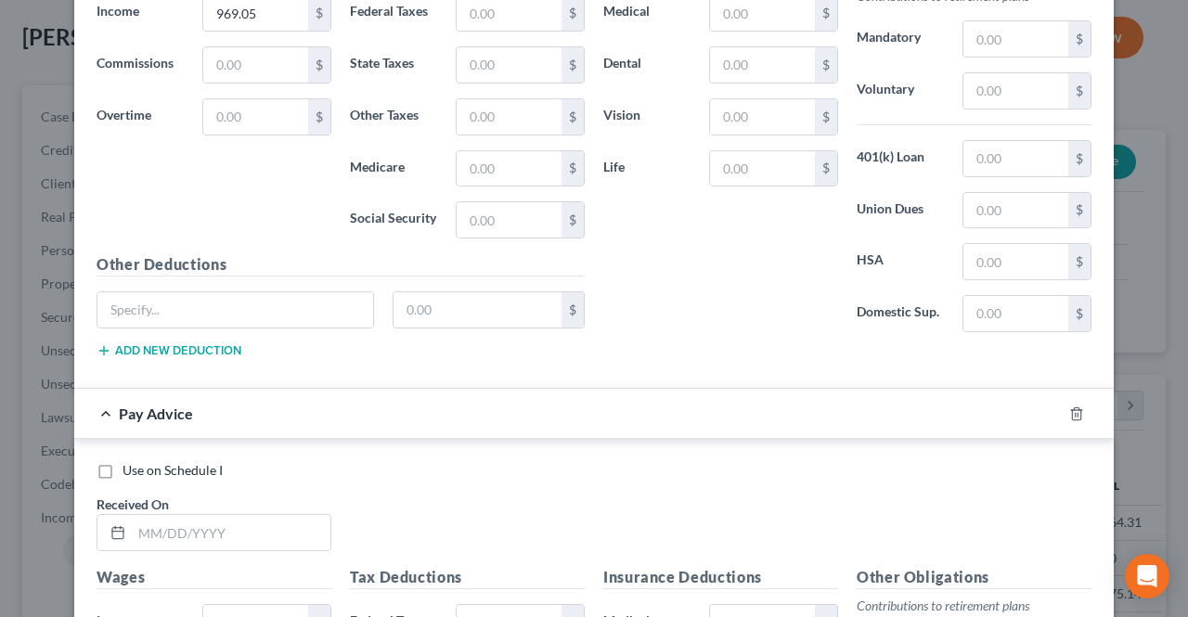
scroll to position [3415, 0]
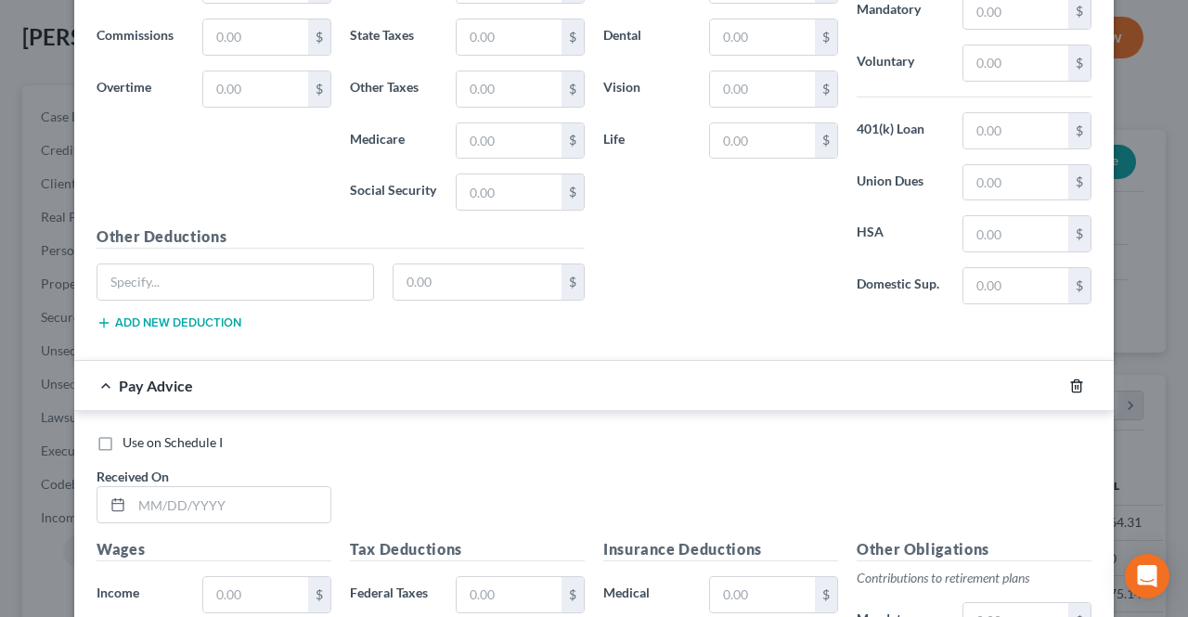
click at [1069, 379] on icon "button" at bounding box center [1076, 386] width 15 height 15
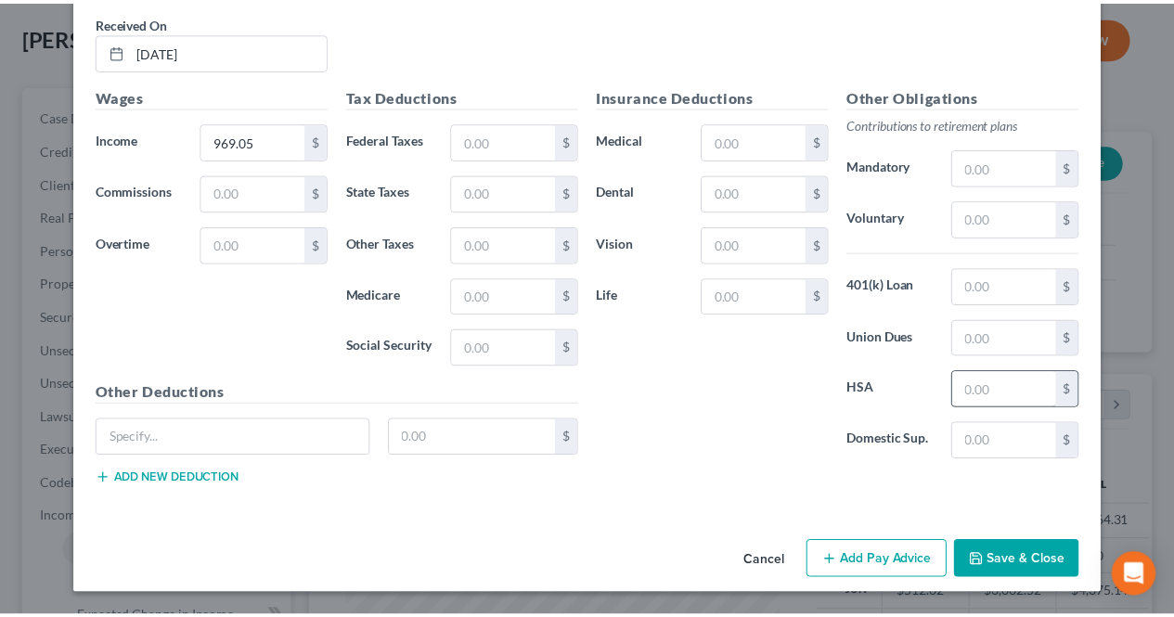
scroll to position [3229, 0]
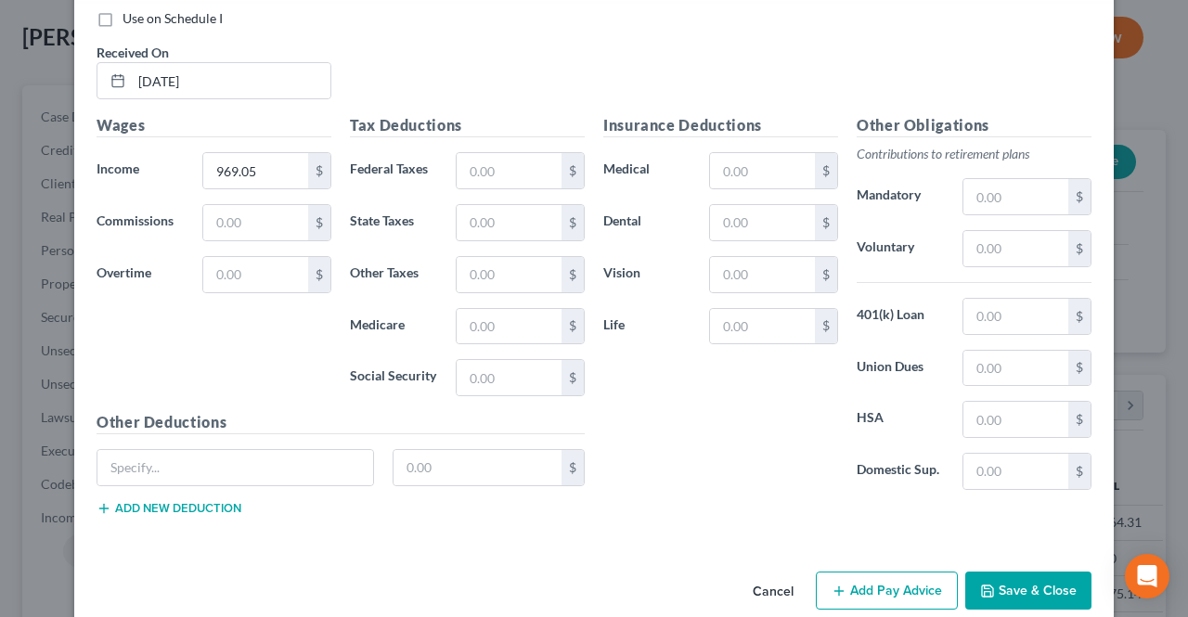
click at [1035, 572] on button "Save & Close" at bounding box center [1028, 591] width 126 height 39
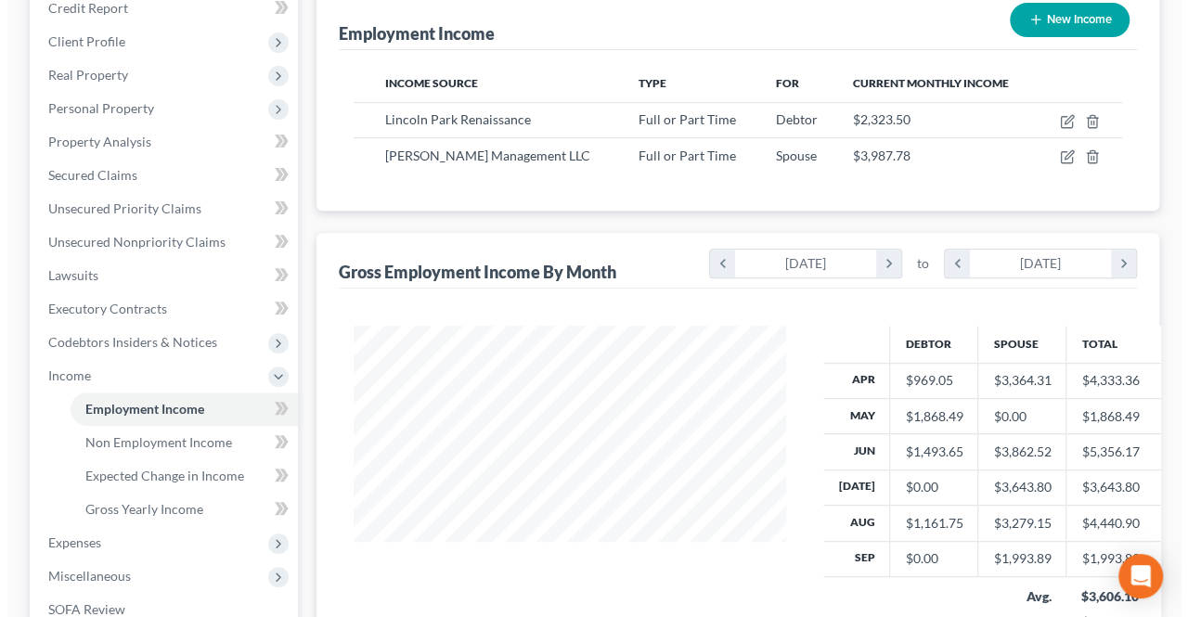
scroll to position [278, 0]
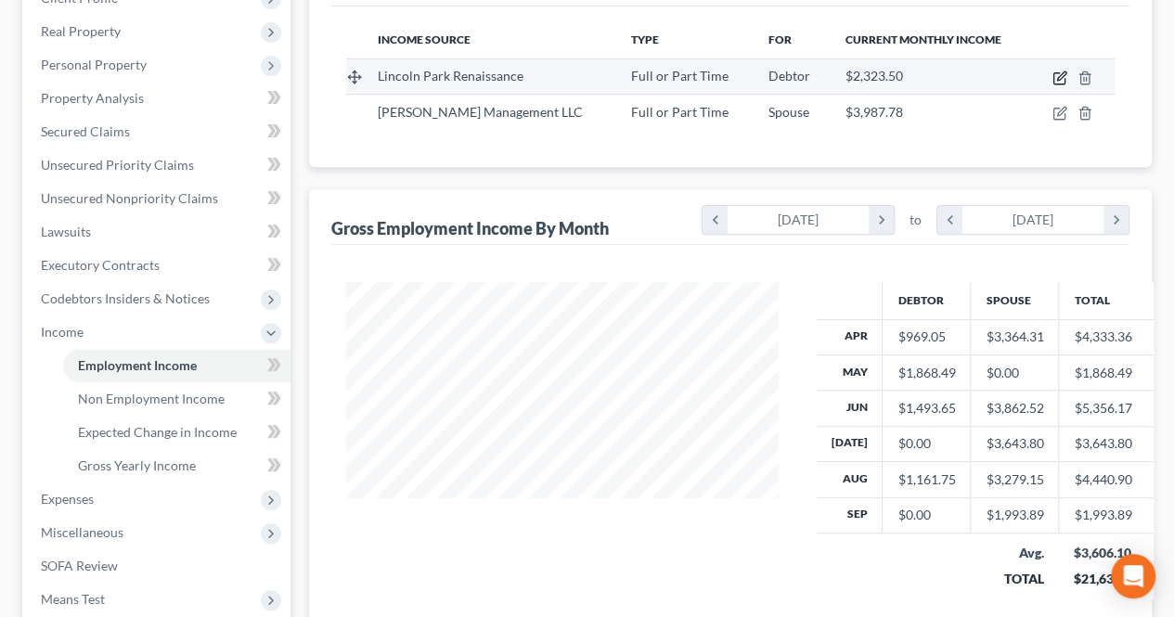
click at [1058, 78] on icon "button" at bounding box center [1061, 75] width 8 height 8
select select "0"
select select "33"
select select "1"
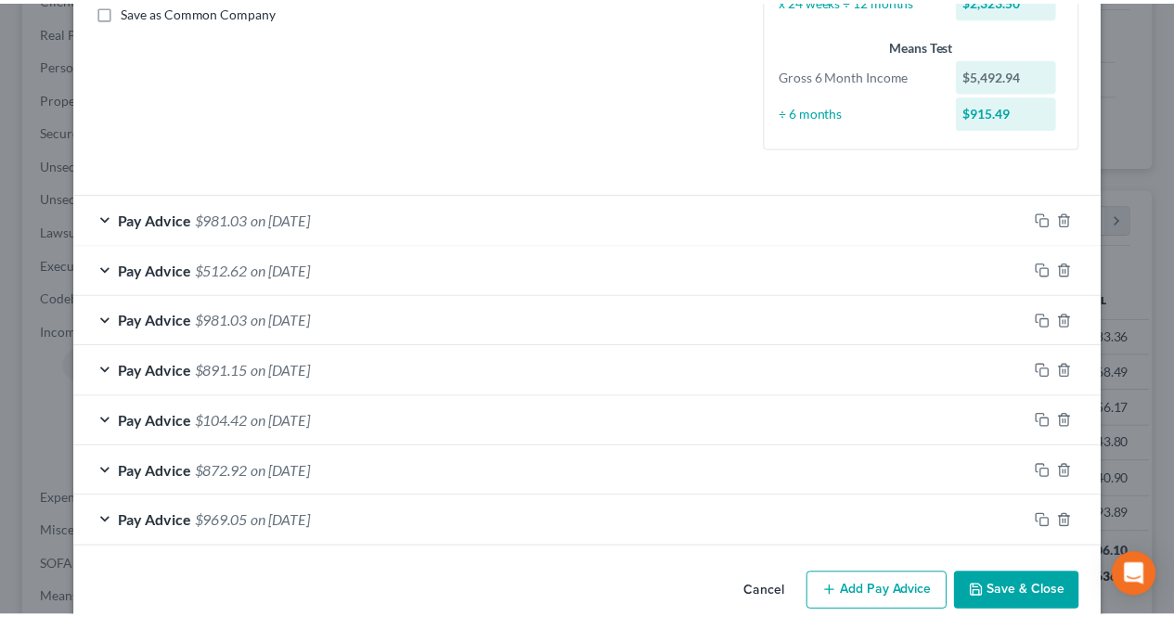
scroll to position [461, 0]
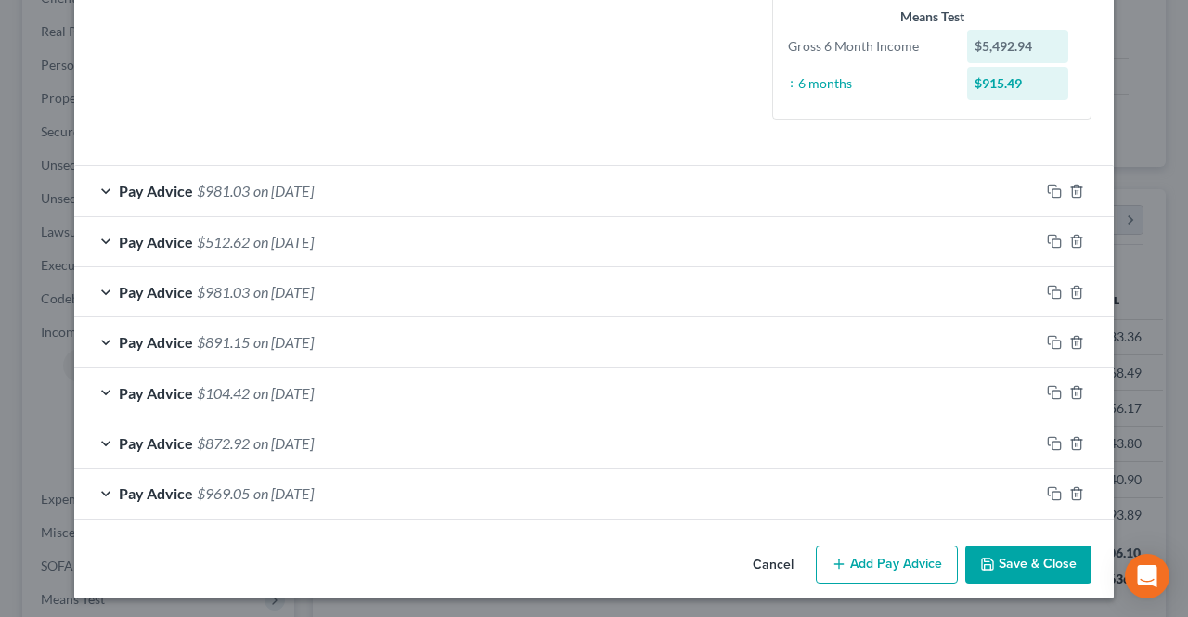
click at [980, 557] on icon "button" at bounding box center [987, 564] width 15 height 15
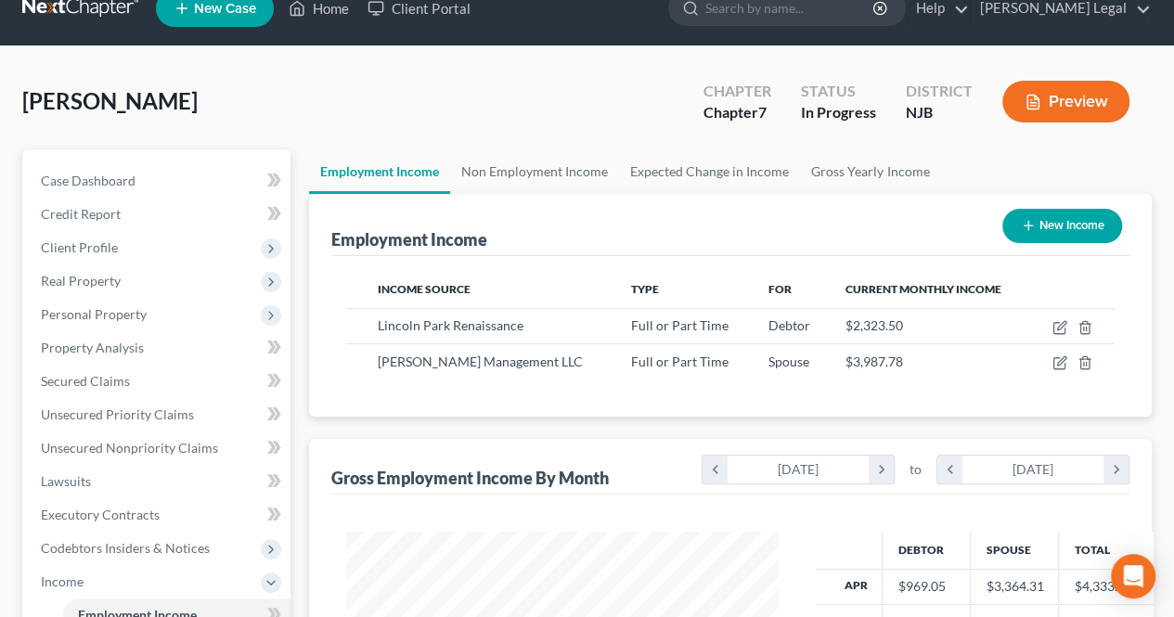
scroll to position [3, 0]
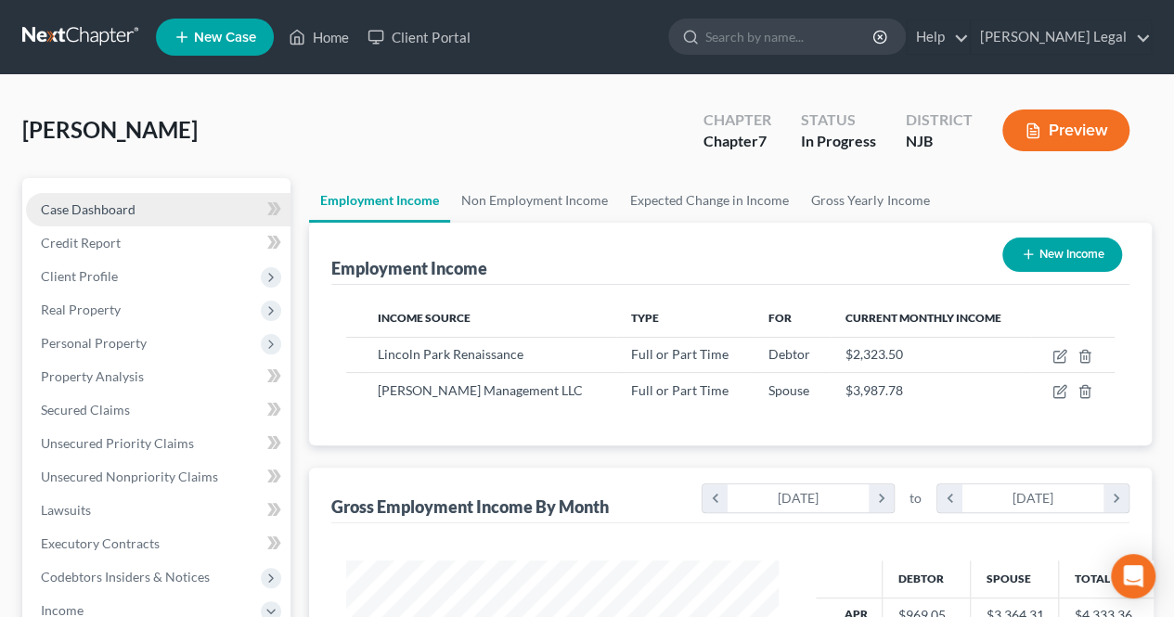
click at [169, 209] on link "Case Dashboard" at bounding box center [158, 209] width 264 height 33
select select "3"
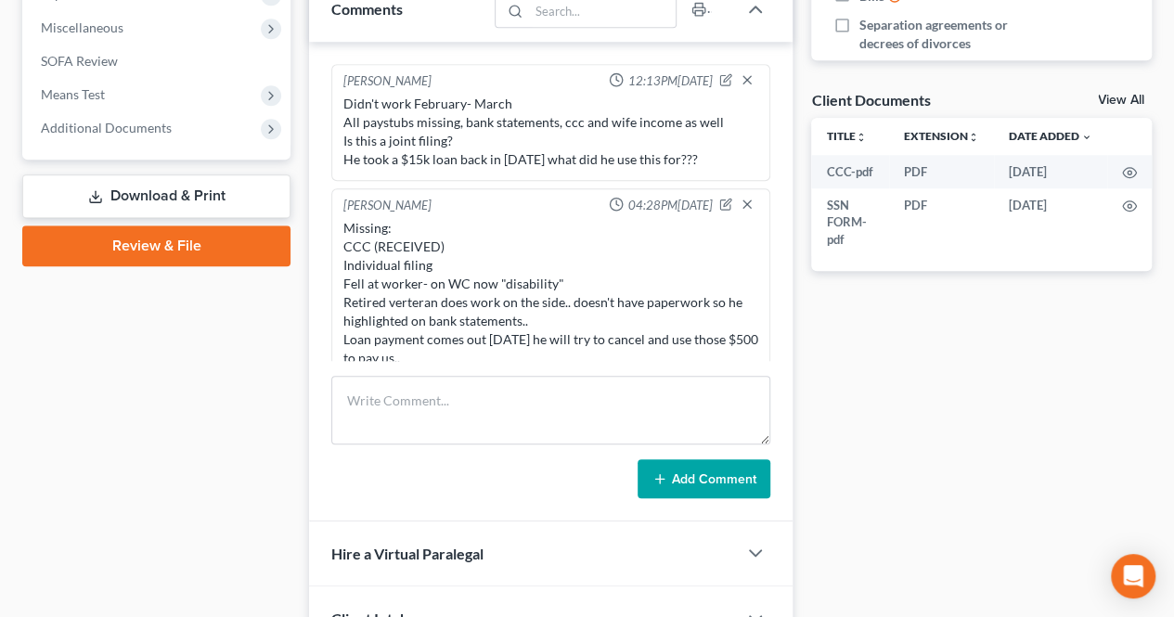
scroll to position [17, 0]
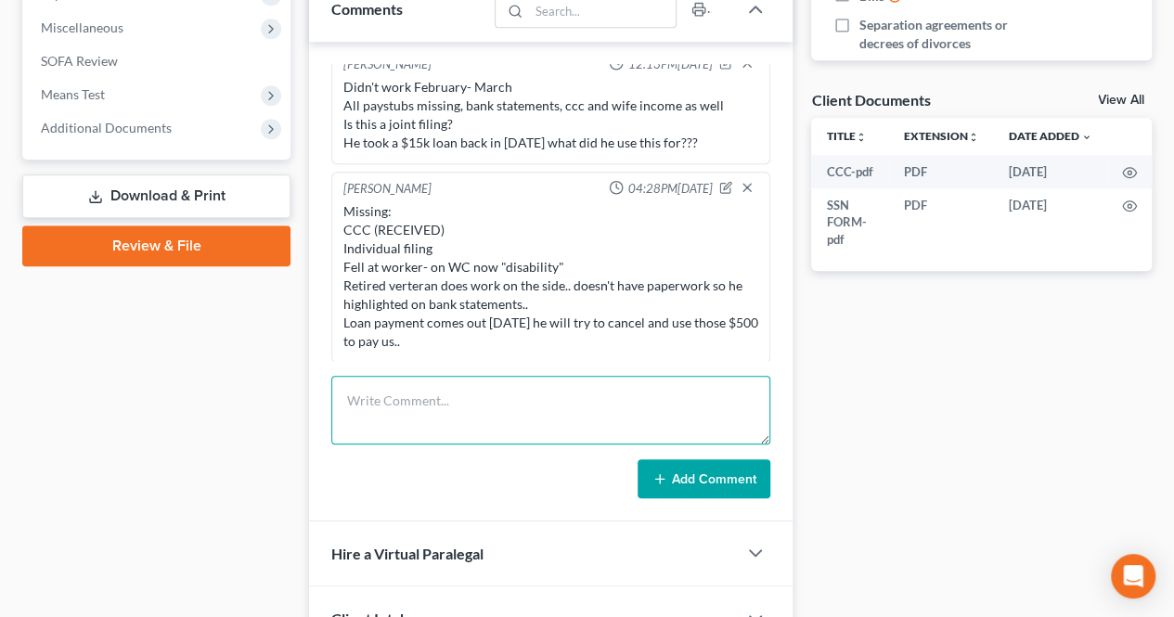
click at [427, 385] on textarea at bounding box center [550, 410] width 439 height 69
type textarea "Missing Sept income... for him so his bank statement"
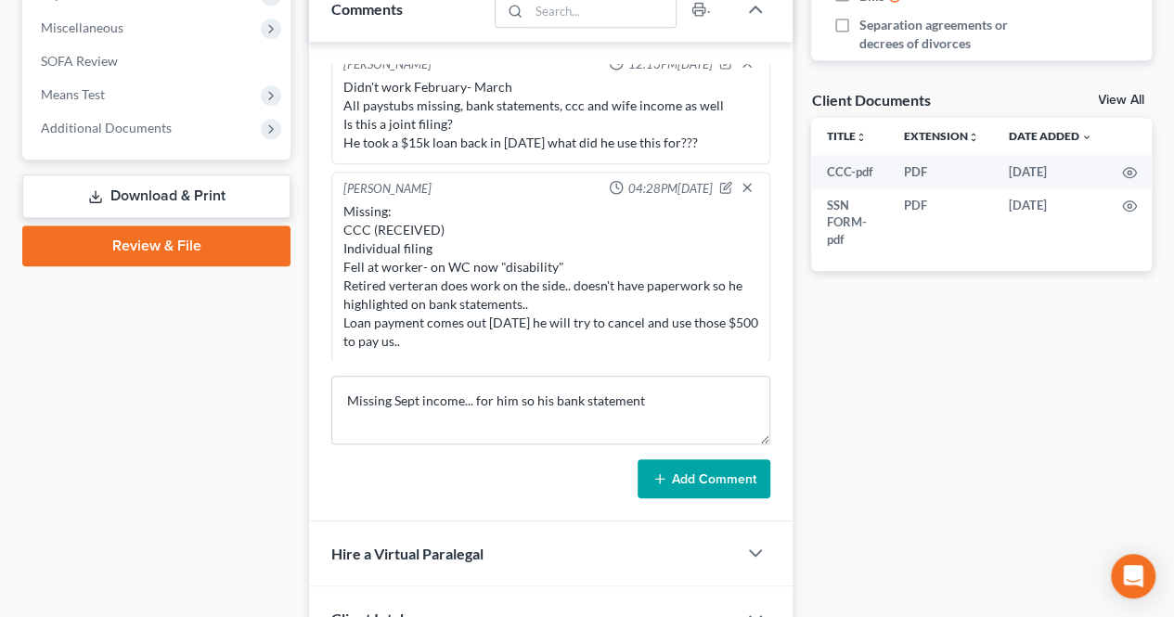
click at [670, 474] on button "Add Comment" at bounding box center [703, 478] width 133 height 39
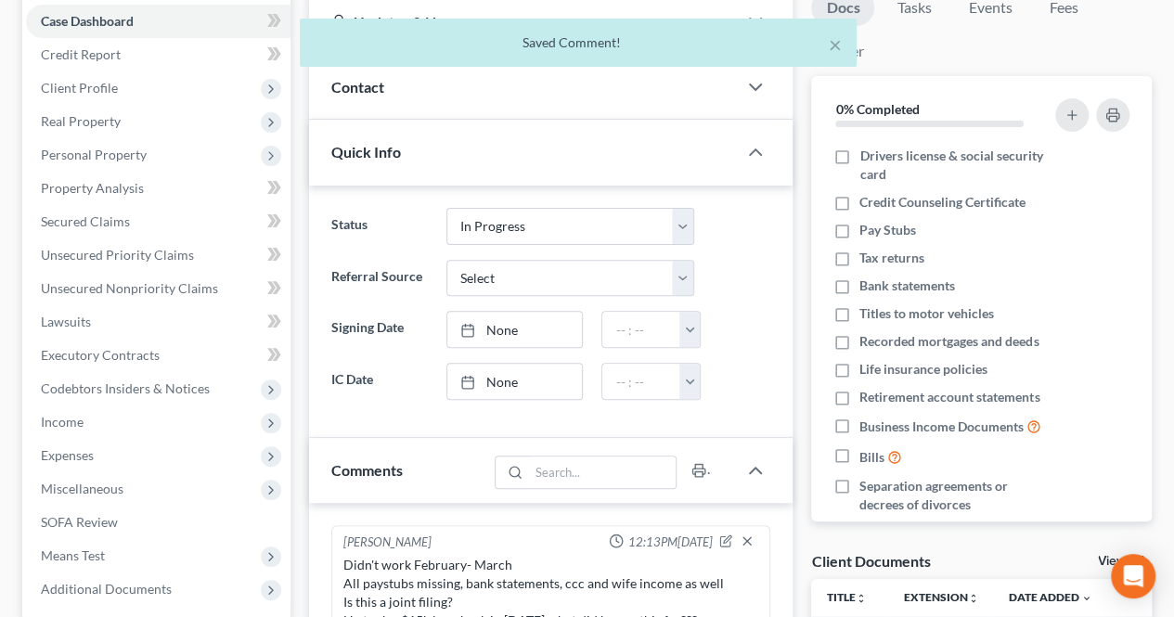
scroll to position [0, 0]
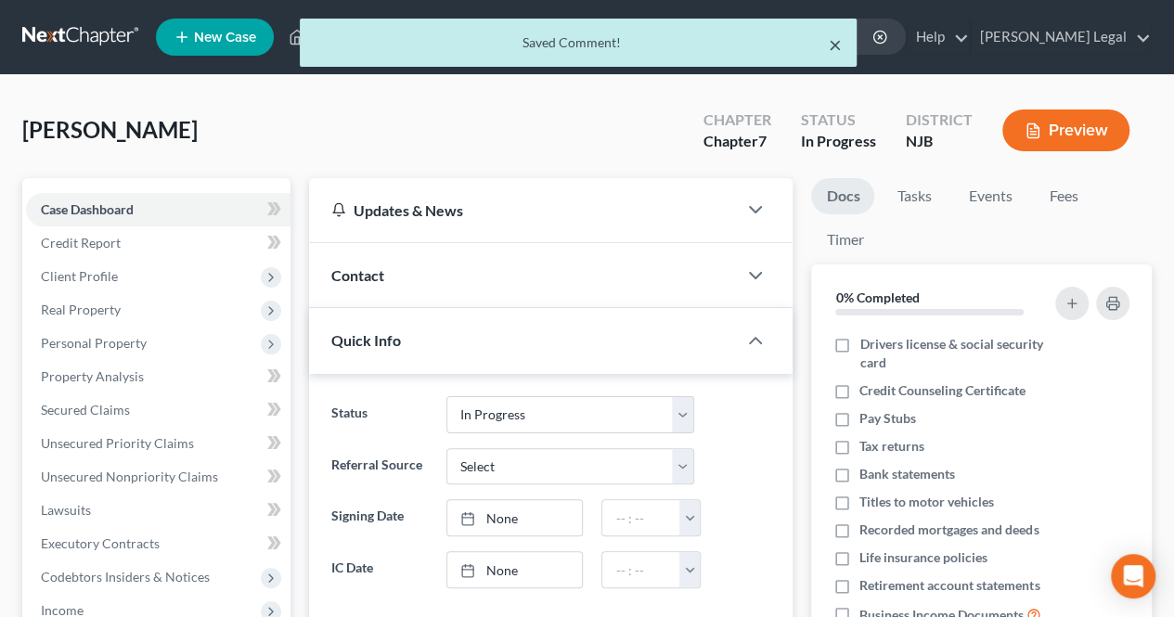
drag, startPoint x: 831, startPoint y: 44, endPoint x: 362, endPoint y: 201, distance: 495.3
click at [831, 44] on button "×" at bounding box center [835, 44] width 13 height 22
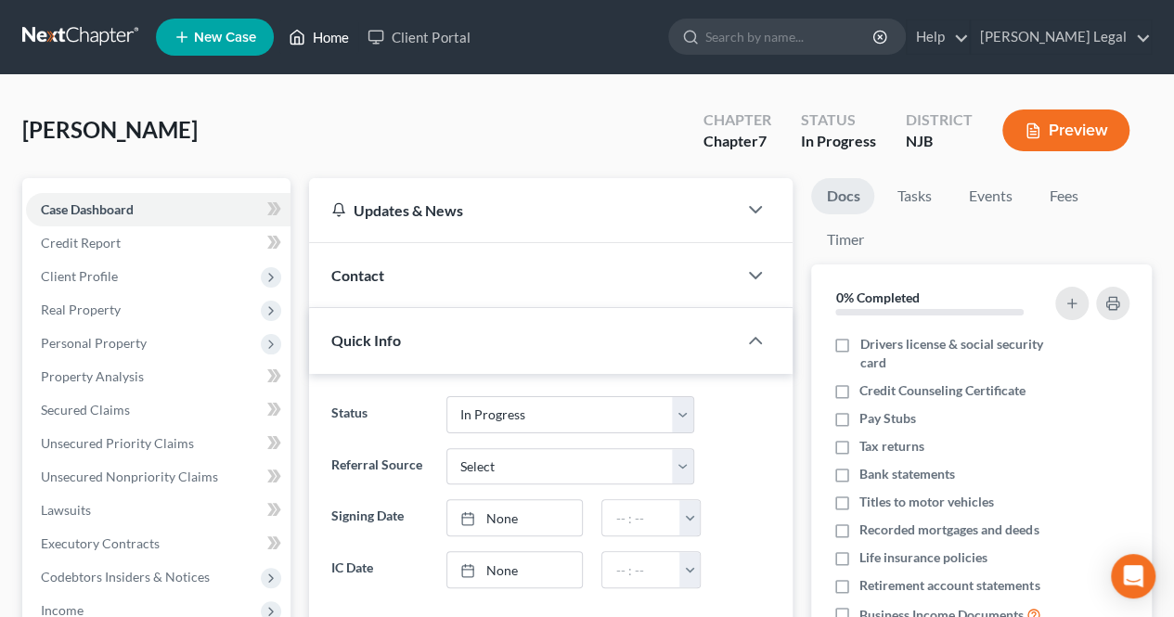
click at [336, 42] on link "Home" at bounding box center [318, 36] width 79 height 33
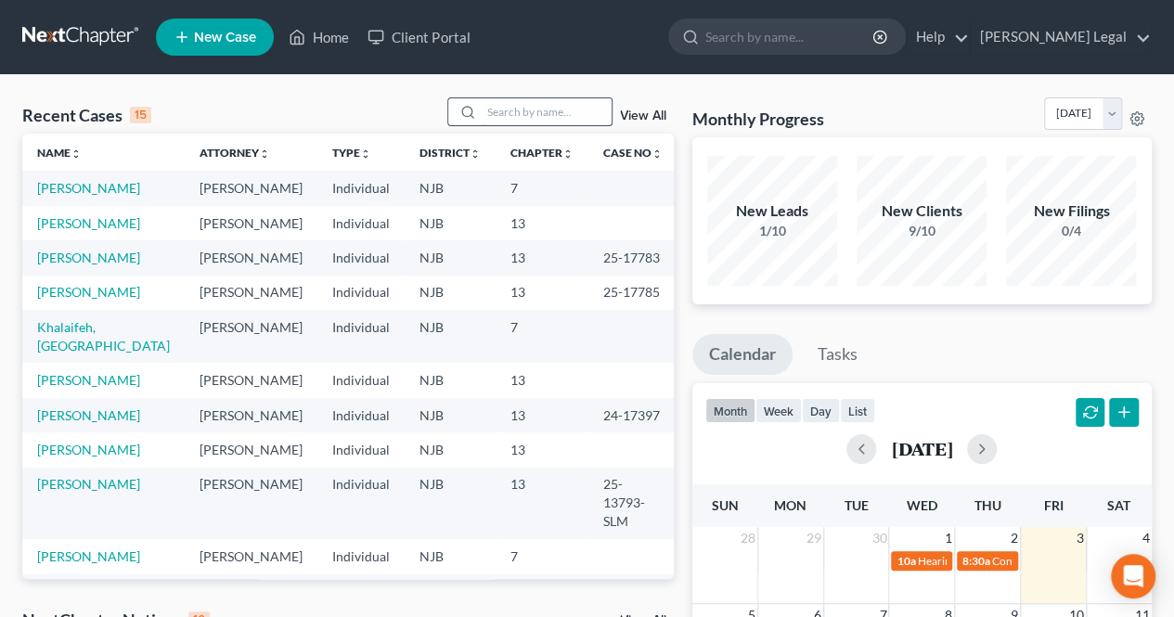
click at [544, 112] on input "search" at bounding box center [547, 111] width 130 height 27
click at [594, 117] on input "search" at bounding box center [547, 111] width 130 height 27
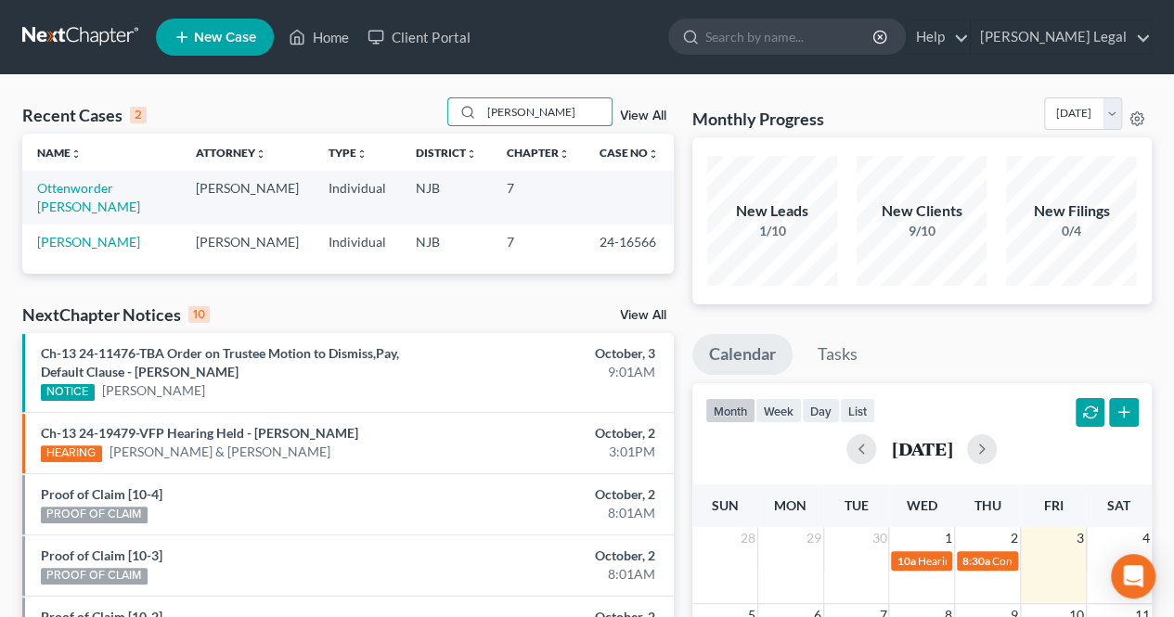
type input "[PERSON_NAME]"
click at [82, 196] on td "Ottenworder [PERSON_NAME]" at bounding box center [101, 197] width 159 height 53
click at [72, 200] on link "Ottenworder [PERSON_NAME]" at bounding box center [88, 197] width 103 height 34
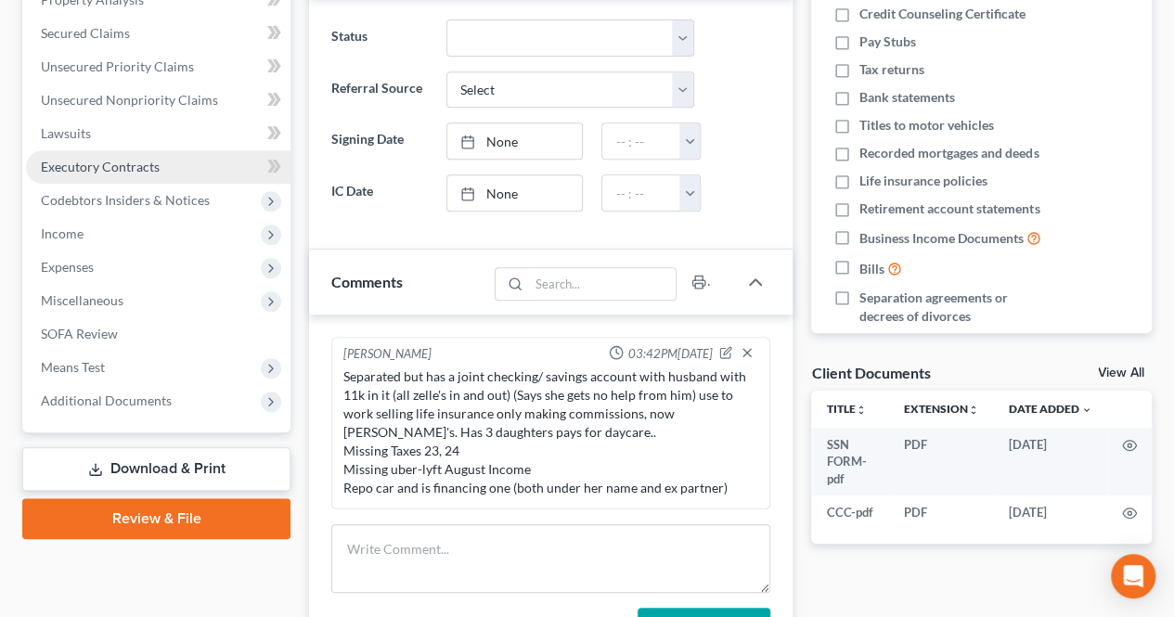
scroll to position [371, 0]
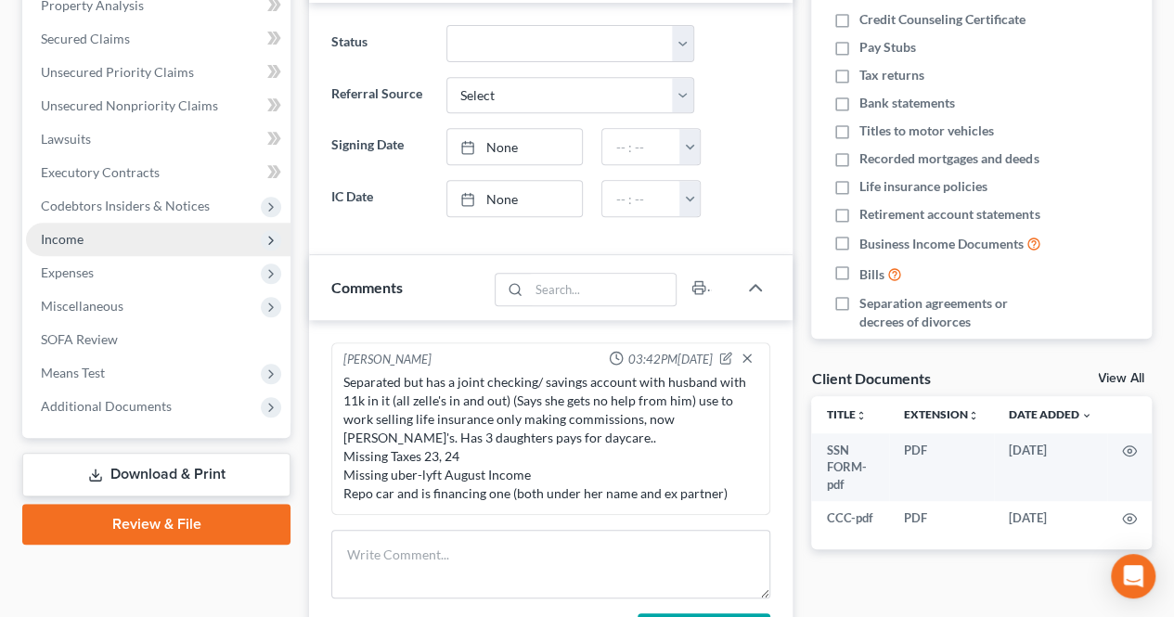
click at [123, 229] on span "Income" at bounding box center [158, 239] width 264 height 33
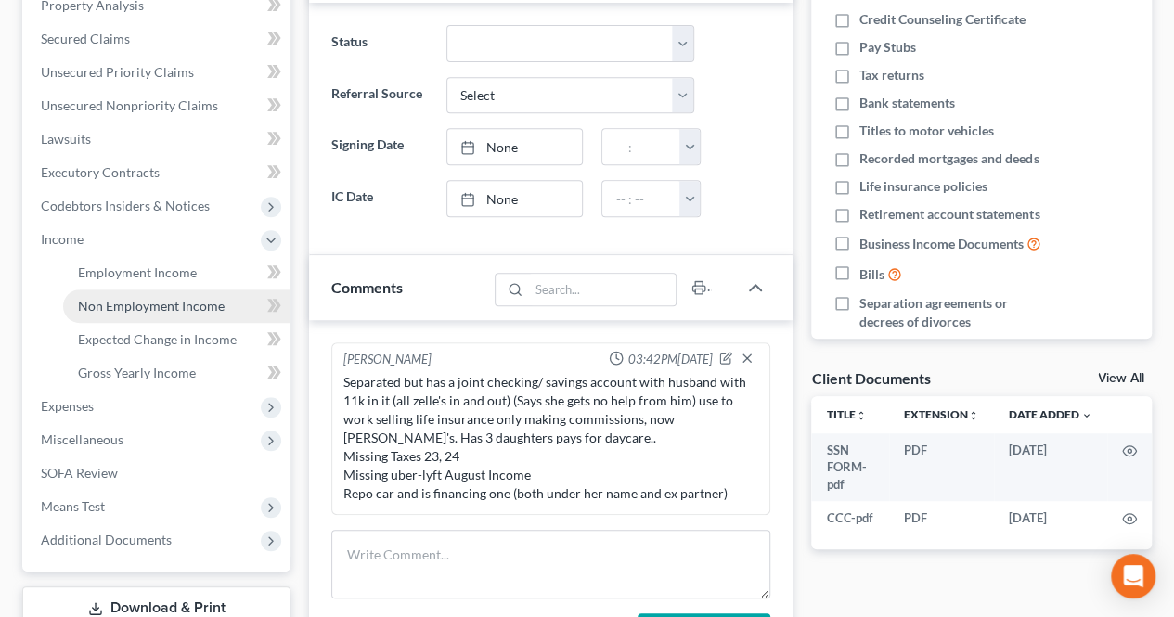
click at [124, 302] on span "Non Employment Income" at bounding box center [151, 306] width 147 height 16
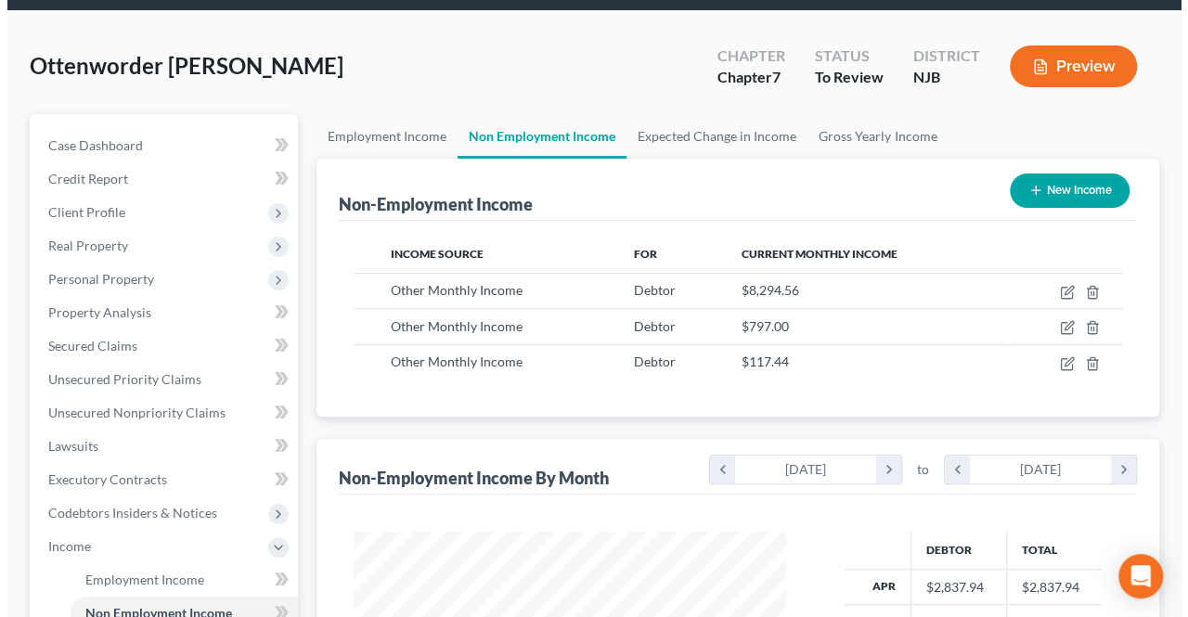
scroll to position [93, 0]
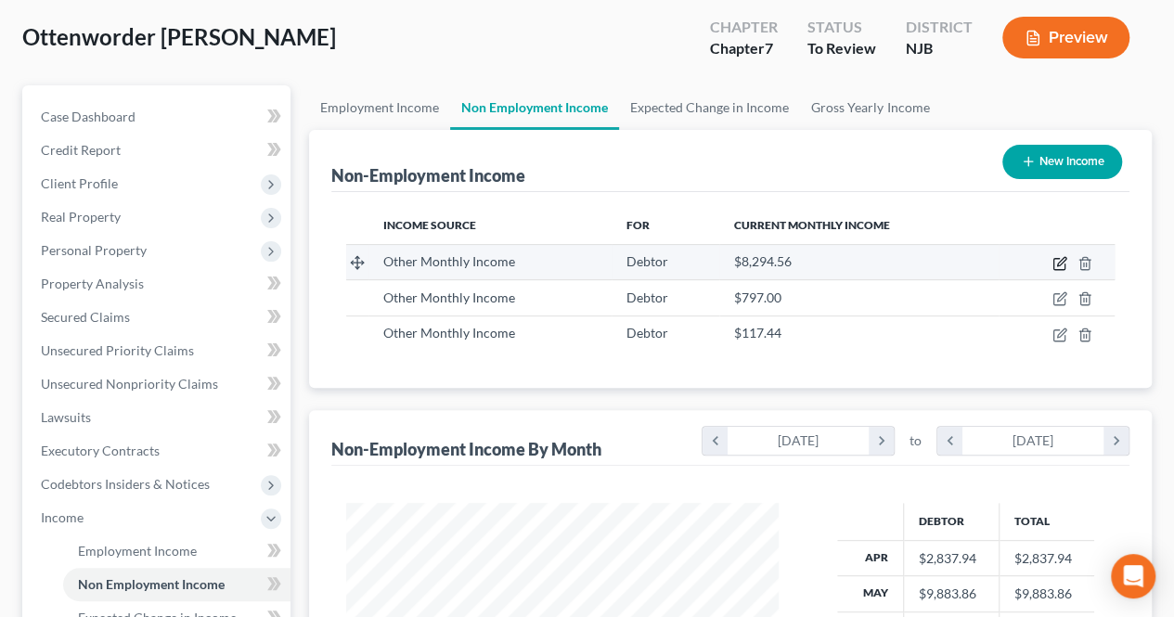
click at [1055, 263] on icon "button" at bounding box center [1059, 263] width 15 height 15
select select "13"
select select "0"
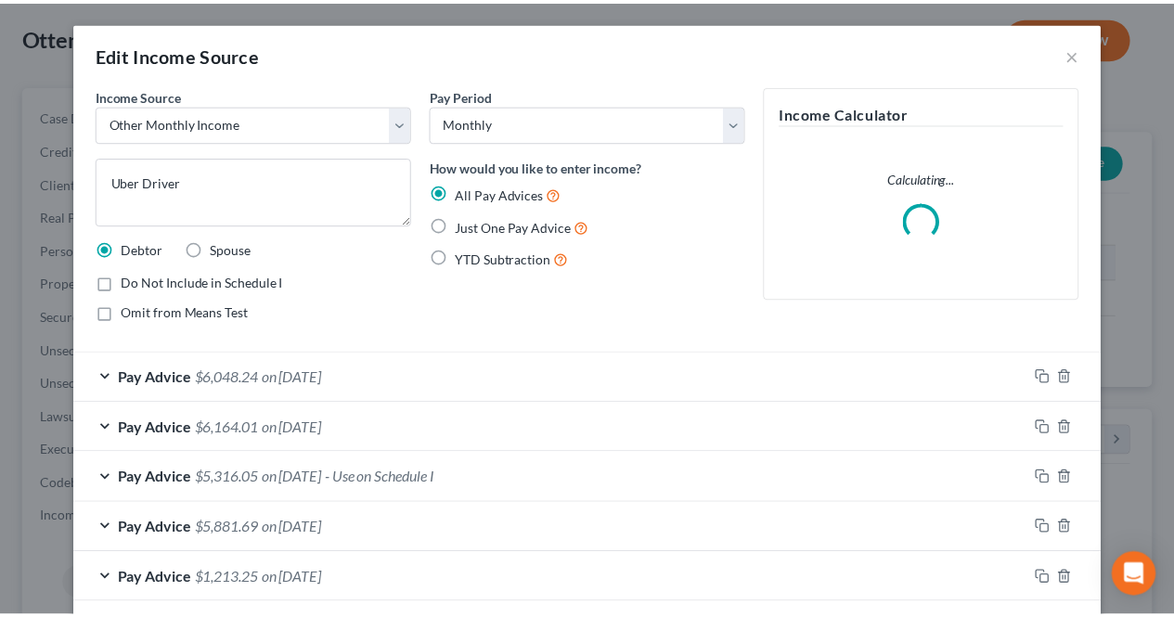
scroll to position [330, 475]
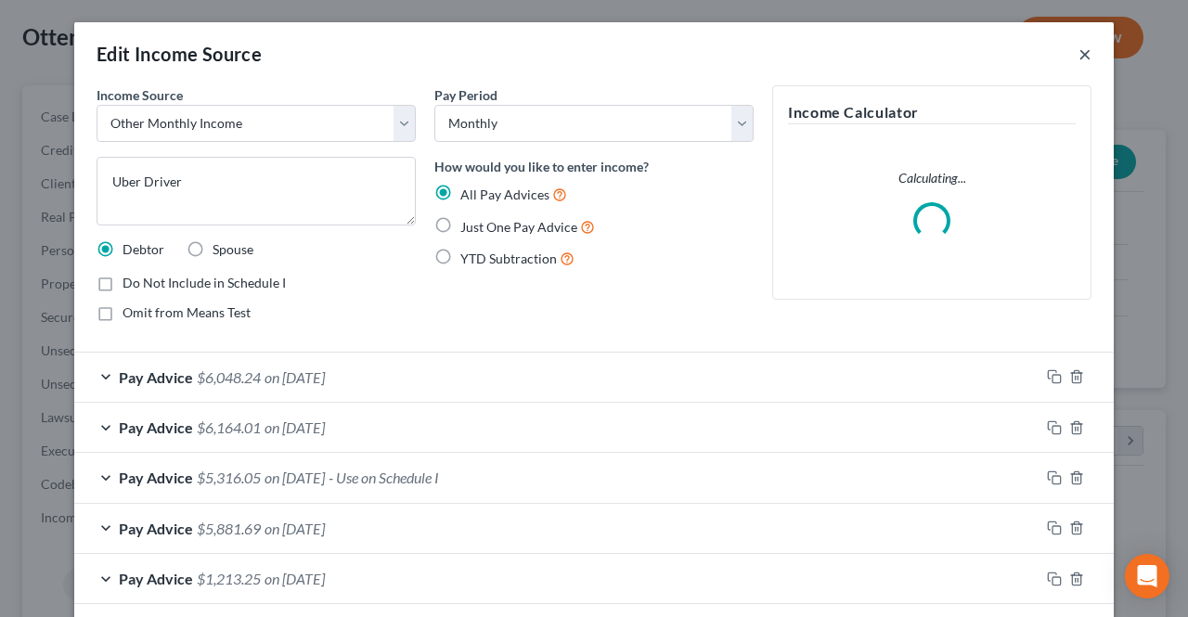
click at [1080, 63] on button "×" at bounding box center [1084, 54] width 13 height 22
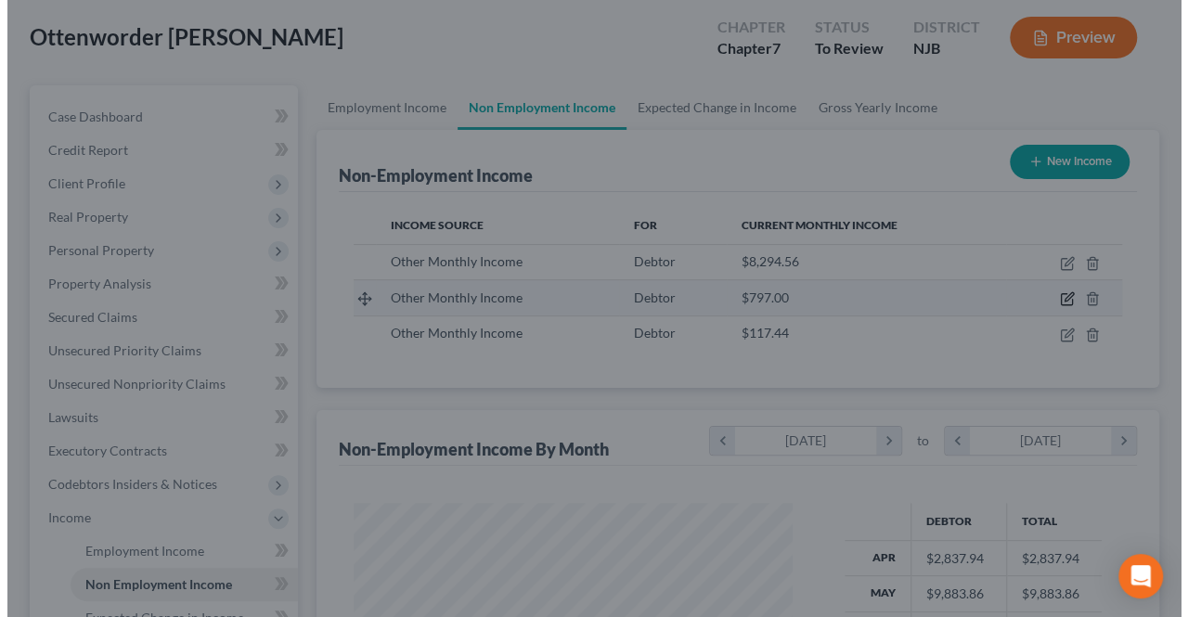
scroll to position [927591, 927452]
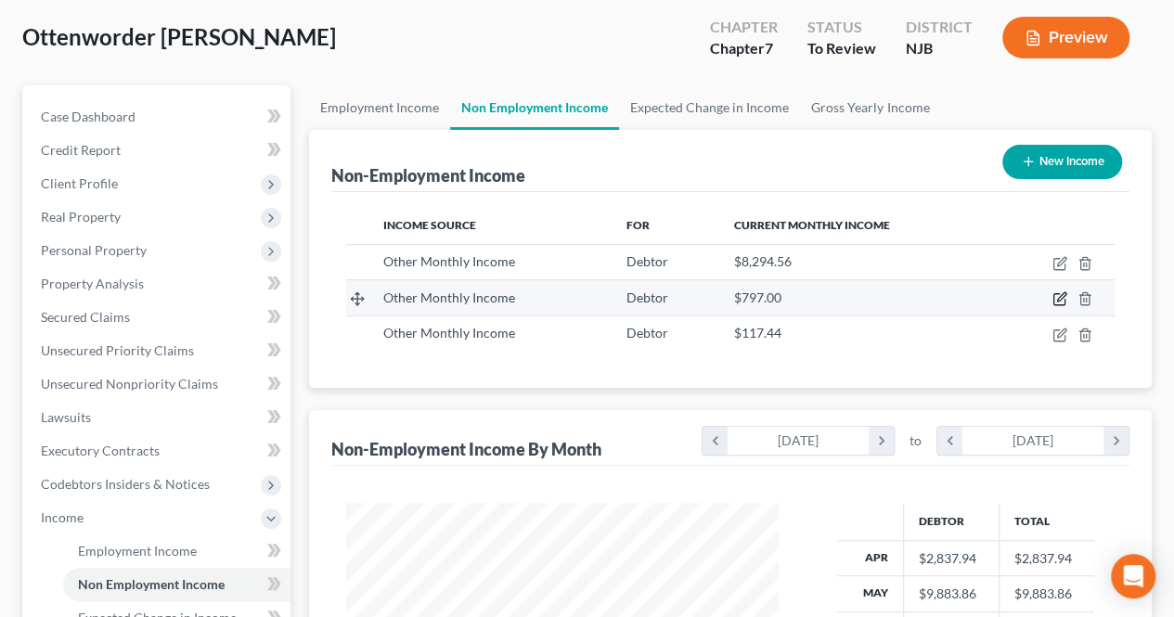
click at [1061, 290] on td at bounding box center [1056, 297] width 116 height 35
click at [1062, 294] on icon "button" at bounding box center [1059, 298] width 15 height 15
select select "13"
select select "0"
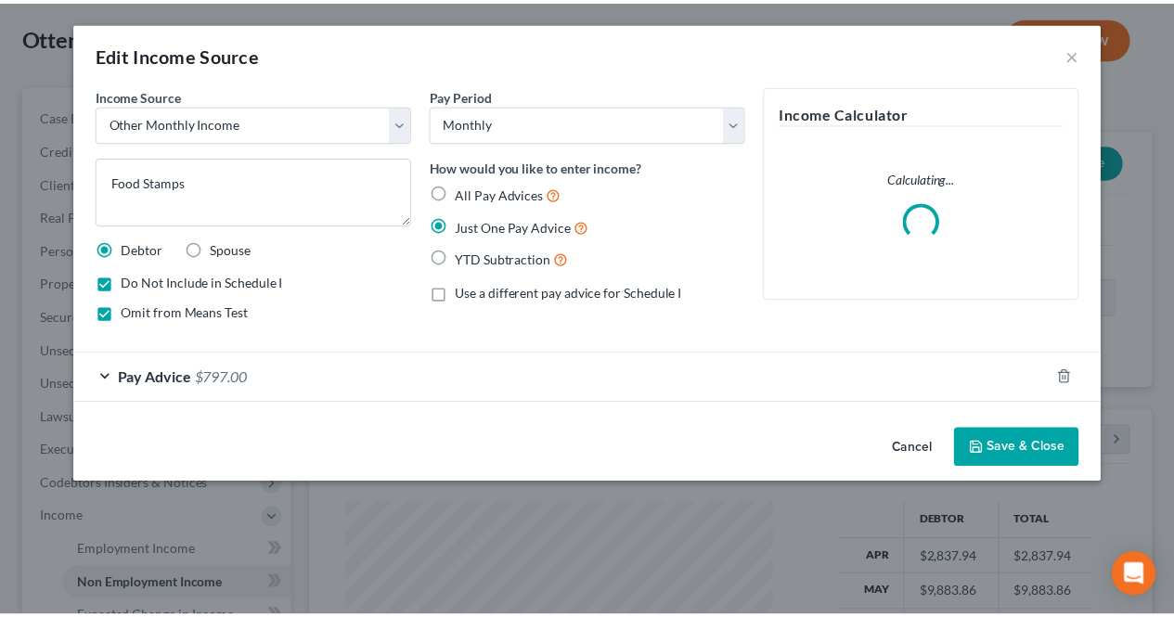
scroll to position [330, 475]
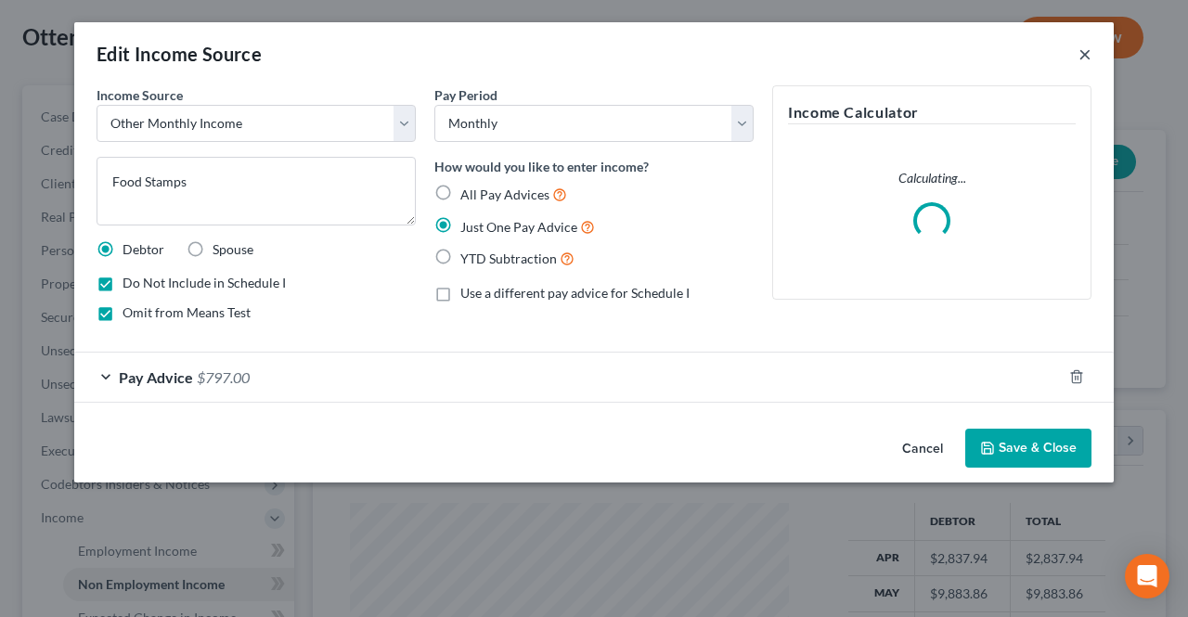
click at [1081, 53] on button "×" at bounding box center [1084, 54] width 13 height 22
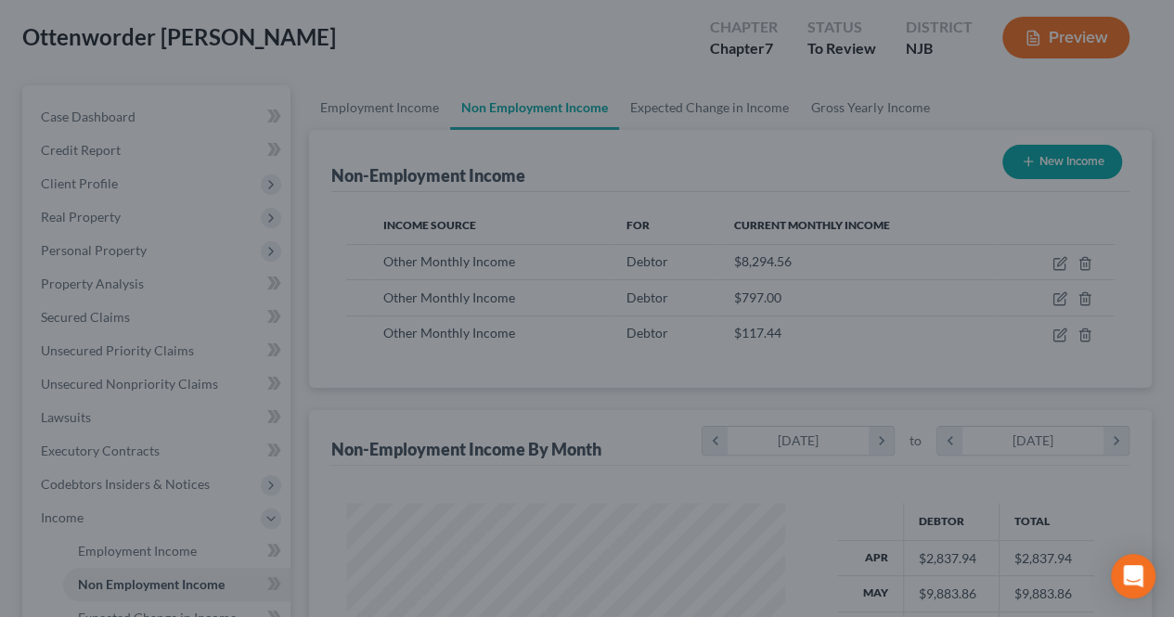
scroll to position [330, 470]
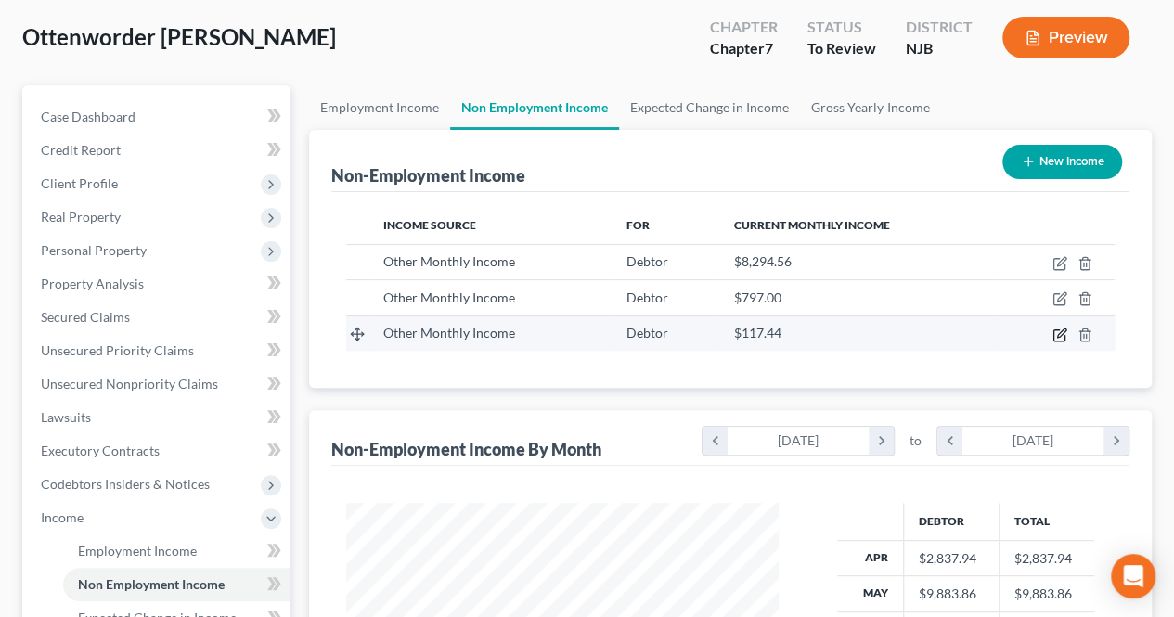
click at [1063, 339] on icon "button" at bounding box center [1058, 334] width 11 height 11
select select "13"
select select "0"
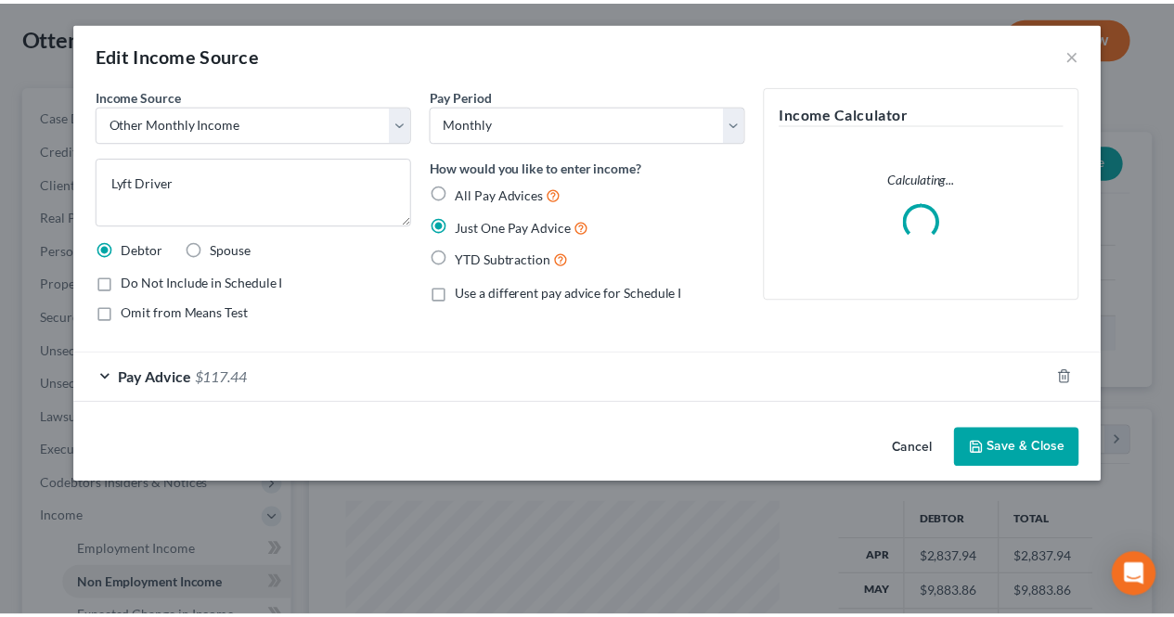
scroll to position [330, 475]
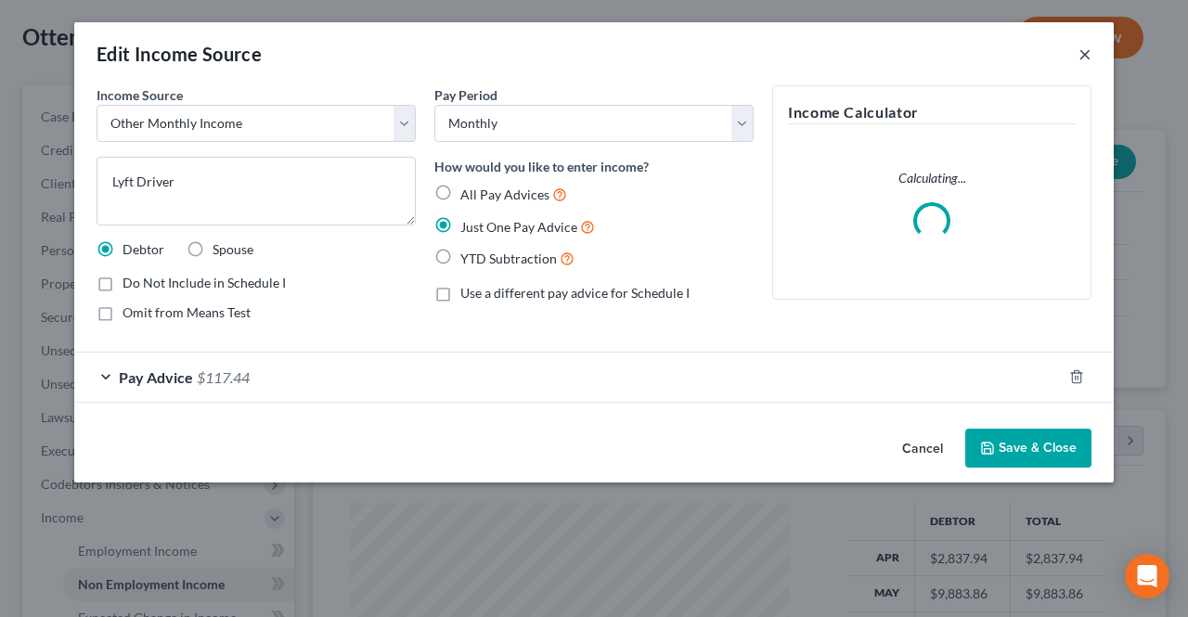
click at [1082, 57] on button "×" at bounding box center [1084, 54] width 13 height 22
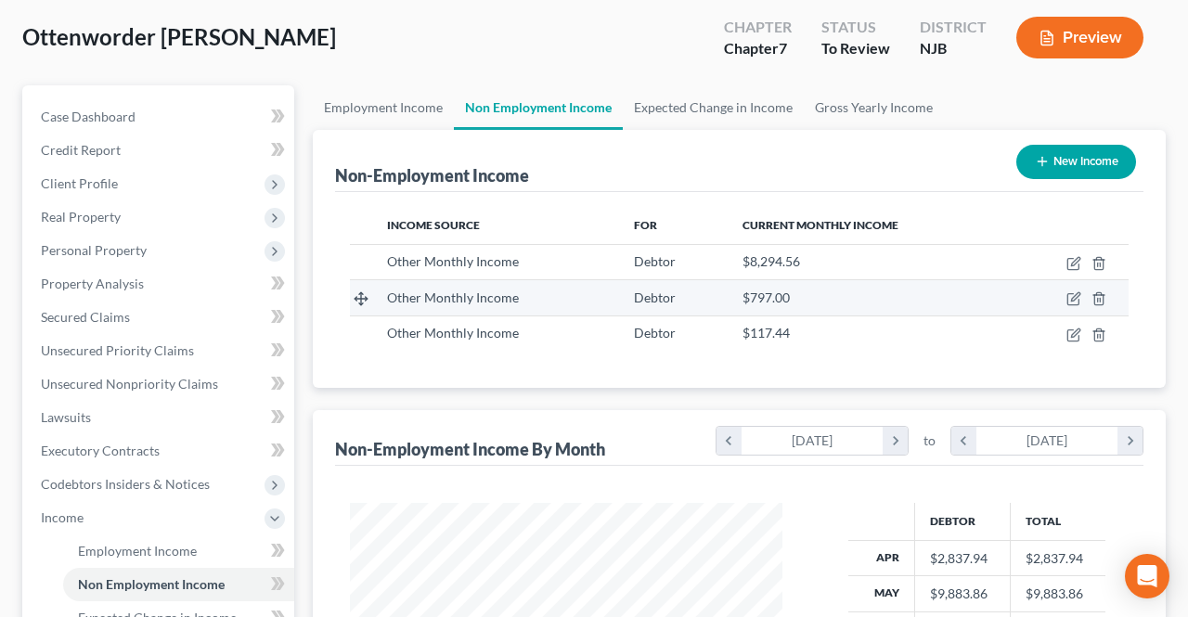
scroll to position [927591, 927452]
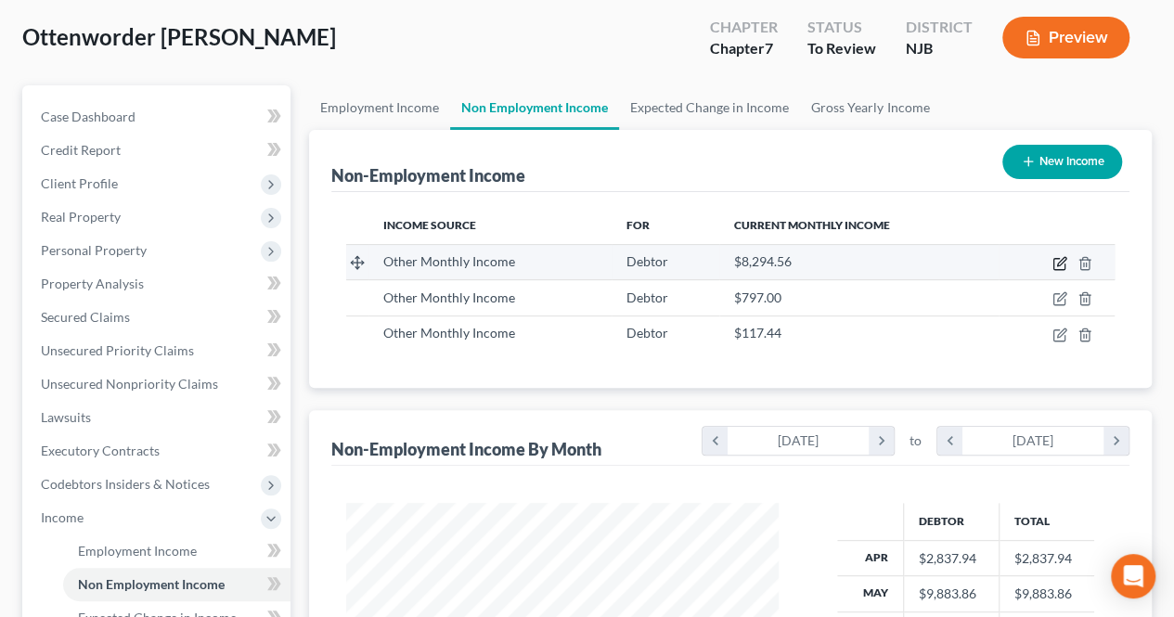
click at [1064, 259] on icon "button" at bounding box center [1061, 261] width 8 height 8
select select "13"
select select "0"
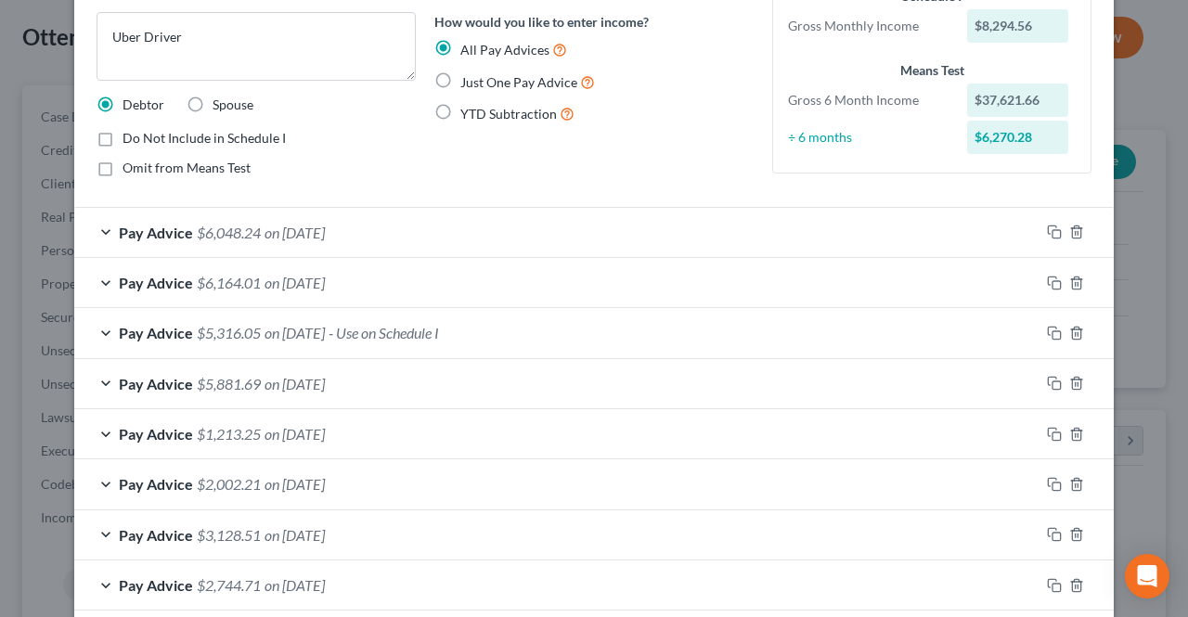
scroll to position [186, 0]
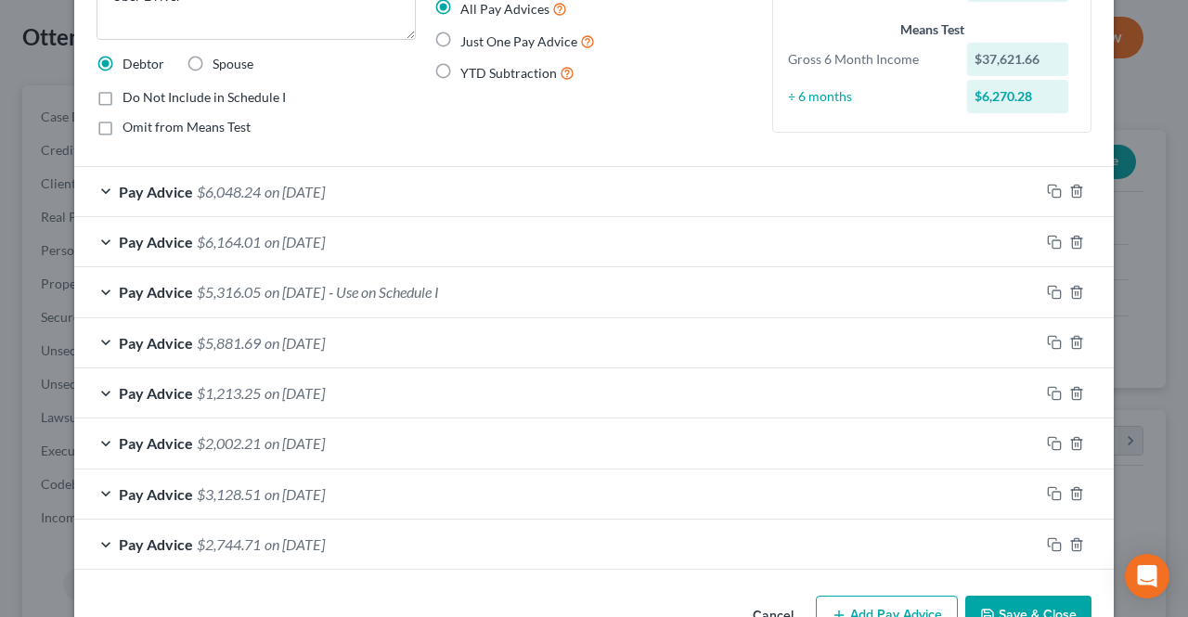
click at [325, 187] on span "on [DATE]" at bounding box center [294, 192] width 60 height 18
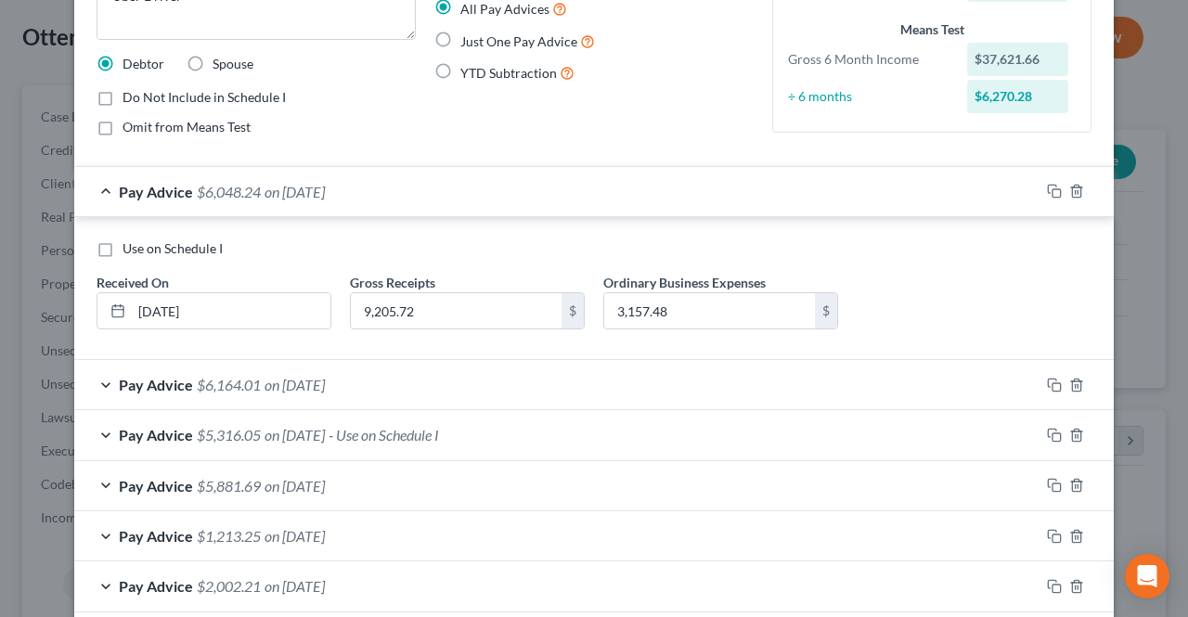
click at [325, 186] on span "on [DATE]" at bounding box center [294, 192] width 60 height 18
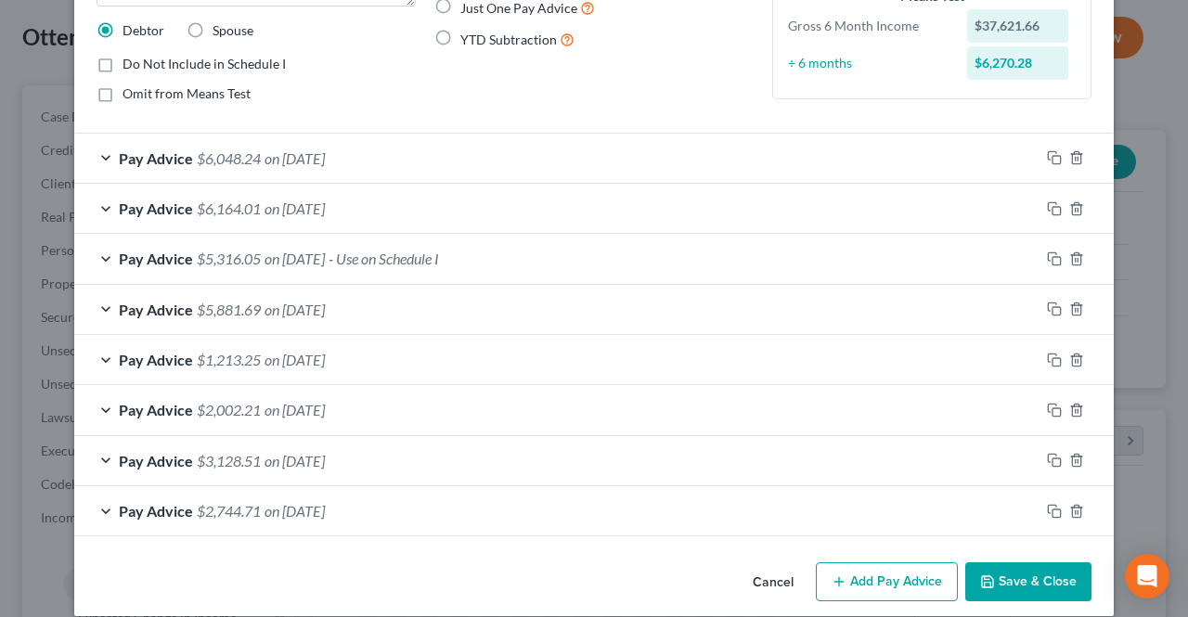
scroll to position [236, 0]
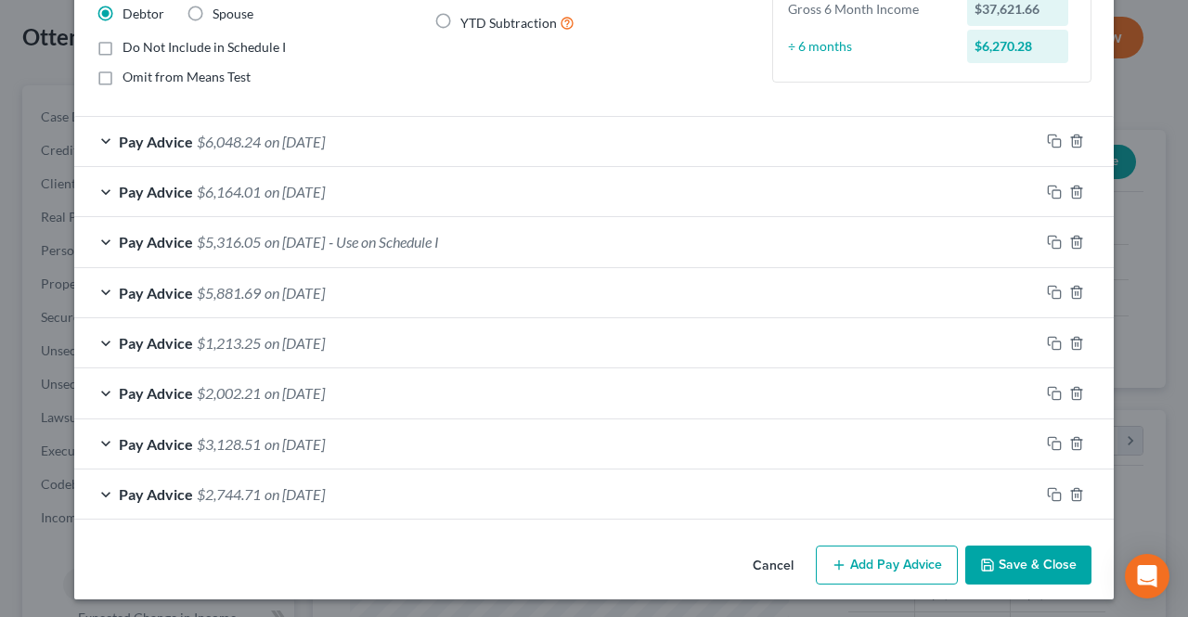
click at [851, 559] on button "Add Pay Advice" at bounding box center [887, 565] width 142 height 39
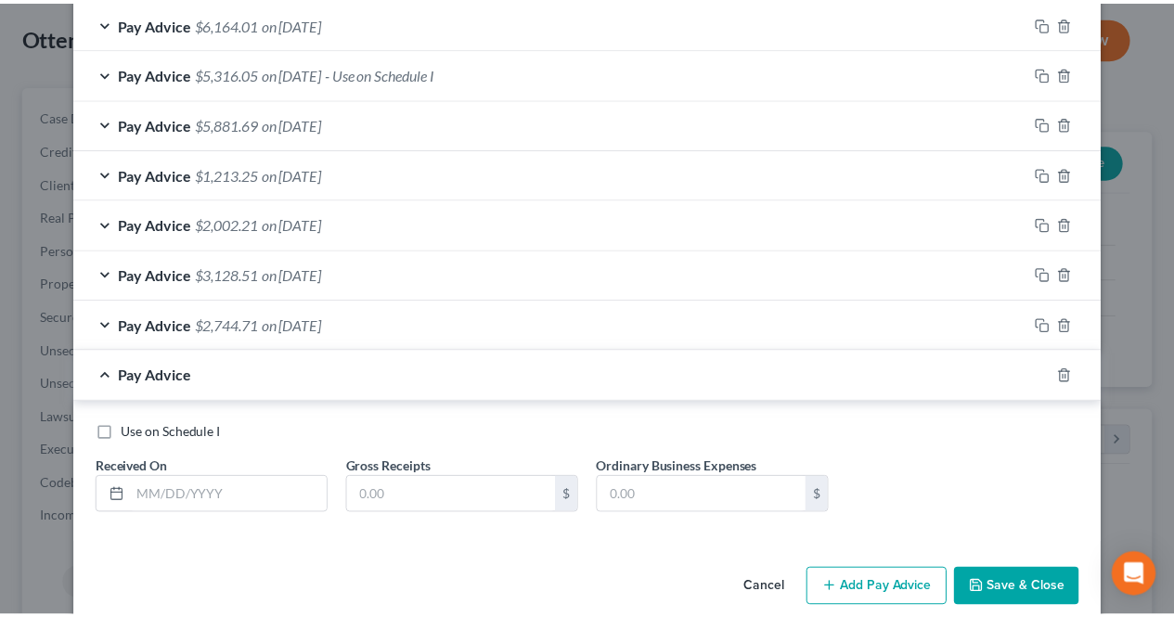
scroll to position [427, 0]
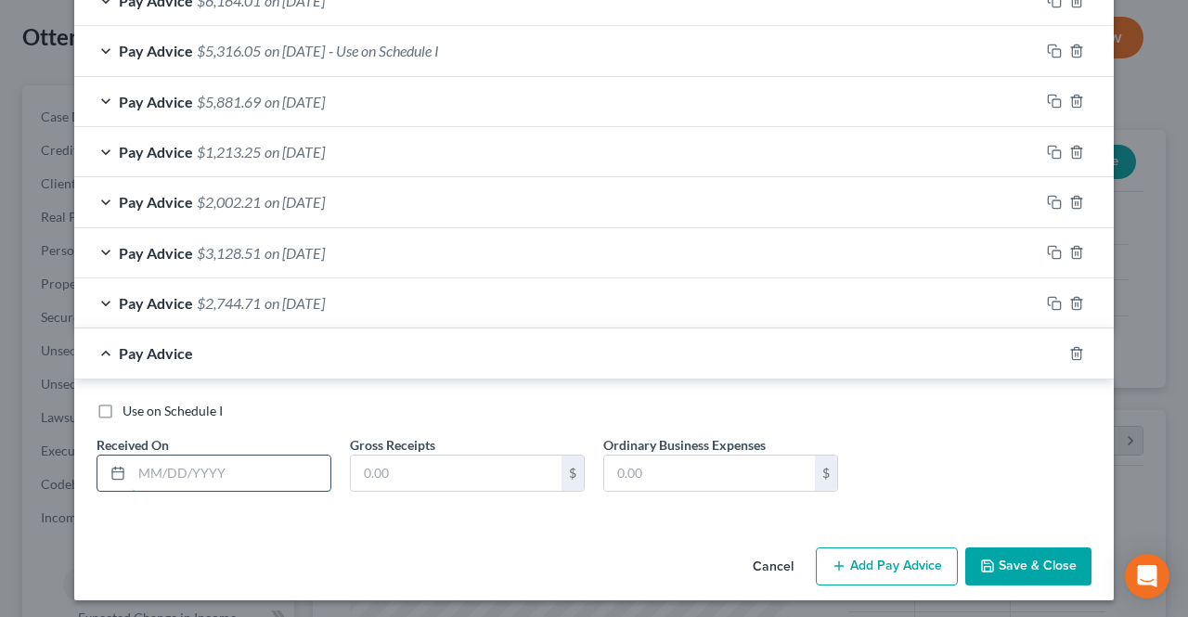
click at [191, 456] on input "text" at bounding box center [231, 473] width 199 height 35
type input "[DATE]"
click at [985, 579] on button "Save & Close" at bounding box center [1028, 566] width 126 height 39
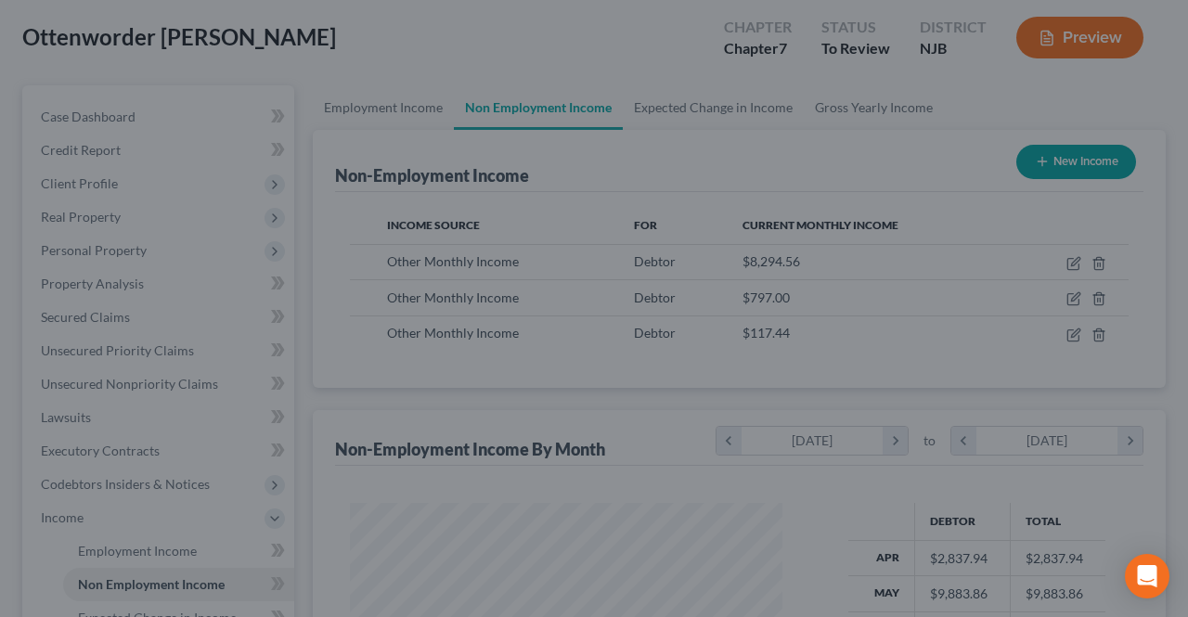
scroll to position [927591, 927452]
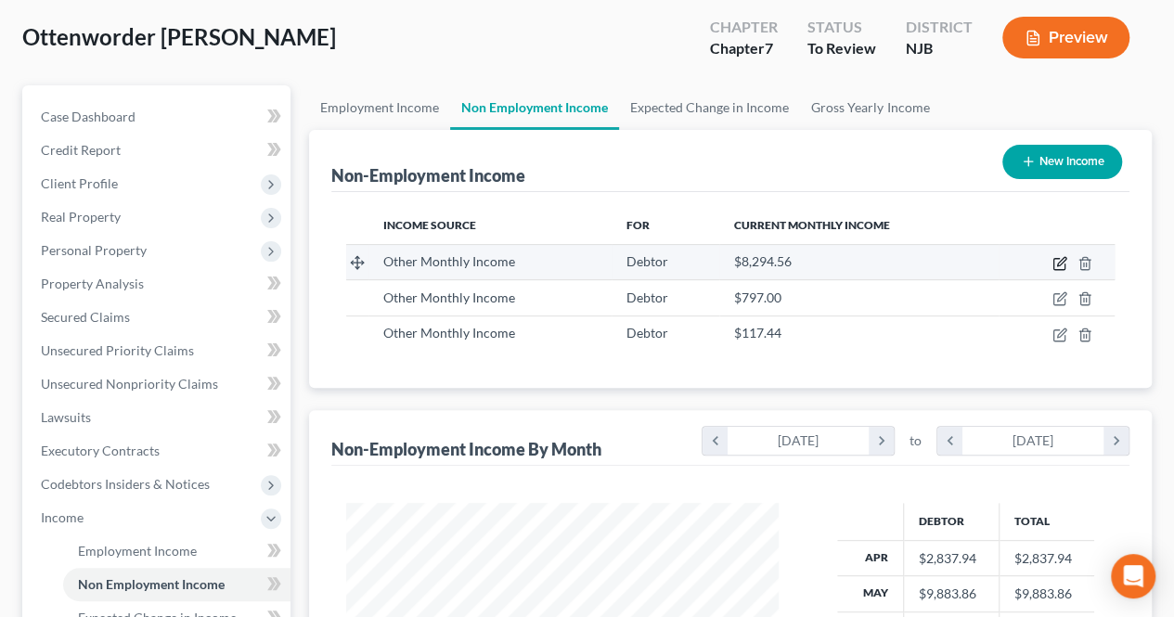
click at [1057, 264] on icon "button" at bounding box center [1061, 261] width 8 height 8
select select "13"
select select "0"
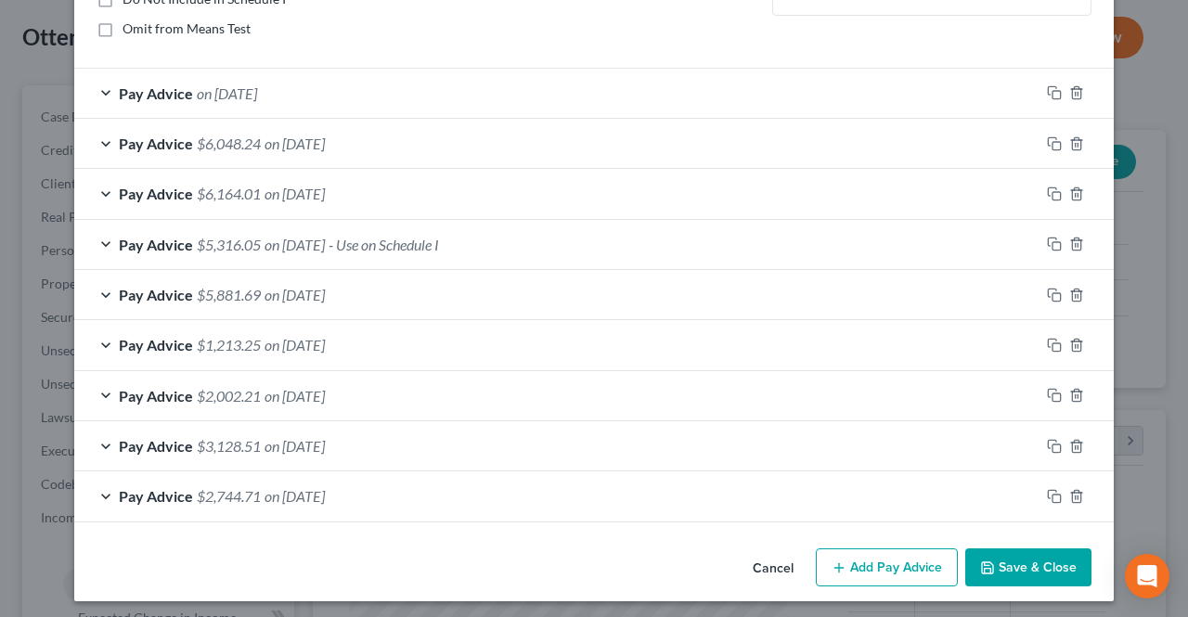
scroll to position [286, 0]
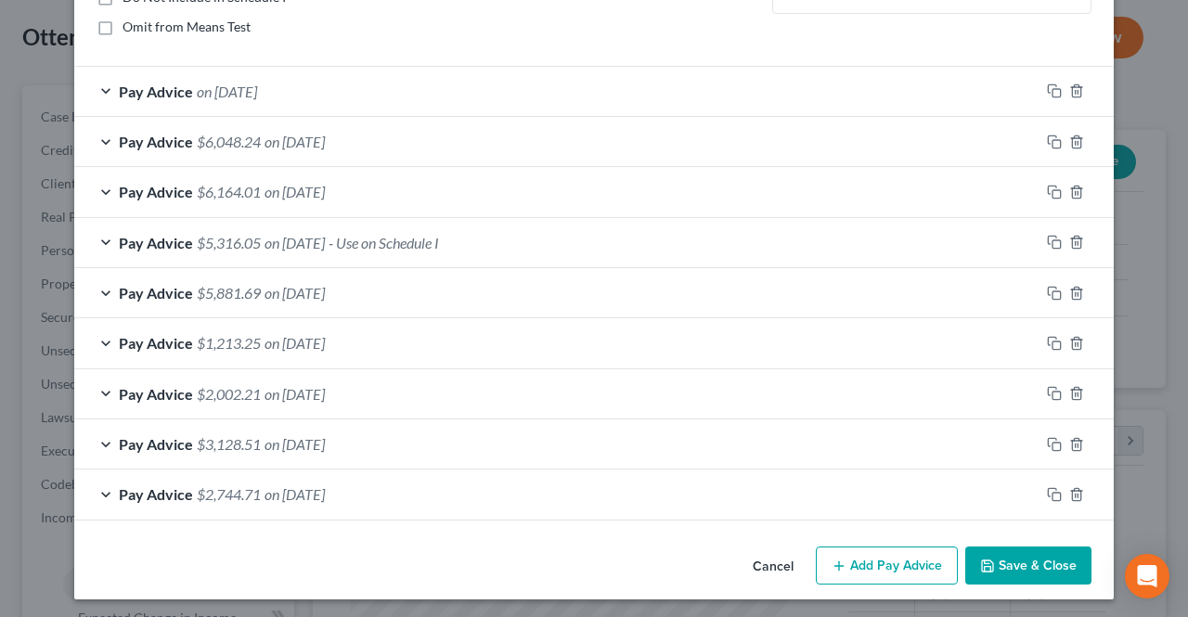
click at [840, 561] on icon "button" at bounding box center [838, 566] width 15 height 15
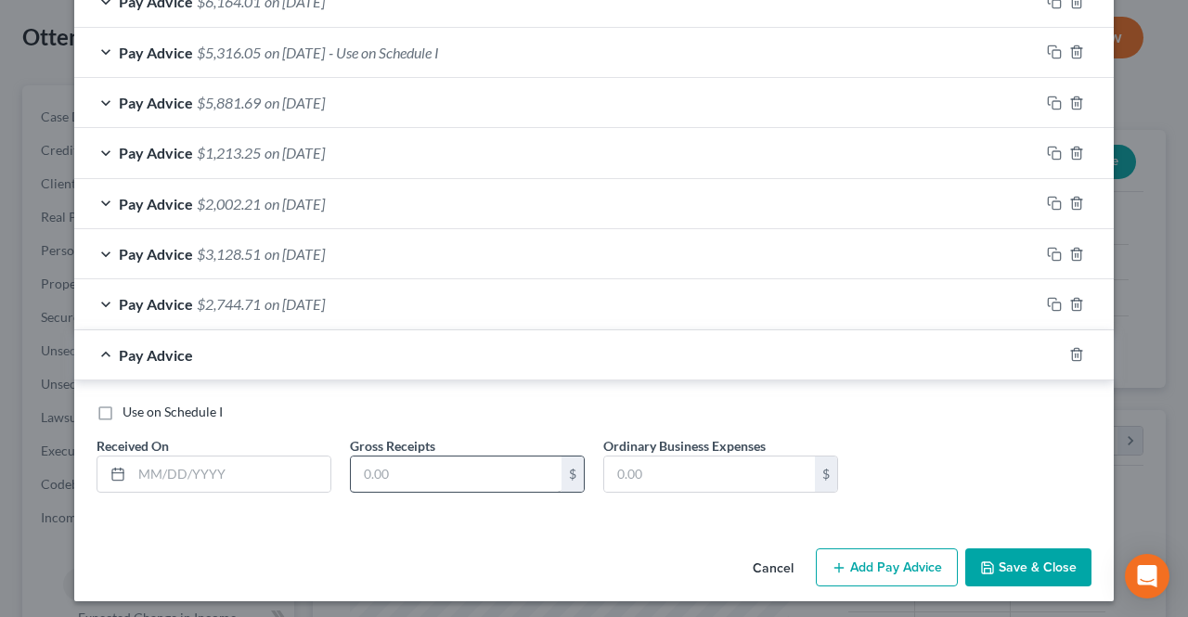
scroll to position [477, 0]
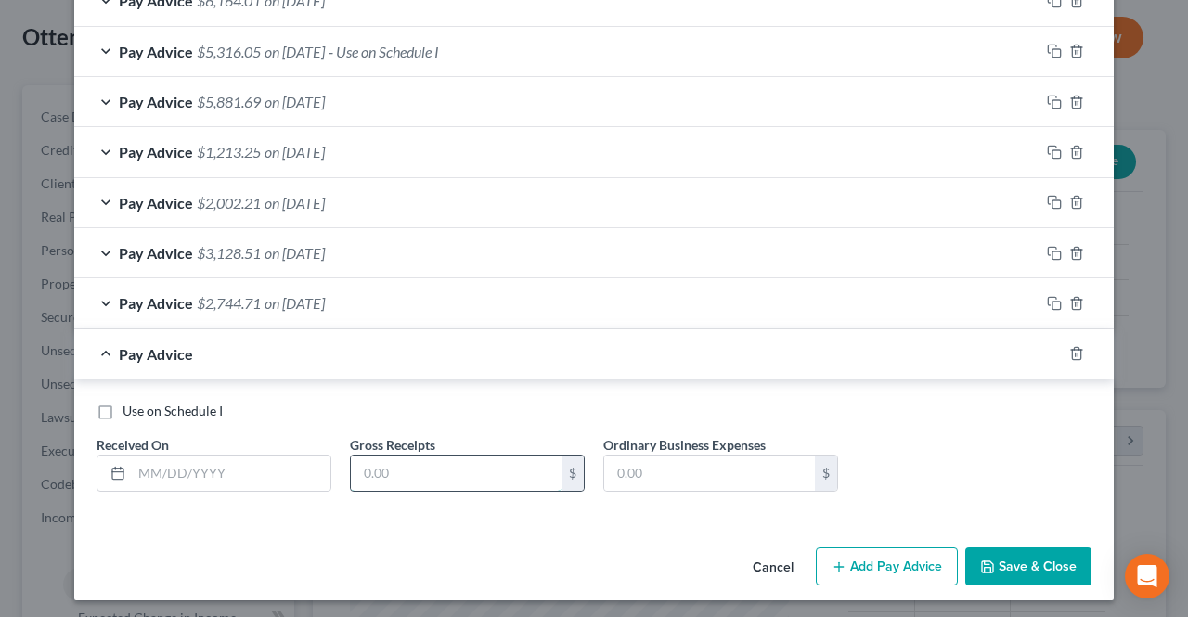
click at [512, 469] on input "text" at bounding box center [456, 473] width 211 height 35
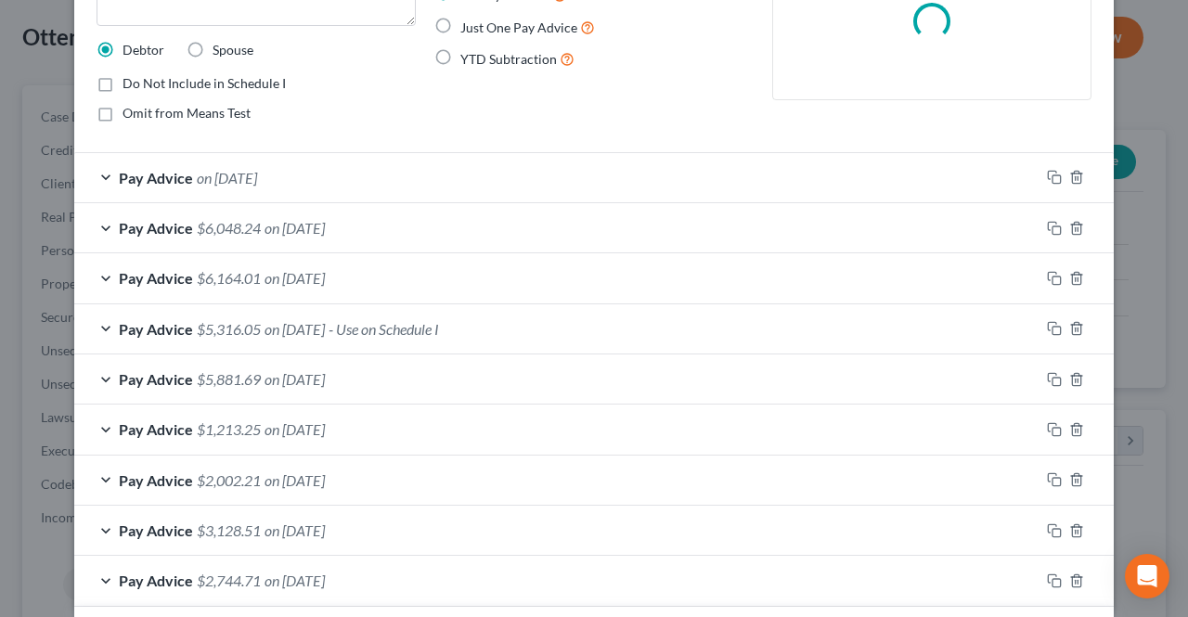
scroll to position [199, 0]
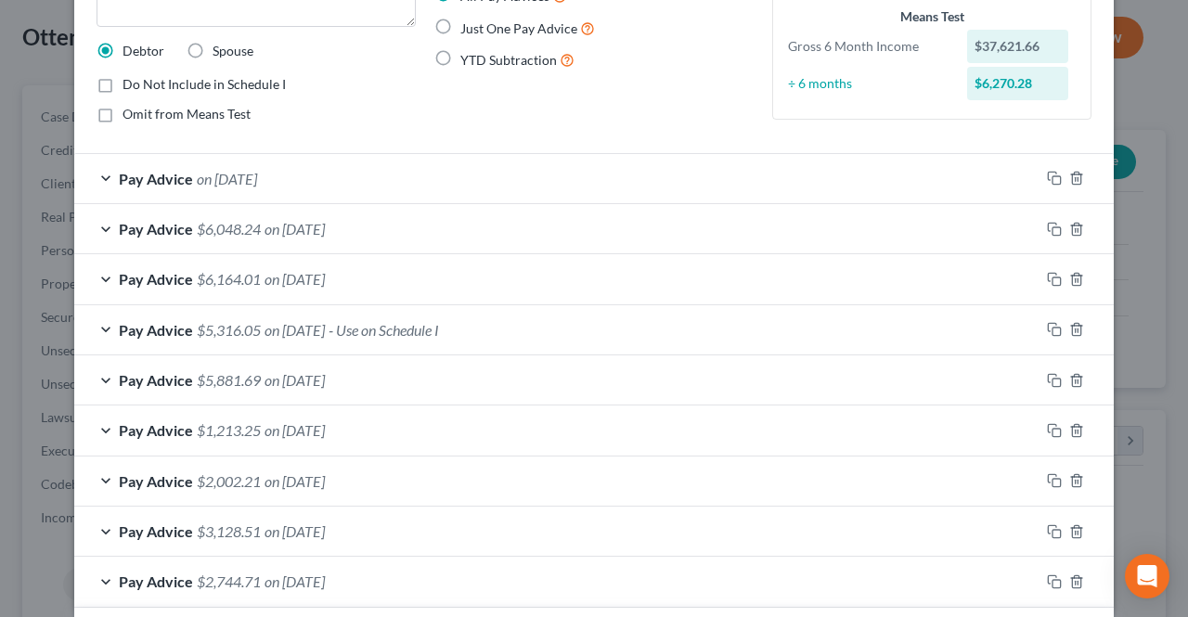
click at [959, 189] on div "Pay Advice on [DATE]" at bounding box center [556, 178] width 965 height 49
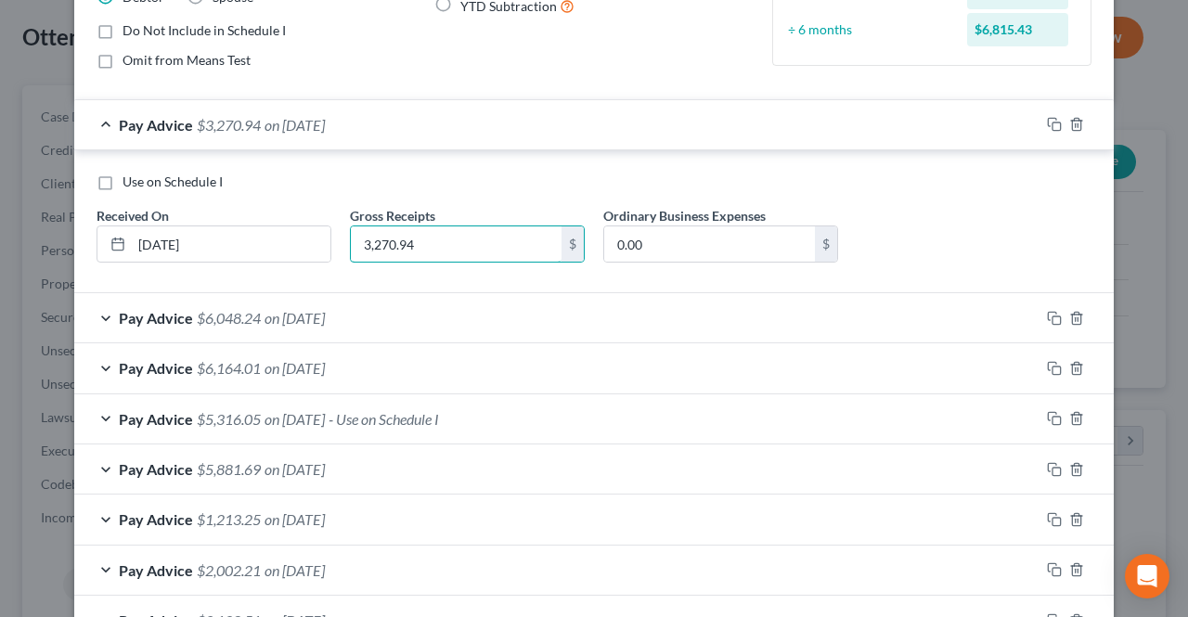
scroll to position [291, 0]
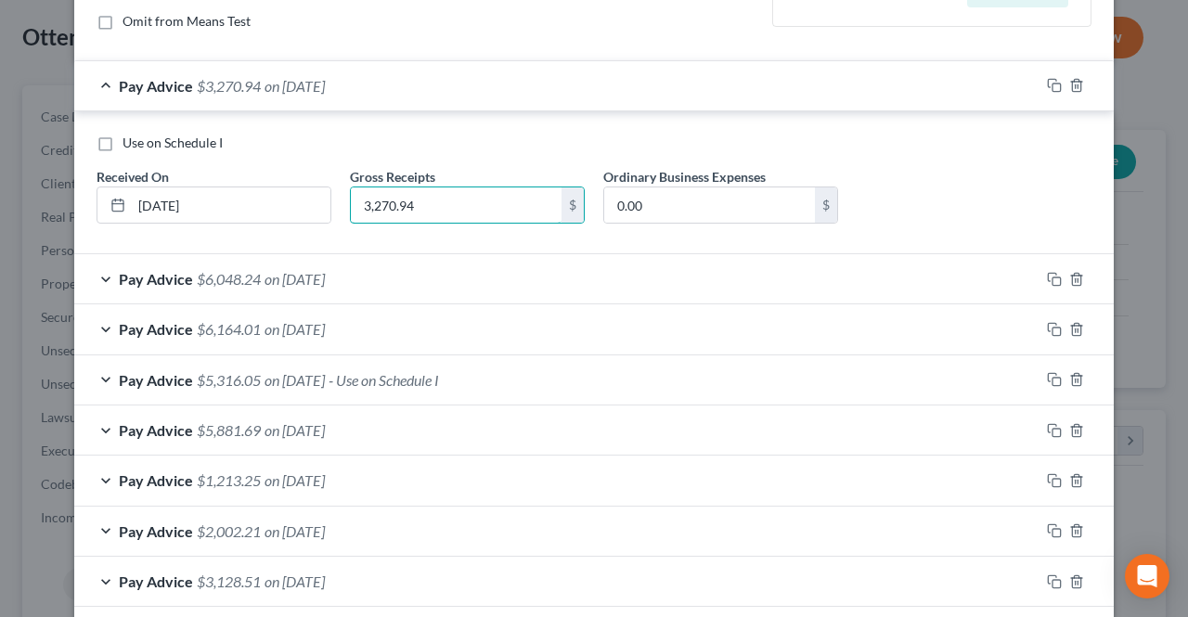
type input "3,270.94"
click at [431, 290] on div "Pay Advice $6,048.24 on [DATE]" at bounding box center [556, 278] width 965 height 49
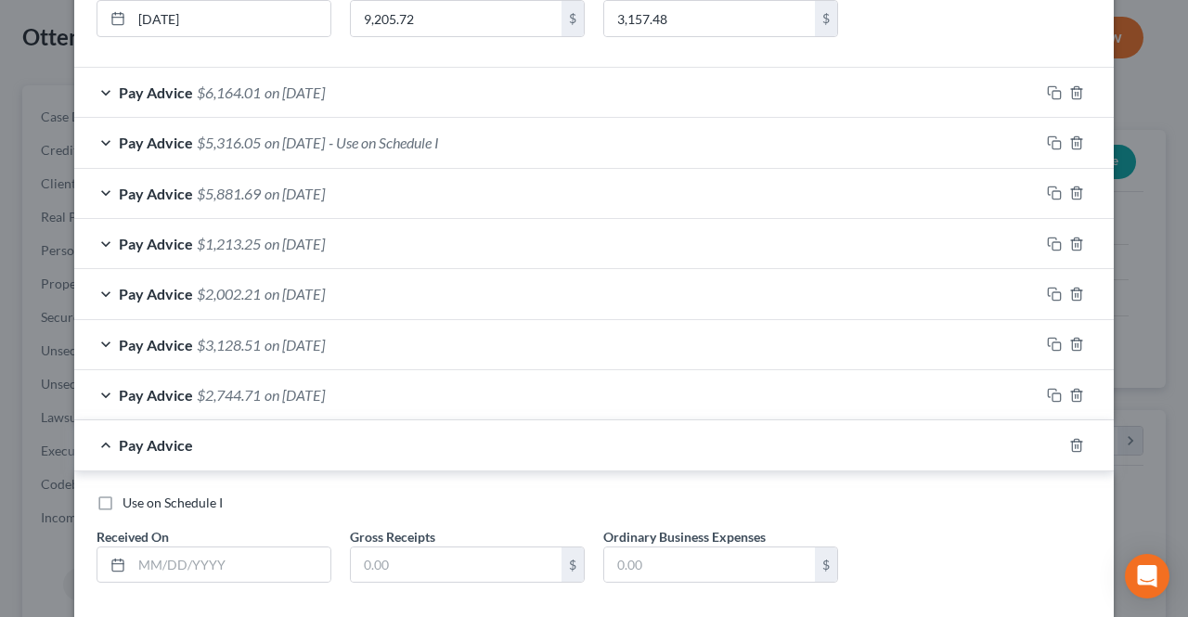
scroll to position [761, 0]
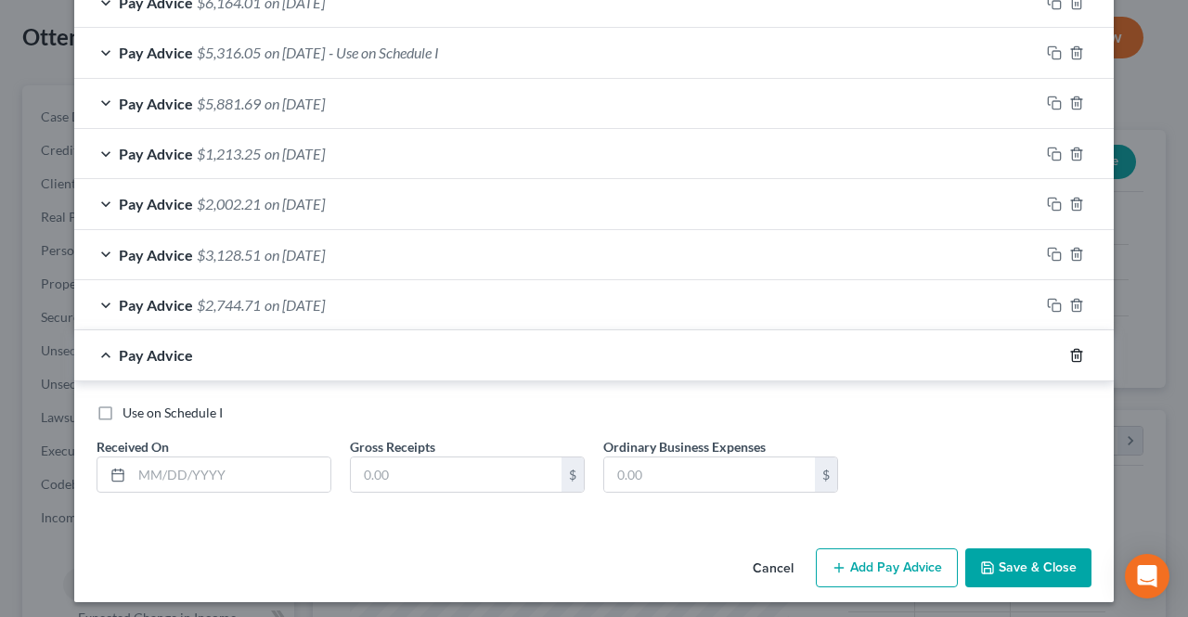
click at [1069, 352] on icon "button" at bounding box center [1076, 355] width 15 height 15
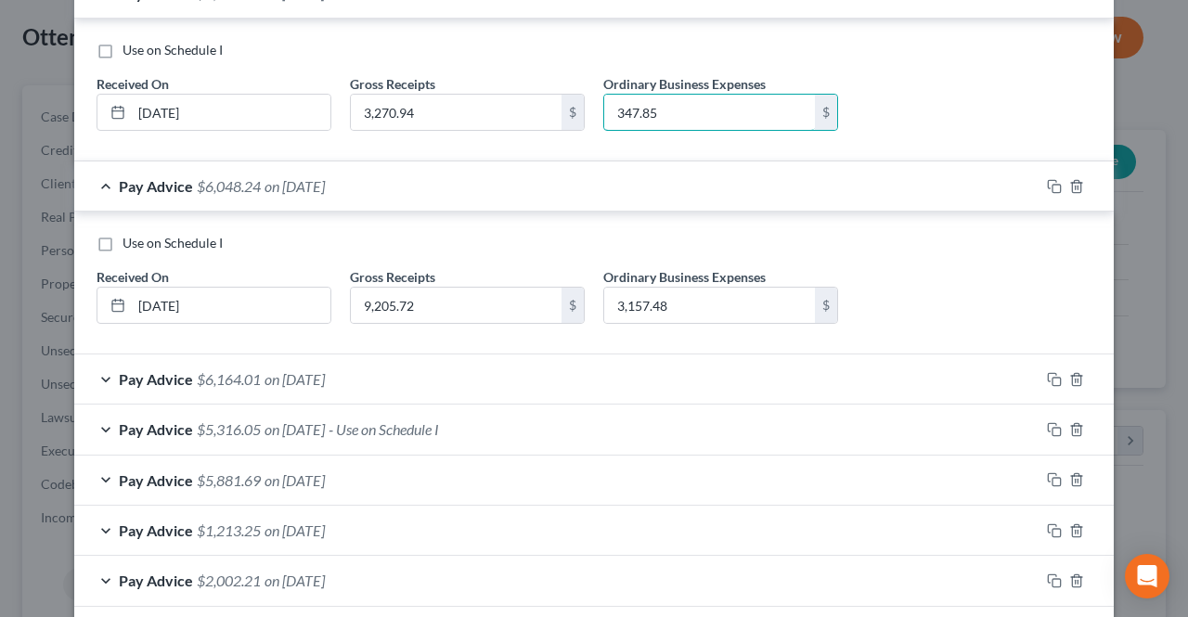
scroll to position [477, 0]
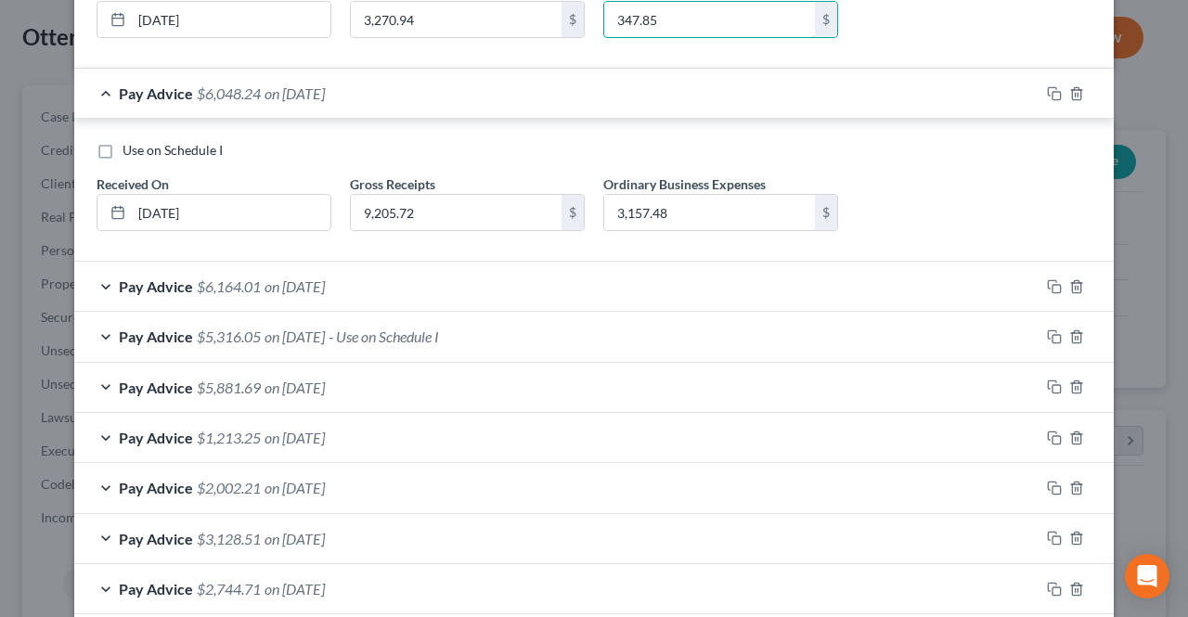
type input "347.85"
click at [356, 537] on div "Pay Advice $3,128.51 on [DATE]" at bounding box center [556, 538] width 965 height 49
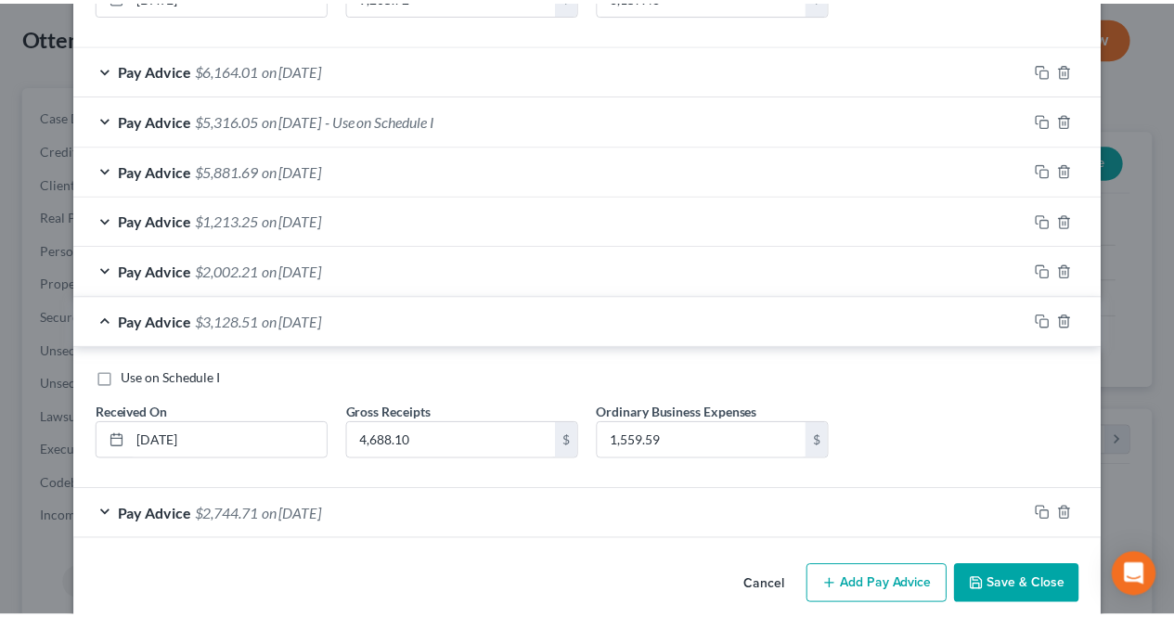
scroll to position [711, 0]
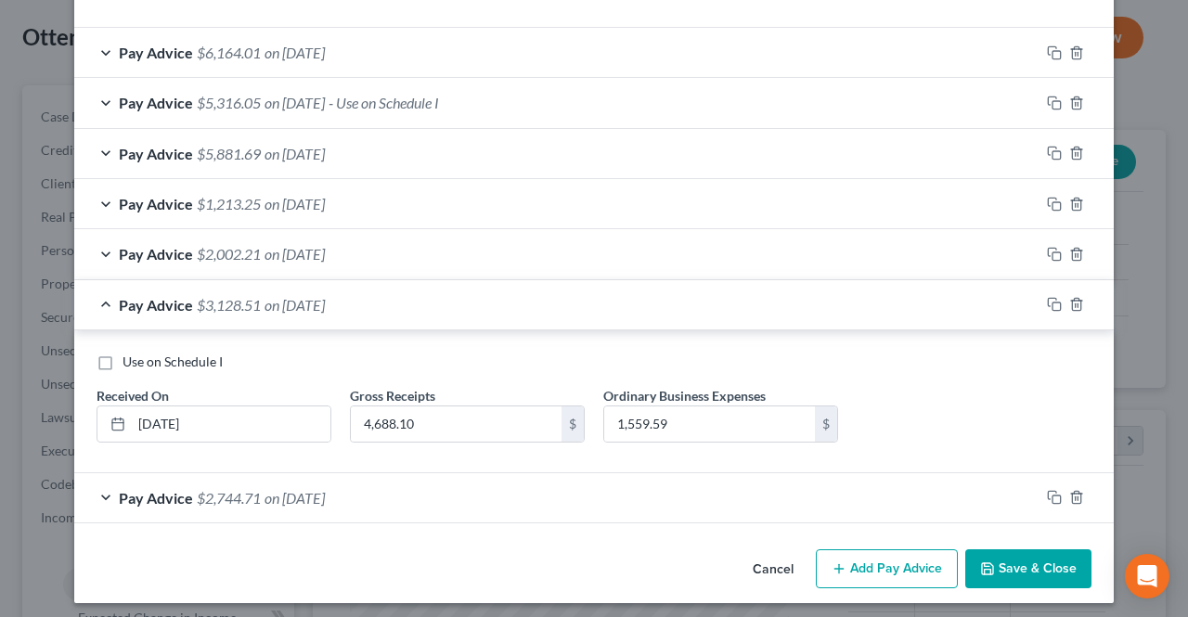
click at [987, 552] on button "Save & Close" at bounding box center [1028, 568] width 126 height 39
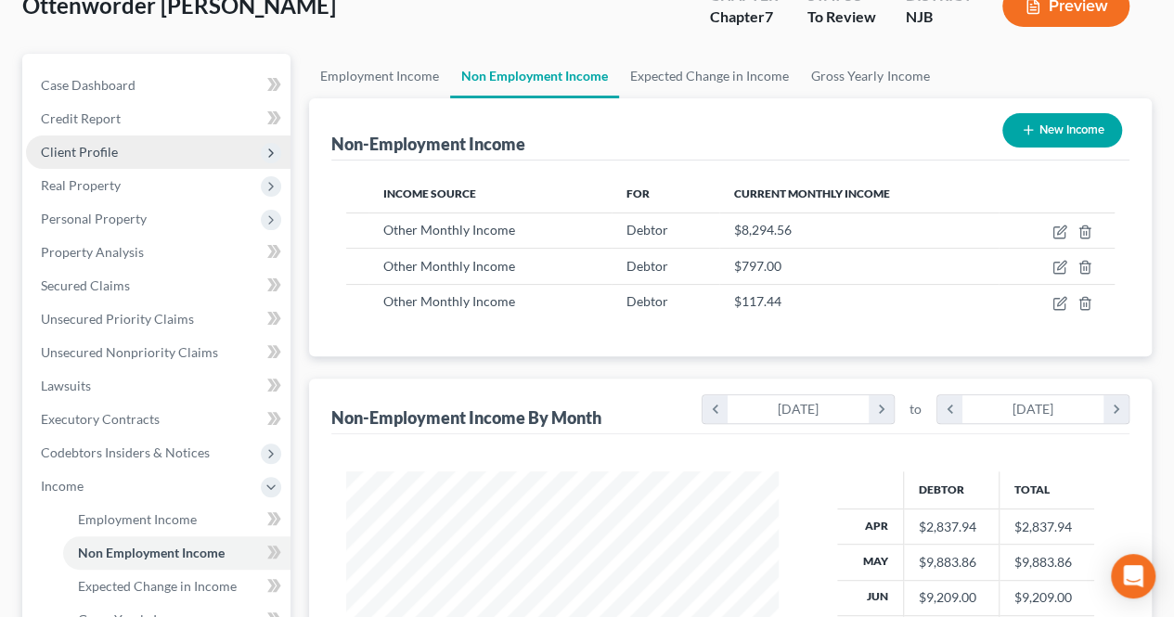
scroll to position [0, 0]
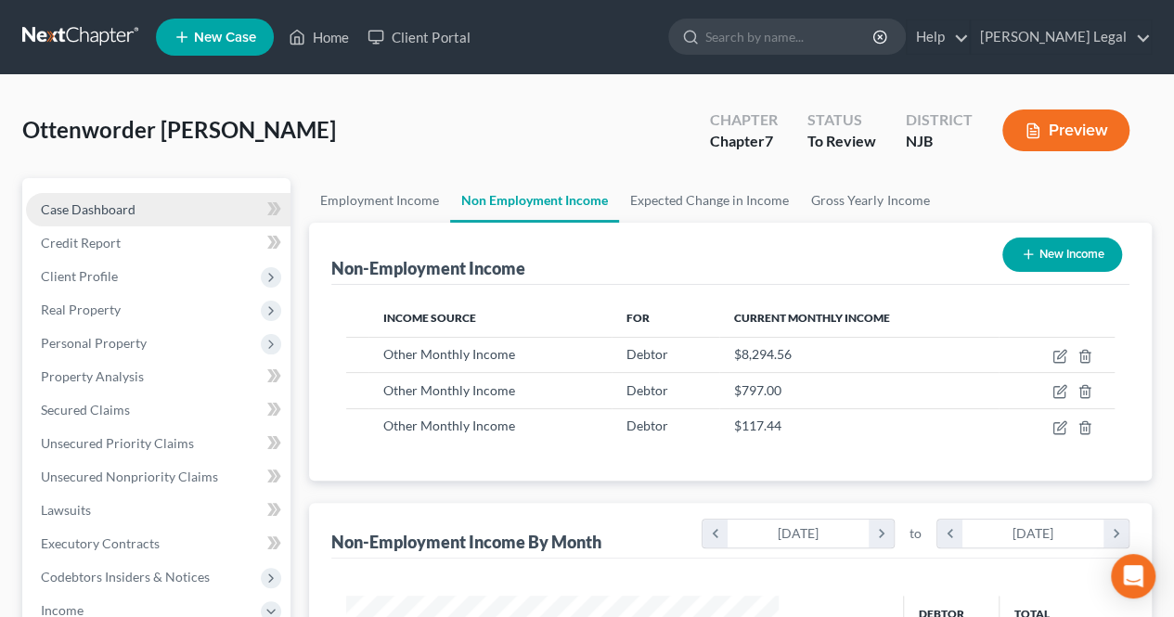
click at [182, 208] on link "Case Dashboard" at bounding box center [158, 209] width 264 height 33
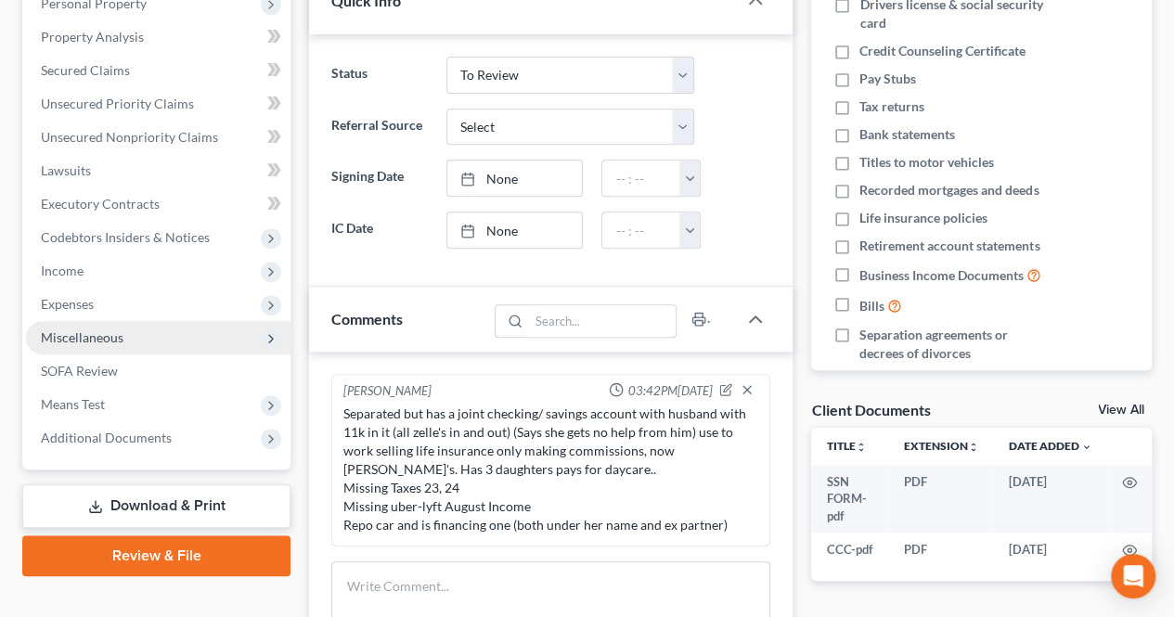
scroll to position [371, 0]
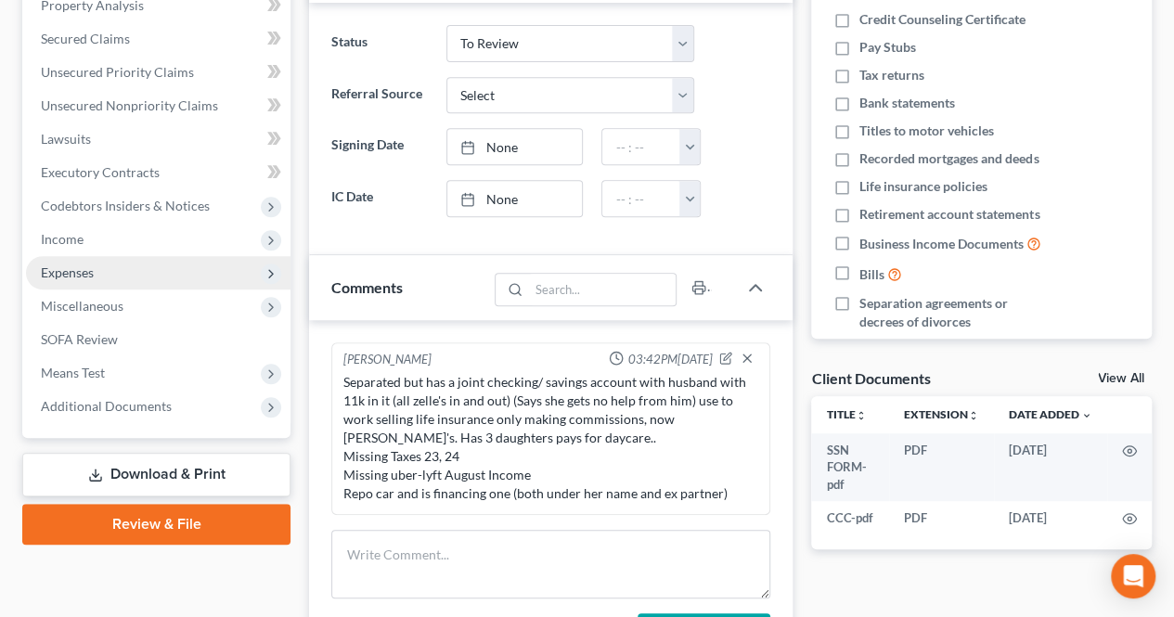
click at [87, 261] on span "Expenses" at bounding box center [158, 272] width 264 height 33
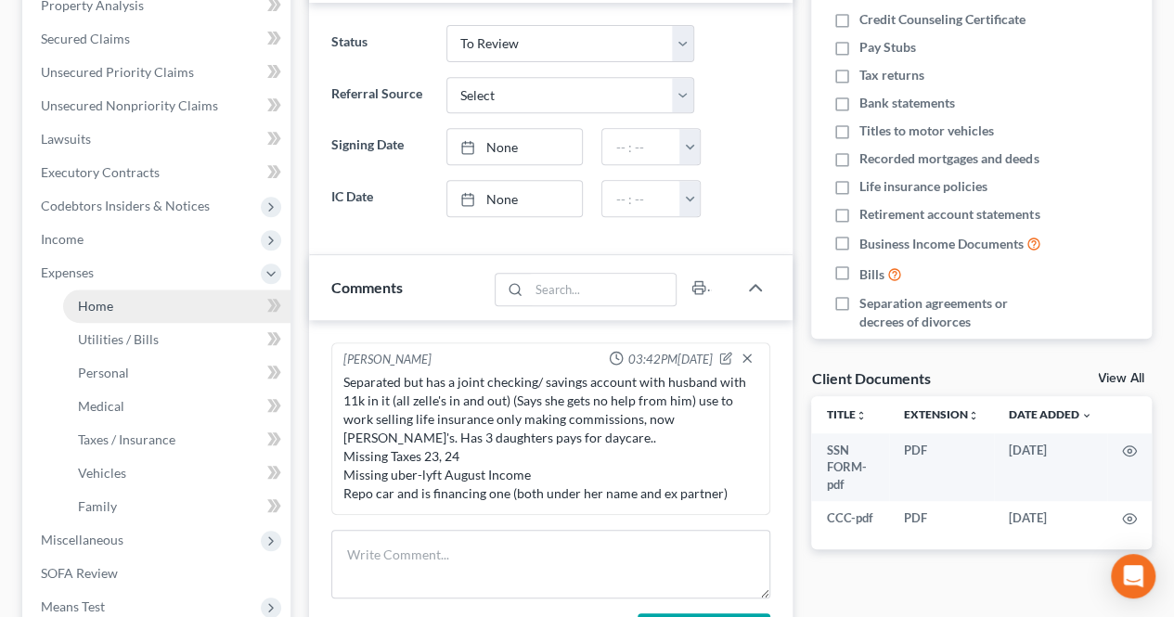
click at [87, 306] on span "Home" at bounding box center [95, 306] width 35 height 16
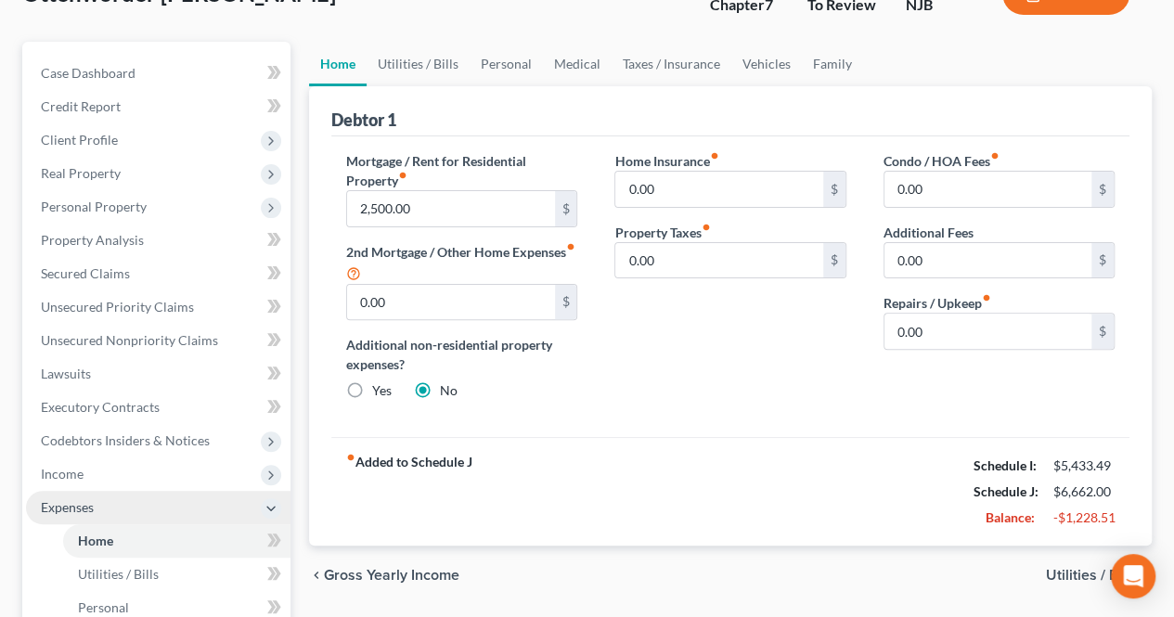
scroll to position [96, 0]
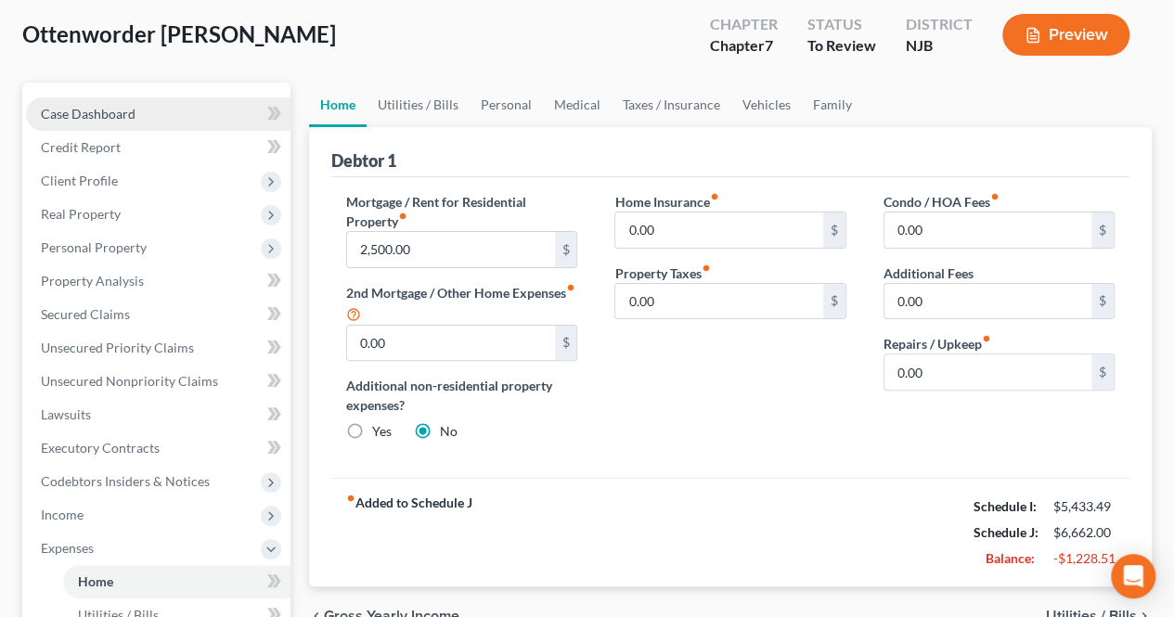
click at [156, 124] on link "Case Dashboard" at bounding box center [158, 113] width 264 height 33
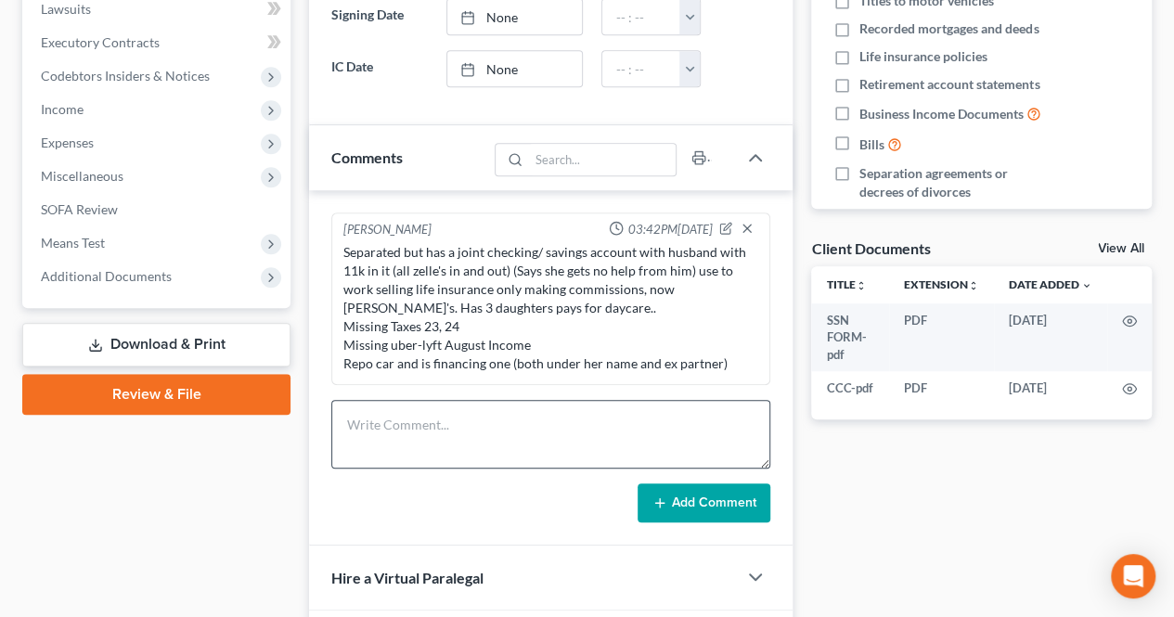
scroll to position [557, 0]
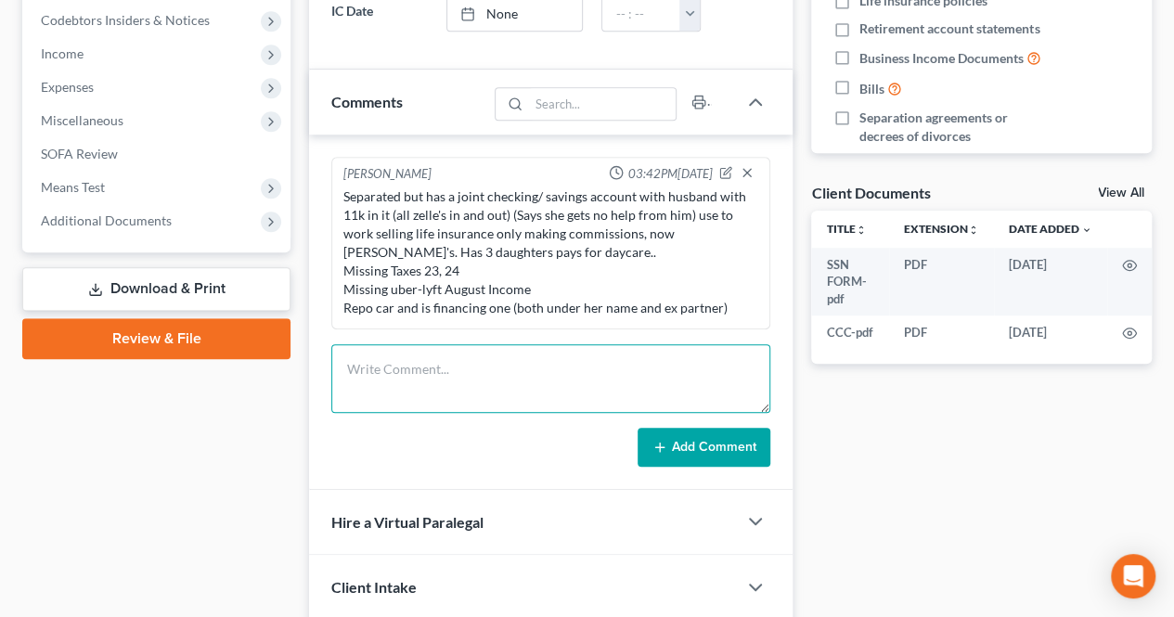
click at [439, 364] on textarea at bounding box center [550, 378] width 439 height 69
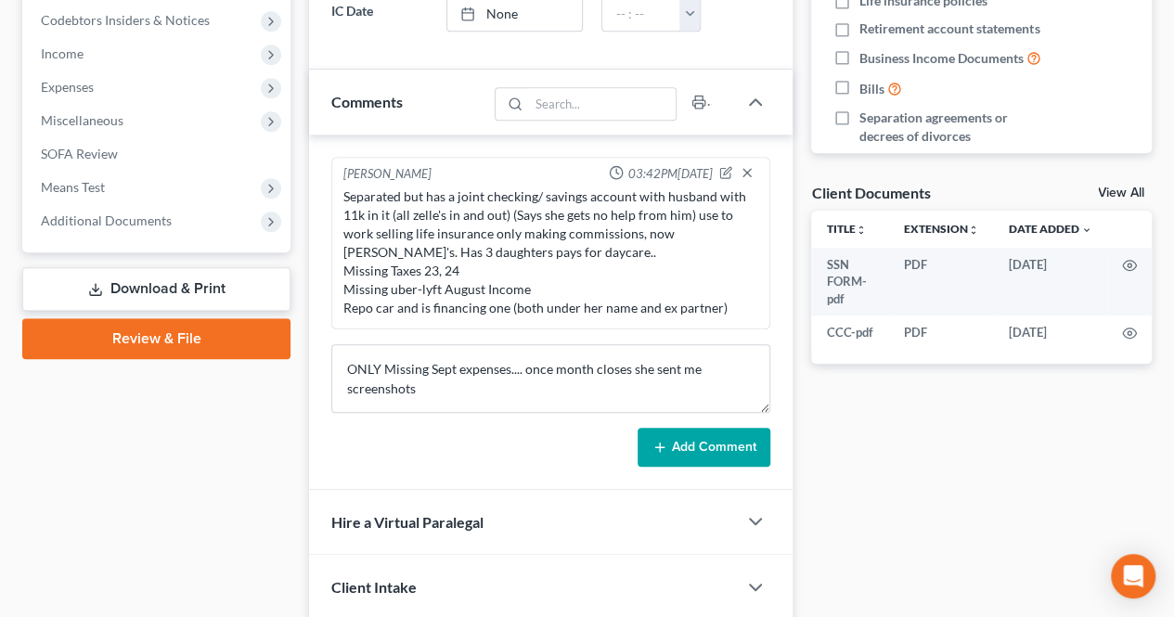
click at [677, 431] on button "Add Comment" at bounding box center [703, 447] width 133 height 39
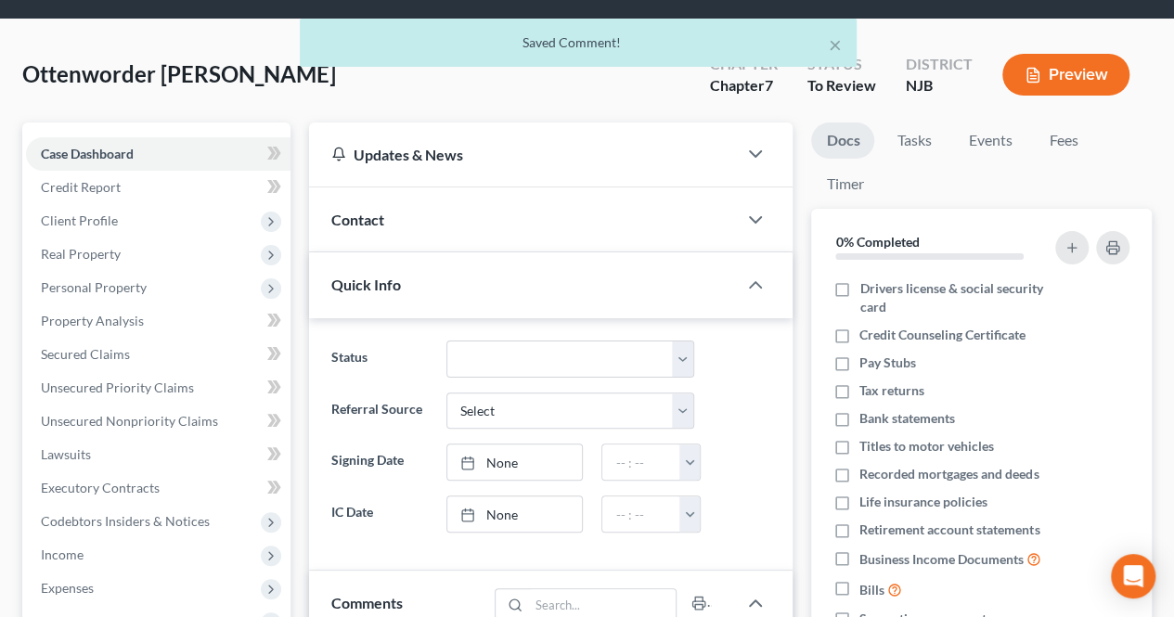
scroll to position [0, 0]
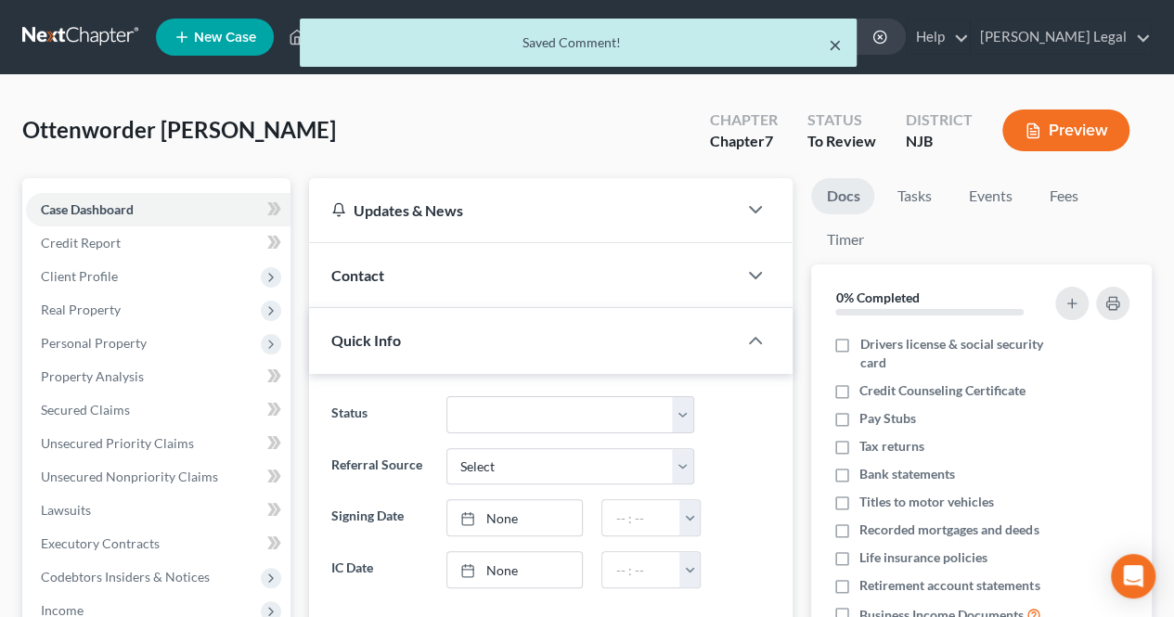
click at [837, 46] on button "×" at bounding box center [835, 44] width 13 height 22
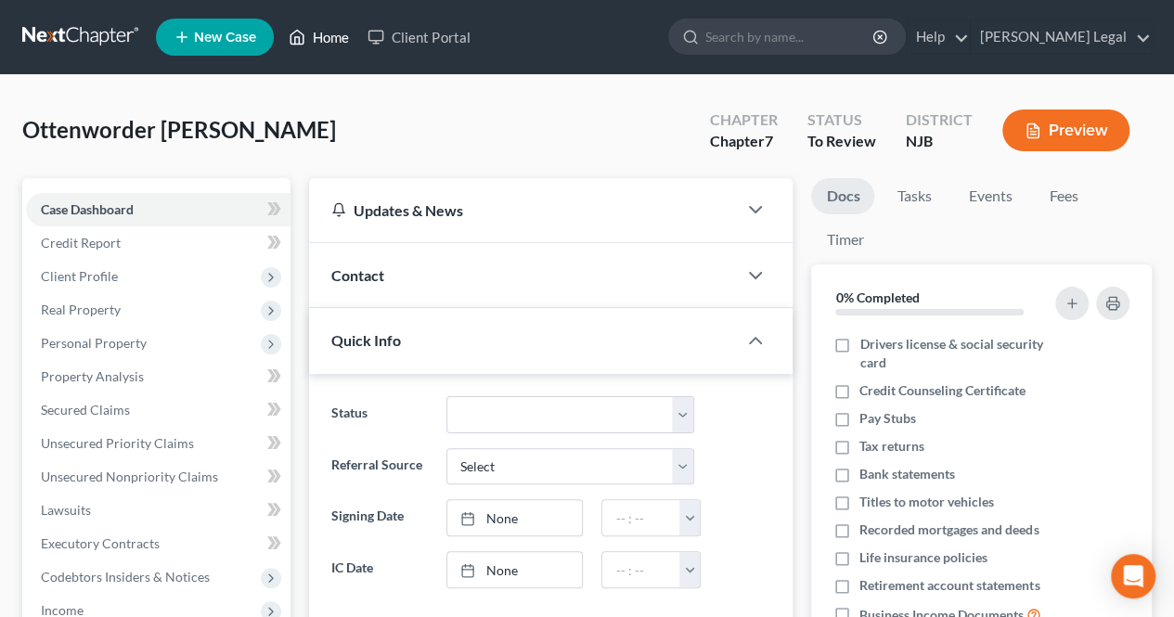
click at [341, 34] on link "Home" at bounding box center [318, 36] width 79 height 33
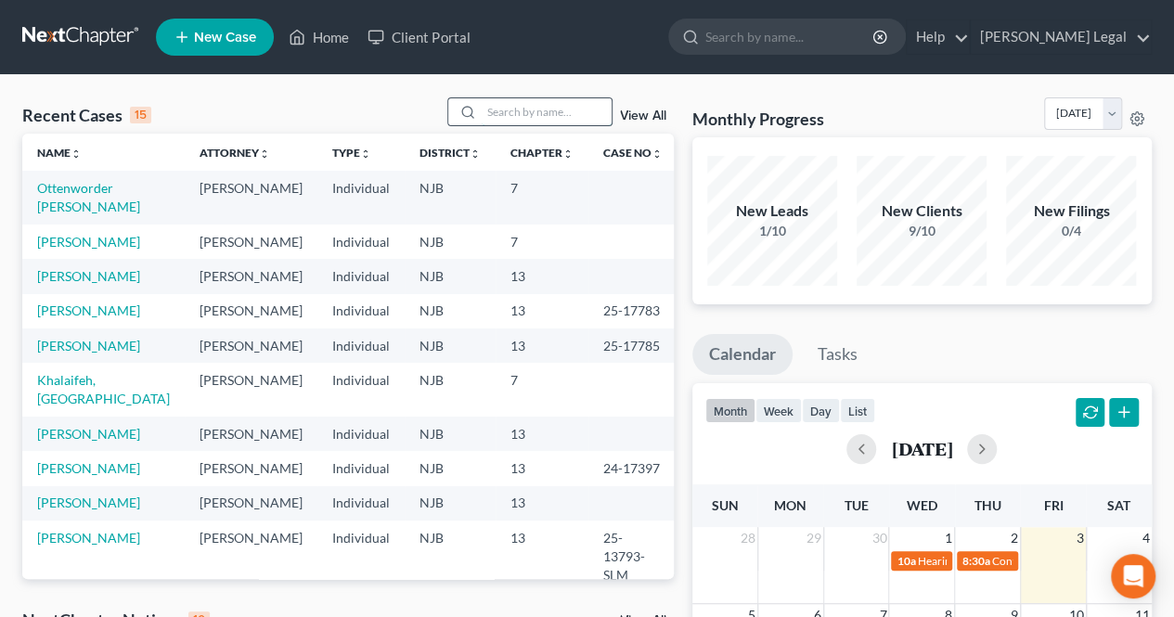
click at [534, 122] on input "search" at bounding box center [547, 111] width 130 height 27
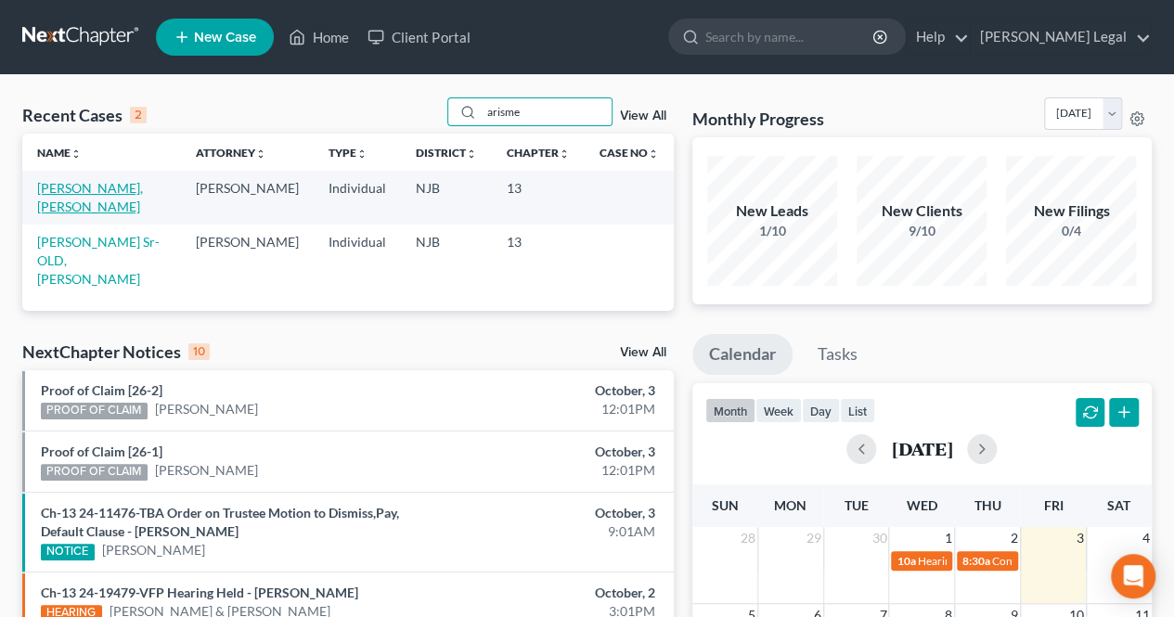
click at [109, 184] on link "[PERSON_NAME], [PERSON_NAME]" at bounding box center [90, 197] width 106 height 34
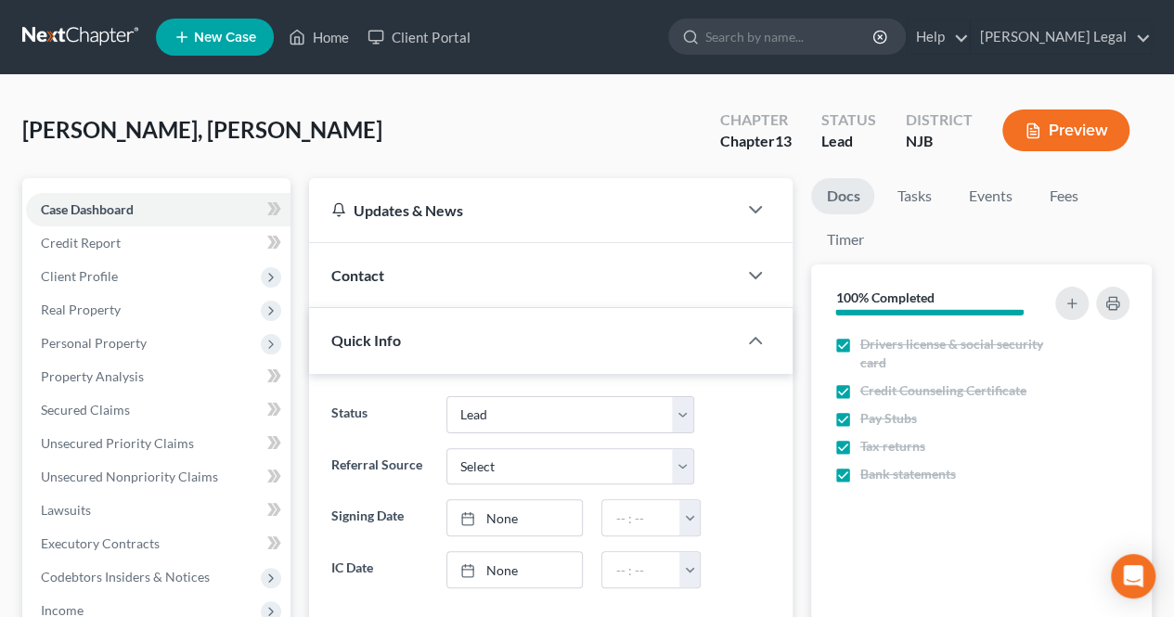
click at [359, 136] on div "[PERSON_NAME], [PERSON_NAME] Upgraded Chapter Chapter 13 Status [GEOGRAPHIC_DAT…" at bounding box center [586, 137] width 1129 height 81
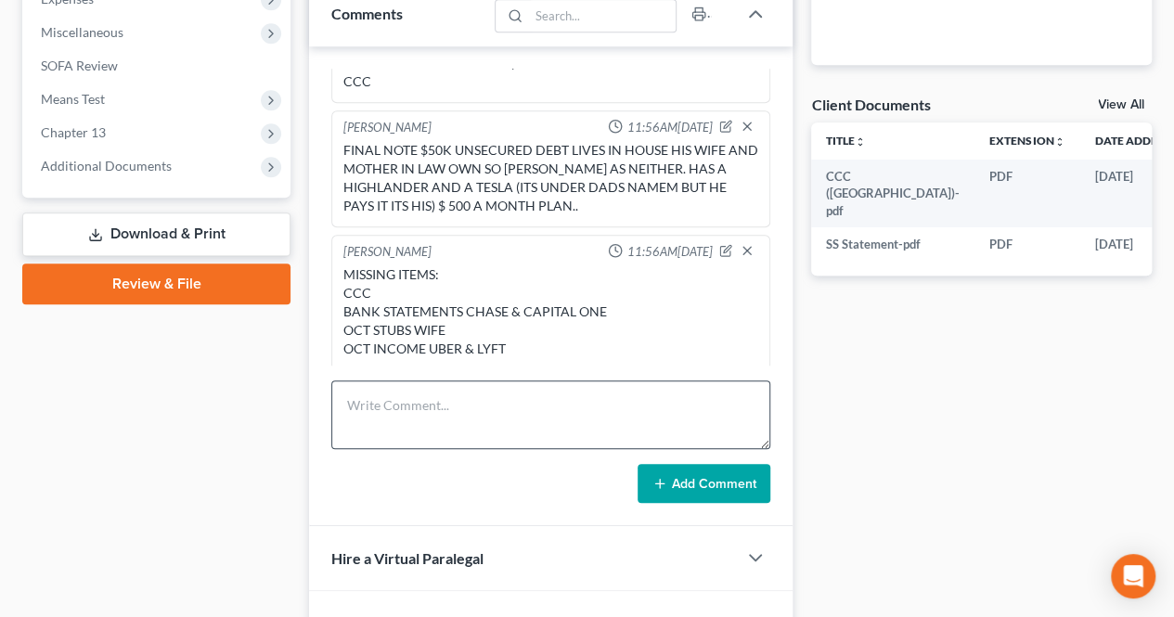
scroll to position [650, 0]
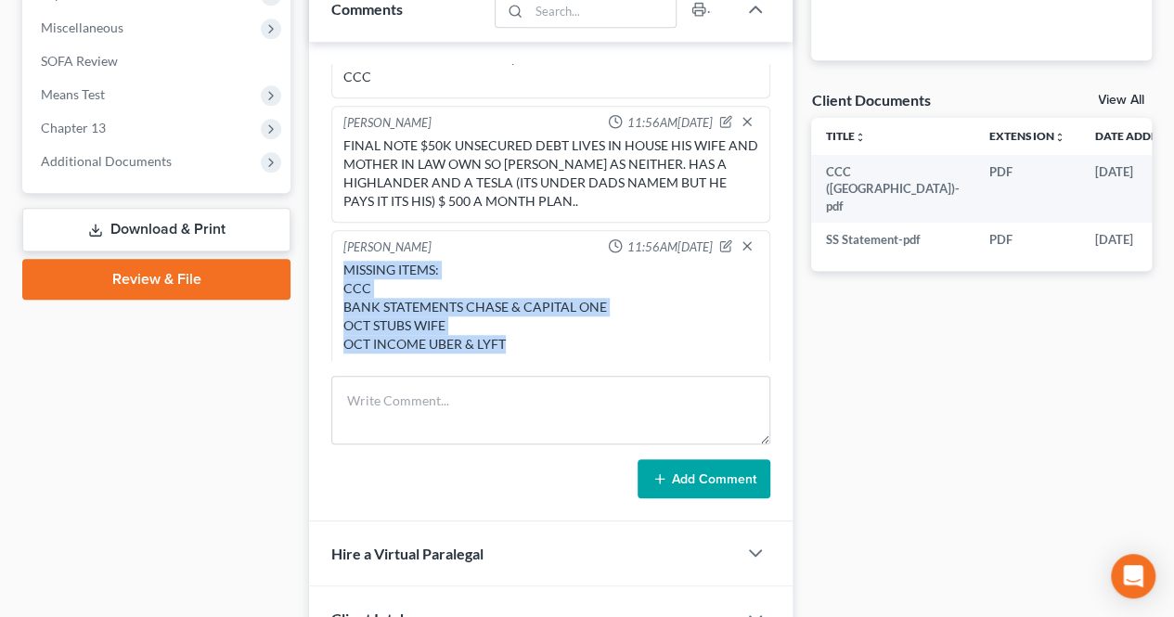
drag, startPoint x: 514, startPoint y: 341, endPoint x: 320, endPoint y: 261, distance: 209.7
click at [320, 261] on div "[PERSON_NAME] 11:56AM[DATE] Uber 6 month income: $34,265.86 - $10,959.63 "expen…" at bounding box center [550, 282] width 483 height 480
click at [542, 306] on div "MISSING ITEMS: CCC BANK STATEMENTS CHASE & CAPITAL ONE OCT STUBS WIFE OCT INCOM…" at bounding box center [550, 307] width 415 height 93
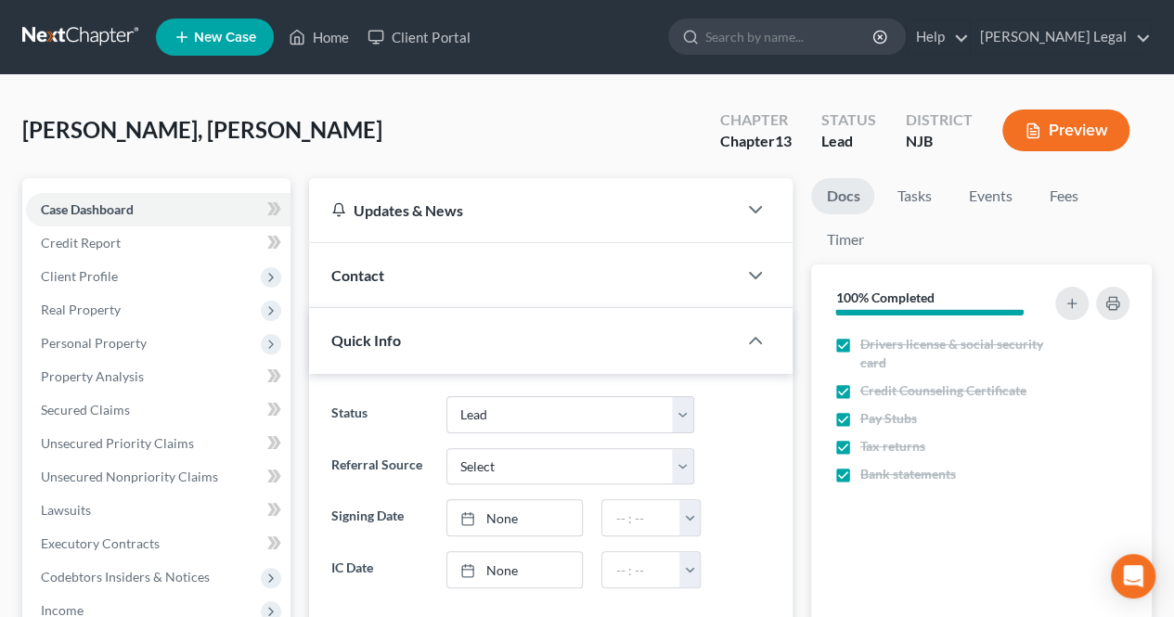
scroll to position [371, 0]
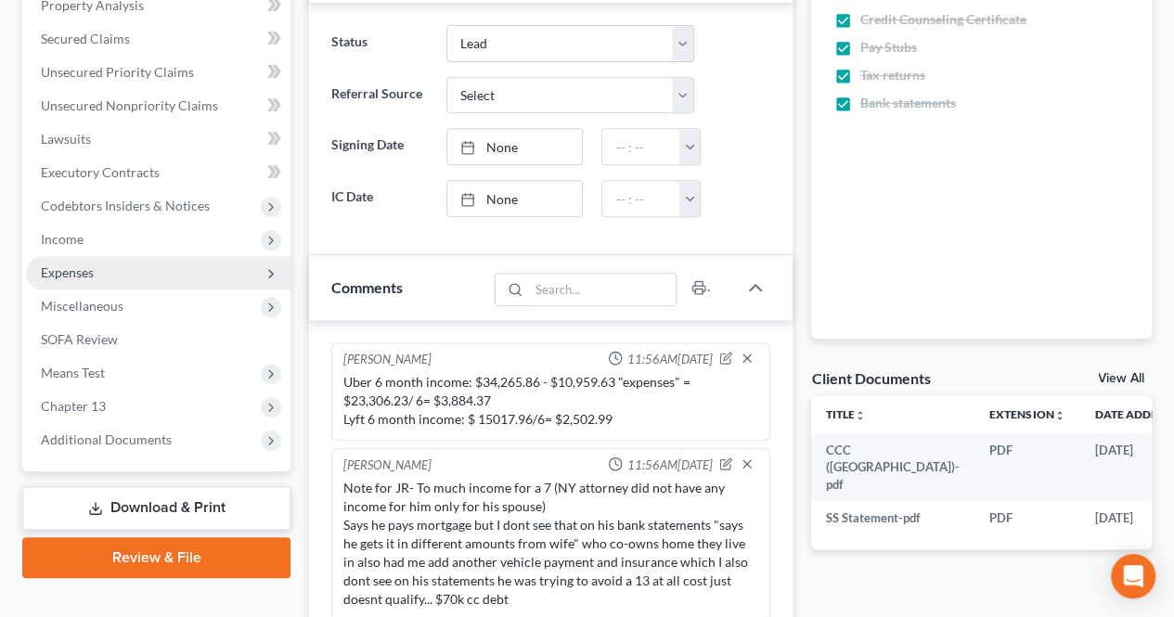
drag, startPoint x: 132, startPoint y: 267, endPoint x: 122, endPoint y: 274, distance: 11.3
click at [130, 268] on span "Expenses" at bounding box center [158, 272] width 264 height 33
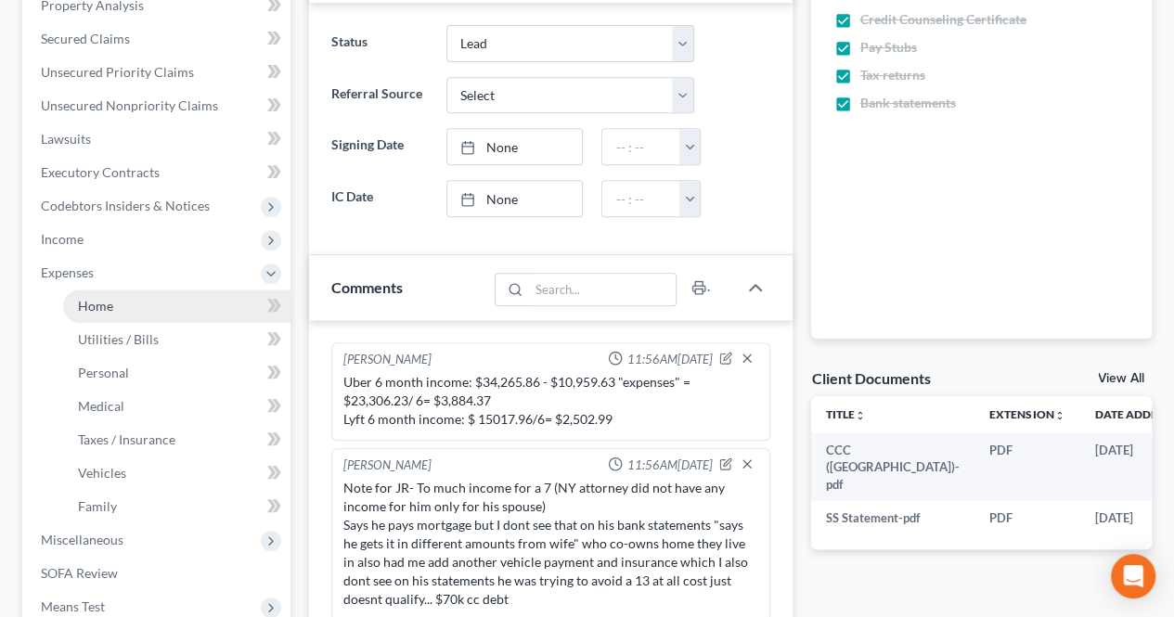
click at [121, 295] on link "Home" at bounding box center [176, 306] width 227 height 33
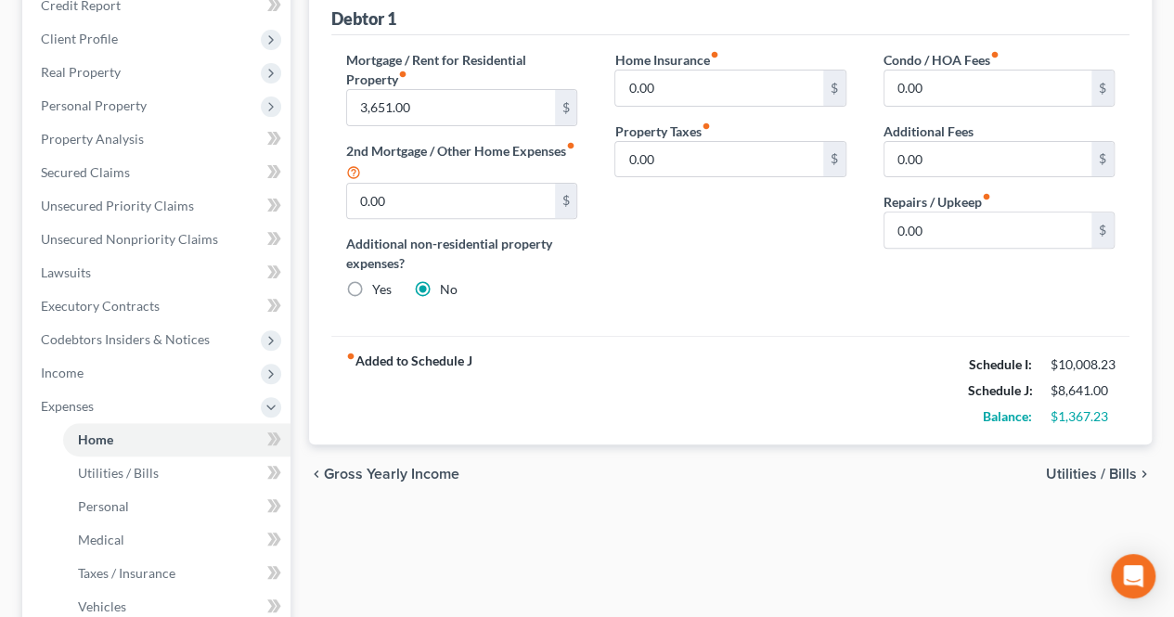
scroll to position [278, 0]
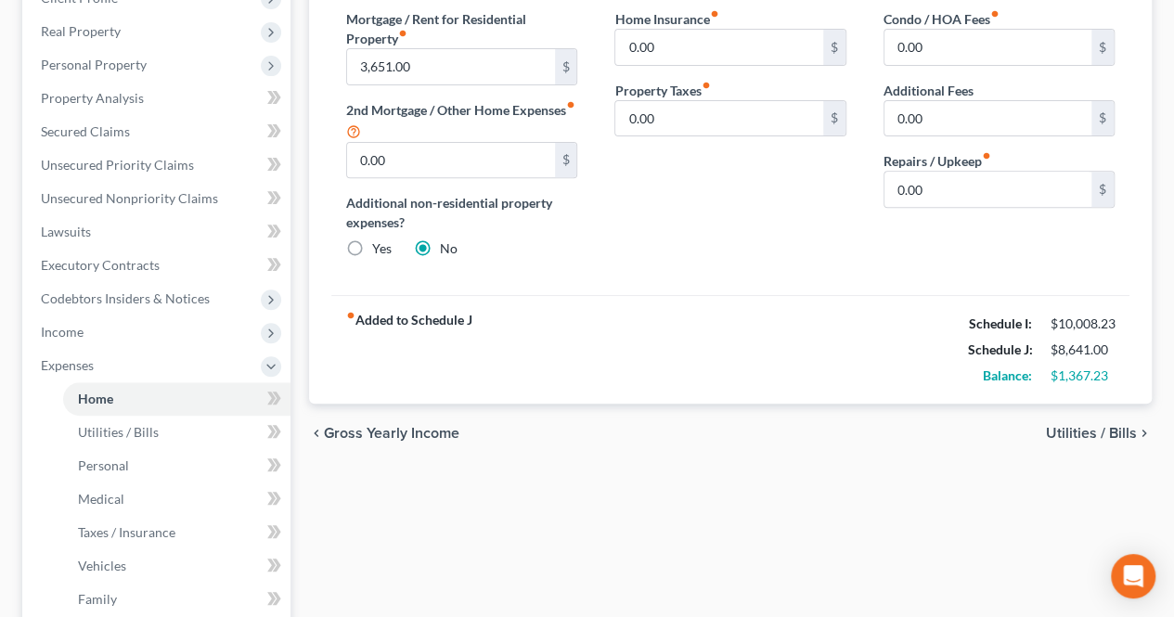
click at [1058, 440] on div "chevron_left Gross Yearly Income Utilities / Bills chevron_right" at bounding box center [730, 433] width 843 height 59
click at [1069, 431] on span "Utilities / Bills" at bounding box center [1091, 433] width 91 height 15
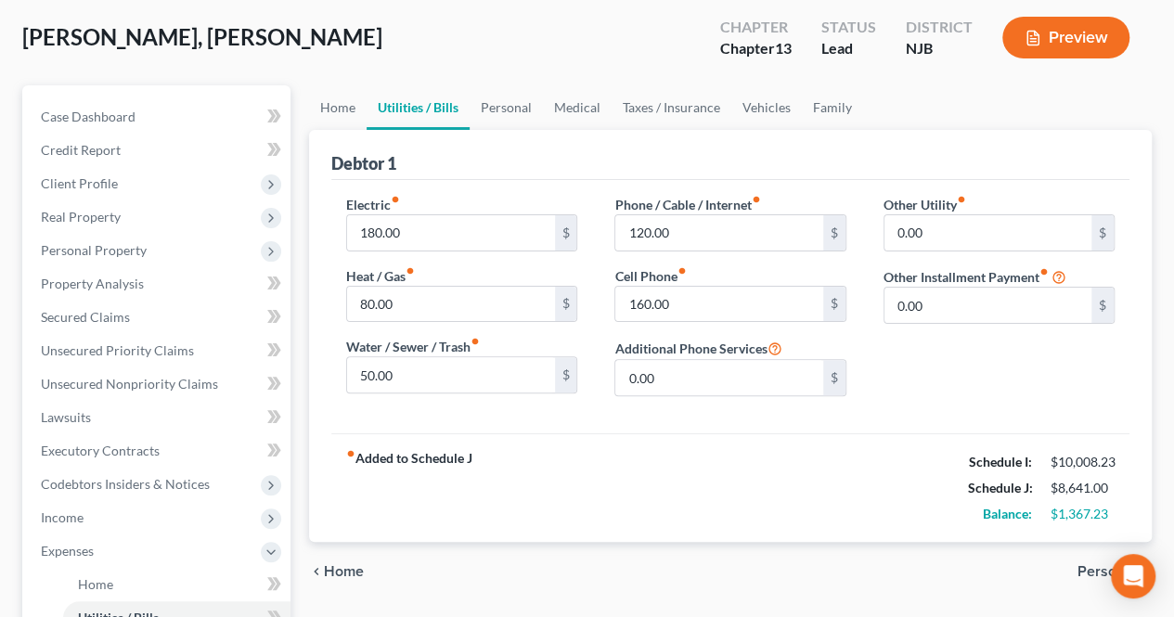
scroll to position [186, 0]
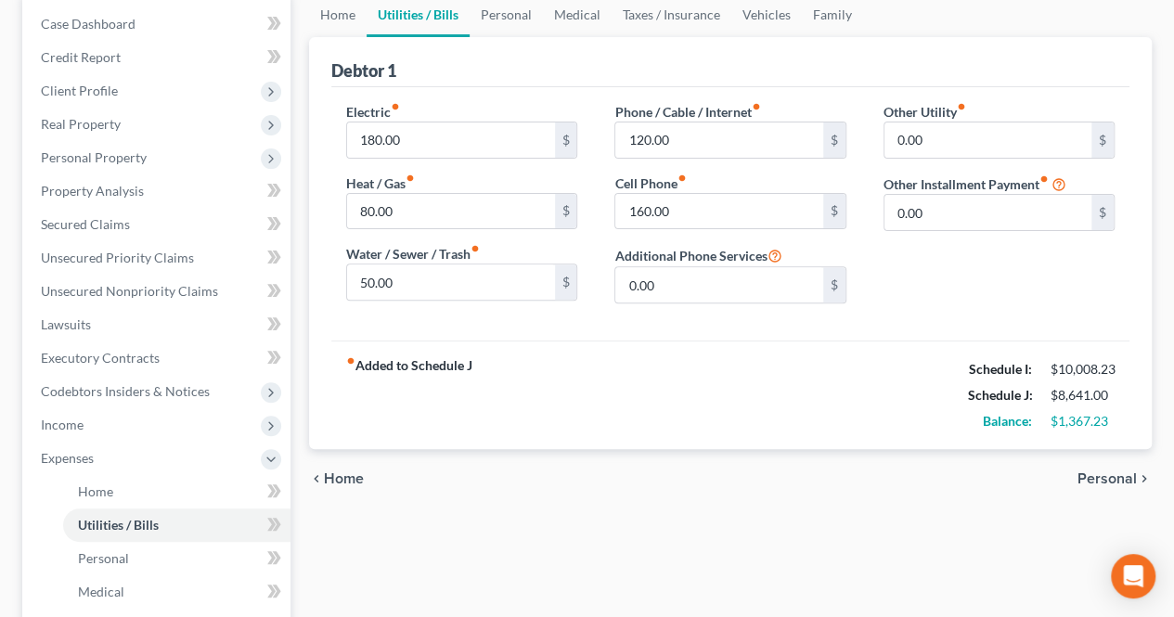
click at [1101, 474] on span "Personal" at bounding box center [1106, 478] width 59 height 15
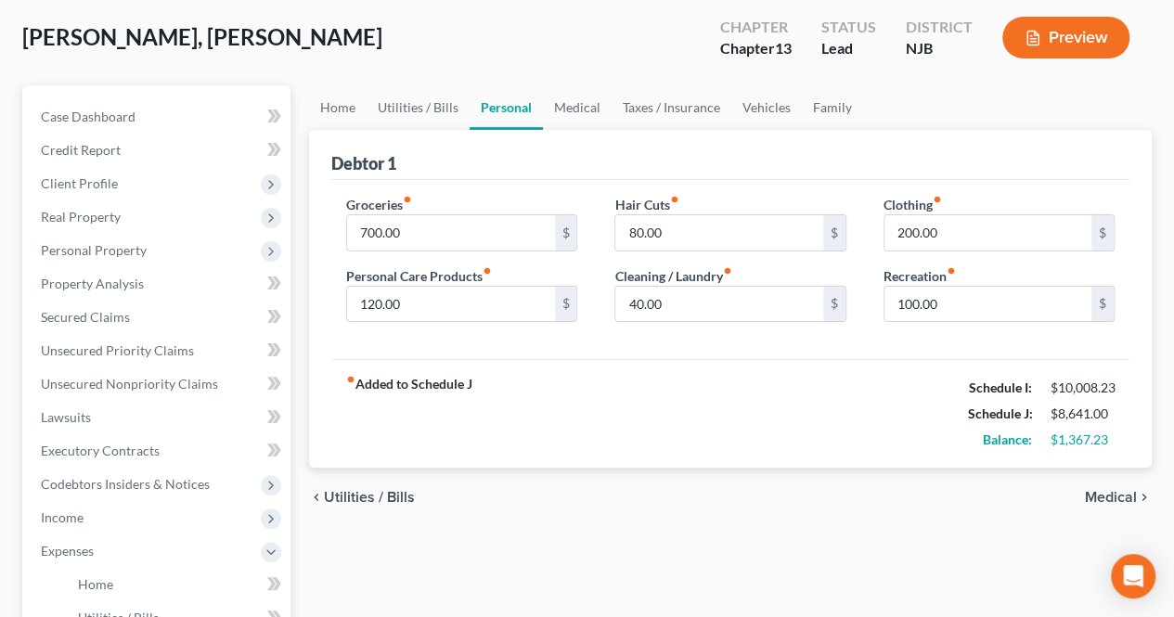
click at [1090, 490] on span "Medical" at bounding box center [1111, 497] width 52 height 15
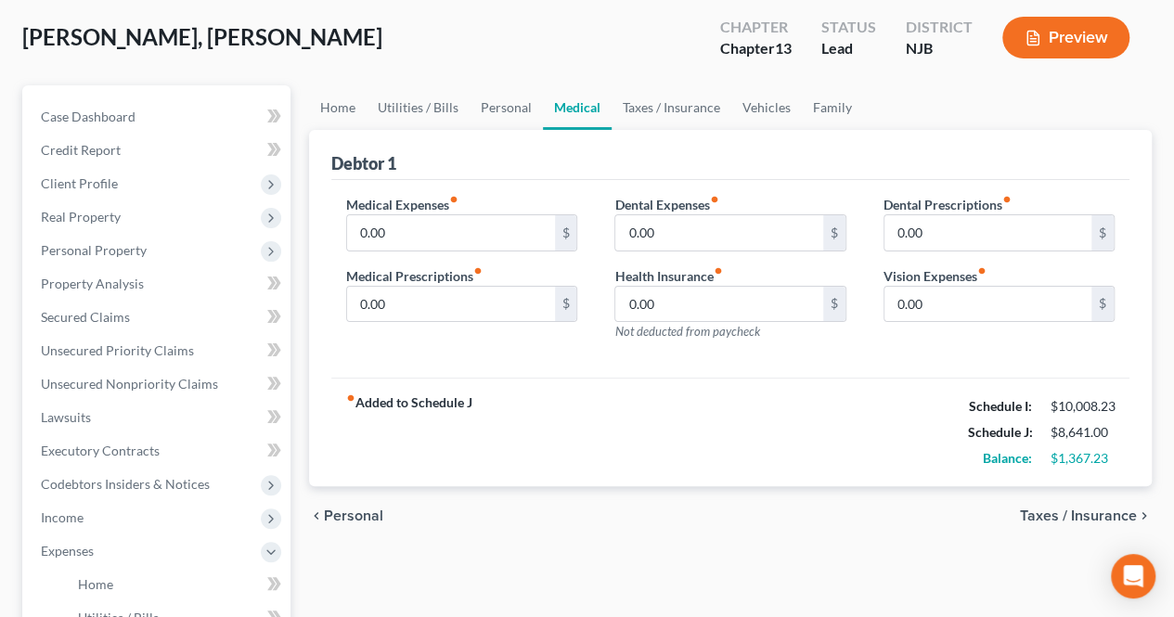
click at [1075, 514] on span "Taxes / Insurance" at bounding box center [1078, 516] width 117 height 15
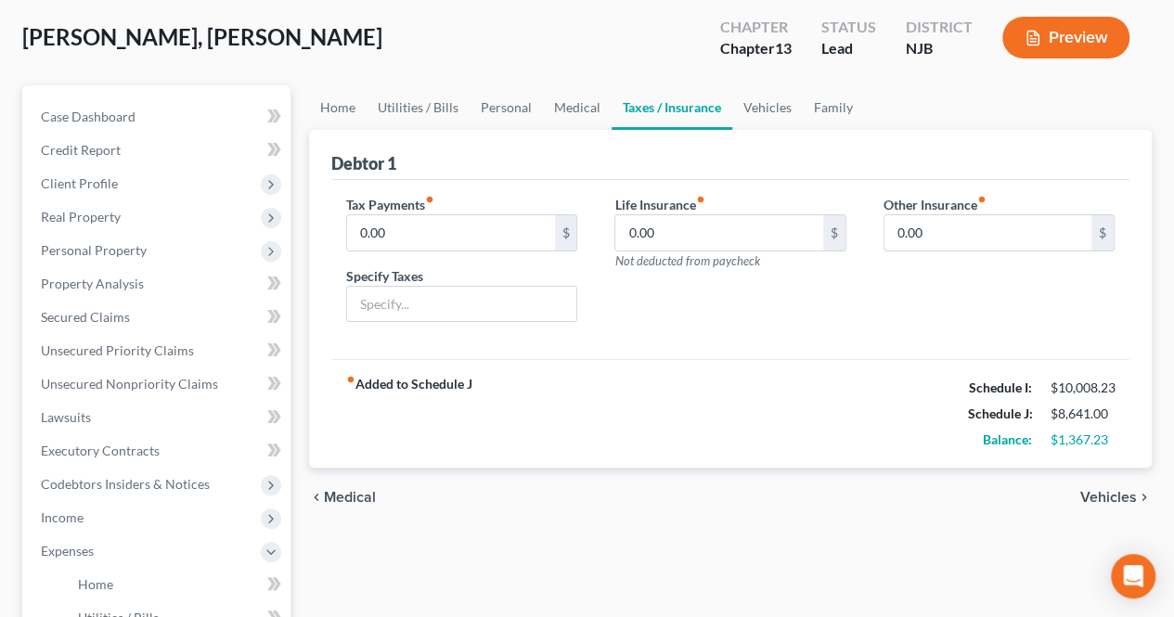
click at [1089, 490] on span "Vehicles" at bounding box center [1108, 497] width 57 height 15
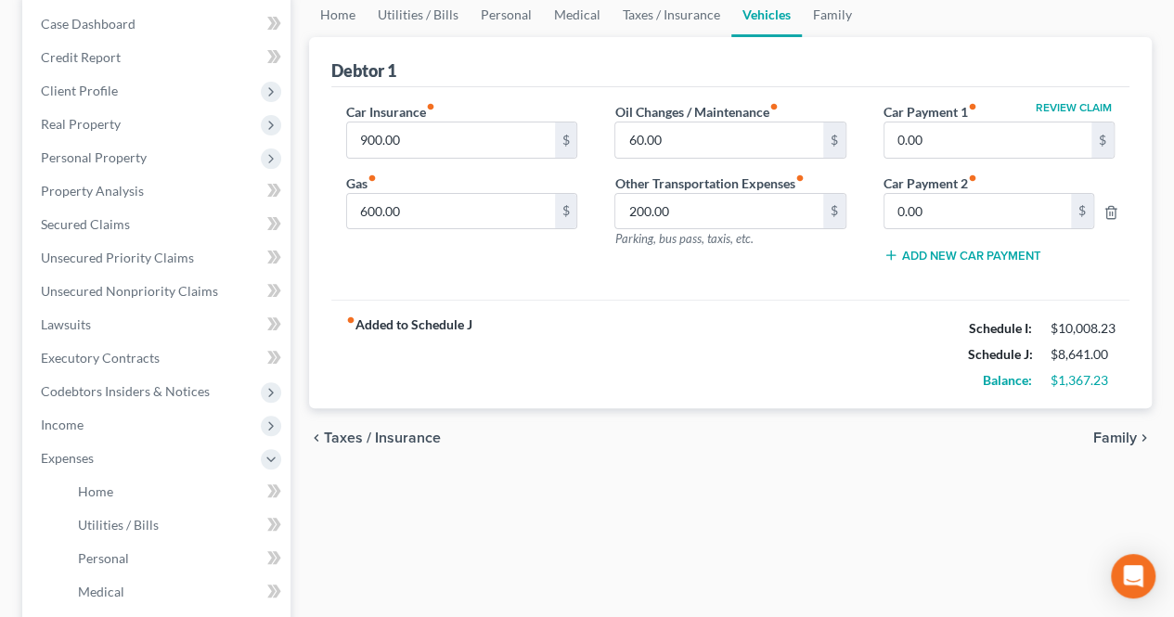
click at [1107, 431] on span "Family" at bounding box center [1115, 438] width 44 height 15
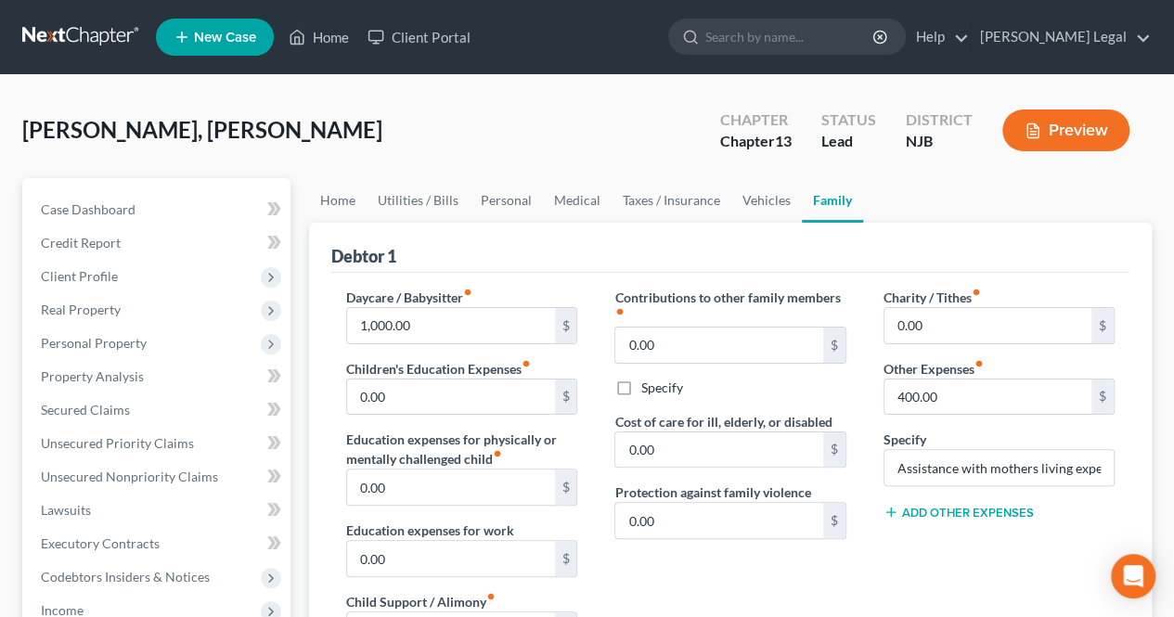
click at [1045, 131] on button "Preview" at bounding box center [1065, 130] width 127 height 42
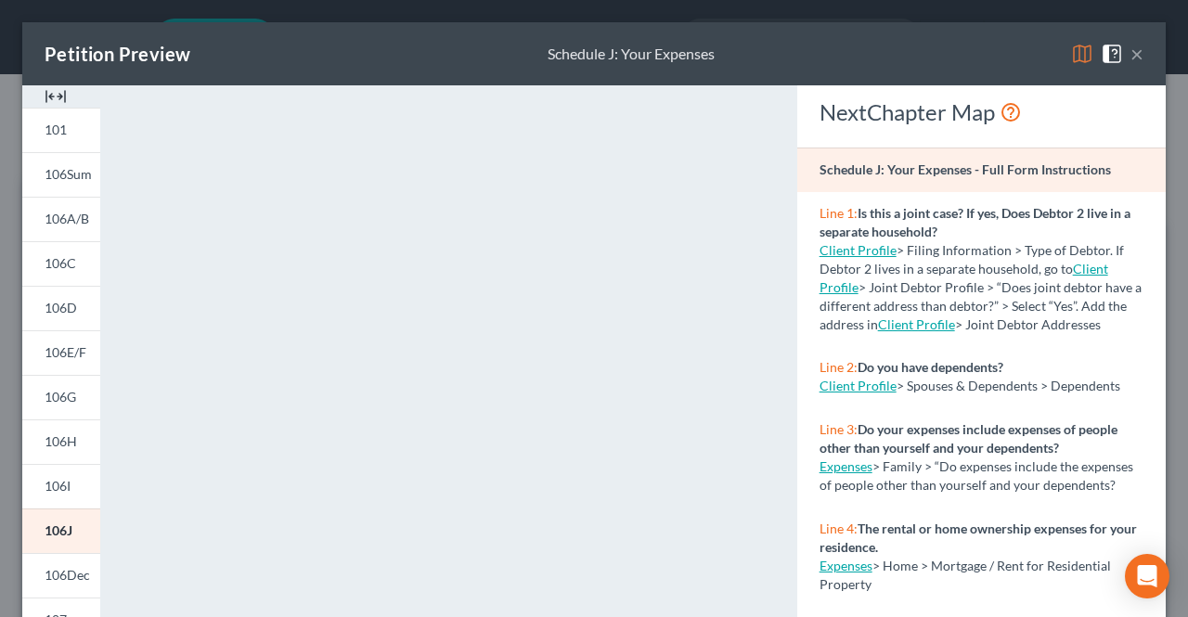
click at [1130, 55] on button "×" at bounding box center [1136, 54] width 13 height 22
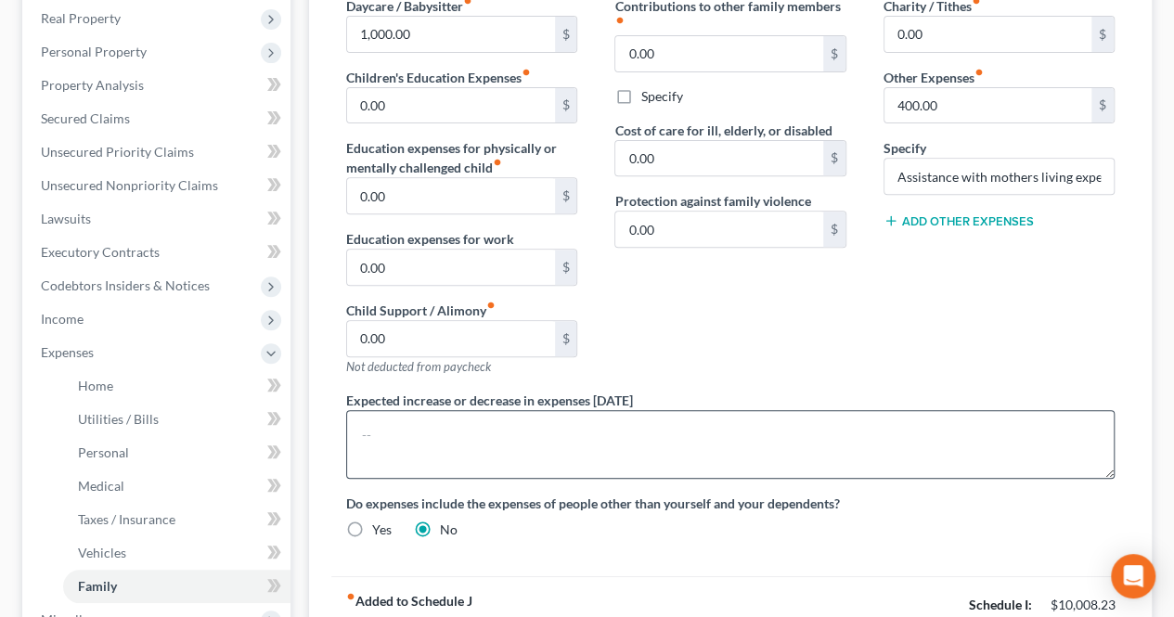
scroll to position [263, 0]
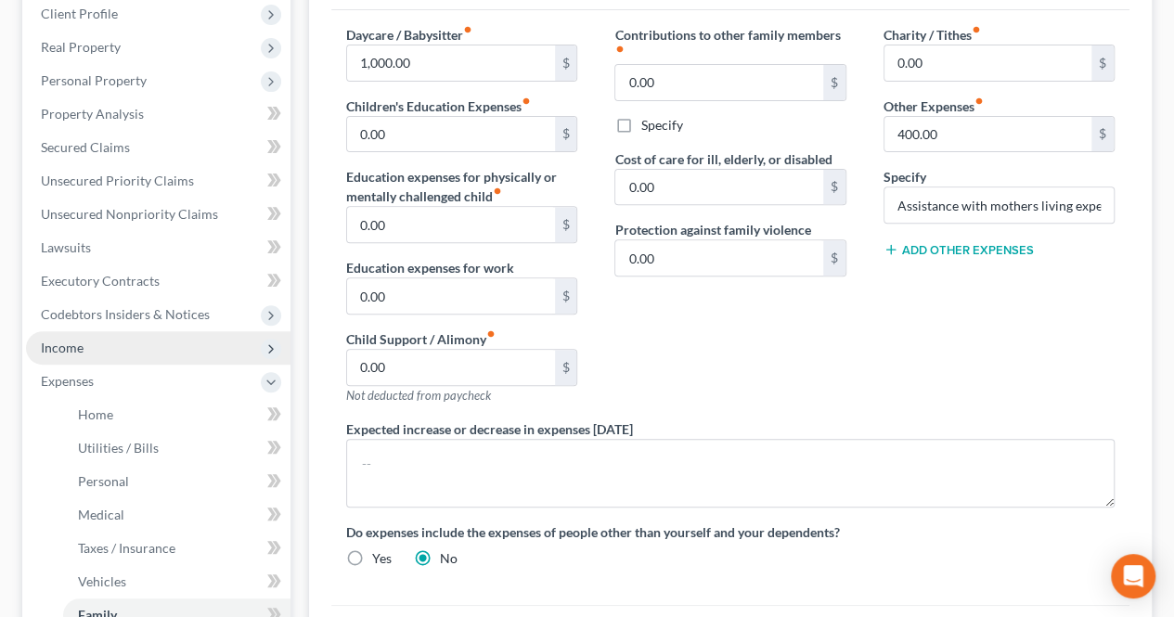
click at [147, 355] on span "Income" at bounding box center [158, 347] width 264 height 33
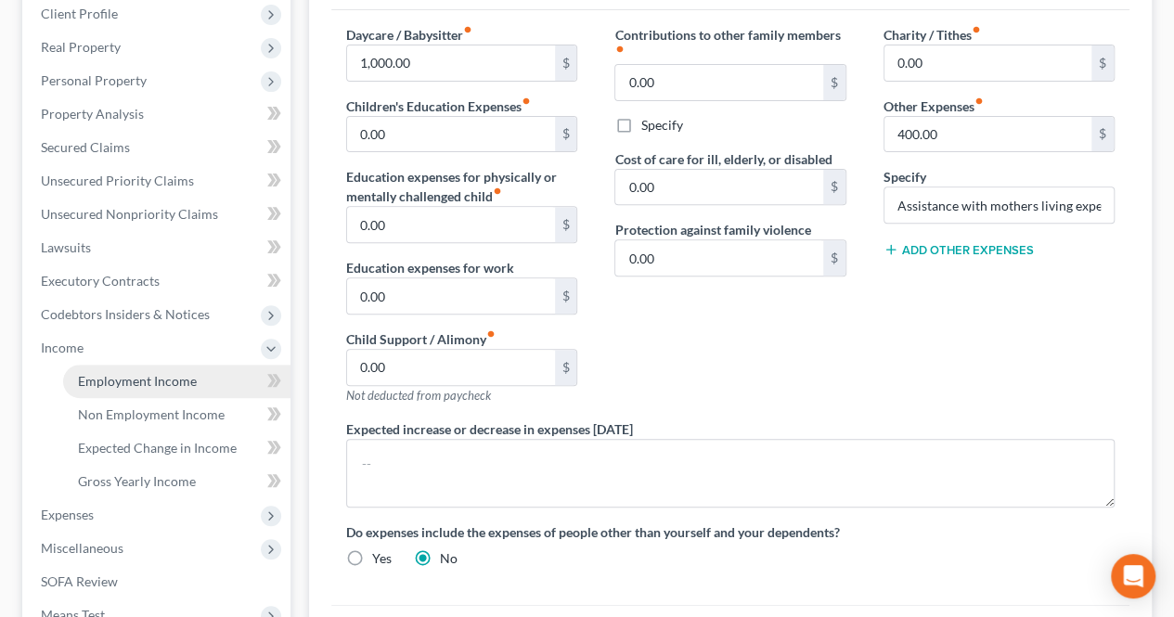
click at [145, 385] on span "Employment Income" at bounding box center [137, 381] width 119 height 16
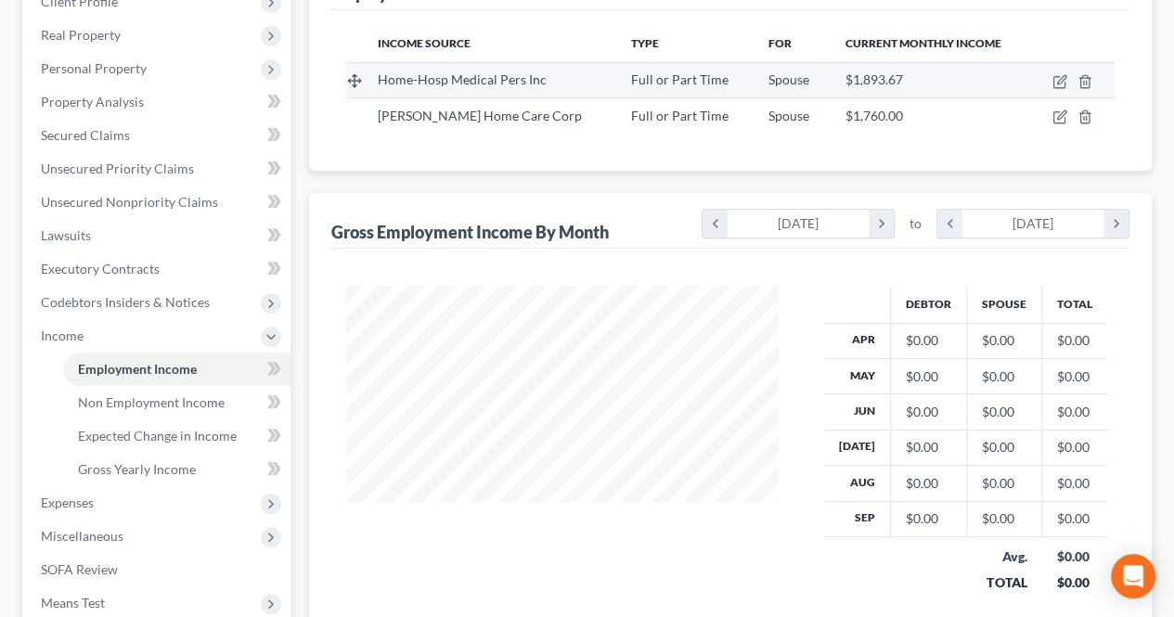
scroll to position [278, 0]
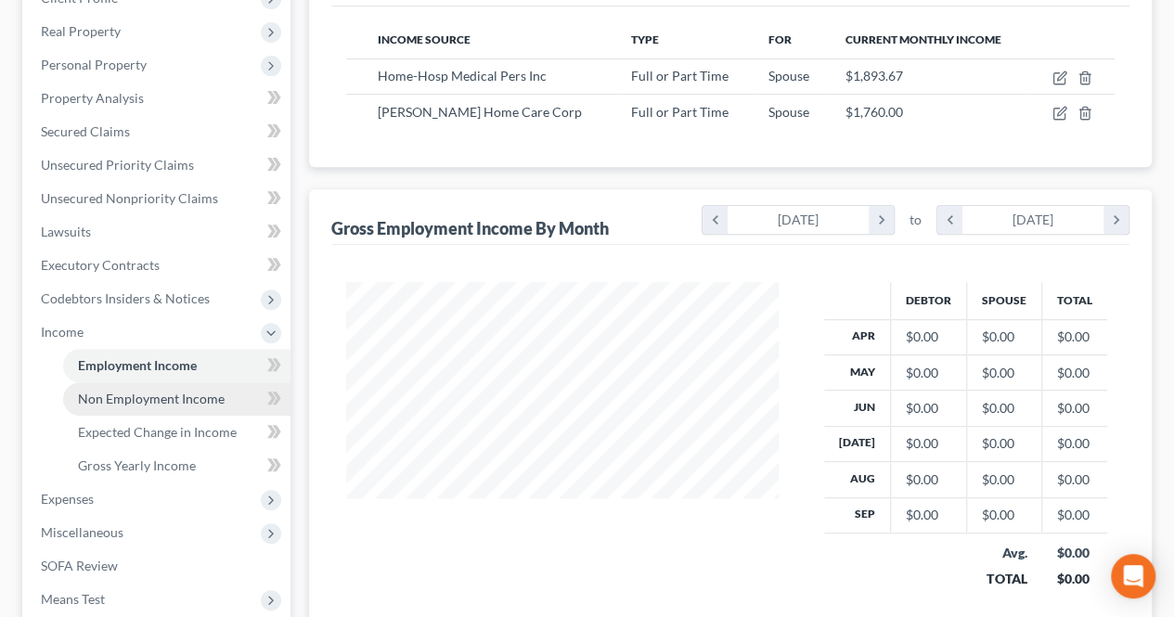
click at [146, 396] on span "Non Employment Income" at bounding box center [151, 399] width 147 height 16
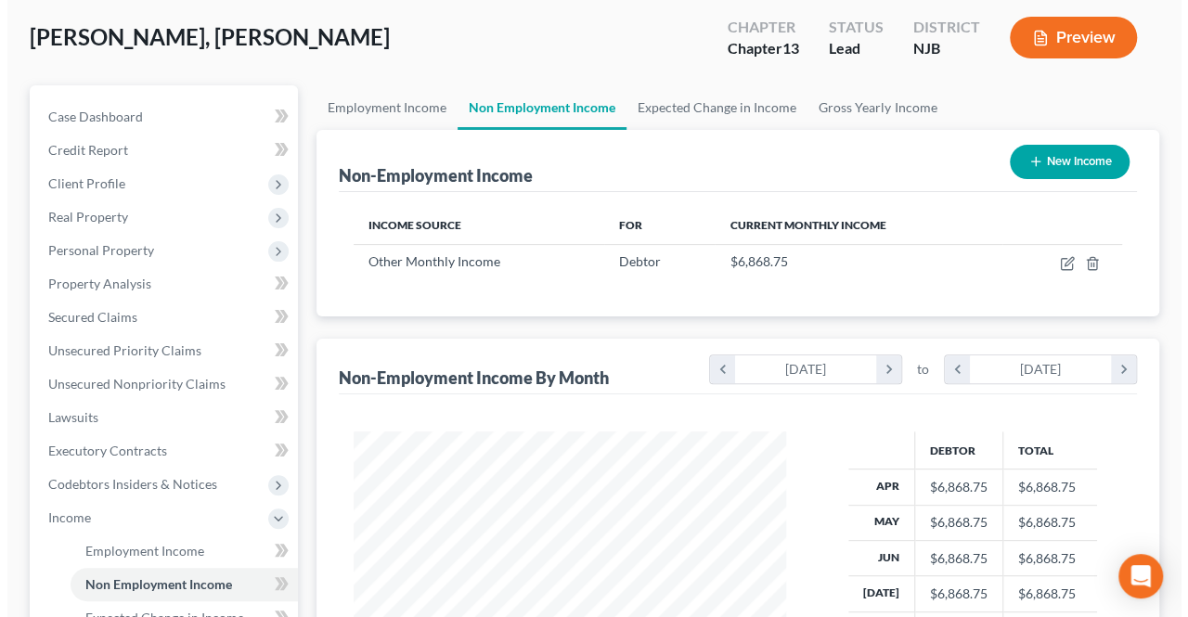
scroll to position [186, 0]
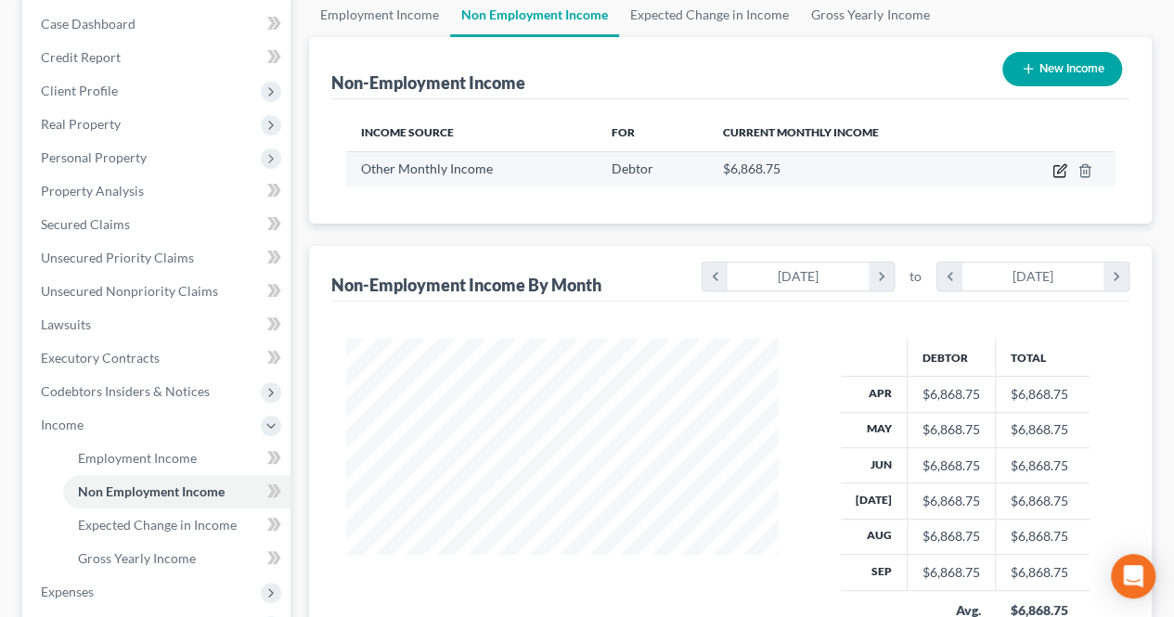
click at [1061, 170] on icon "button" at bounding box center [1061, 168] width 8 height 8
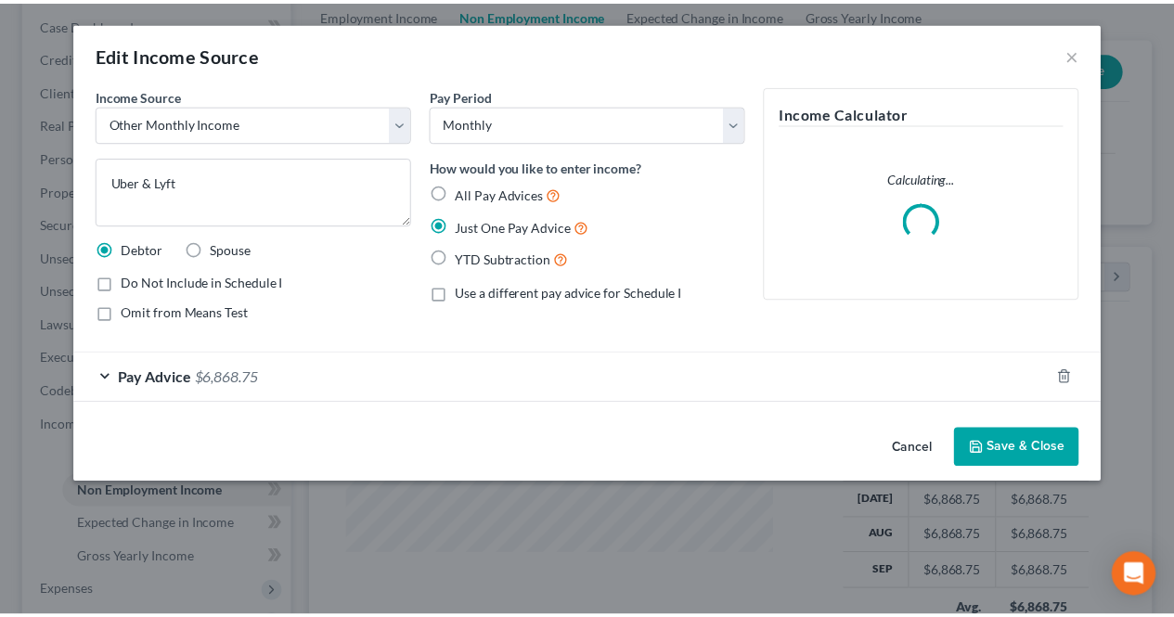
scroll to position [330, 475]
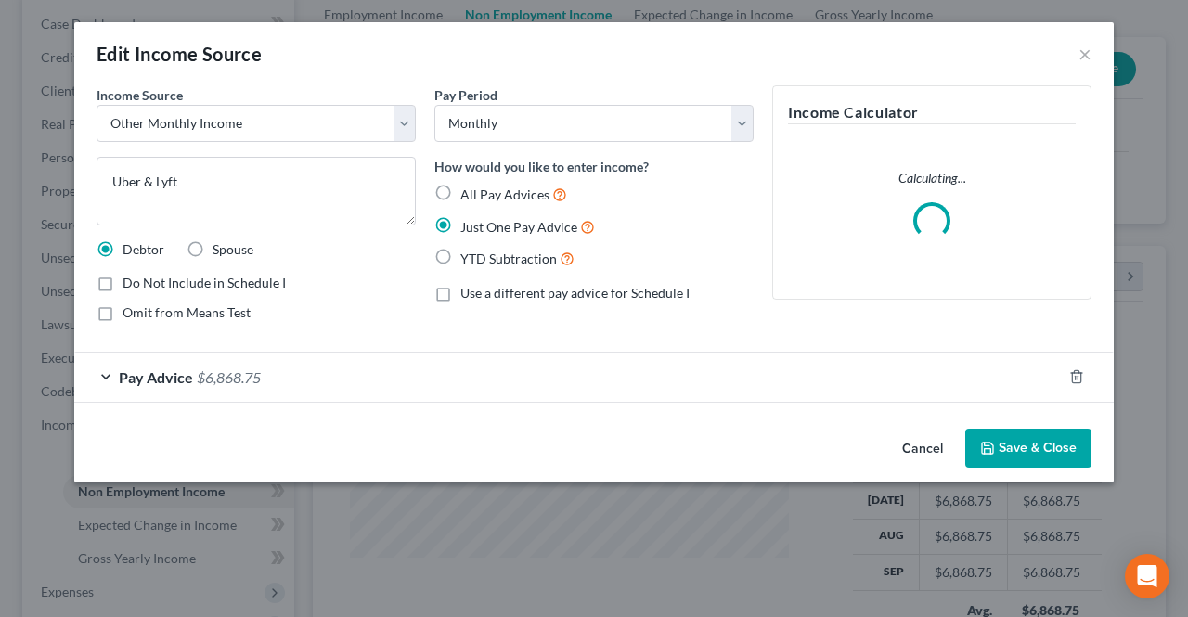
click at [753, 357] on div "Pay Advice $6,868.75" at bounding box center [567, 377] width 987 height 49
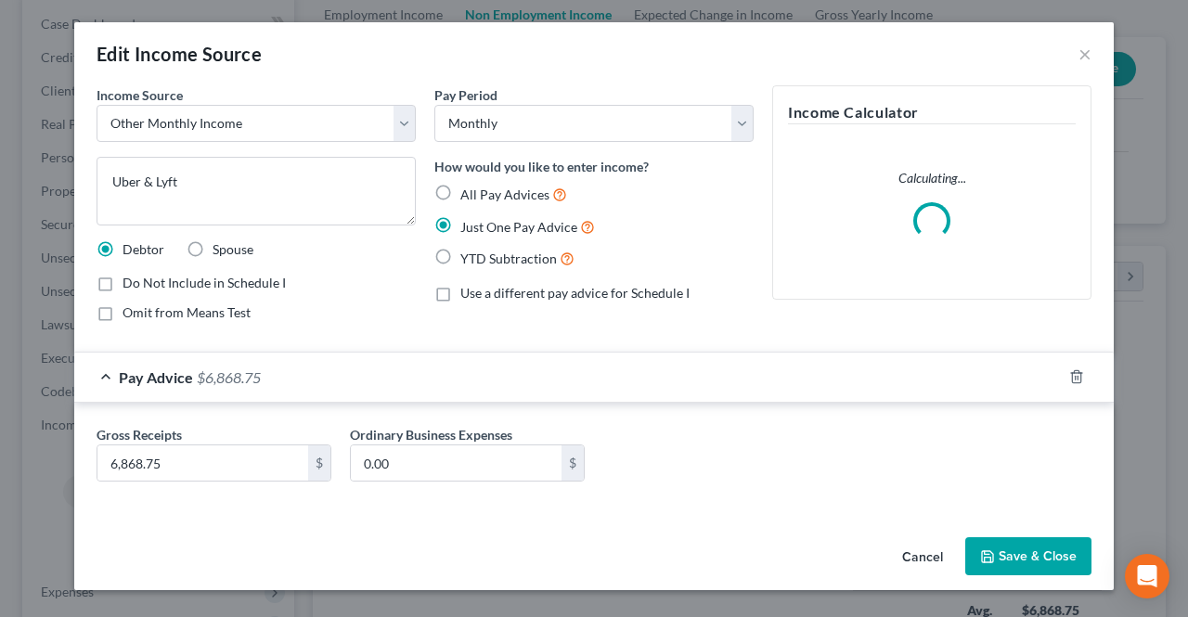
click at [752, 357] on div "Pay Advice $6,868.75" at bounding box center [567, 377] width 987 height 49
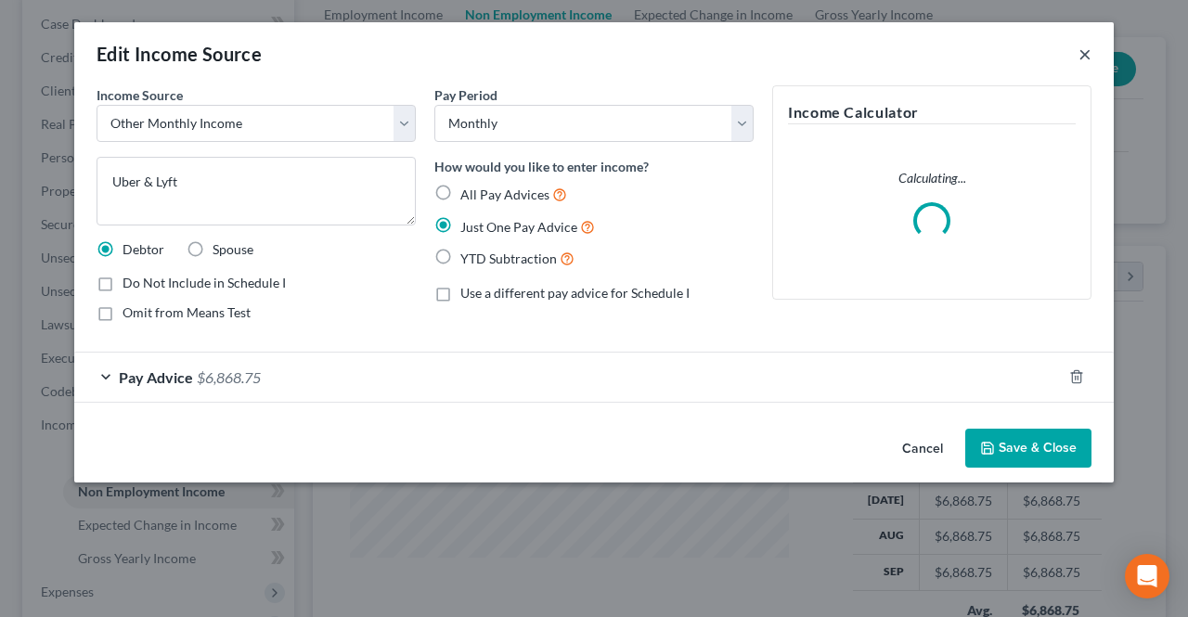
click at [1082, 52] on button "×" at bounding box center [1084, 54] width 13 height 22
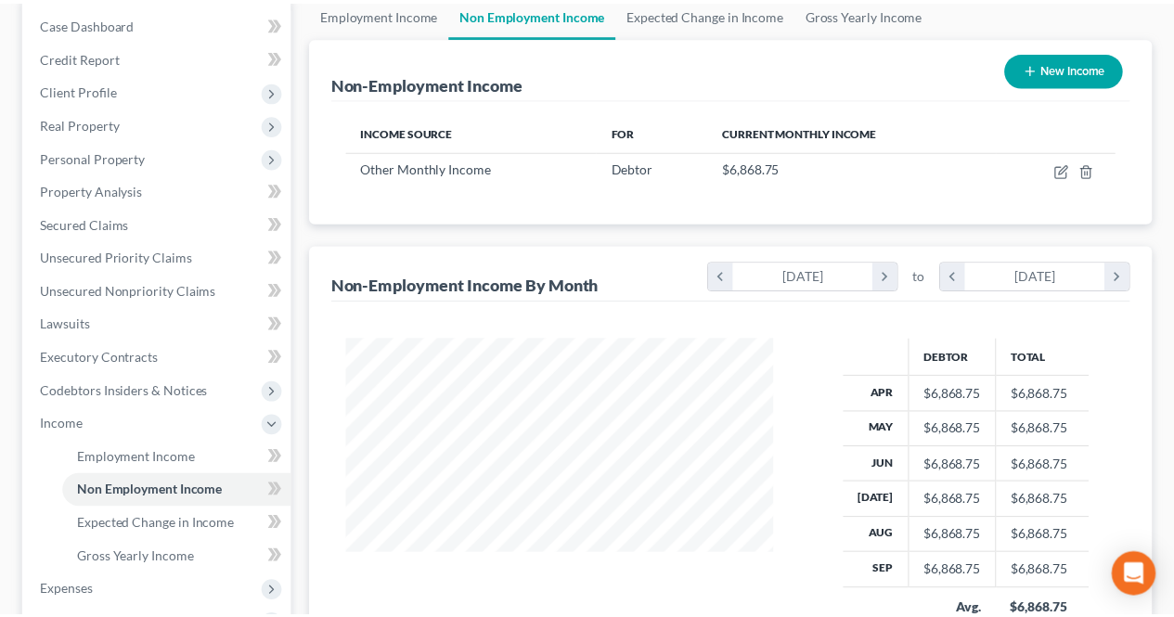
scroll to position [330, 470]
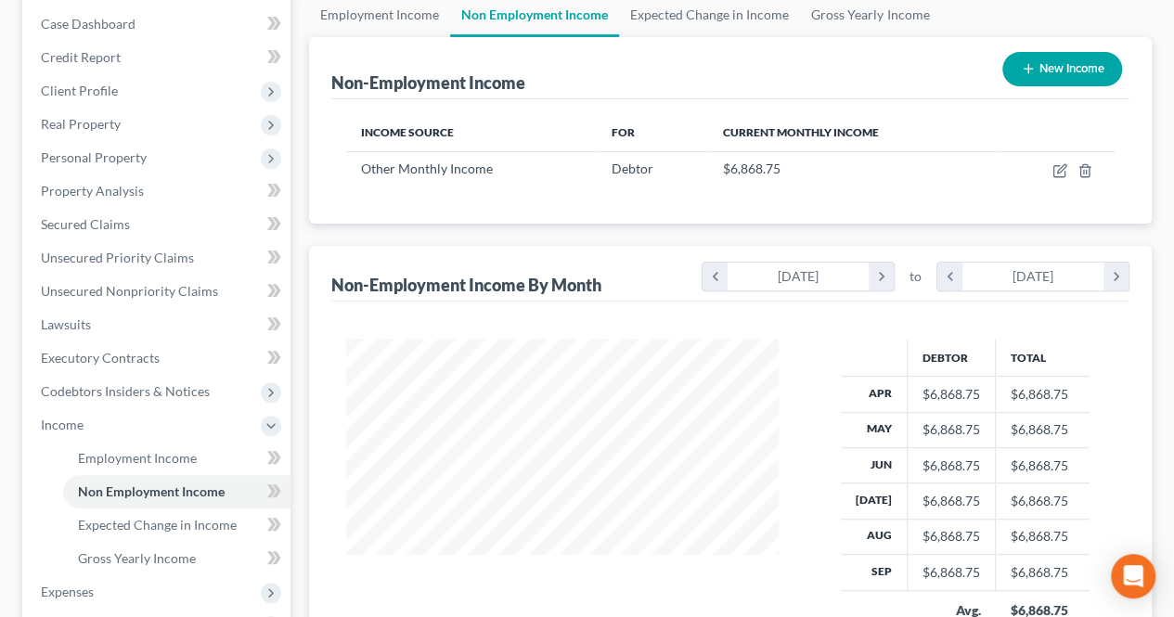
click at [1045, 71] on button "New Income" at bounding box center [1062, 69] width 120 height 34
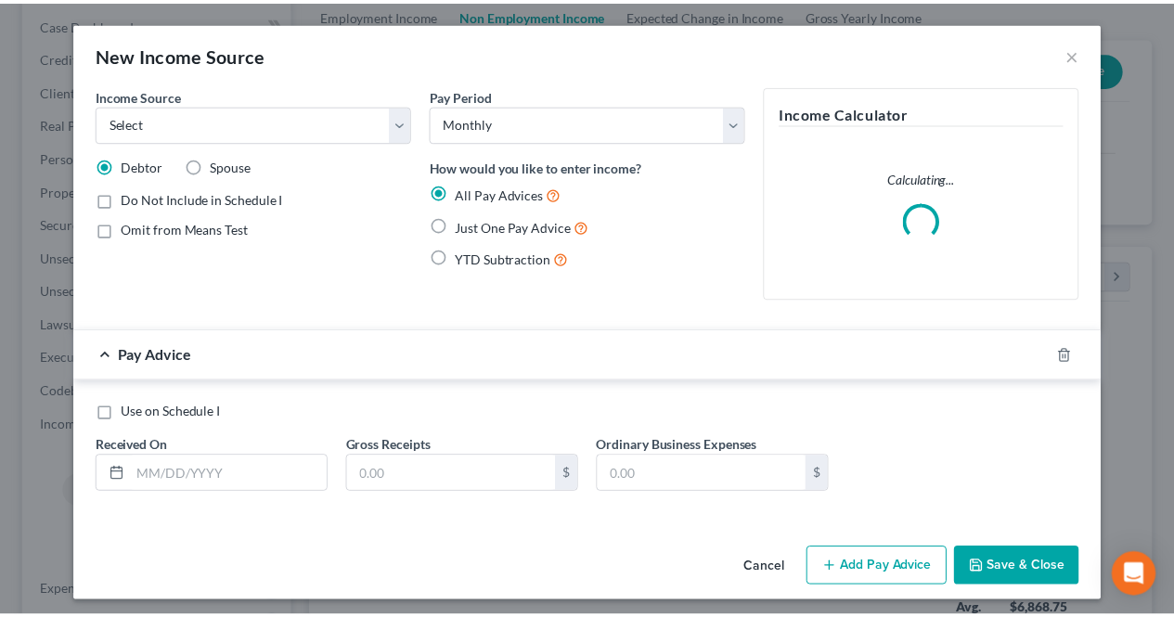
scroll to position [330, 475]
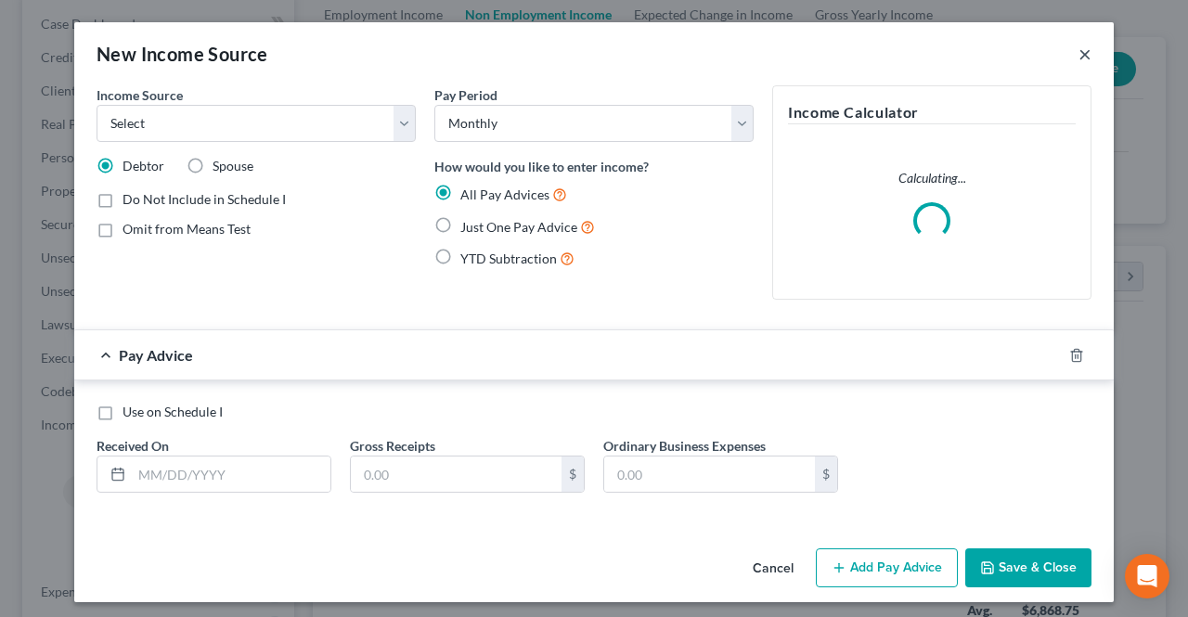
click at [1079, 58] on button "×" at bounding box center [1084, 54] width 13 height 22
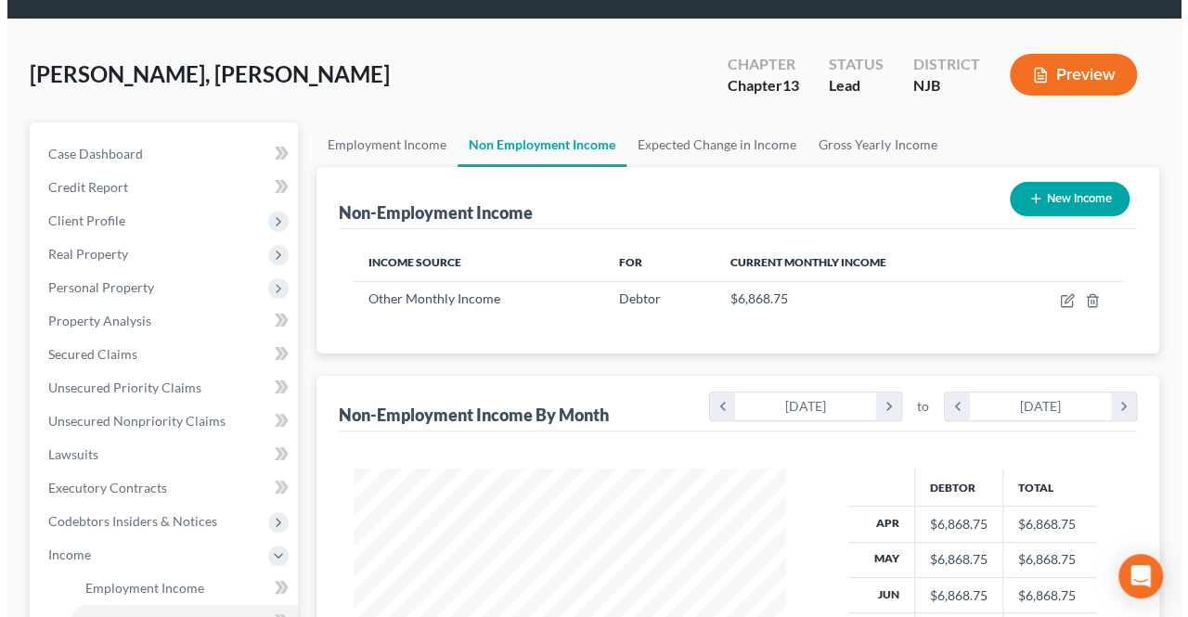
scroll to position [0, 0]
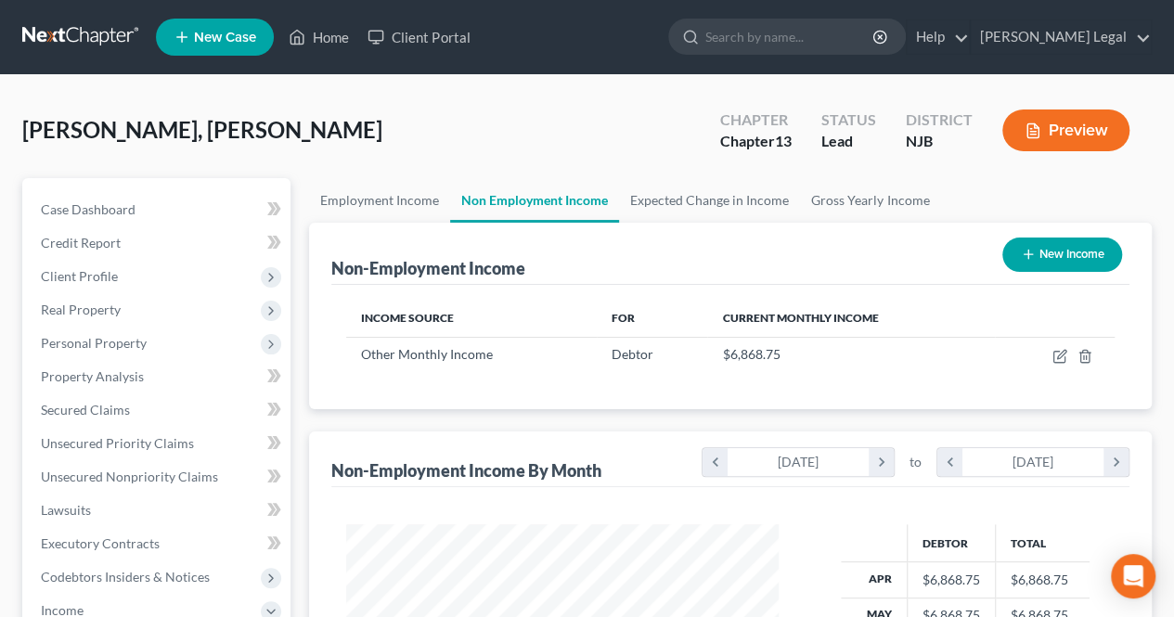
click at [1037, 123] on icon "button" at bounding box center [1032, 130] width 17 height 17
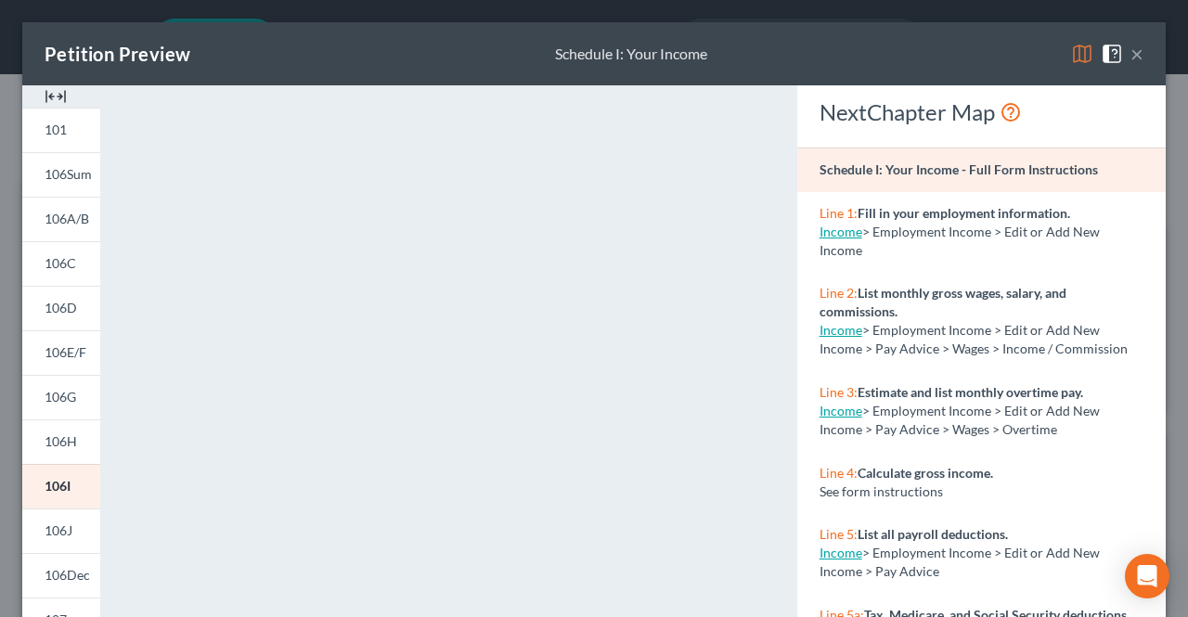
click at [732, 45] on div "Petition Preview Schedule I: Your Income ×" at bounding box center [593, 53] width 1143 height 63
click at [1130, 55] on button "×" at bounding box center [1136, 54] width 13 height 22
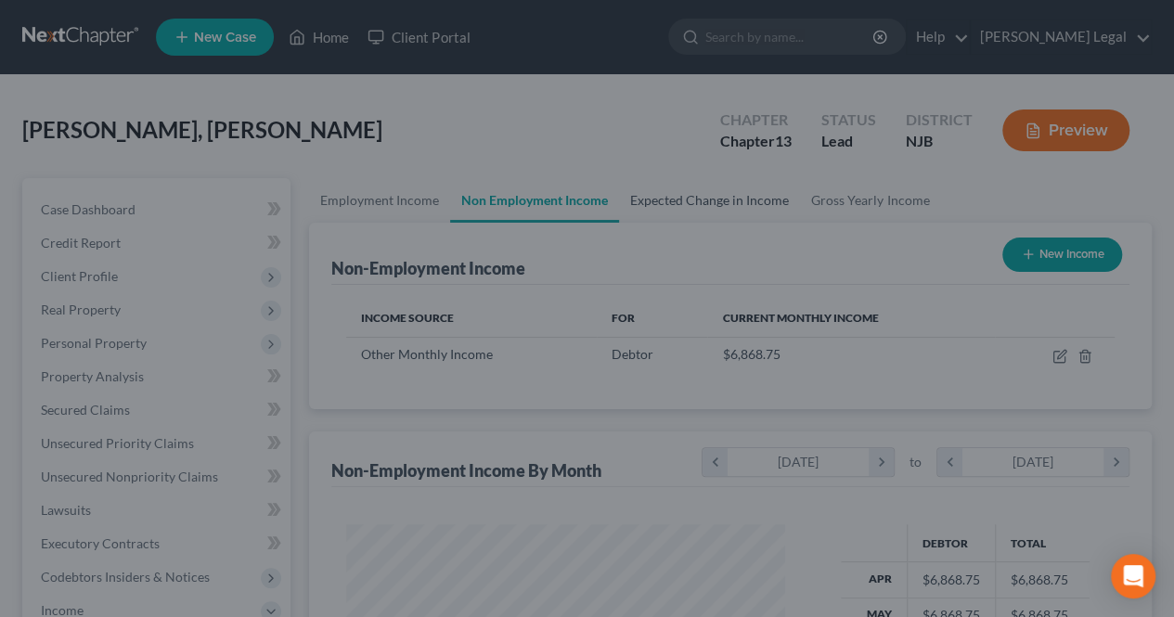
scroll to position [927591, 927452]
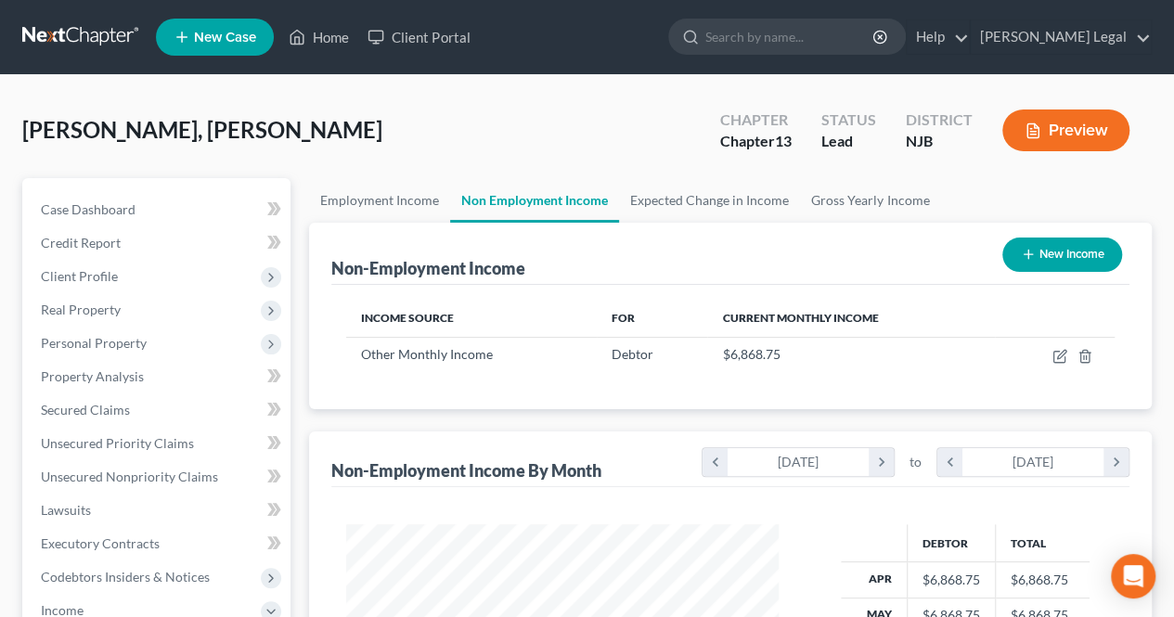
click at [481, 121] on div "[PERSON_NAME], [PERSON_NAME] Upgraded Chapter Chapter 13 Status [GEOGRAPHIC_DAT…" at bounding box center [586, 137] width 1129 height 81
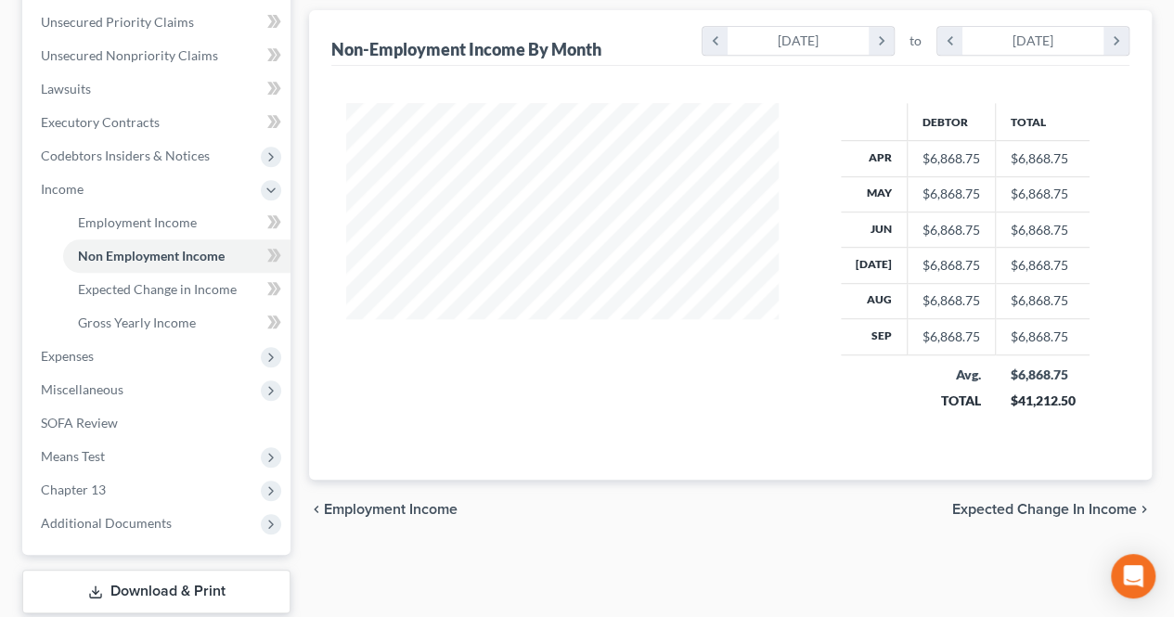
scroll to position [464, 0]
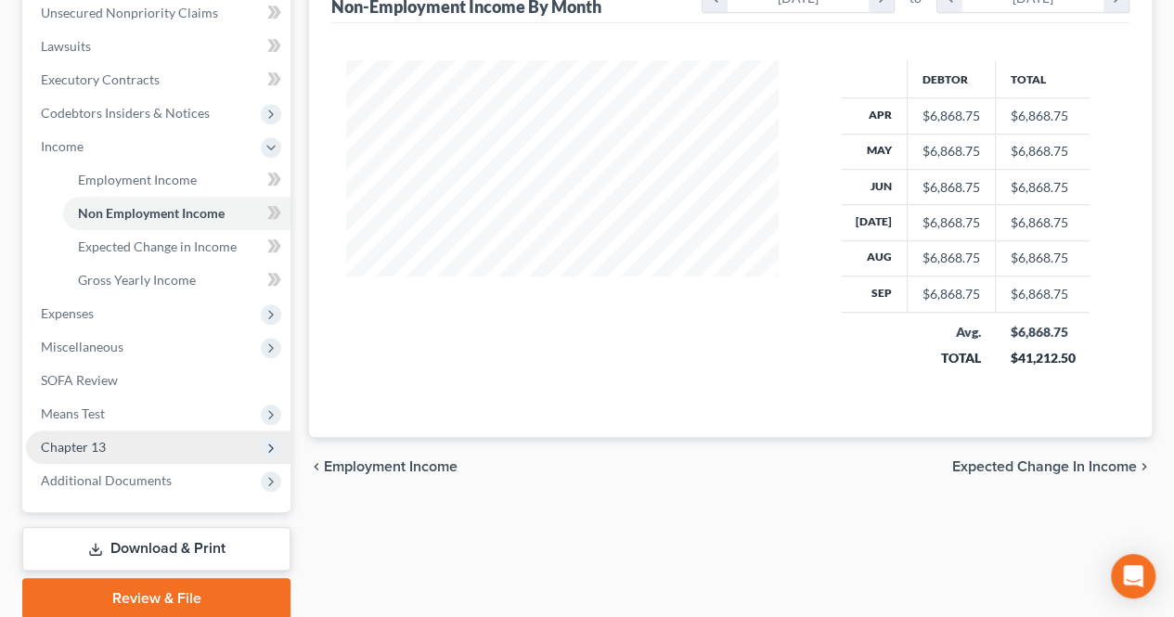
click at [182, 440] on span "Chapter 13" at bounding box center [158, 447] width 264 height 33
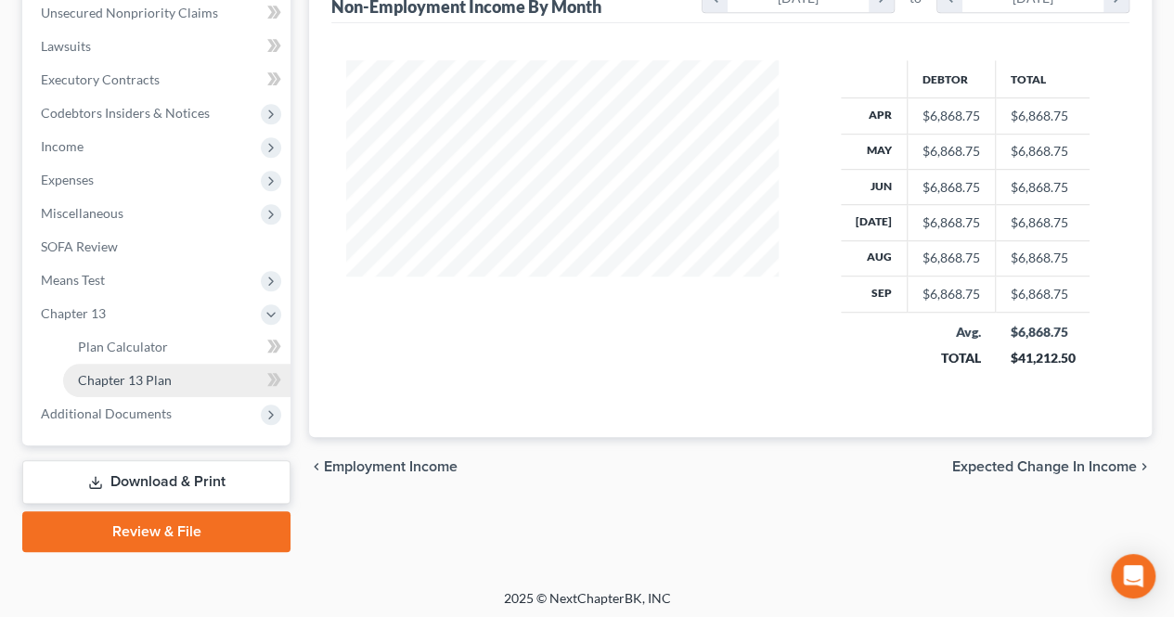
click at [172, 387] on link "Chapter 13 Plan" at bounding box center [176, 380] width 227 height 33
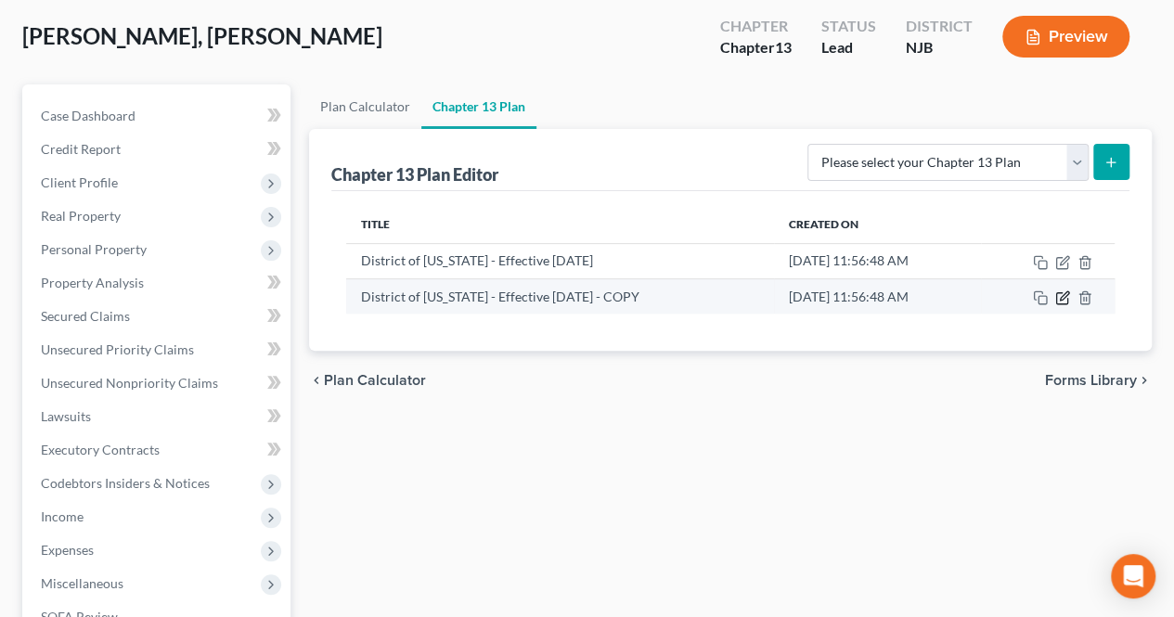
click at [1065, 296] on icon "button" at bounding box center [1062, 297] width 15 height 15
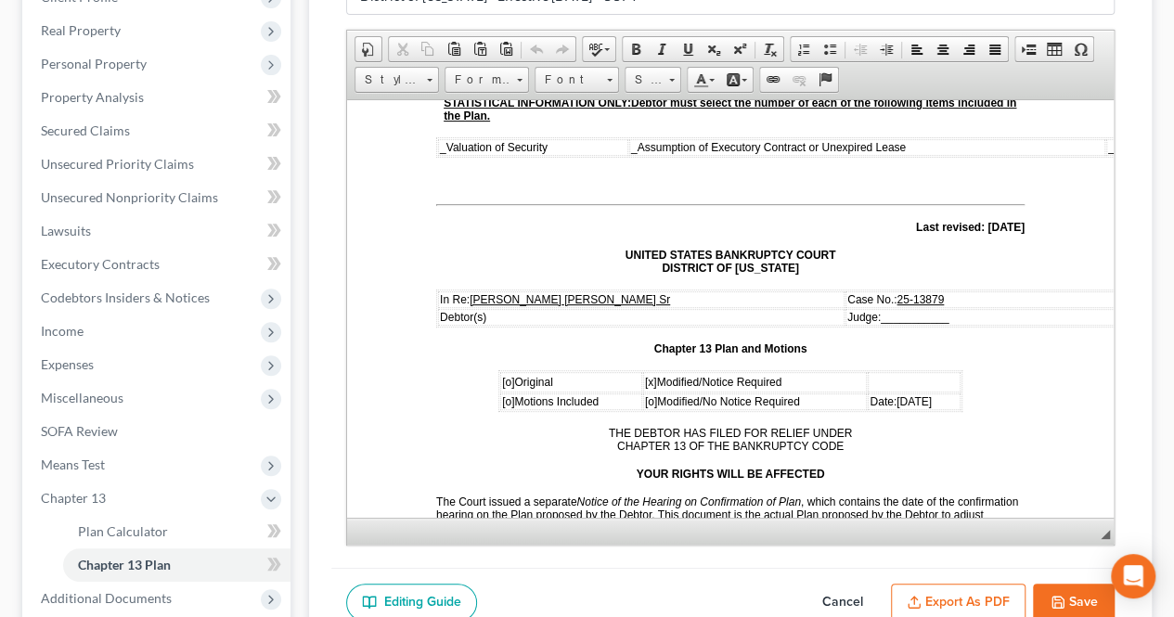
click at [900, 394] on span "Date:[DATE]" at bounding box center [899, 400] width 61 height 13
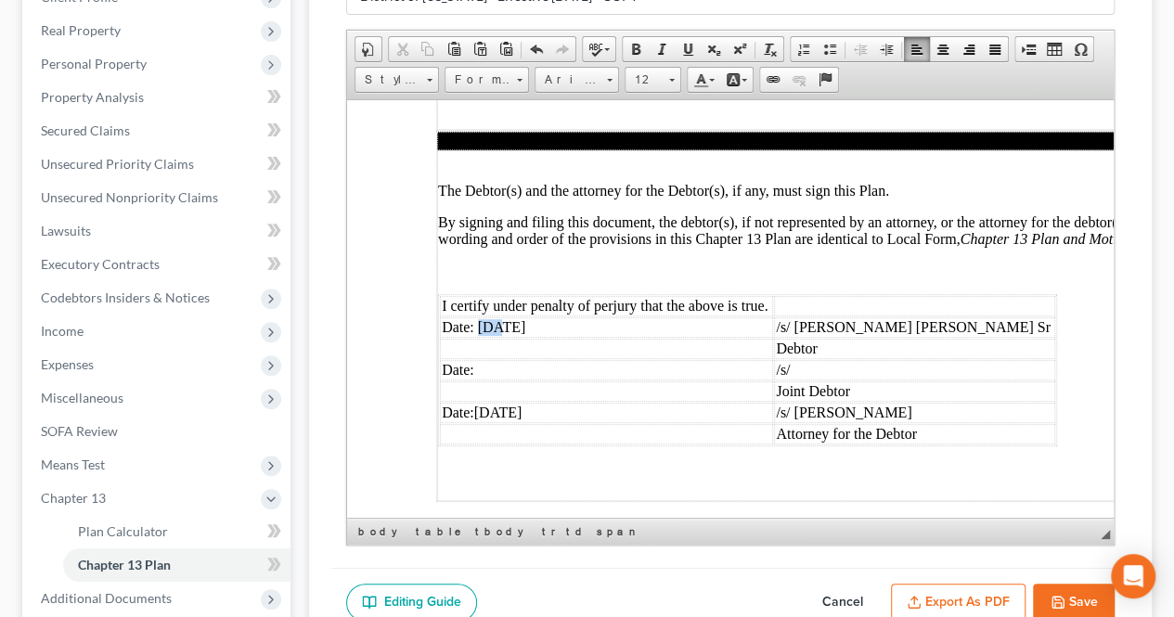
drag, startPoint x: 496, startPoint y: 234, endPoint x: 477, endPoint y: 234, distance: 19.5
click at [477, 316] on td "Date: [DATE]" at bounding box center [606, 326] width 333 height 20
drag, startPoint x: 496, startPoint y: 322, endPoint x: 474, endPoint y: 323, distance: 21.4
click at [474, 402] on td "Date:[DATE]" at bounding box center [606, 412] width 333 height 20
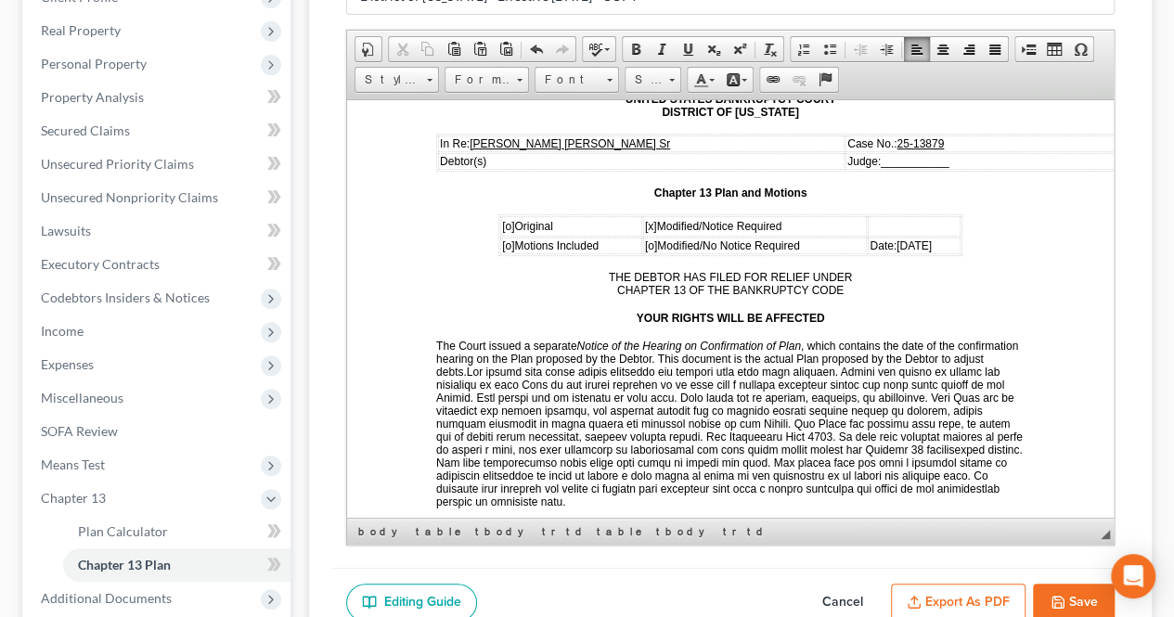
scroll to position [278, 0]
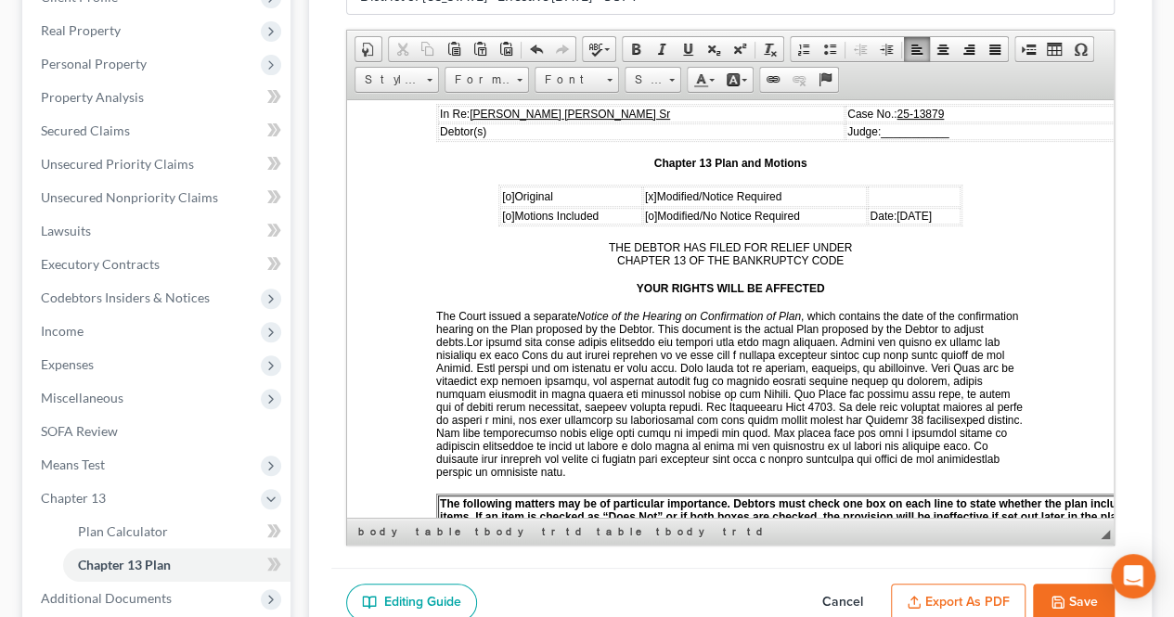
click at [689, 211] on span "[o] Modified/No Notice Required" at bounding box center [722, 215] width 155 height 13
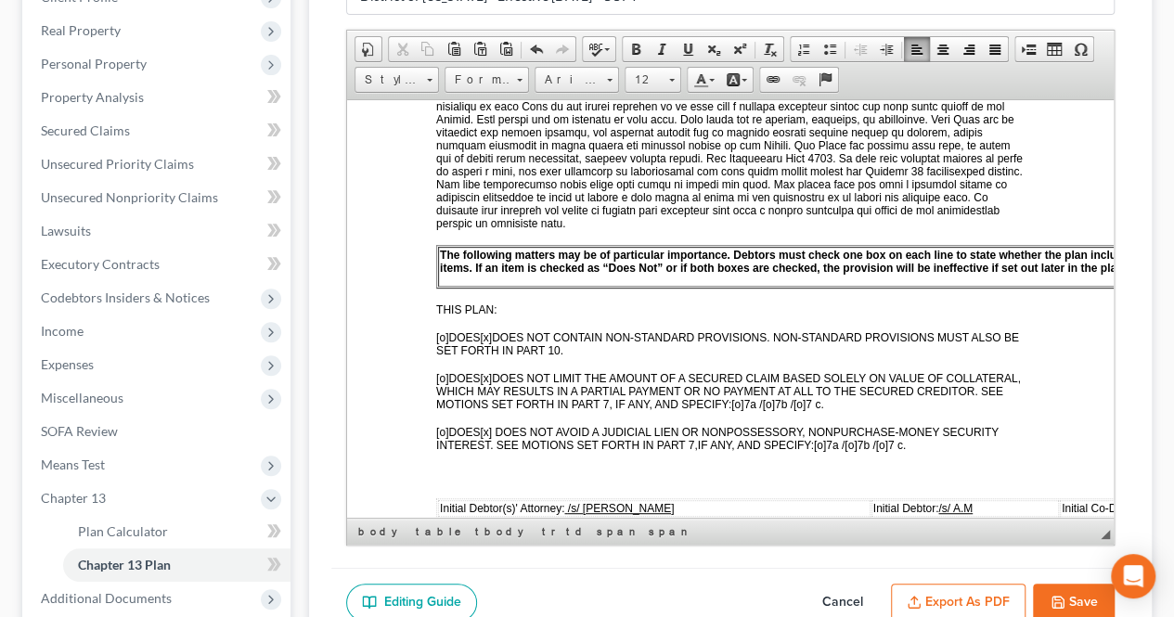
scroll to position [557, 0]
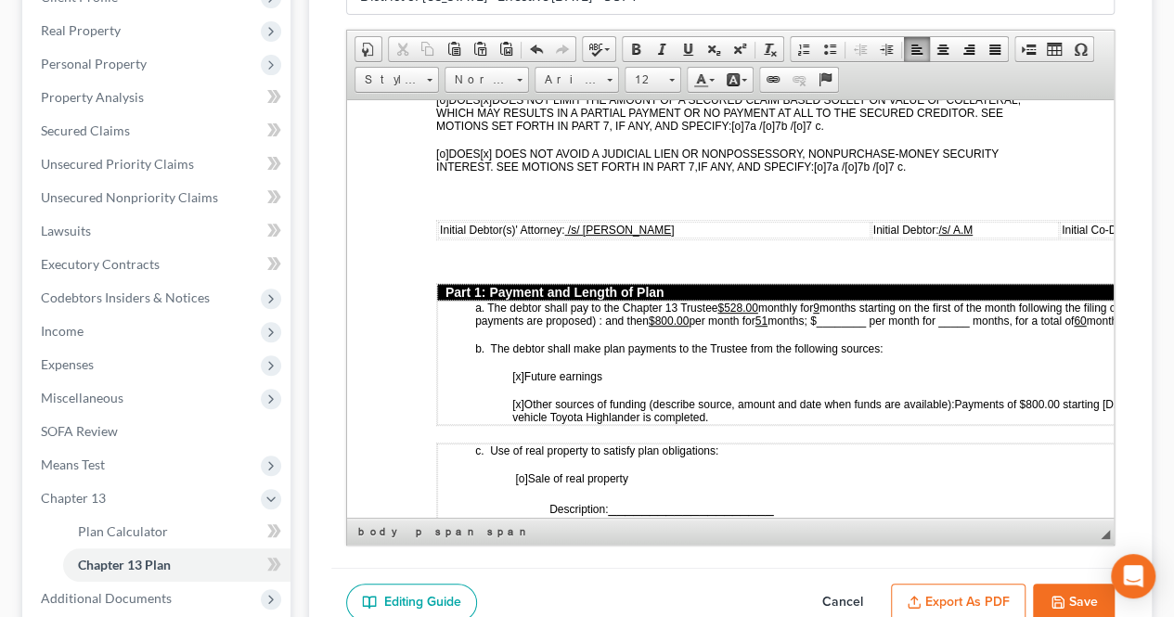
scroll to position [835, 0]
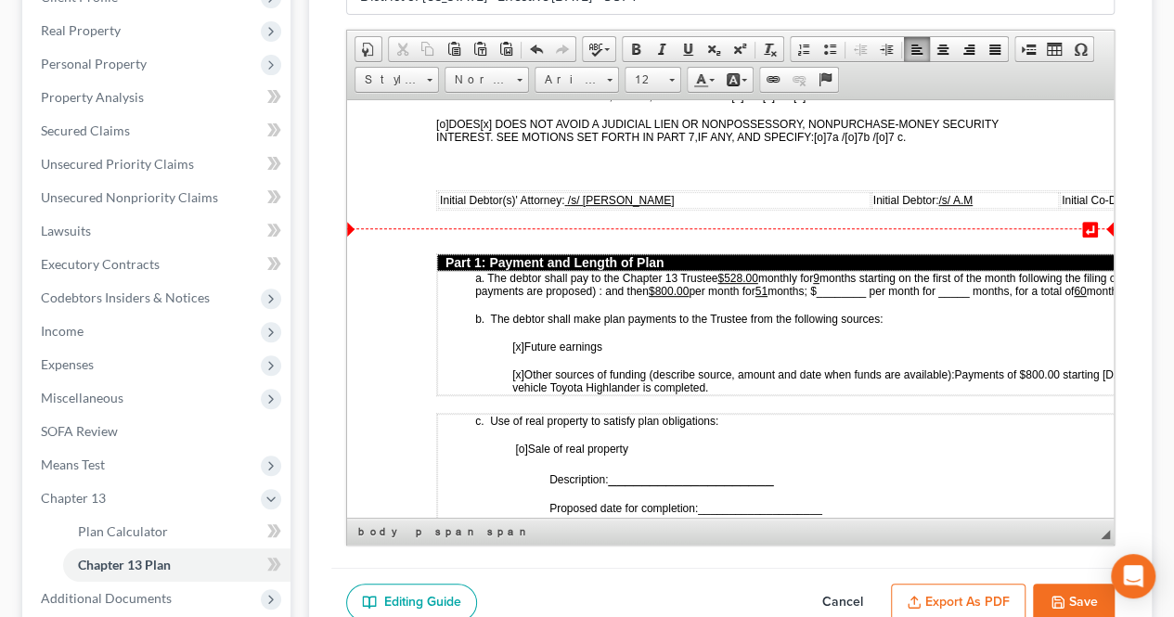
click at [762, 271] on span "monthly for 9" at bounding box center [788, 277] width 61 height 13
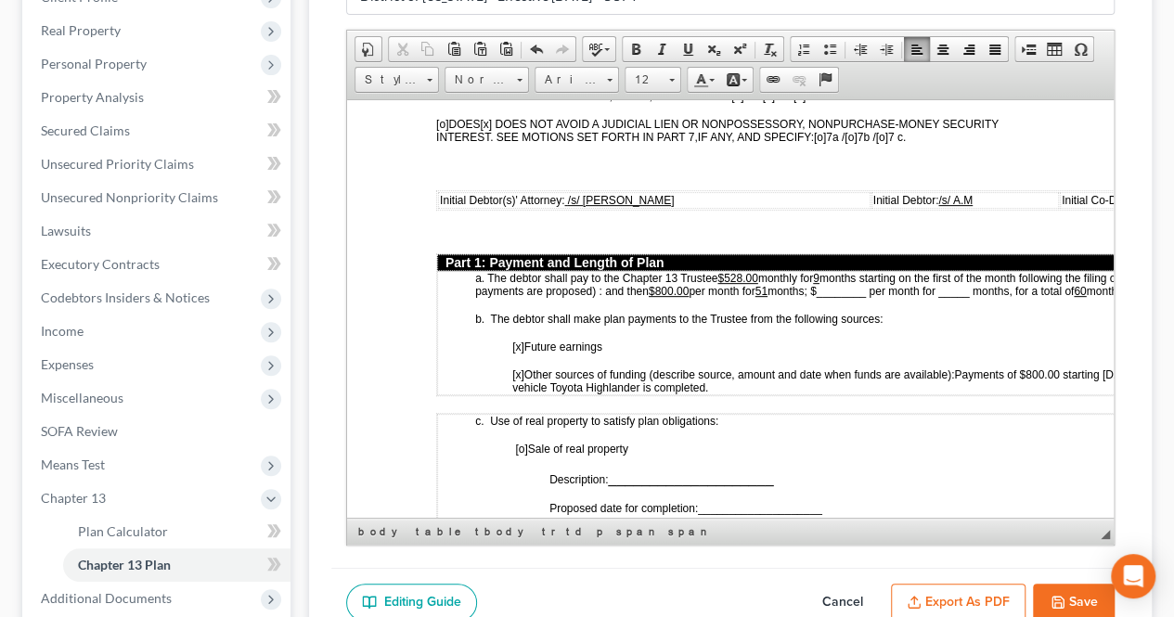
click at [767, 284] on u "51" at bounding box center [761, 290] width 12 height 13
click at [689, 284] on u "$800.00" at bounding box center [669, 290] width 40 height 13
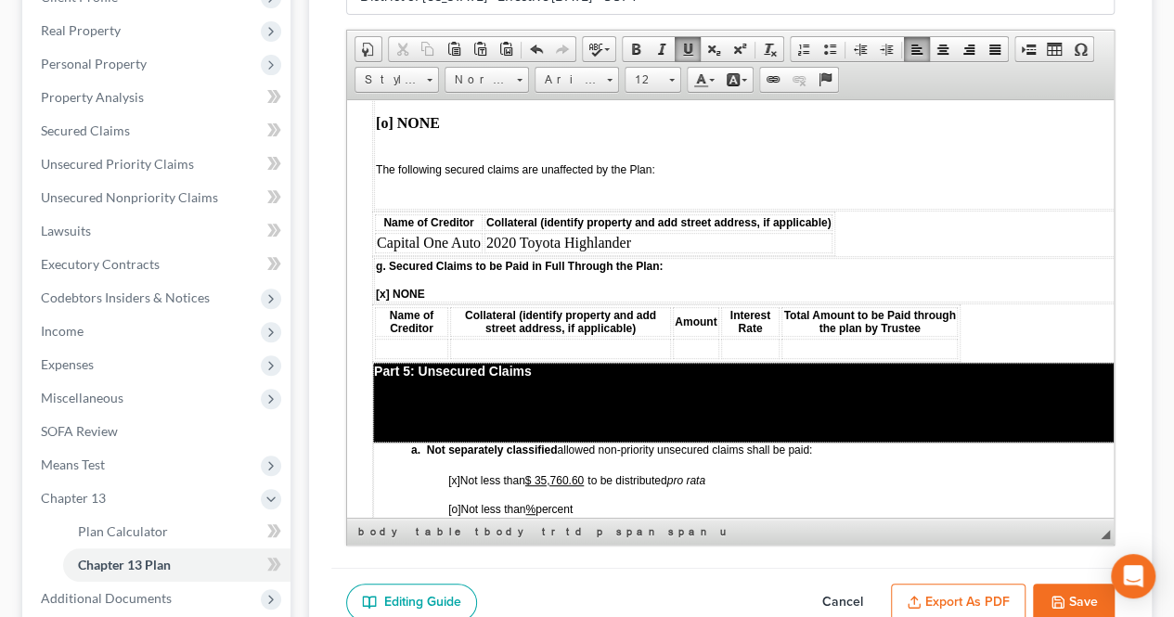
scroll to position [3341, 64]
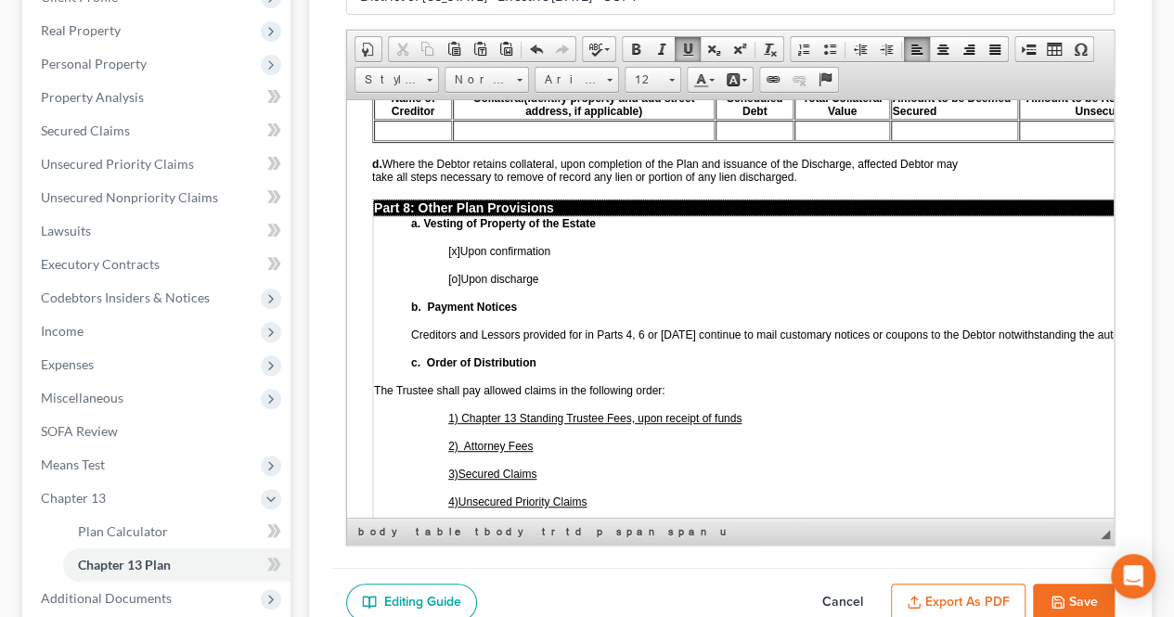
click at [689, 373] on td "a. Vesting of Property of the Estate [x] Upon confirmation [o] Upon discharge b…" at bounding box center [781, 419] width 816 height 408
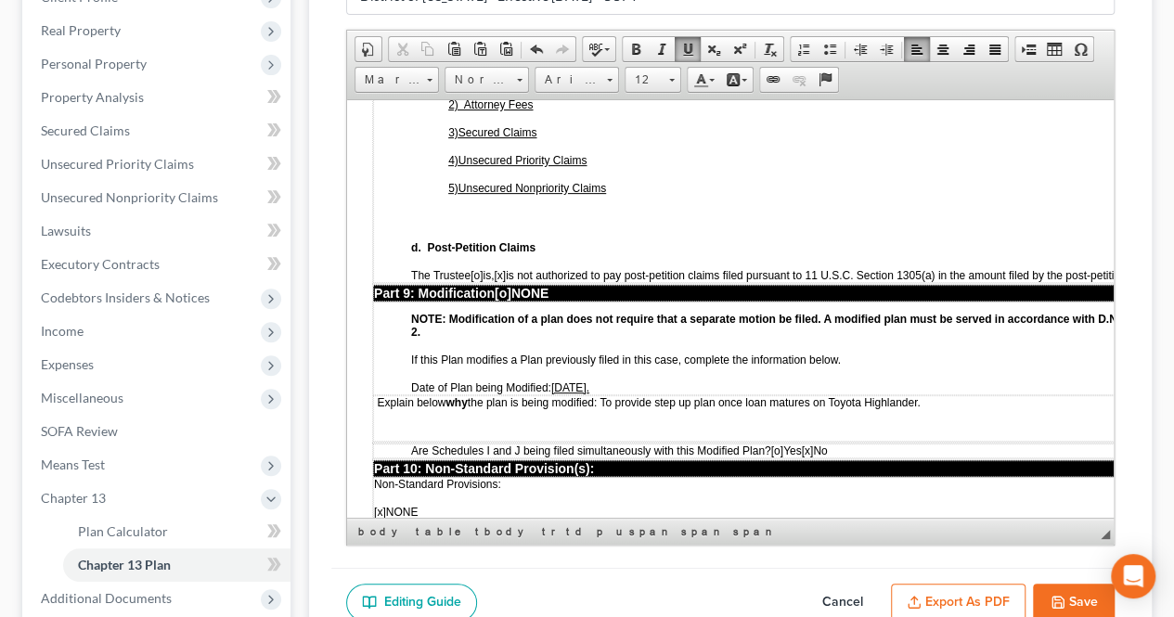
scroll to position [4918, 64]
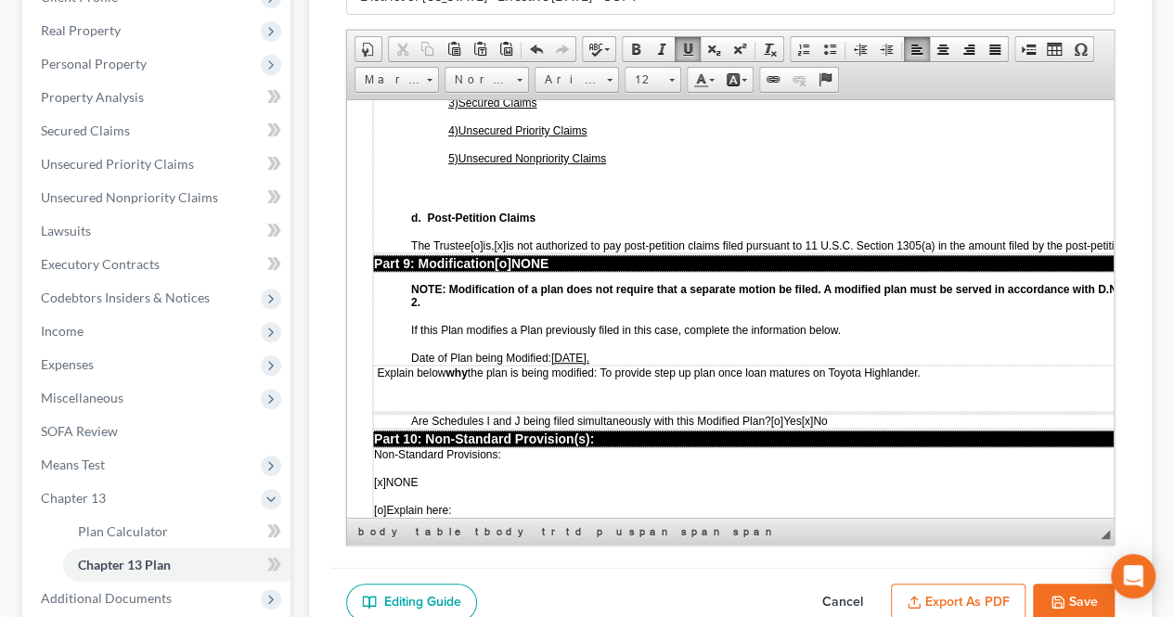
click at [659, 271] on td "NOTE: Modification of a plan does not require that a separate motion be filed. …" at bounding box center [781, 318] width 816 height 94
click at [632, 365] on td "Explain below why the plan is being modified: To provide step up plan once loan…" at bounding box center [781, 388] width 816 height 46
click at [611, 366] on span "Explain below why the plan is being modified: To provide step up plan once loan…" at bounding box center [648, 372] width 543 height 13
click at [610, 366] on span "Explain below why the plan is being modified: To provide step up plan once loan…" at bounding box center [648, 372] width 543 height 13
click at [628, 365] on td "Explain below why the plan is being modified: To provide step up plan once loan…" at bounding box center [781, 388] width 816 height 46
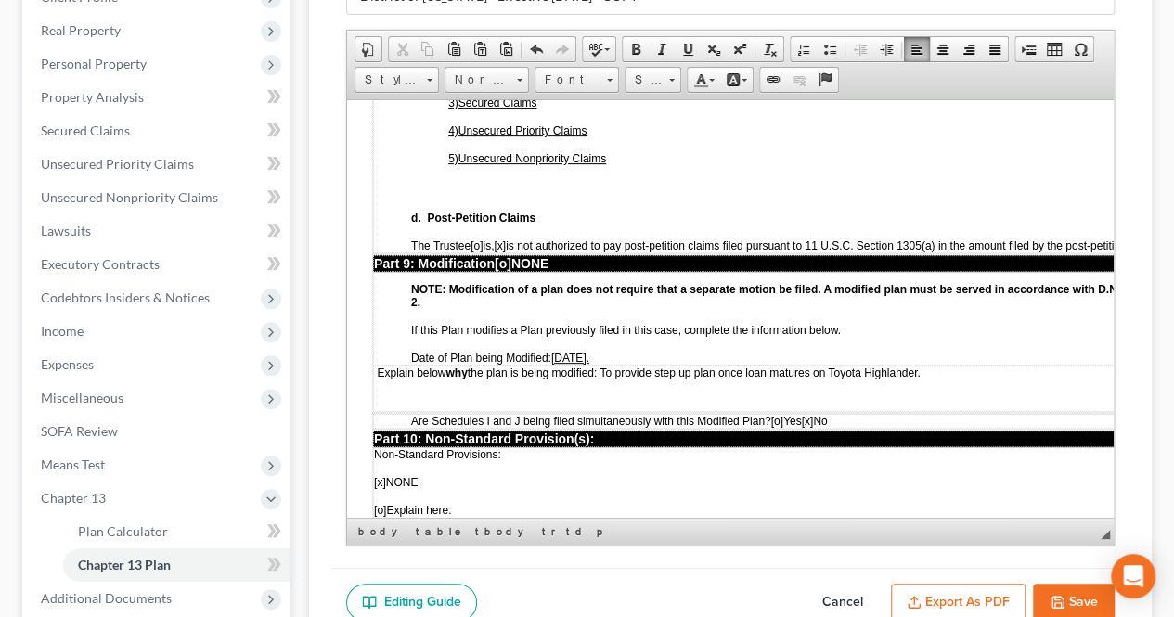
click at [783, 414] on span "[o]" at bounding box center [777, 420] width 12 height 13
click at [815, 414] on span "[x]" at bounding box center [809, 420] width 12 height 13
click at [785, 414] on span "[X ]" at bounding box center [778, 420] width 14 height 13
drag, startPoint x: 789, startPoint y: 332, endPoint x: 811, endPoint y: 344, distance: 25.3
click at [785, 414] on span "[X ]" at bounding box center [778, 420] width 14 height 13
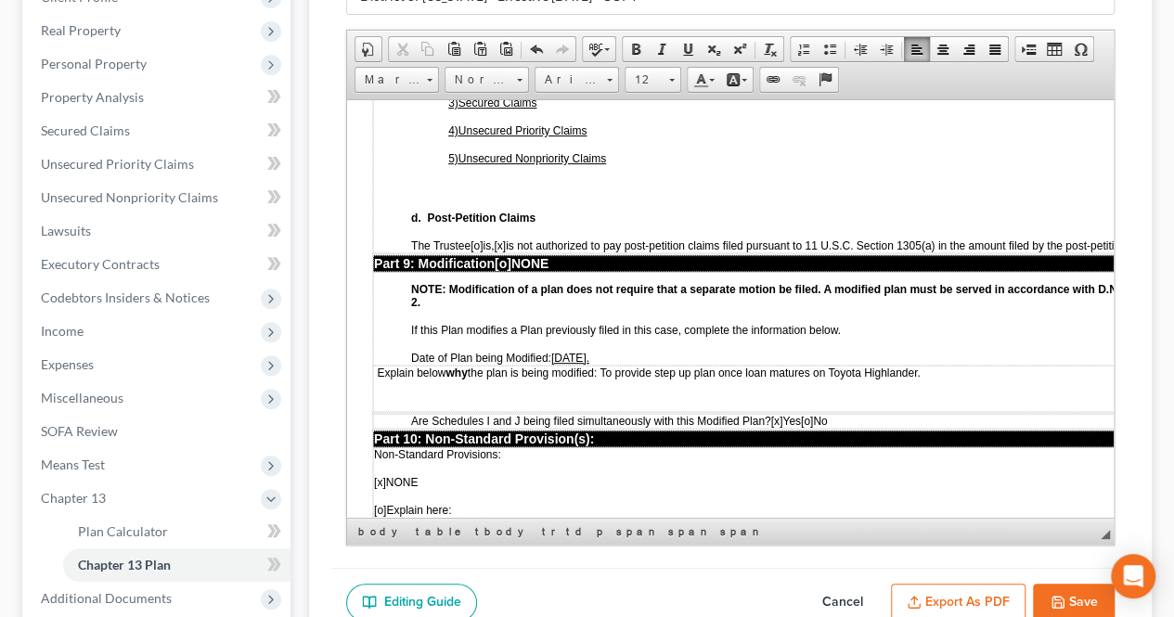
click at [713, 366] on span "Explain below why the plan is being modified: To provide step up plan once loan…" at bounding box center [648, 372] width 543 height 13
click at [960, 366] on p "Explain below why the plan is being modified: To provide step up plan once loan…" at bounding box center [781, 372] width 814 height 13
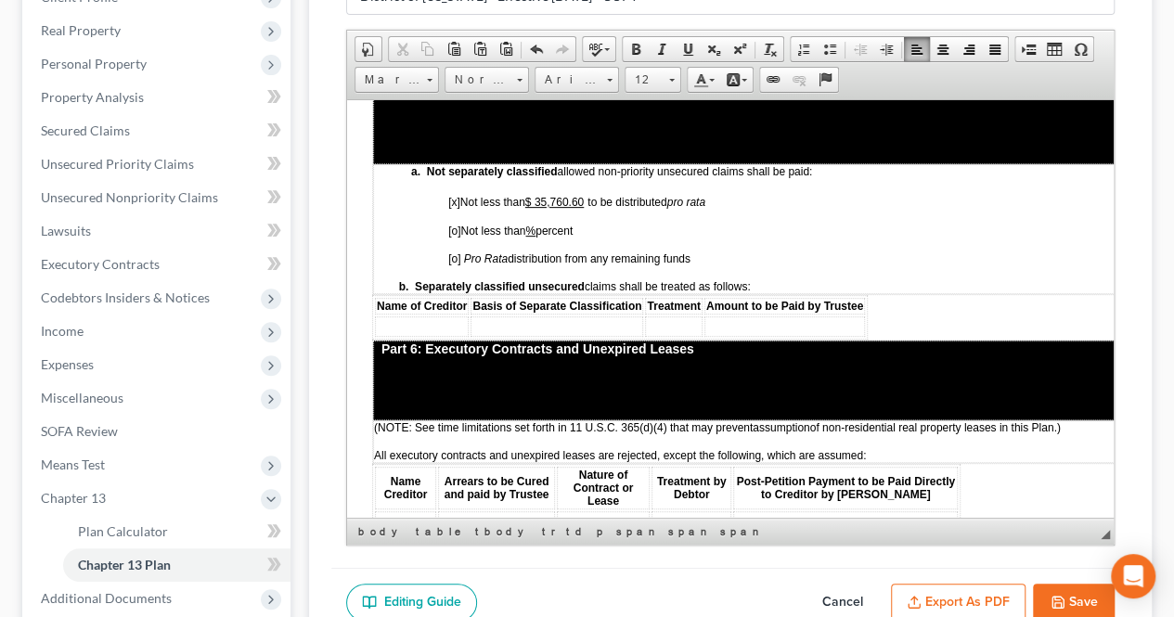
scroll to position [3433, 64]
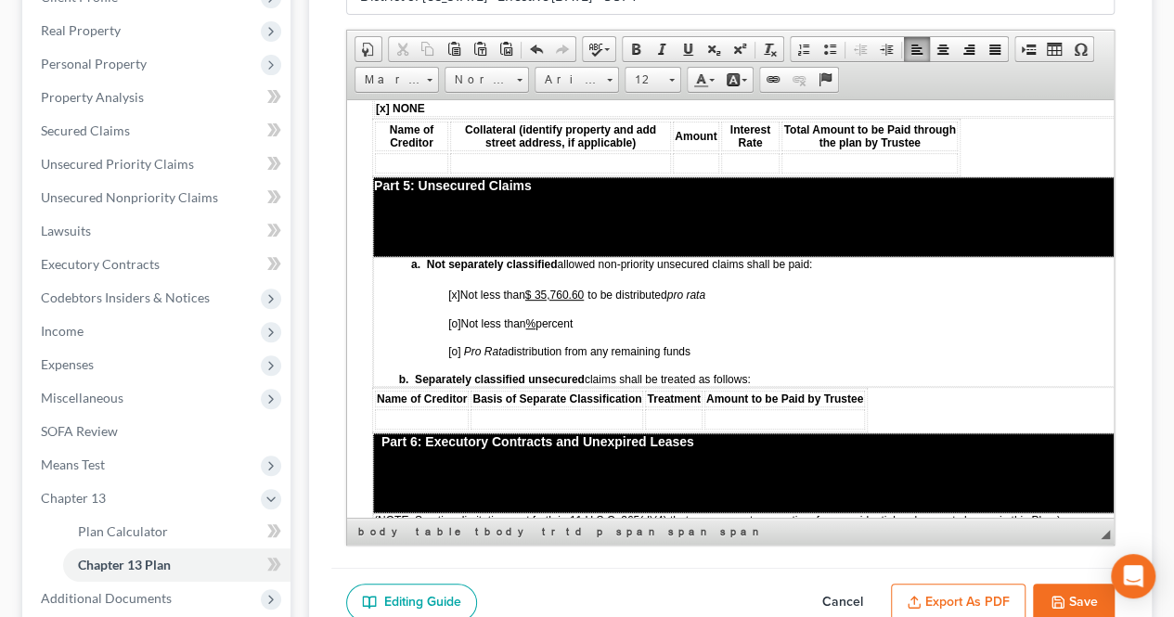
drag, startPoint x: 711, startPoint y: 303, endPoint x: 438, endPoint y: 245, distance: 279.0
click at [438, 256] on td "a. Not separately classified allowed non-priority unsecured claims shall be pai…" at bounding box center [781, 321] width 816 height 130
click at [703, 77] on span at bounding box center [700, 79] width 15 height 15
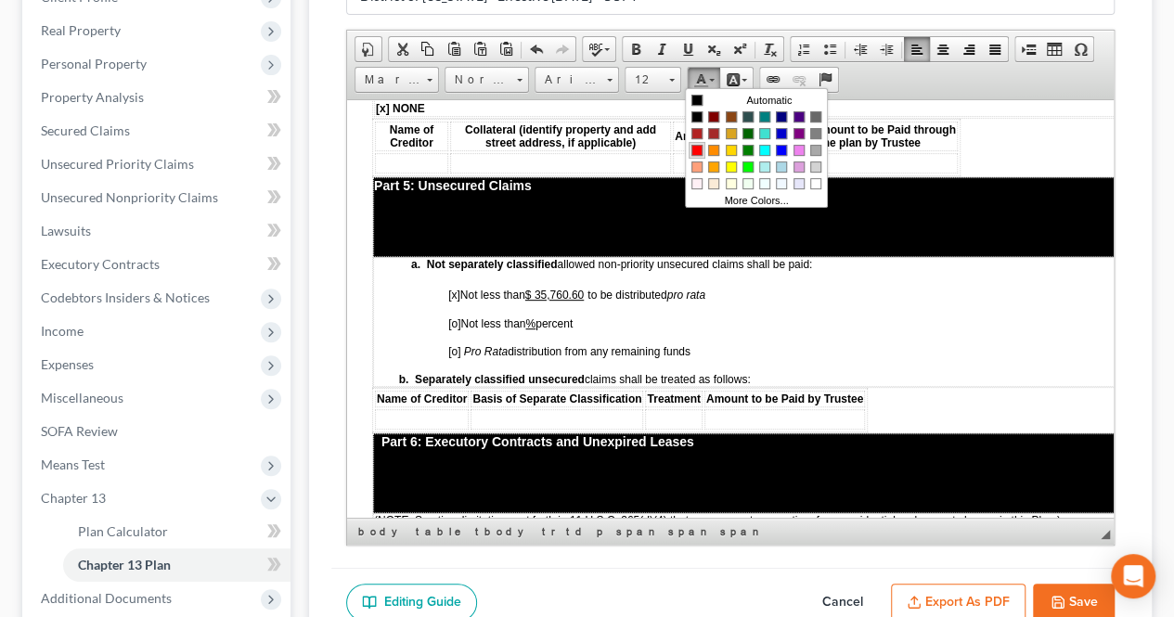
drag, startPoint x: 693, startPoint y: 152, endPoint x: 1038, endPoint y: 191, distance: 347.4
click at [693, 152] on link "Colors" at bounding box center [697, 149] width 17 height 17
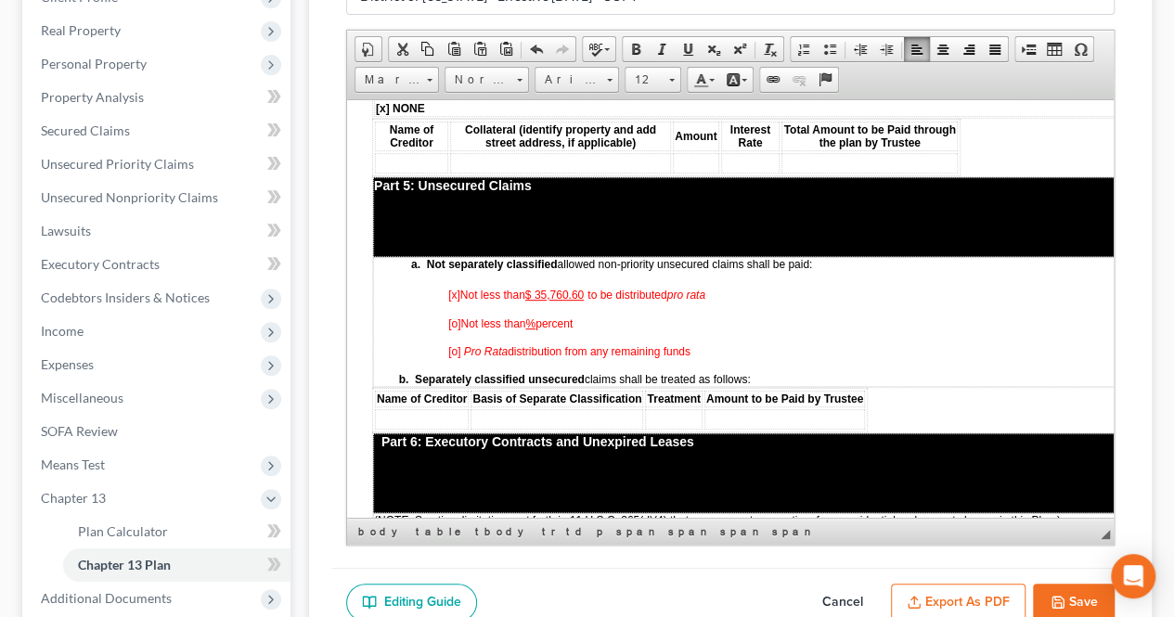
click at [718, 293] on td "a. Not separately classified allowed non-priority unsecured claims shall be pai…" at bounding box center [781, 321] width 816 height 130
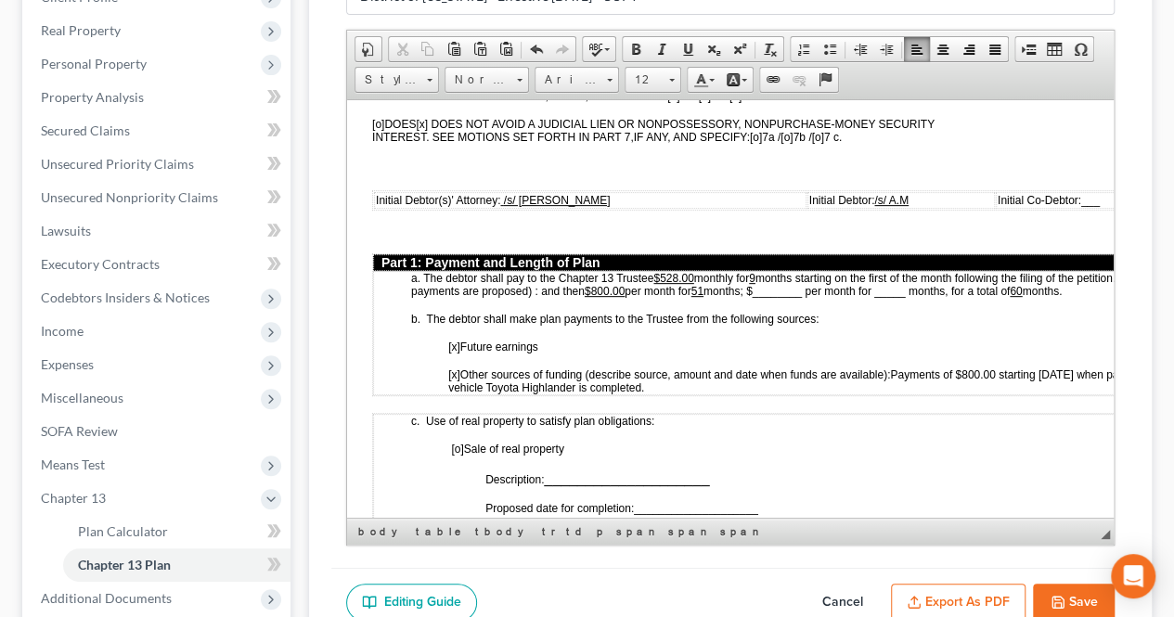
scroll to position [742, 64]
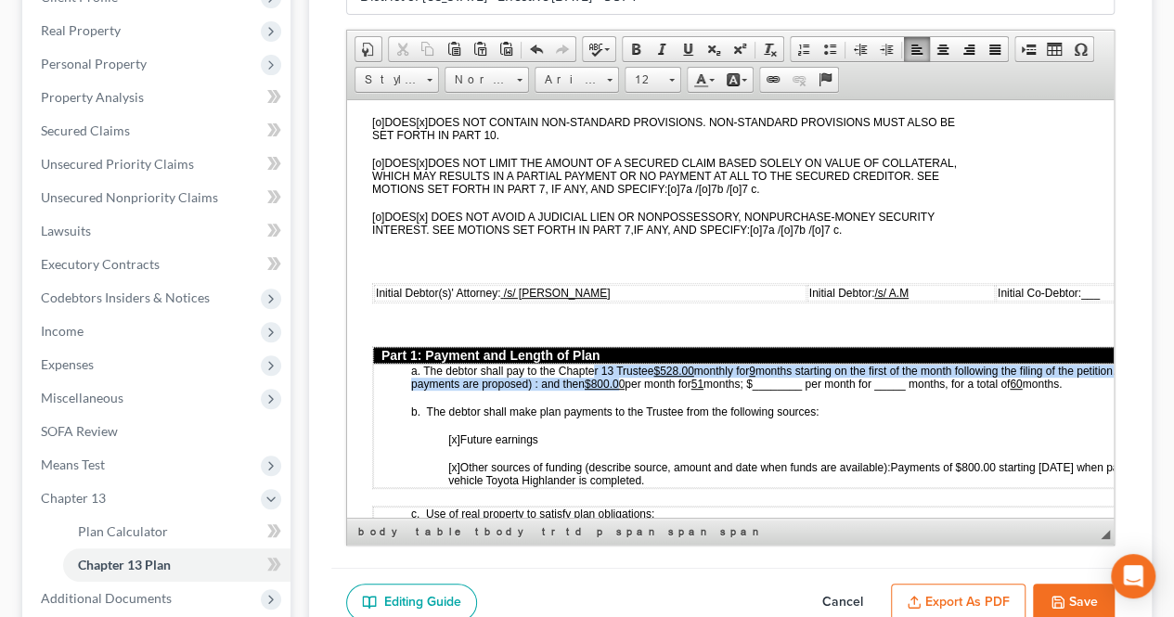
drag, startPoint x: 623, startPoint y: 375, endPoint x: 594, endPoint y: 359, distance: 32.8
click at [594, 364] on p "a. The debtor shall pay to the Chapter 13 Trustee $528.00 monthly for 9 months …" at bounding box center [799, 377] width 777 height 26
click at [700, 84] on link "Text Color" at bounding box center [704, 80] width 32 height 24
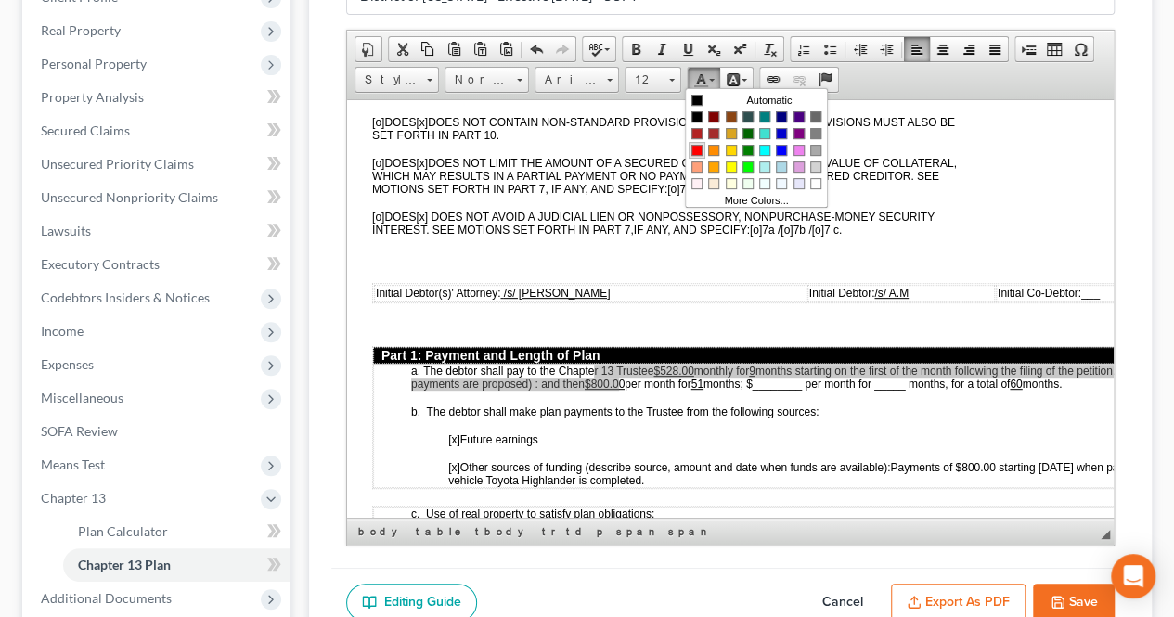
click at [697, 147] on span "Colors" at bounding box center [696, 149] width 11 height 11
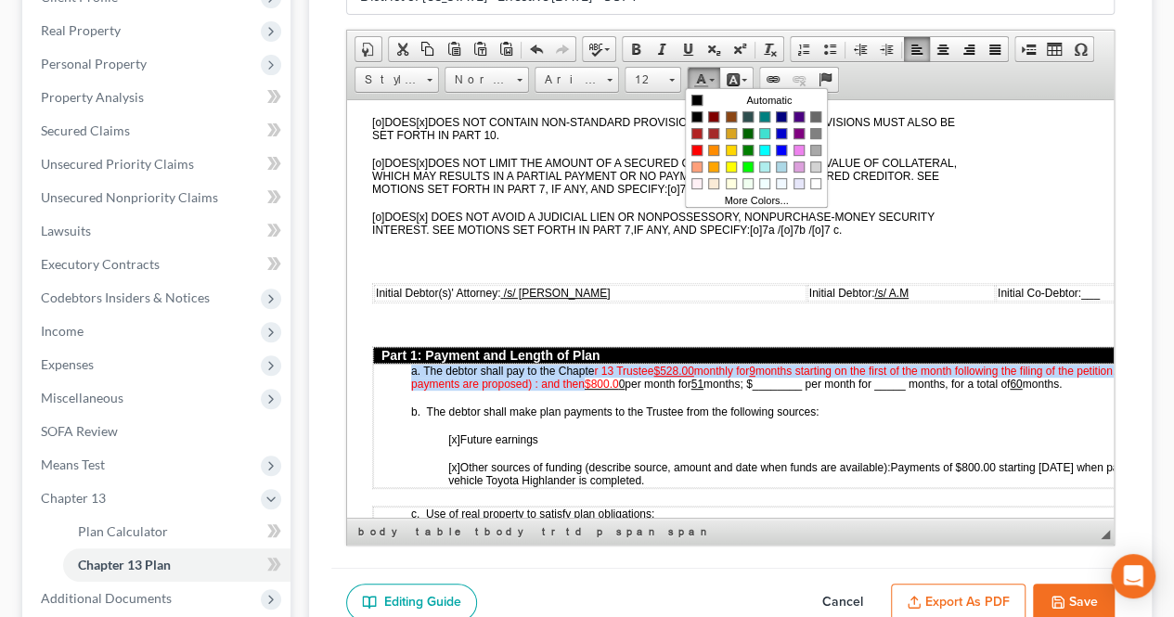
scroll to position [742, 126]
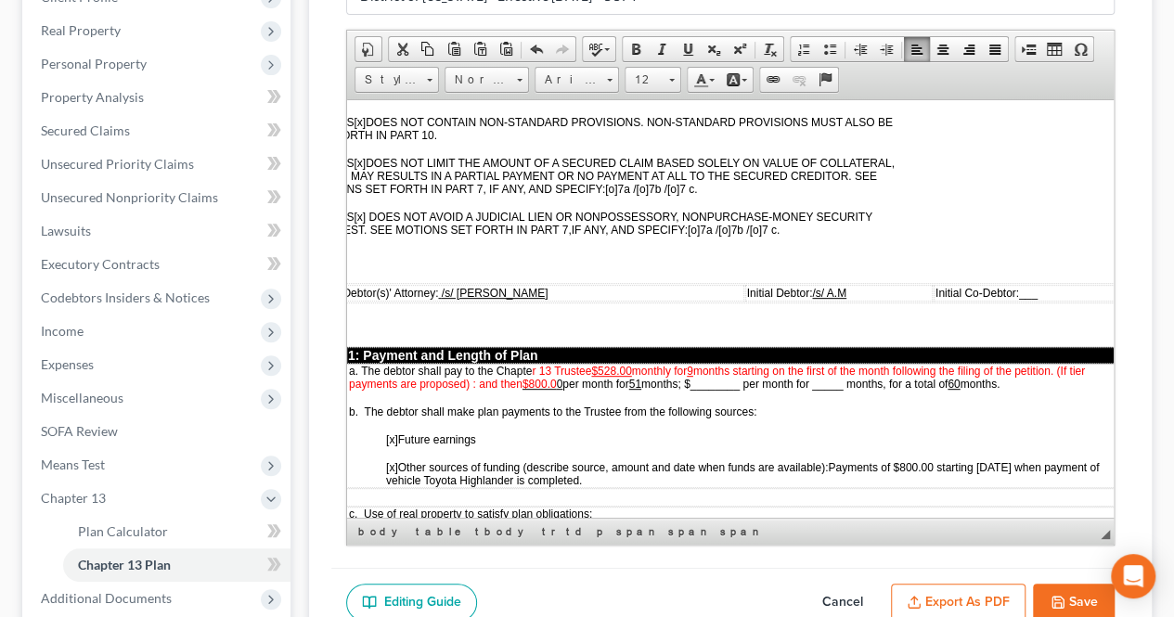
click at [726, 378] on span "months starting on the first of the month following the filing of the petition.…" at bounding box center [717, 377] width 736 height 26
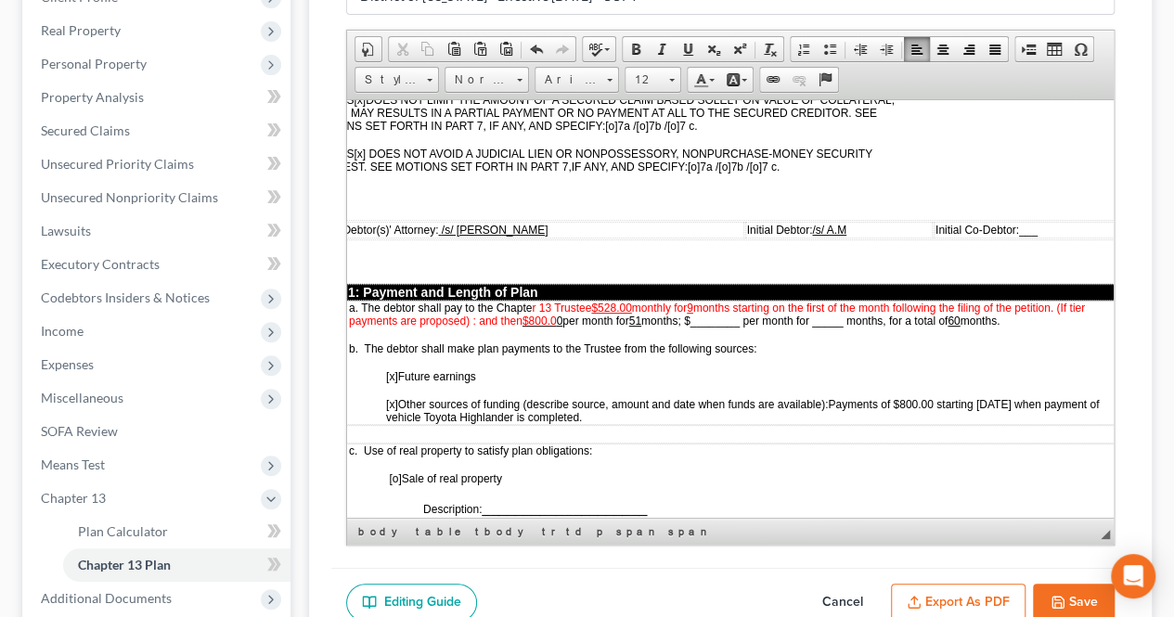
scroll to position [835, 126]
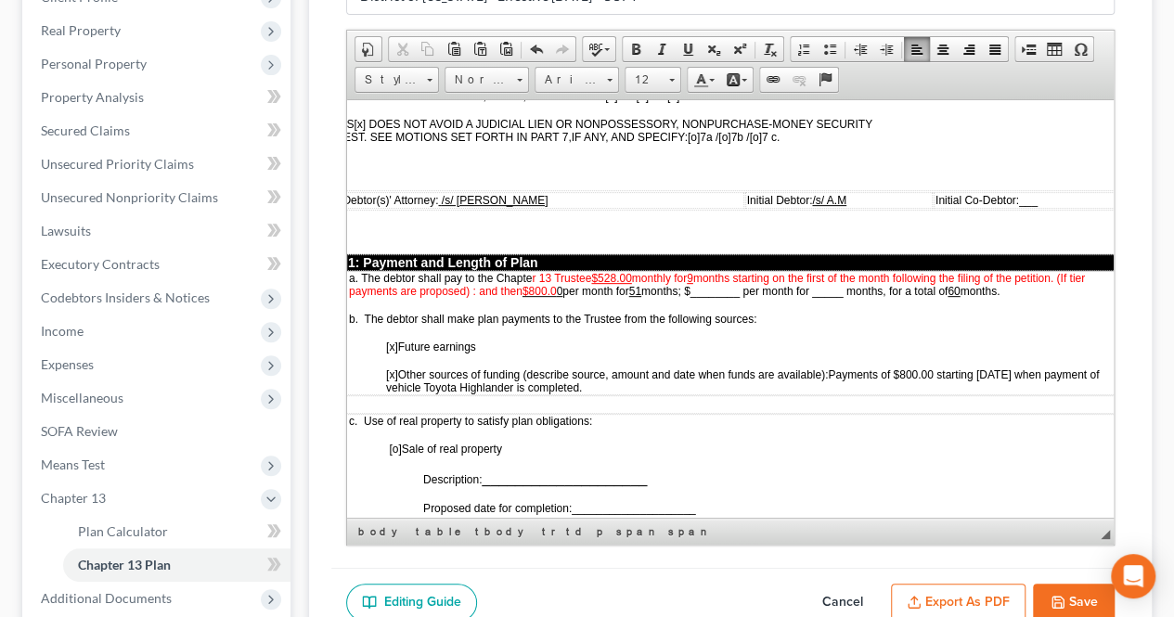
click at [1052, 584] on button "Save" at bounding box center [1074, 603] width 82 height 39
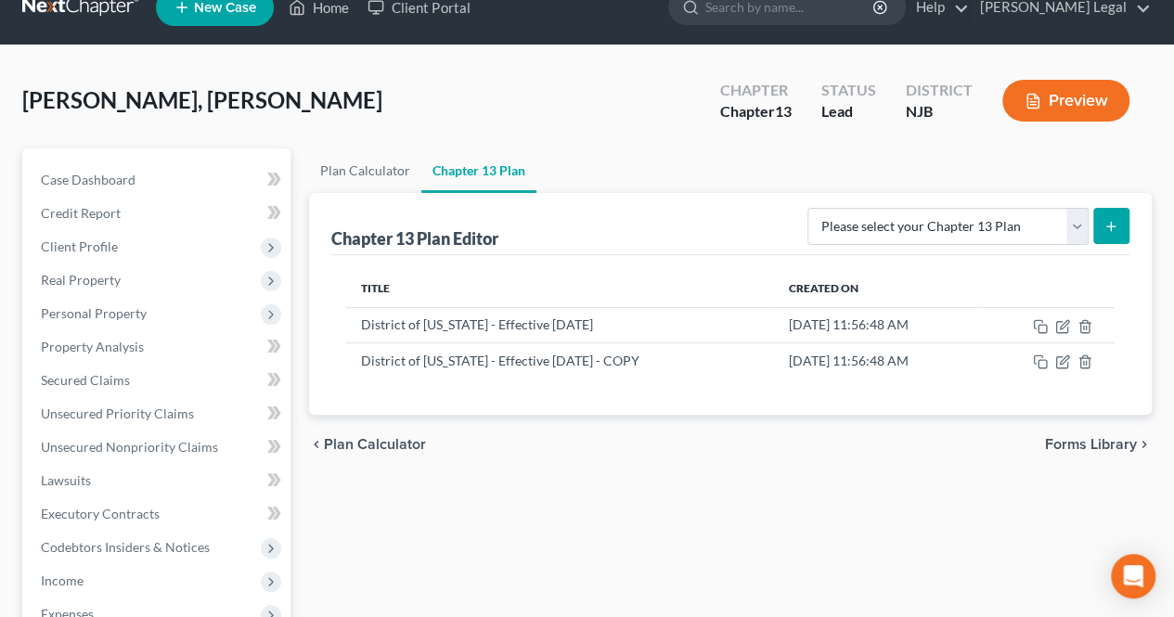
scroll to position [0, 0]
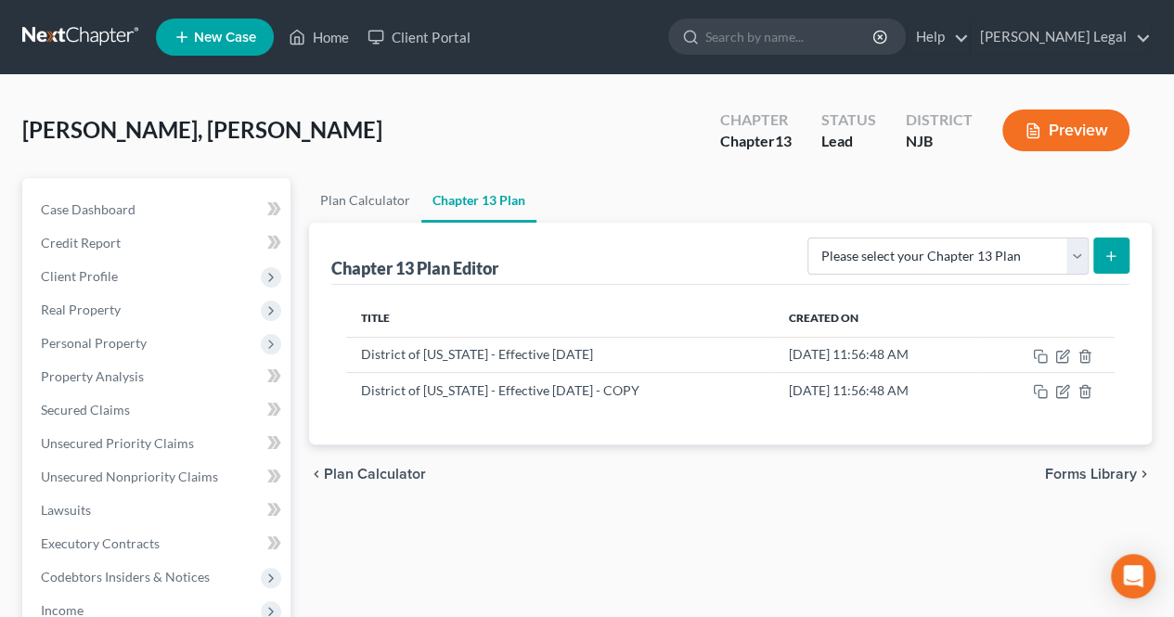
click at [542, 106] on div "[PERSON_NAME], [PERSON_NAME] Upgraded Chapter Chapter 13 Status [GEOGRAPHIC_DAT…" at bounding box center [586, 137] width 1129 height 81
